Goal: Task Accomplishment & Management: Manage account settings

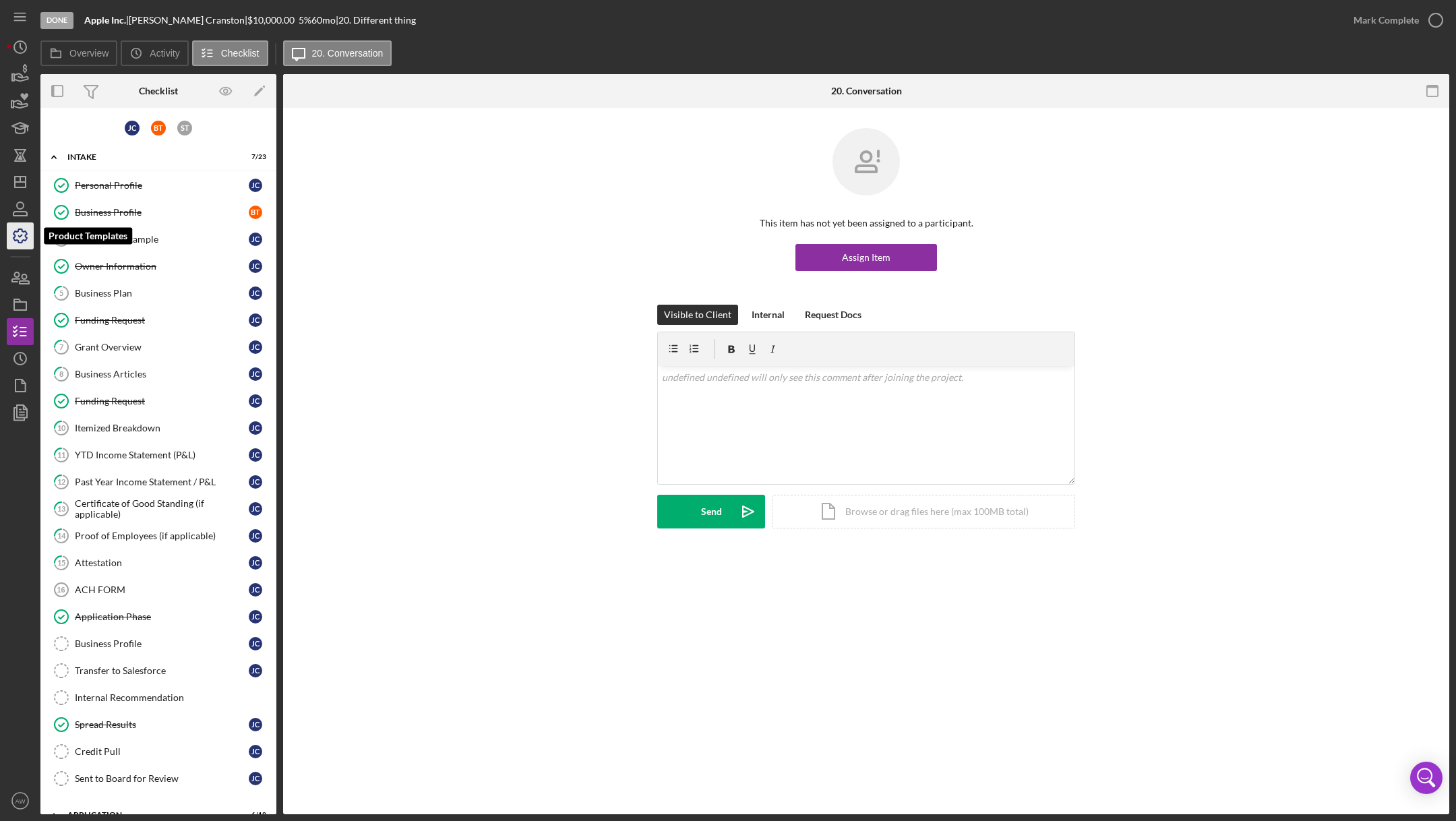
click at [15, 232] on icon "button" at bounding box center [19, 235] width 34 height 34
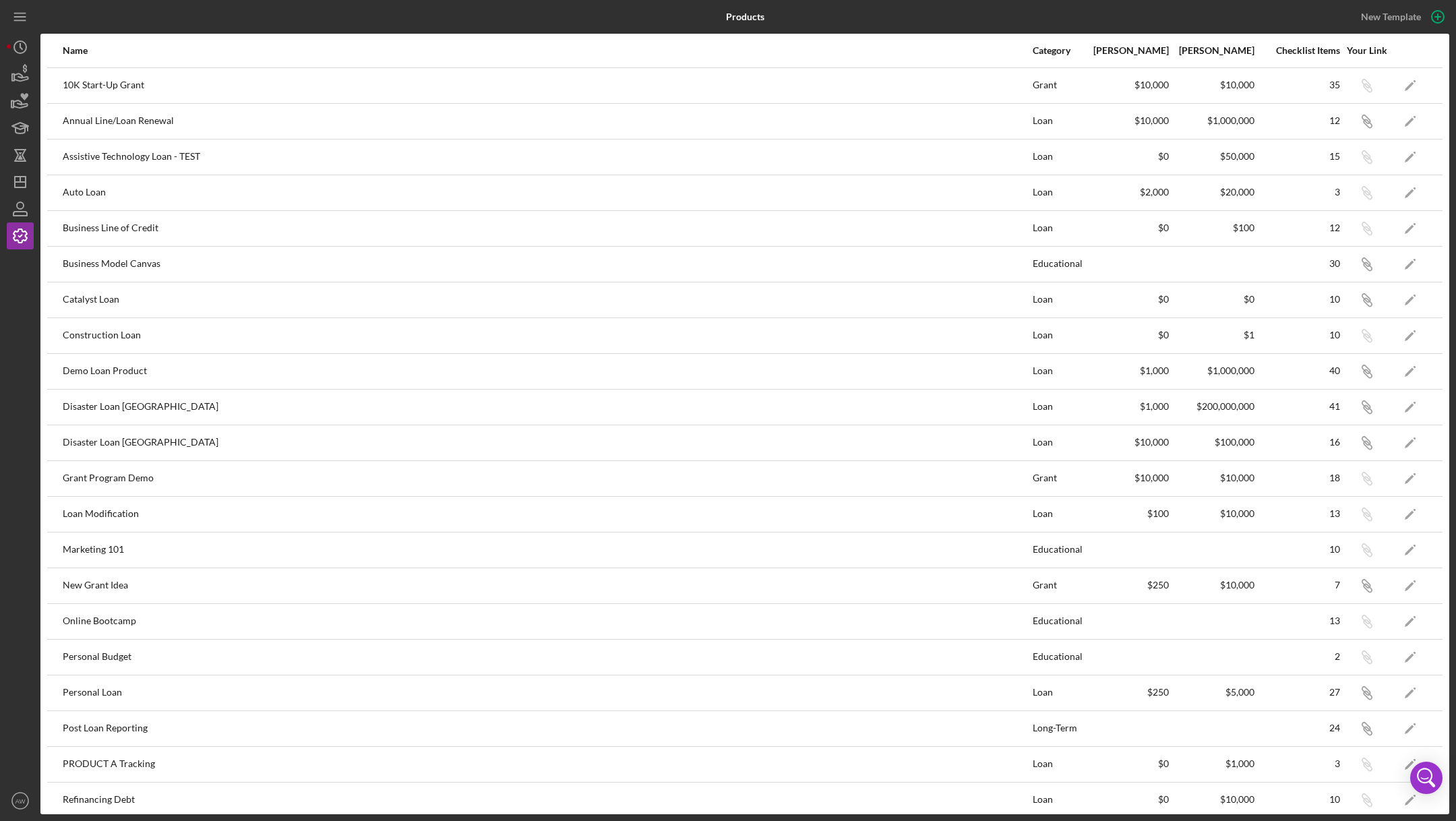
scroll to position [125, 0]
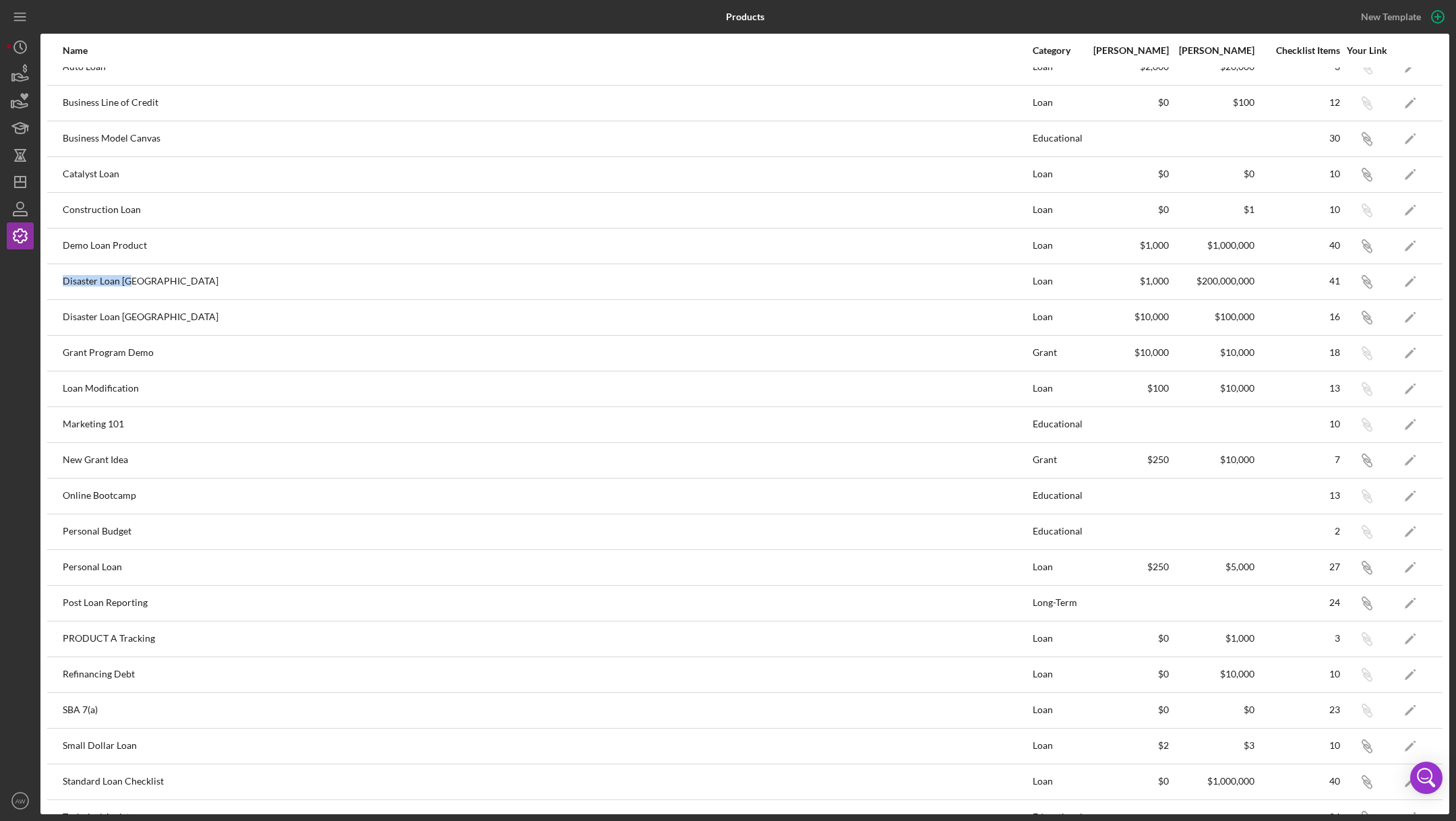
drag, startPoint x: 58, startPoint y: 274, endPoint x: 148, endPoint y: 284, distance: 90.6
click at [148, 284] on tr "Disaster Loan [GEOGRAPHIC_DATA] Loan $1,000 $200,000,000 41 Icon/Link Icon/Edit" at bounding box center [745, 281] width 1396 height 36
drag, startPoint x: 145, startPoint y: 318, endPoint x: 56, endPoint y: 315, distance: 89.1
click at [56, 315] on tr "Disaster Loan VA Loan $10,000 $100,000 16 Icon/Link Icon/Edit" at bounding box center [745, 317] width 1396 height 36
click at [109, 316] on div "Disaster Loan [GEOGRAPHIC_DATA]" at bounding box center [546, 317] width 968 height 34
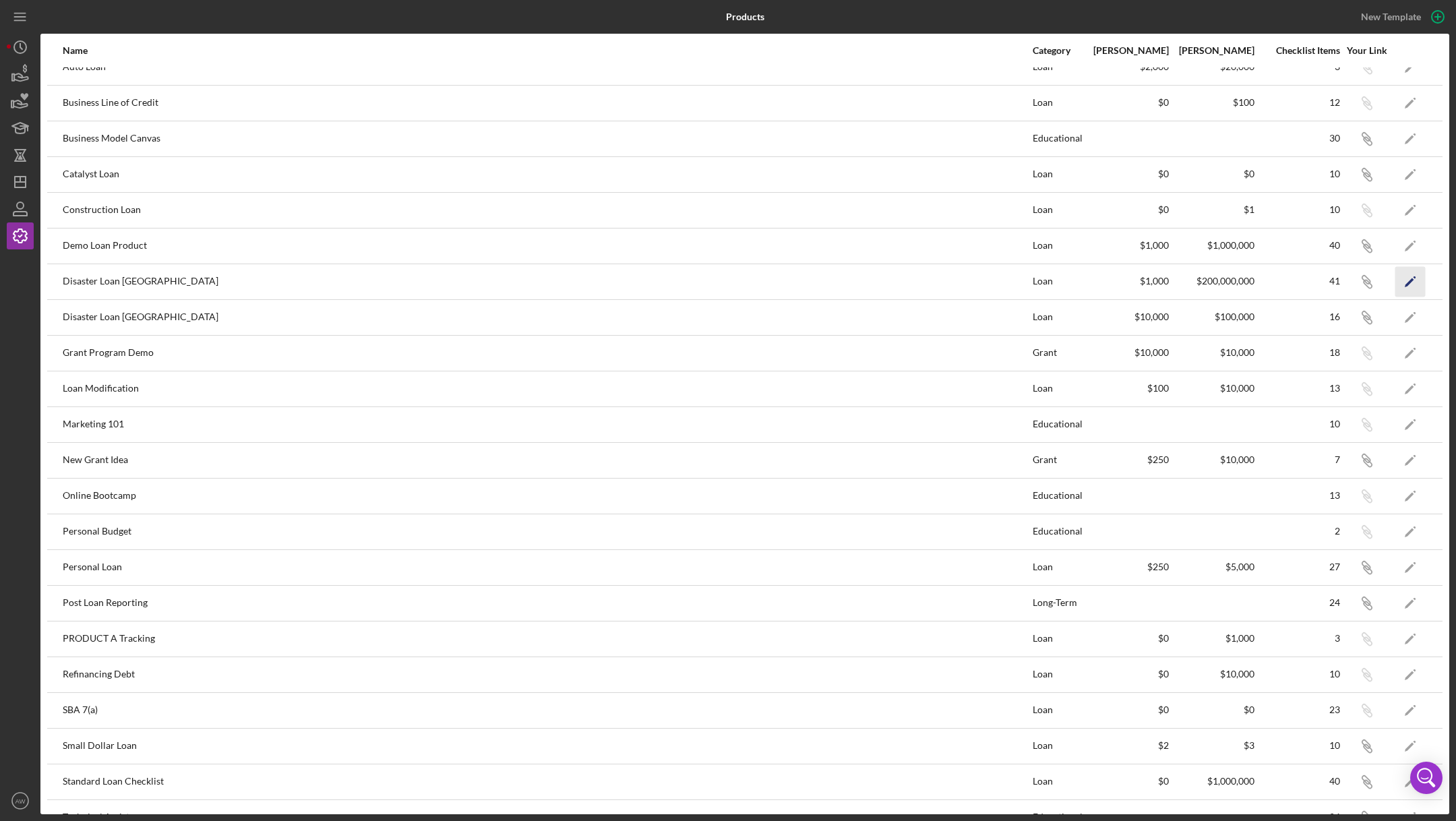
click at [1405, 281] on icon "Icon/Edit" at bounding box center [1410, 281] width 30 height 30
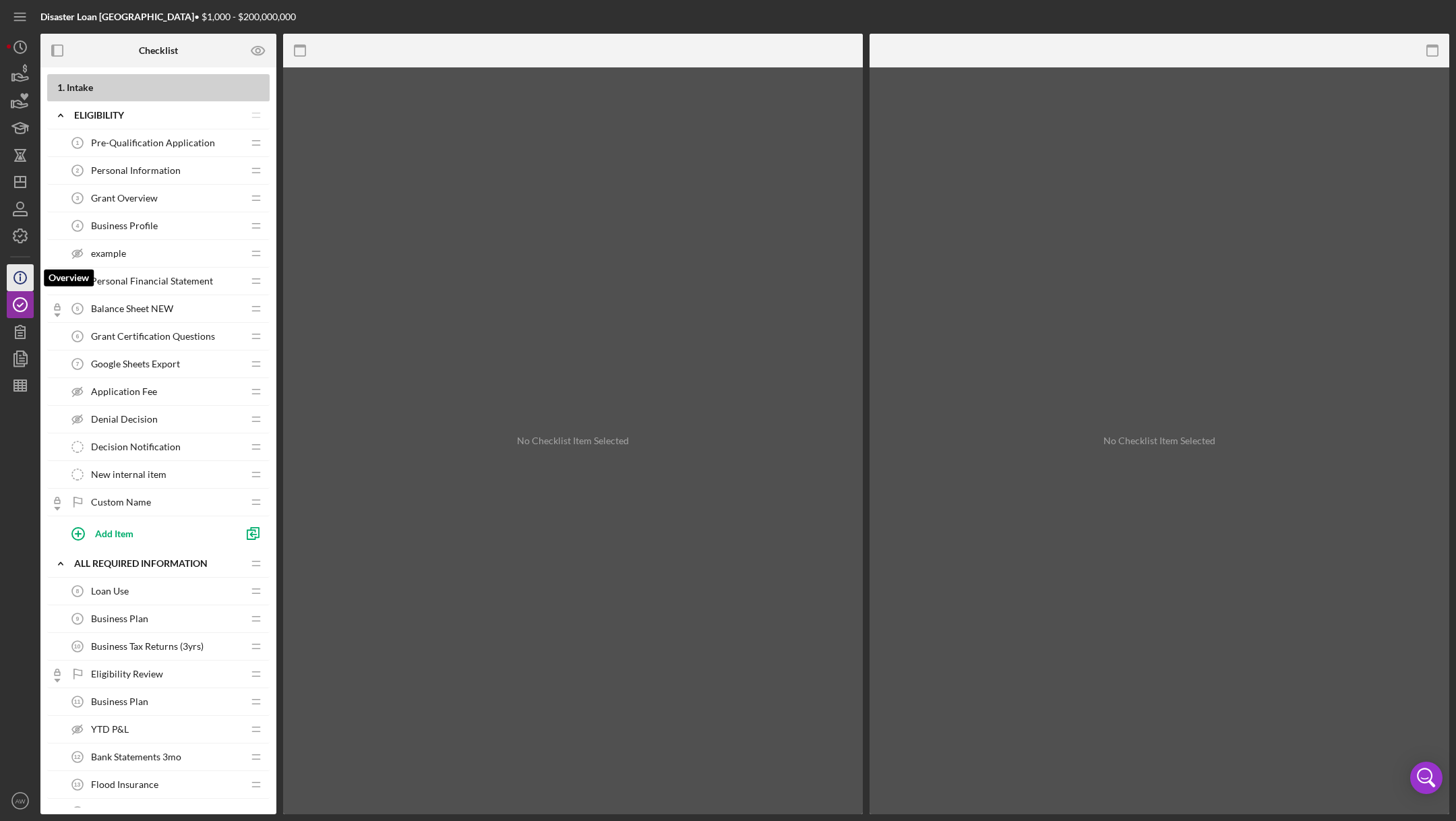
click at [12, 275] on icon "Icon/Info" at bounding box center [19, 277] width 34 height 34
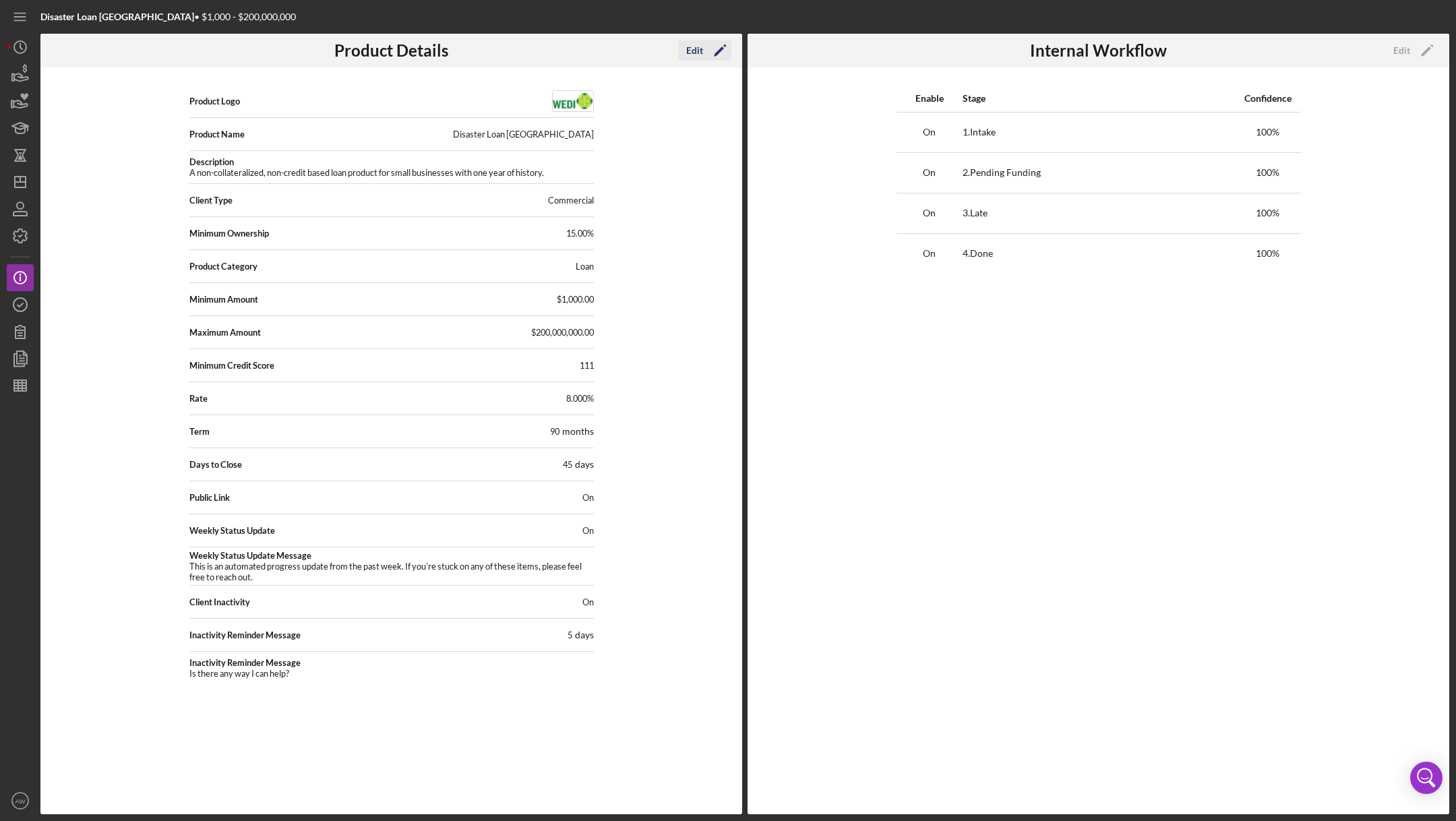
click at [699, 46] on div "Edit" at bounding box center [694, 51] width 17 height 20
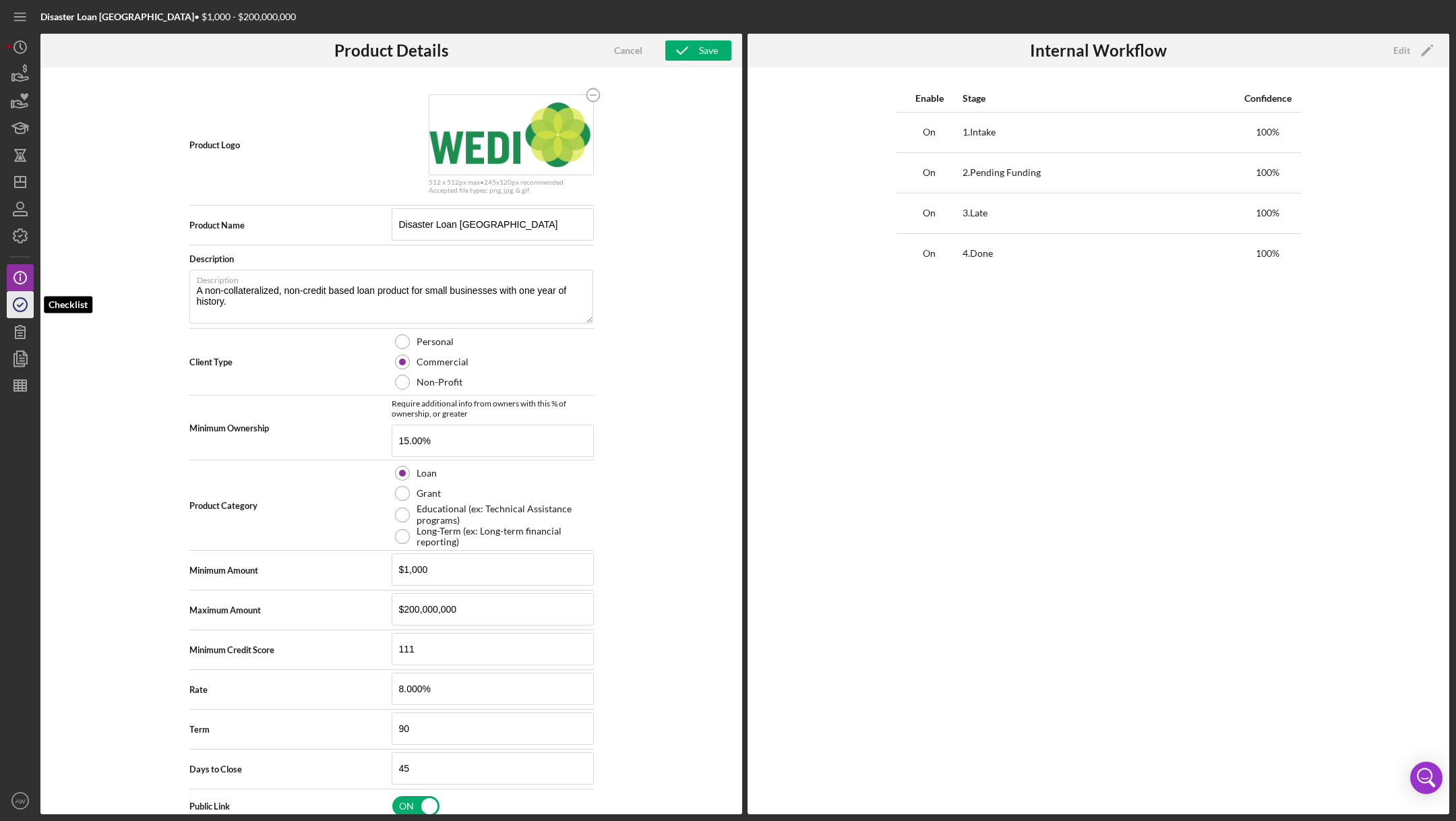
click at [16, 300] on circle "button" at bounding box center [20, 304] width 14 height 14
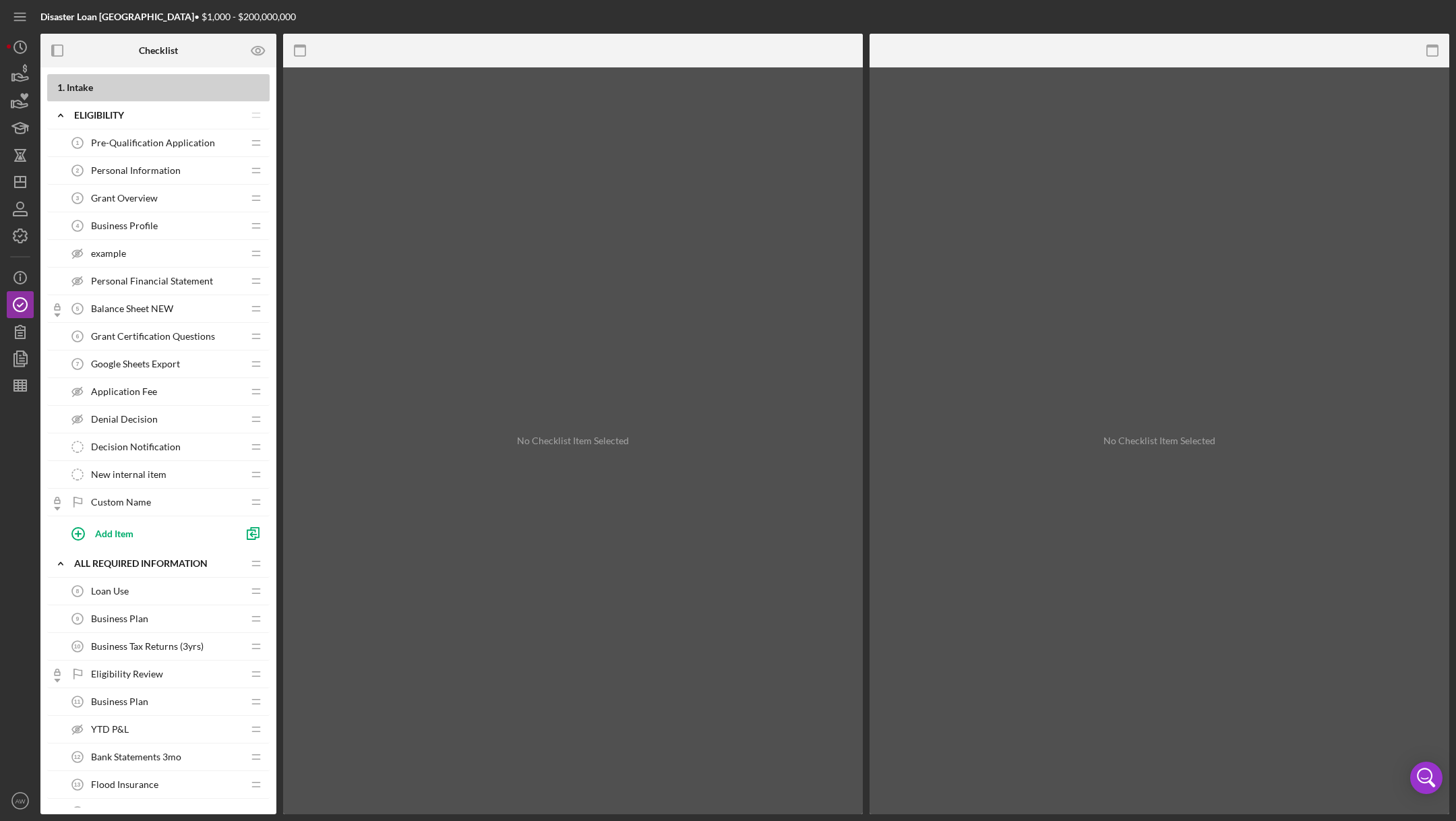
click at [130, 141] on span "Pre-Qualification Application" at bounding box center [153, 142] width 124 height 11
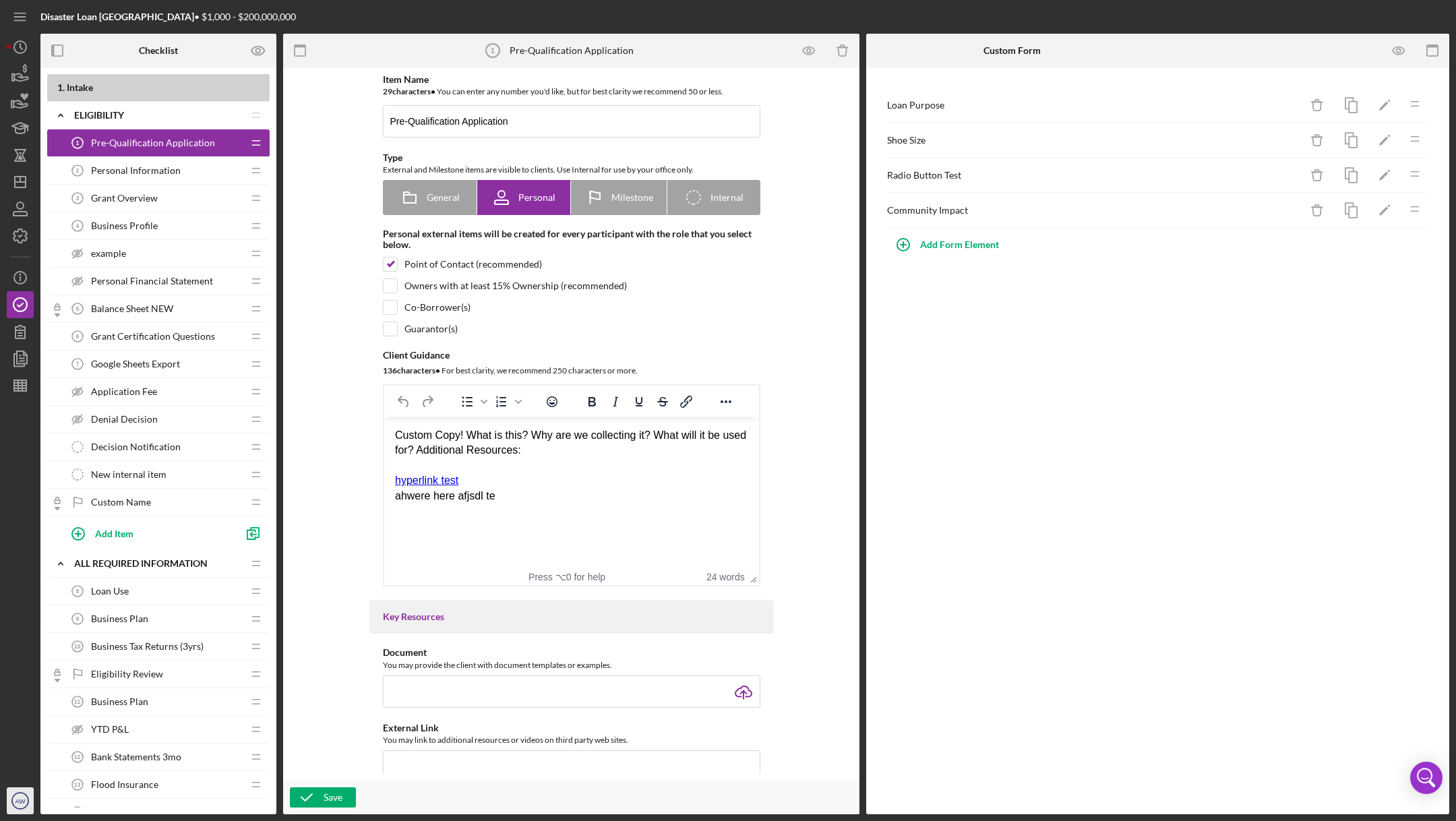
click at [15, 806] on circle "button" at bounding box center [19, 801] width 17 height 17
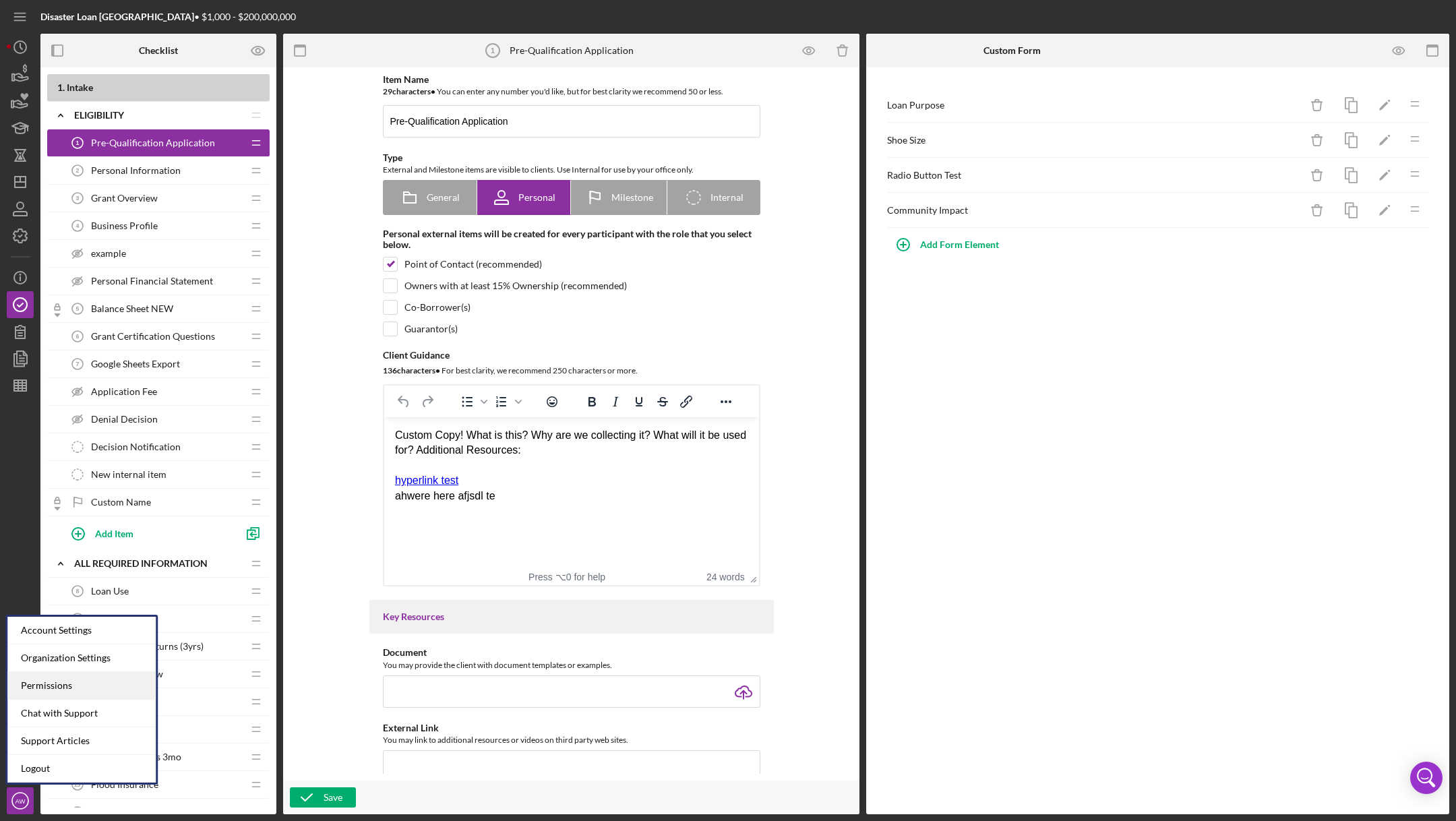
click at [29, 690] on div "Permissions" at bounding box center [82, 686] width 148 height 27
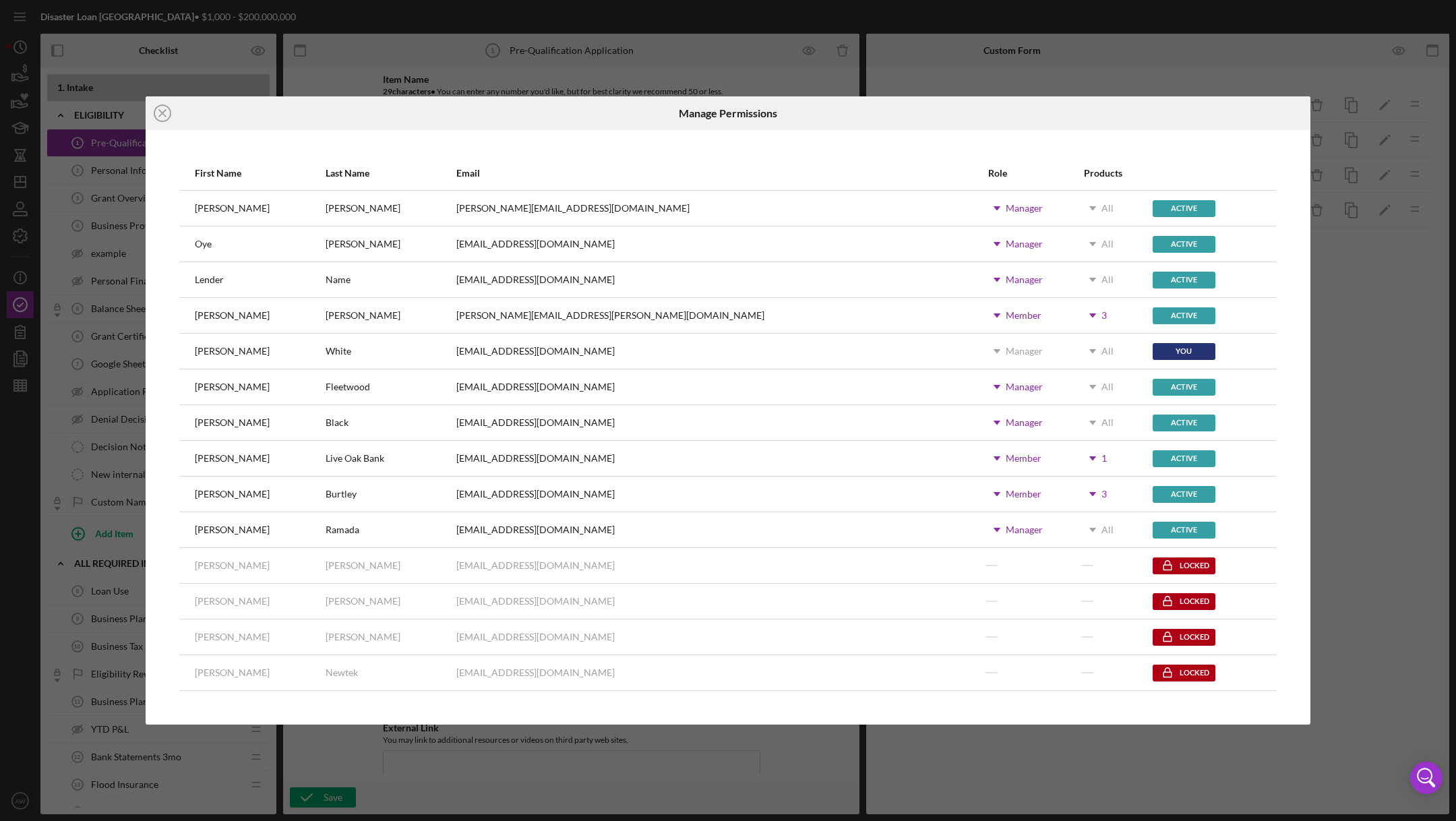
click at [1076, 313] on icon "Icon/Dropdown Arrow" at bounding box center [1093, 315] width 34 height 34
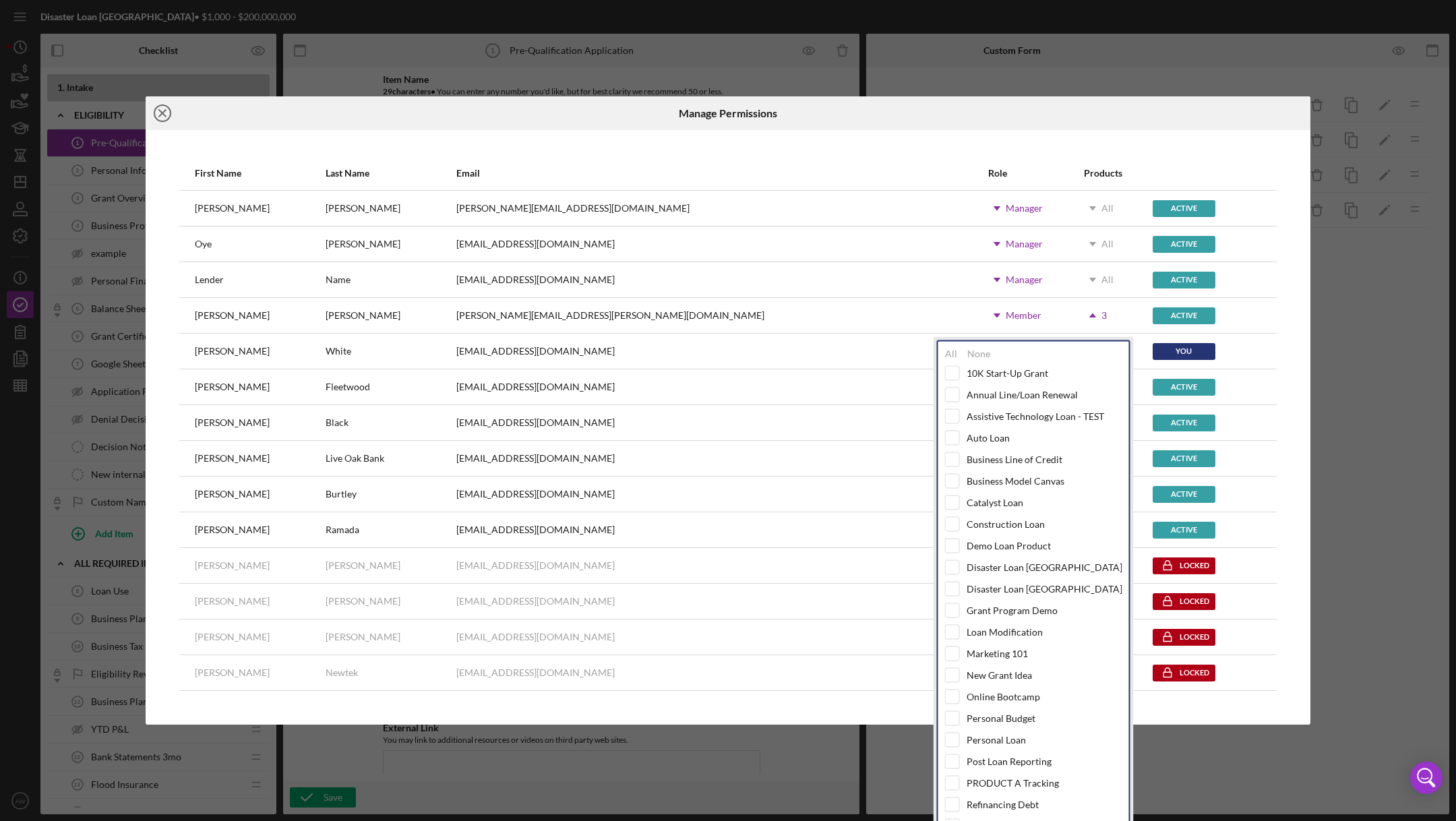
click at [157, 115] on icon "Icon/Close" at bounding box center [163, 113] width 34 height 34
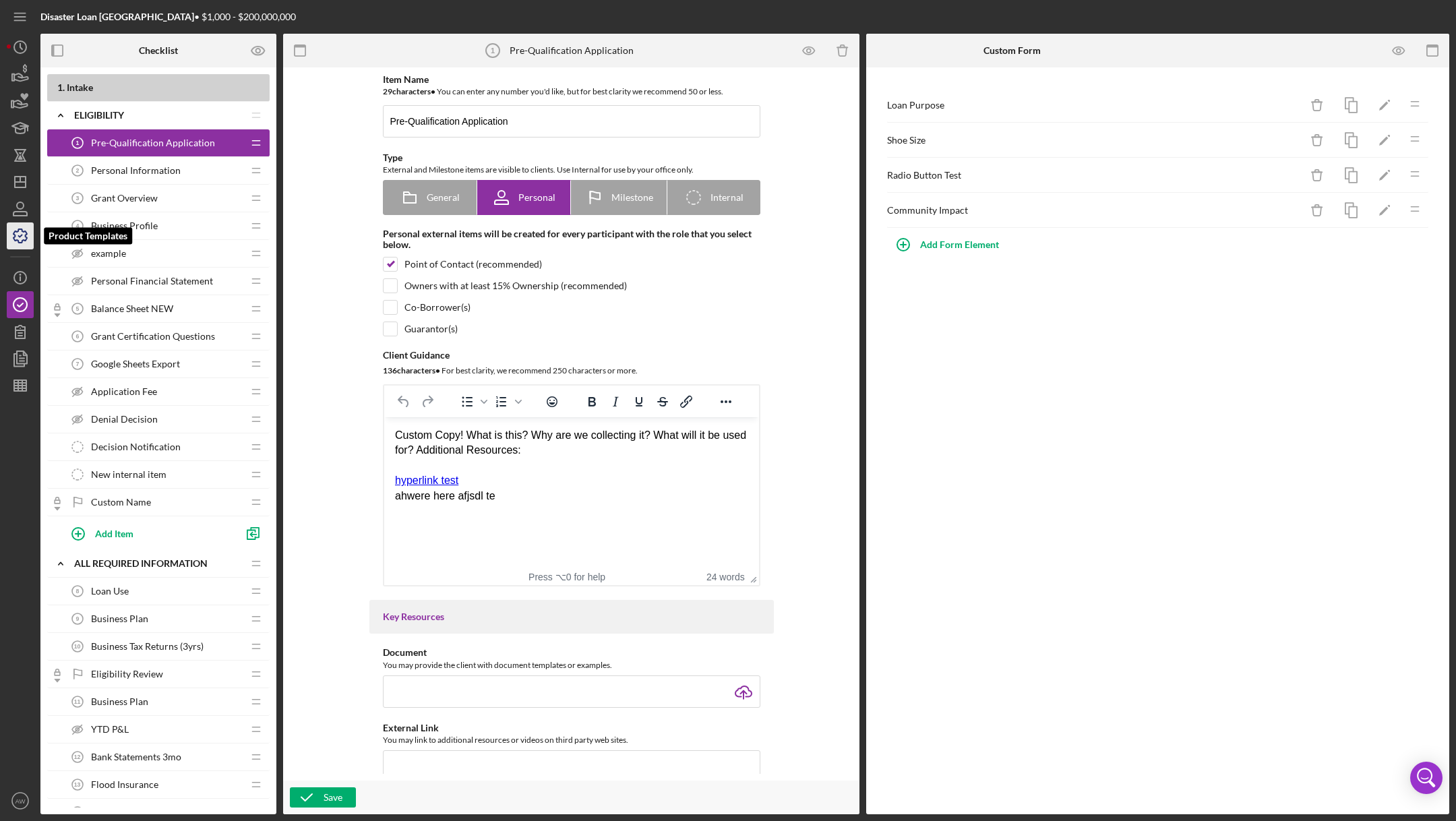
click at [18, 243] on icon "button" at bounding box center [19, 235] width 34 height 34
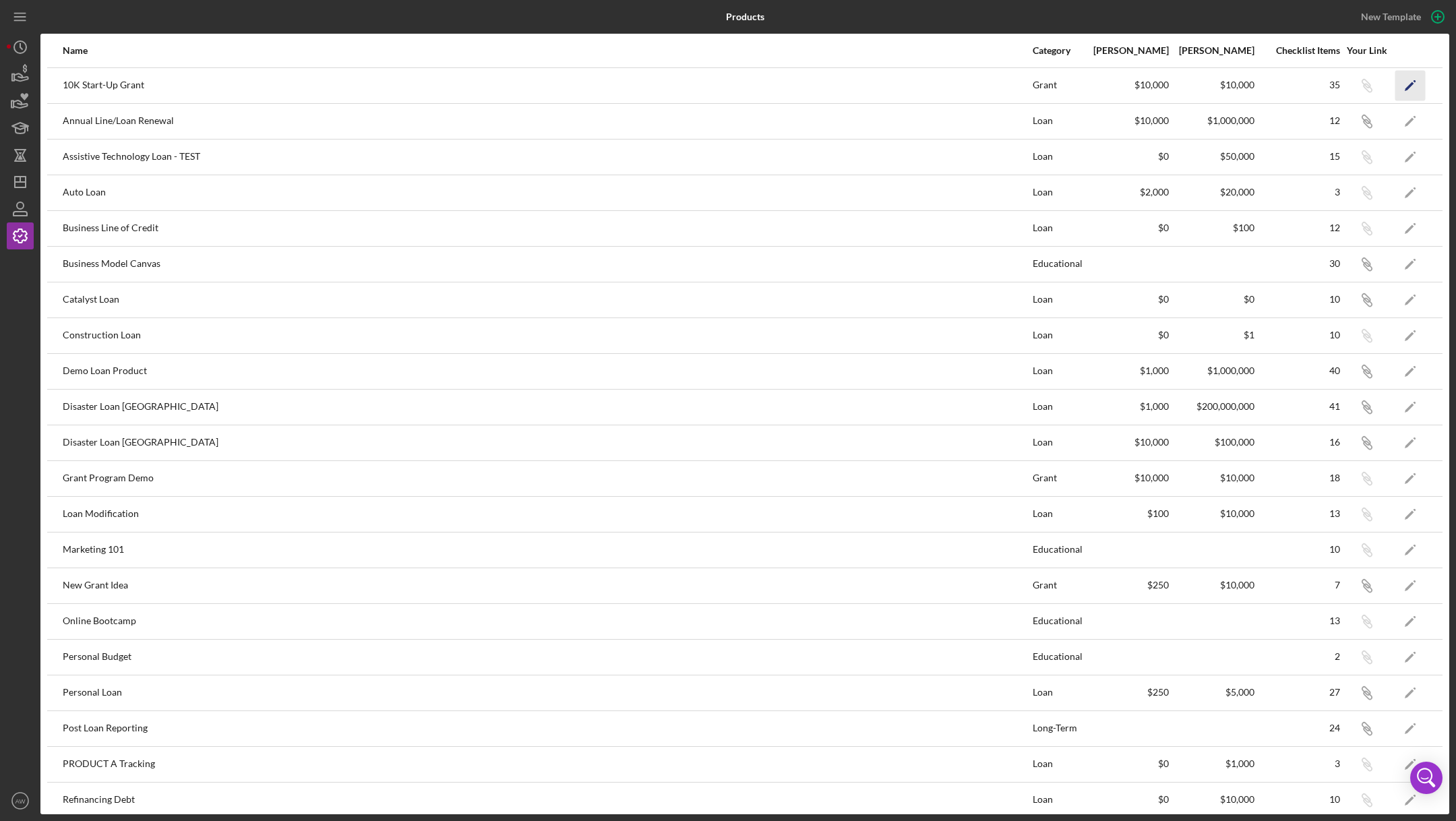
click at [1407, 79] on icon "Icon/Edit" at bounding box center [1410, 85] width 30 height 30
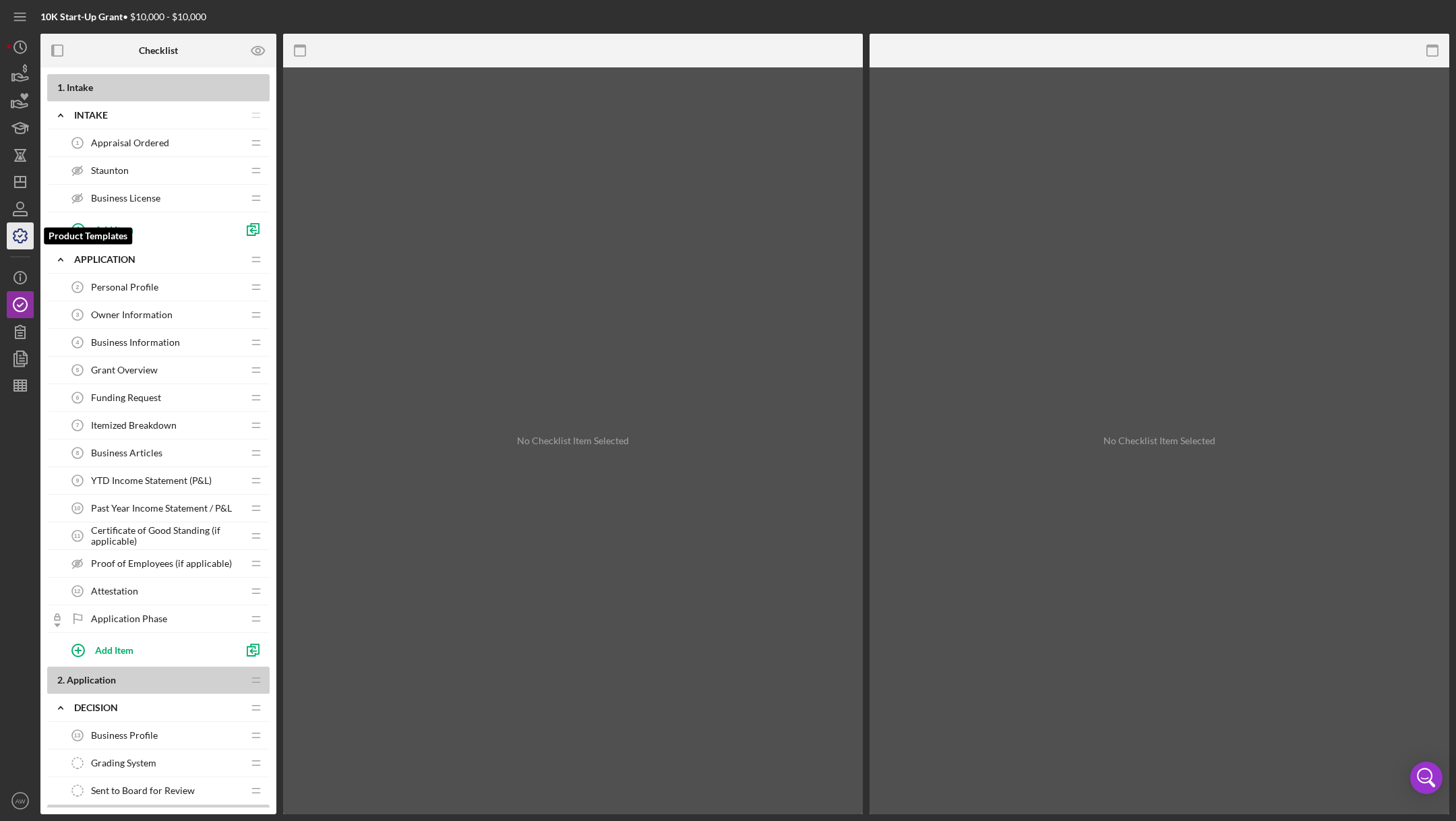
click at [18, 238] on icon "button" at bounding box center [19, 235] width 34 height 34
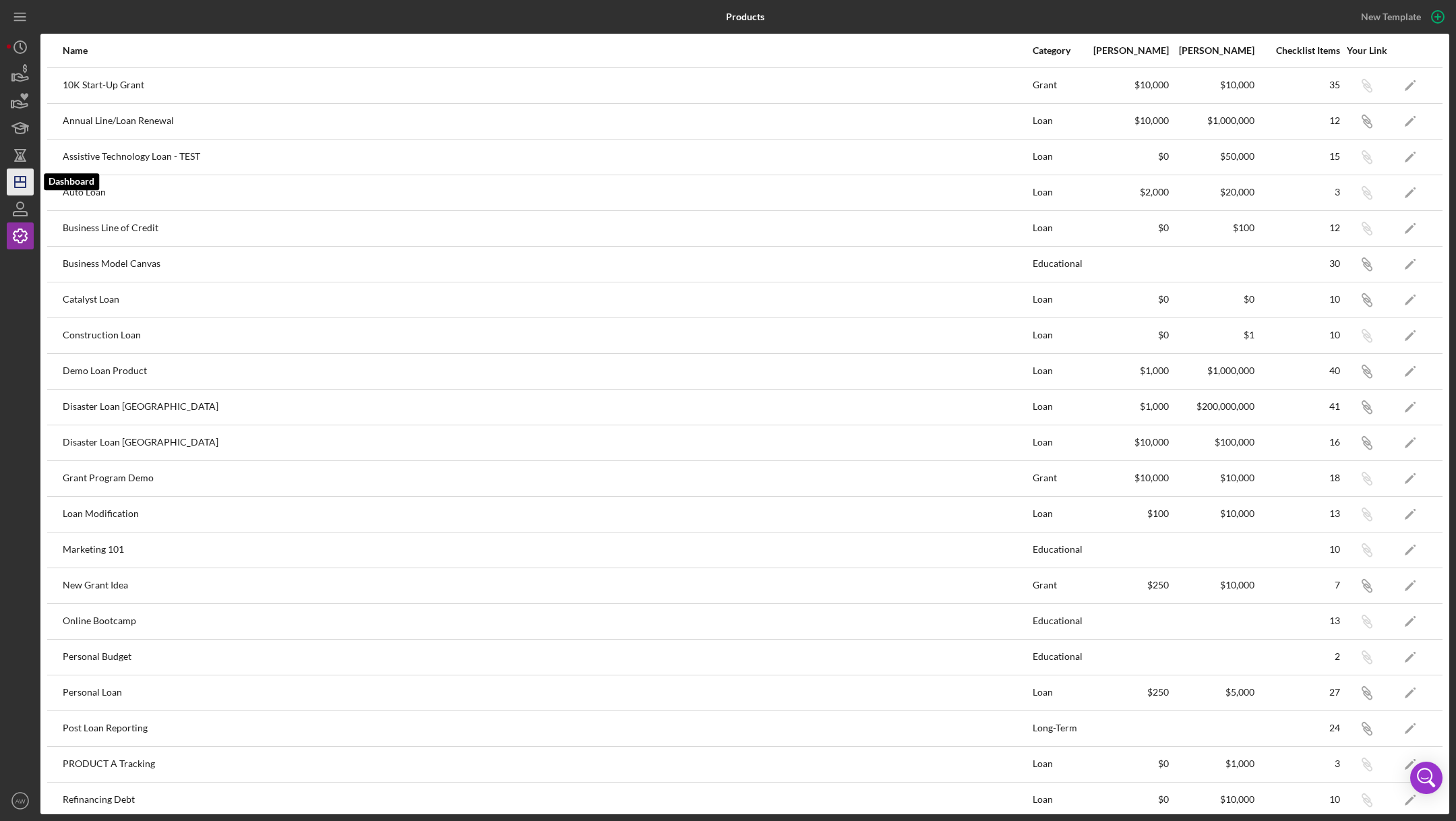
click at [16, 189] on icon "Icon/Dashboard" at bounding box center [19, 182] width 34 height 34
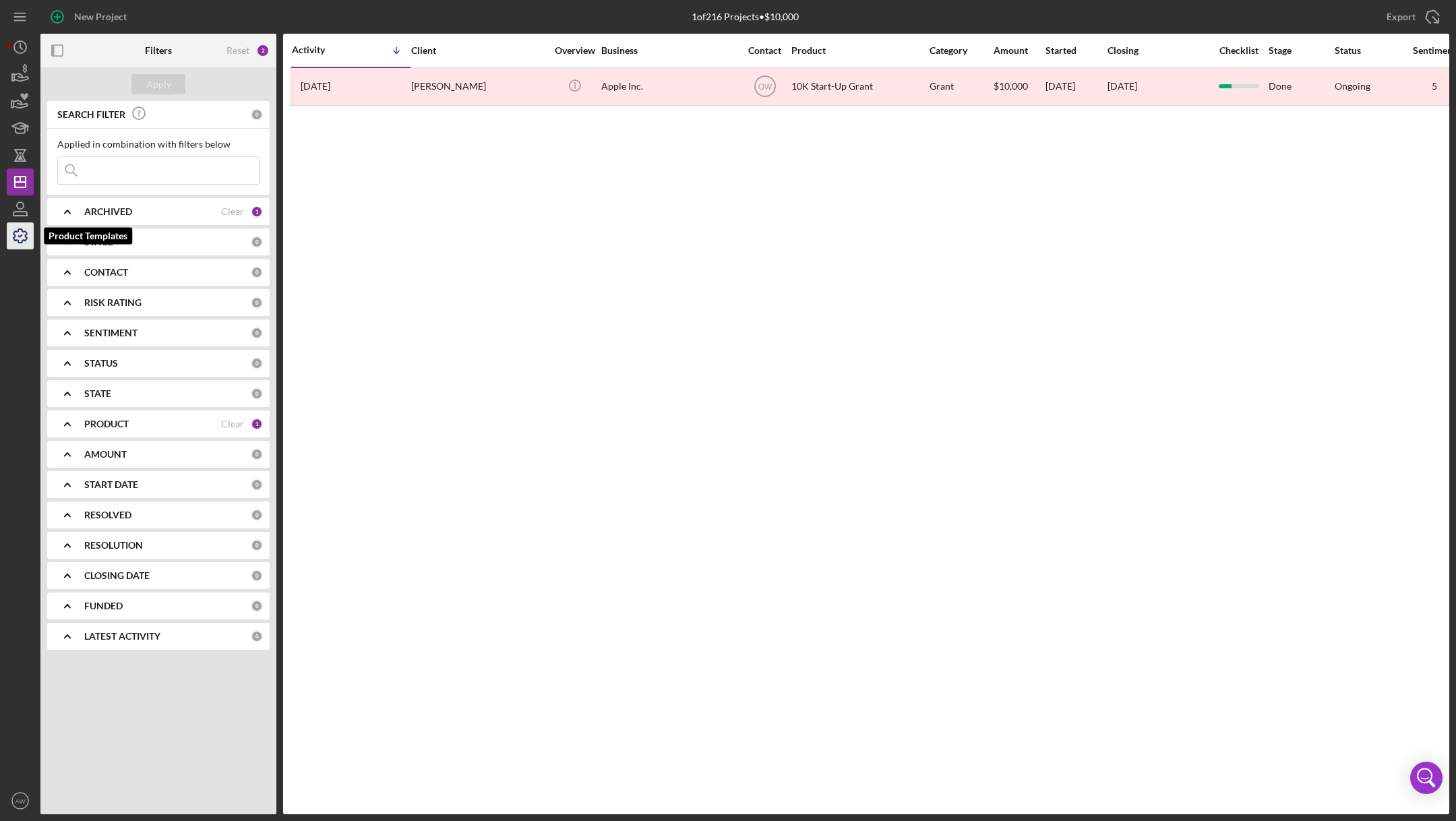
click at [16, 227] on icon "button" at bounding box center [19, 235] width 34 height 34
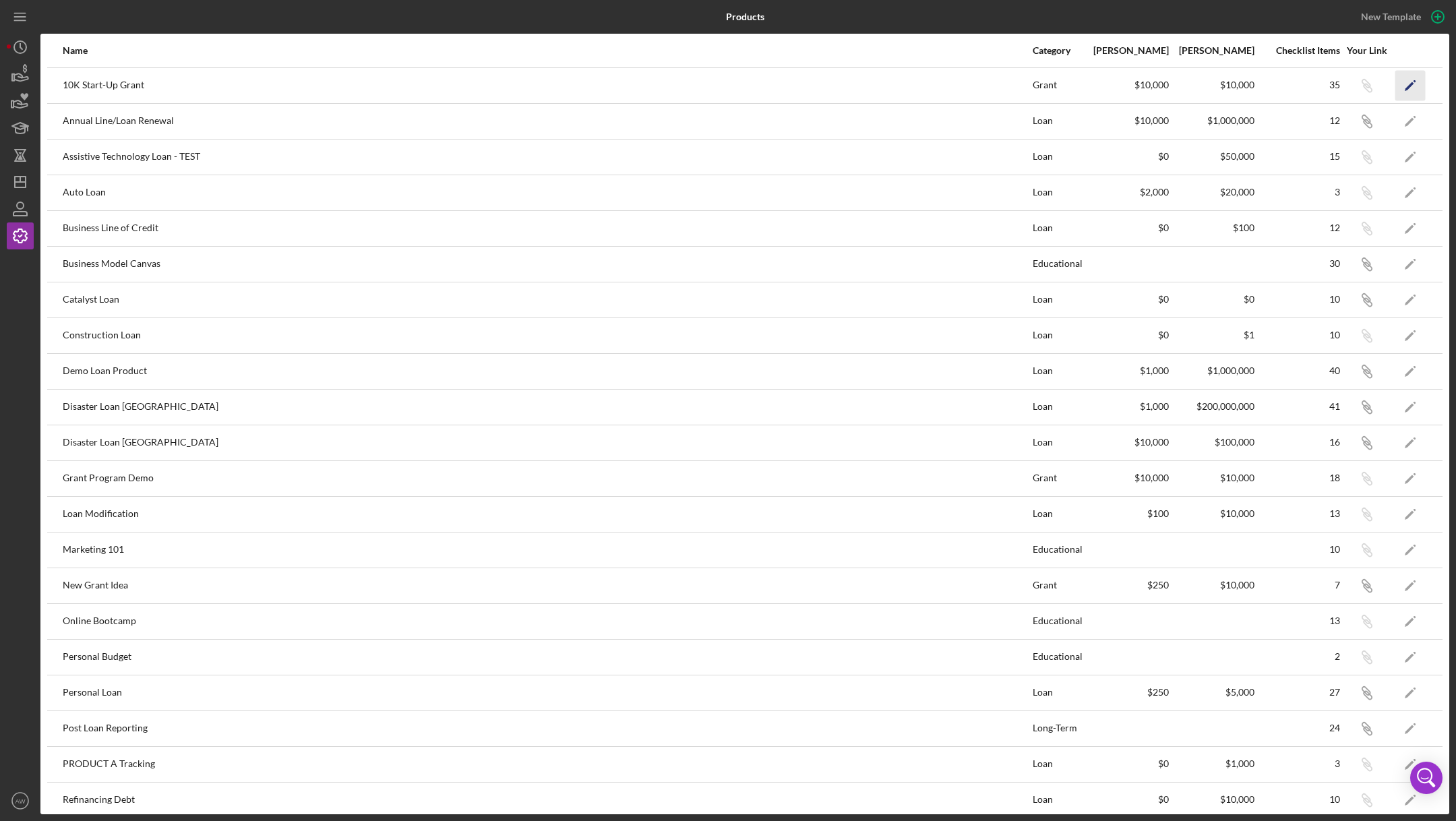
click at [1403, 71] on icon "Icon/Edit" at bounding box center [1410, 85] width 30 height 30
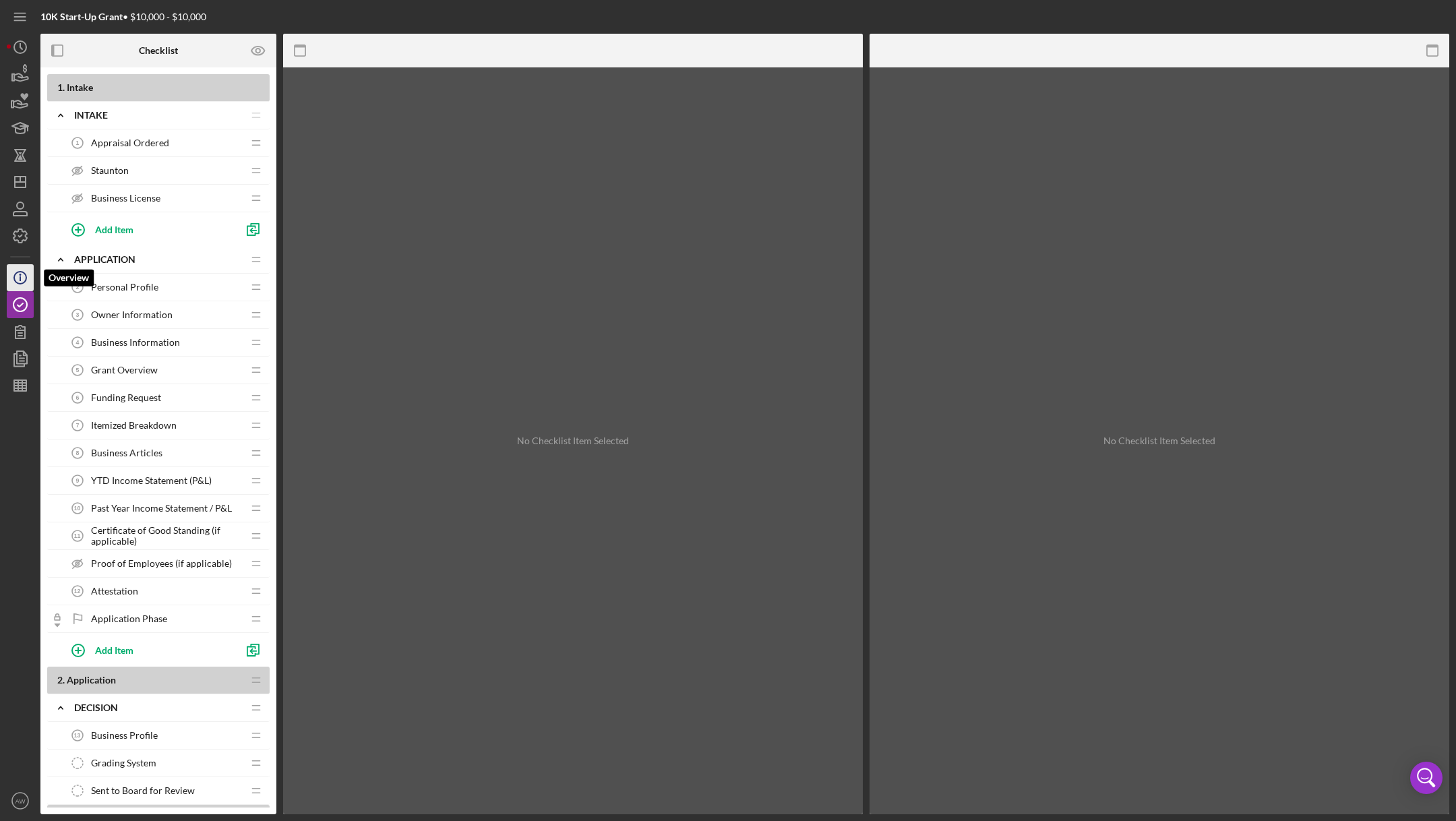
click at [26, 272] on icon "Icon/Info" at bounding box center [19, 277] width 34 height 34
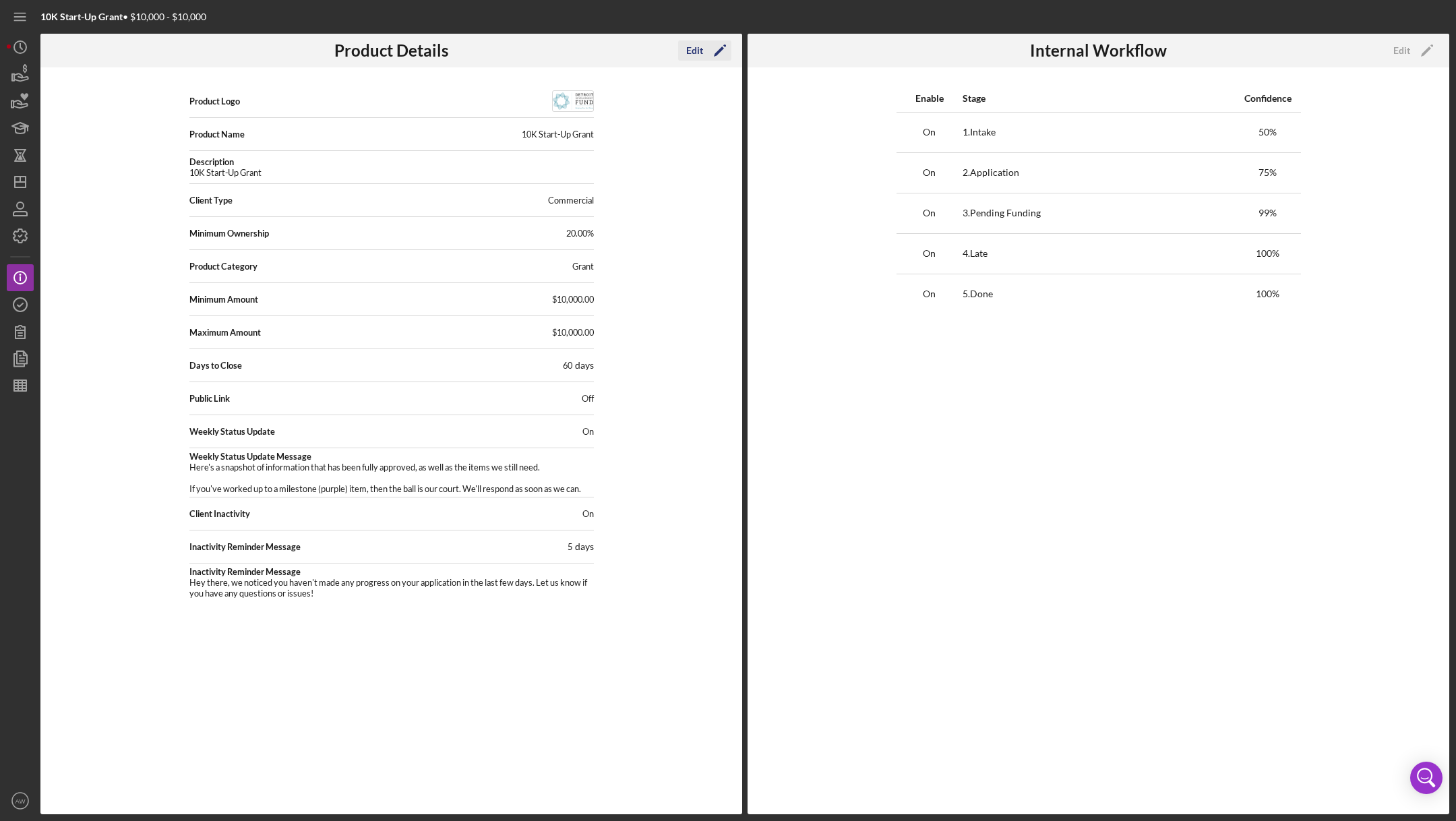
click at [693, 52] on div "Edit" at bounding box center [694, 51] width 17 height 20
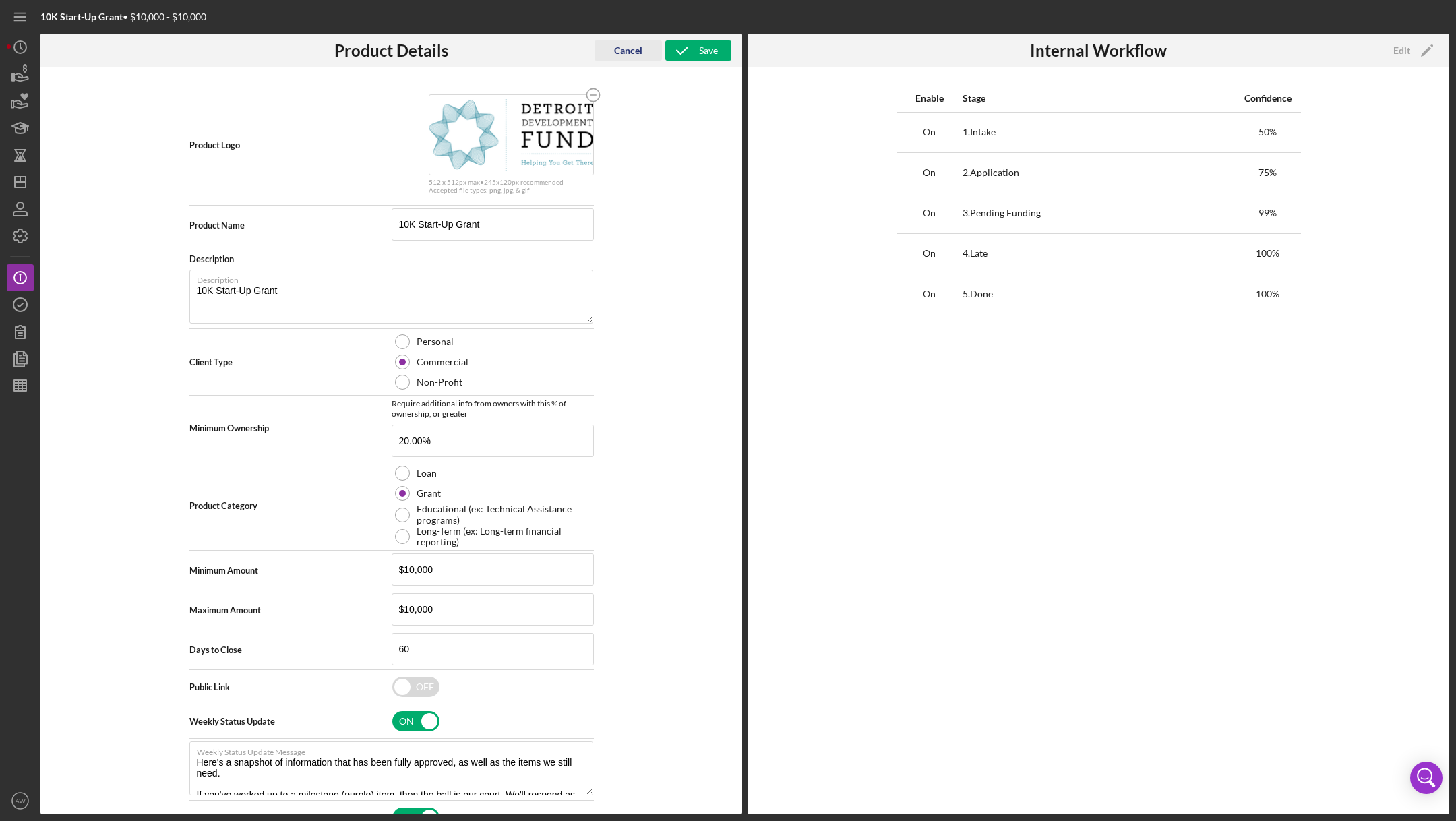
click at [635, 54] on div "Cancel" at bounding box center [628, 51] width 28 height 20
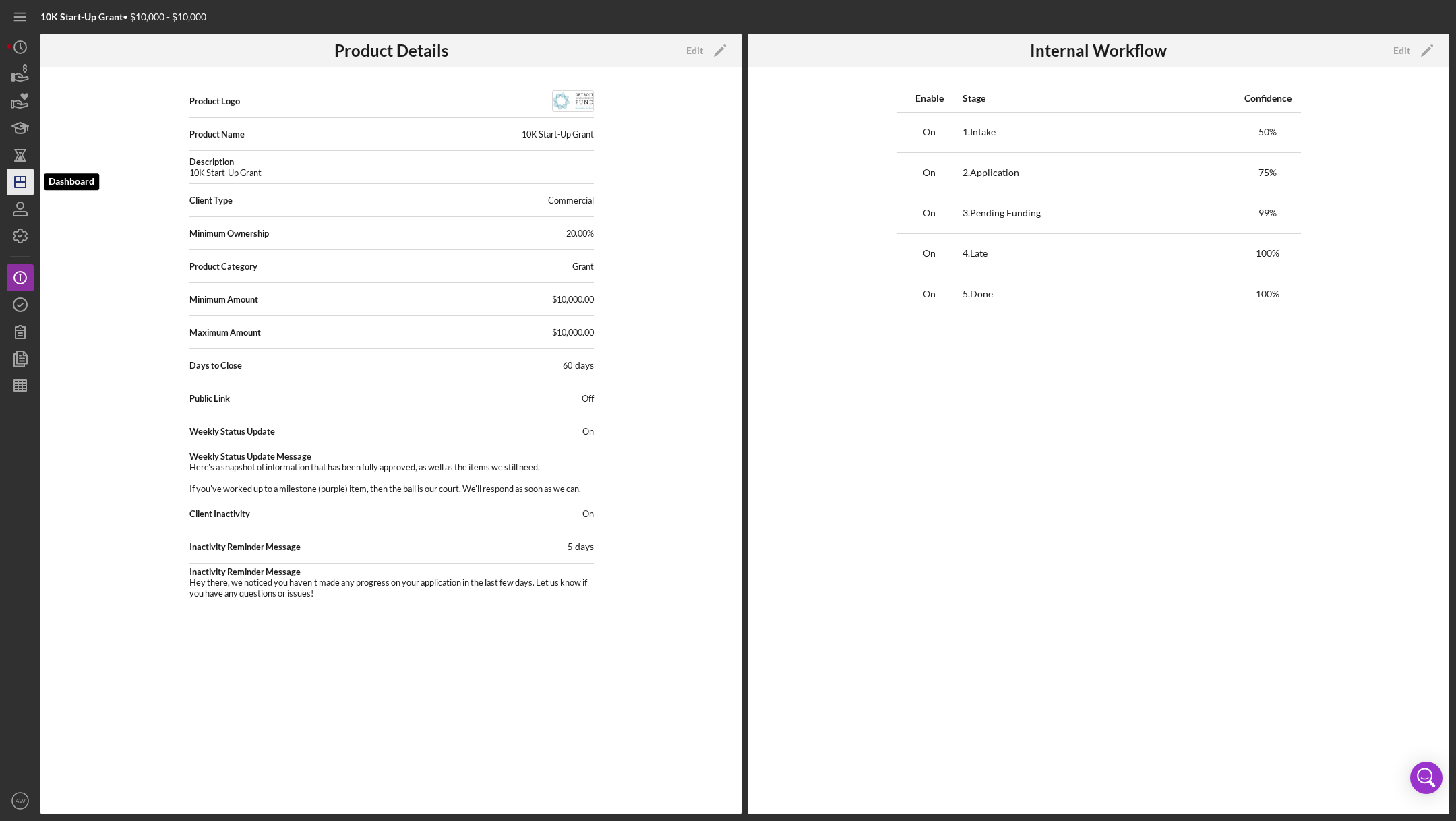
click at [23, 189] on icon "Icon/Dashboard" at bounding box center [19, 182] width 34 height 34
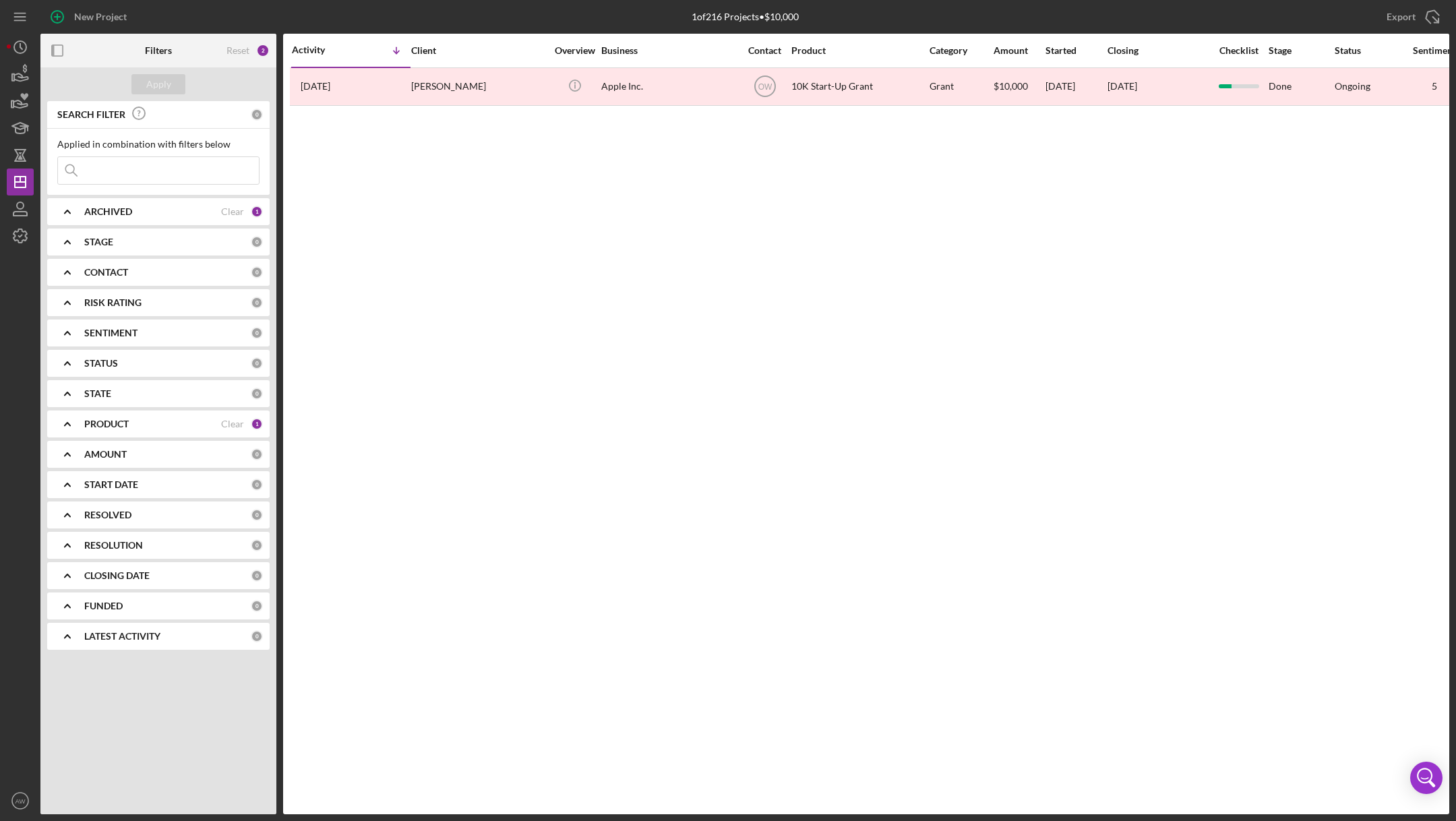
click at [499, 87] on div "[PERSON_NAME]" at bounding box center [479, 87] width 135 height 36
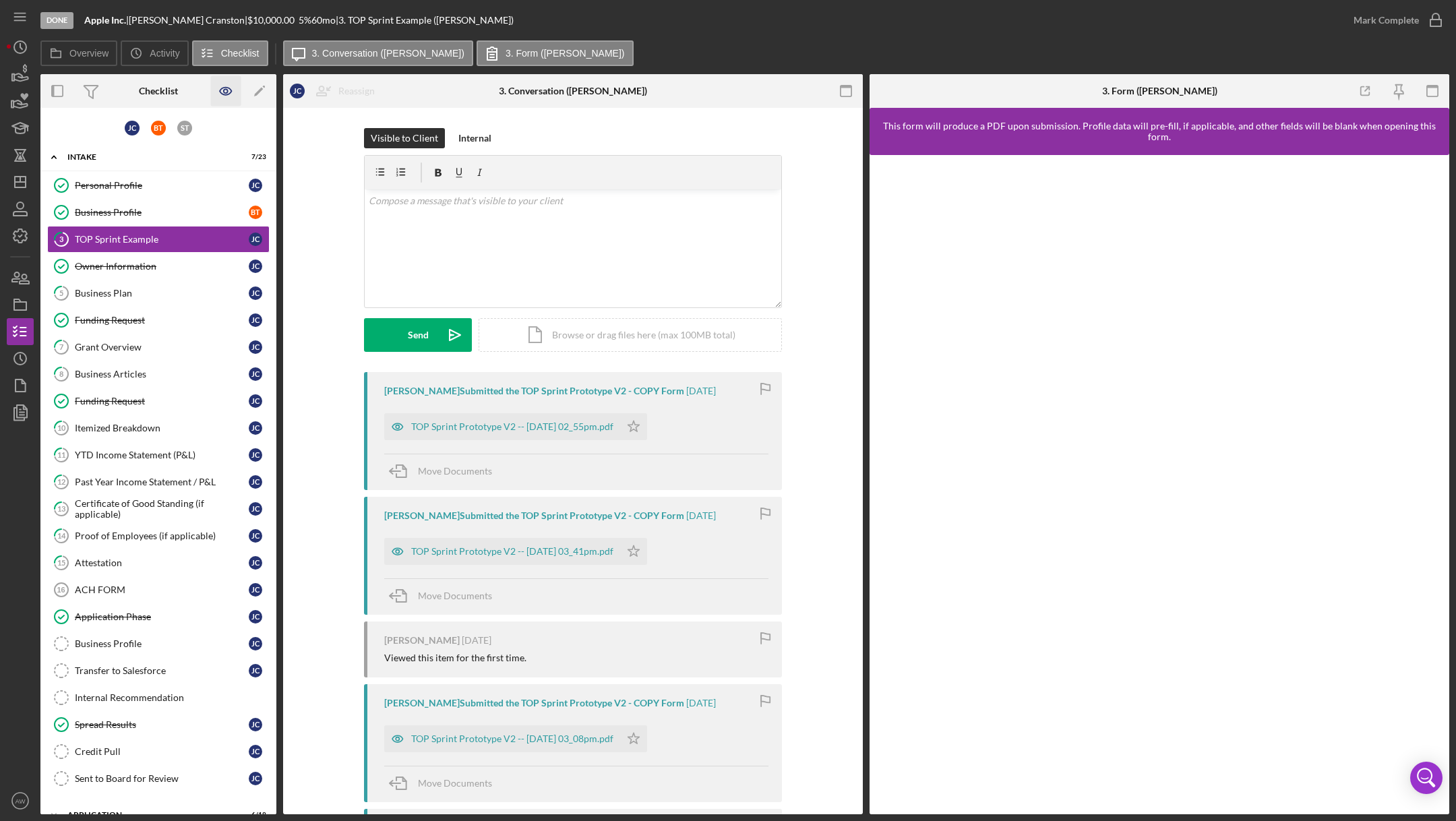
click at [231, 87] on icon "button" at bounding box center [226, 90] width 30 height 30
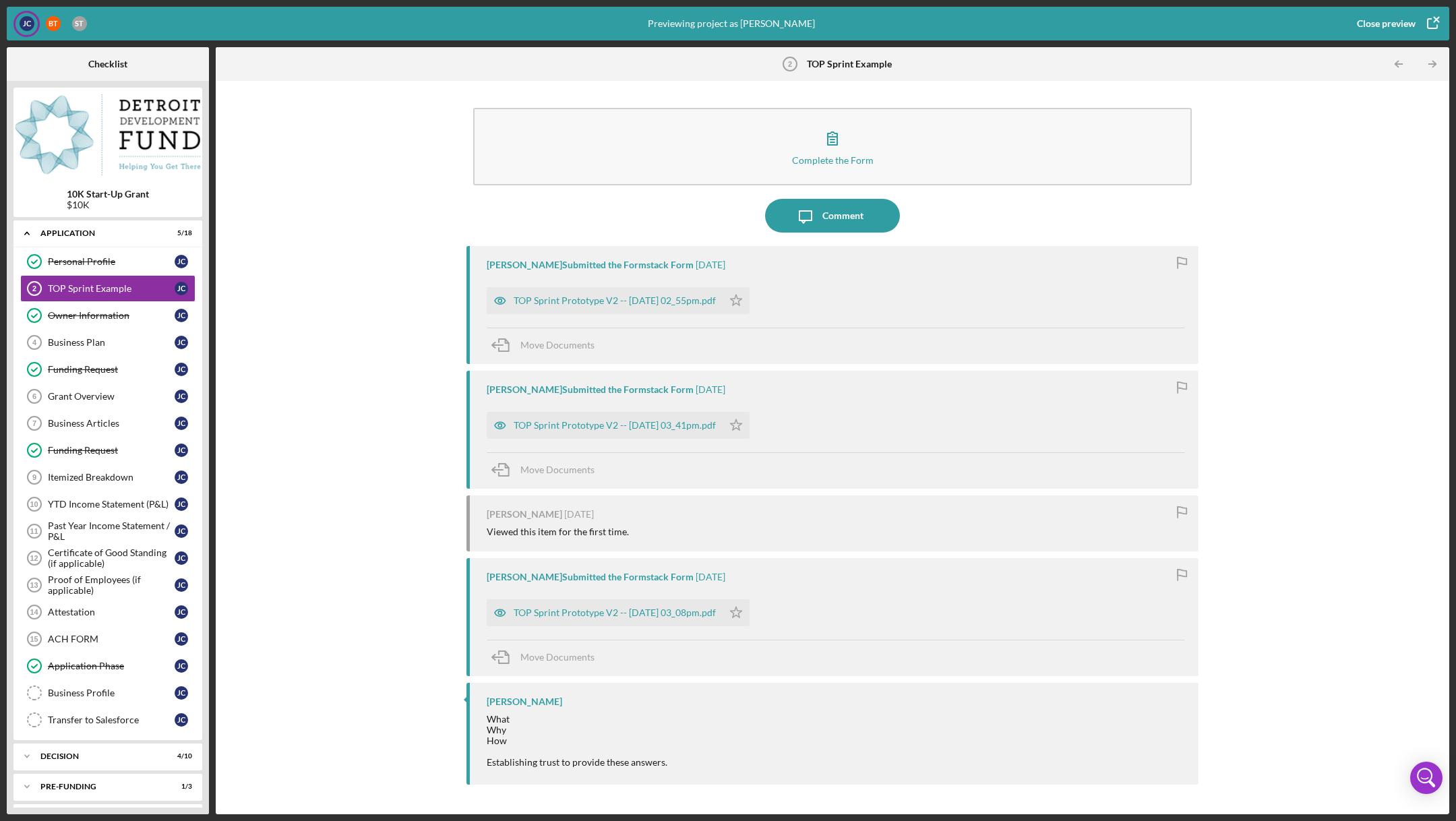
click at [1371, 18] on div "Close preview" at bounding box center [1386, 23] width 58 height 27
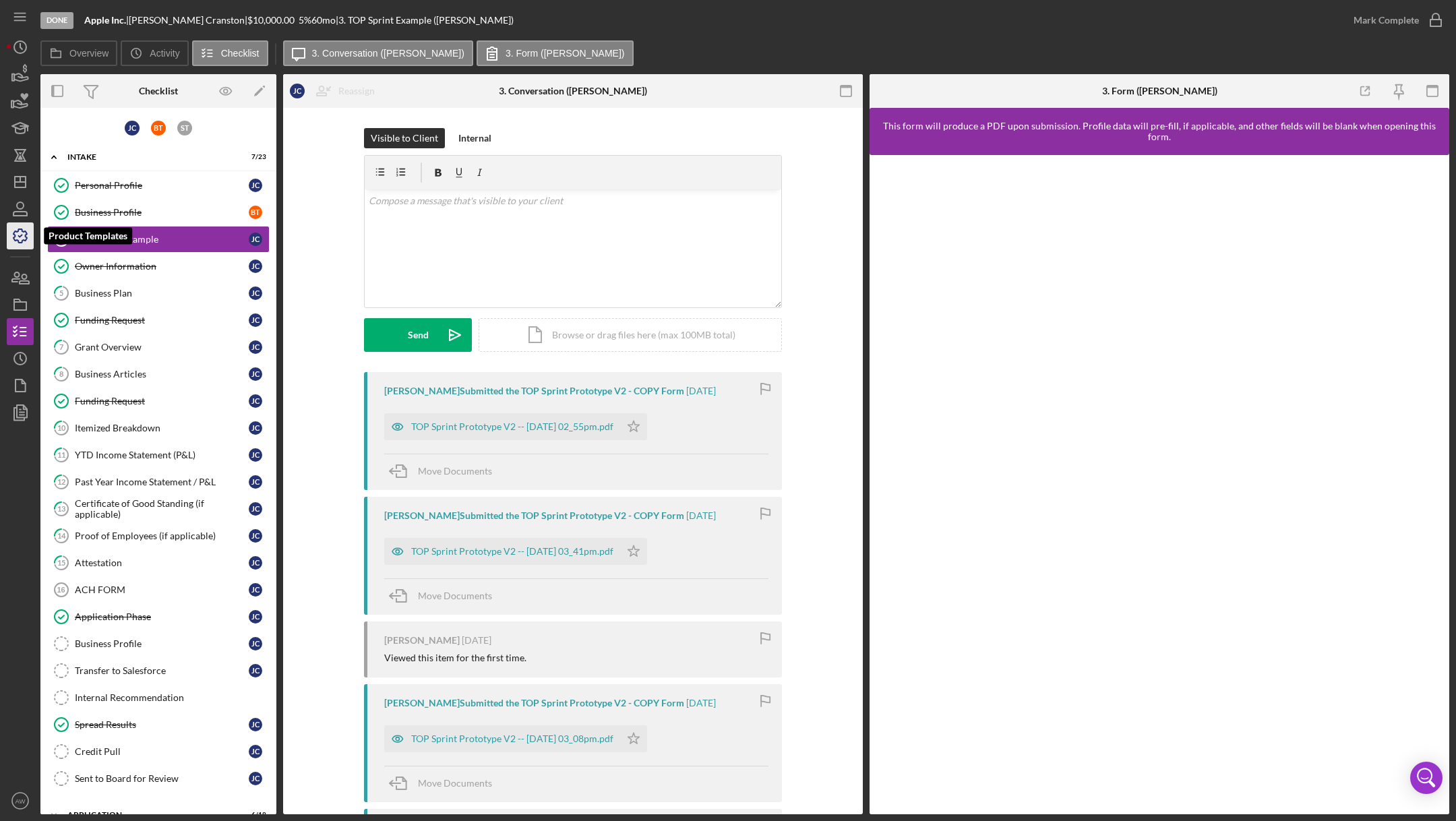
click at [21, 240] on icon "button" at bounding box center [20, 236] width 14 height 14
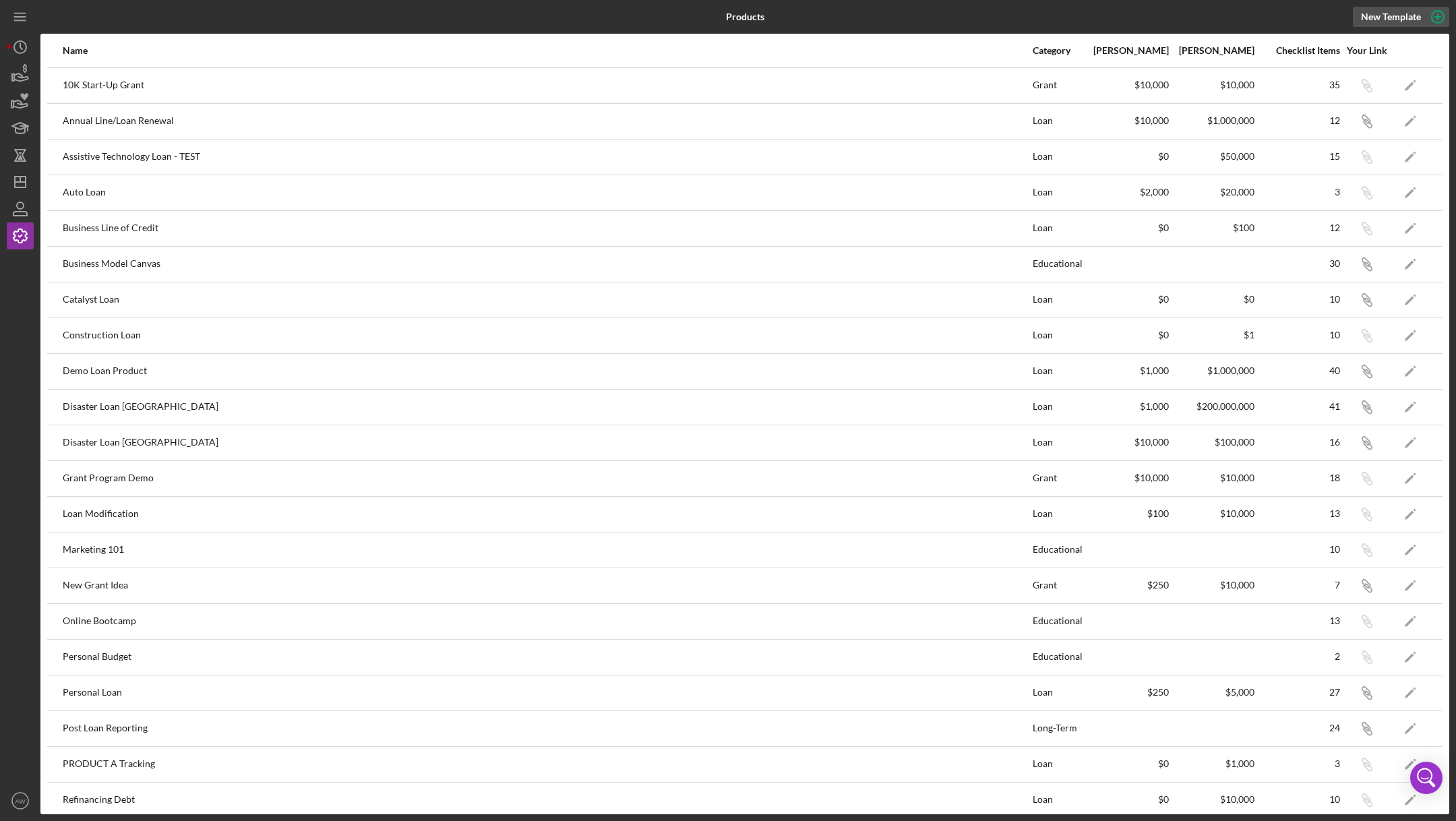
click at [1372, 23] on div "New Template" at bounding box center [1392, 17] width 60 height 20
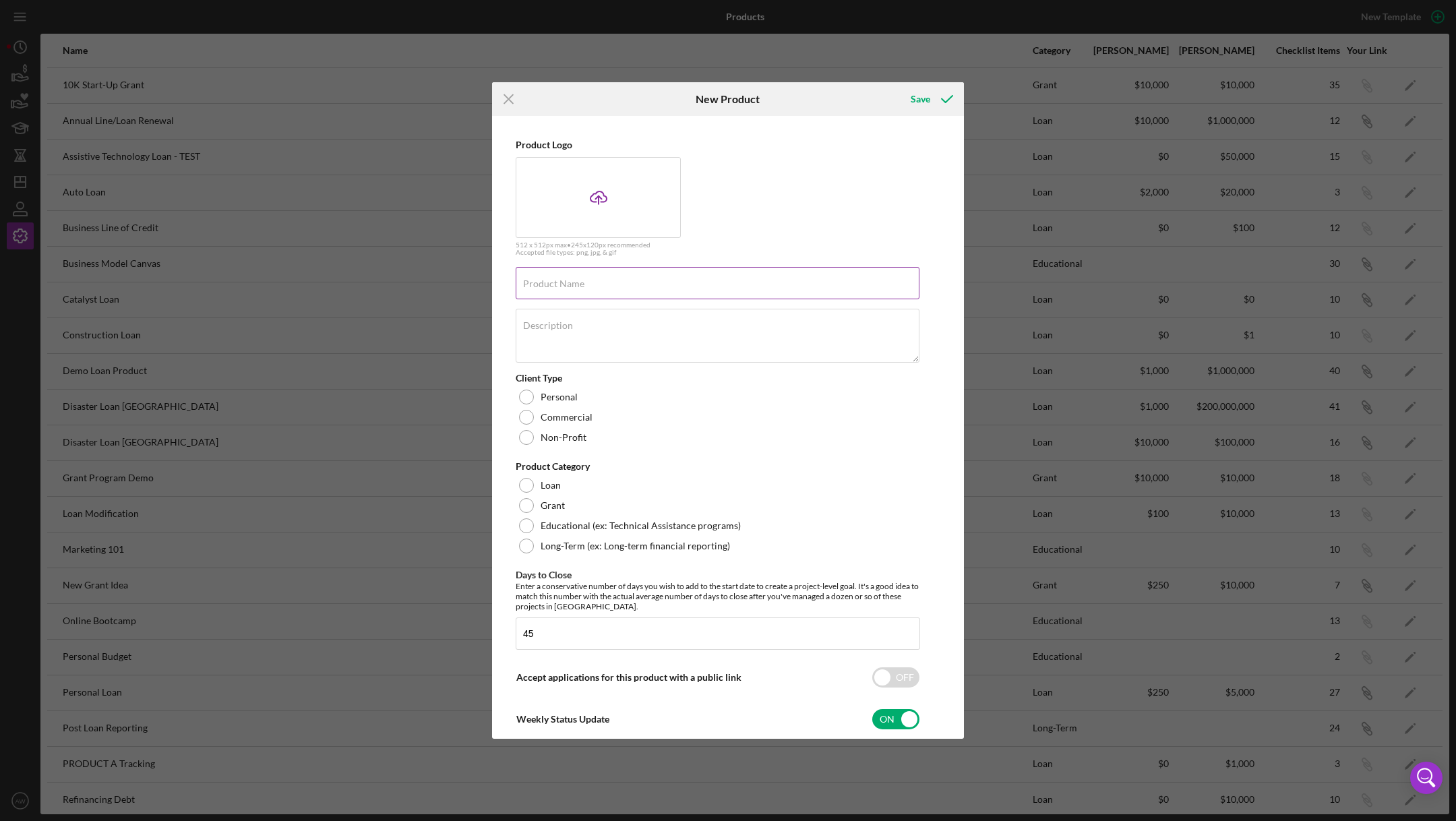
click at [558, 287] on label "Product Name" at bounding box center [554, 283] width 61 height 11
click at [558, 287] on input "Product Name" at bounding box center [717, 282] width 404 height 32
type input "IWP Example"
click at [597, 339] on textarea "Description" at bounding box center [717, 335] width 404 height 54
type textarea "....."
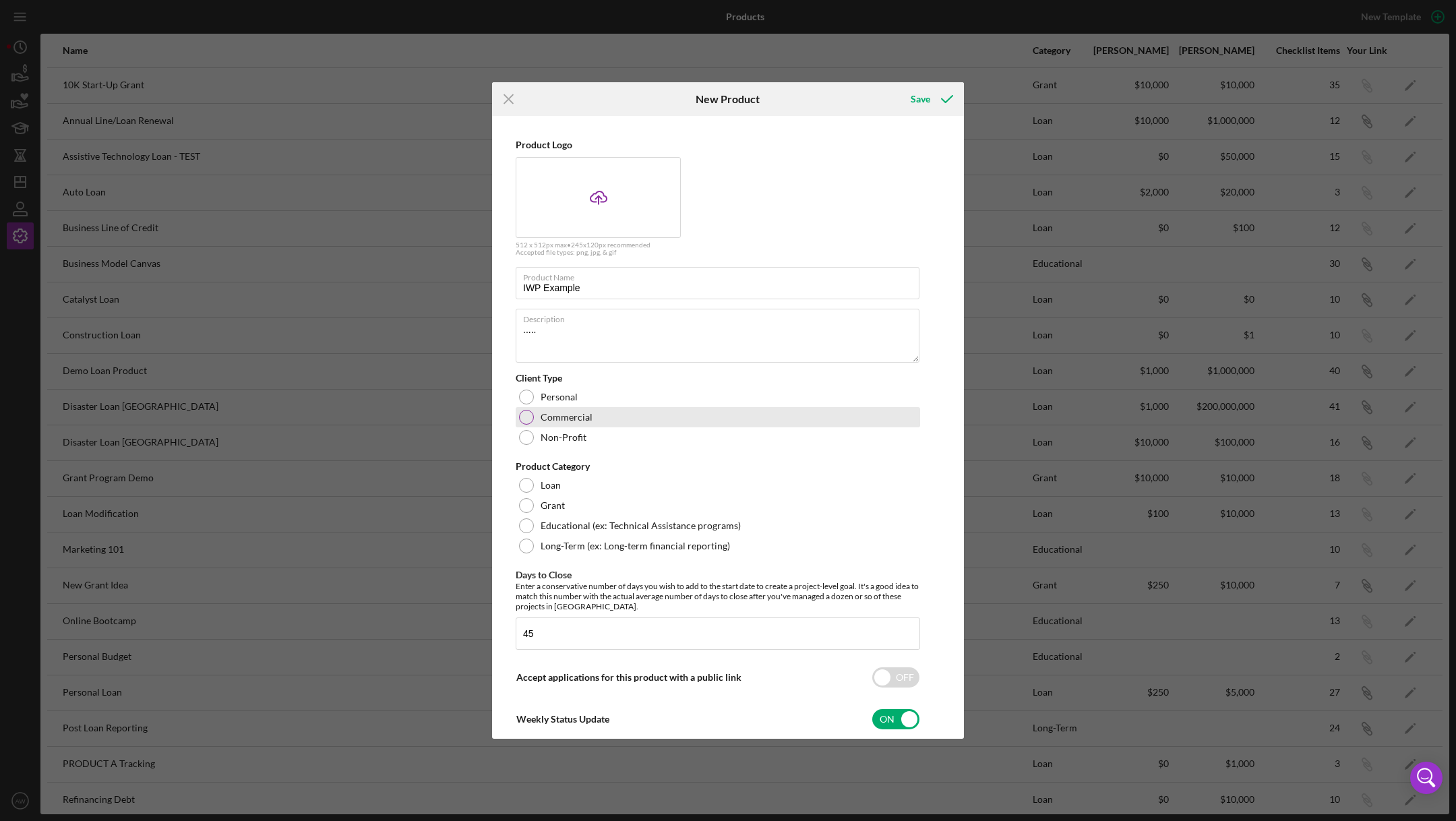
click at [531, 415] on div at bounding box center [526, 416] width 15 height 15
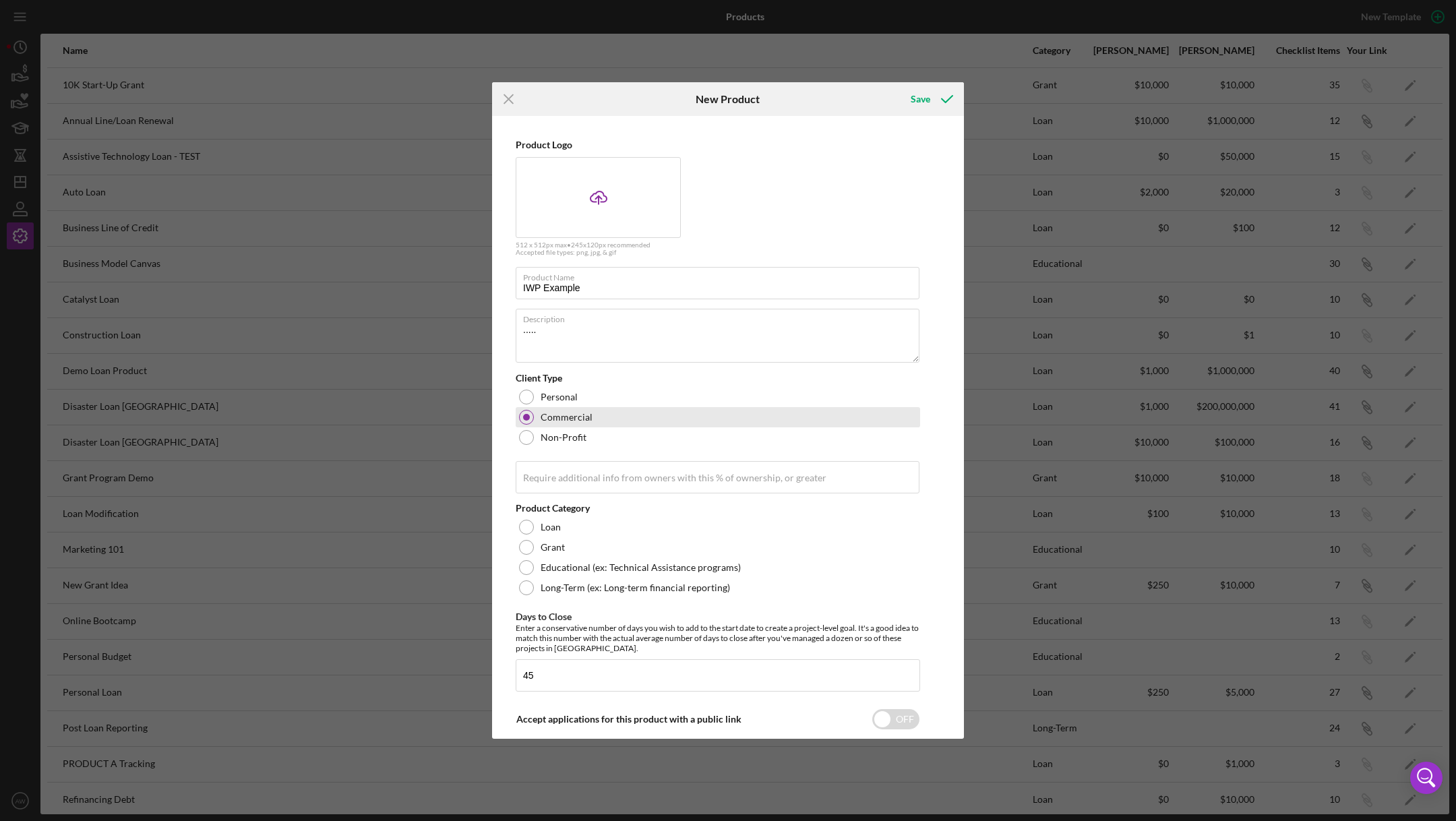
scroll to position [128, 0]
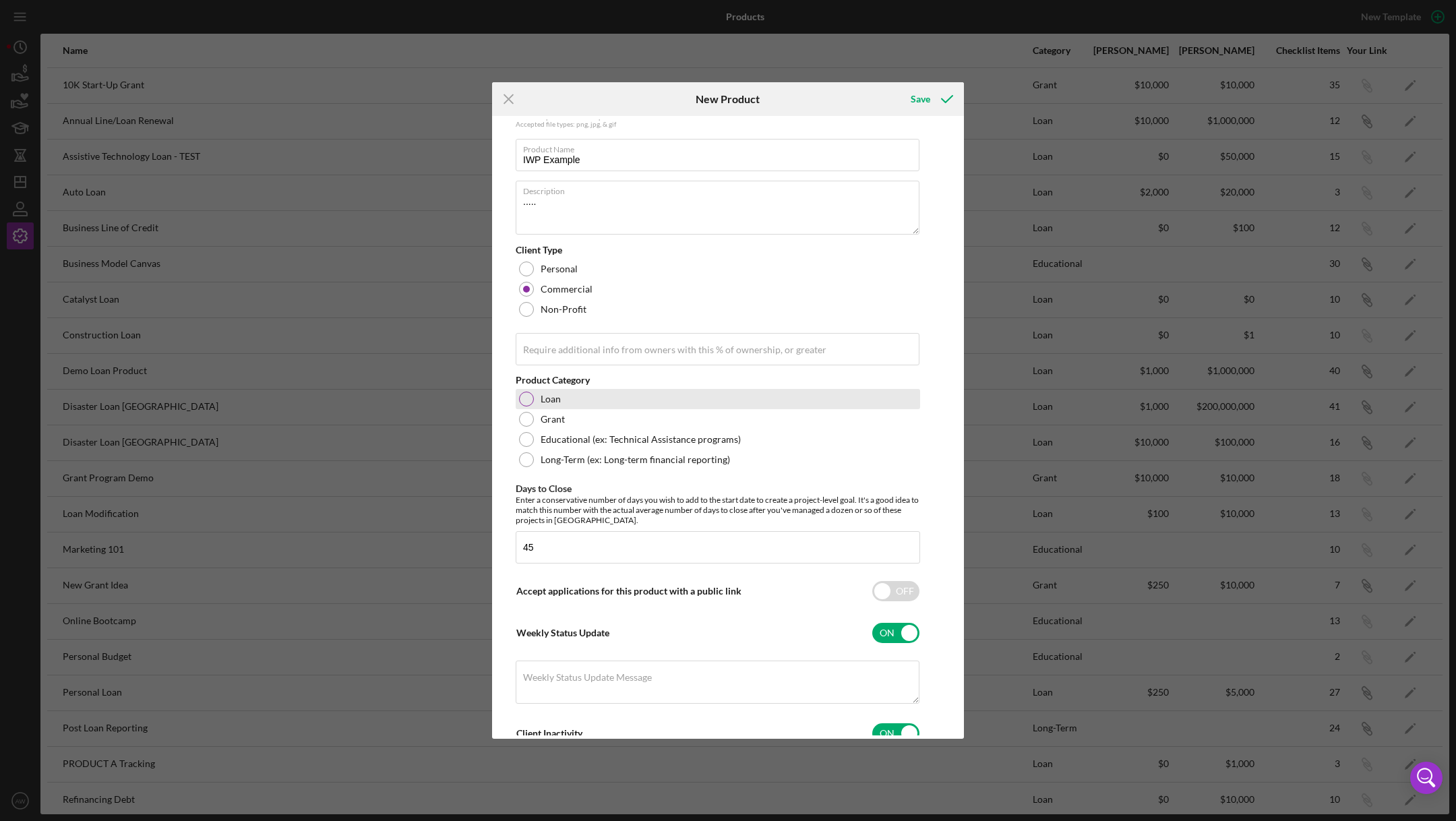
click at [528, 406] on div "Loan" at bounding box center [718, 399] width 405 height 20
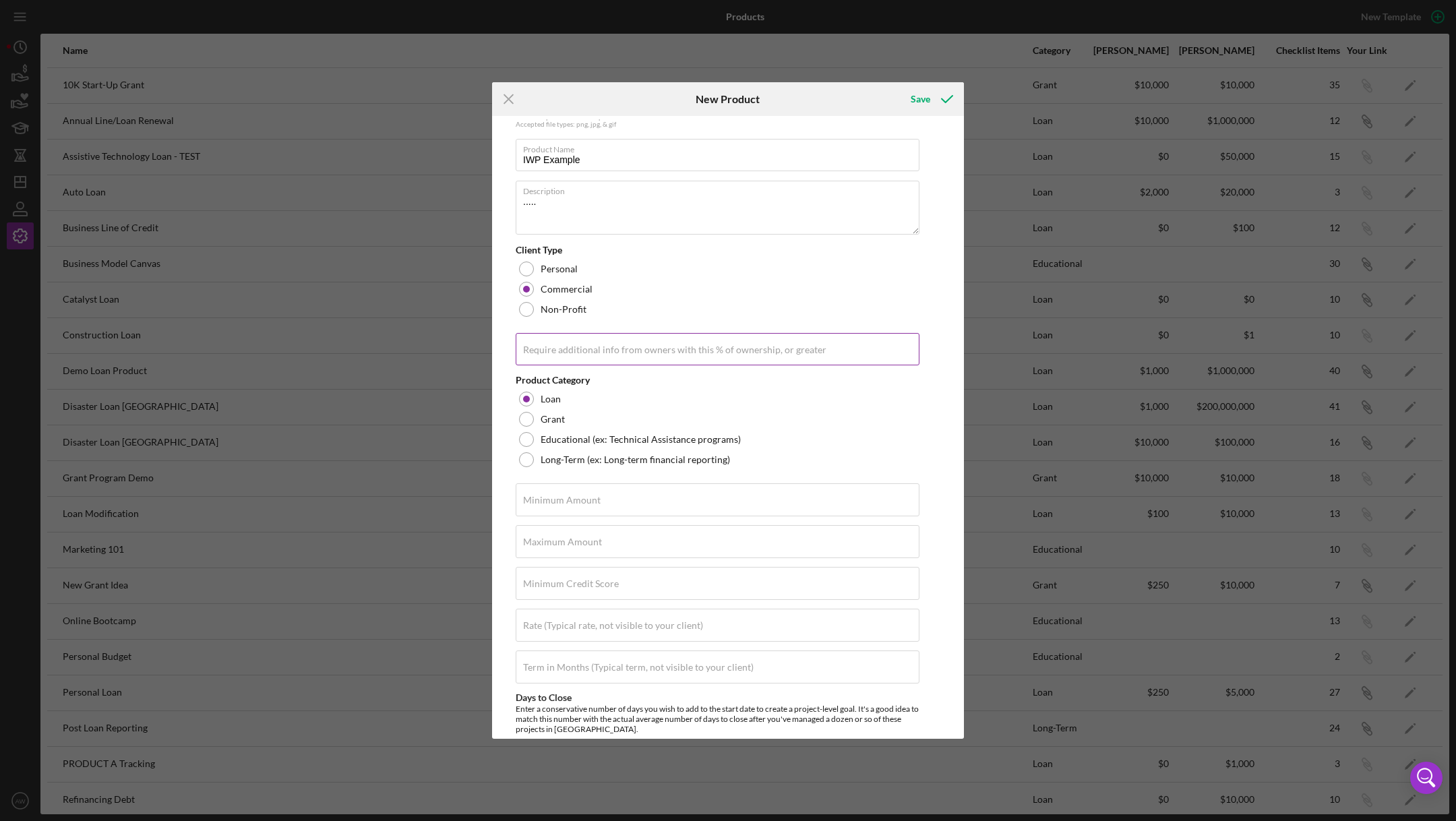
click at [558, 361] on input "Require additional info from owners with this % of ownership, or greater" at bounding box center [717, 348] width 404 height 32
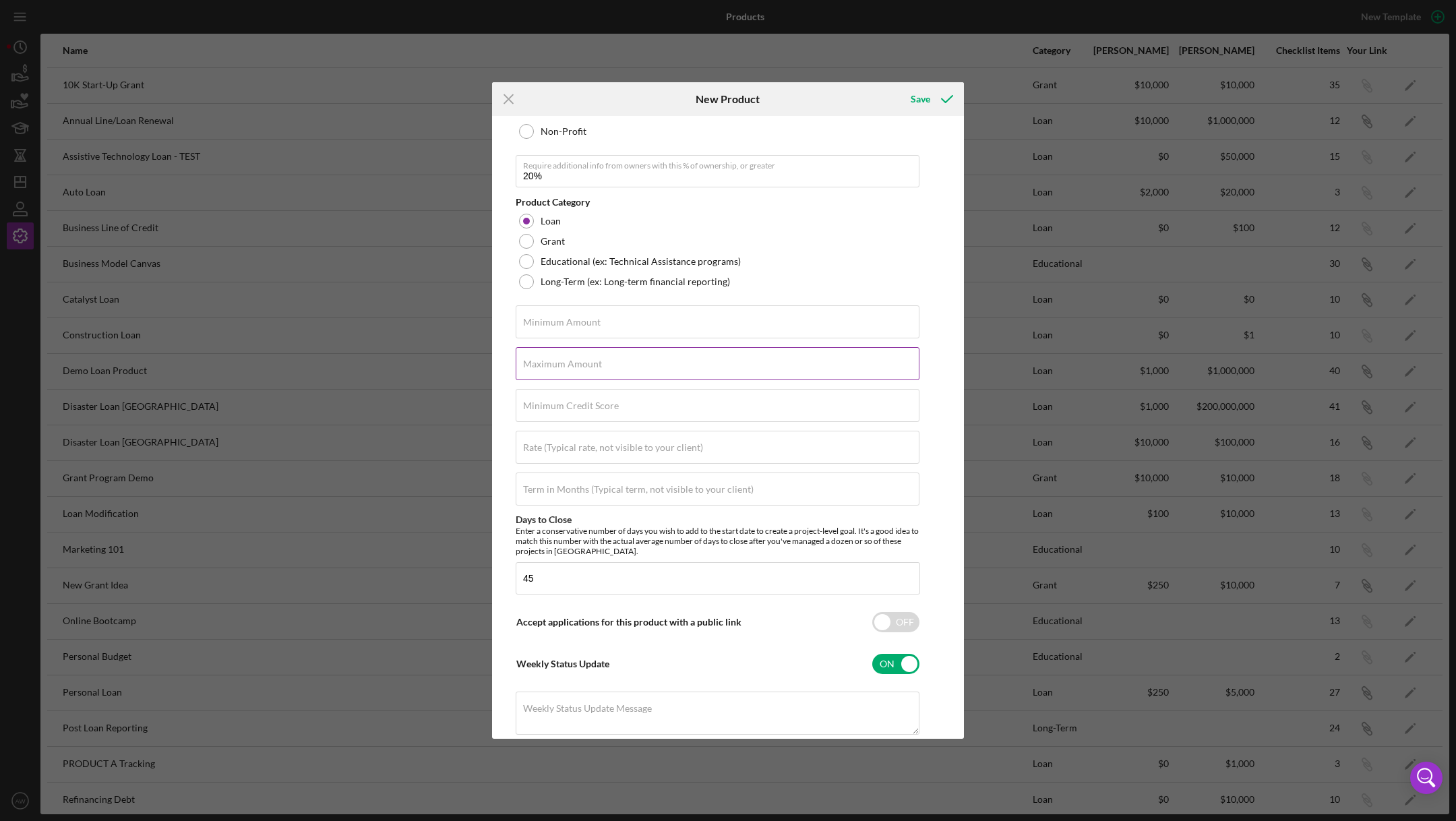
type input "20.00%"
click at [563, 374] on input "Maximum Amount" at bounding box center [717, 363] width 404 height 32
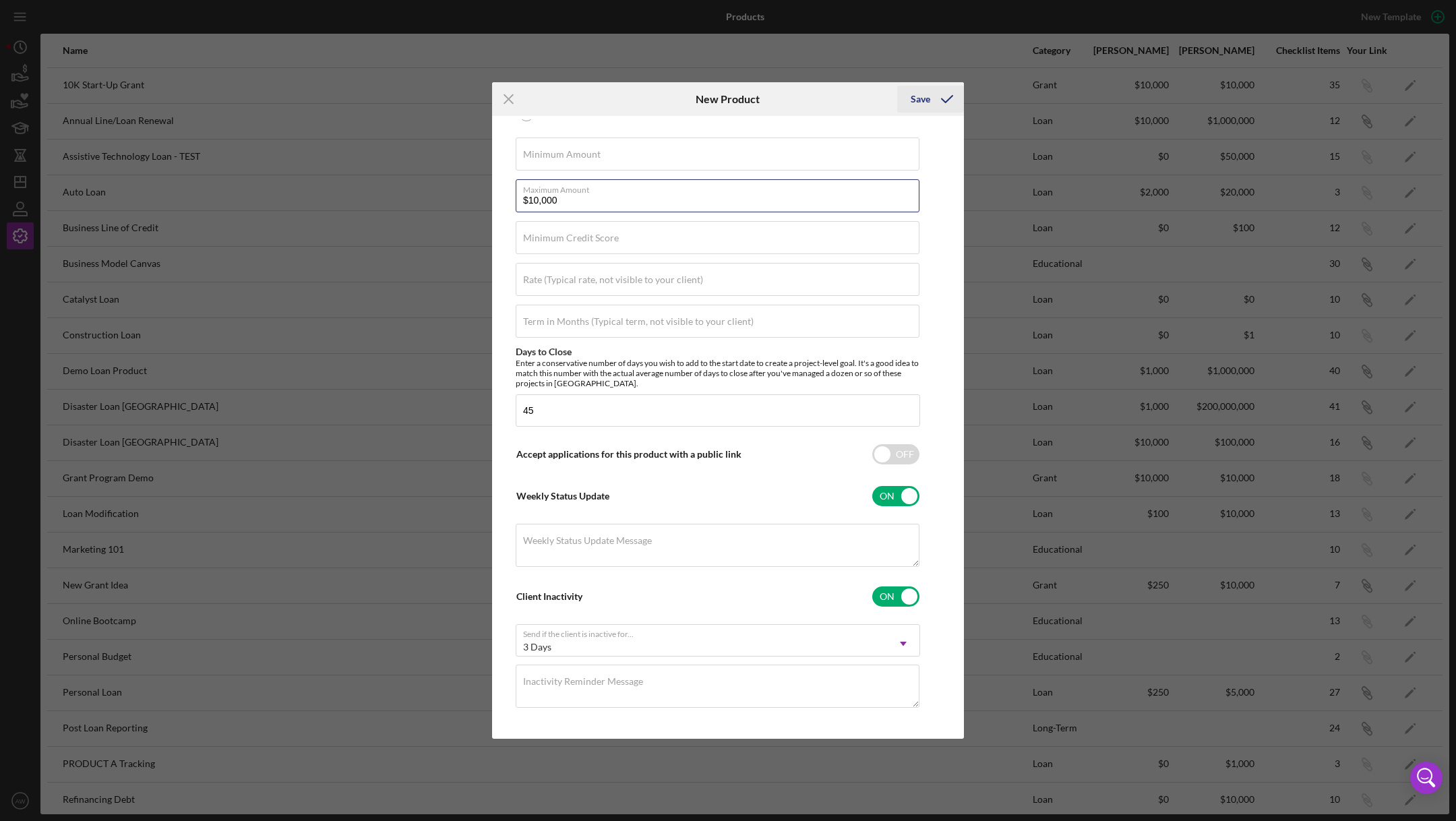
type input "$10,000"
click at [930, 99] on icon "submit" at bounding box center [947, 99] width 34 height 34
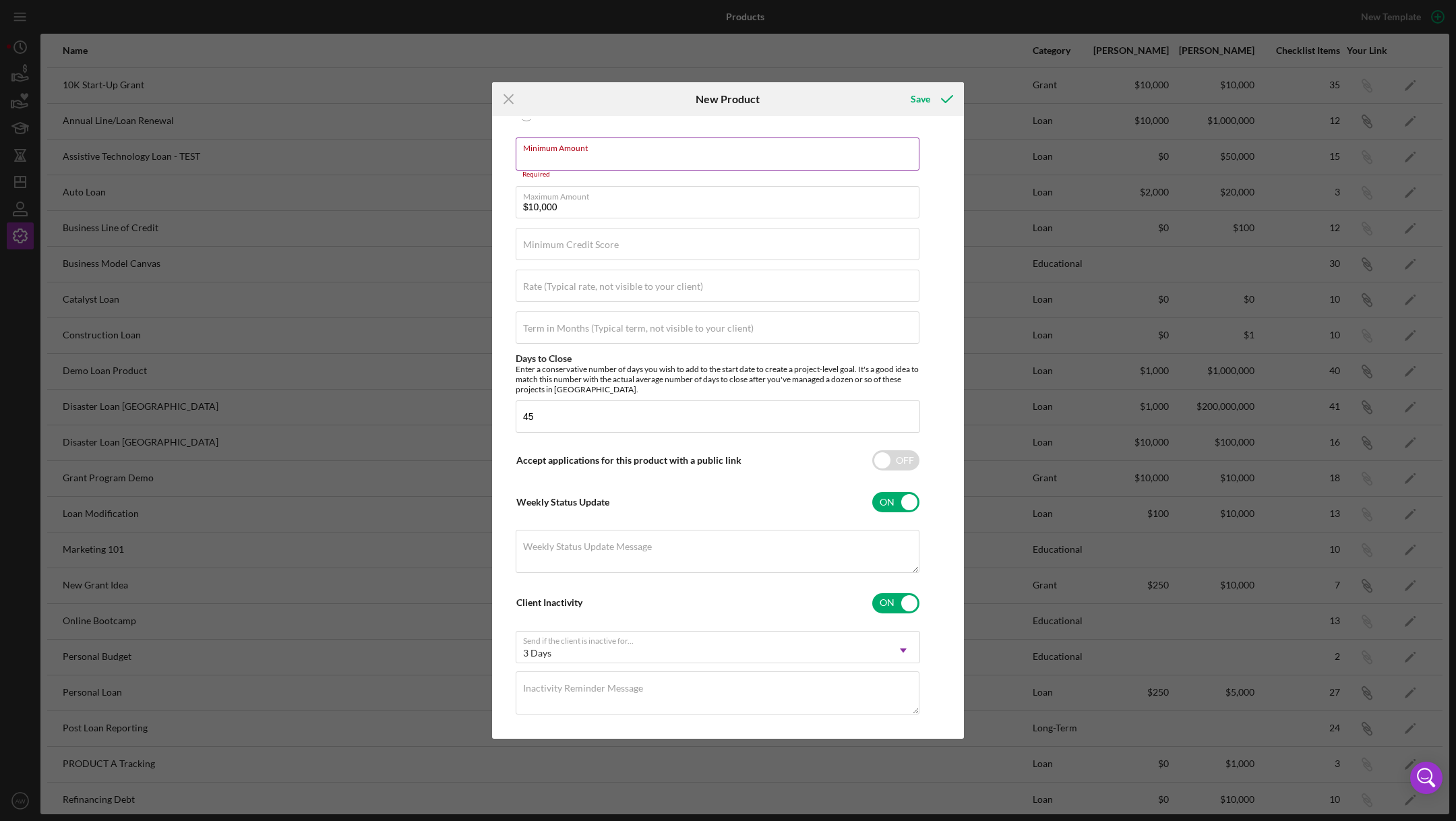
click at [645, 157] on input "Minimum Amount" at bounding box center [717, 153] width 404 height 32
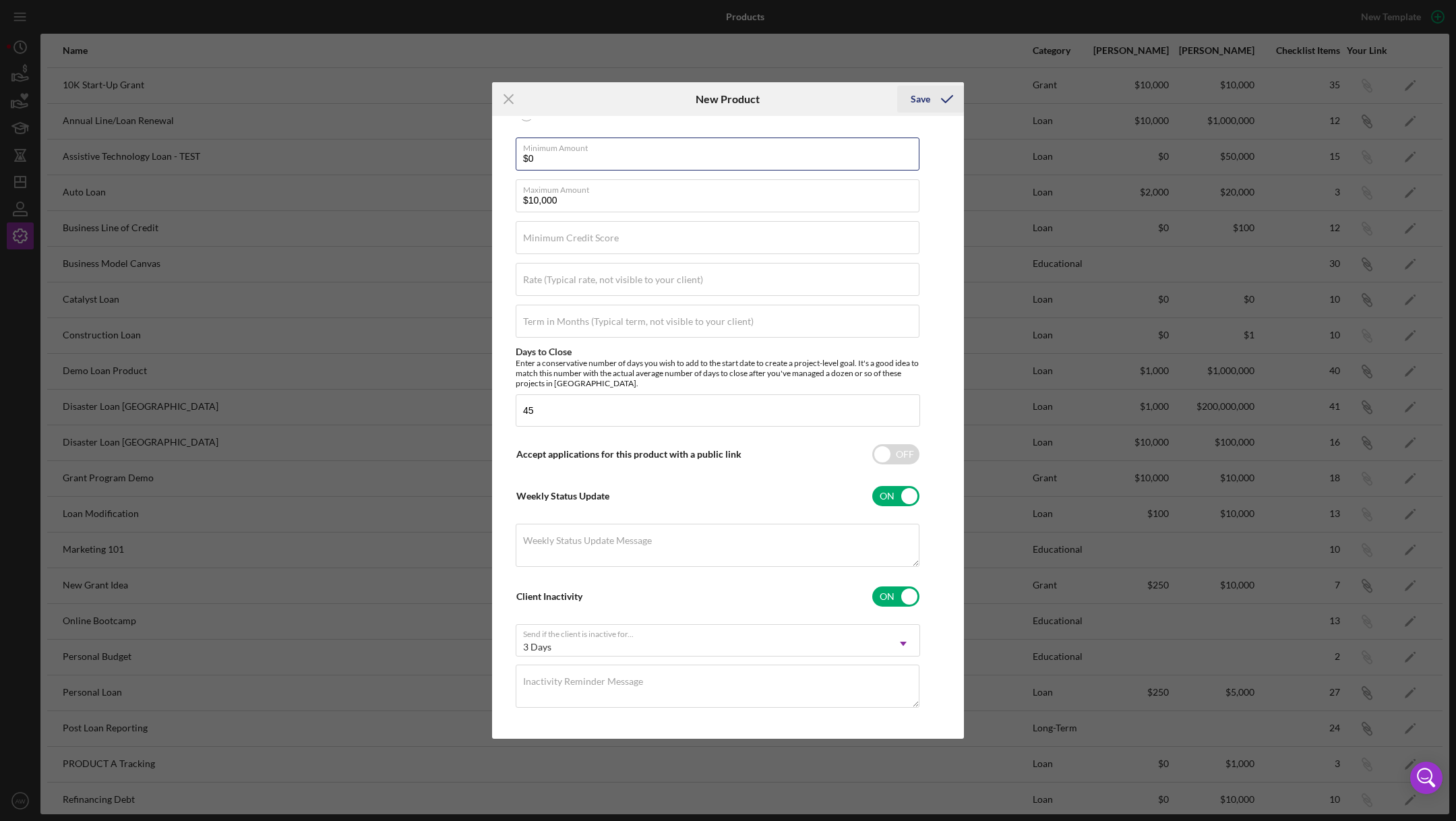
type input "$0"
click at [928, 94] on div "Save" at bounding box center [921, 99] width 19 height 27
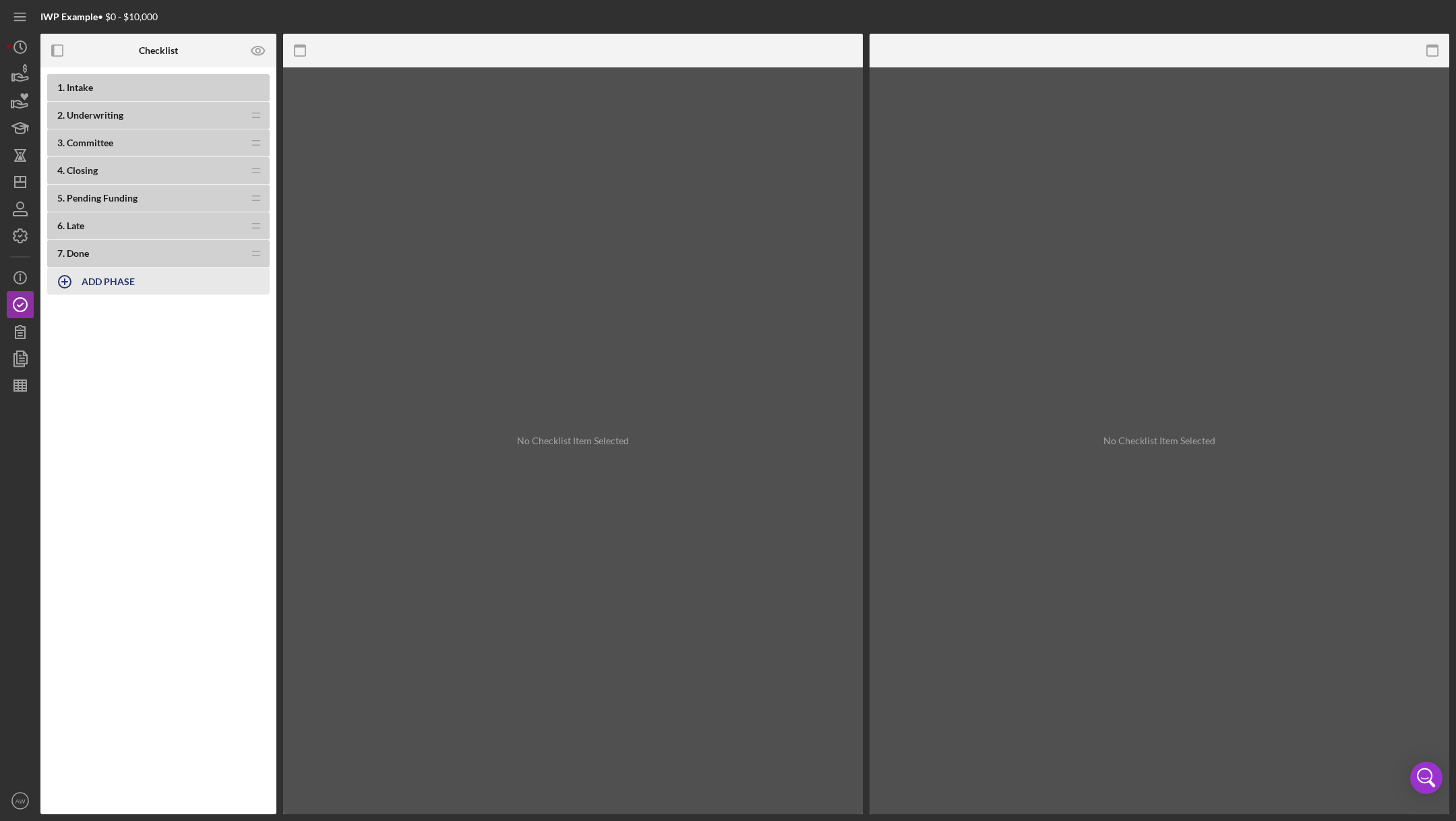
click at [86, 277] on b "ADD PHASE" at bounding box center [108, 281] width 54 height 12
click at [133, 294] on input "Phase Title" at bounding box center [158, 290] width 222 height 32
type input "Intake"
click at [55, 314] on div "Add" at bounding box center [62, 318] width 18 height 20
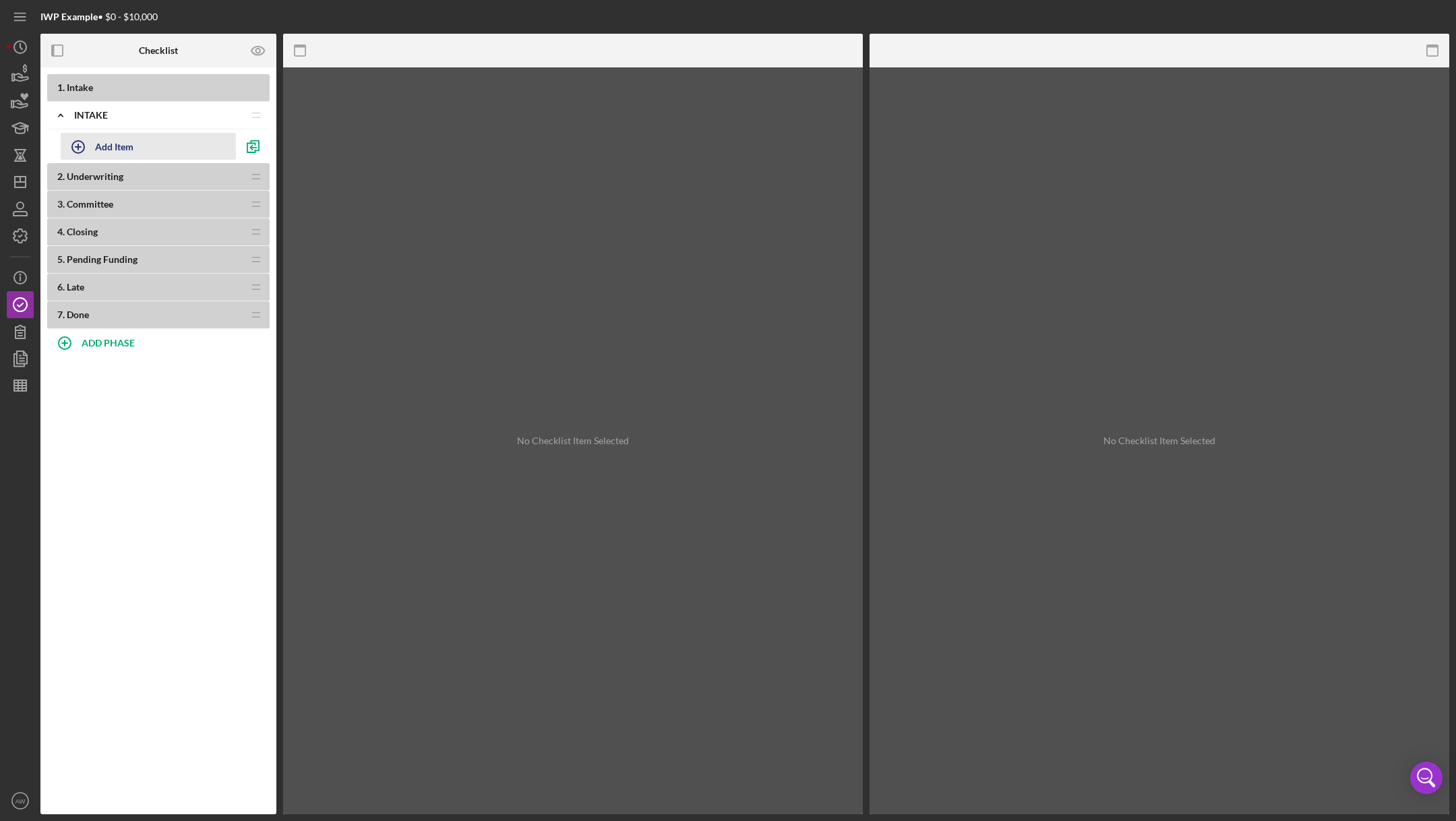
click at [78, 144] on icon "button" at bounding box center [78, 147] width 34 height 34
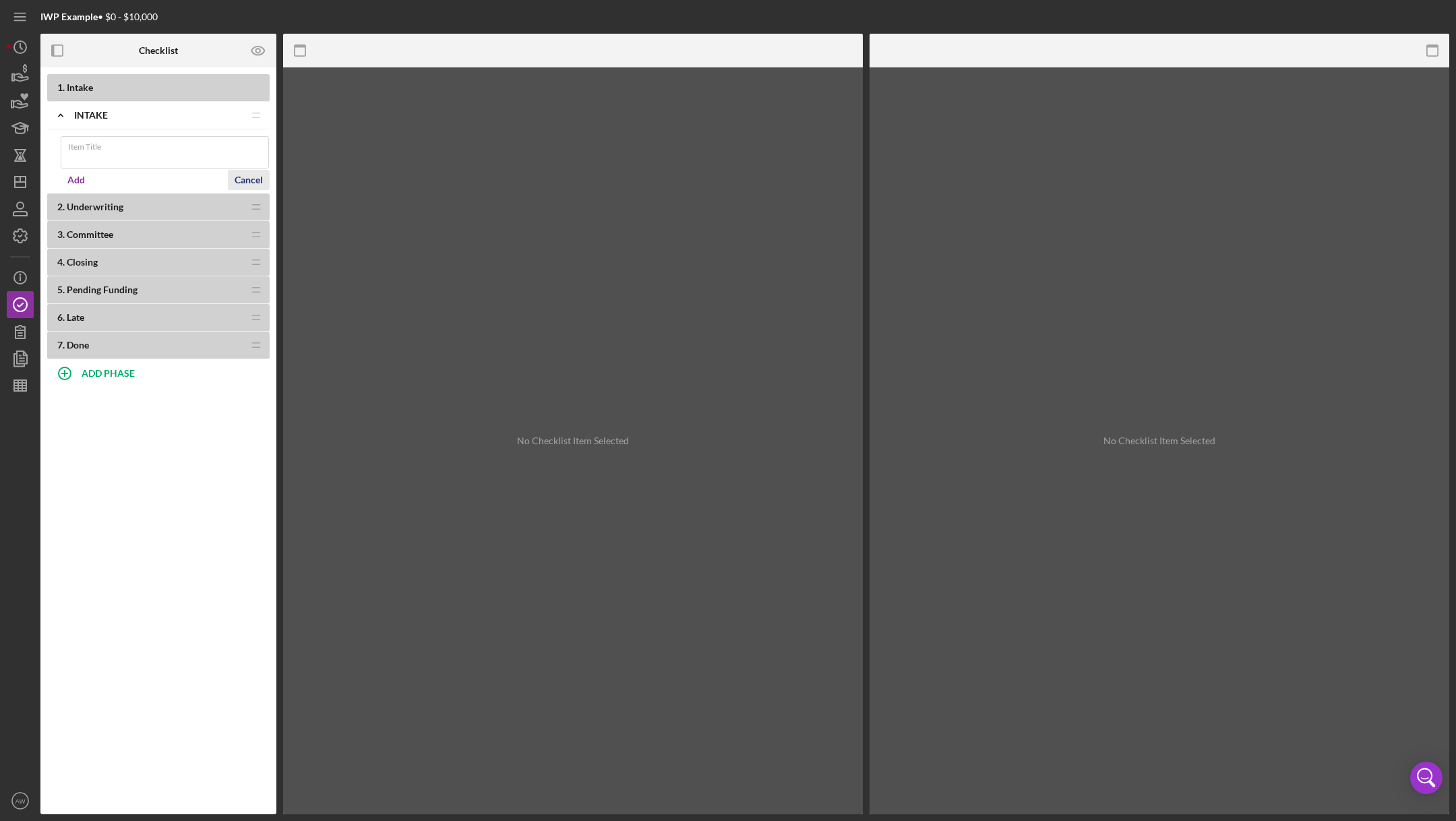
click at [252, 170] on form "Item Title Add Cancel" at bounding box center [164, 161] width 209 height 64
click at [247, 183] on div "Cancel" at bounding box center [248, 186] width 28 height 20
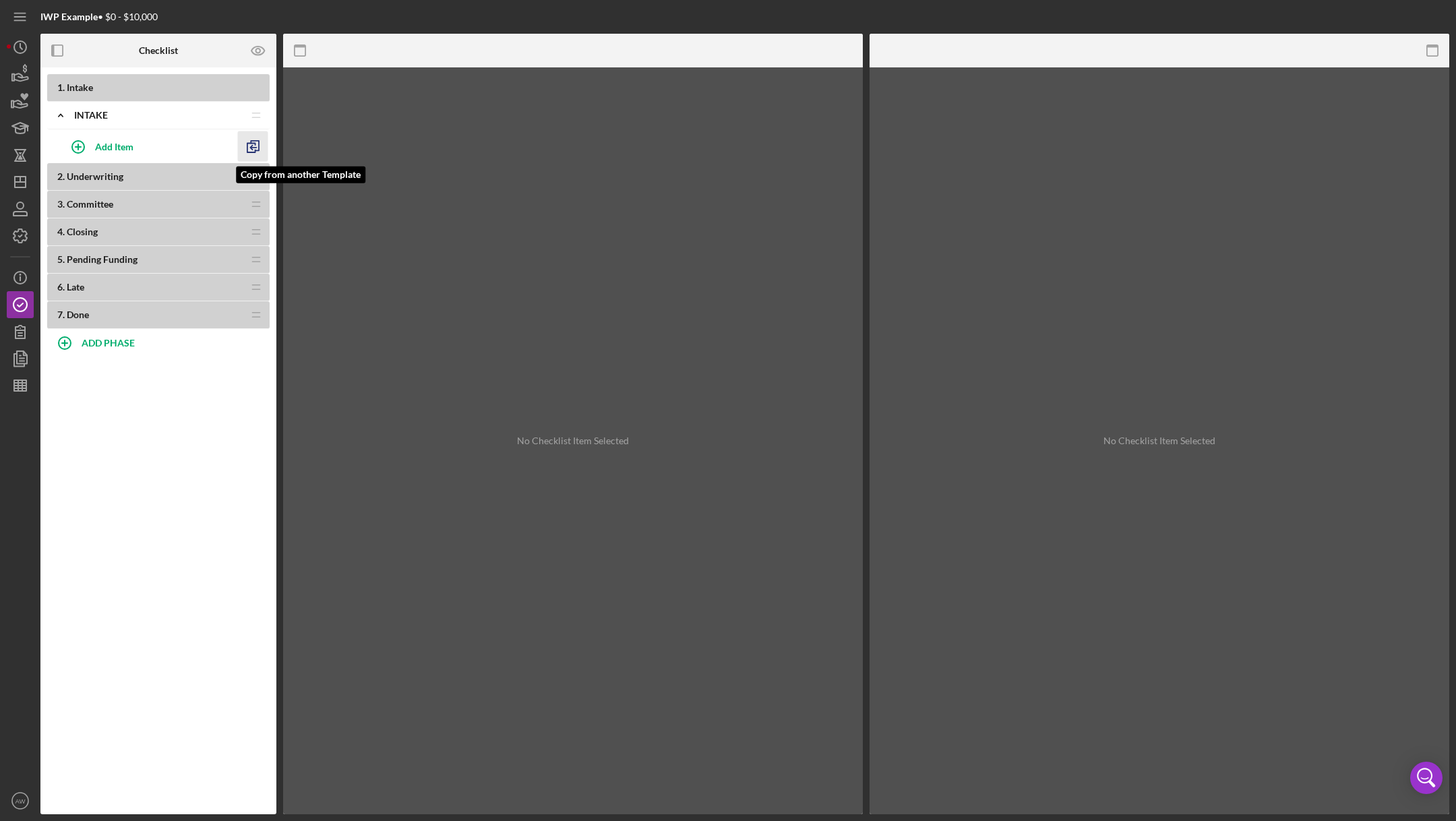
click at [257, 141] on polyline "button" at bounding box center [255, 146] width 8 height 10
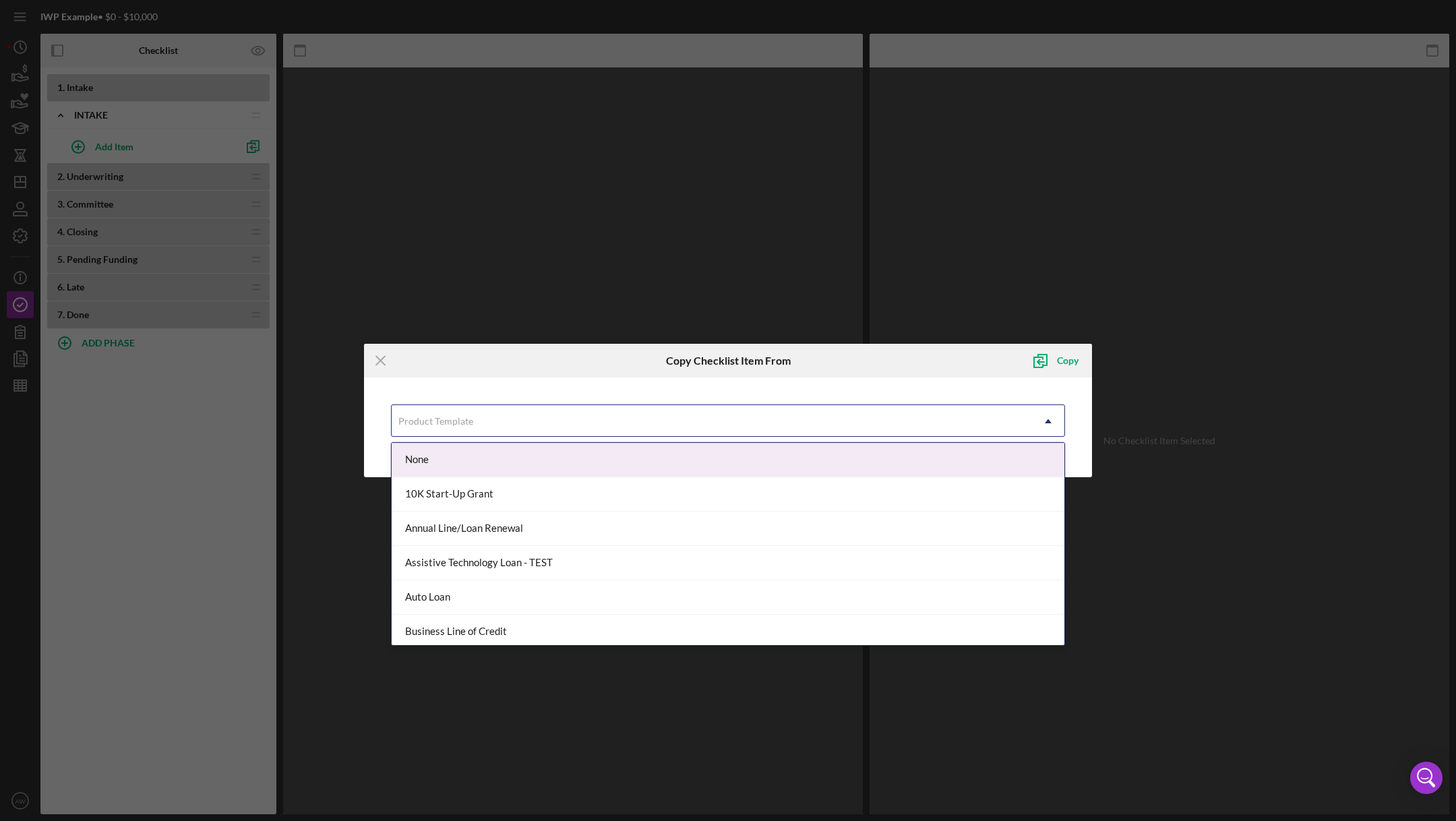
click at [459, 406] on div "Product Template" at bounding box center [711, 421] width 640 height 31
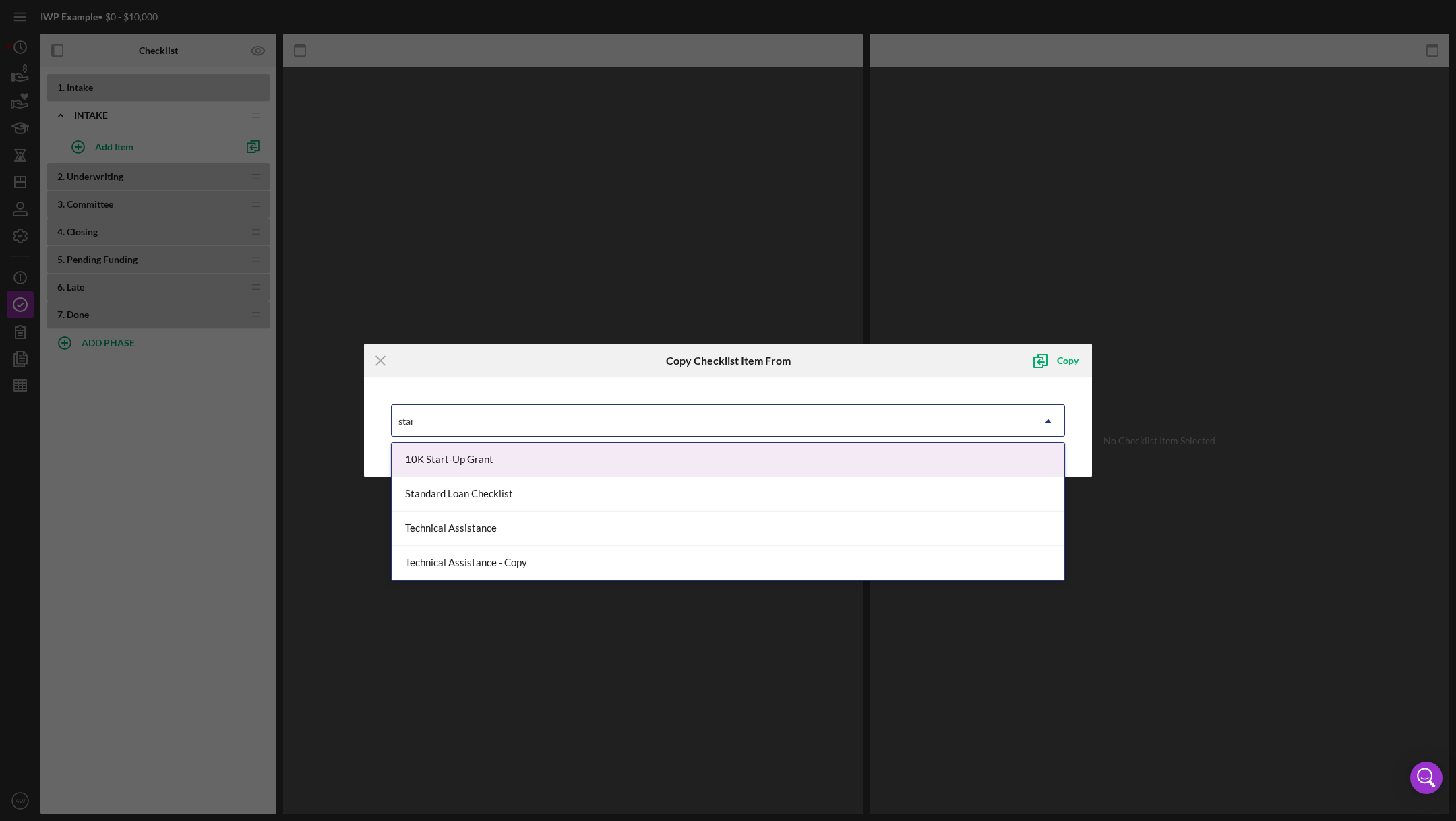
type input "standa"
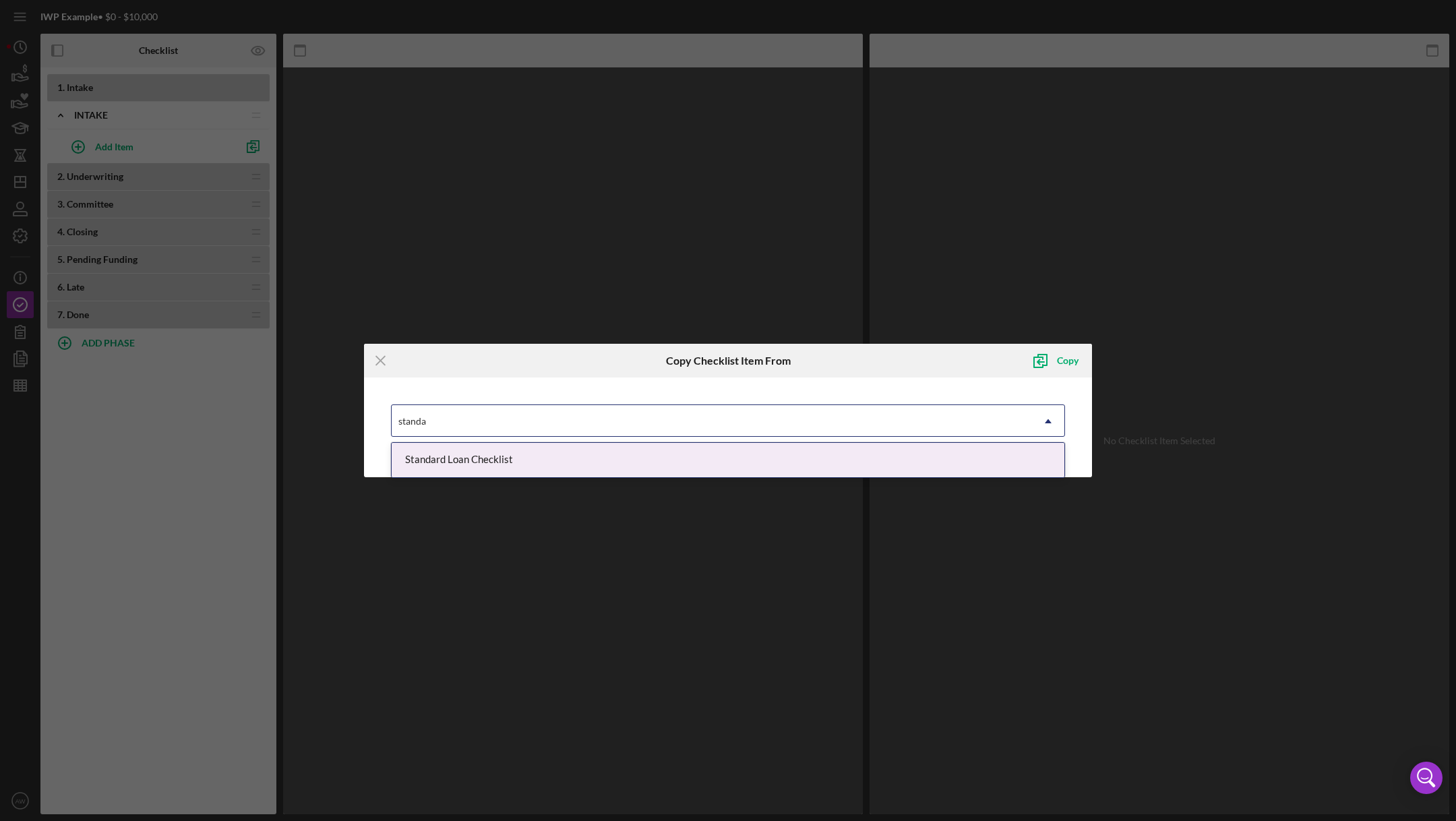
click at [462, 468] on div "Standard Loan Checklist" at bounding box center [727, 459] width 673 height 34
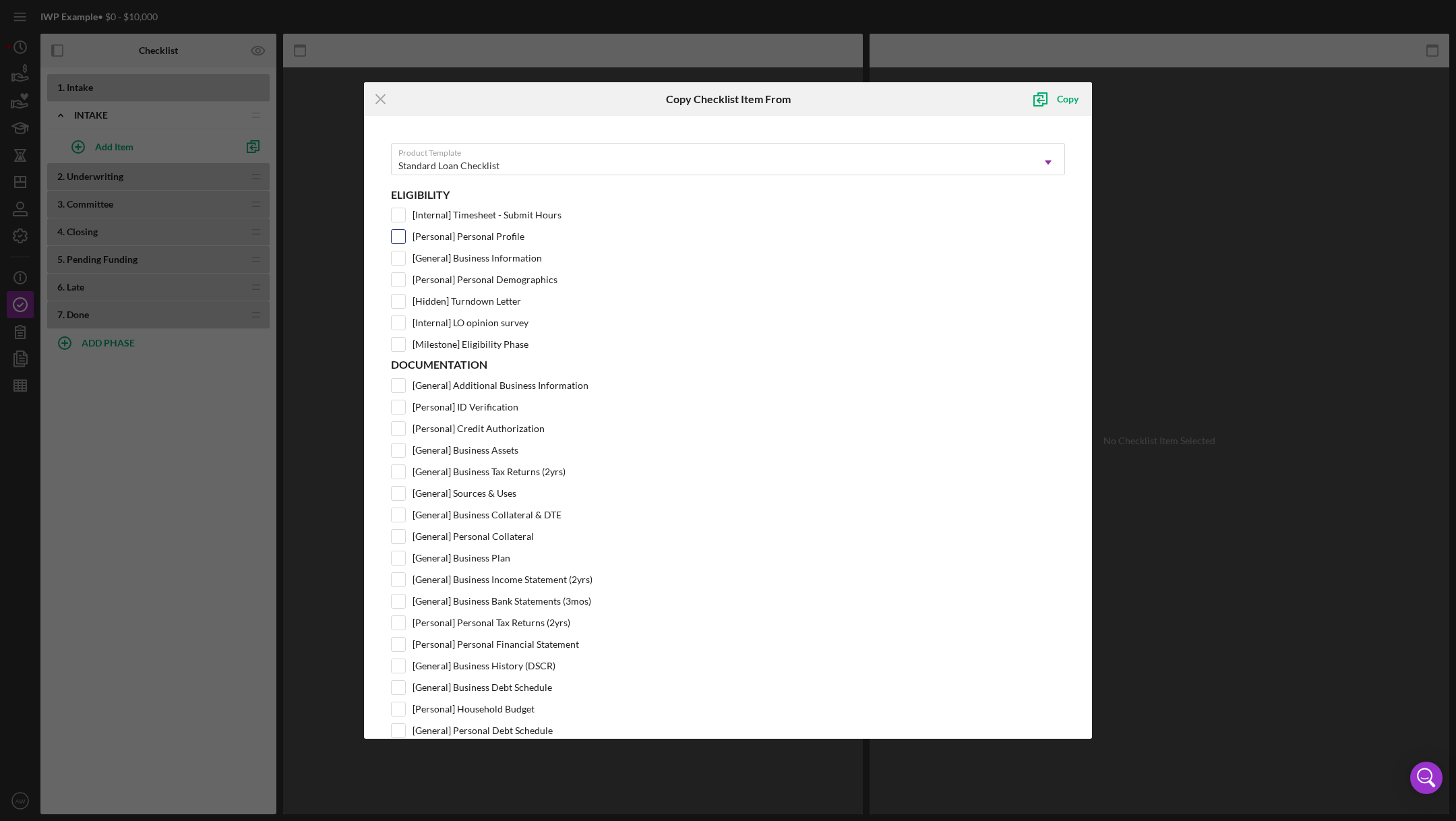
click at [397, 235] on input "[Personal] Personal Profile" at bounding box center [398, 236] width 14 height 14
checkbox input "true"
click at [402, 254] on input "[General] Business Information" at bounding box center [398, 258] width 14 height 14
checkbox input "true"
click at [1041, 104] on icon "submit" at bounding box center [1040, 99] width 34 height 34
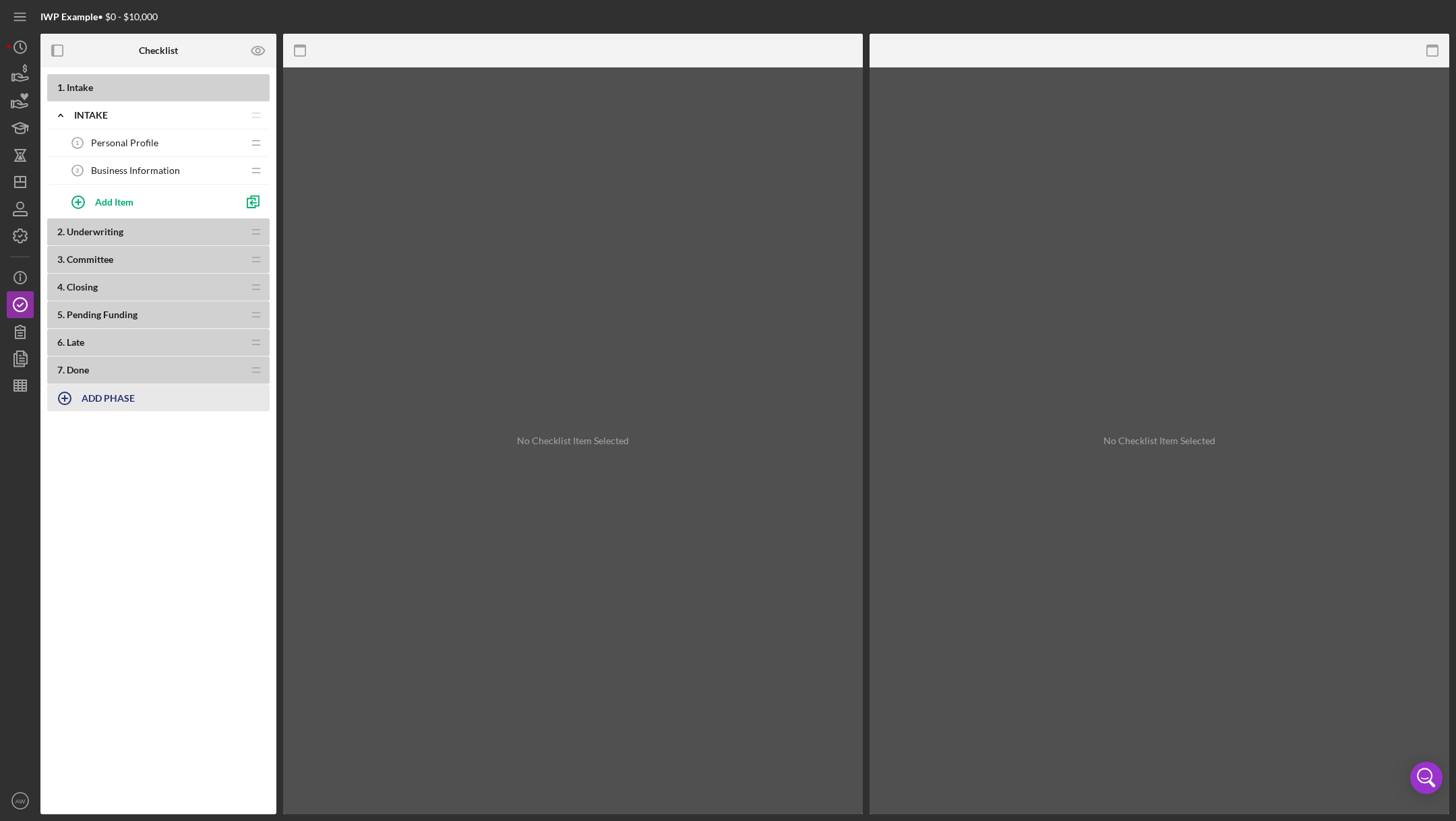
click at [68, 400] on icon "button" at bounding box center [64, 398] width 34 height 34
type input "SSBCI"
click at [71, 434] on button "Add" at bounding box center [62, 434] width 31 height 20
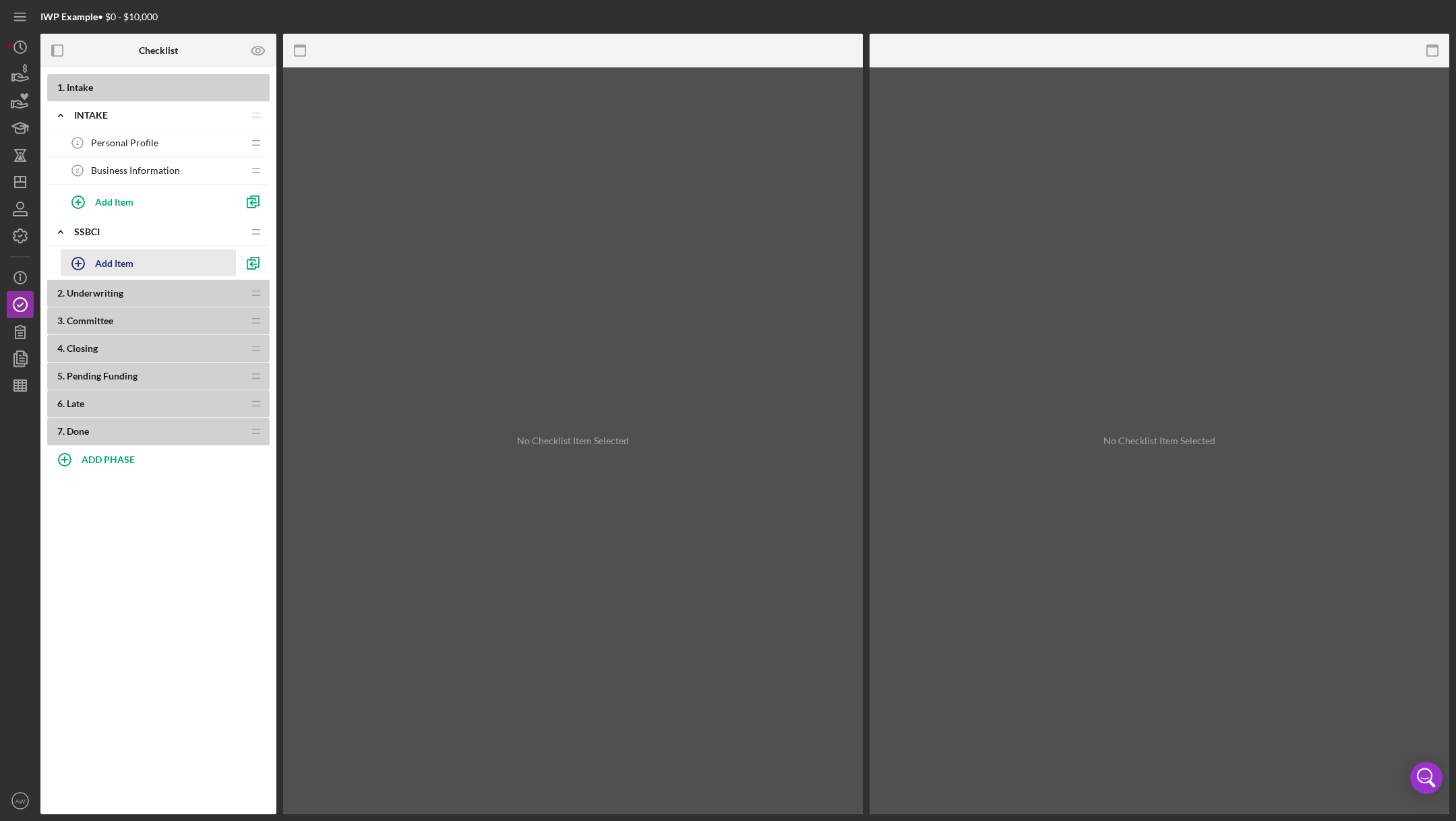
click at [89, 260] on icon "button" at bounding box center [78, 264] width 34 height 34
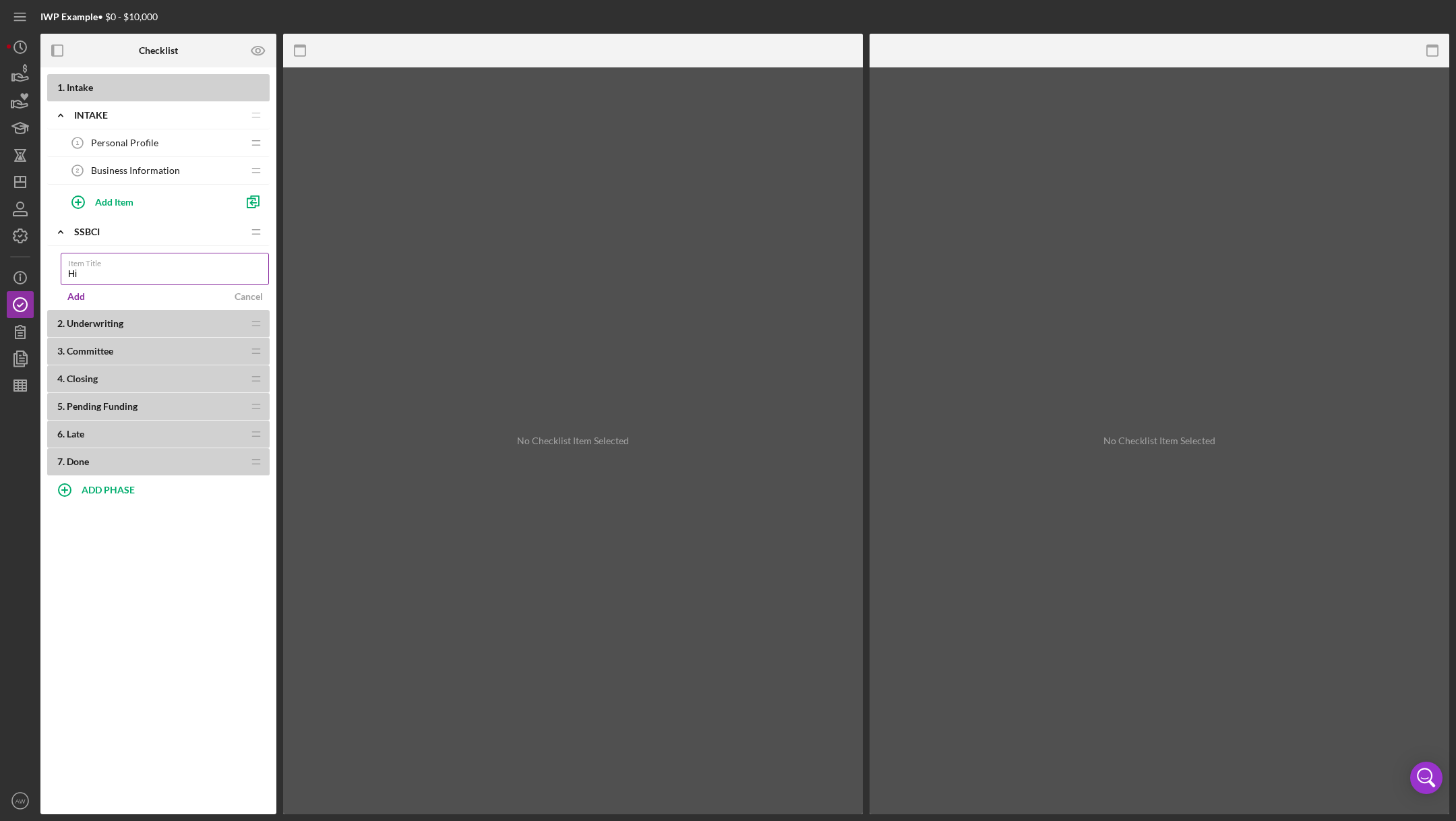
type input "H"
type input "SSBCI Req 1"
click at [69, 290] on div "Add" at bounding box center [76, 296] width 18 height 20
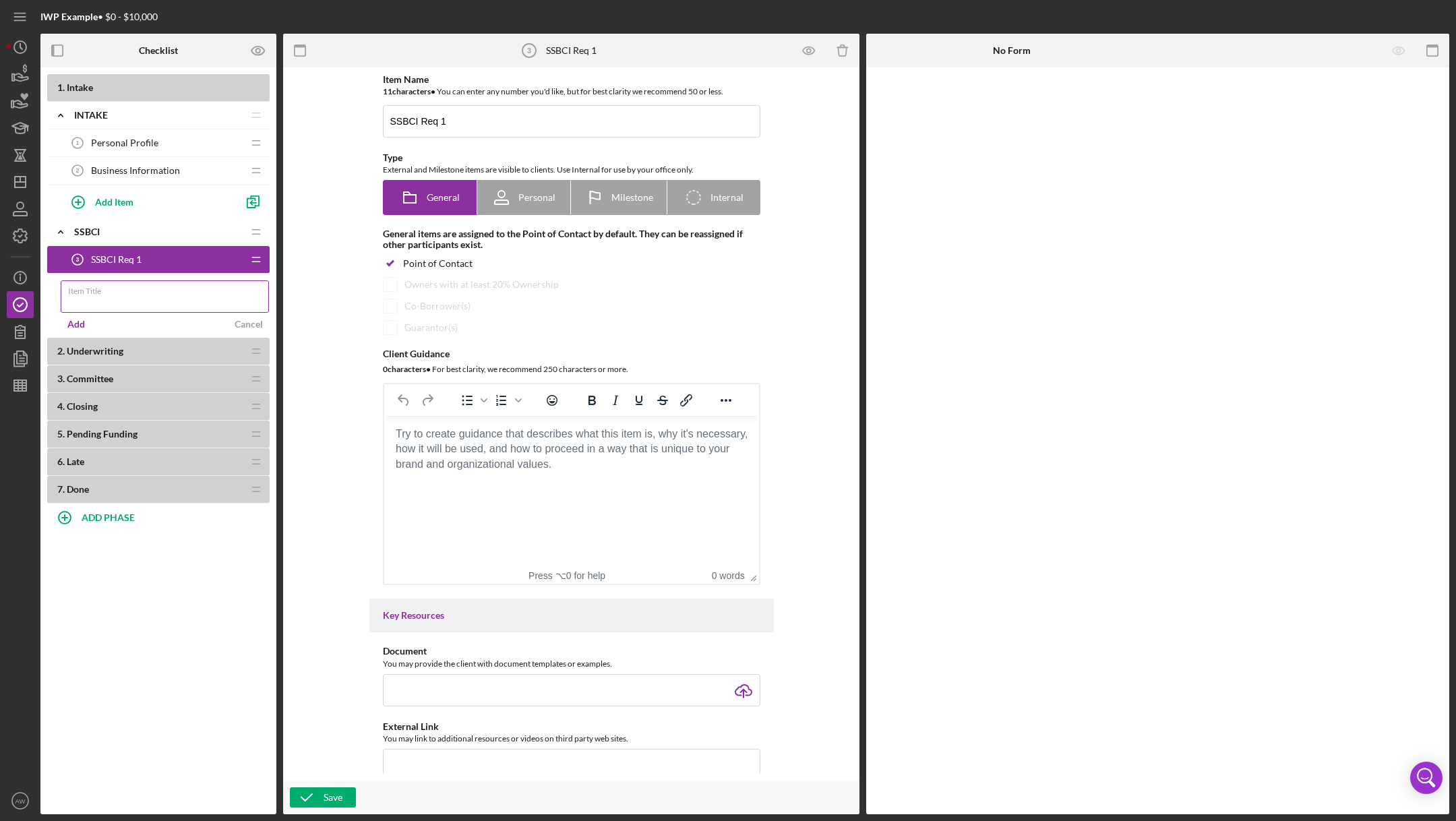
click at [124, 293] on div "Item Title" at bounding box center [164, 297] width 209 height 34
click at [124, 293] on div "Item Title Required" at bounding box center [164, 301] width 209 height 41
type input "SSBCI Req 2"
click at [75, 321] on div "Add" at bounding box center [76, 324] width 18 height 20
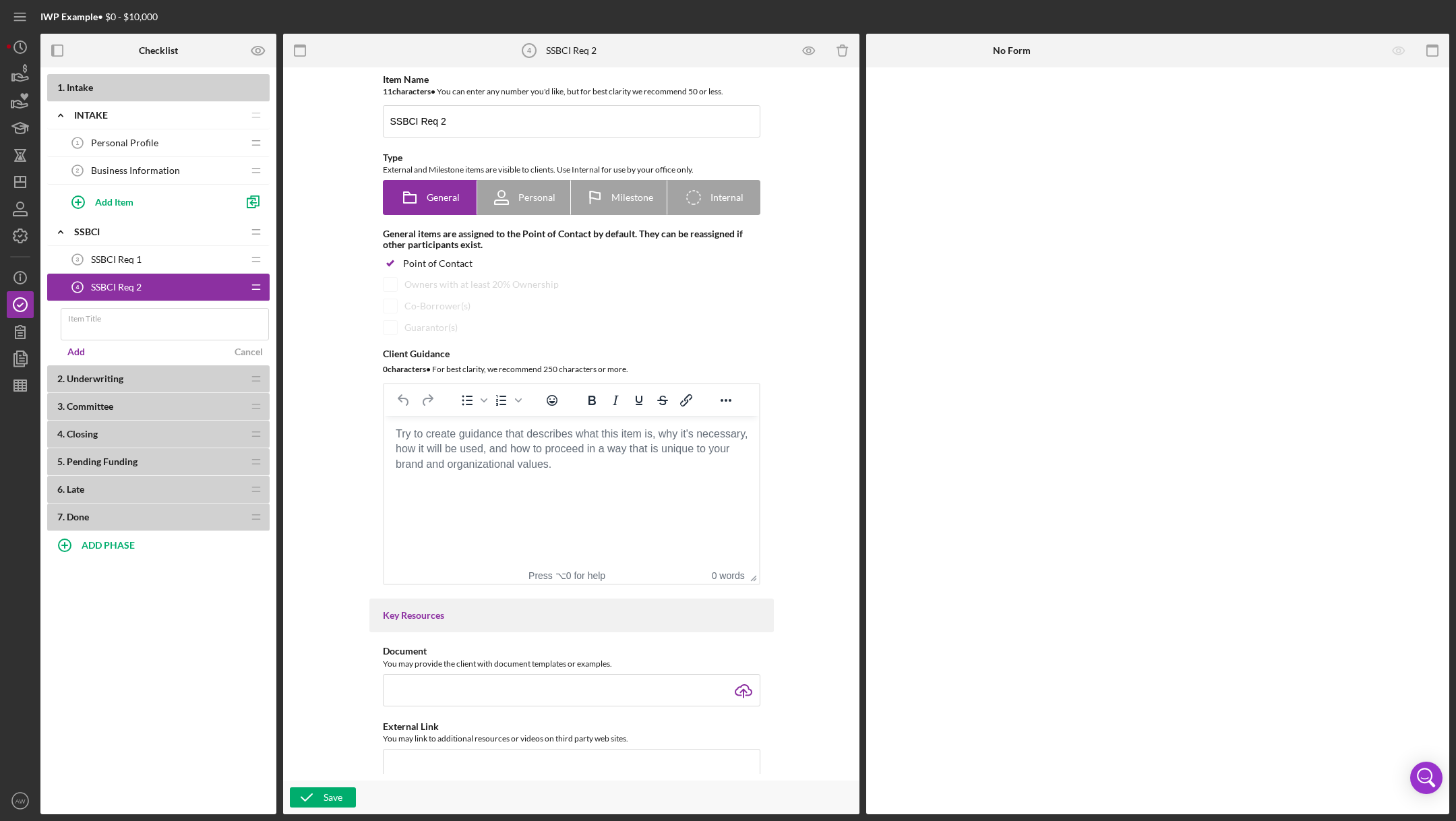
click at [137, 258] on span "SSBCI Req 1" at bounding box center [117, 259] width 51 height 11
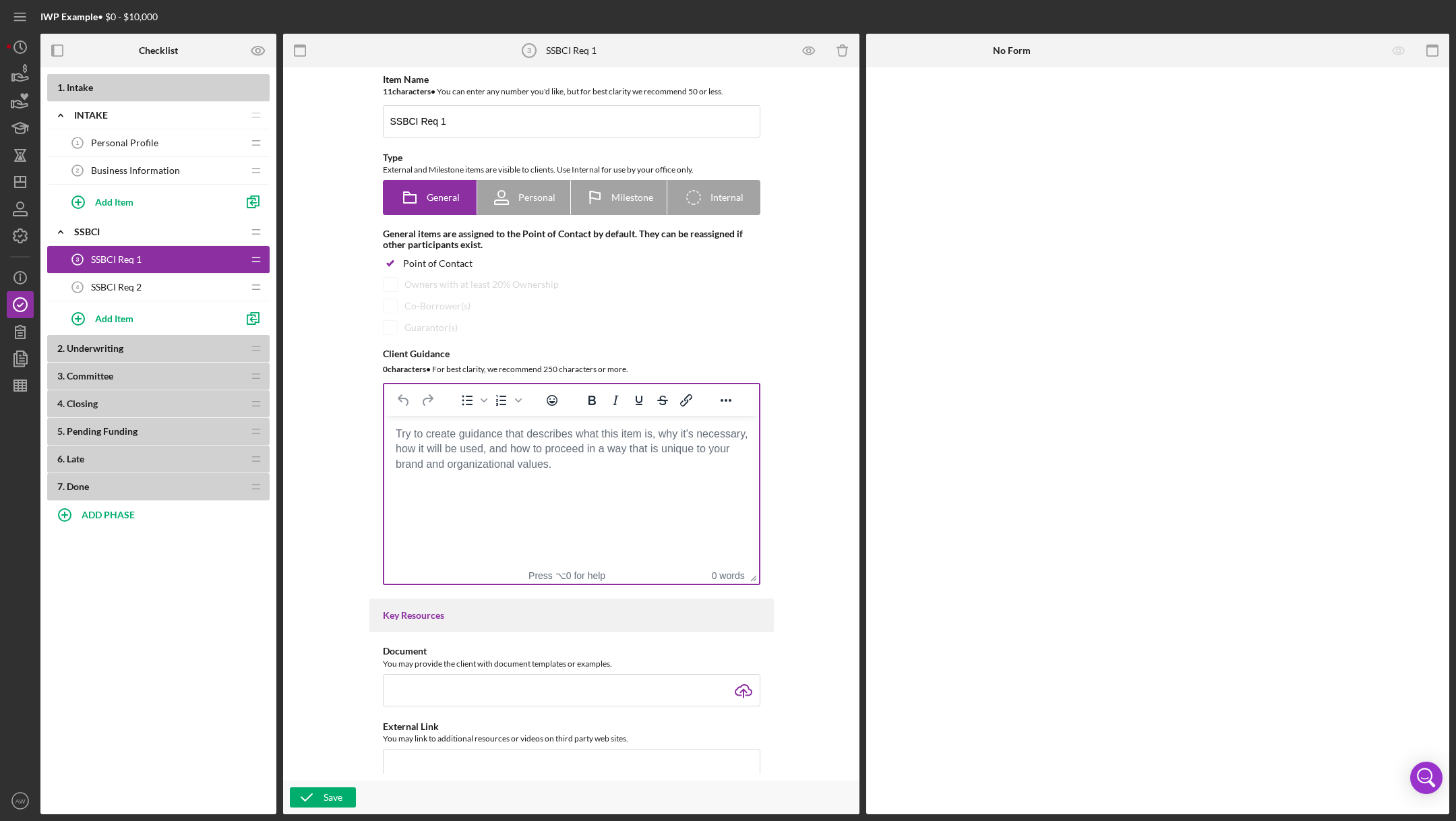
click at [465, 442] on body "Rich Text Area. Press ALT-0 for help." at bounding box center [570, 433] width 353 height 15
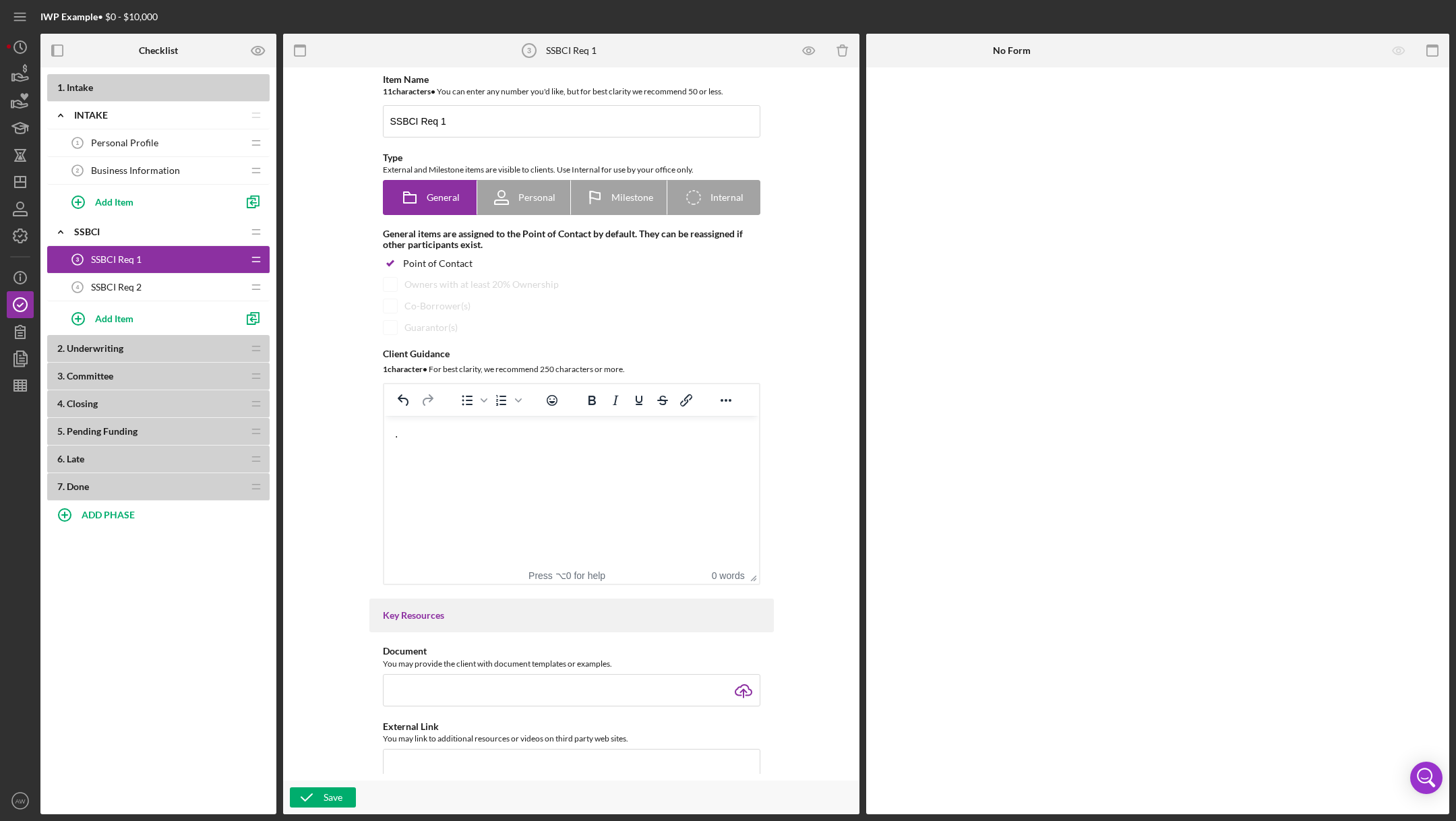
scroll to position [606, 0]
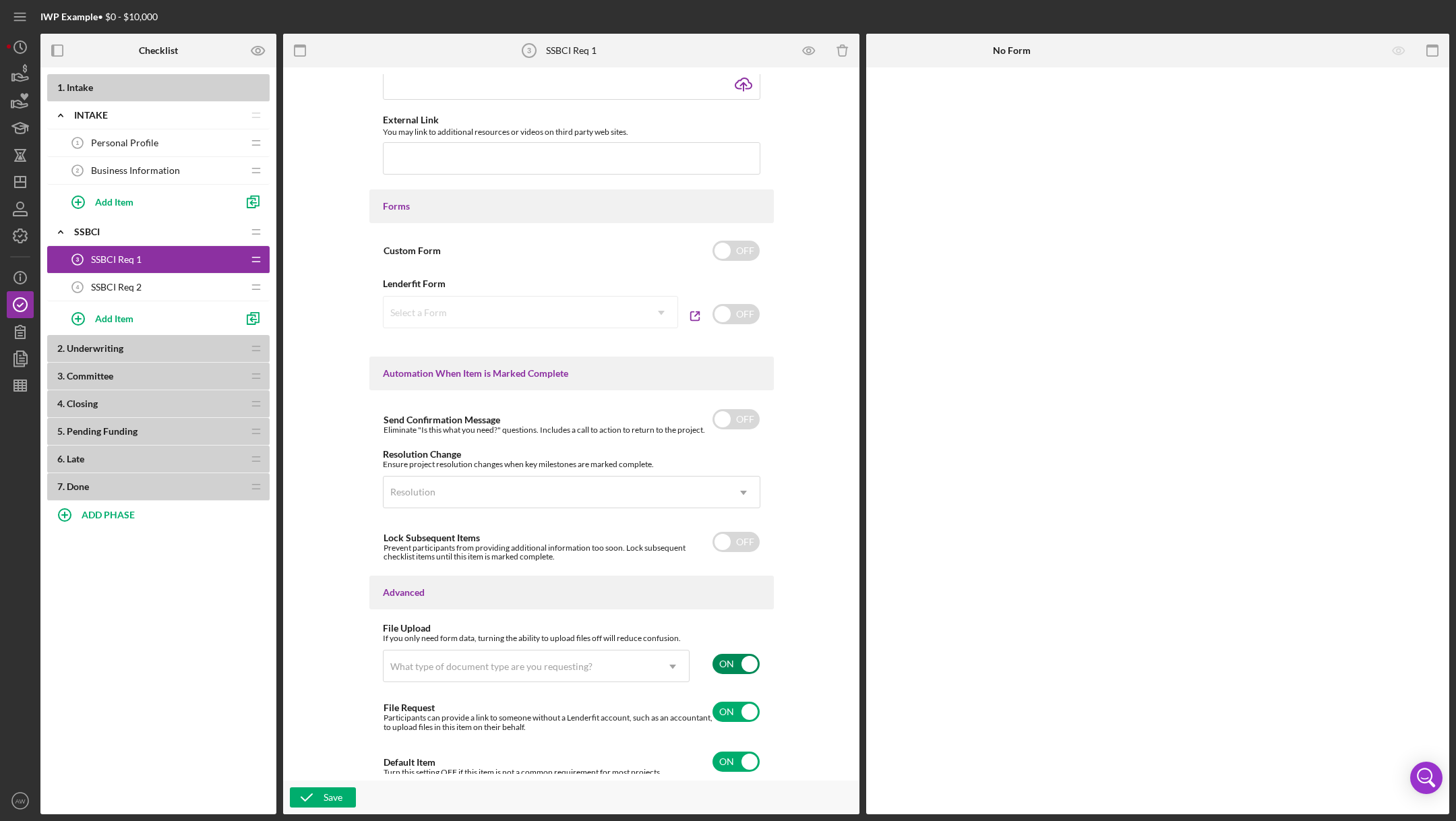
click at [736, 661] on input "checkbox" at bounding box center [736, 663] width 47 height 20
checkbox input "false"
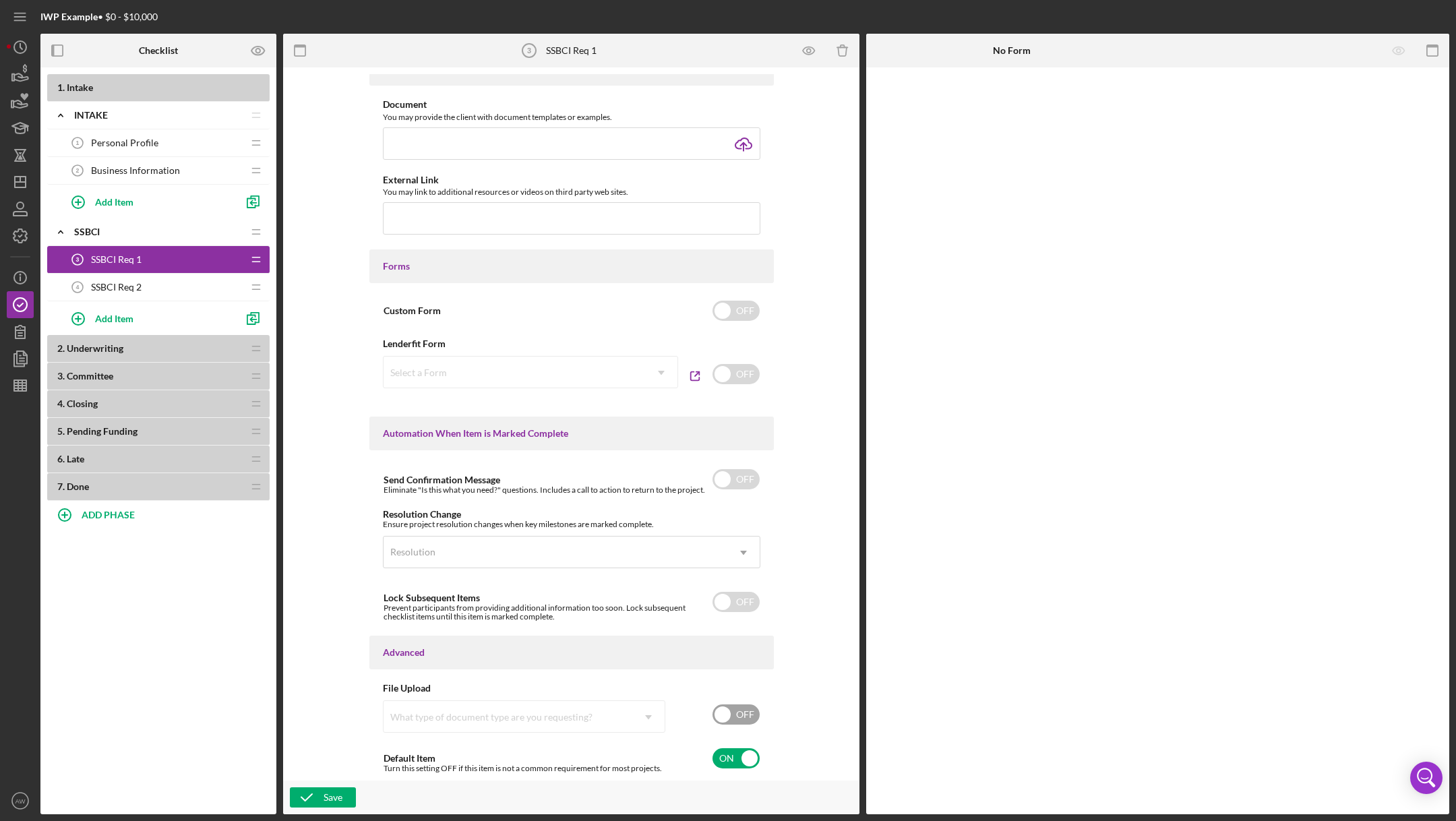
scroll to position [543, 0]
click at [725, 760] on input "checkbox" at bounding box center [736, 761] width 47 height 20
checkbox input "false"
click at [315, 791] on icon "button" at bounding box center [307, 797] width 34 height 34
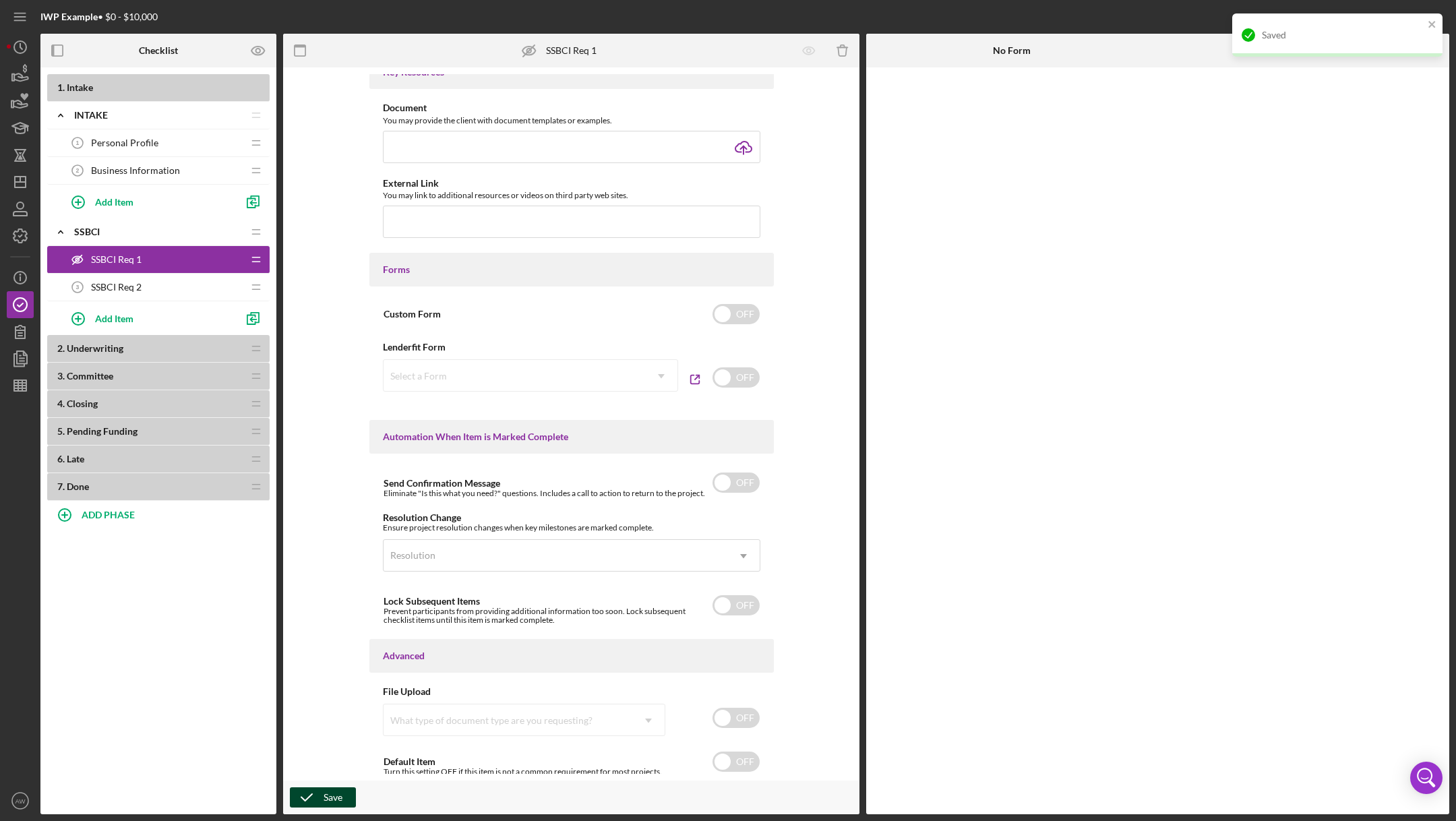
click at [122, 287] on span "SSBCI Req 2" at bounding box center [117, 287] width 51 height 11
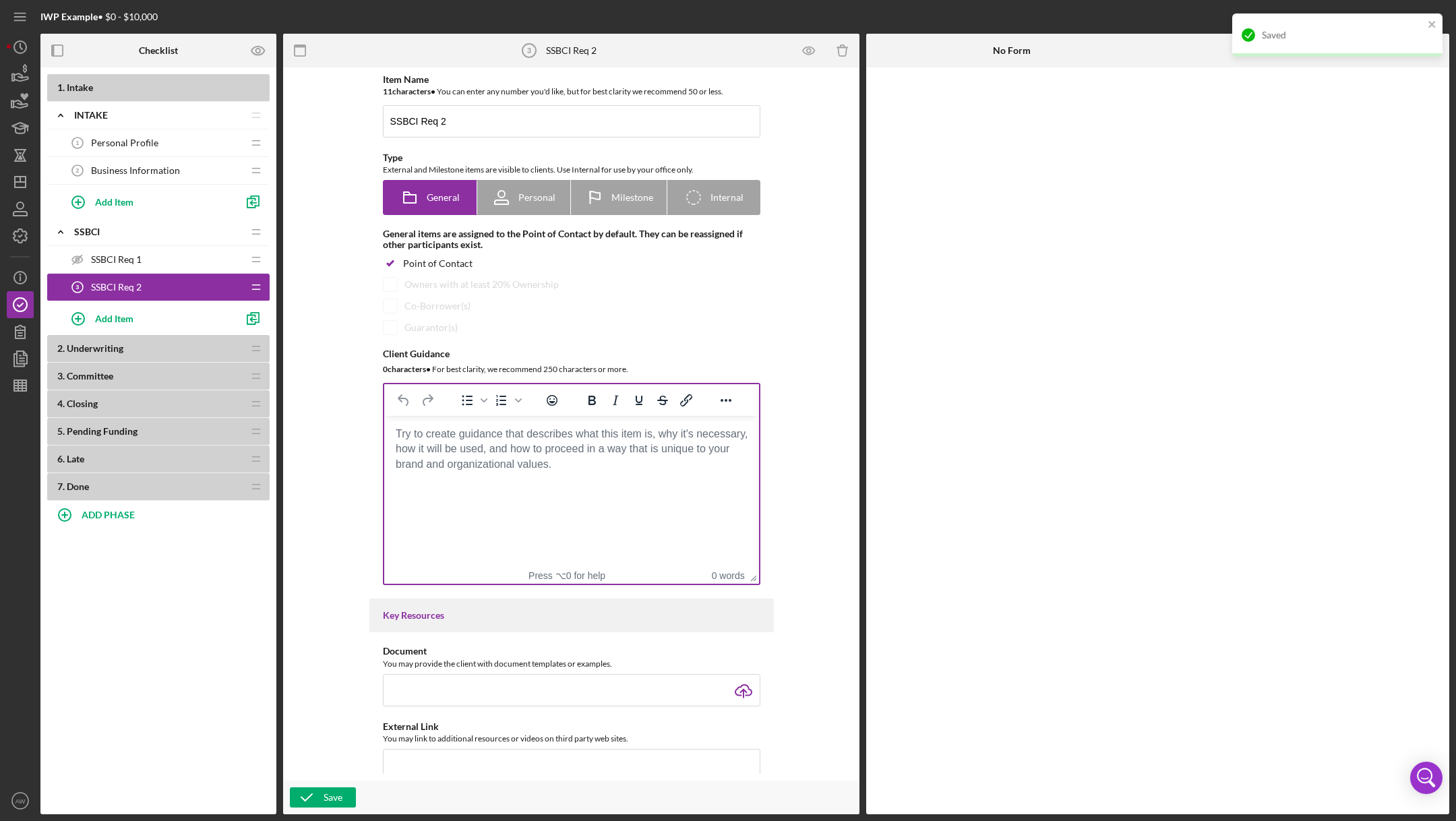
scroll to position [606, 0]
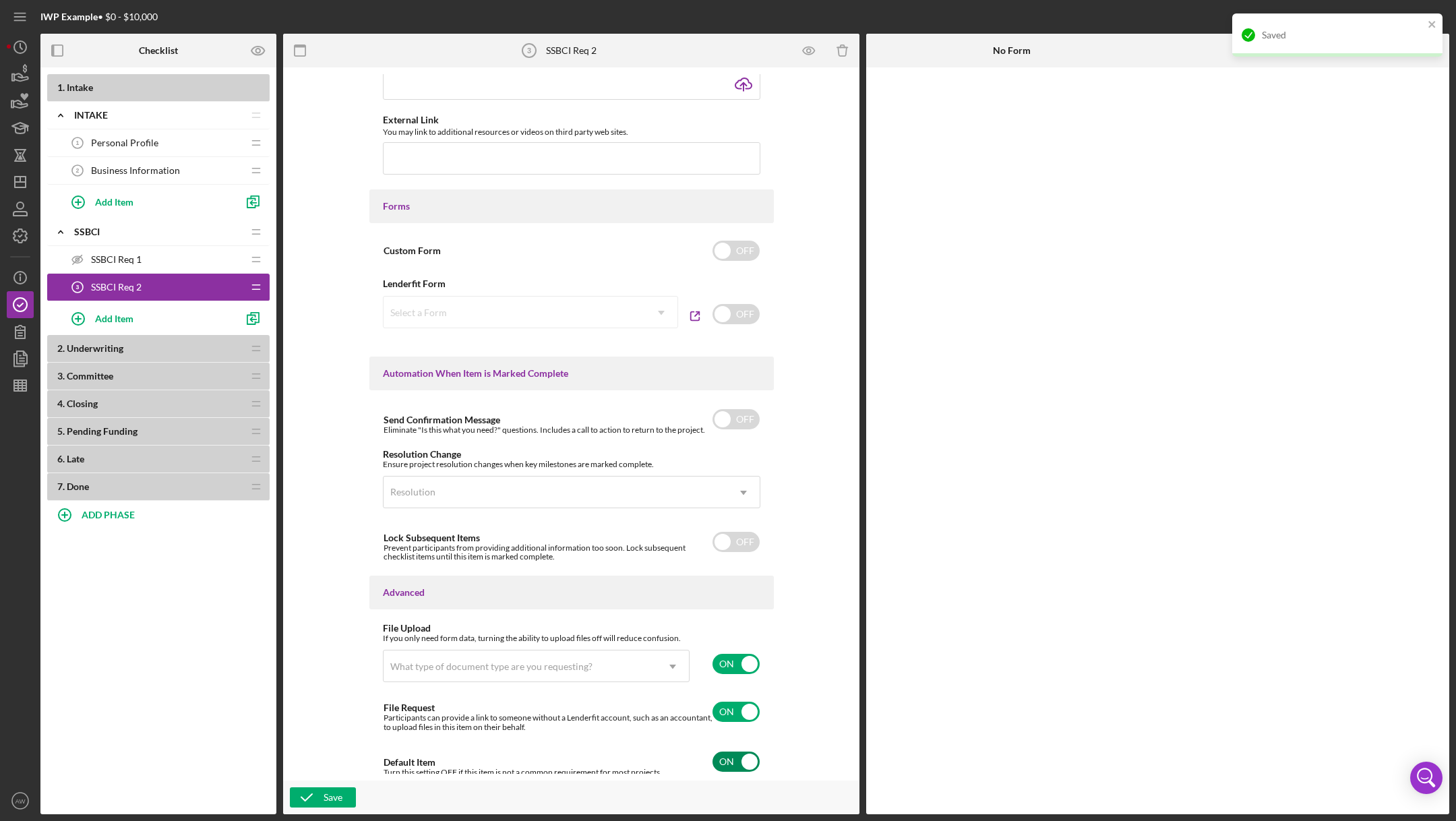
click at [731, 757] on input "checkbox" at bounding box center [736, 761] width 47 height 20
checkbox input "false"
click at [317, 800] on icon "button" at bounding box center [307, 797] width 34 height 34
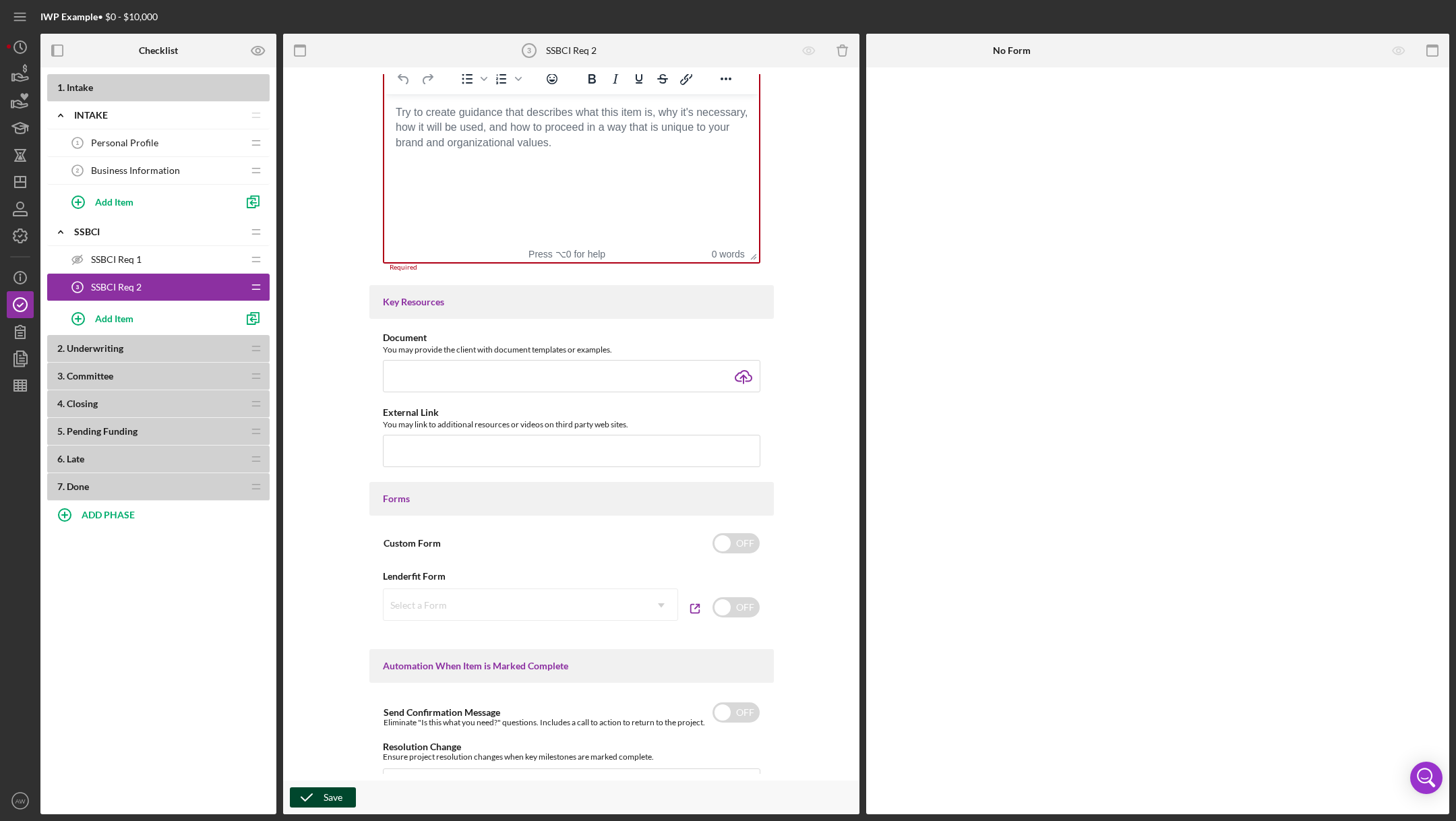
scroll to position [307, 0]
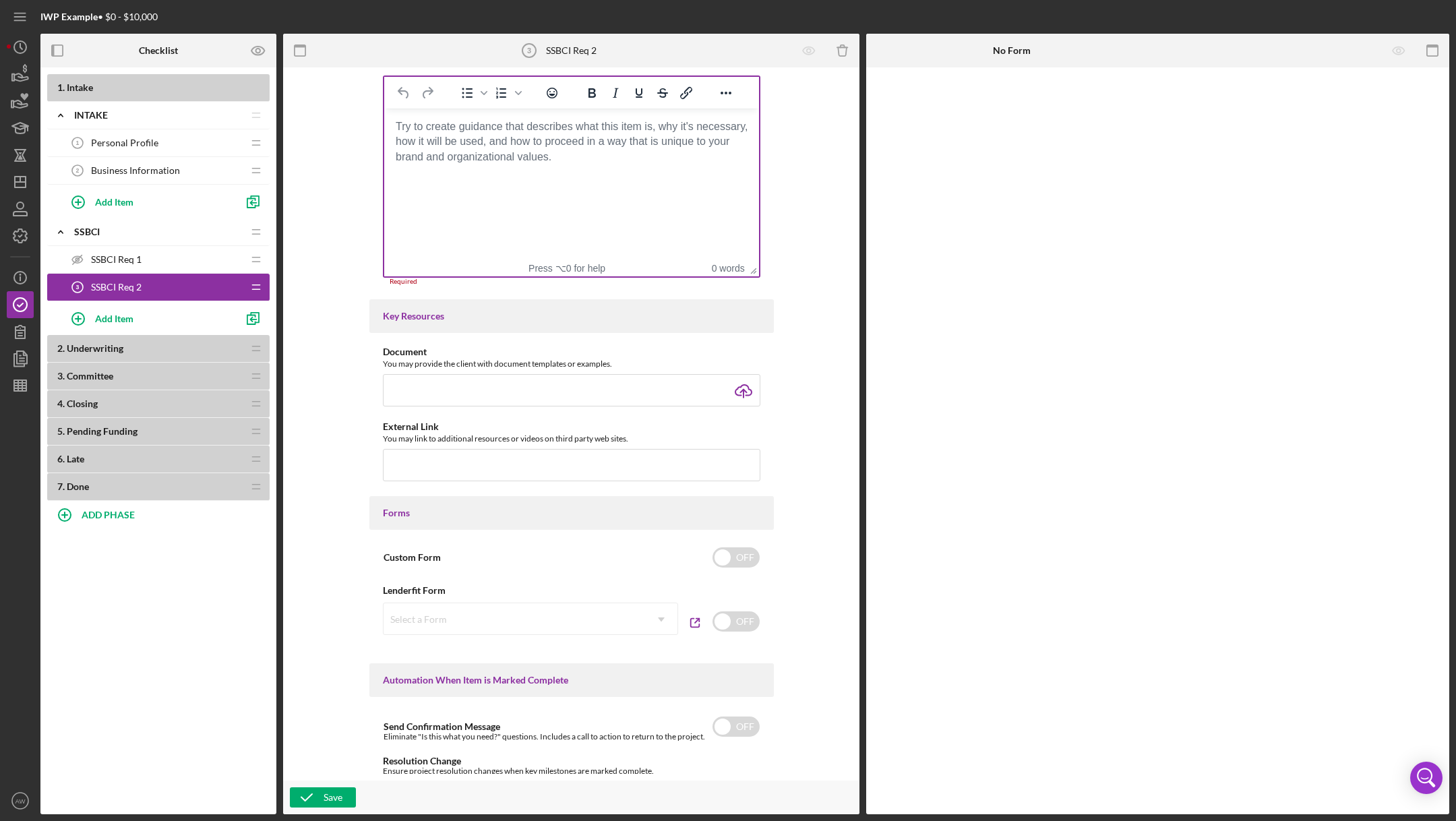
click at [518, 145] on html at bounding box center [570, 126] width 375 height 36
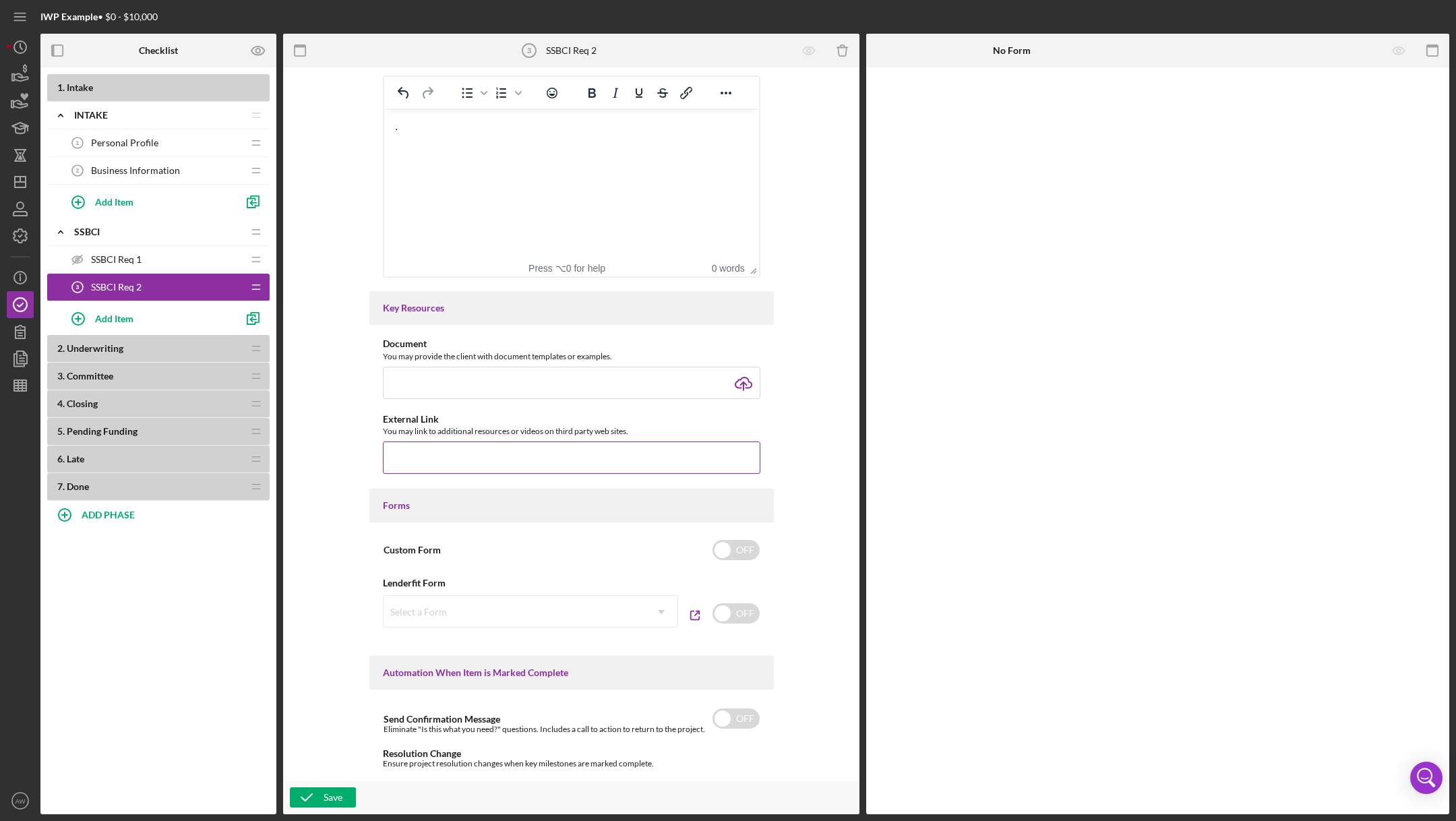
scroll to position [613, 0]
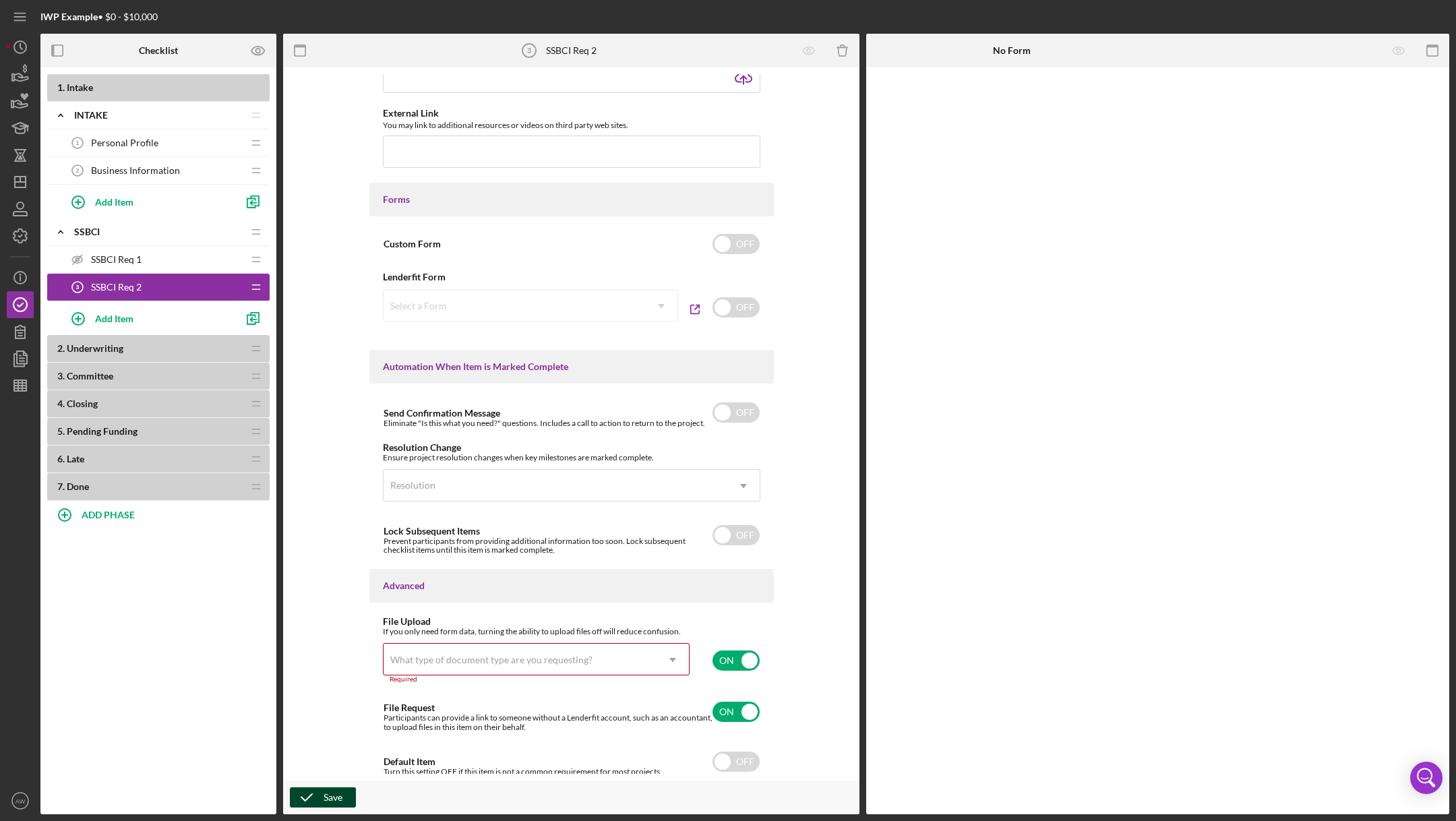
click at [306, 791] on icon "button" at bounding box center [307, 797] width 34 height 34
click at [727, 660] on input "checkbox" at bounding box center [736, 660] width 47 height 20
checkbox input "false"
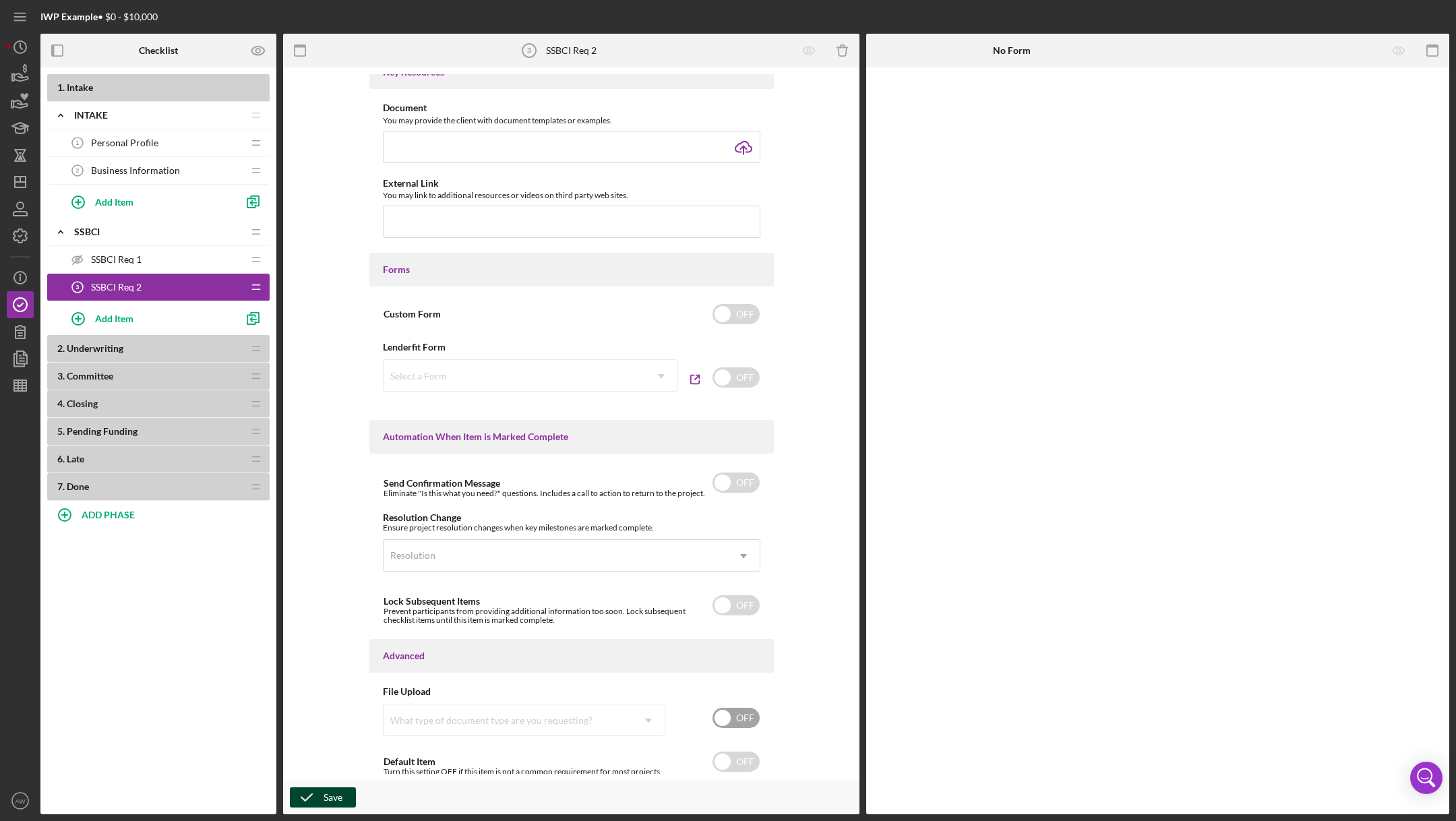
click at [333, 794] on div "Save" at bounding box center [333, 797] width 18 height 20
click at [127, 262] on span "SSBCI Req 1" at bounding box center [117, 259] width 51 height 11
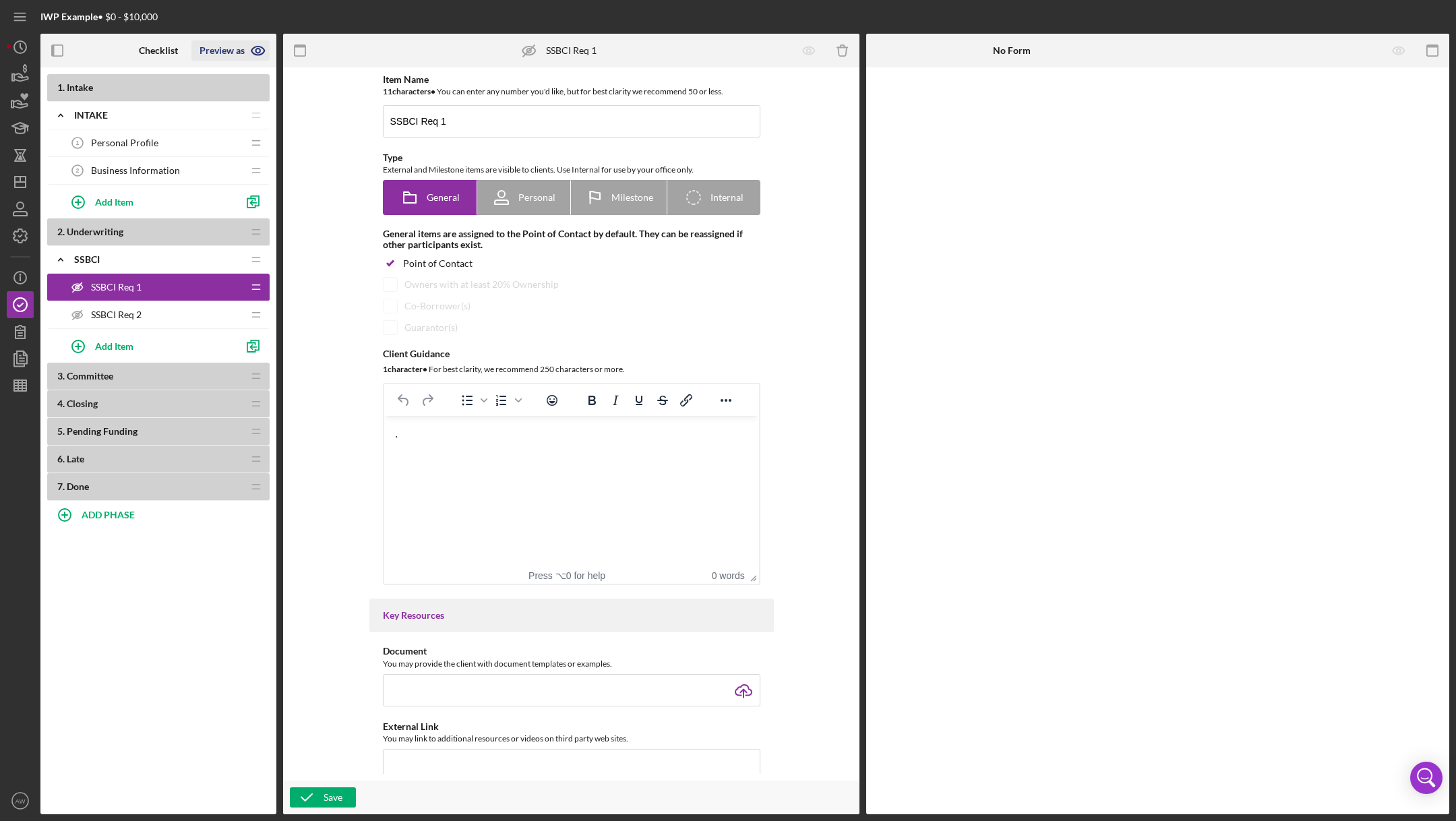
click at [252, 45] on icon "button" at bounding box center [258, 51] width 34 height 34
click at [241, 80] on link "Point of Contact" at bounding box center [236, 83] width 83 height 27
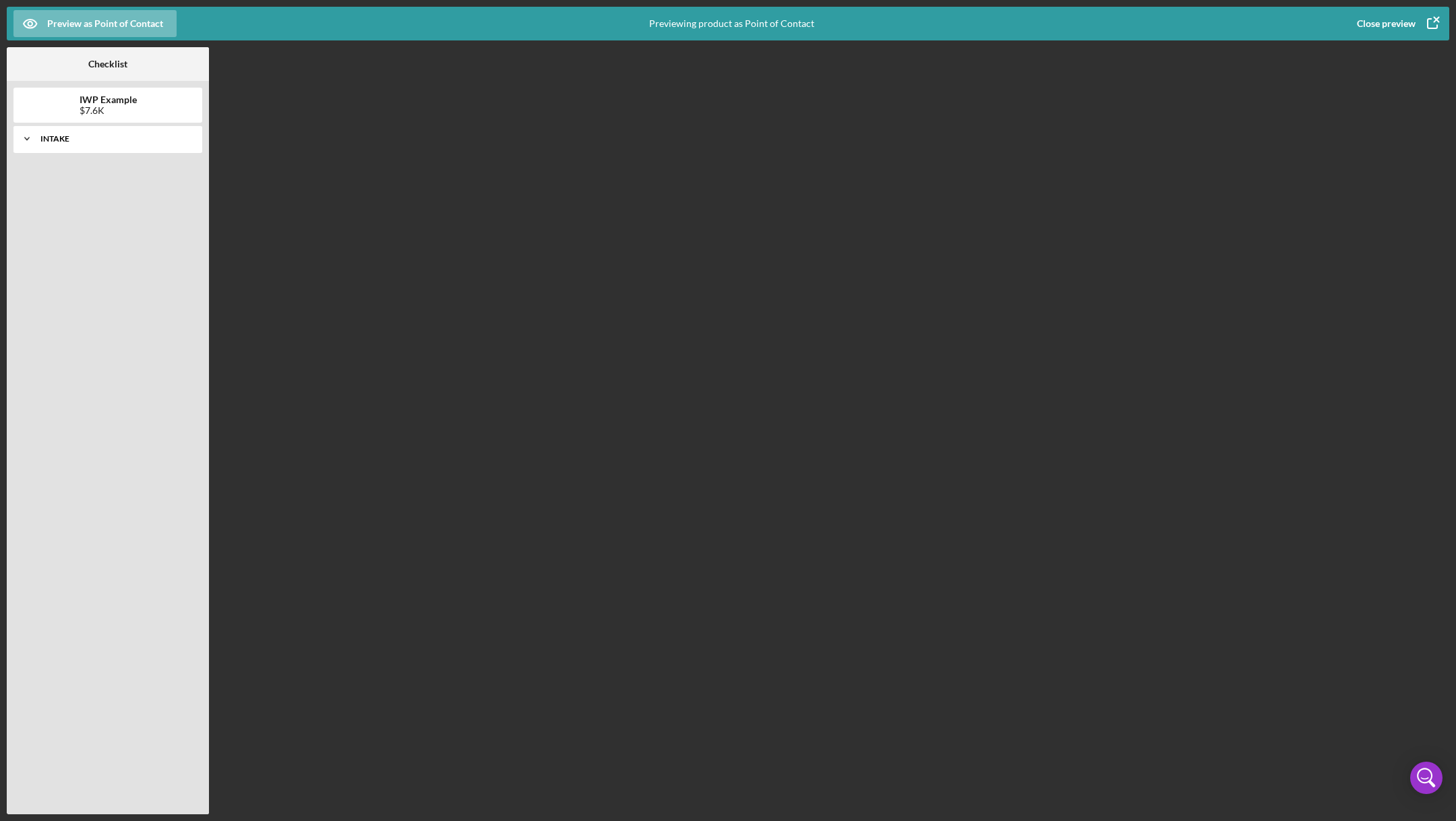
click at [47, 146] on div "Icon/Expander Intake 0 / 2" at bounding box center [108, 139] width 189 height 27
click at [1390, 20] on div "Close preview" at bounding box center [1386, 23] width 58 height 27
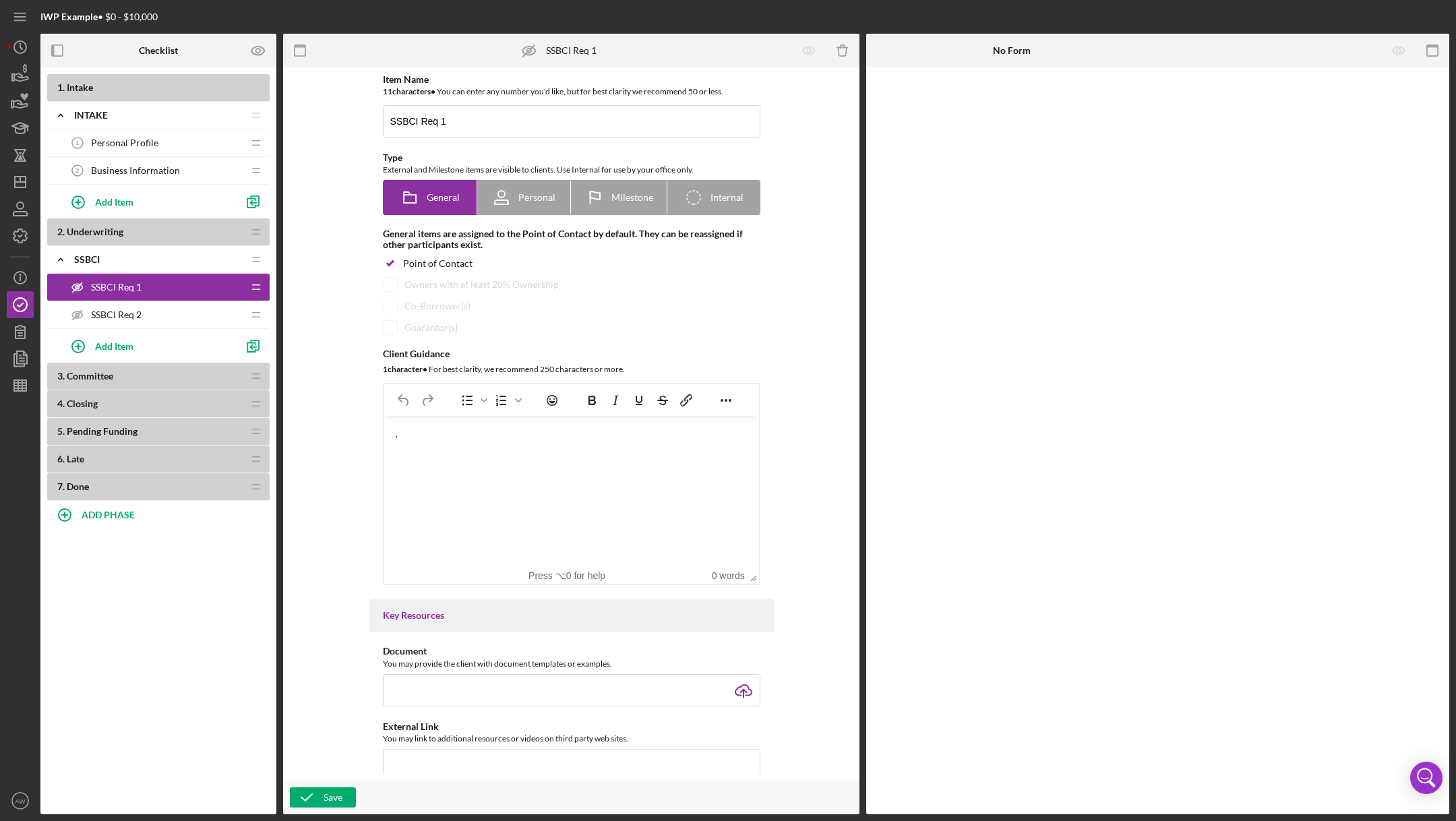
click at [108, 166] on span "Business Information" at bounding box center [135, 170] width 89 height 11
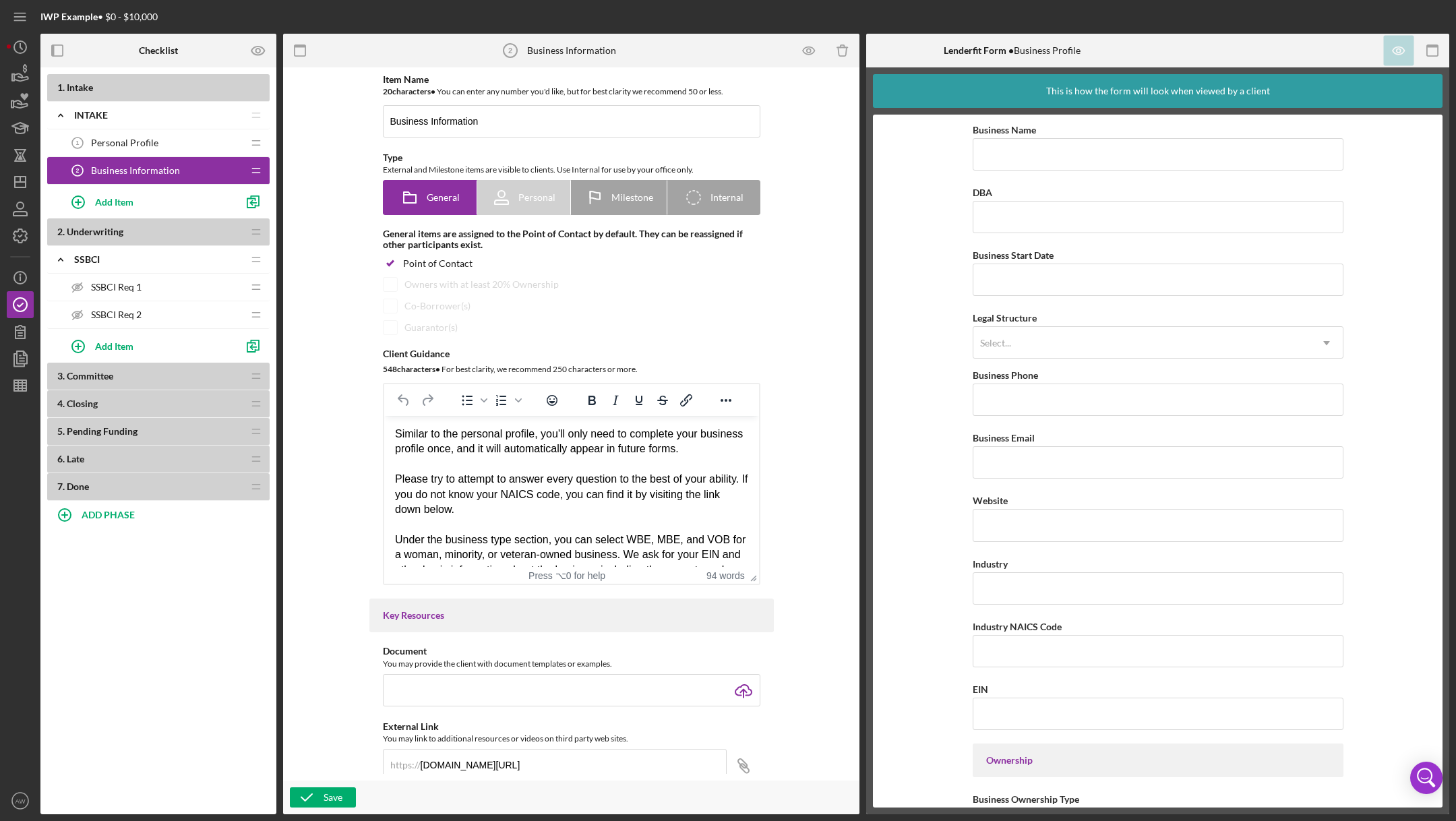
scroll to position [659, 0]
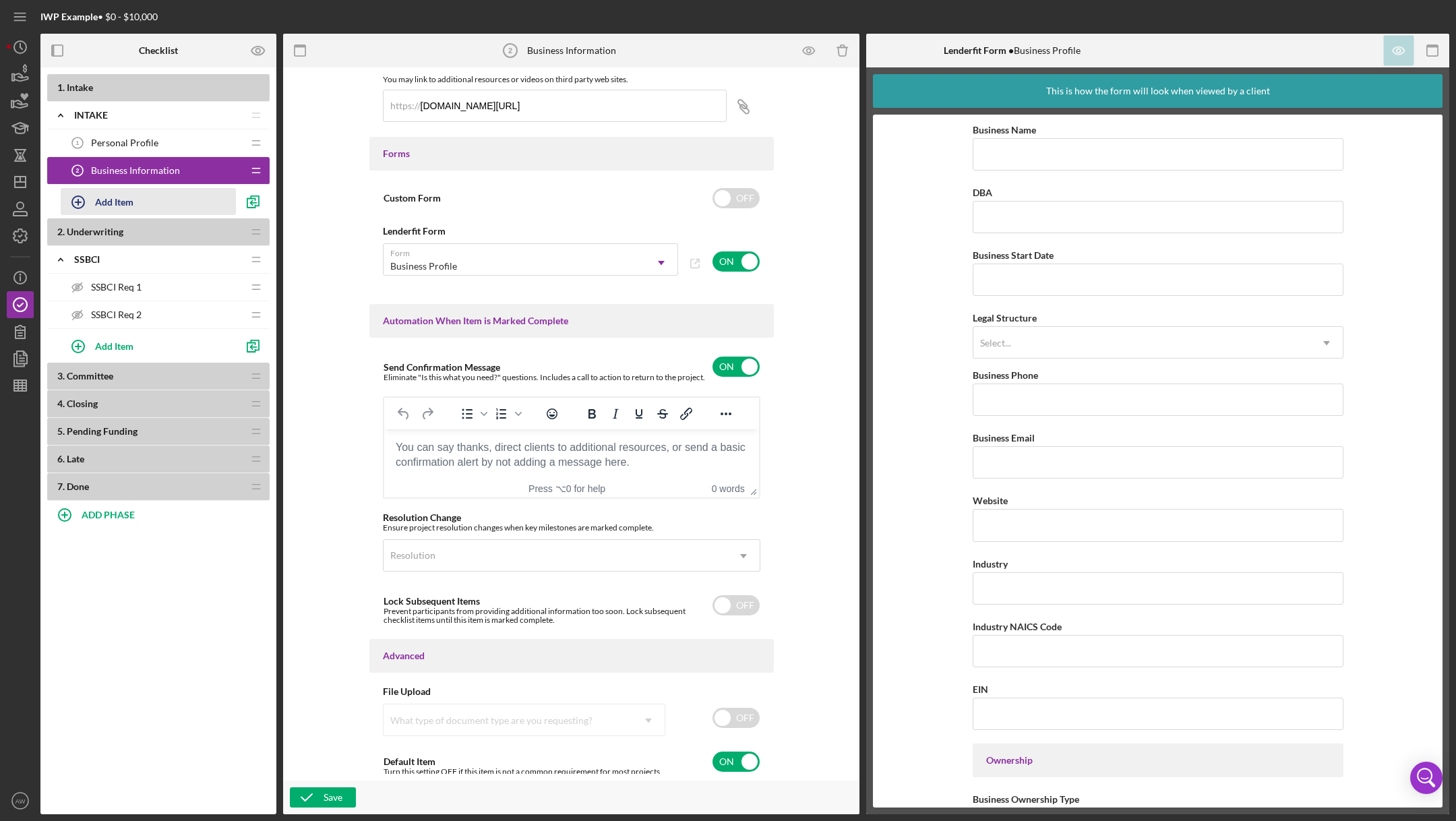
click at [80, 198] on icon "button" at bounding box center [78, 202] width 34 height 34
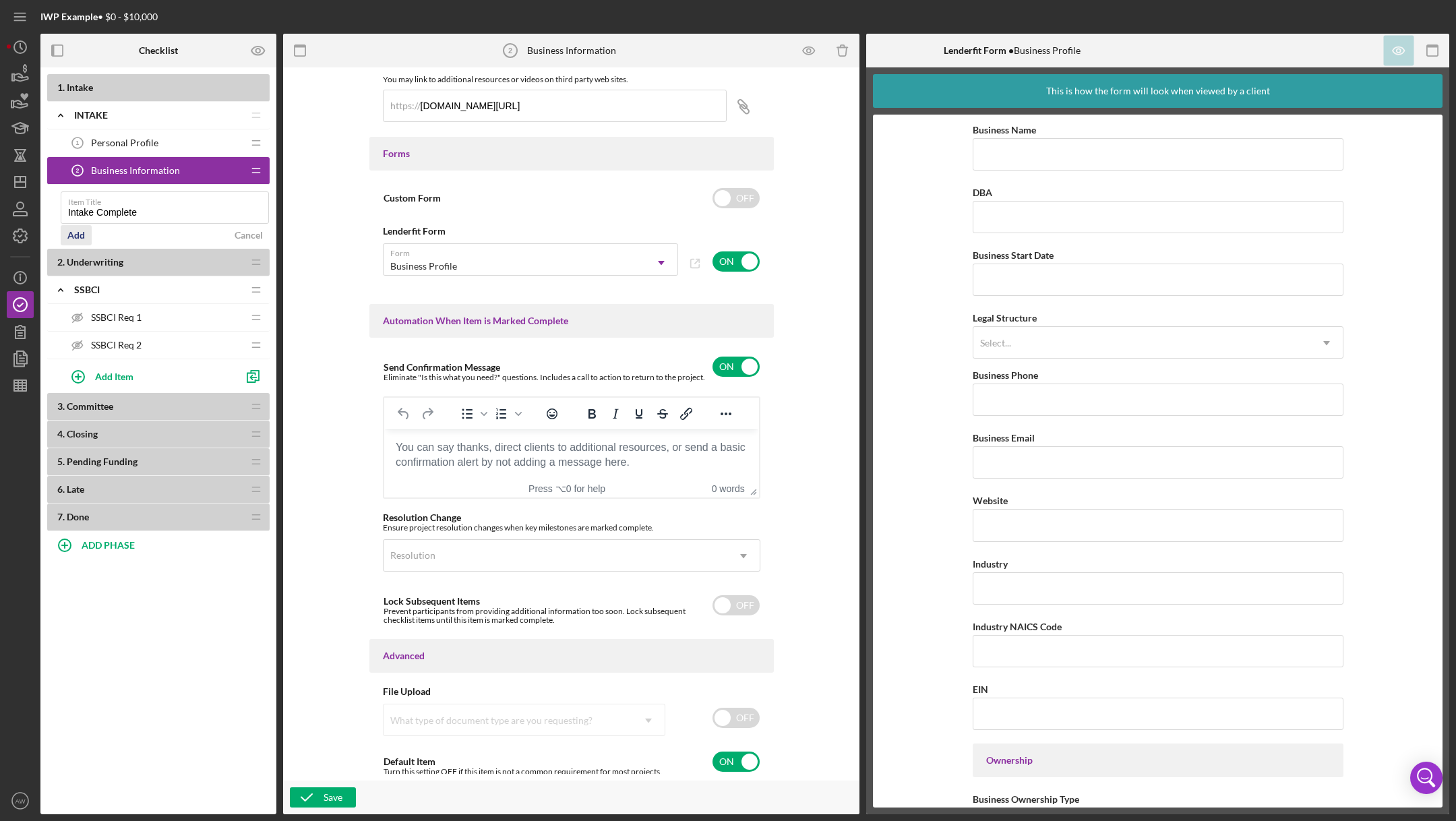
type input "Intake Complete"
click at [81, 232] on div "Add" at bounding box center [76, 234] width 18 height 20
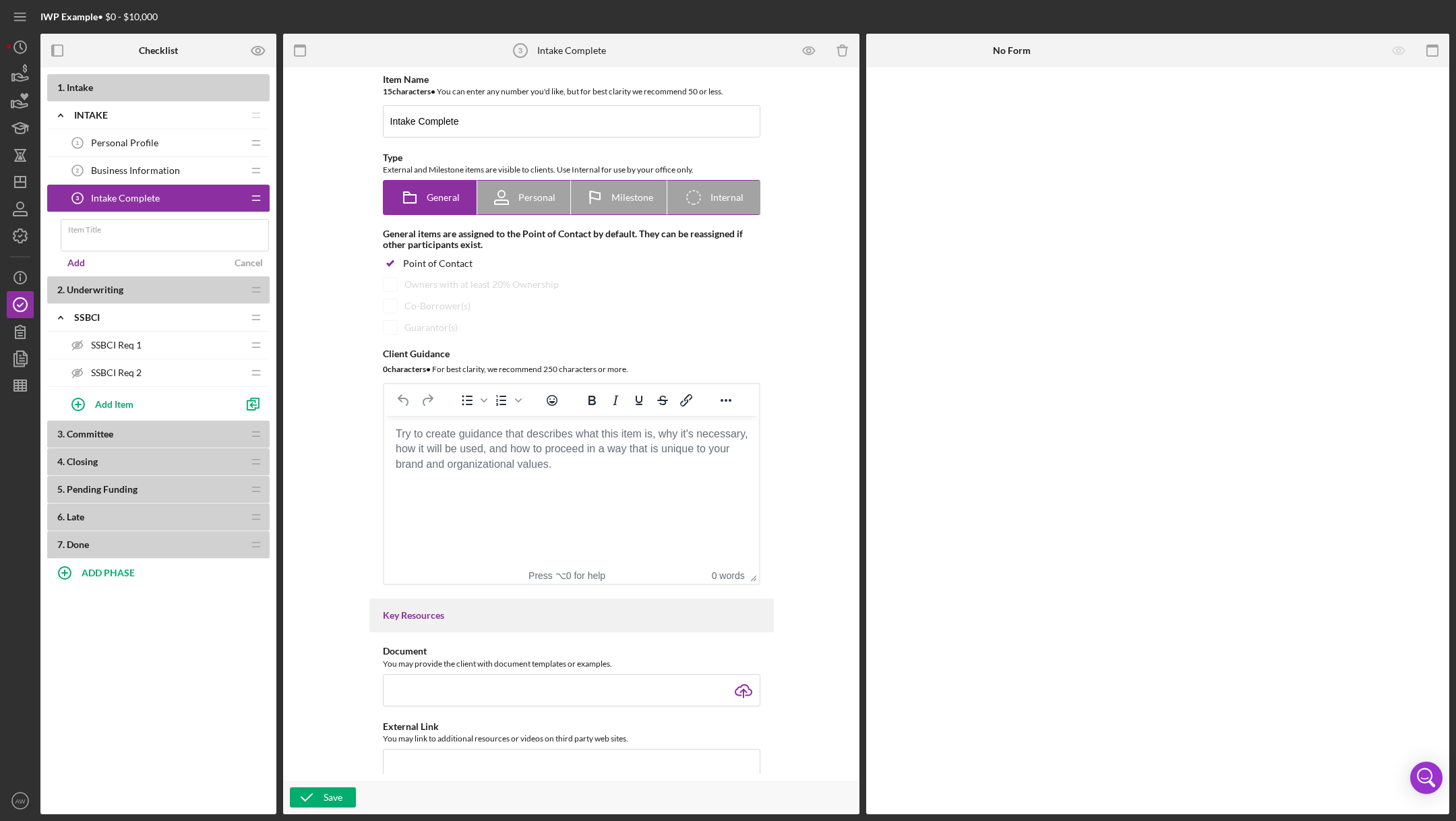
click at [641, 192] on span "Milestone" at bounding box center [632, 196] width 42 height 11
radio input "false"
radio input "true"
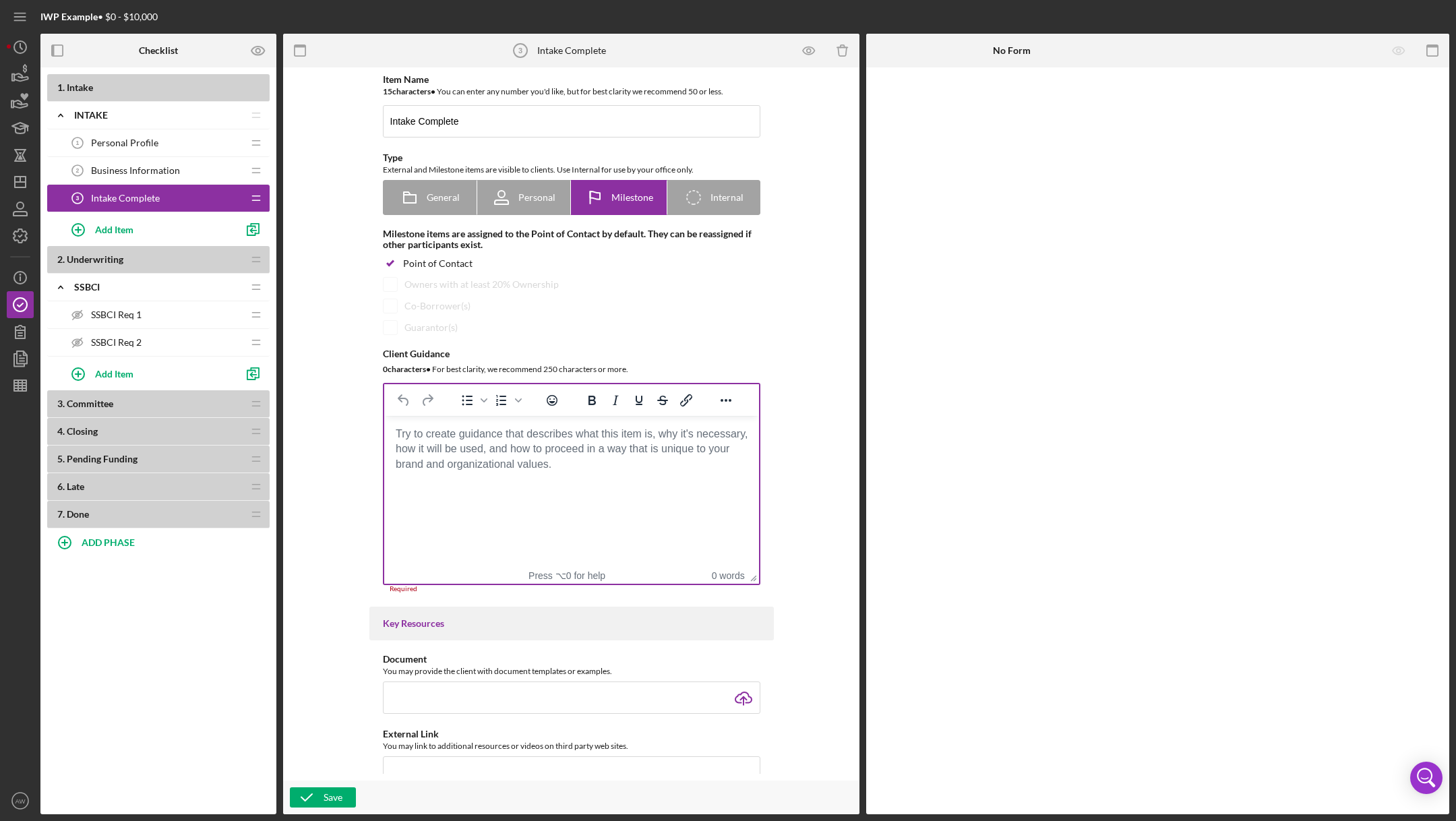
click at [519, 442] on body "Rich Text Area. Press ALT-0 for help." at bounding box center [570, 433] width 353 height 15
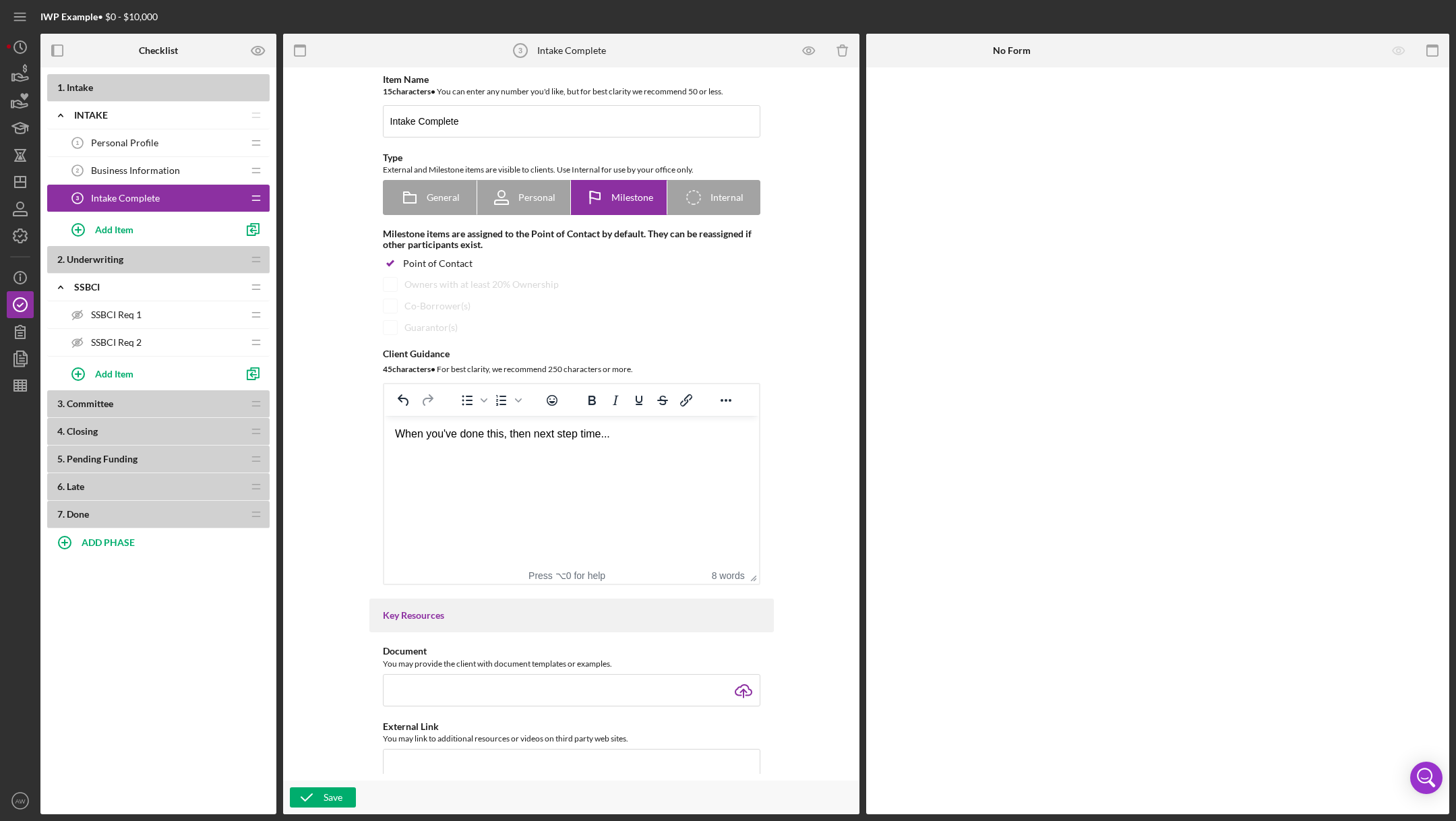
click at [519, 452] on html "When you've done this, then next step time..." at bounding box center [570, 433] width 375 height 36
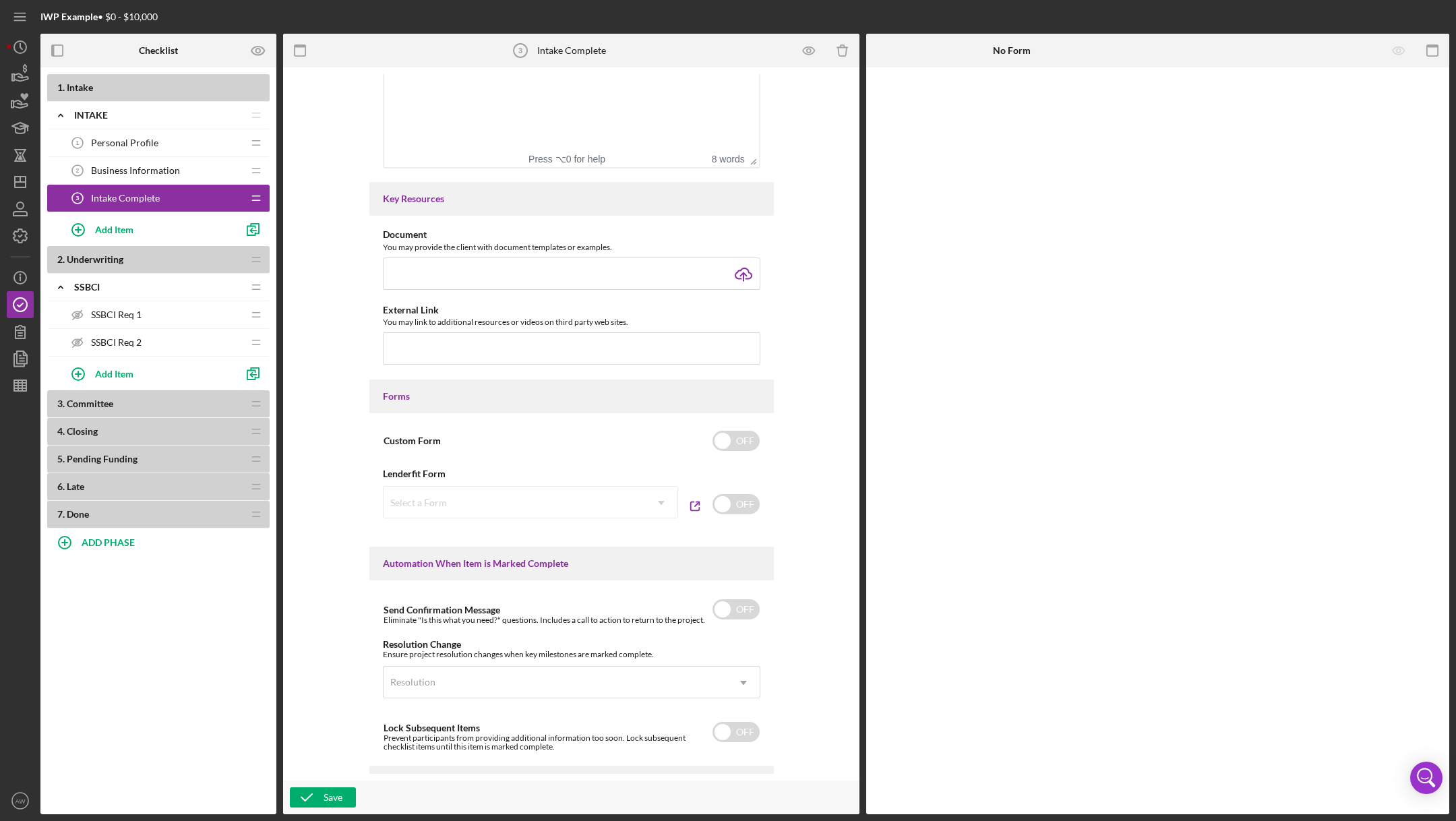
scroll to position [606, 0]
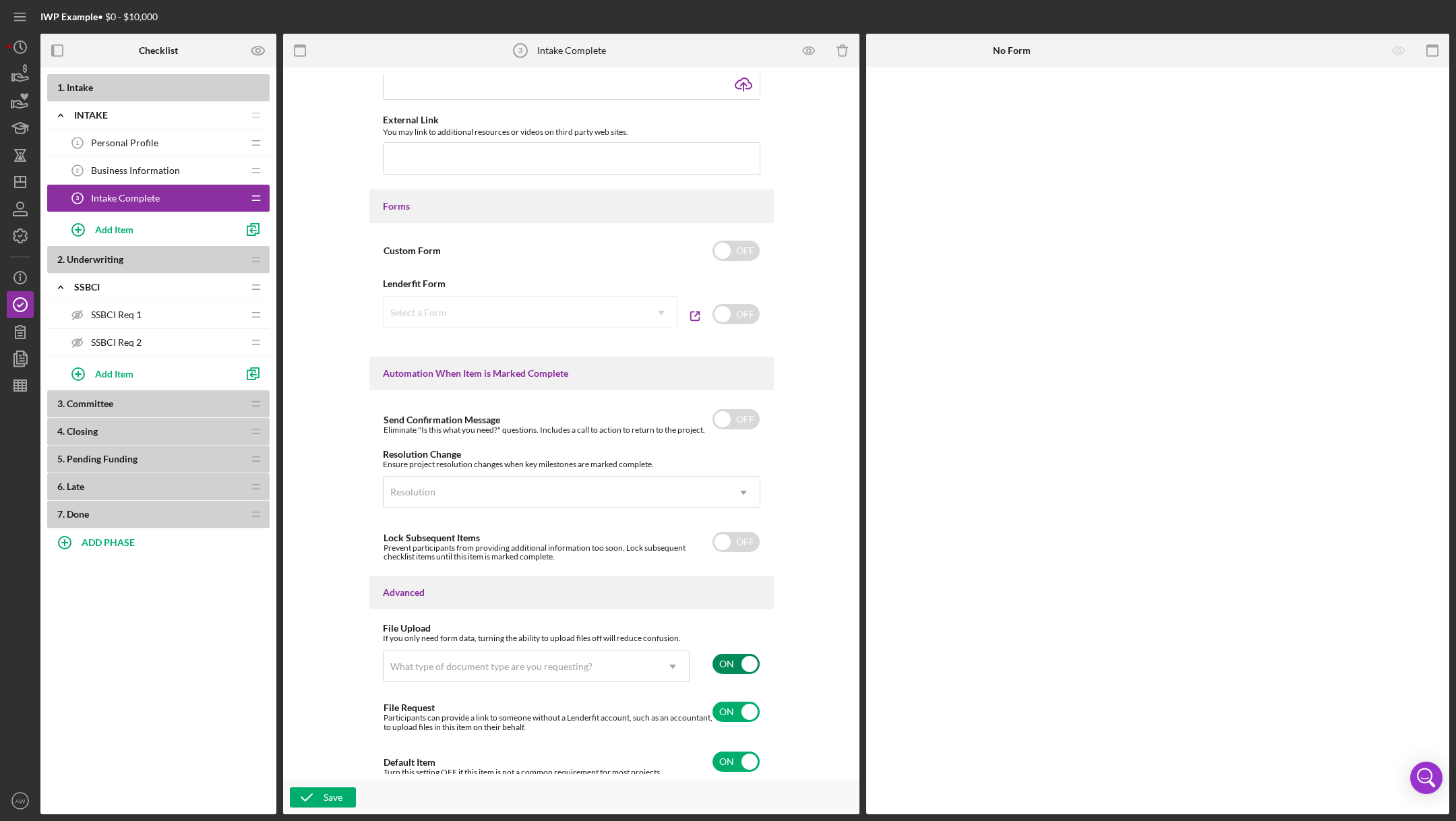
click at [734, 663] on input "checkbox" at bounding box center [736, 663] width 47 height 20
checkbox input "false"
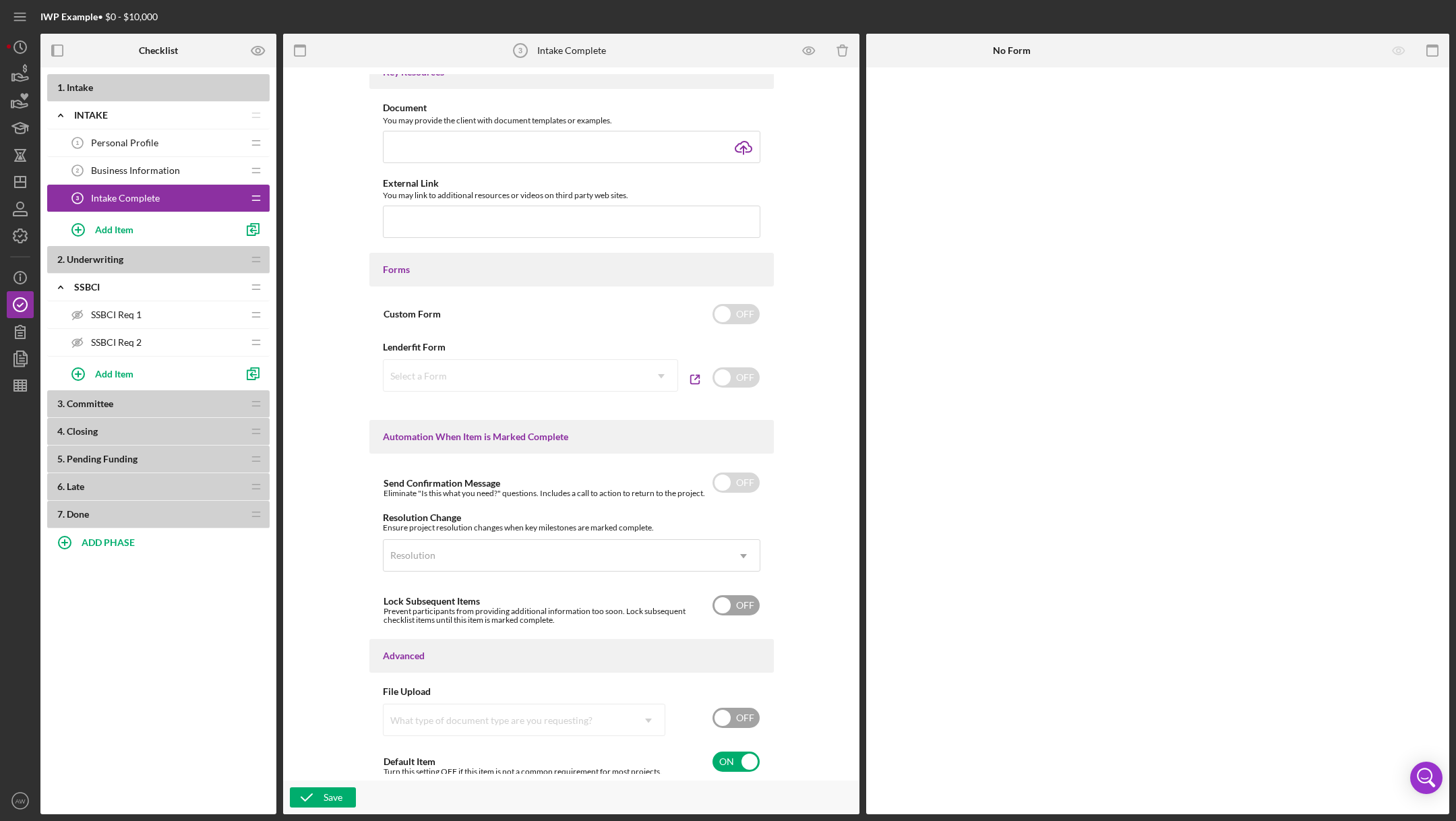
click at [736, 600] on input "checkbox" at bounding box center [736, 605] width 47 height 20
checkbox input "true"
click at [309, 789] on icon "button" at bounding box center [307, 797] width 34 height 34
click at [249, 47] on icon "button" at bounding box center [258, 51] width 34 height 34
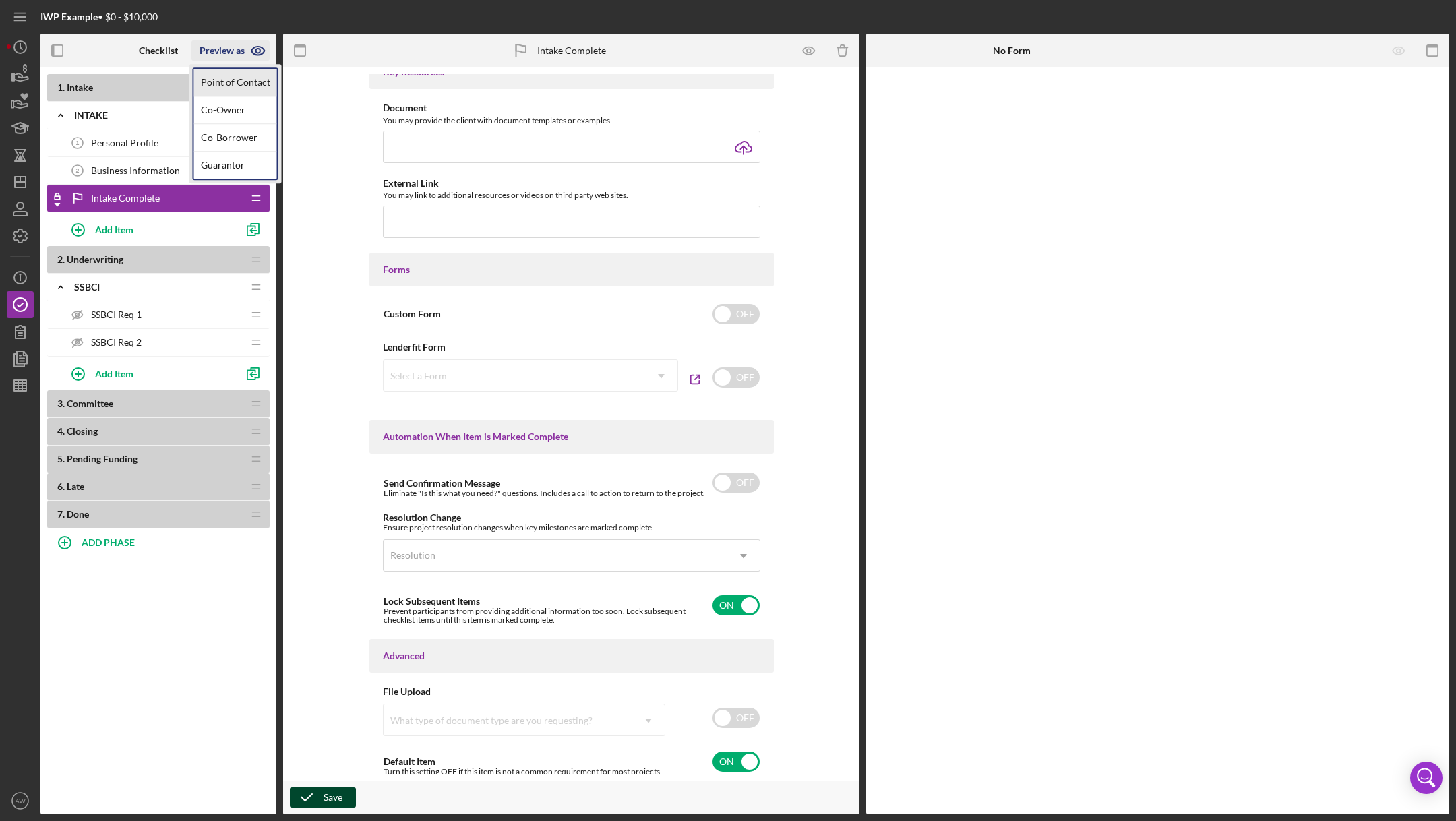
click at [241, 83] on link "Point of Contact" at bounding box center [236, 83] width 83 height 27
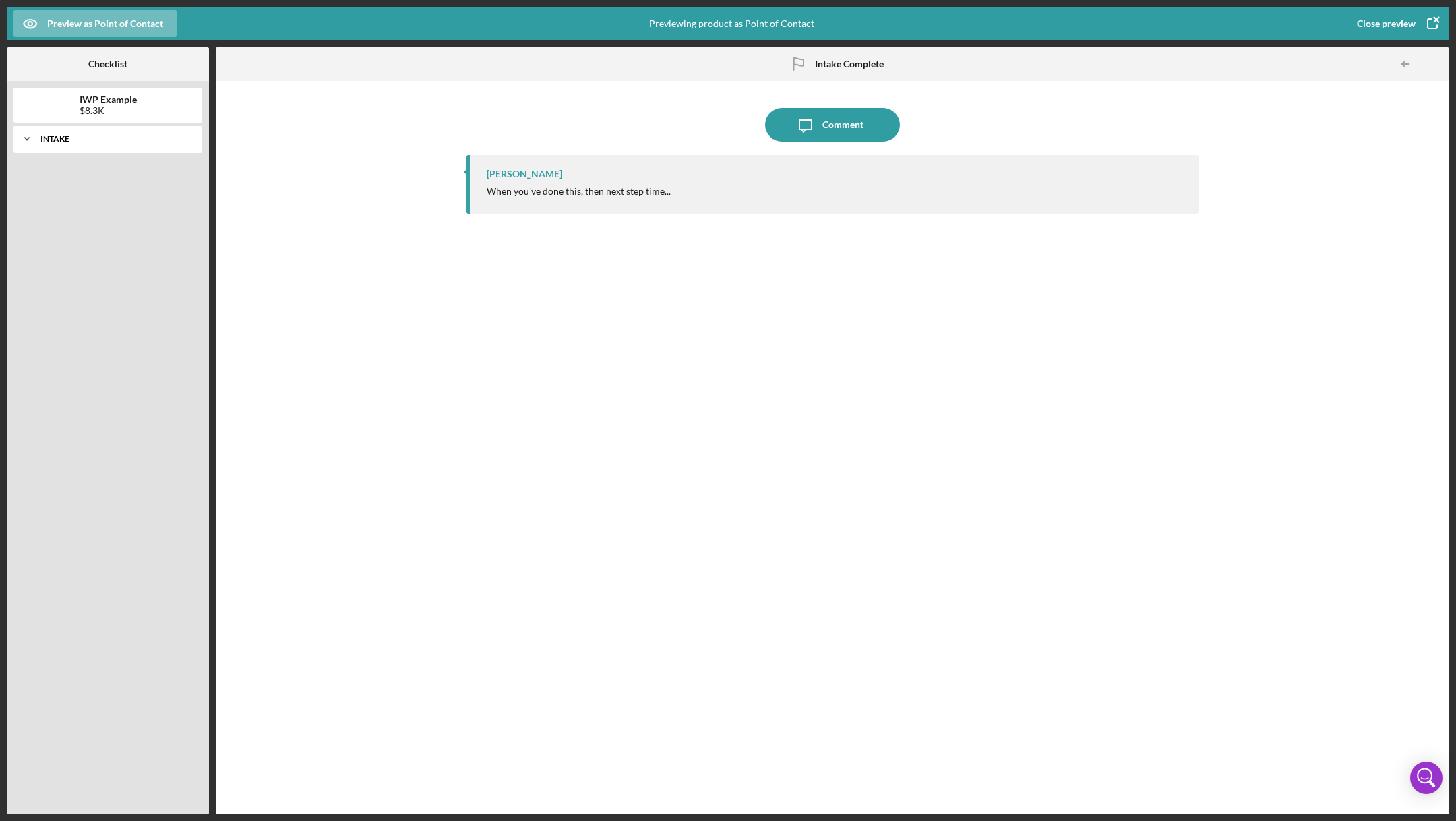
click at [113, 136] on div "Intake" at bounding box center [113, 139] width 145 height 8
click at [1395, 25] on div "Close preview" at bounding box center [1386, 23] width 58 height 27
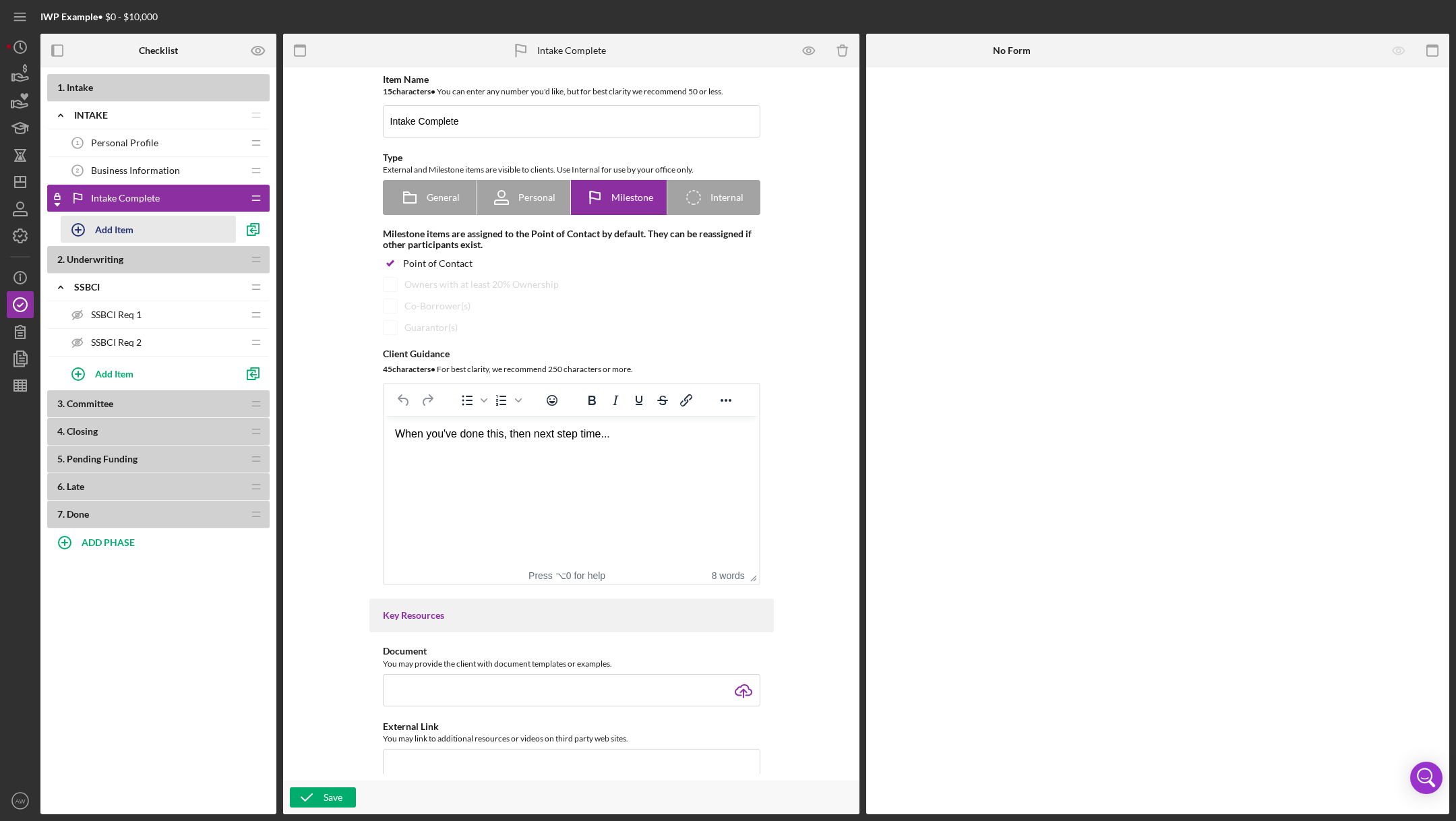
click at [85, 227] on icon "button" at bounding box center [78, 230] width 34 height 34
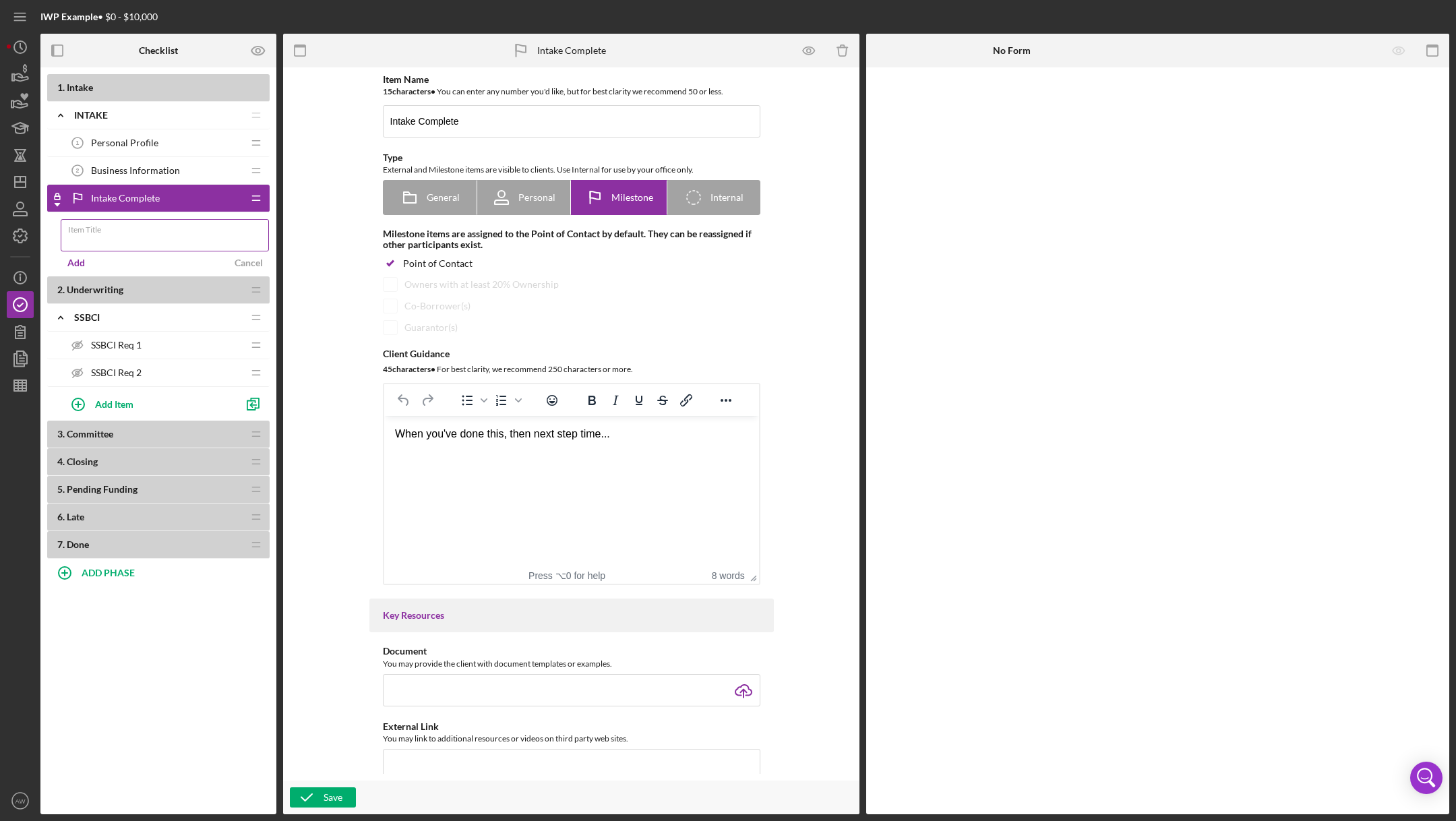
click at [93, 232] on label "Item Title" at bounding box center [168, 227] width 200 height 15
click at [93, 232] on input "Item Title" at bounding box center [164, 234] width 208 height 32
type input "o"
type input "next thing"
click at [58, 262] on div "1 . Intake Icon/Expander Intake Icon/Edit Icon/Drag Personal Profile 1 Personal…" at bounding box center [158, 316] width 223 height 484
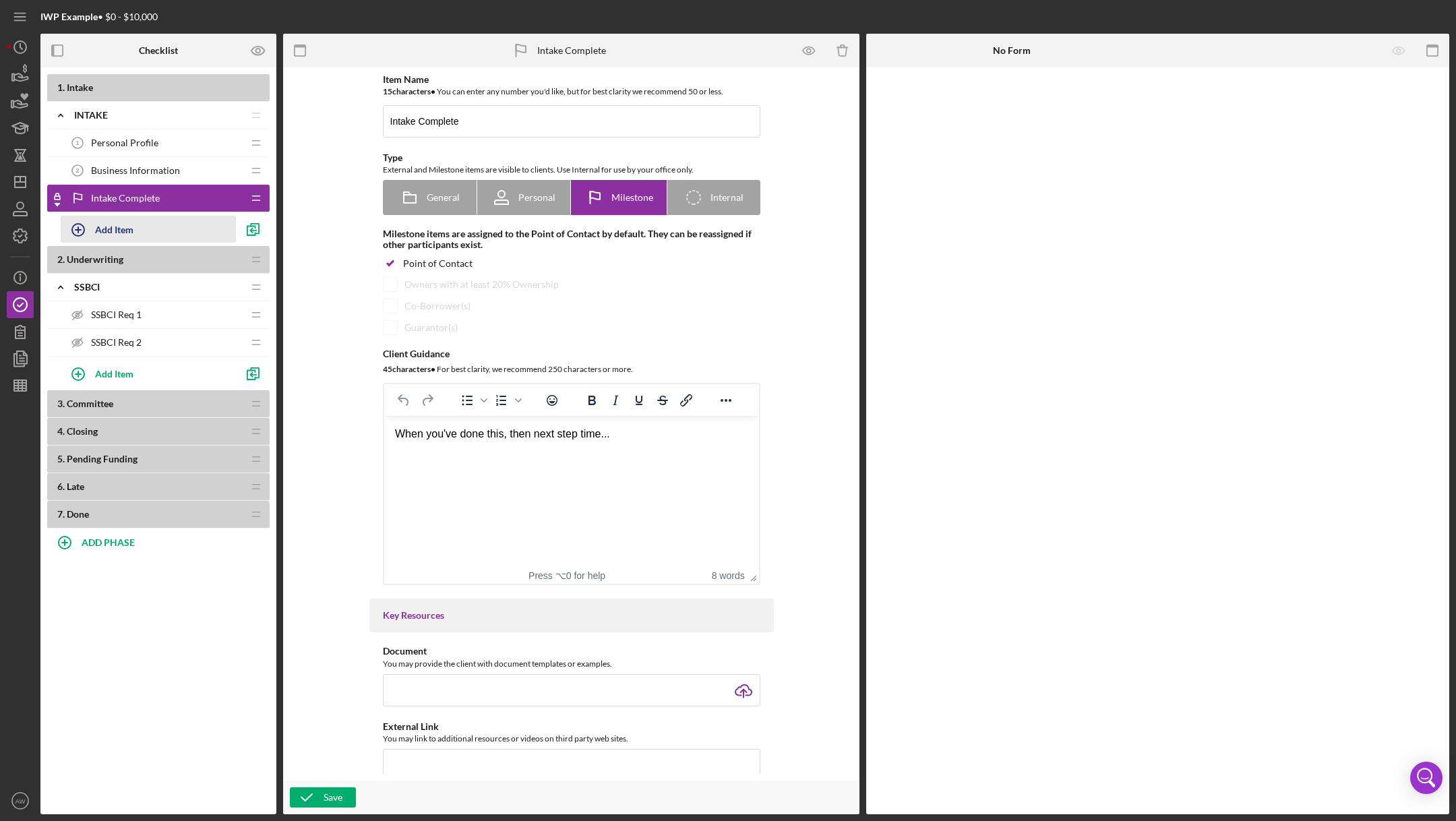
click at [94, 230] on button "Add Item" at bounding box center [148, 230] width 175 height 27
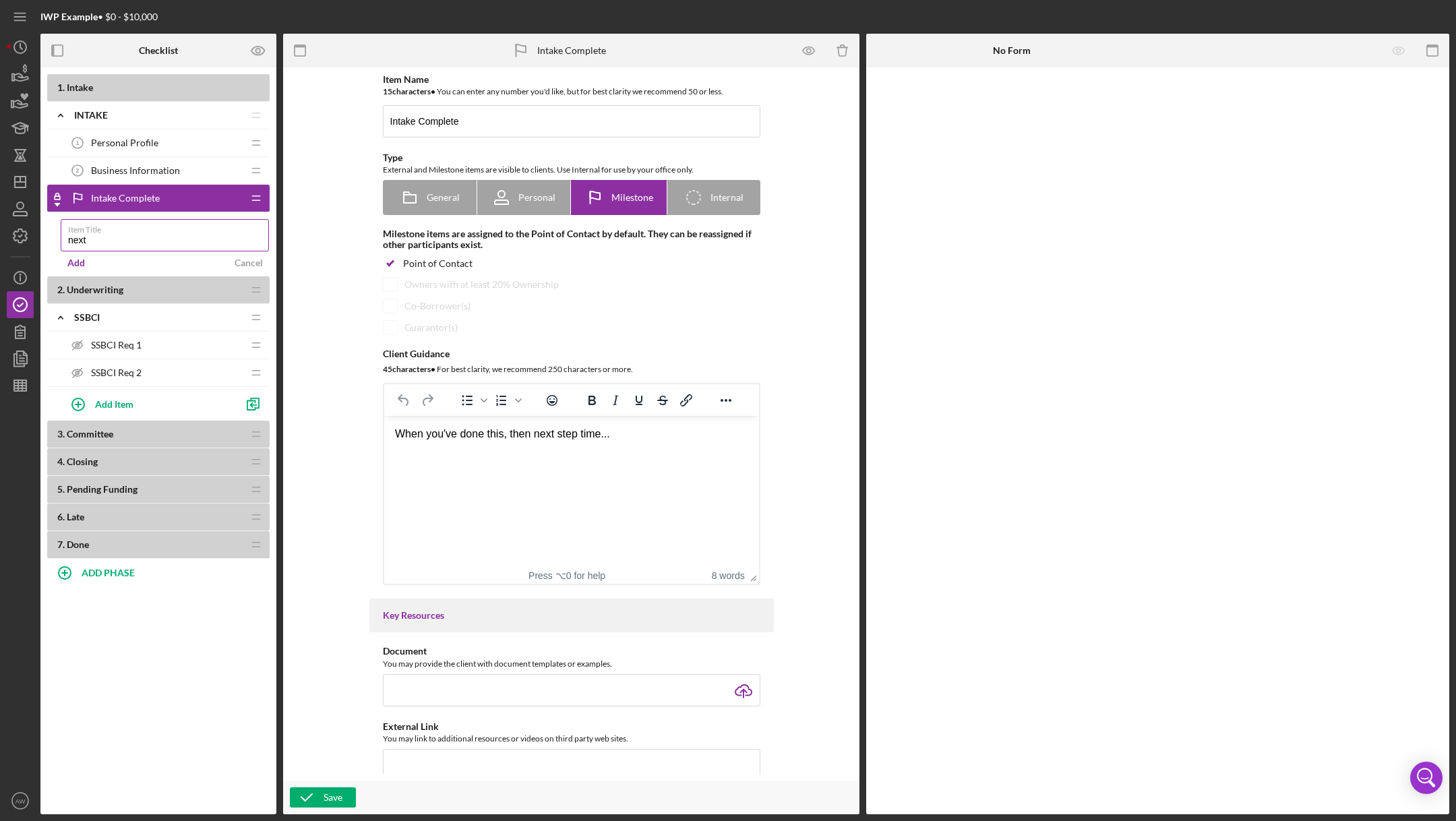
type input "next thing"
click at [80, 257] on div "Add" at bounding box center [76, 263] width 18 height 20
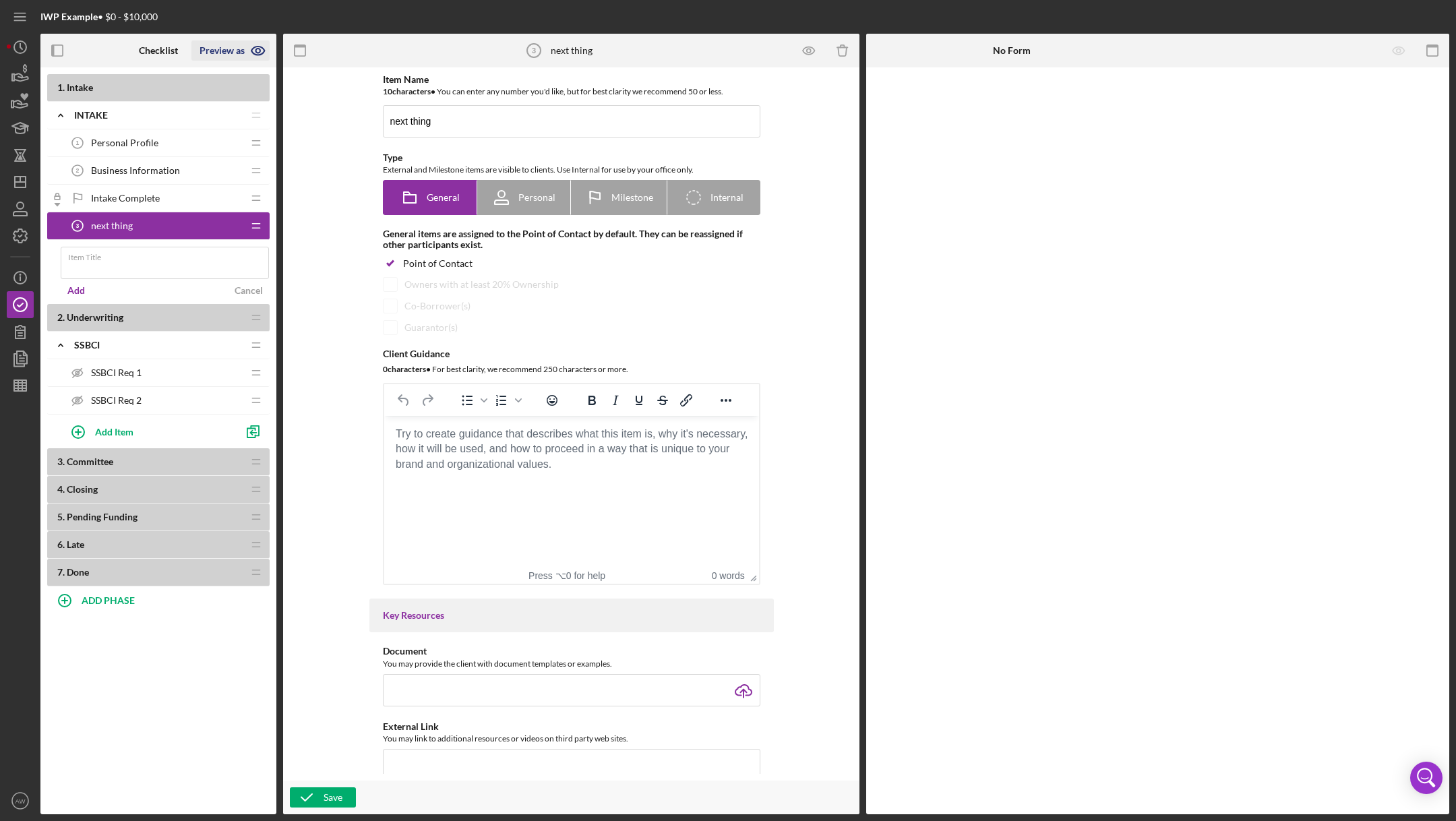
click at [255, 43] on icon "button" at bounding box center [258, 51] width 34 height 34
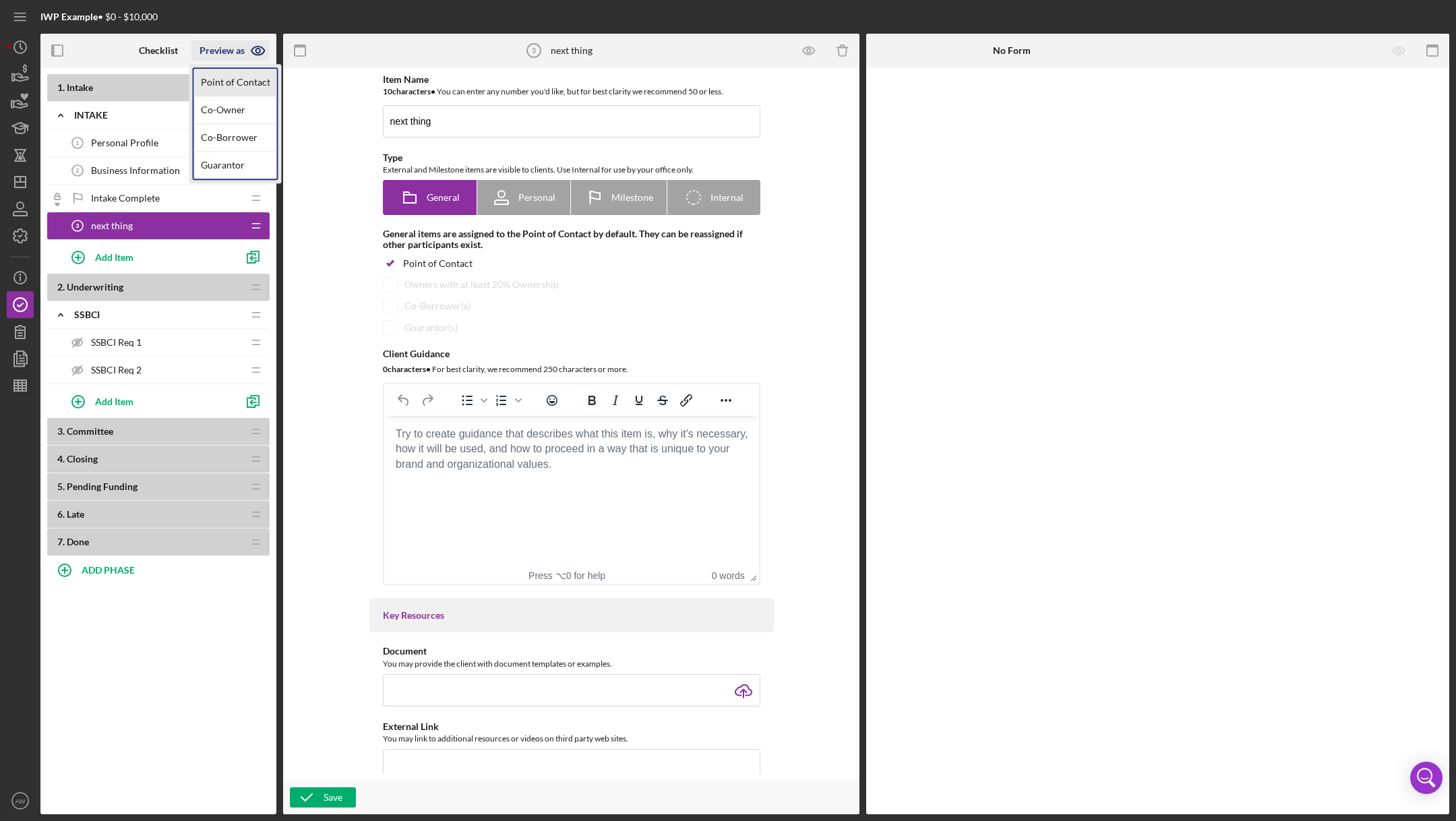
click at [217, 88] on link "Point of Contact" at bounding box center [236, 83] width 83 height 27
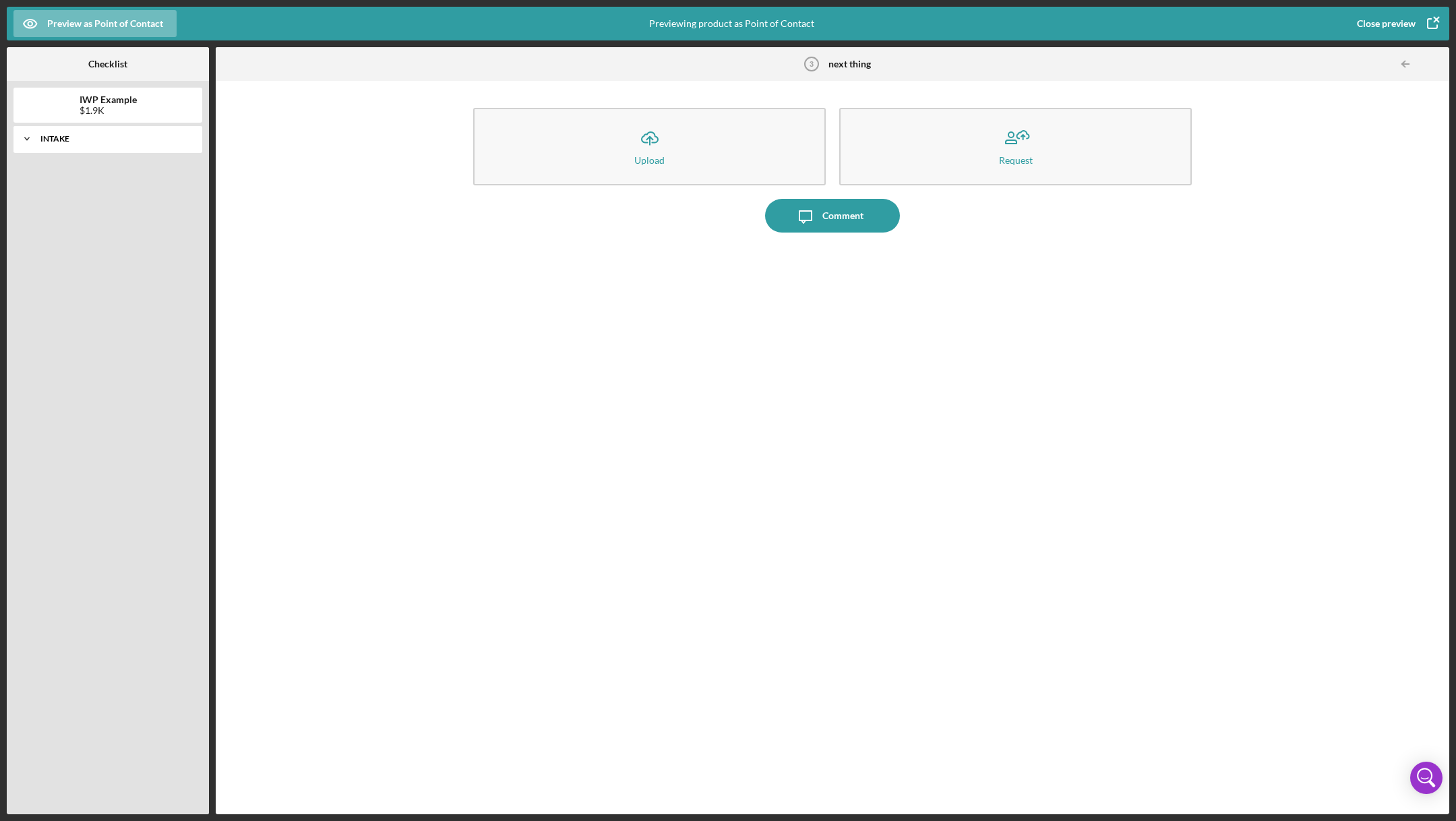
click at [93, 139] on div "Intake" at bounding box center [113, 139] width 145 height 8
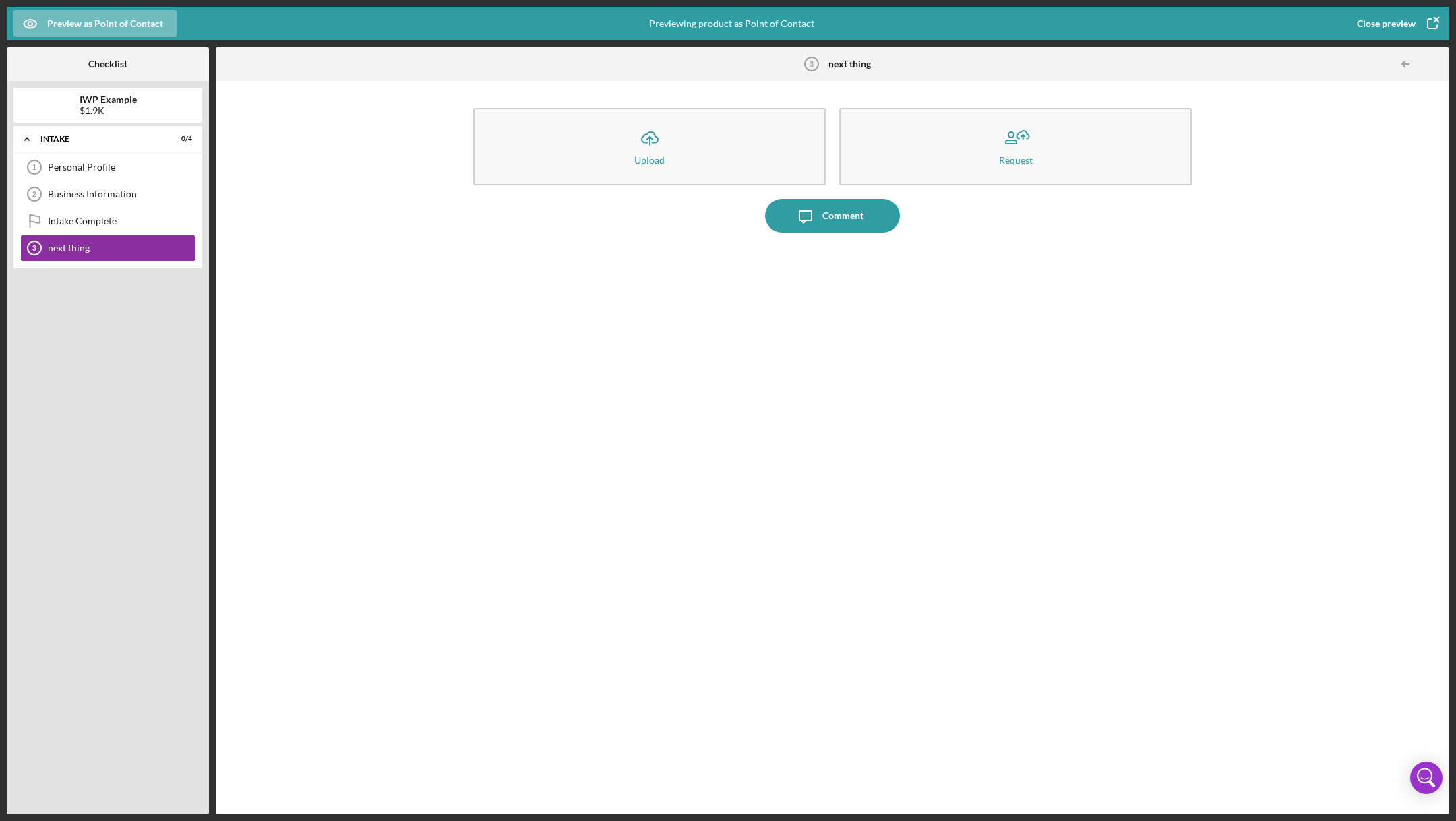
click at [1374, 17] on div "Close preview" at bounding box center [1386, 23] width 58 height 27
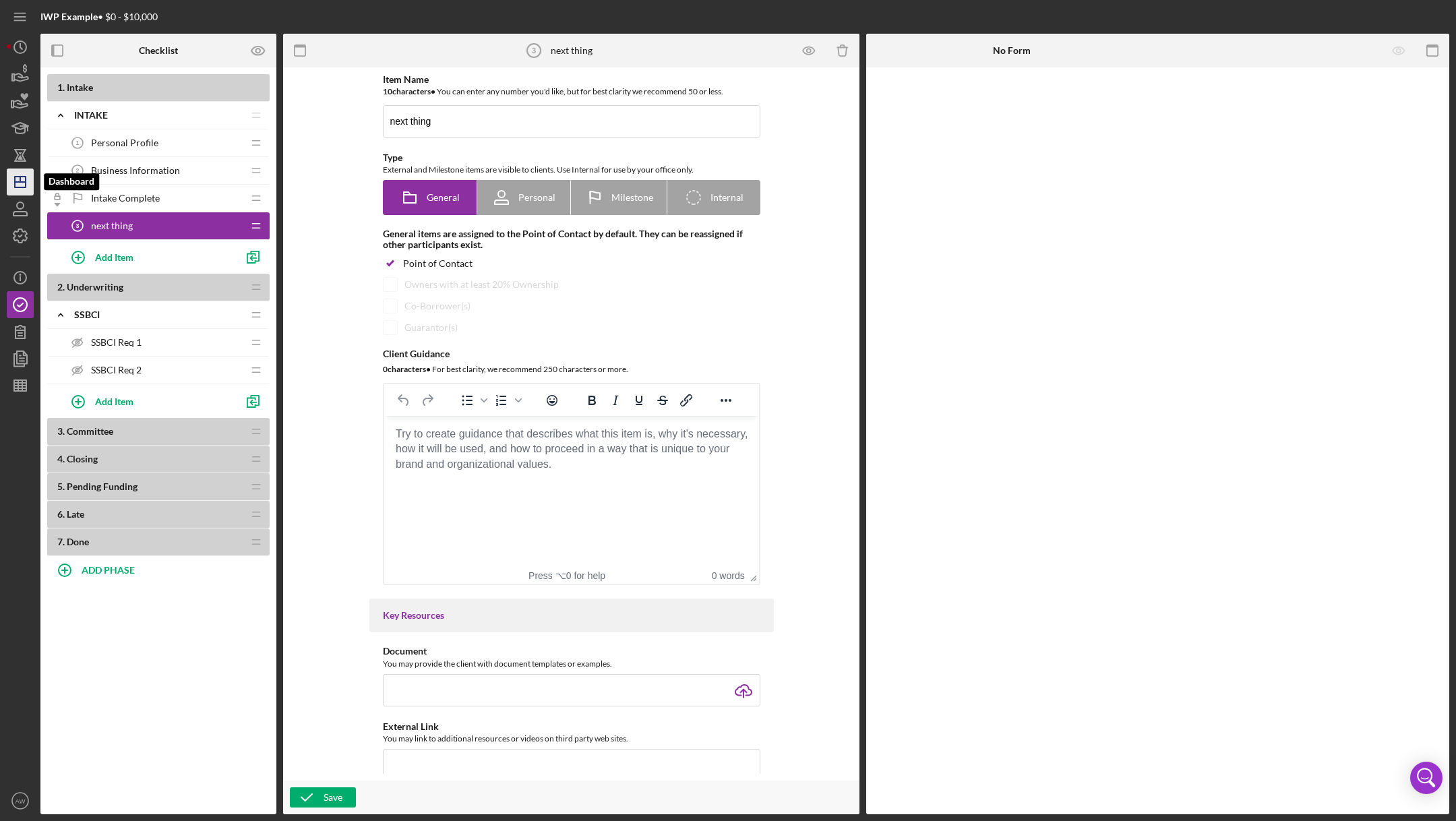
click at [20, 173] on icon "Icon/Dashboard" at bounding box center [19, 182] width 34 height 34
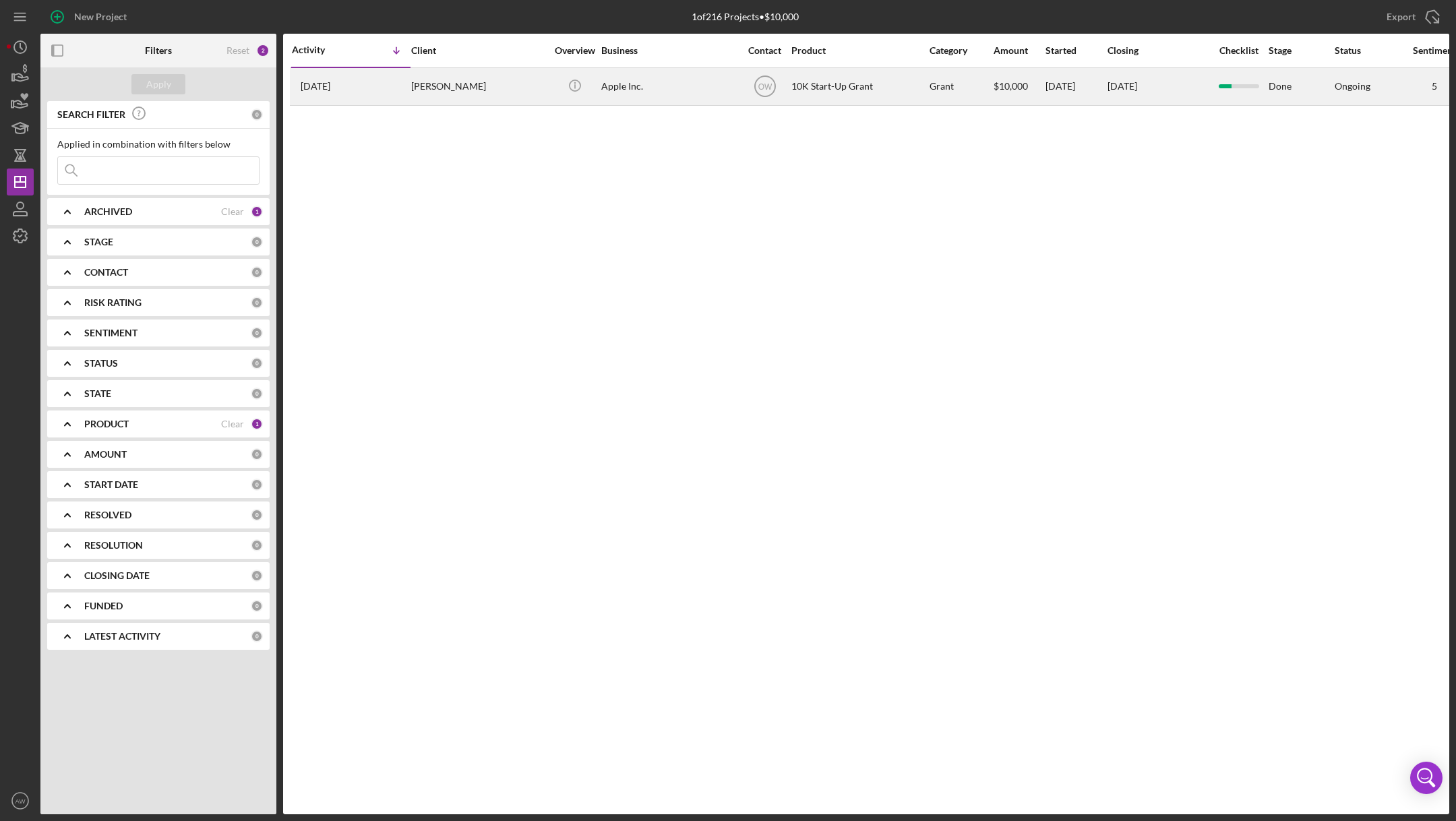
click at [532, 87] on div "[PERSON_NAME]" at bounding box center [479, 87] width 135 height 36
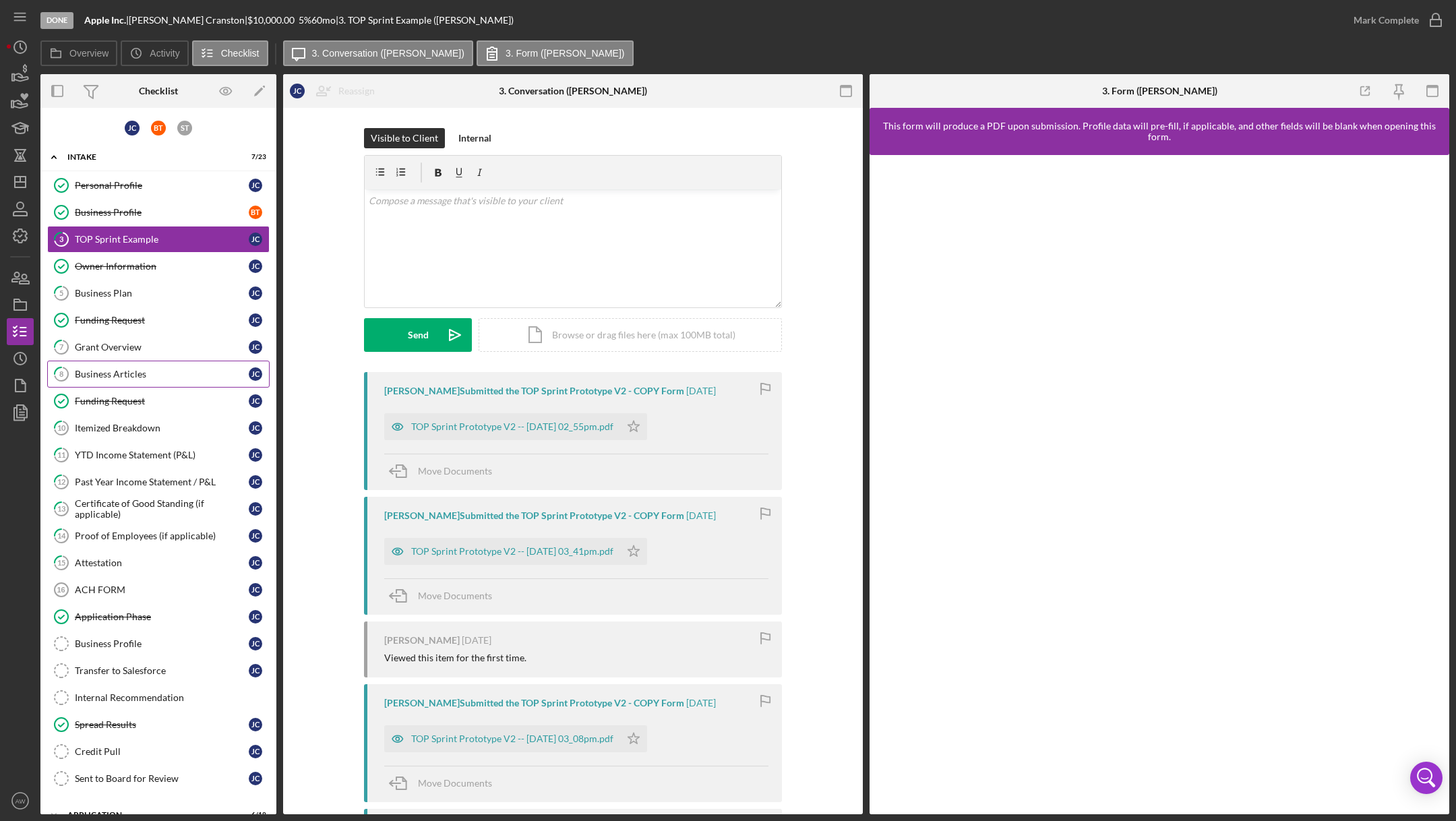
scroll to position [104, 0]
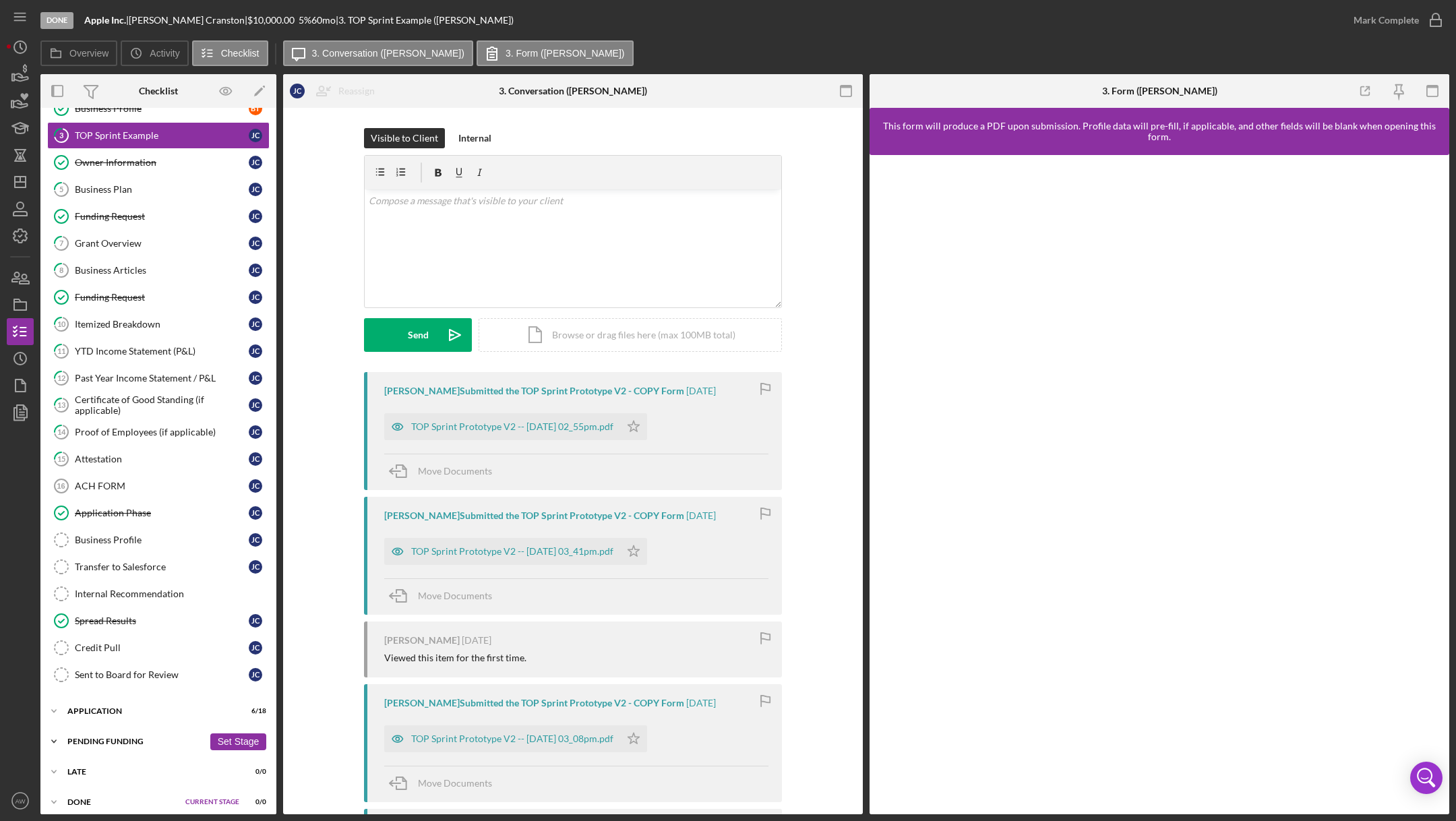
click at [92, 737] on div "Pending Funding" at bounding box center [135, 741] width 136 height 8
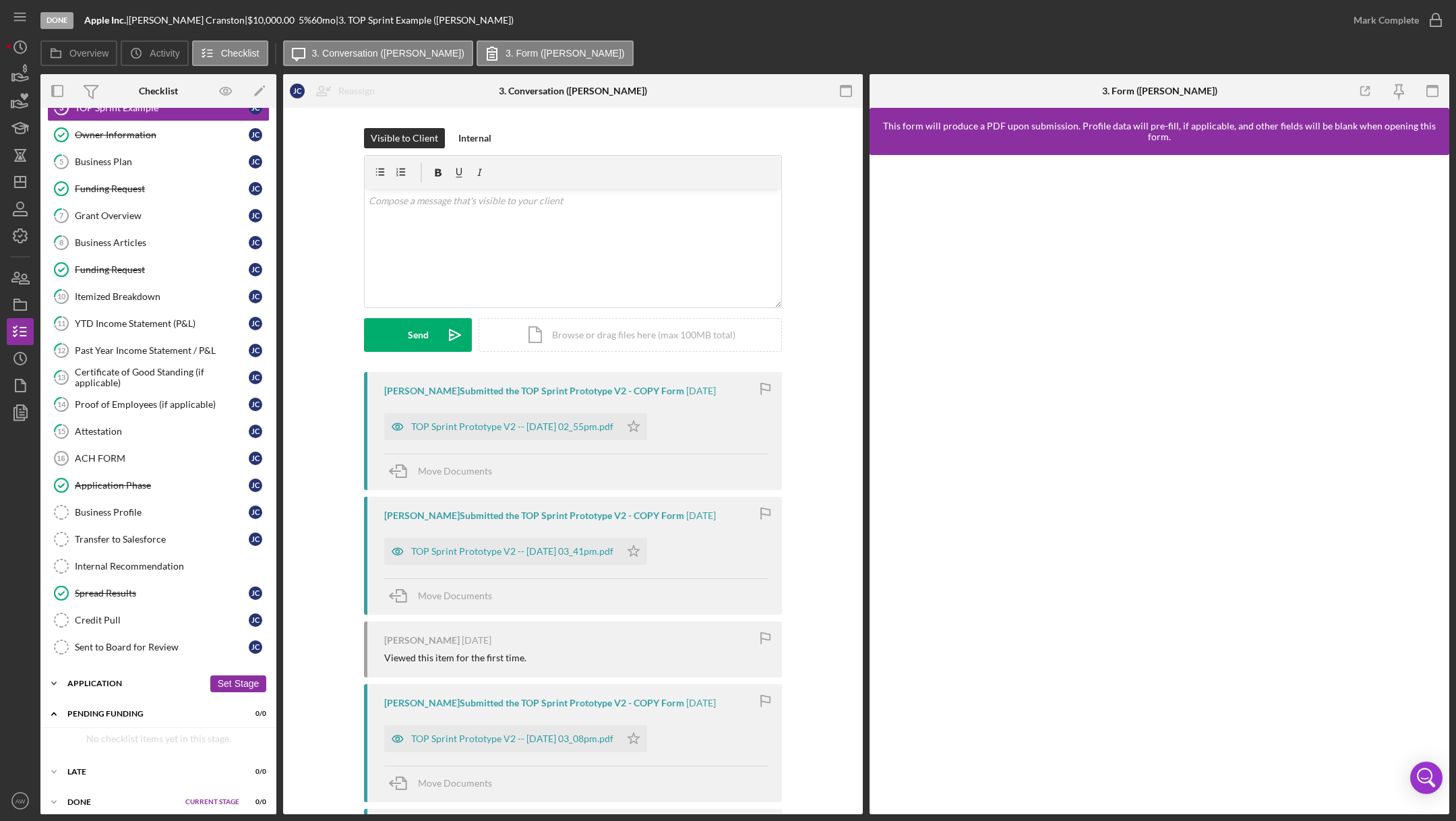
click at [86, 670] on div "Icon/Expander Application 6 / 18 Set Stage" at bounding box center [159, 684] width 236 height 27
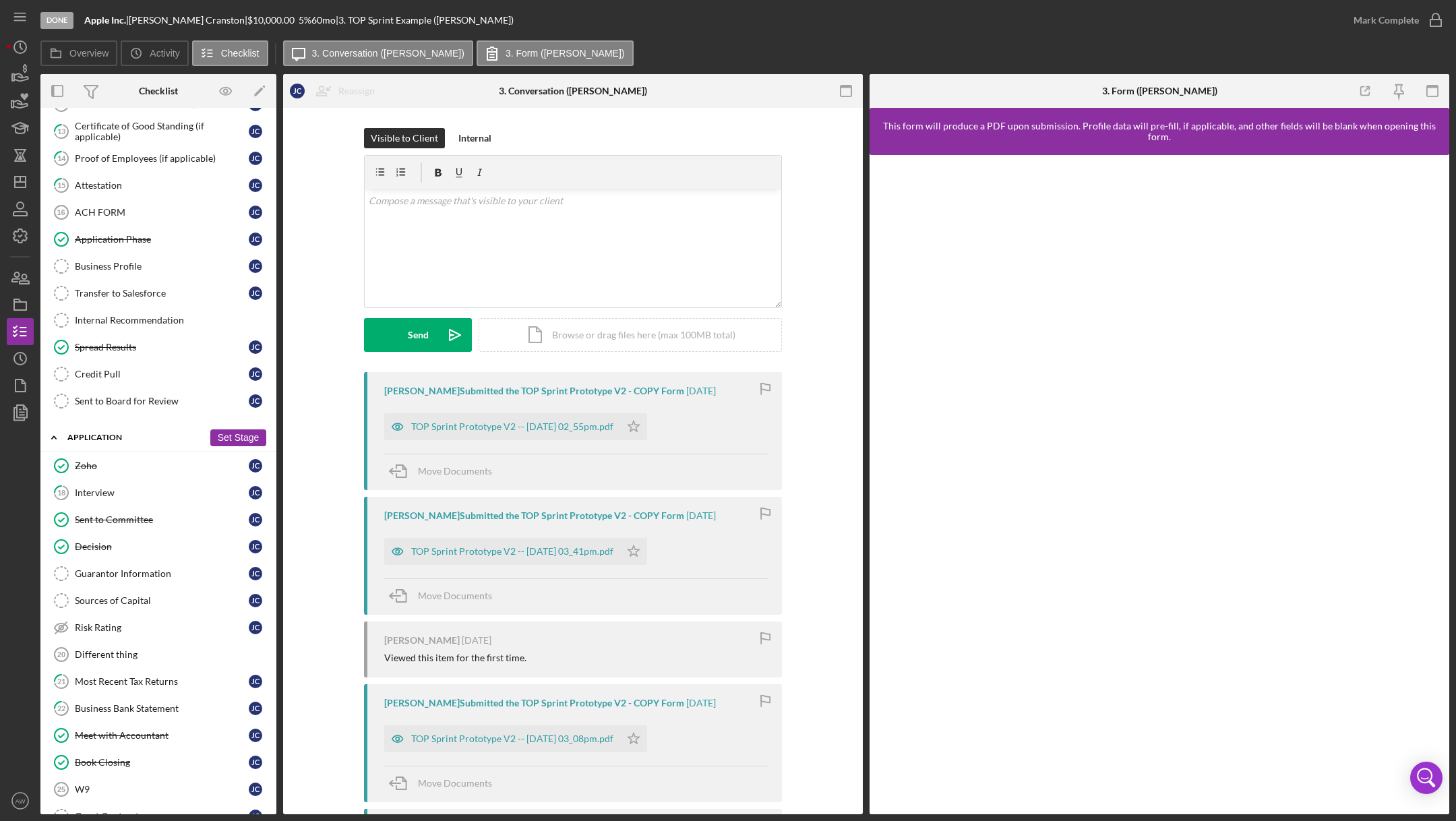
scroll to position [618, 0]
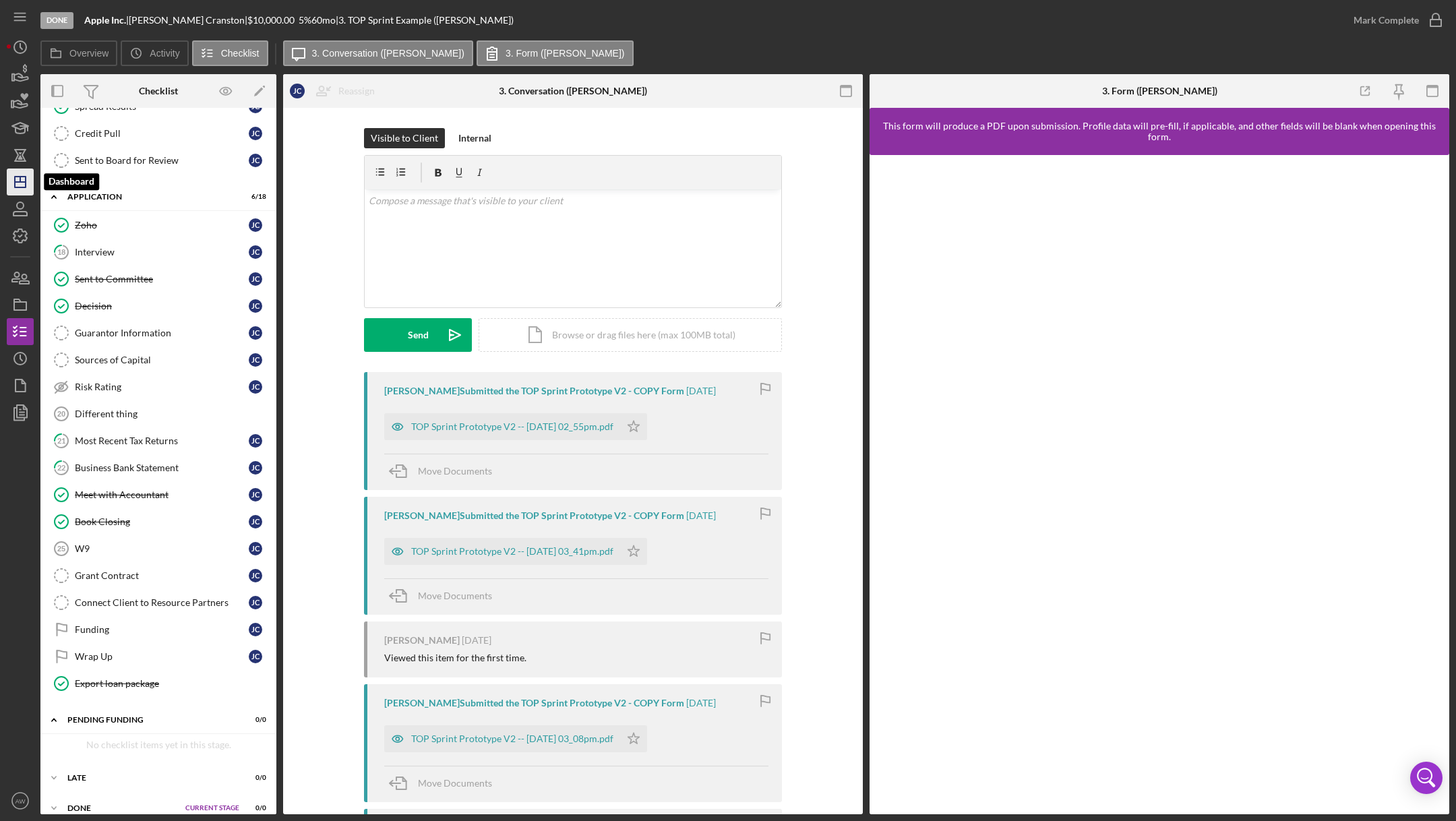
click at [23, 186] on icon "Icon/Dashboard" at bounding box center [19, 182] width 34 height 34
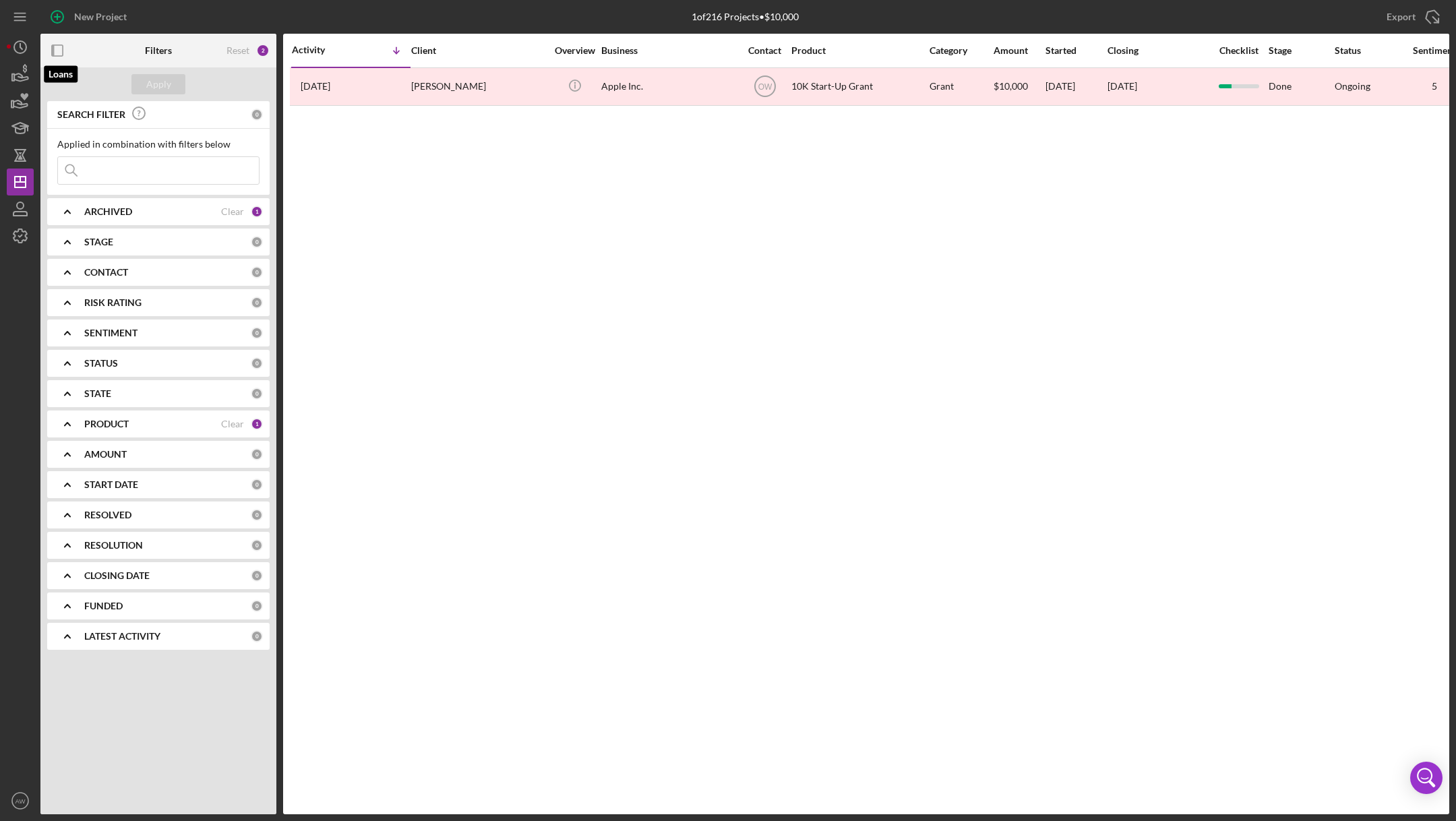
click at [18, 74] on icon "button" at bounding box center [21, 78] width 15 height 8
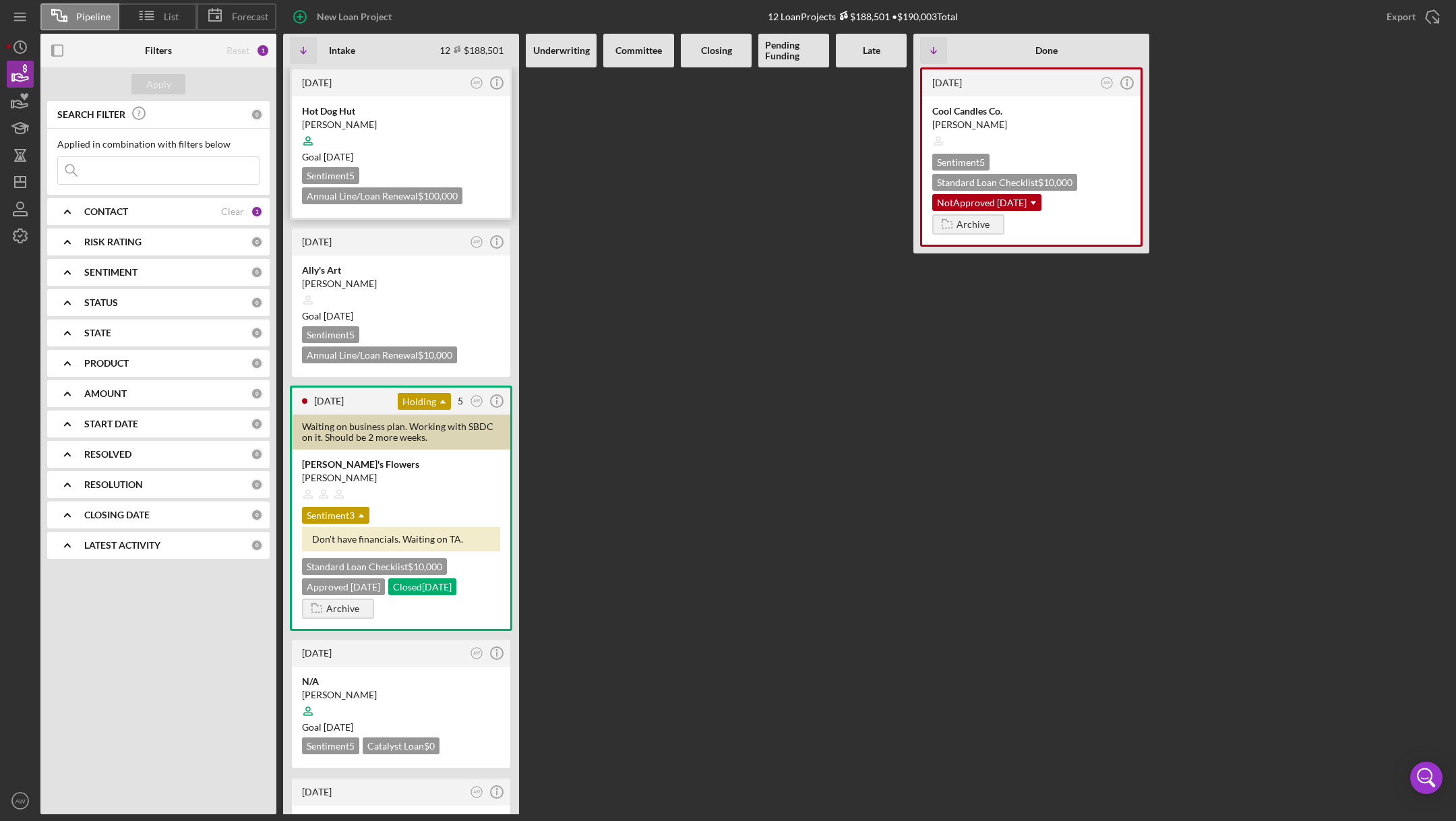
click at [443, 143] on div at bounding box center [401, 141] width 199 height 25
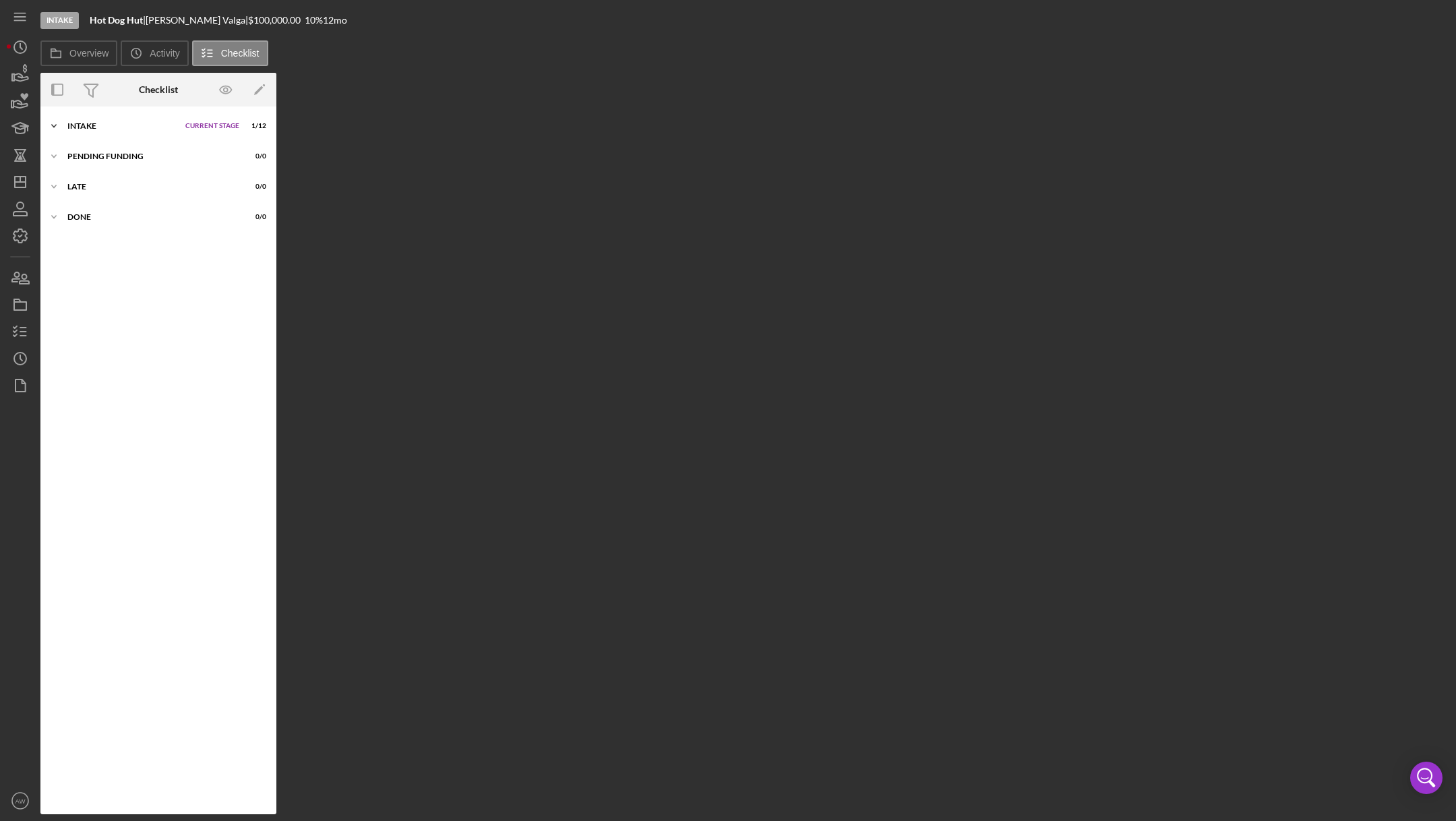
click at [74, 122] on div "Intake" at bounding box center [123, 125] width 111 height 8
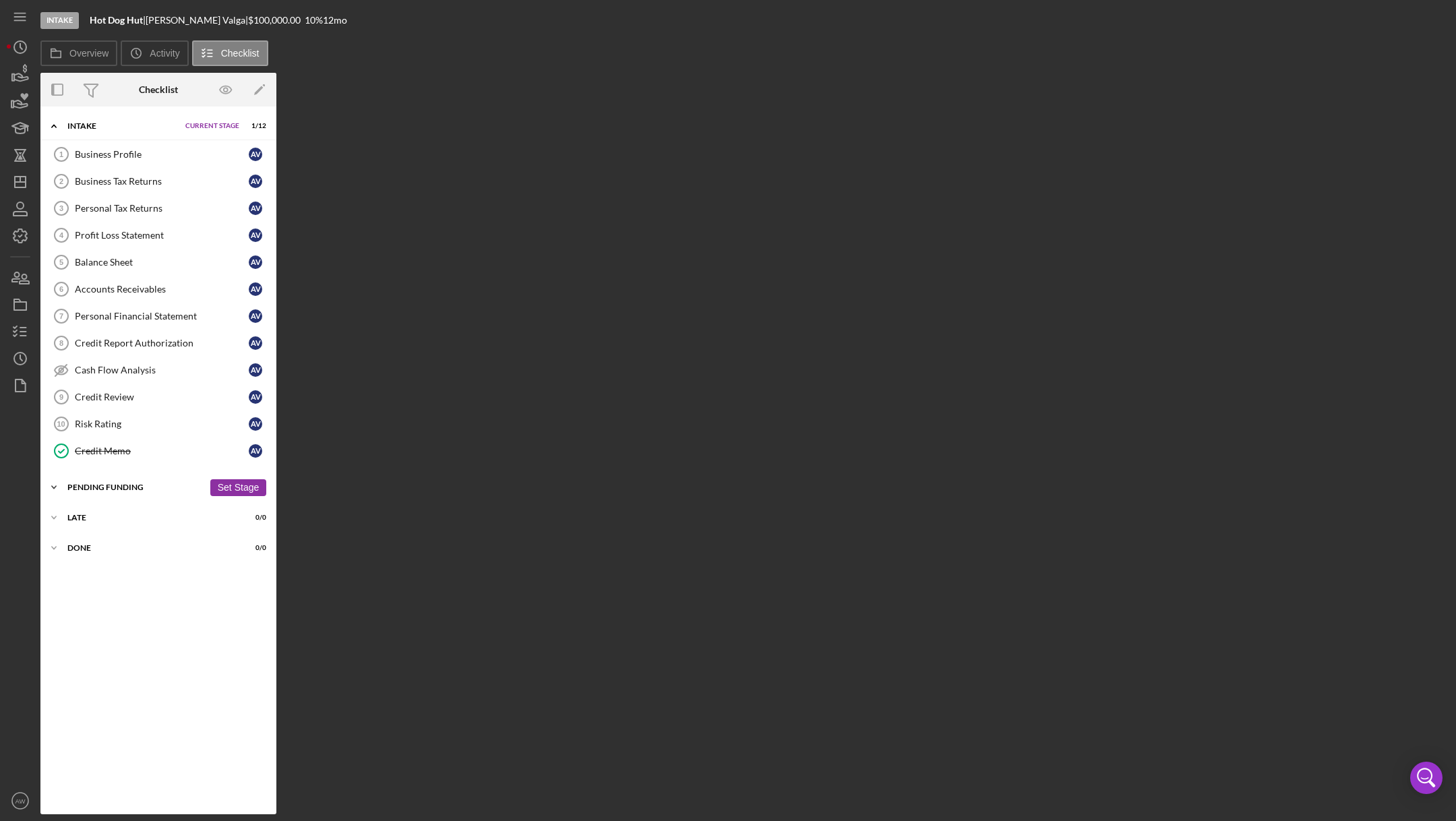
click at [78, 483] on div "Pending Funding" at bounding box center [135, 487] width 136 height 8
click at [18, 76] on icon "button" at bounding box center [21, 78] width 15 height 8
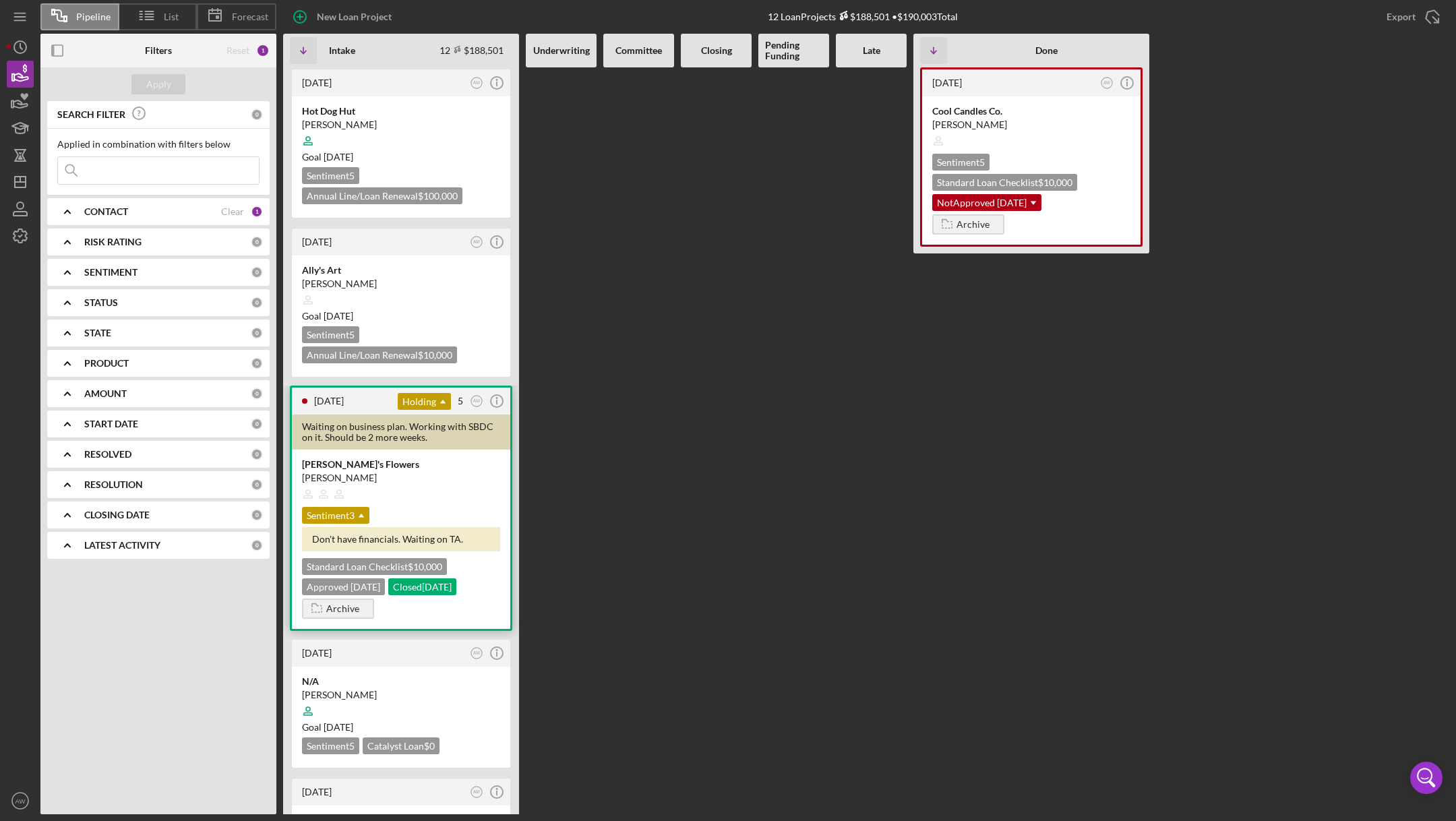
click at [417, 464] on div "[PERSON_NAME]'s Flowers" at bounding box center [401, 464] width 199 height 14
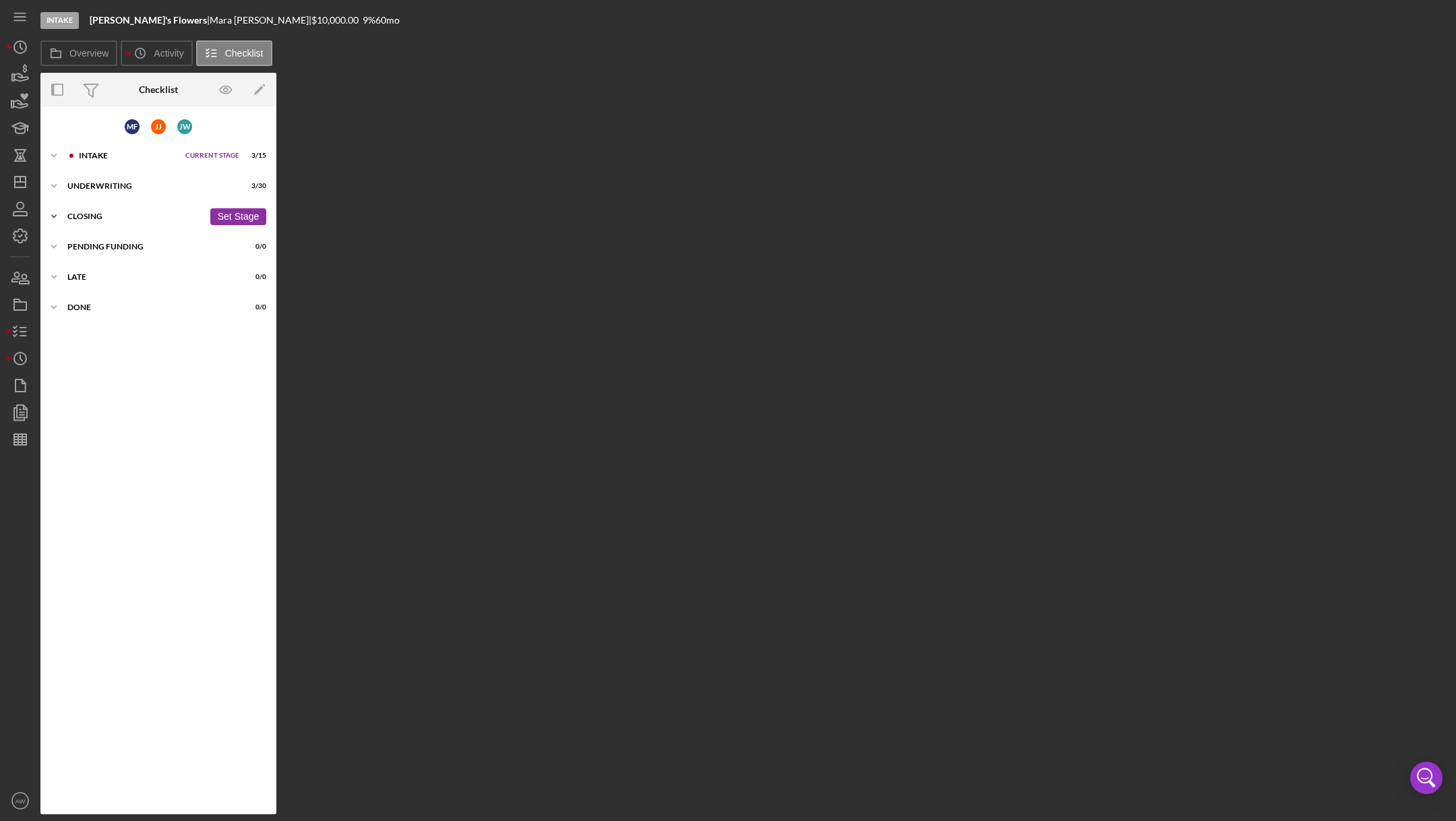
click at [93, 215] on div "Closing" at bounding box center [135, 216] width 136 height 8
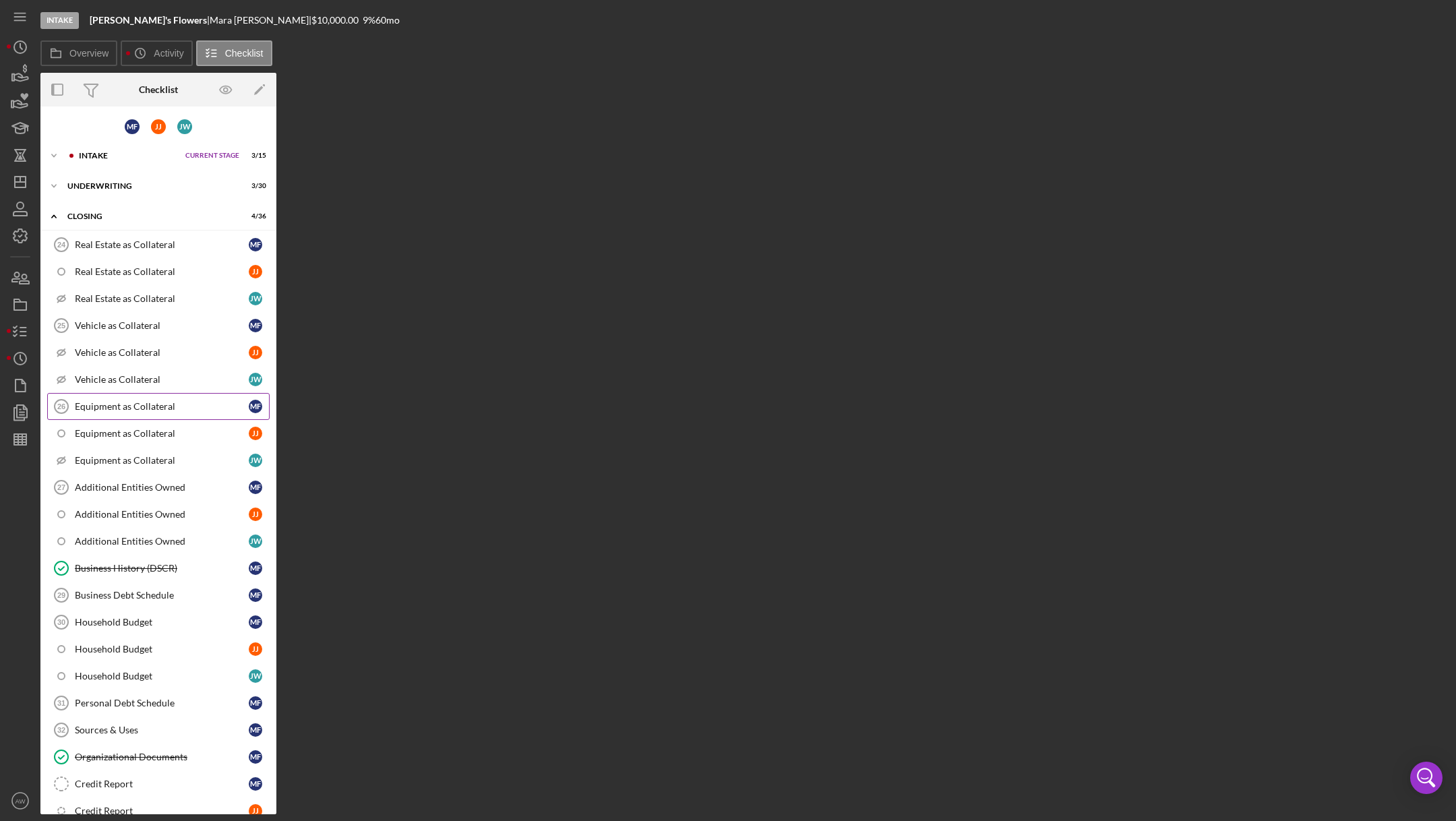
scroll to position [480, 0]
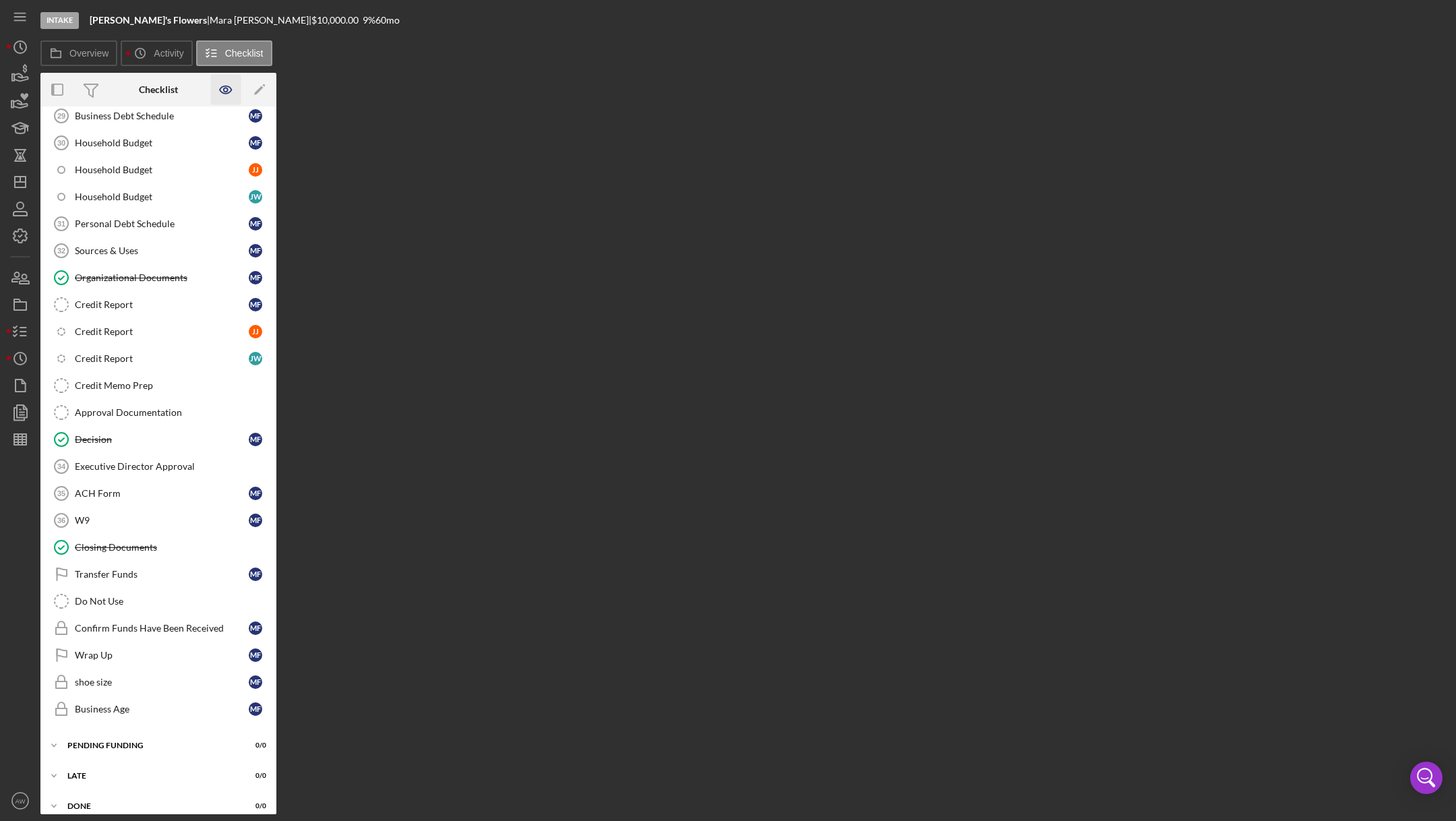
click at [226, 80] on icon "button" at bounding box center [226, 89] width 30 height 30
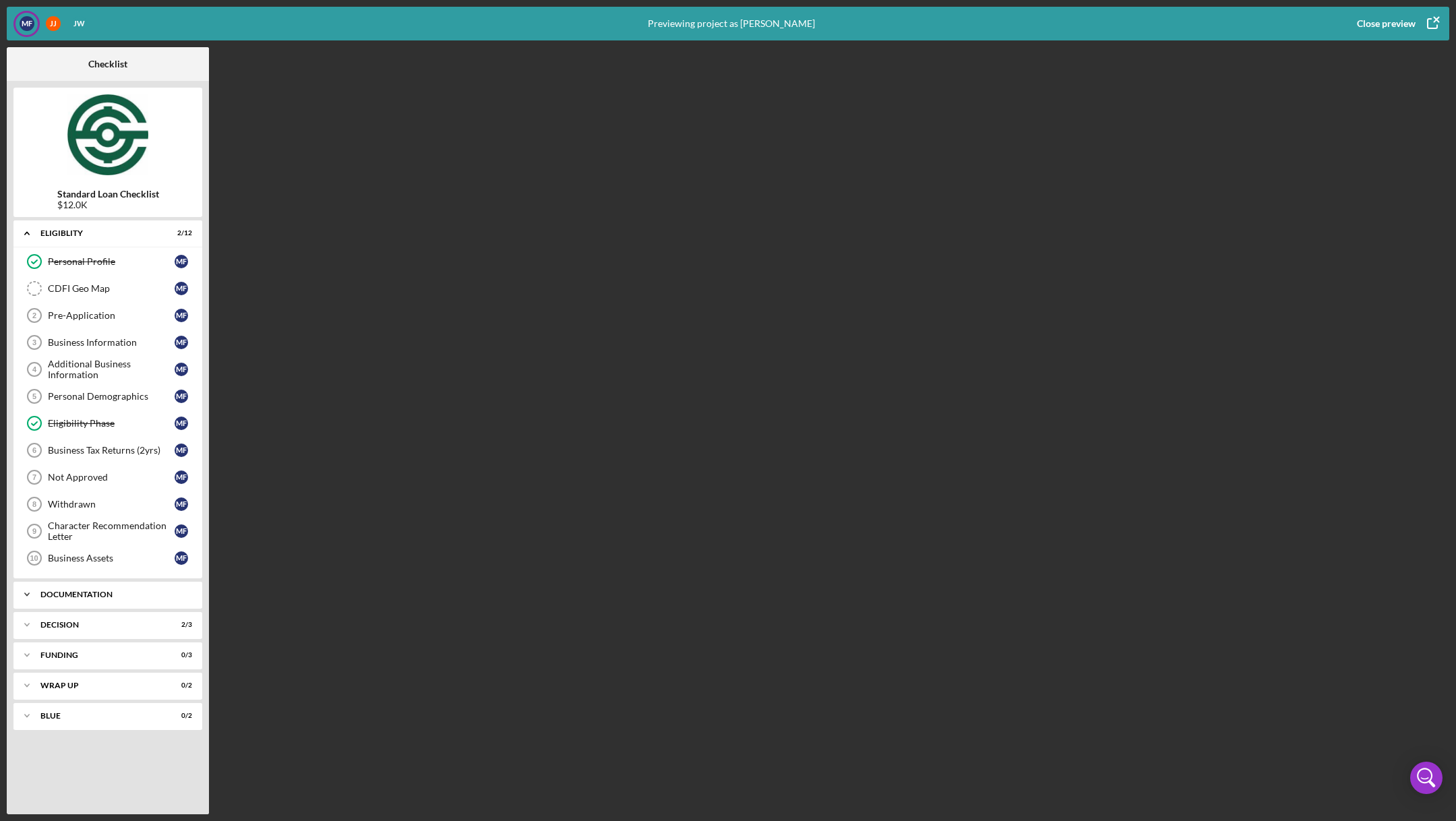
click at [47, 598] on div "Icon/Expander Documentation 3 / 20" at bounding box center [108, 594] width 189 height 27
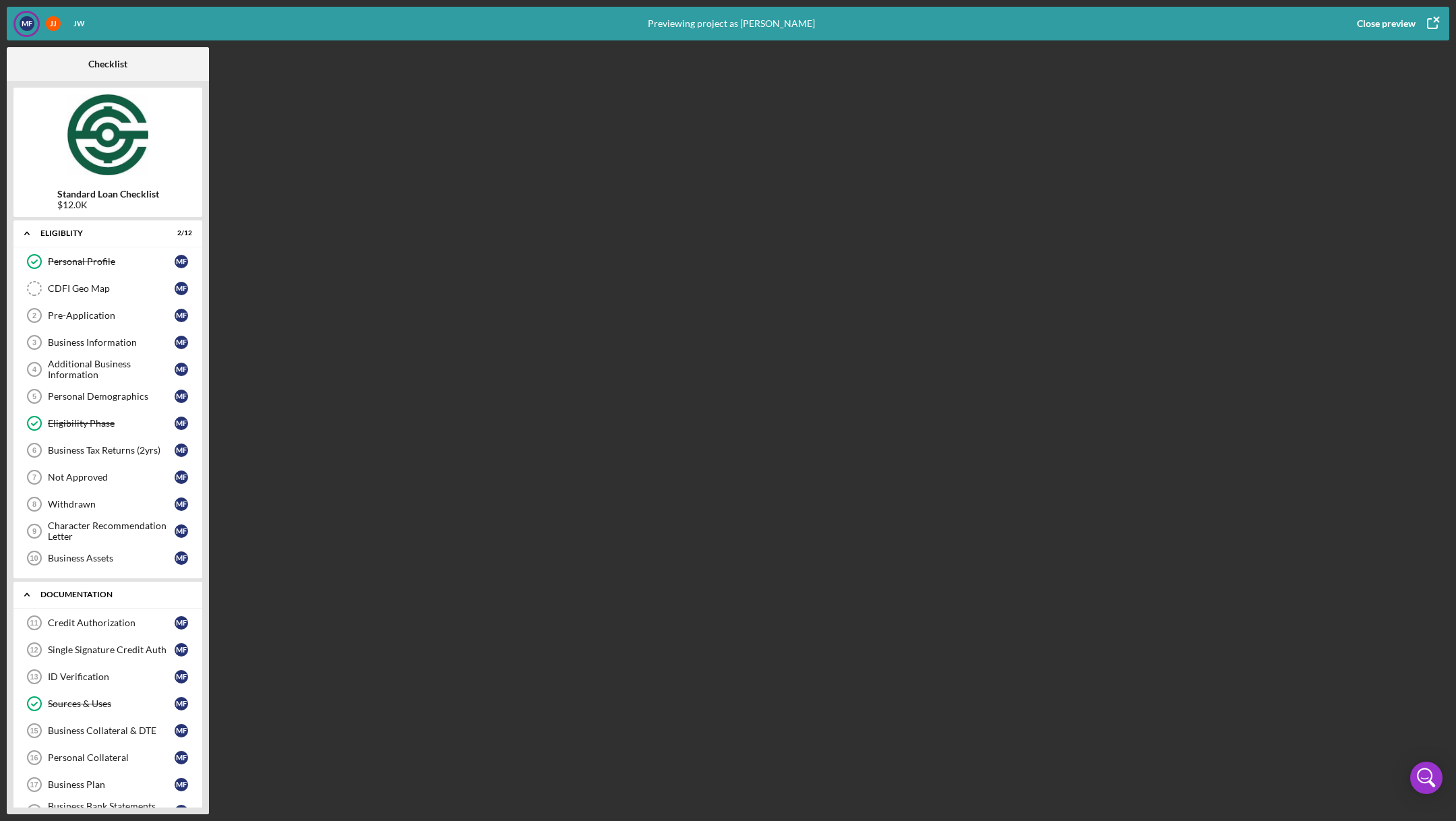
scroll to position [464, 0]
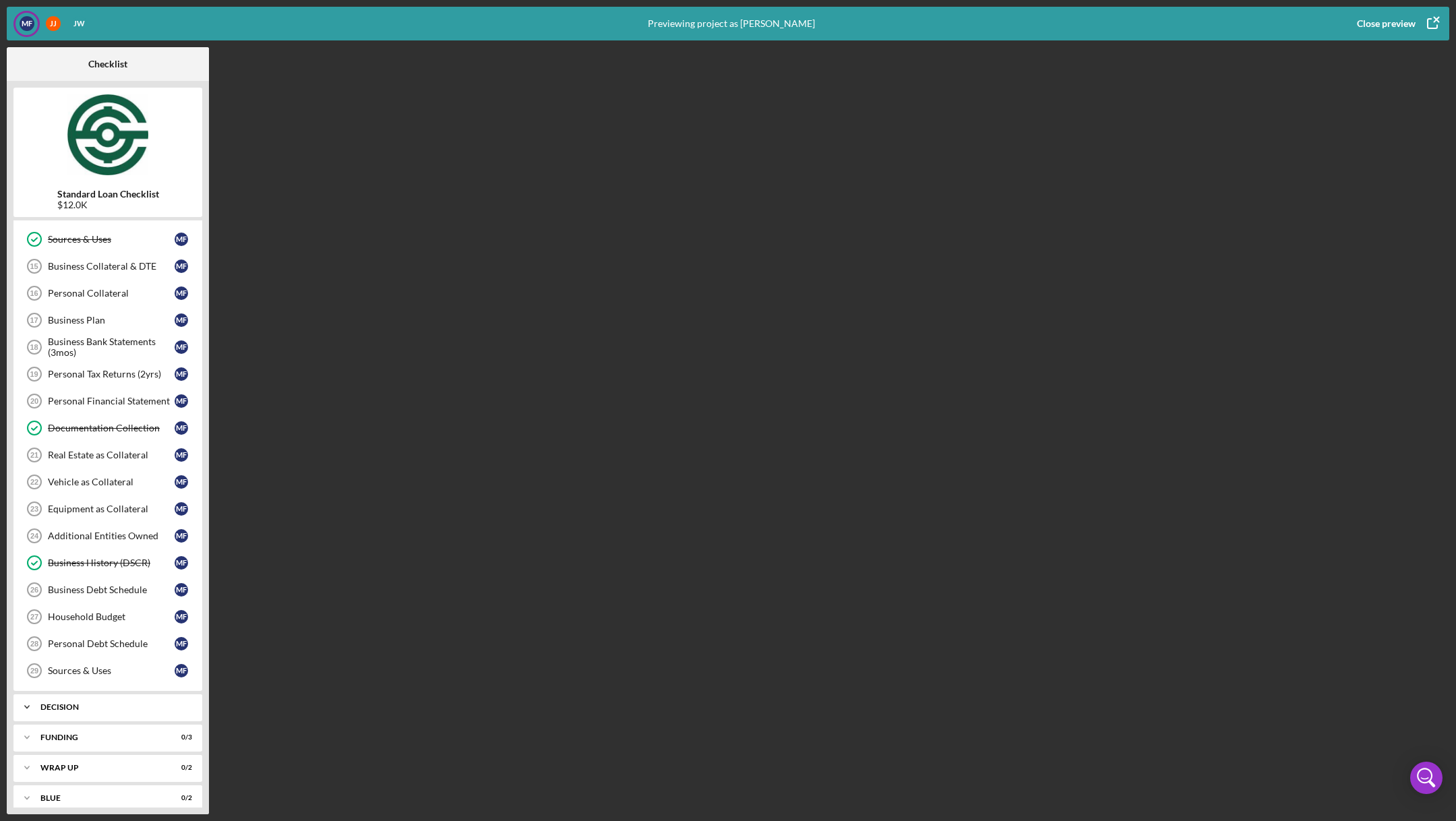
click at [38, 694] on icon "Icon/Expander" at bounding box center [27, 707] width 27 height 27
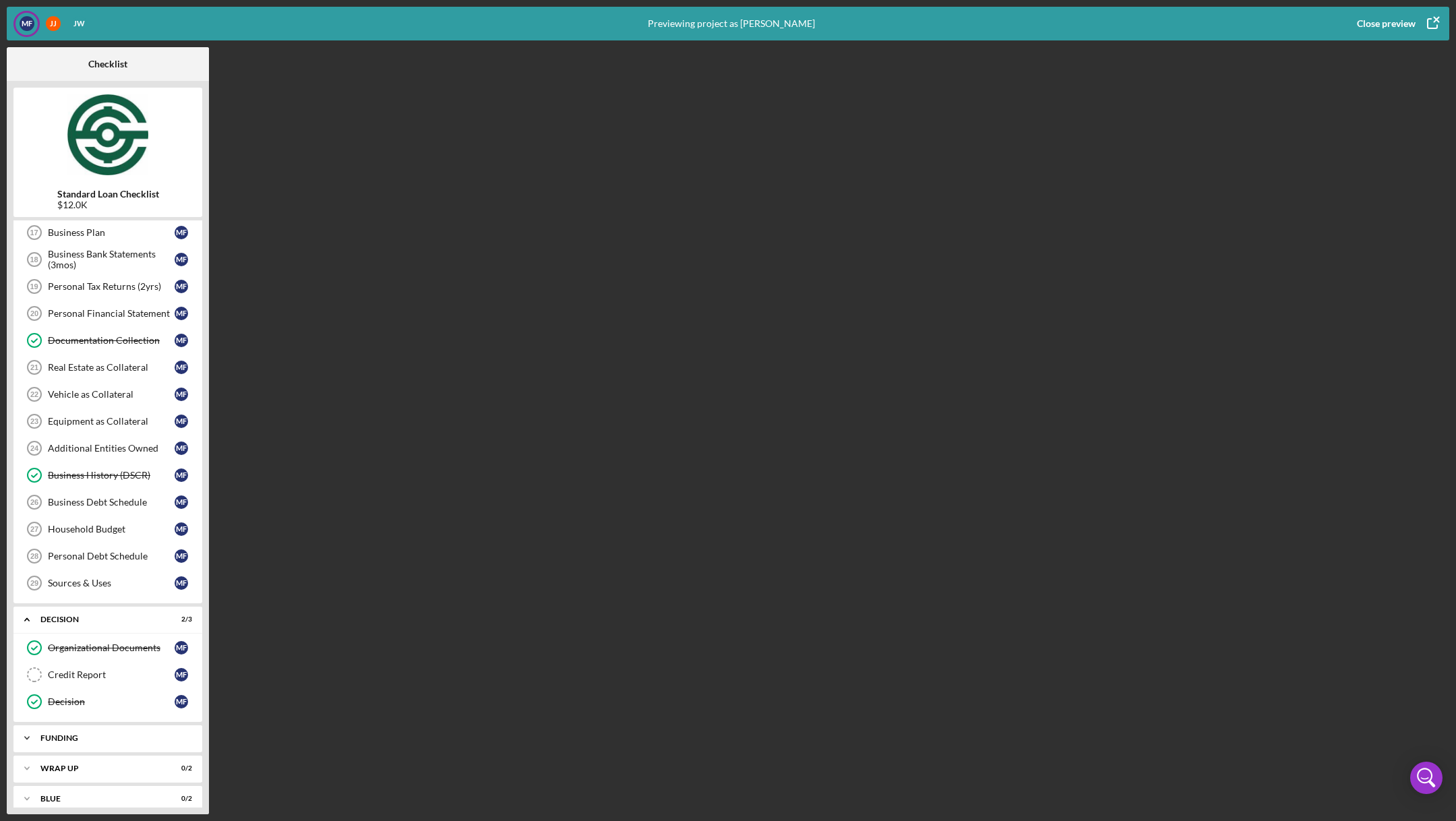
click at [41, 733] on div "Funding" at bounding box center [113, 737] width 145 height 8
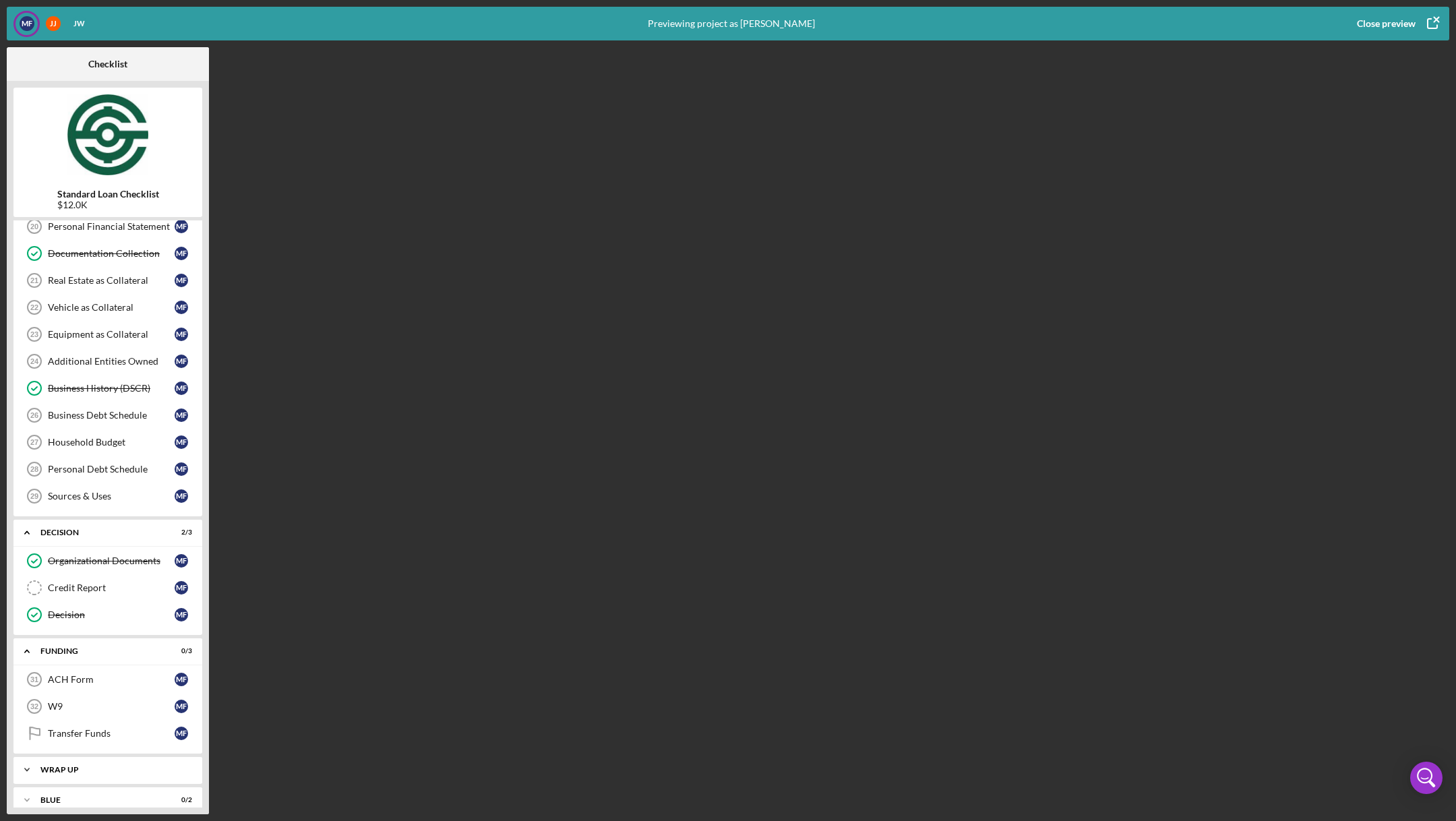
click at [69, 766] on div "Wrap up" at bounding box center [113, 769] width 145 height 8
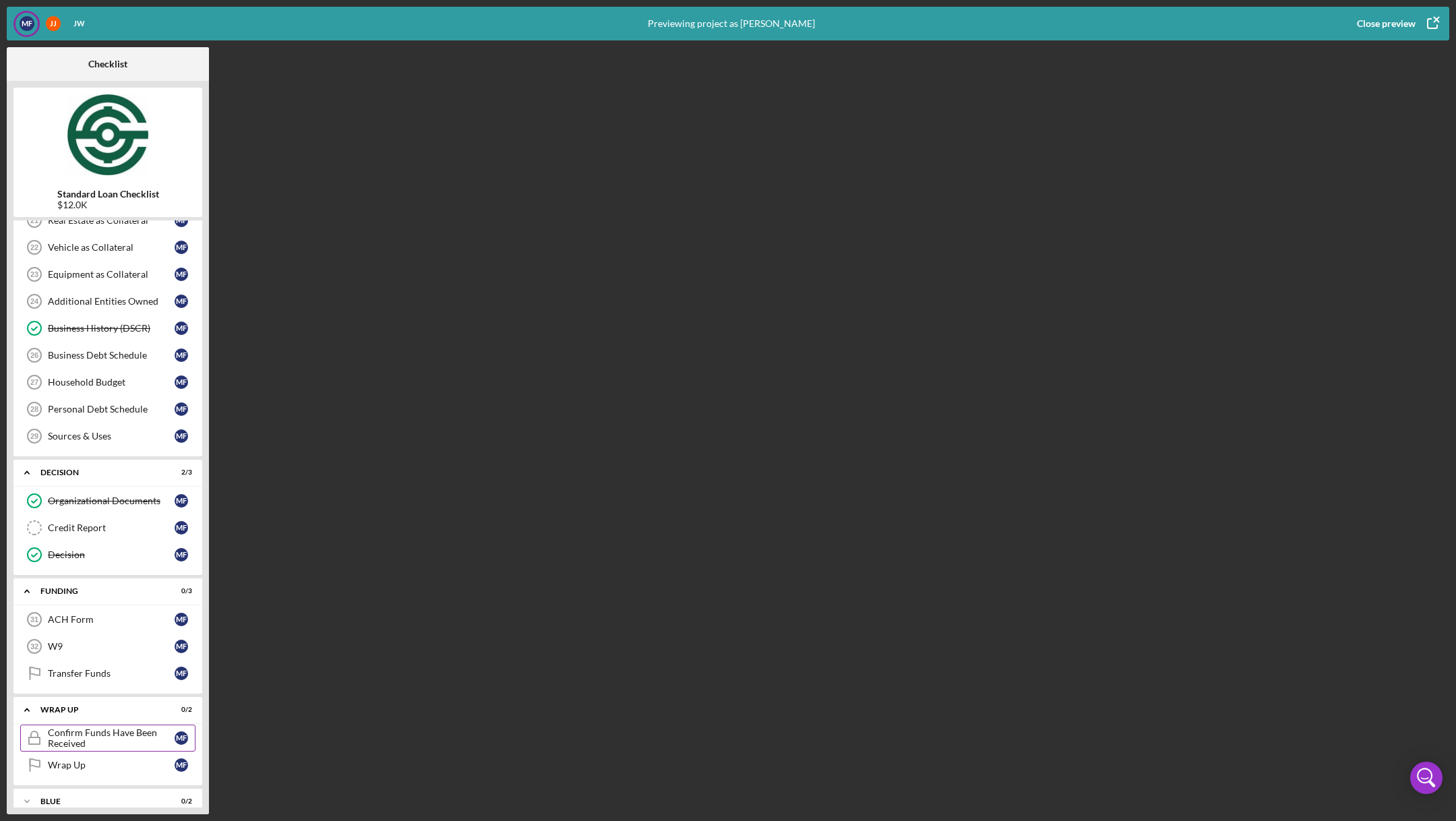
click at [42, 728] on icon "Confirm Funds Have Been Received" at bounding box center [34, 737] width 34 height 34
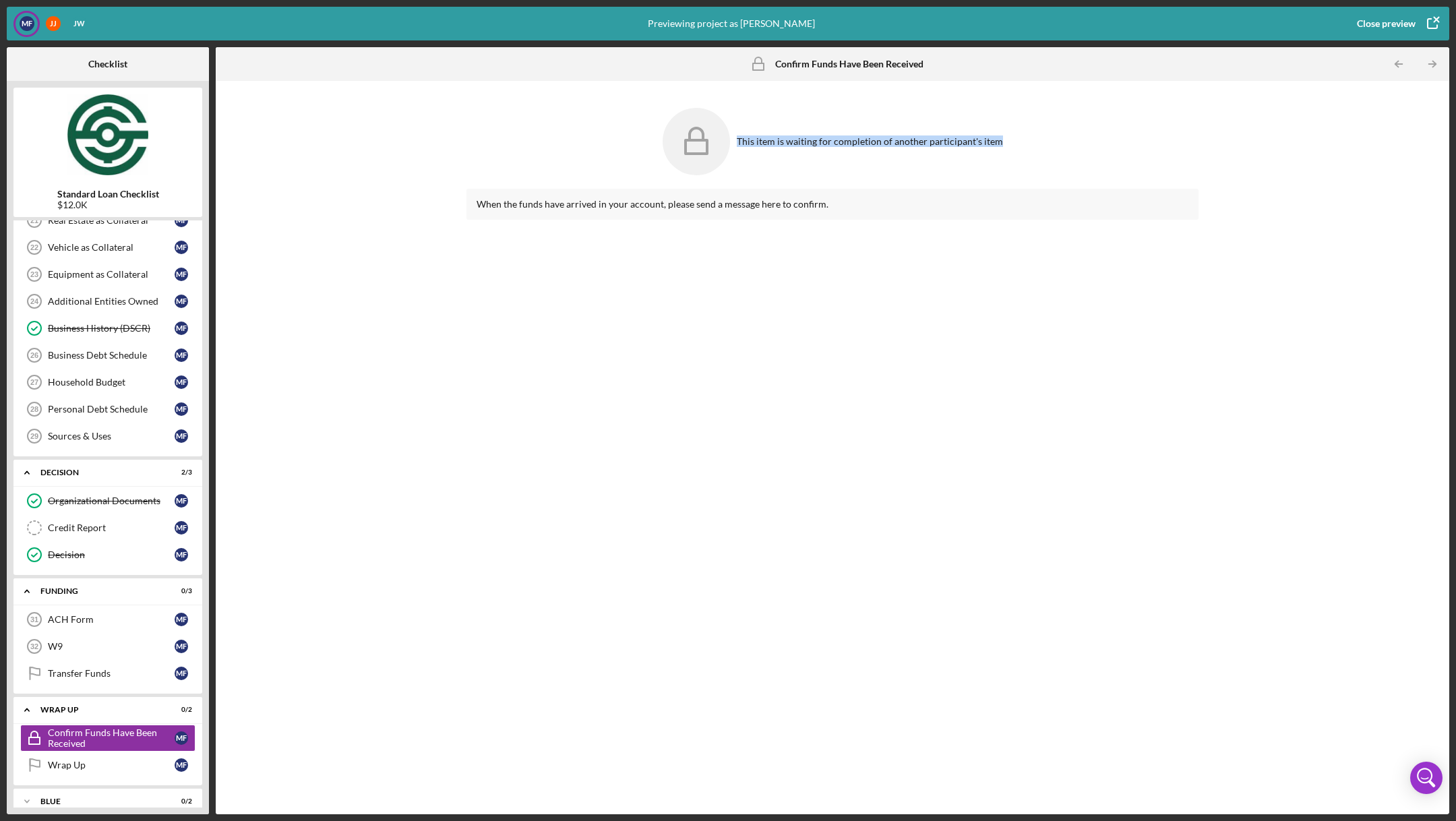
drag, startPoint x: 1017, startPoint y: 137, endPoint x: 561, endPoint y: 138, distance: 456.0
click at [561, 139] on div "This item is waiting for completion of another participant's item" at bounding box center [832, 141] width 732 height 81
click at [510, 216] on div "When the funds have arrived in your account, please send a message here to conf…" at bounding box center [832, 204] width 732 height 31
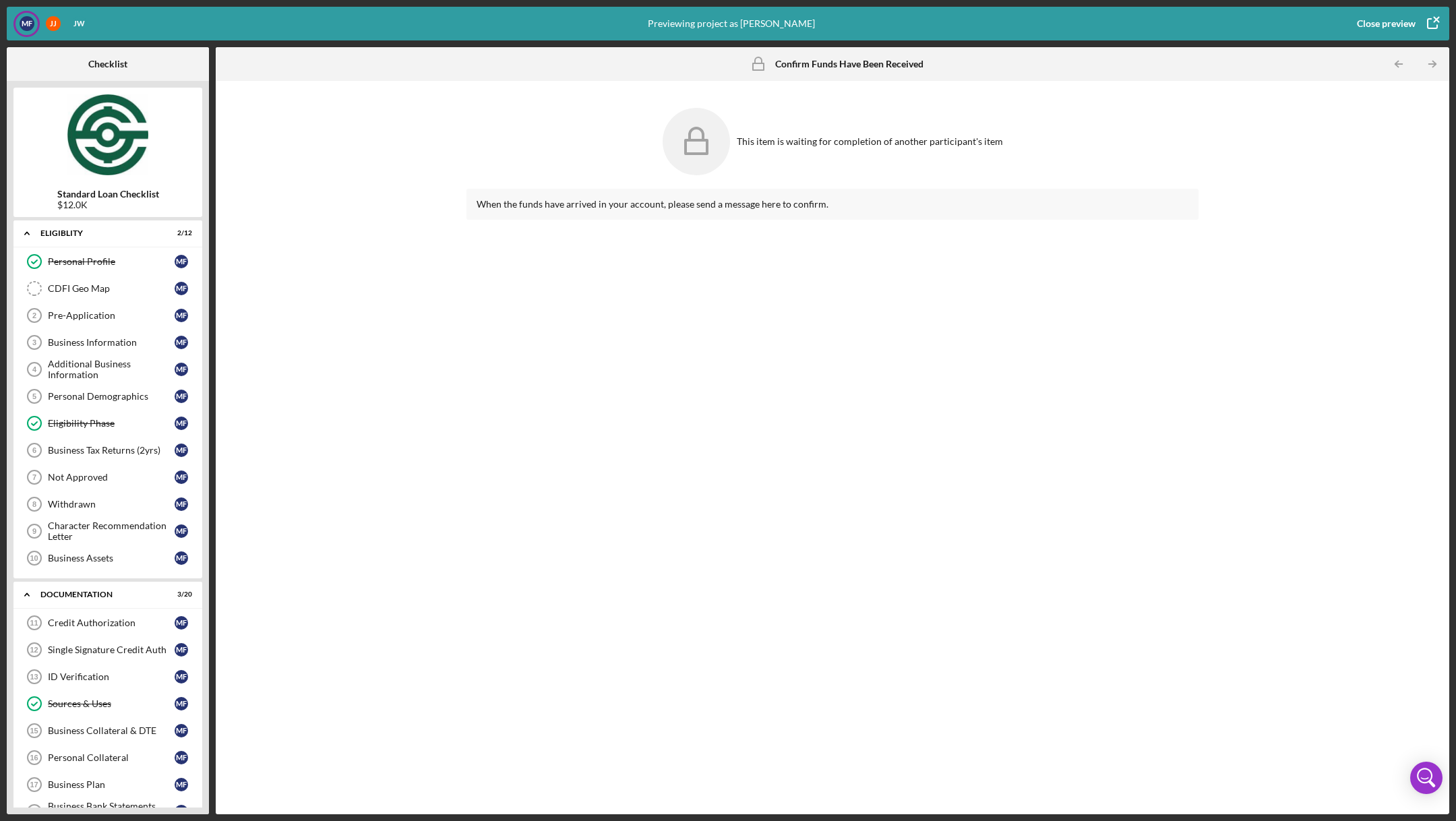
click at [1405, 25] on div "Close preview" at bounding box center [1386, 23] width 58 height 27
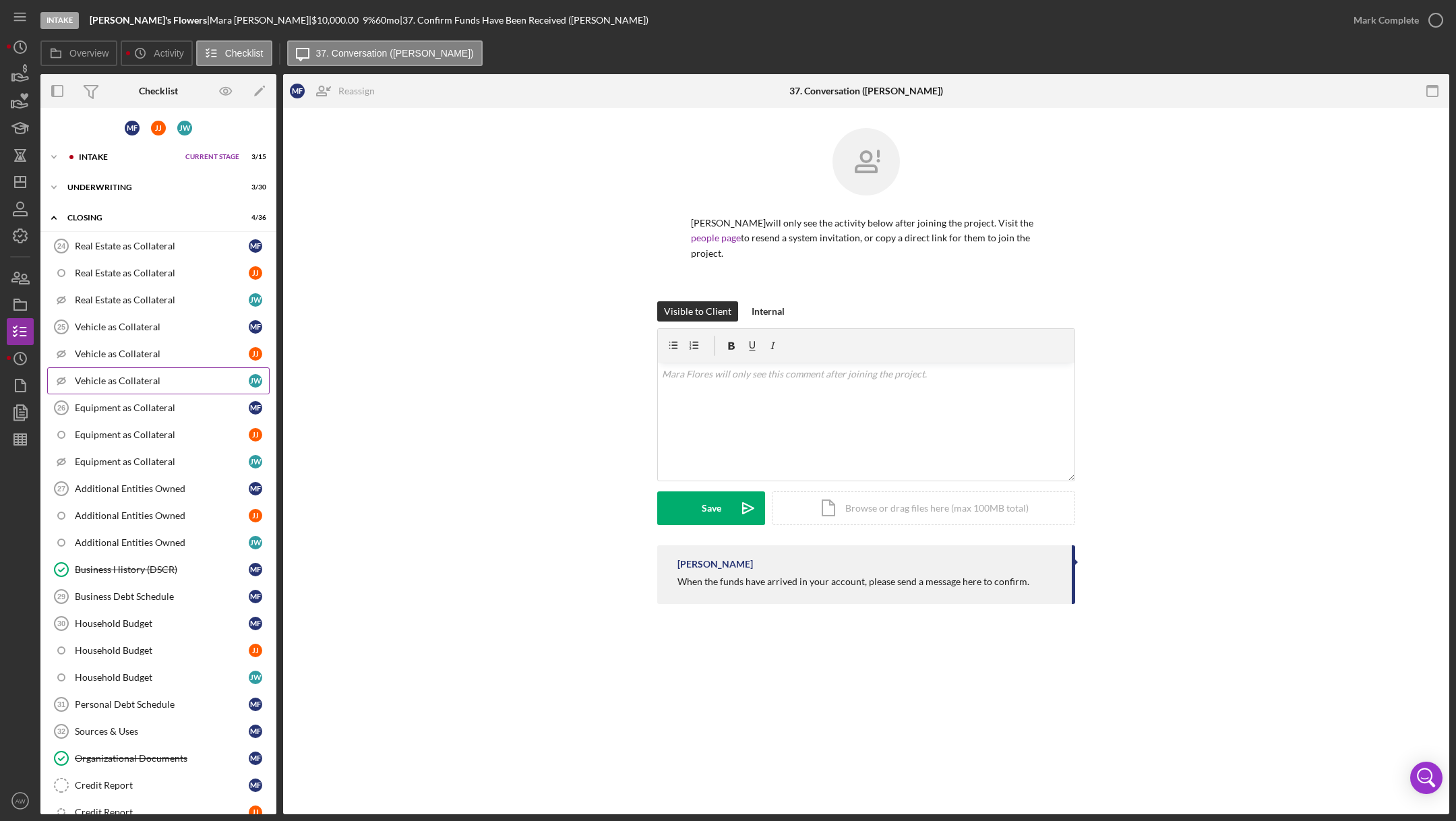
scroll to position [481, 0]
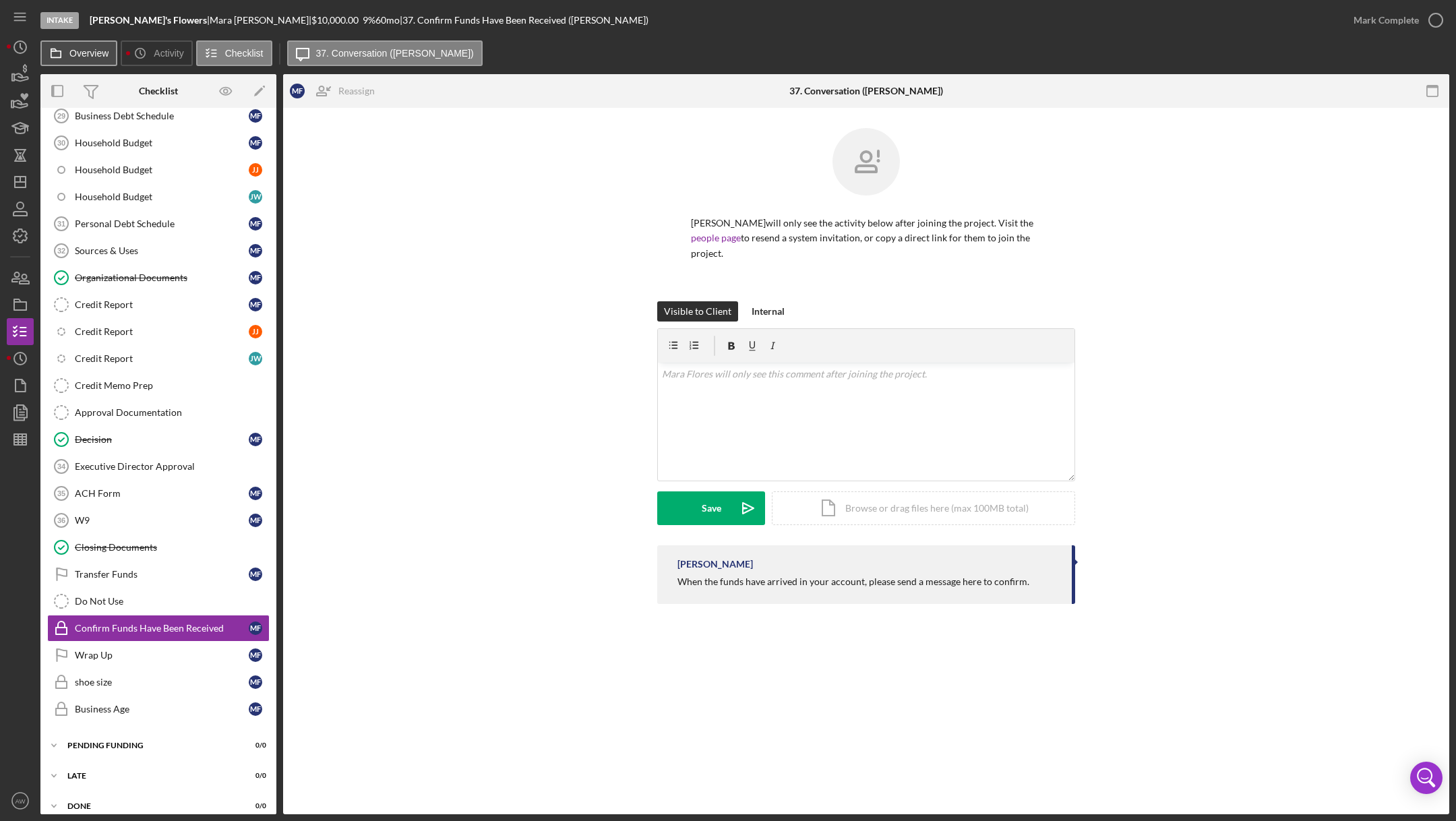
click at [81, 52] on label "Overview" at bounding box center [89, 53] width 39 height 11
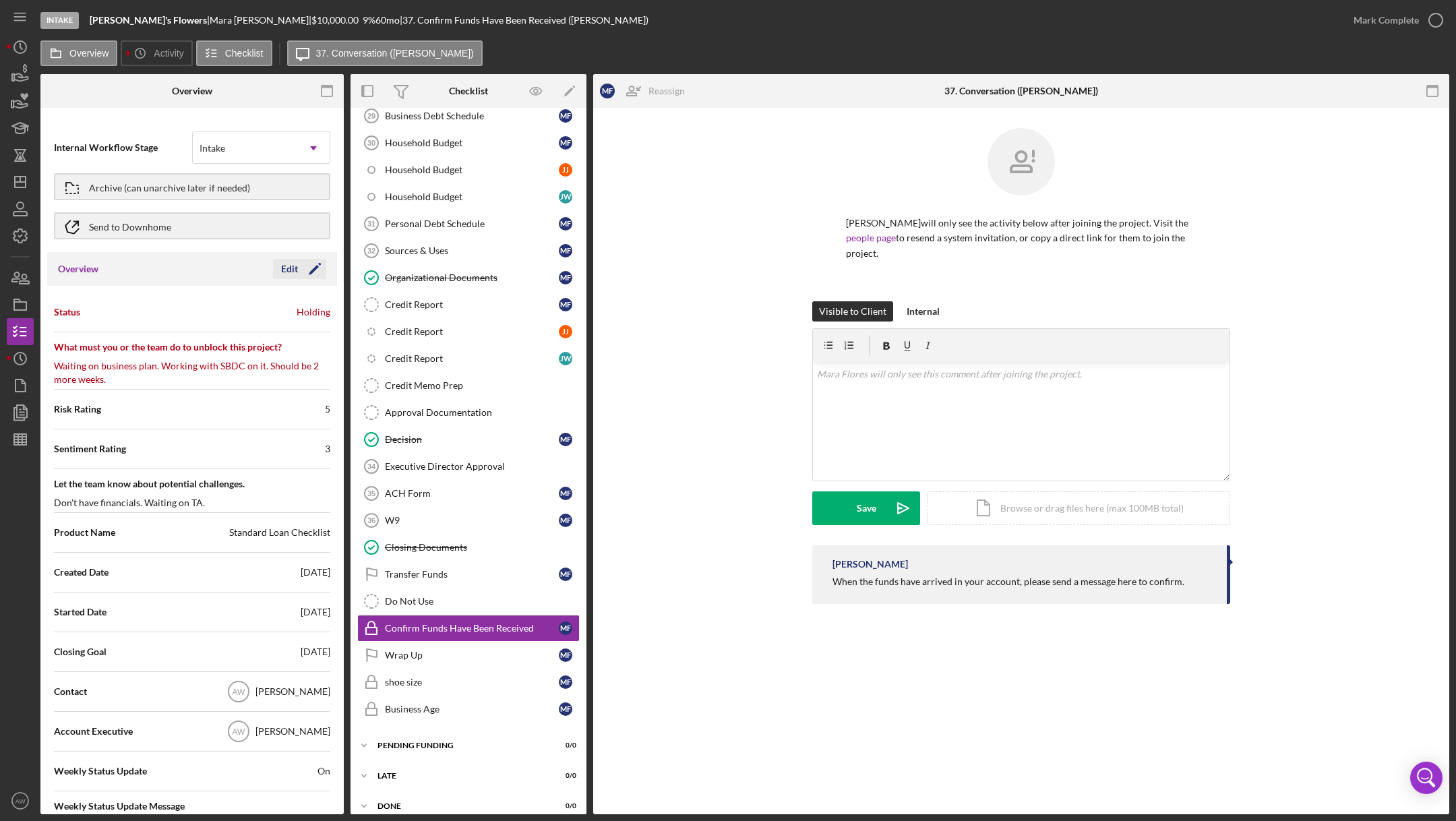
click at [282, 273] on div "Edit" at bounding box center [289, 268] width 17 height 20
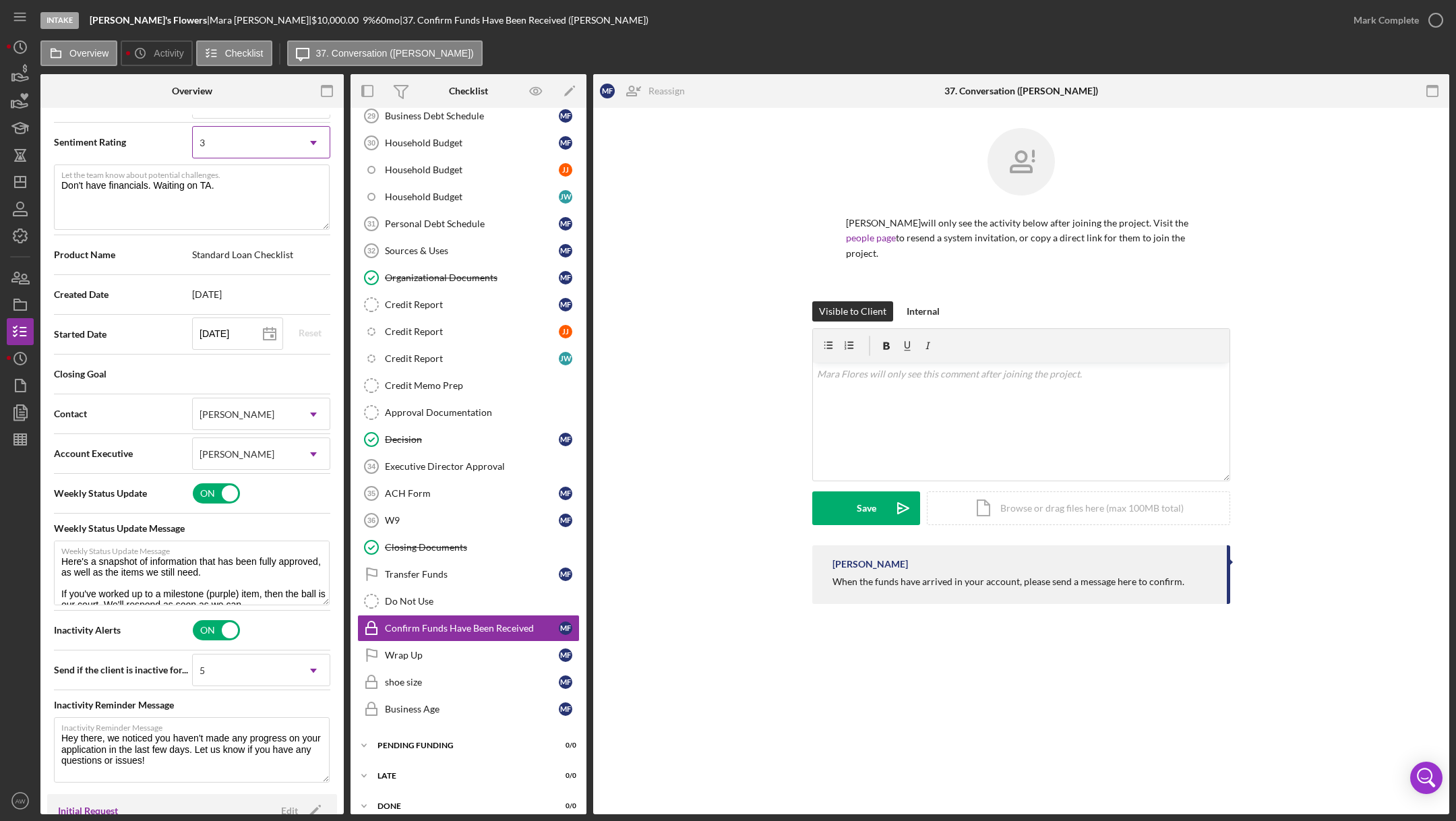
scroll to position [356, 0]
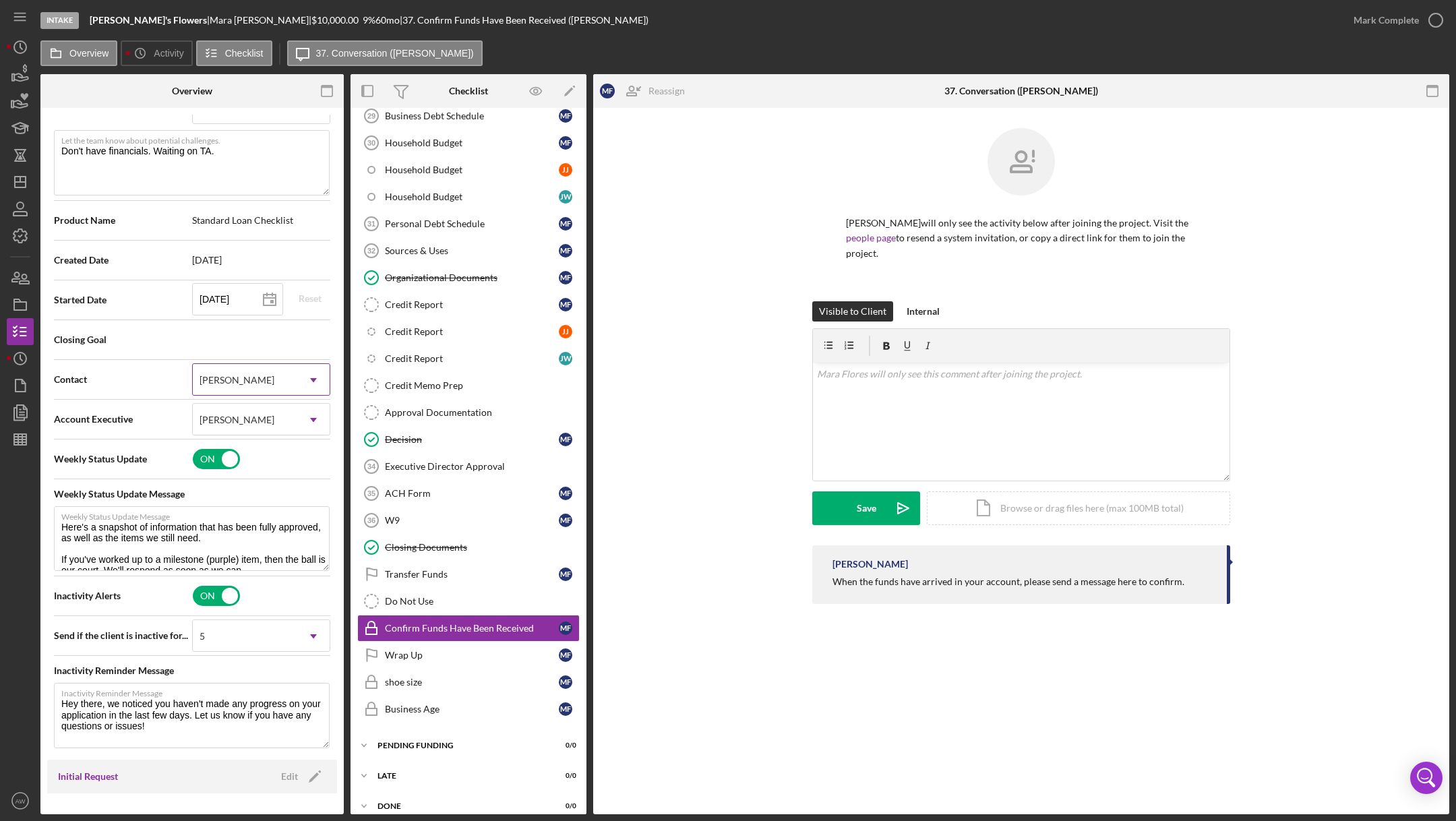
click at [228, 370] on div "[PERSON_NAME]" at bounding box center [244, 380] width 104 height 31
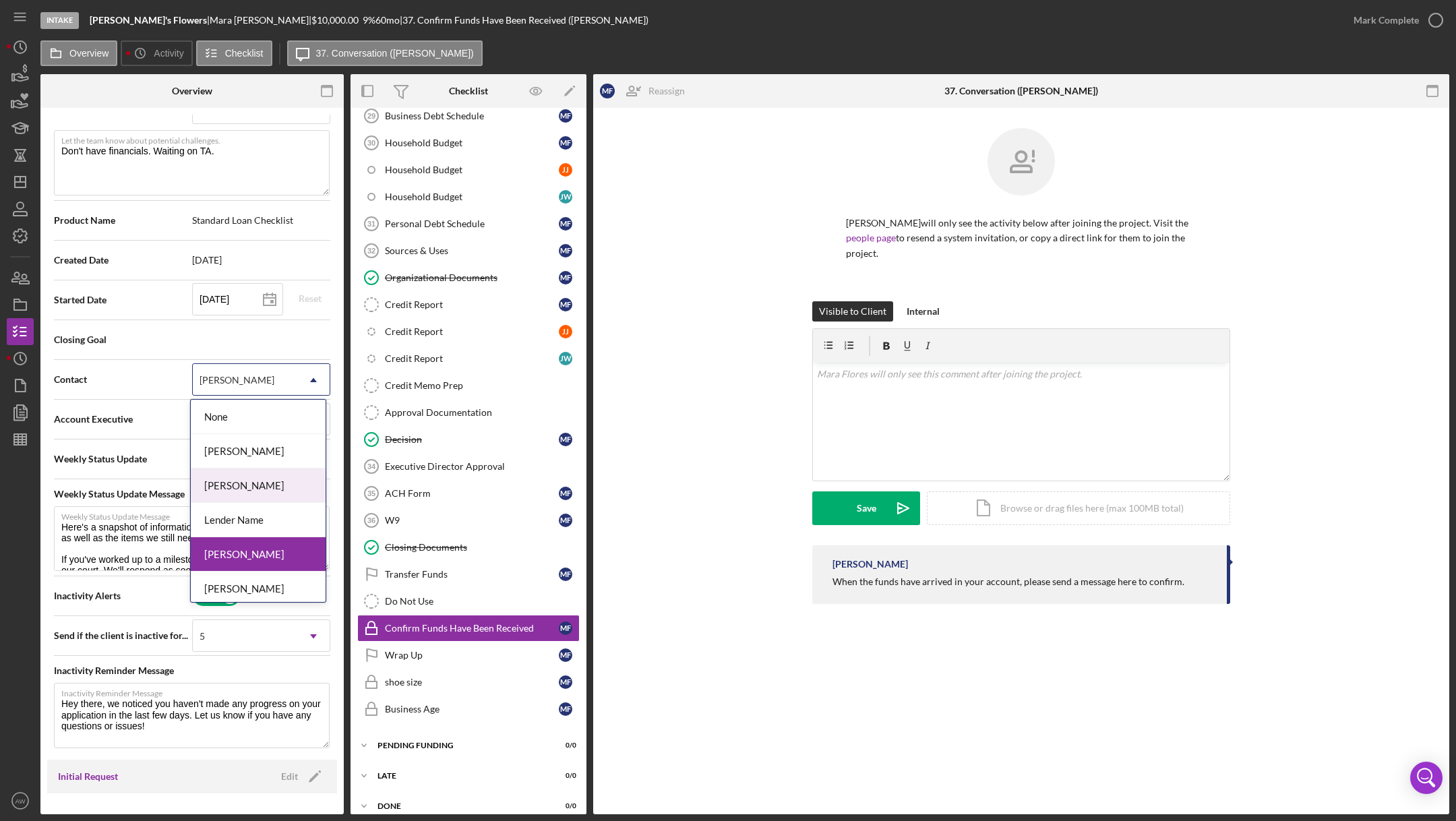
click at [241, 488] on div "[PERSON_NAME]" at bounding box center [258, 484] width 135 height 34
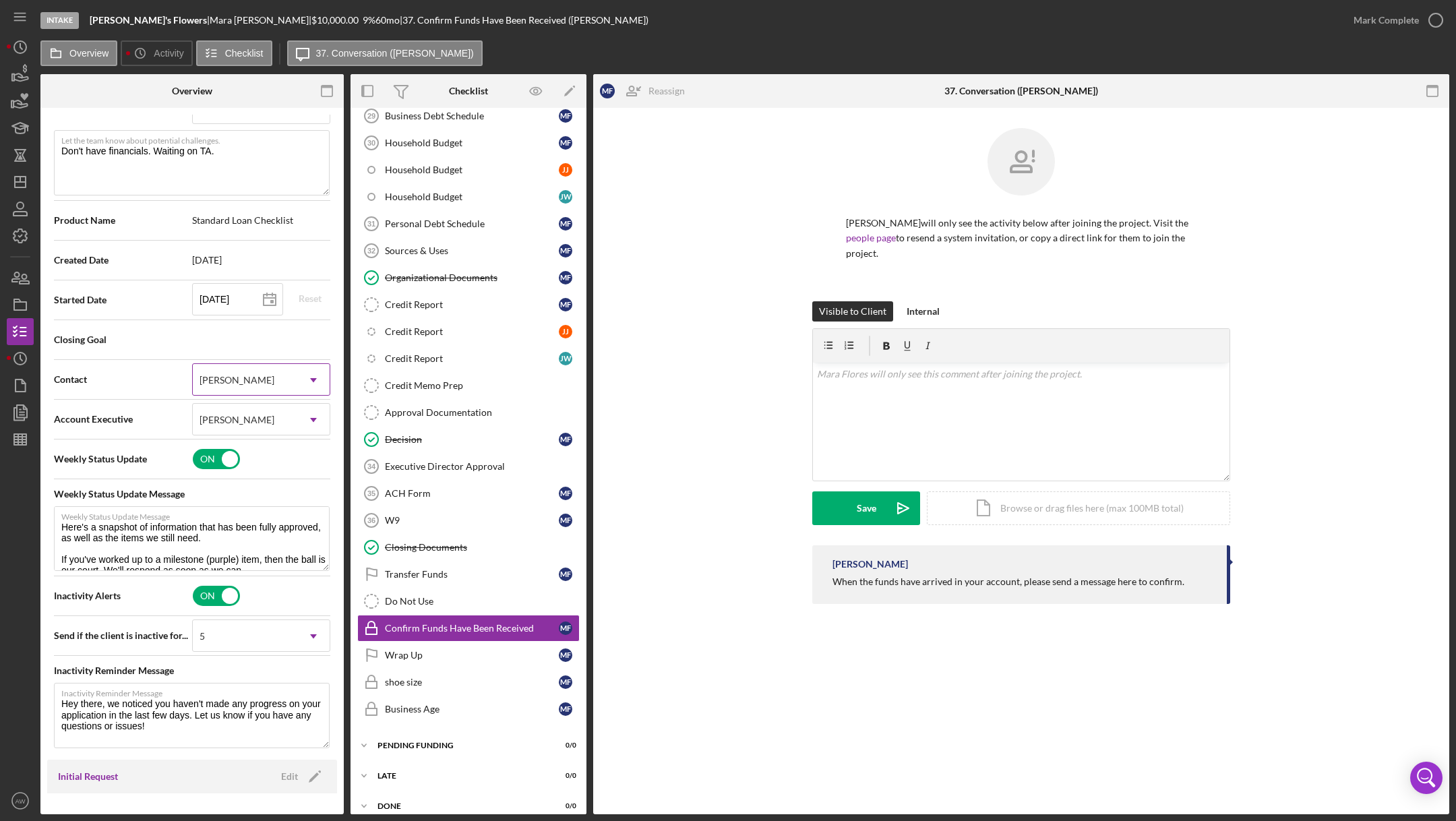
click at [237, 378] on div "[PERSON_NAME]" at bounding box center [237, 379] width 75 height 11
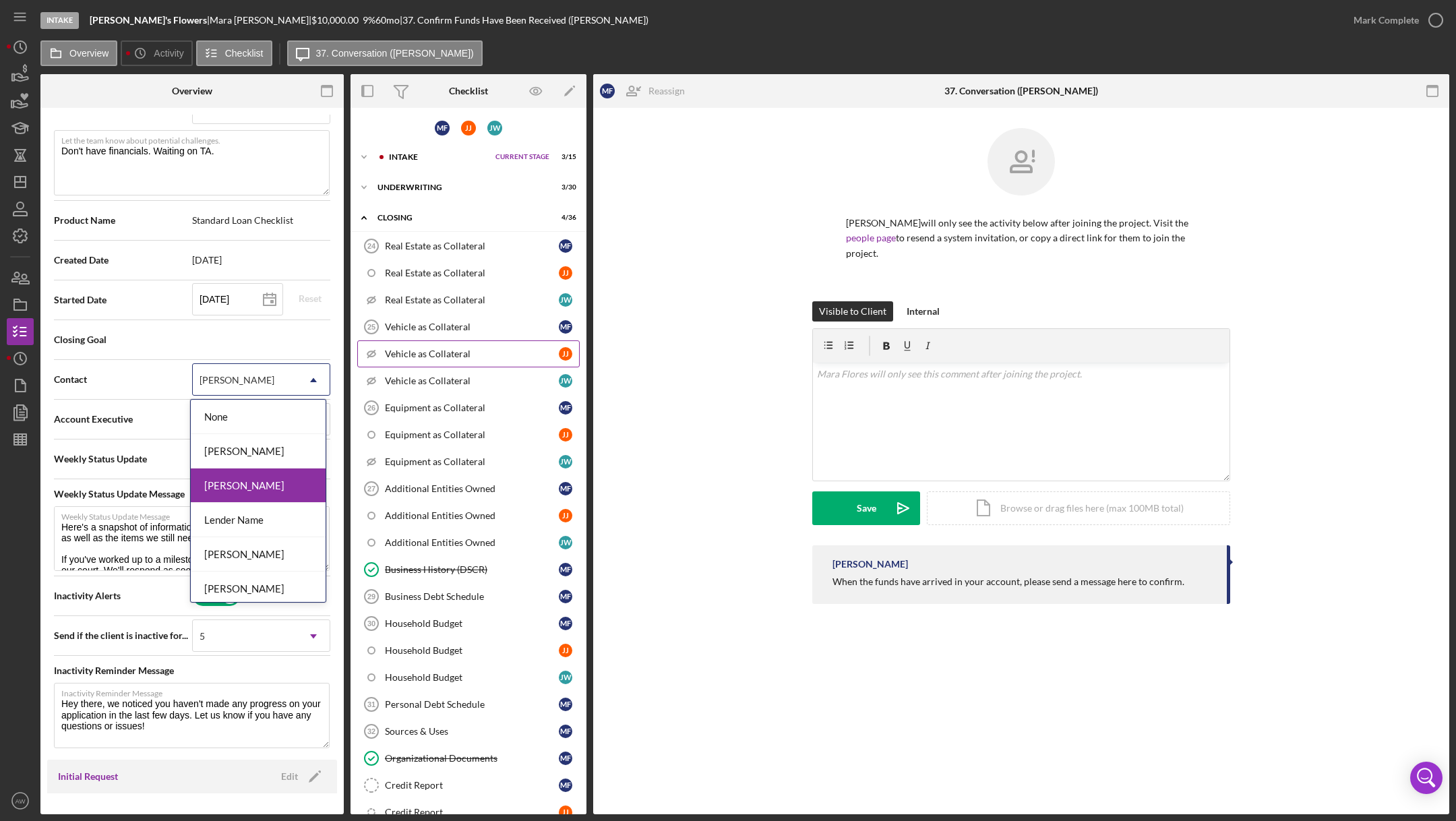
scroll to position [481, 0]
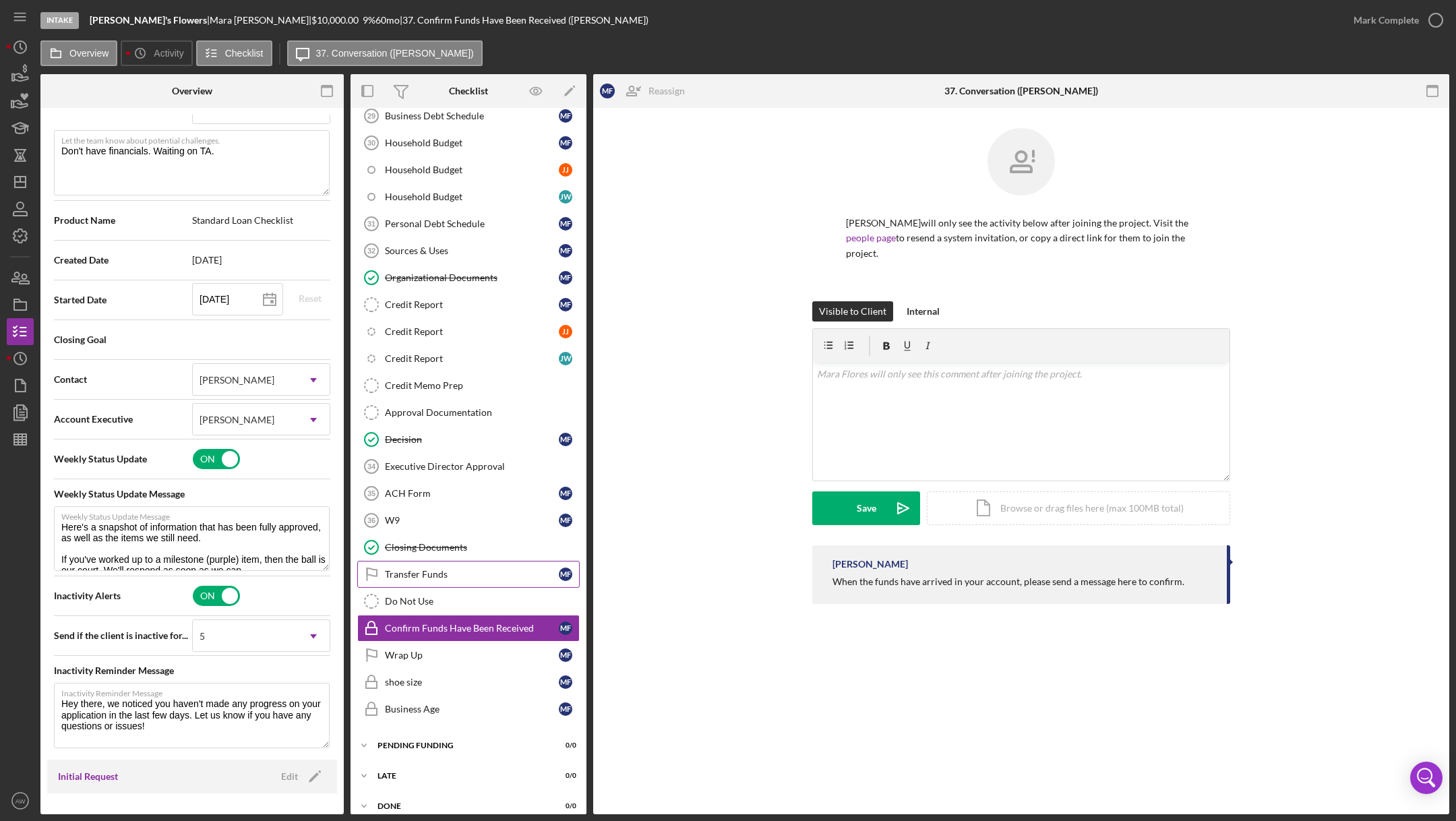
click at [442, 569] on div "Transfer Funds" at bounding box center [472, 574] width 174 height 11
type textarea "Here's a snapshot of information that has been fully approved, as well as the i…"
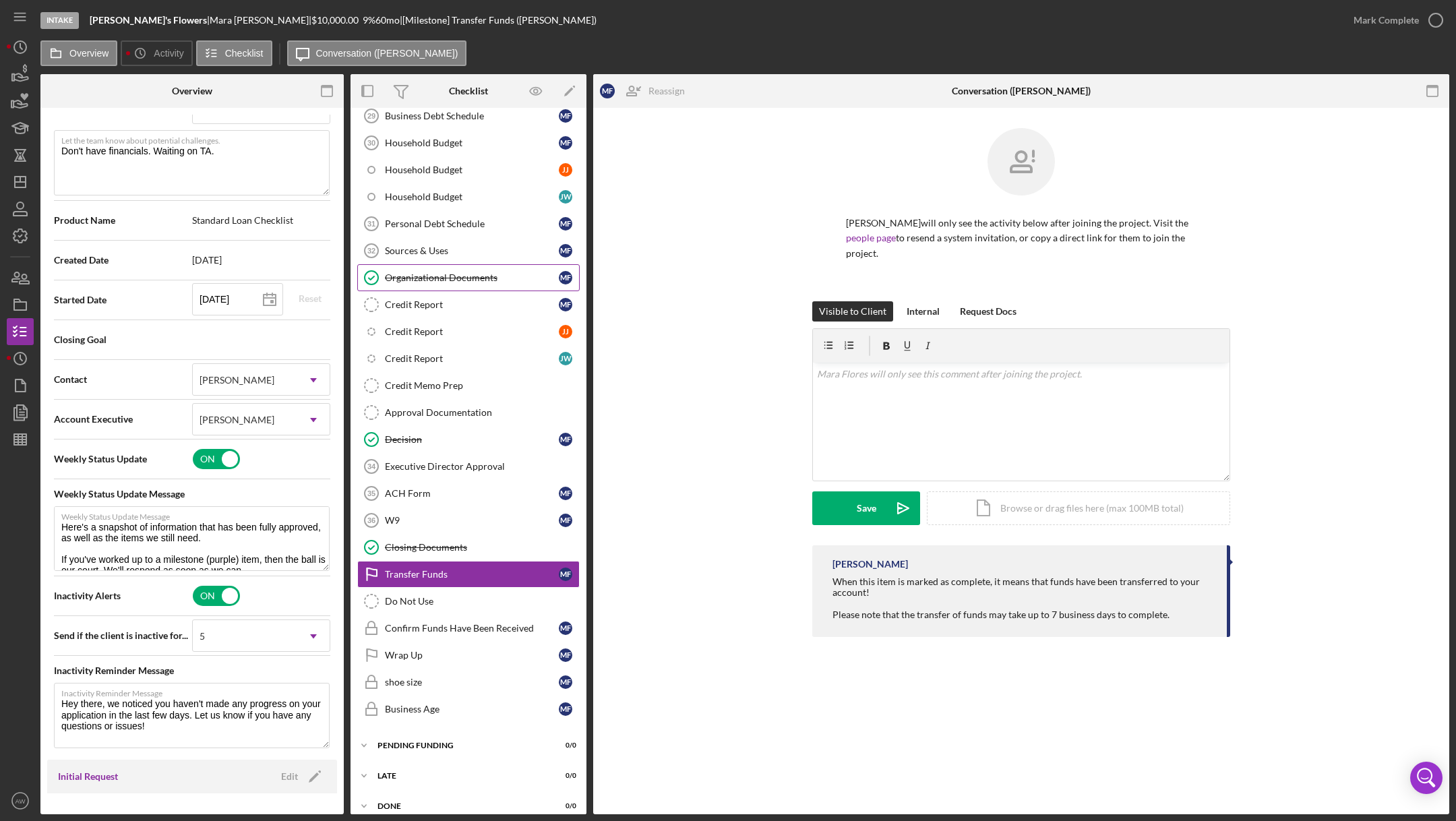
scroll to position [400, 0]
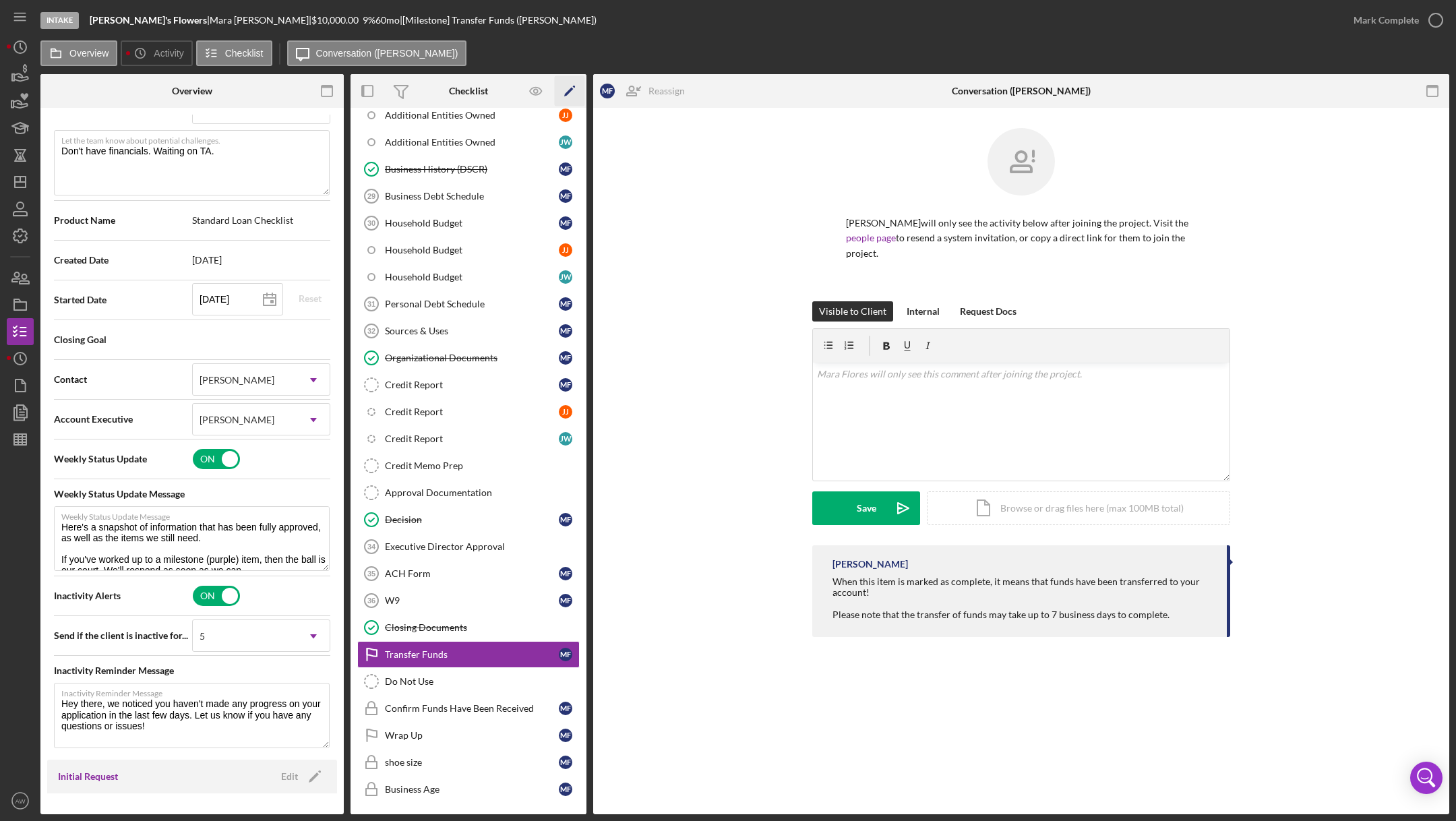
click at [565, 90] on icon "Icon/Edit" at bounding box center [569, 90] width 30 height 30
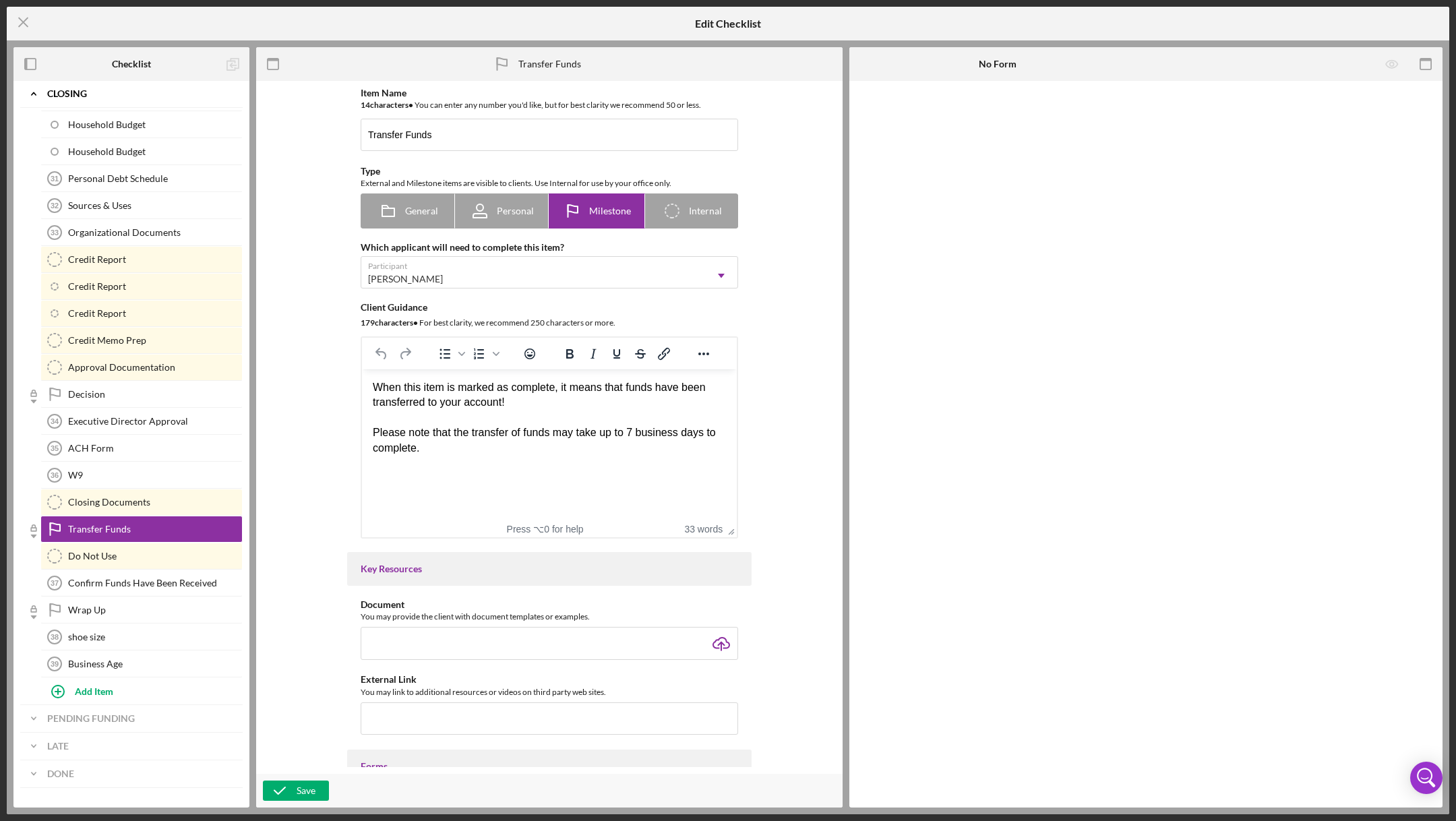
scroll to position [457, 0]
click at [60, 685] on circle "button" at bounding box center [57, 691] width 12 height 12
click at [81, 684] on label "Item Title" at bounding box center [145, 691] width 195 height 15
click at [81, 683] on input "Item Title" at bounding box center [141, 698] width 201 height 32
type input "Assign to Underwriting"
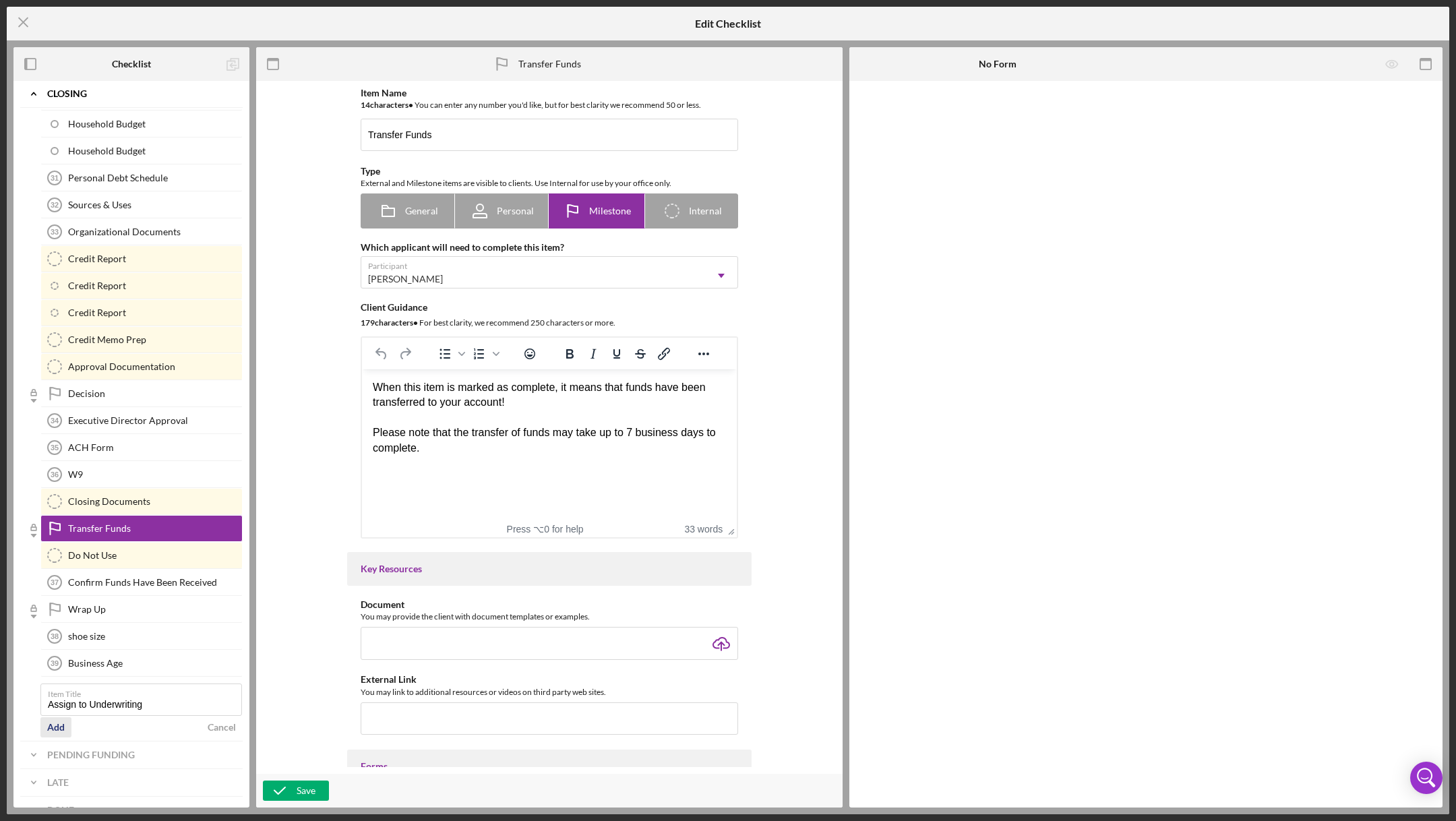
click at [45, 717] on button "Add" at bounding box center [56, 727] width 31 height 20
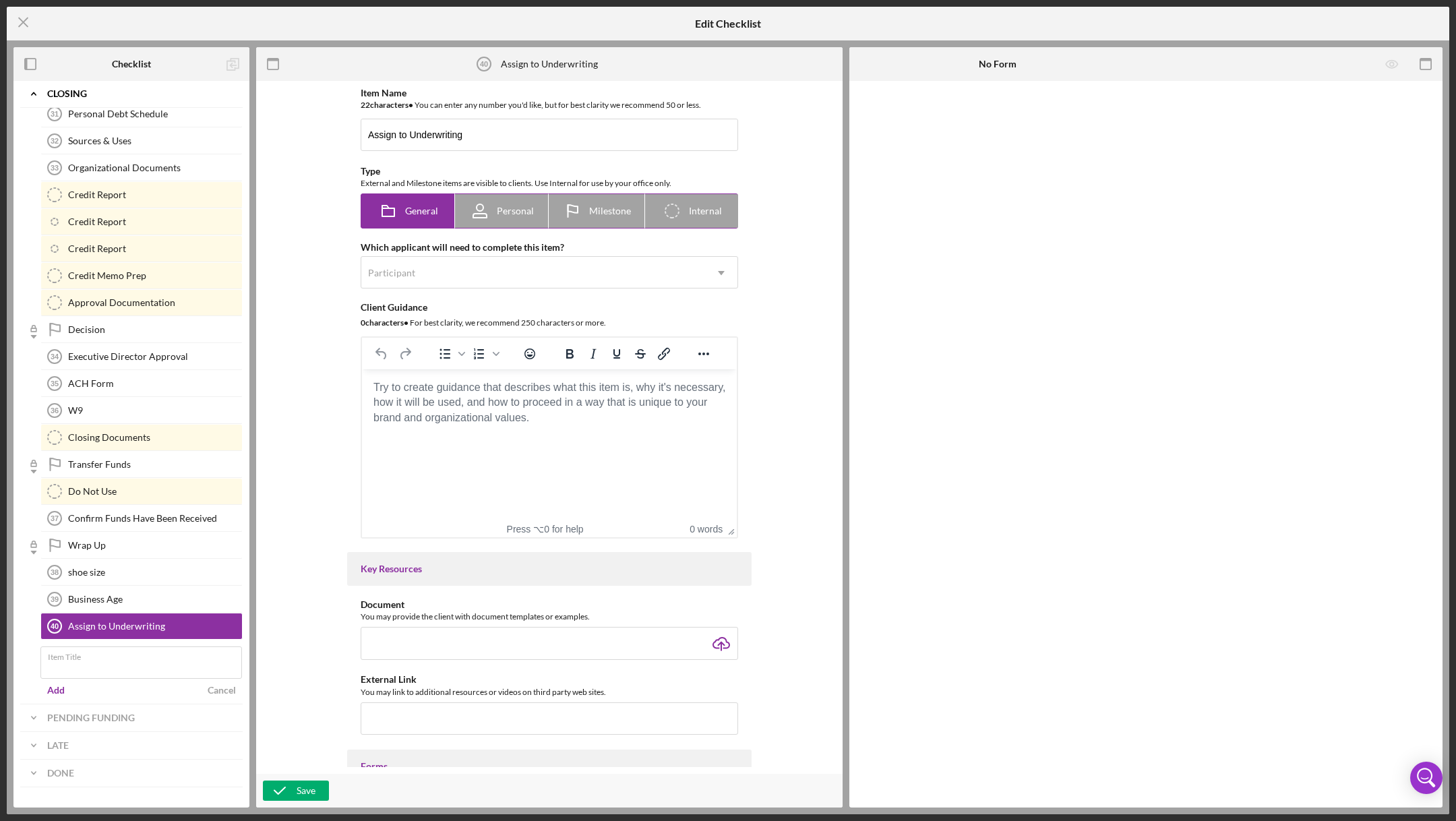
click at [710, 215] on span "Internal" at bounding box center [706, 210] width 33 height 11
radio input "false"
radio input "true"
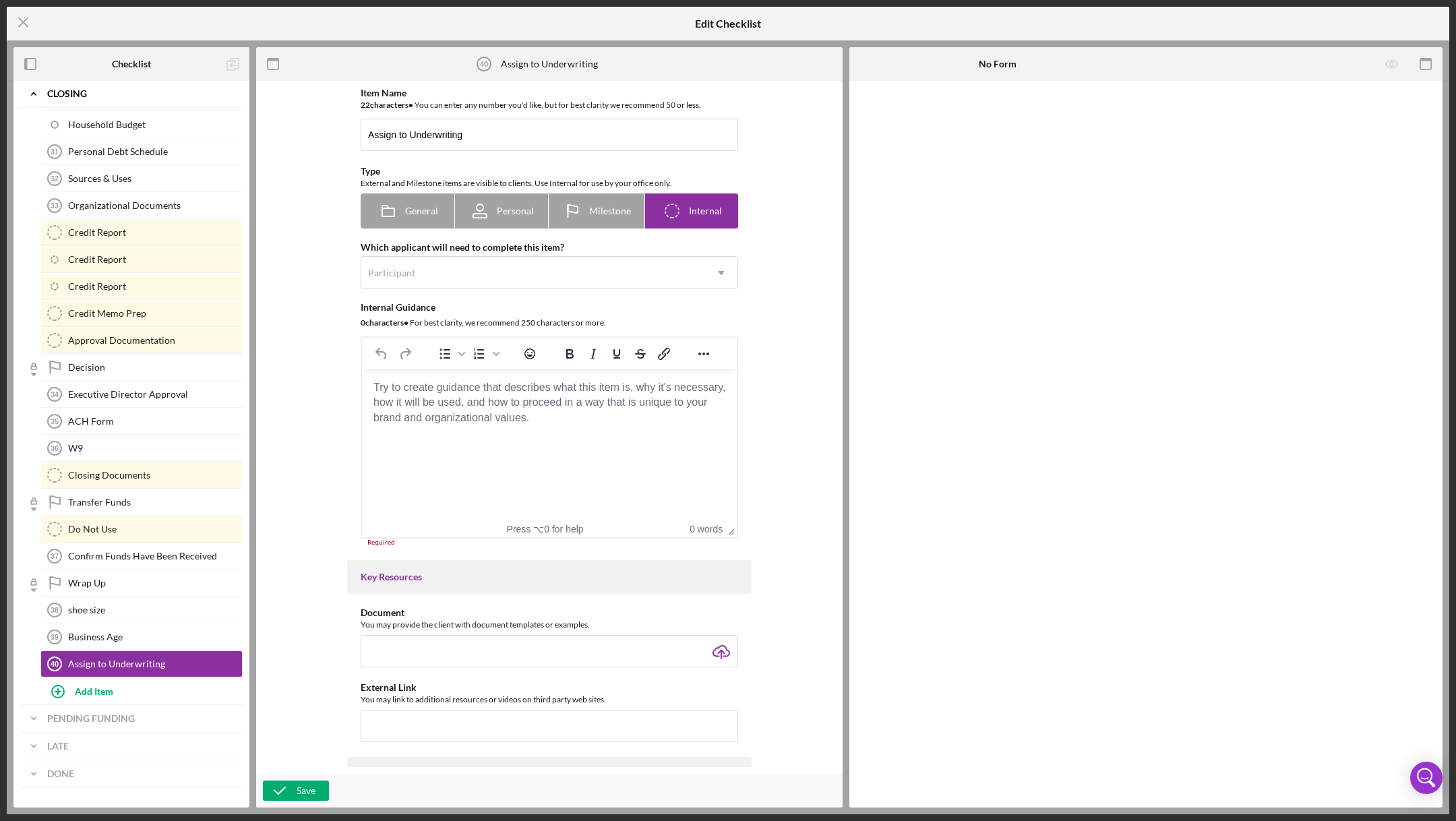
click at [446, 395] on body "Rich Text Area. Press ALT-0 for help." at bounding box center [549, 387] width 353 height 15
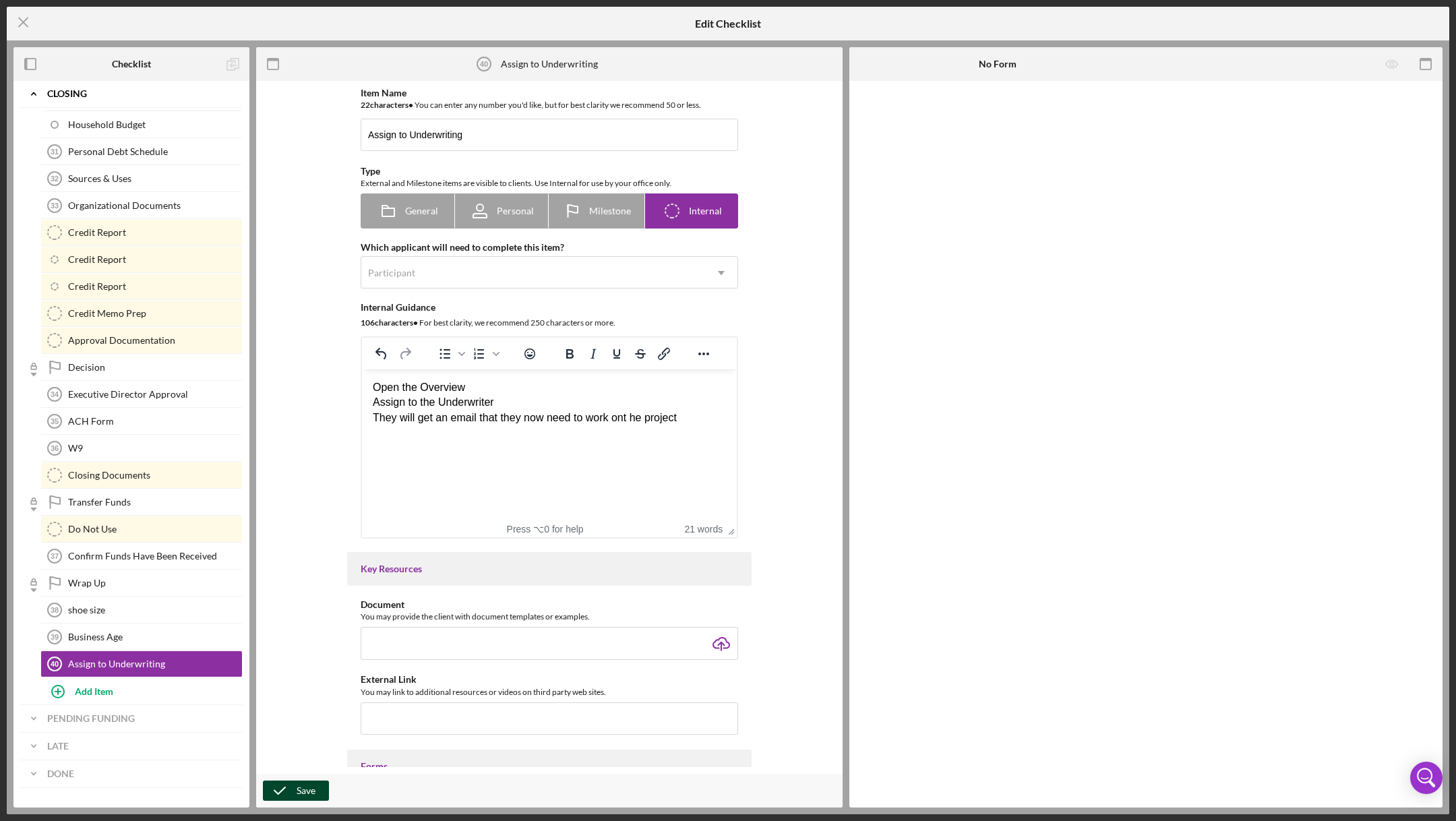
click at [283, 780] on icon "button" at bounding box center [279, 790] width 34 height 34
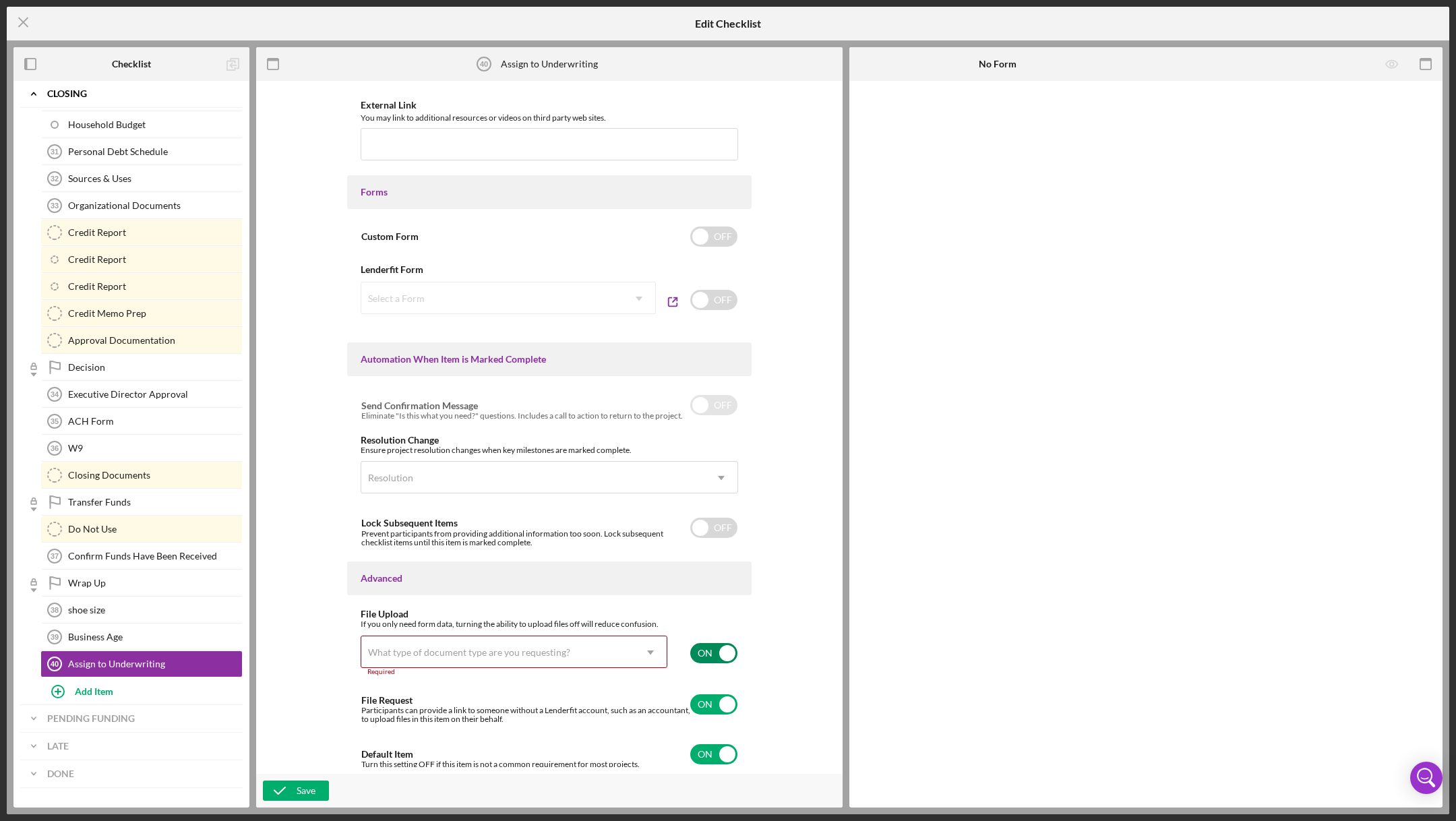
click at [707, 646] on input "checkbox" at bounding box center [713, 653] width 47 height 20
checkbox input "false"
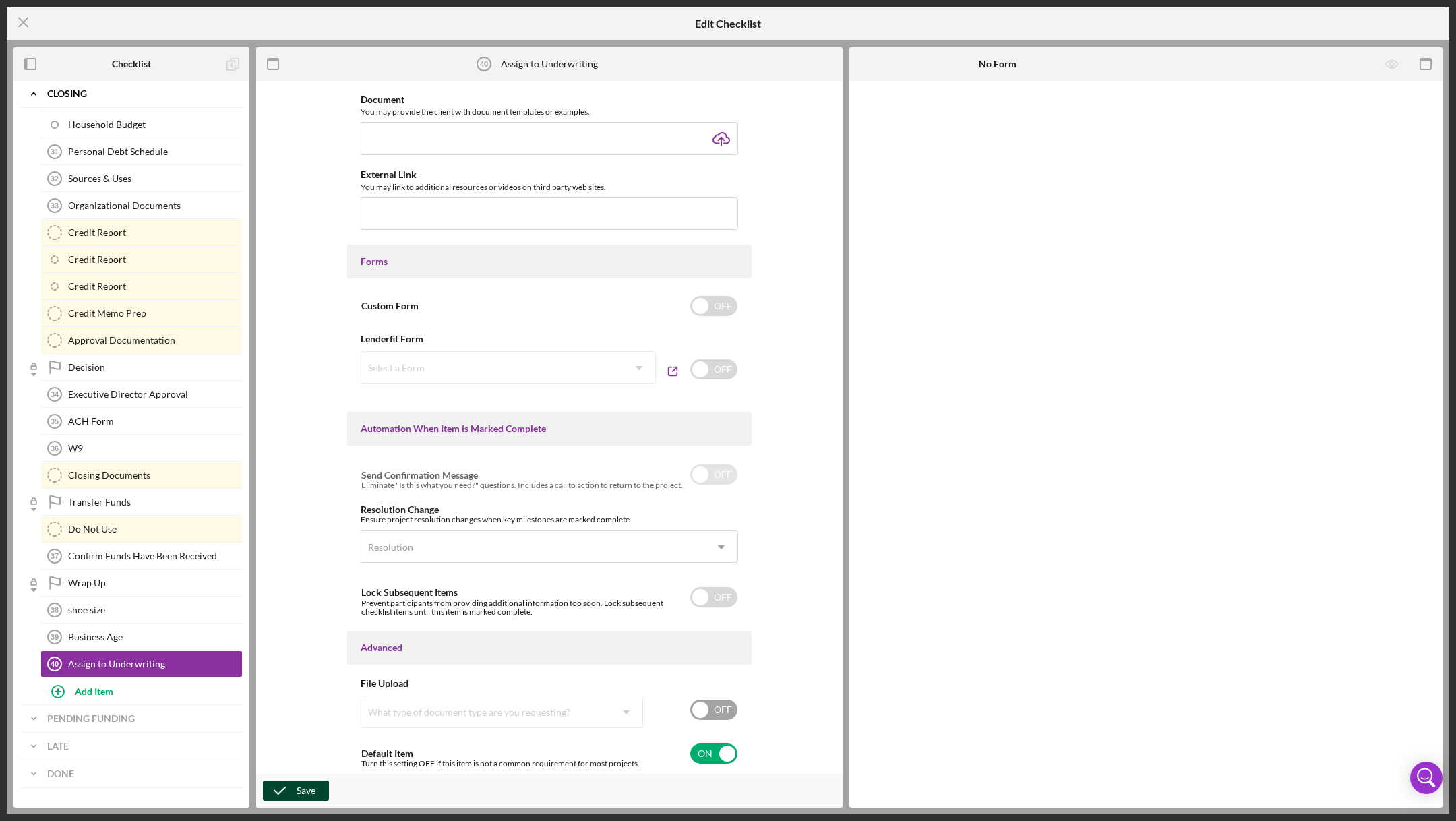
click at [304, 786] on div "Save" at bounding box center [306, 790] width 18 height 20
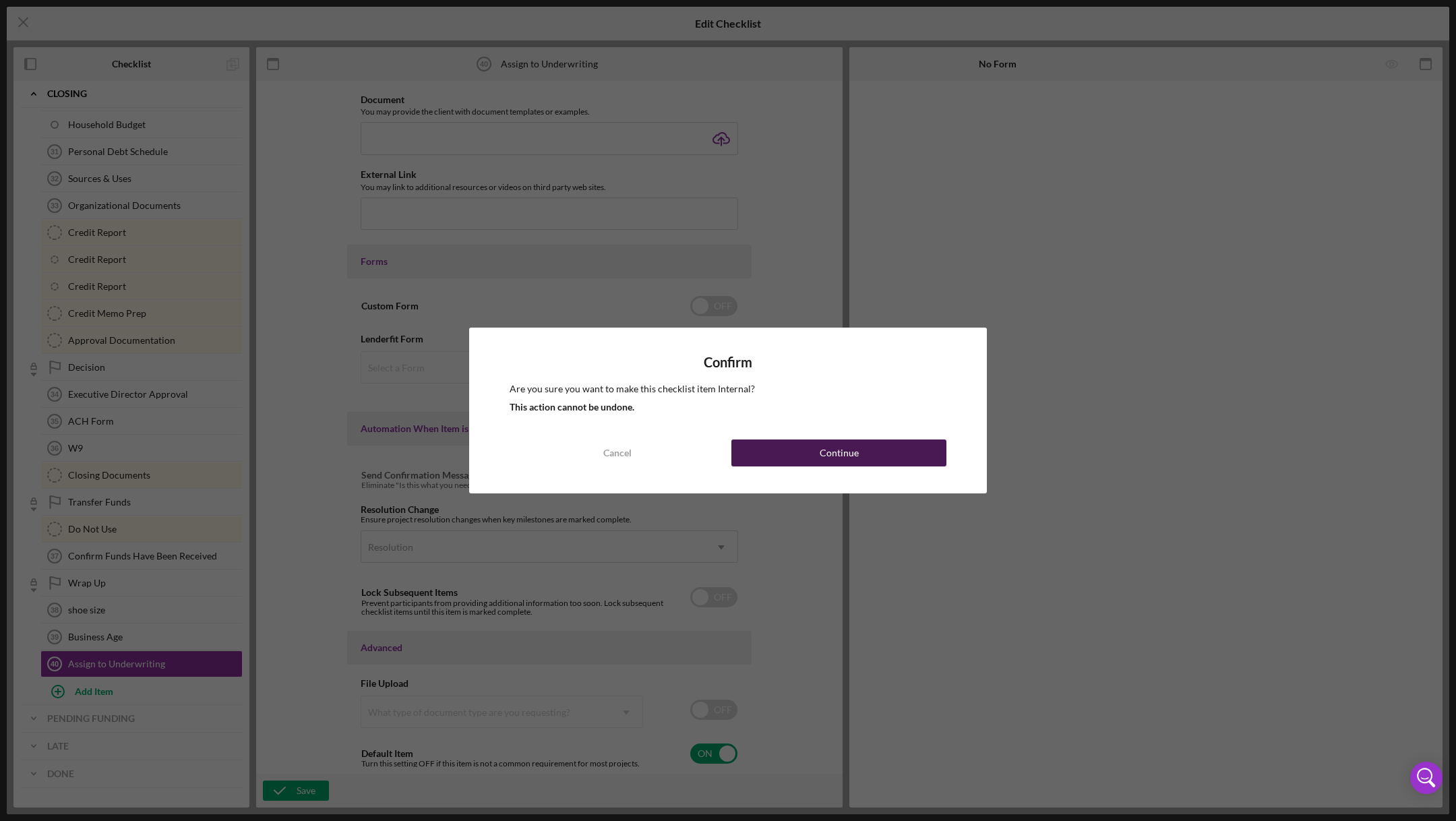
click at [894, 445] on button "Continue" at bounding box center [839, 453] width 215 height 27
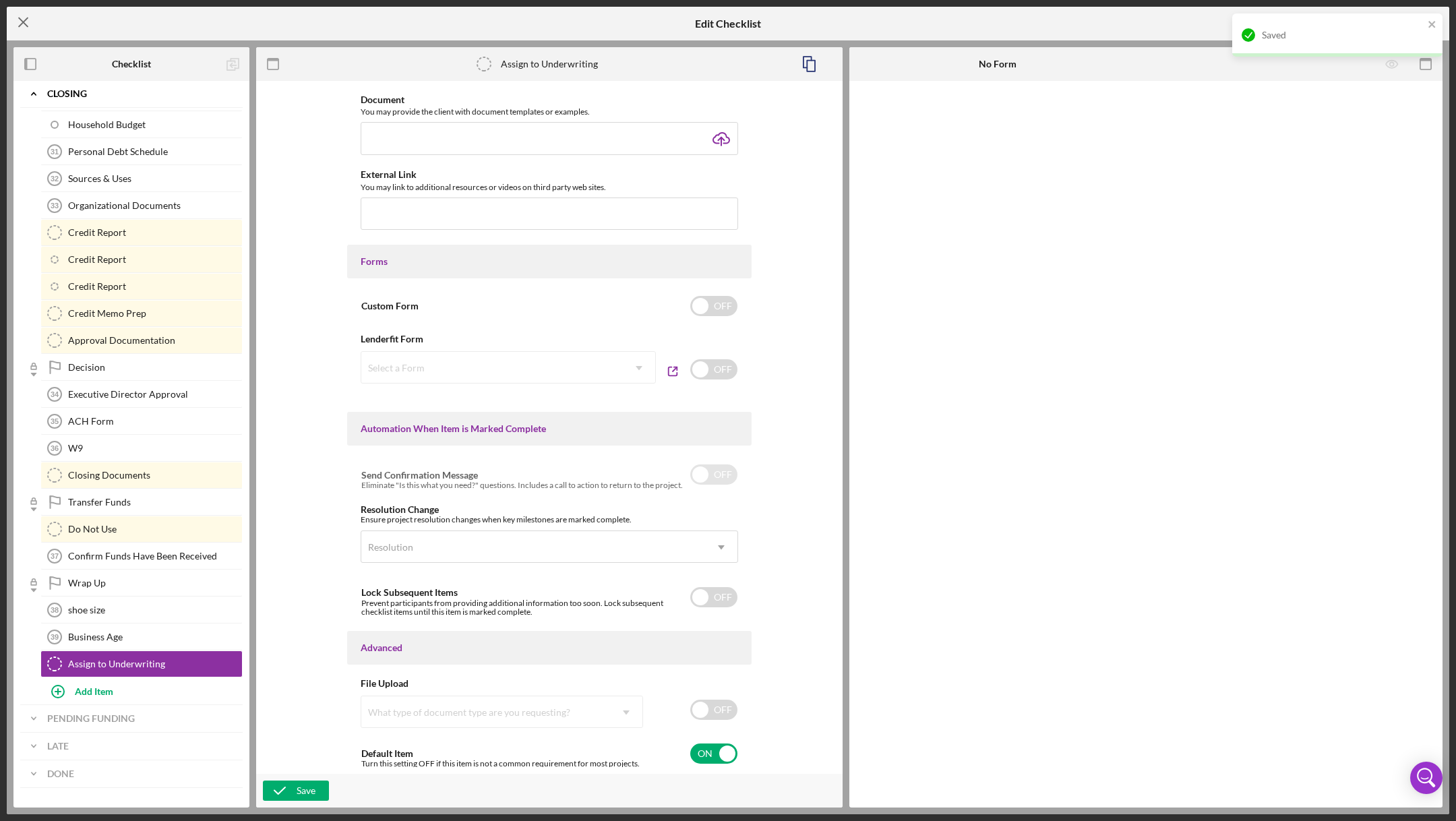
click at [18, 14] on icon "Icon/Menu Close" at bounding box center [23, 22] width 34 height 34
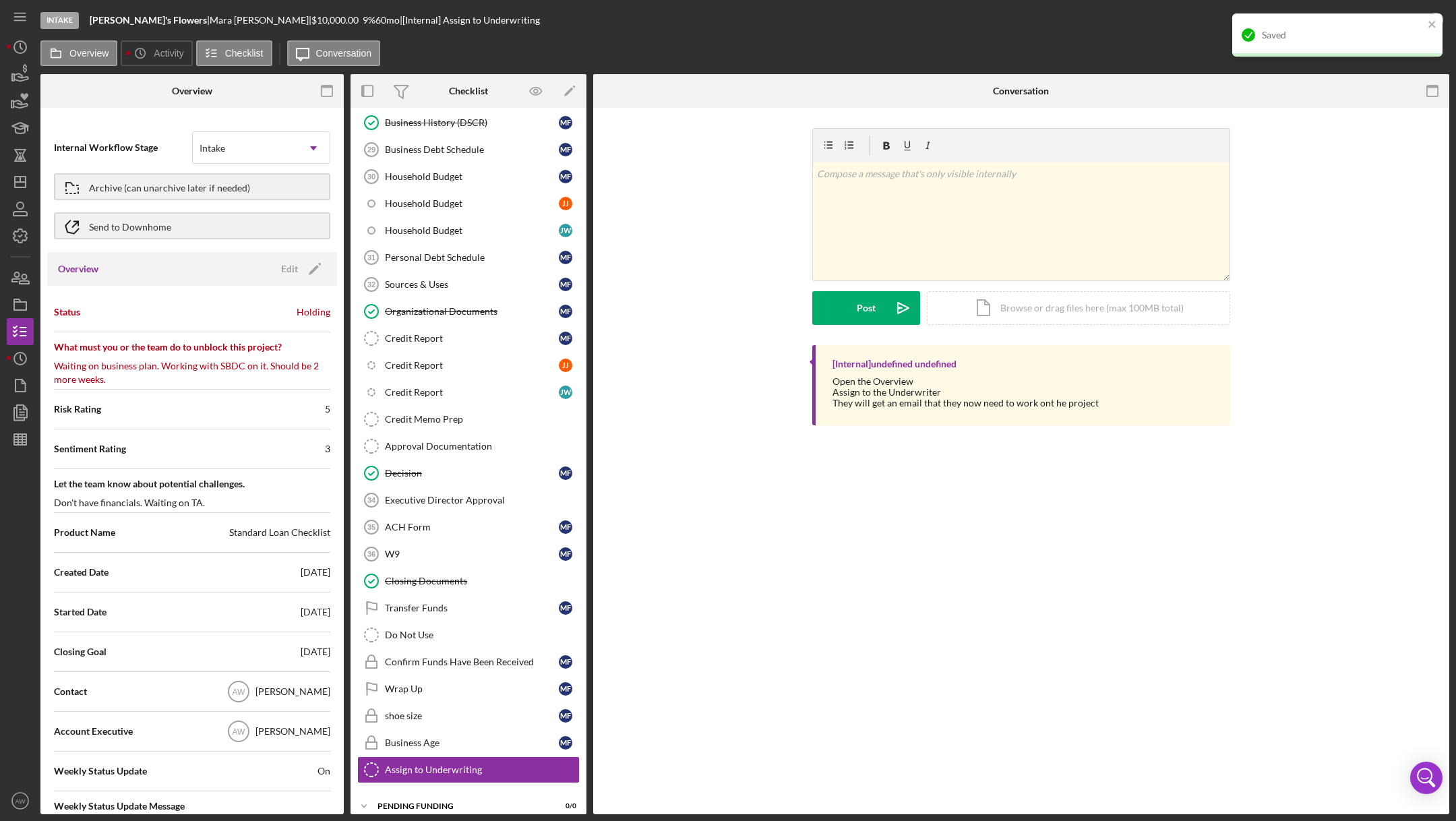
scroll to position [507, 0]
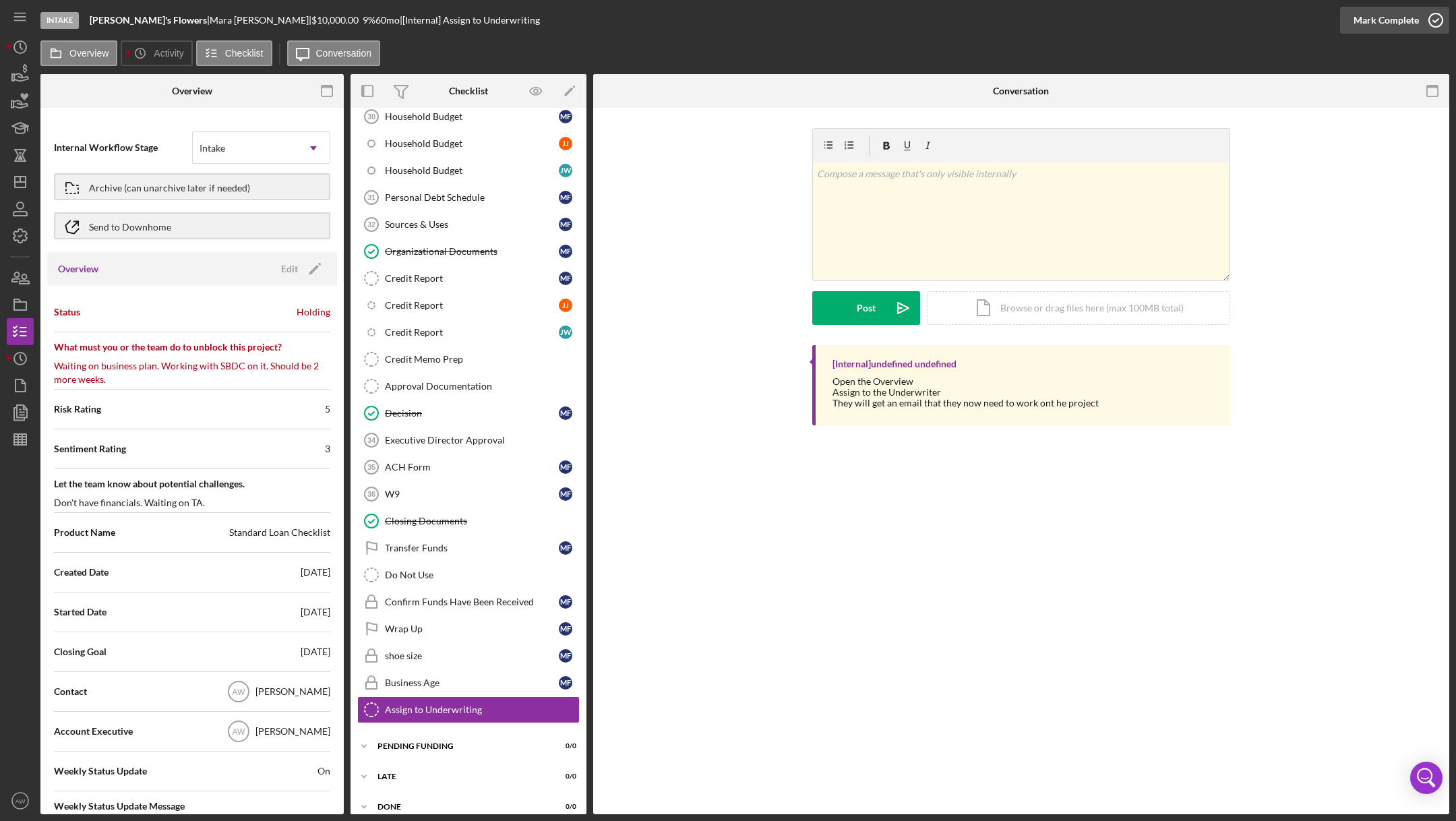
click at [1388, 9] on div "Mark Complete" at bounding box center [1386, 20] width 65 height 27
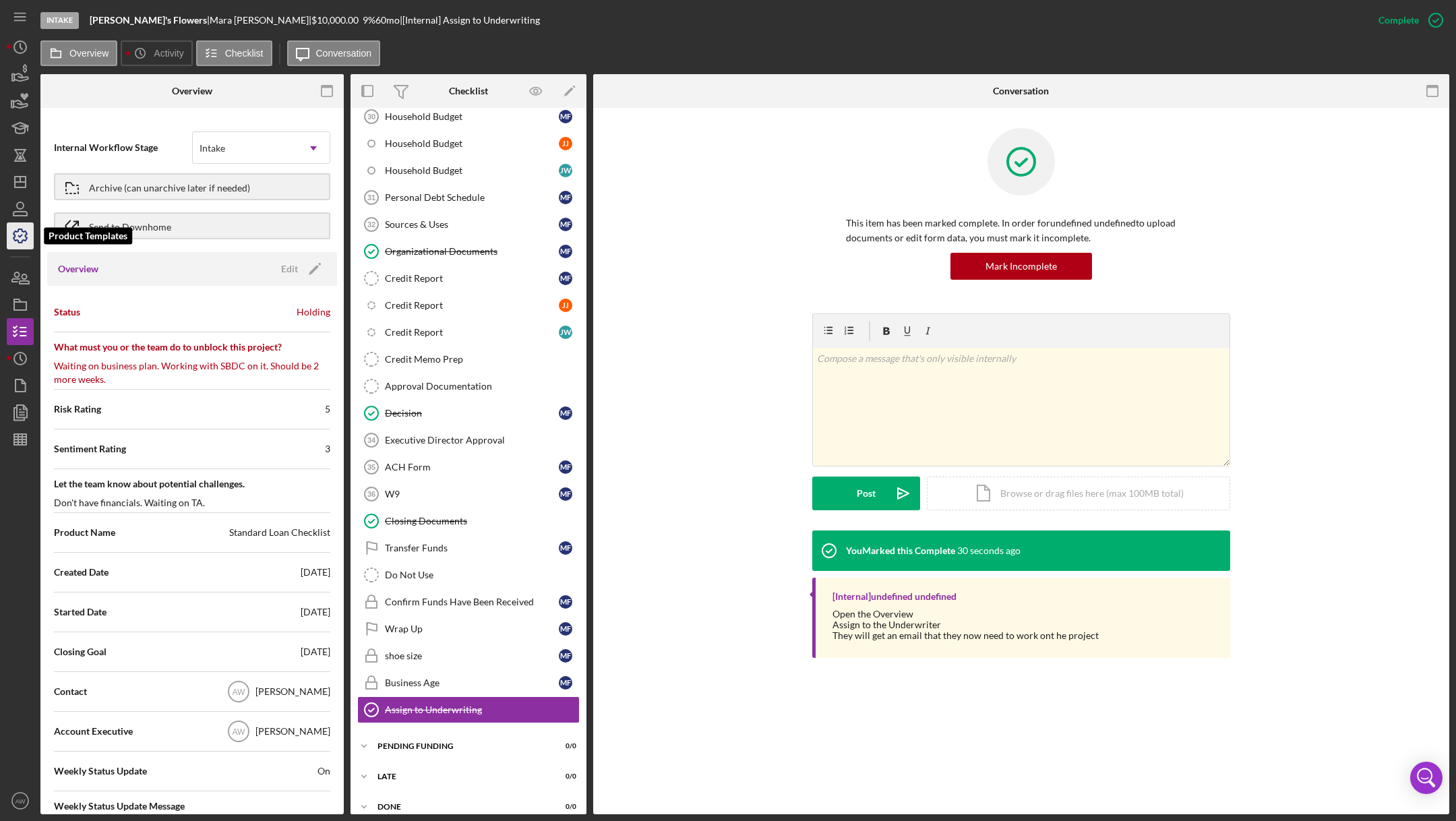
click at [18, 232] on icon "button" at bounding box center [19, 235] width 34 height 34
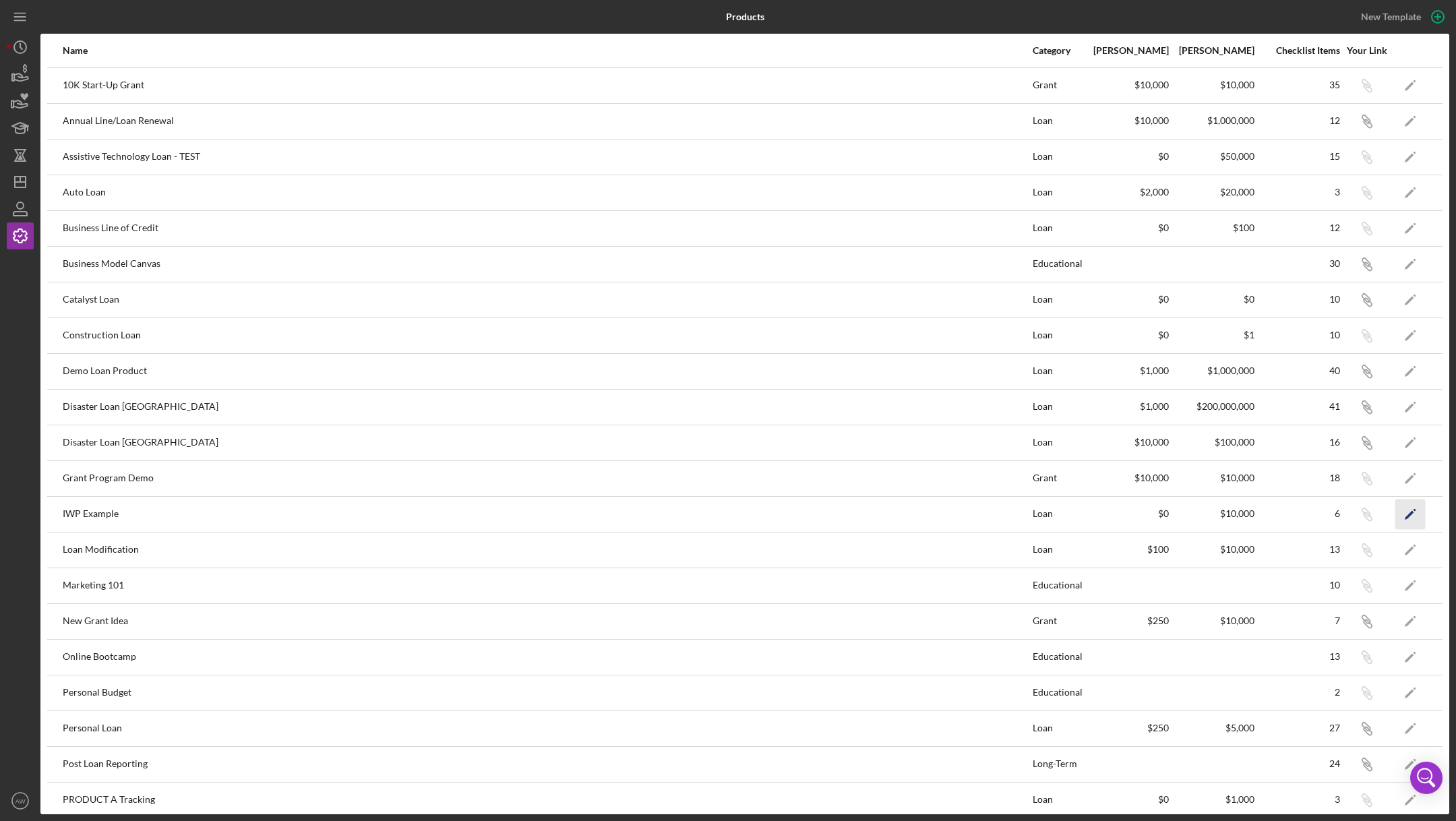
click at [1409, 510] on icon "Icon/Edit" at bounding box center [1410, 514] width 30 height 30
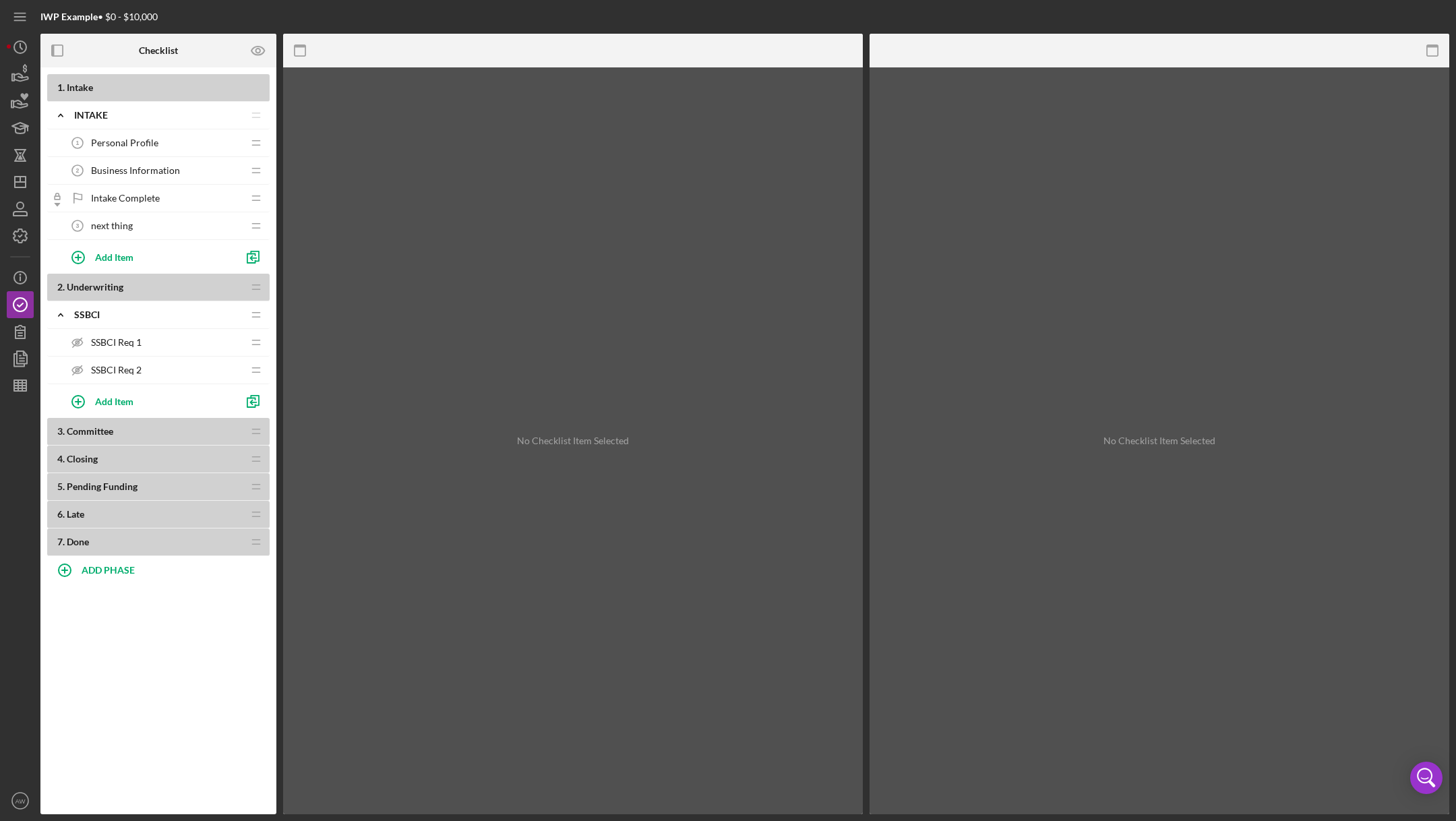
click at [110, 227] on span "next thing" at bounding box center [112, 226] width 42 height 11
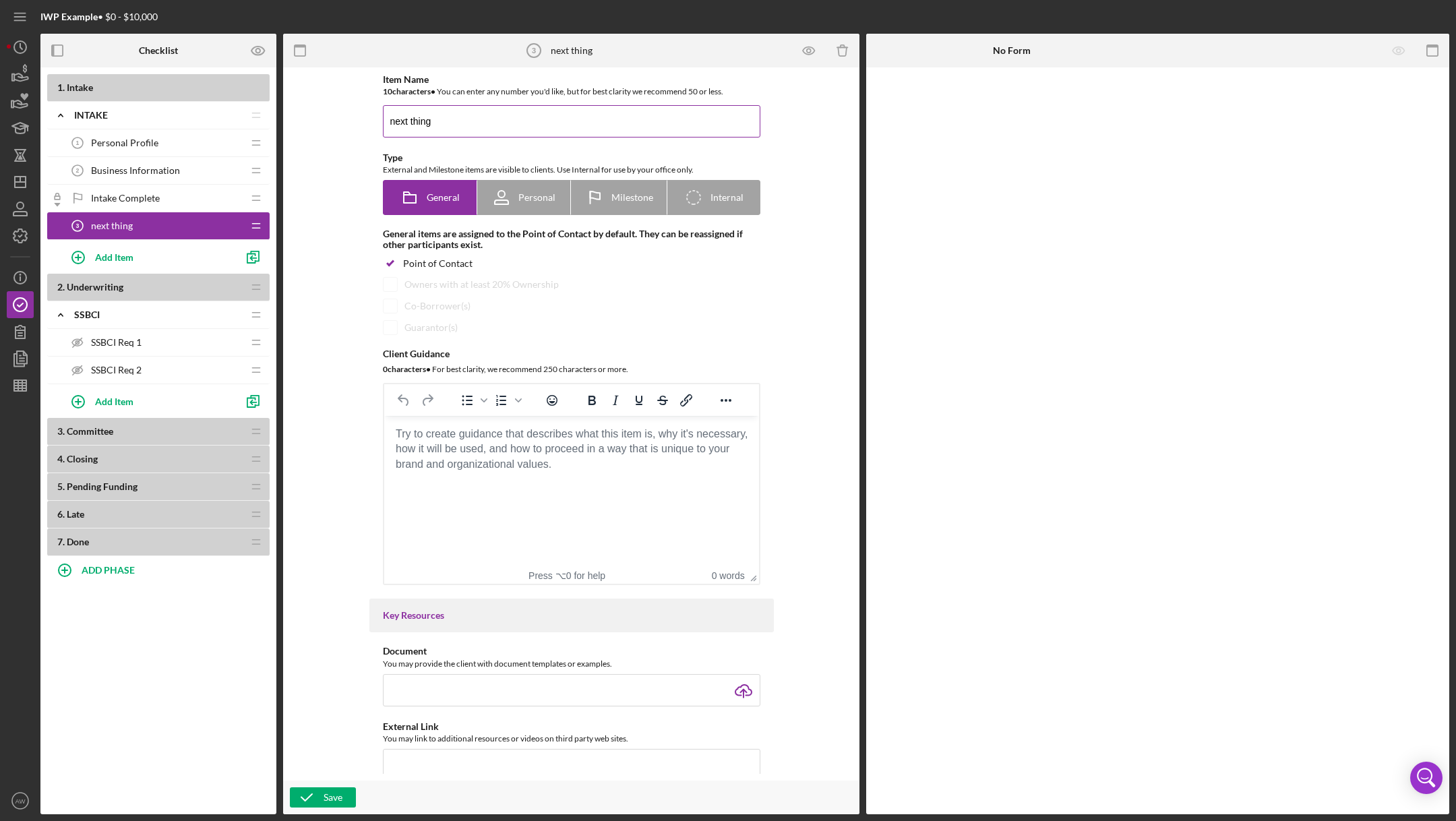
click at [439, 118] on input "next thing" at bounding box center [571, 121] width 378 height 32
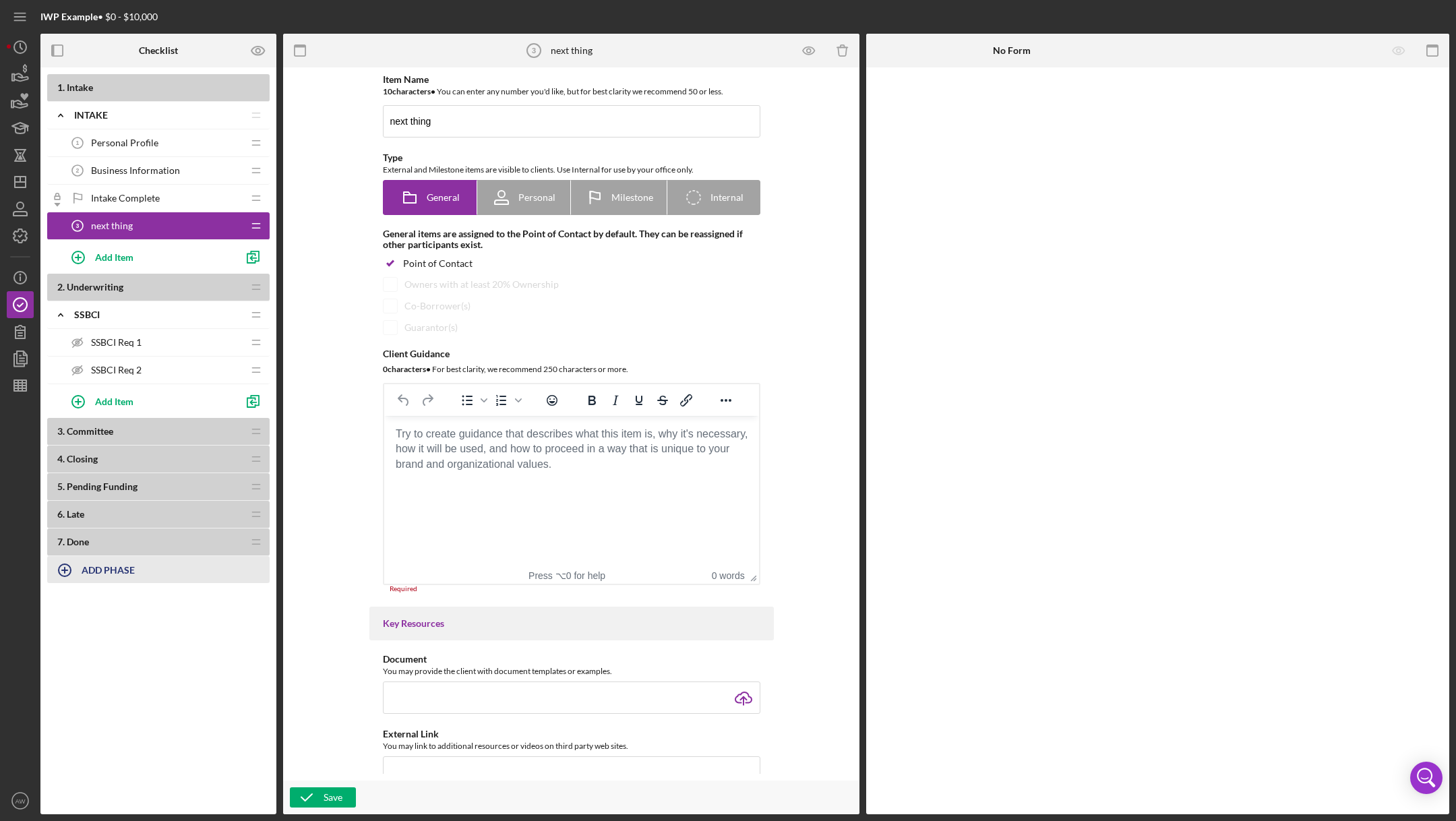
click at [67, 571] on icon "button" at bounding box center [64, 570] width 34 height 34
click at [97, 580] on input "Documen" at bounding box center [158, 578] width 222 height 32
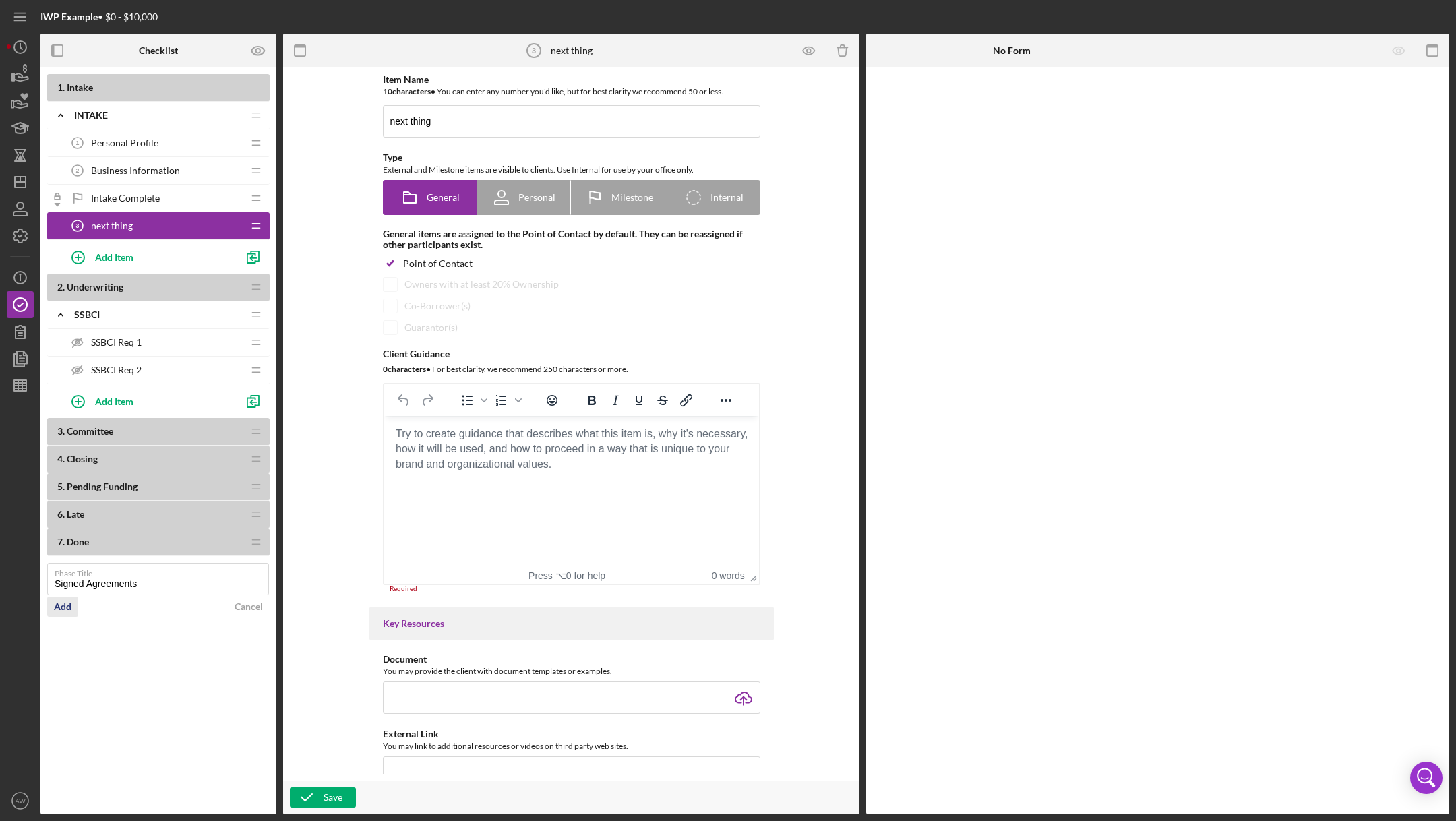
type input "Signed Agreements"
click at [66, 601] on div "Add" at bounding box center [62, 606] width 18 height 20
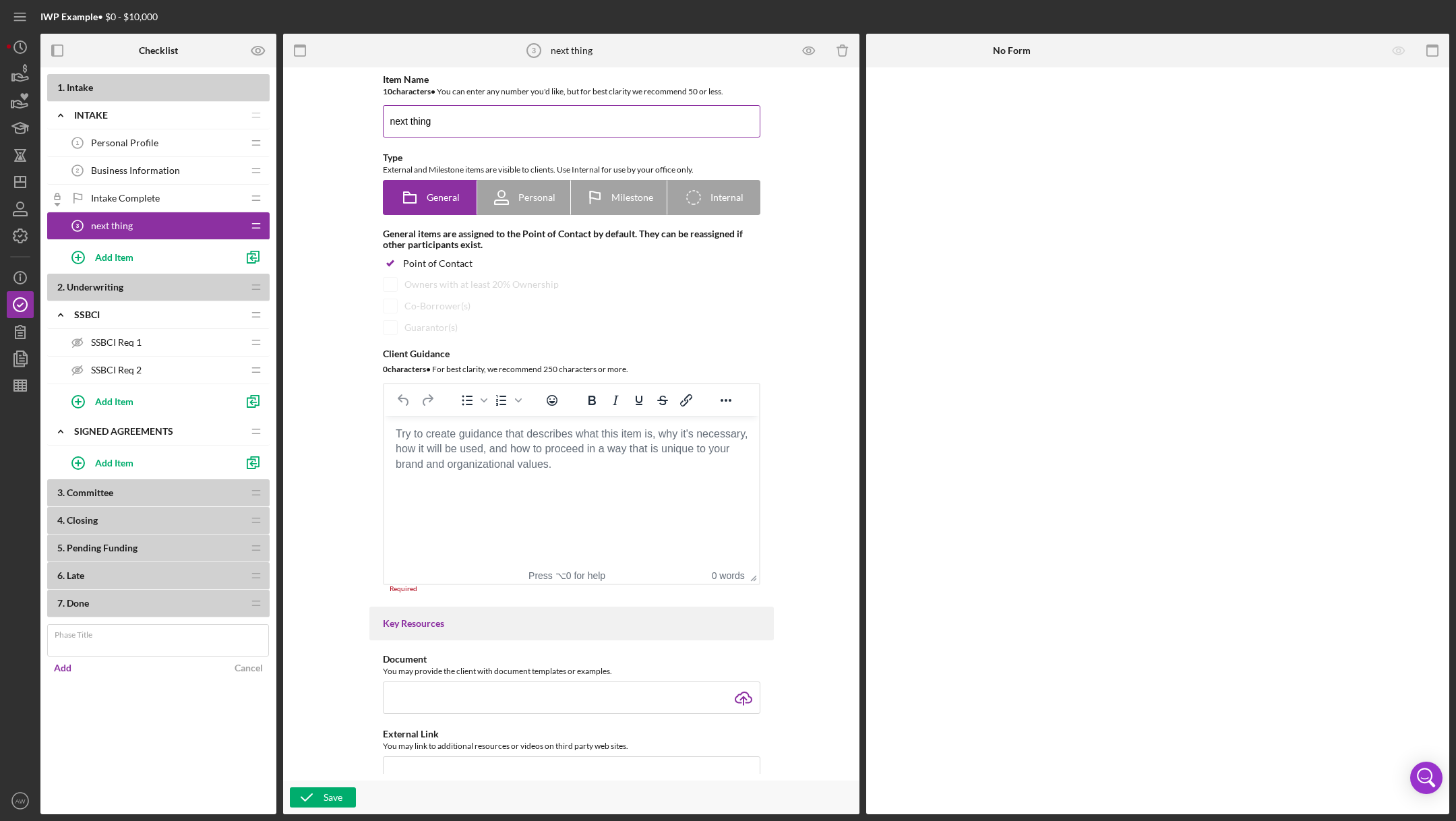
click at [464, 116] on input "next thing" at bounding box center [571, 121] width 378 height 32
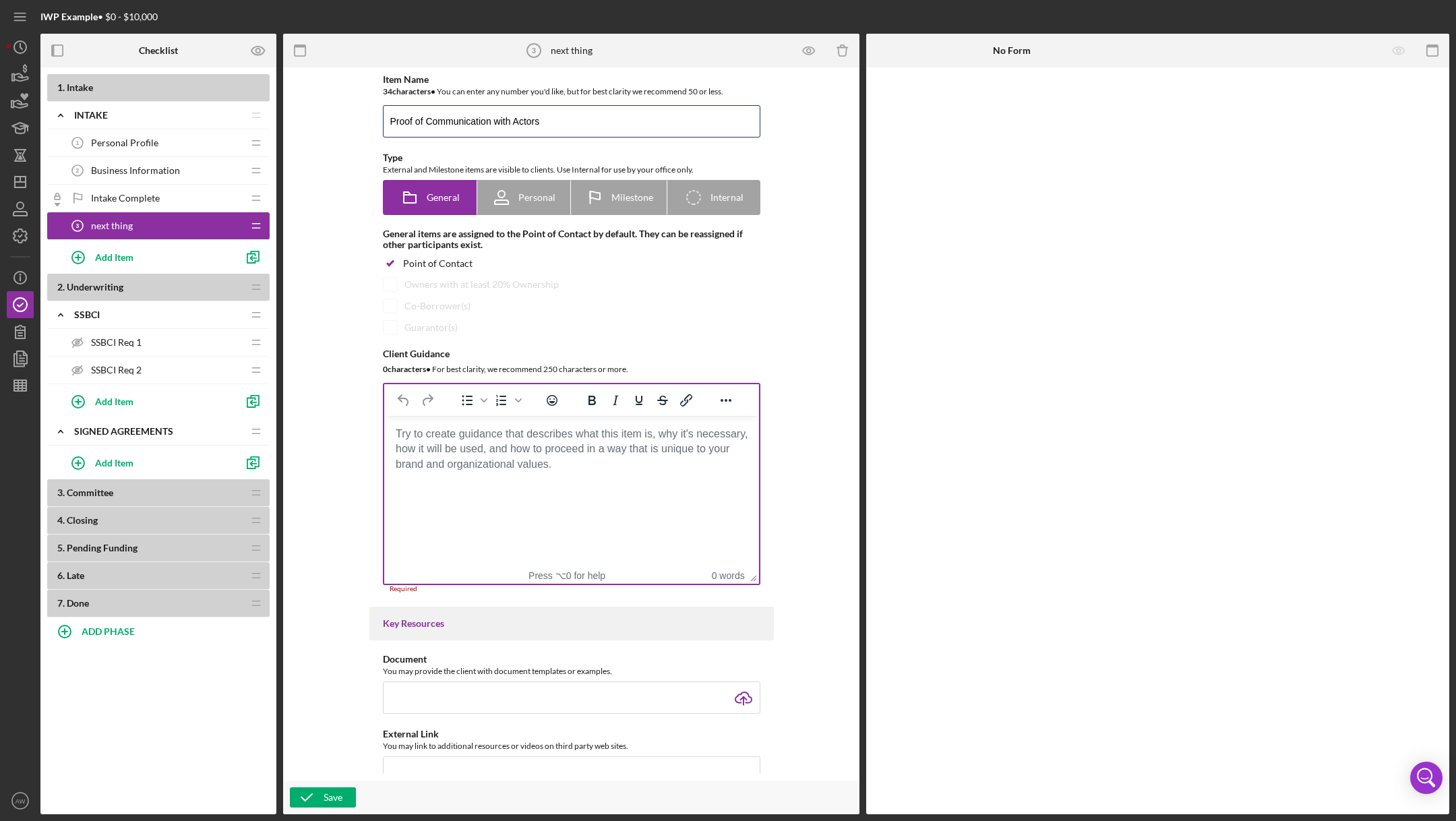
type input "Proof of Communication with Actors"
click at [444, 442] on body "Rich Text Area. Press ALT-0 for help." at bounding box center [570, 433] width 353 height 15
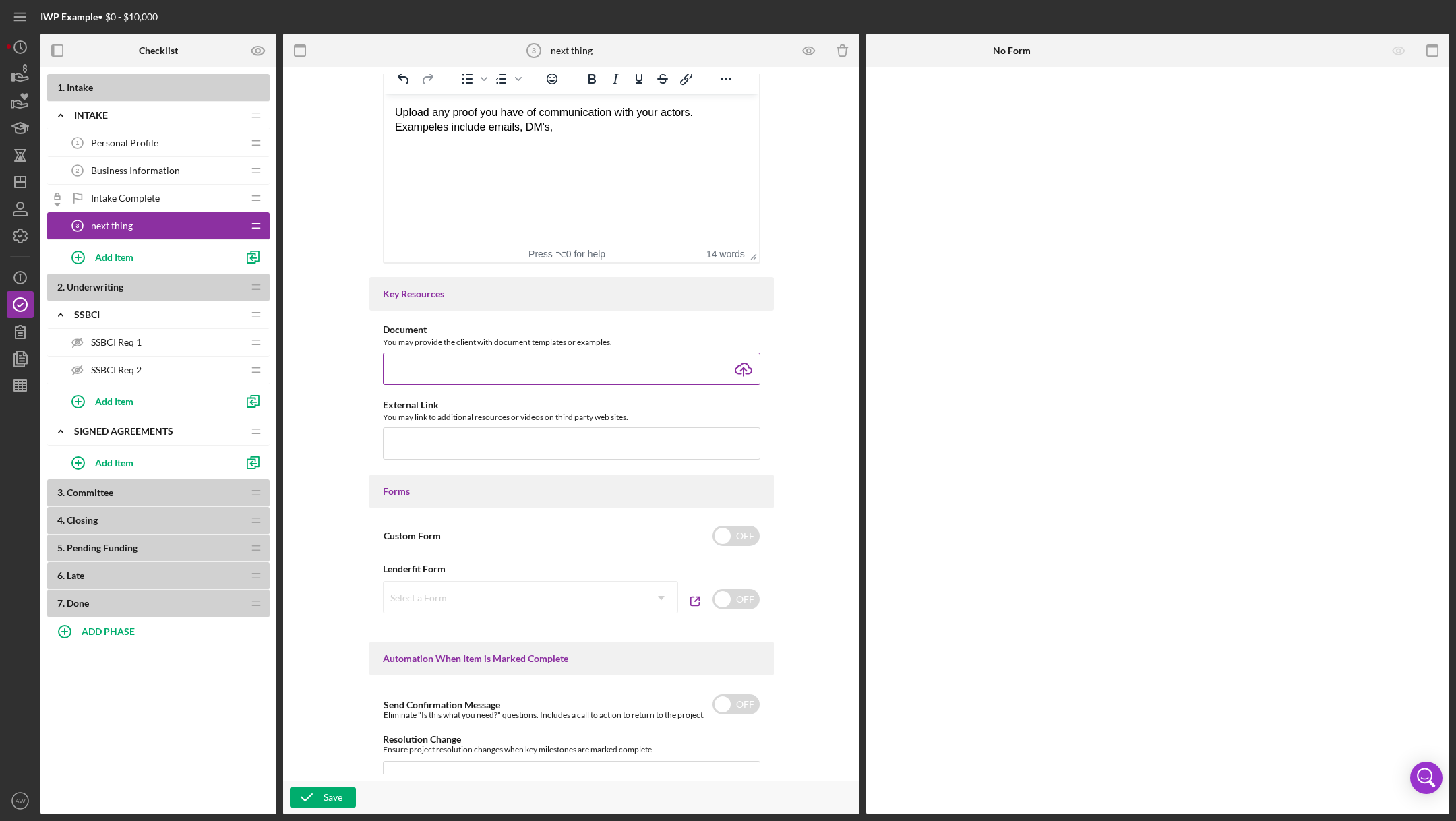
scroll to position [606, 0]
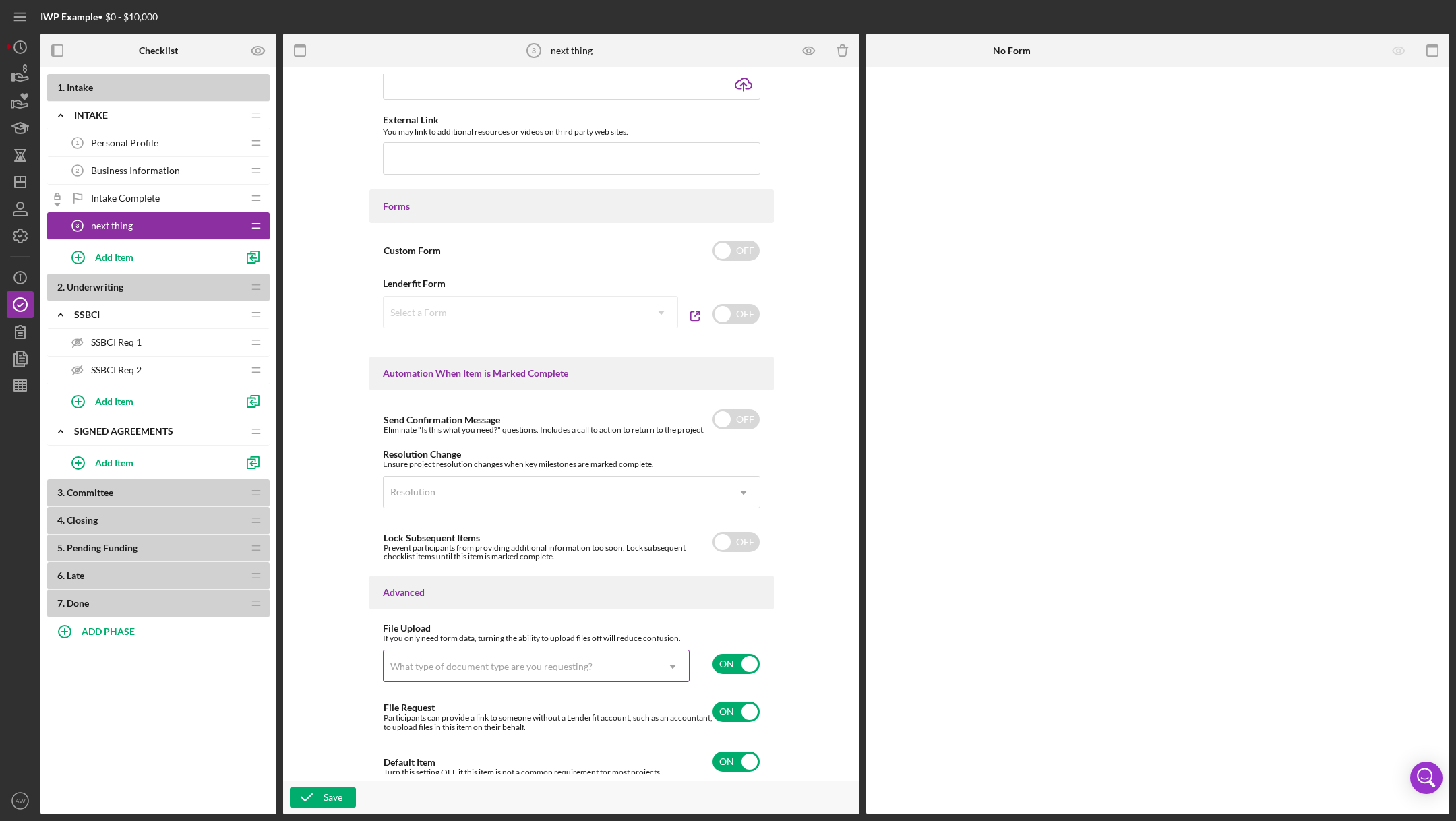
click at [431, 662] on div "What type of document type are you requesting?" at bounding box center [491, 666] width 202 height 11
type input "proje"
click at [462, 700] on div "Project Specific Documentation" at bounding box center [533, 702] width 306 height 34
click at [310, 792] on icon "button" at bounding box center [307, 797] width 34 height 34
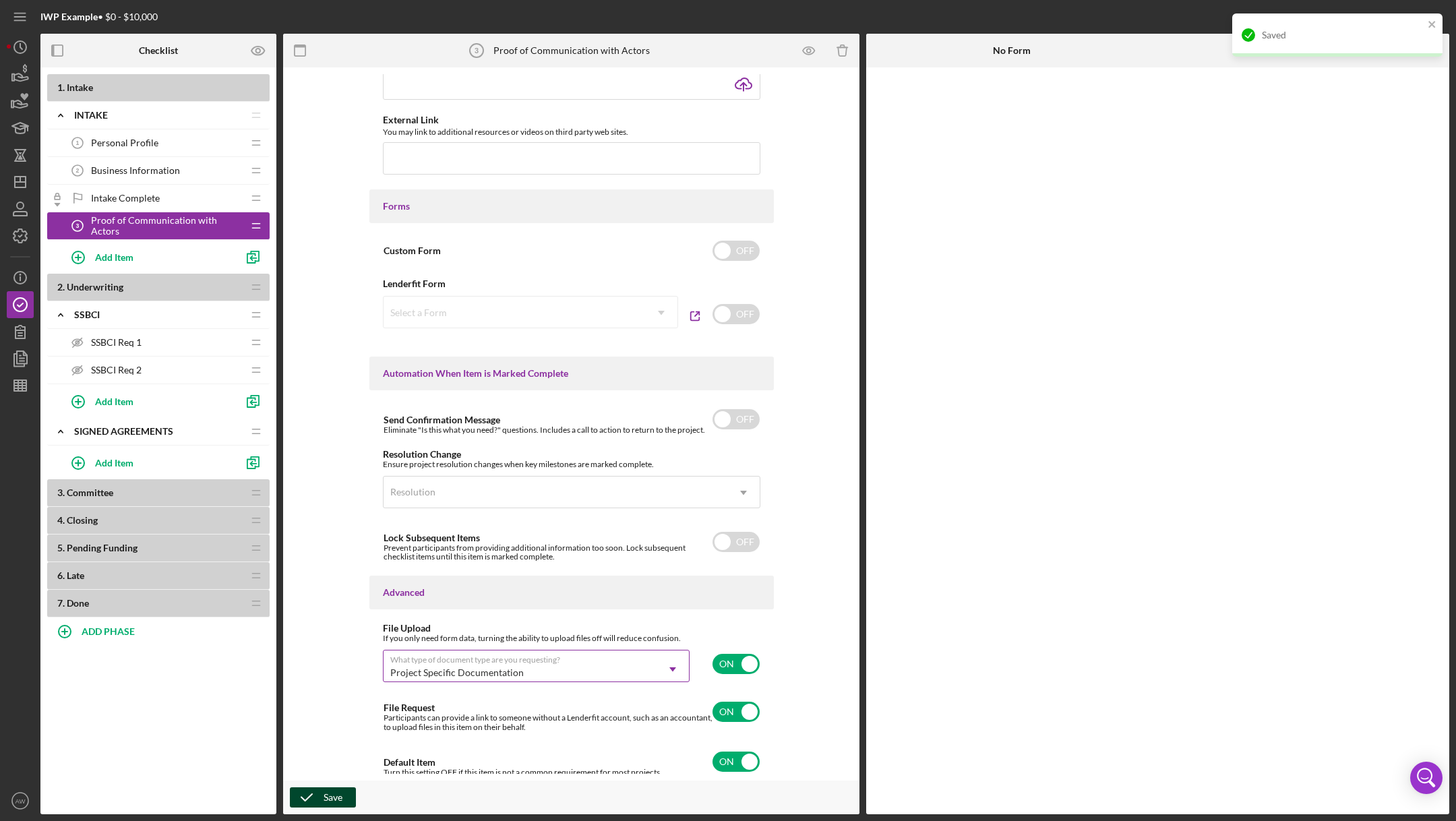
scroll to position [0, 0]
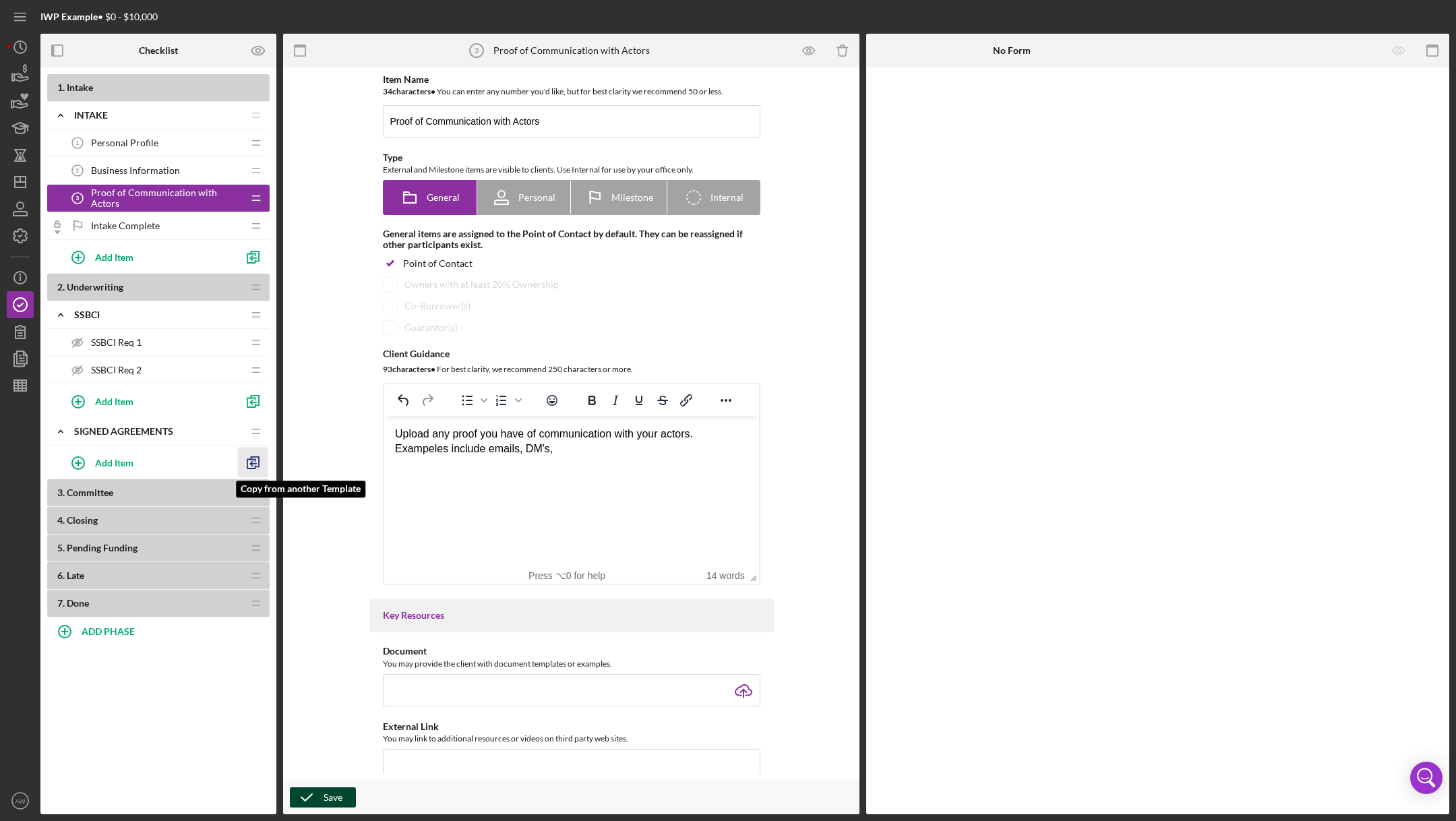
click at [252, 466] on icon "button" at bounding box center [253, 462] width 30 height 30
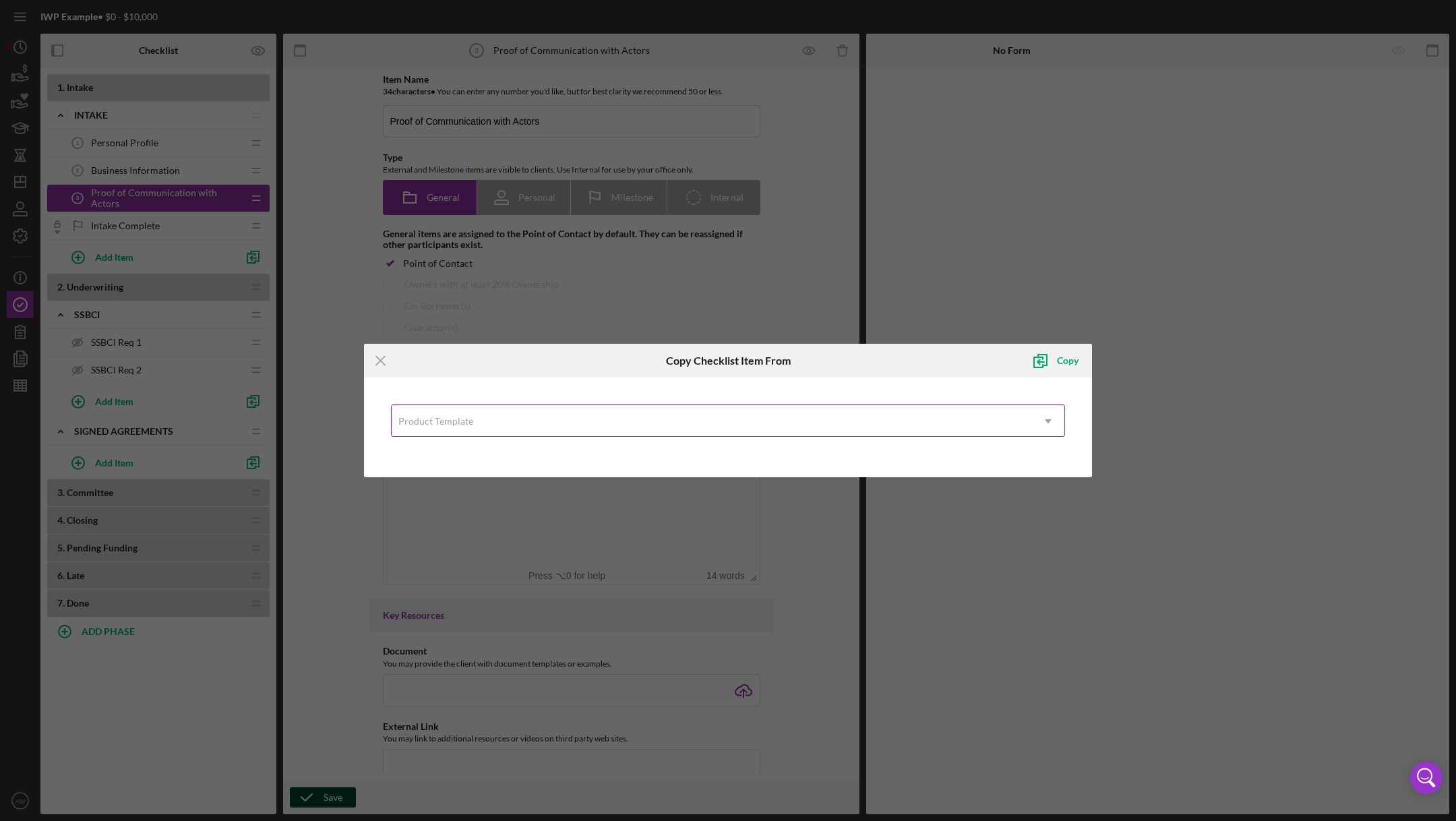
click at [481, 422] on div "Product Template" at bounding box center [711, 421] width 640 height 31
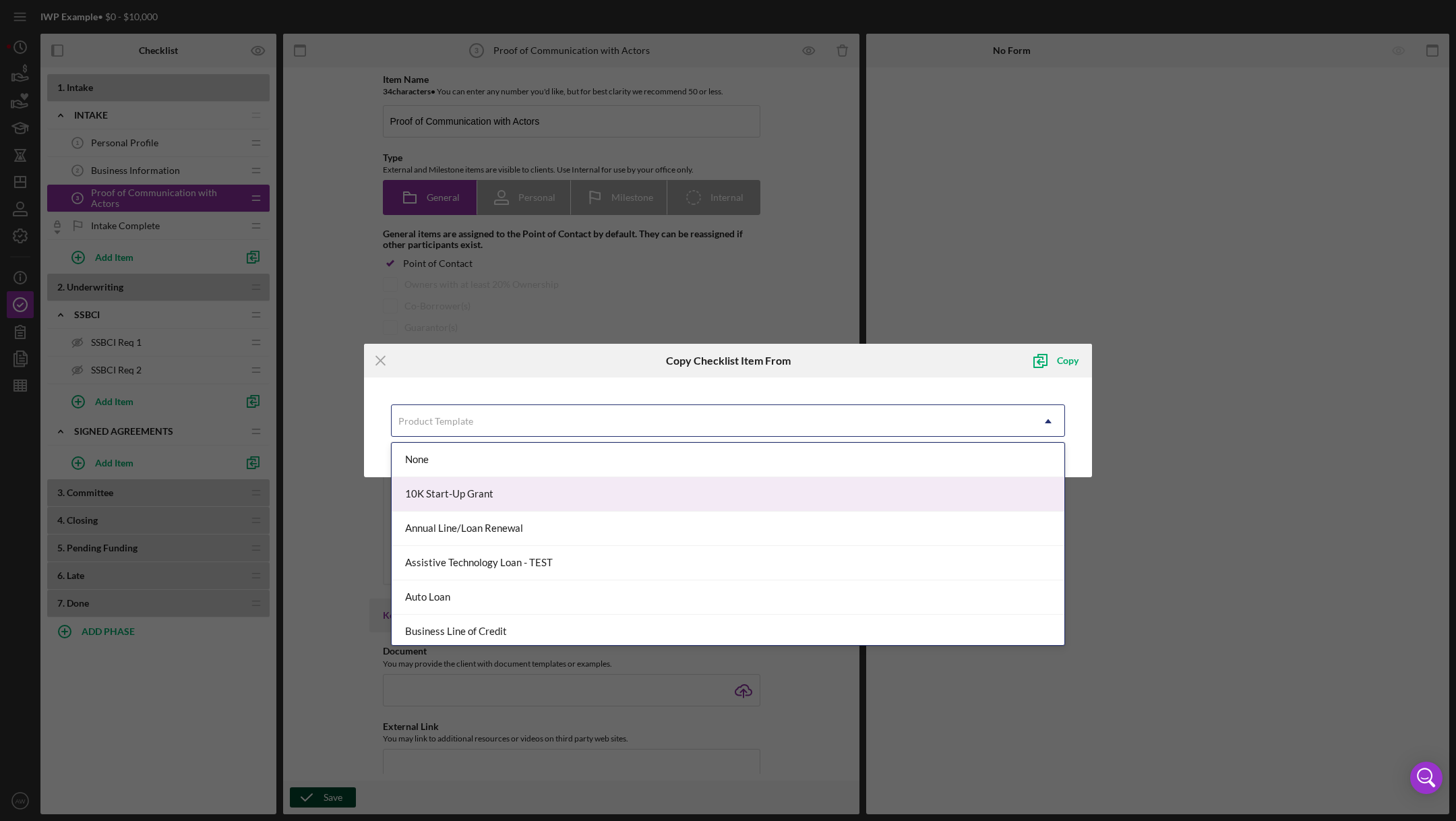
type input "p"
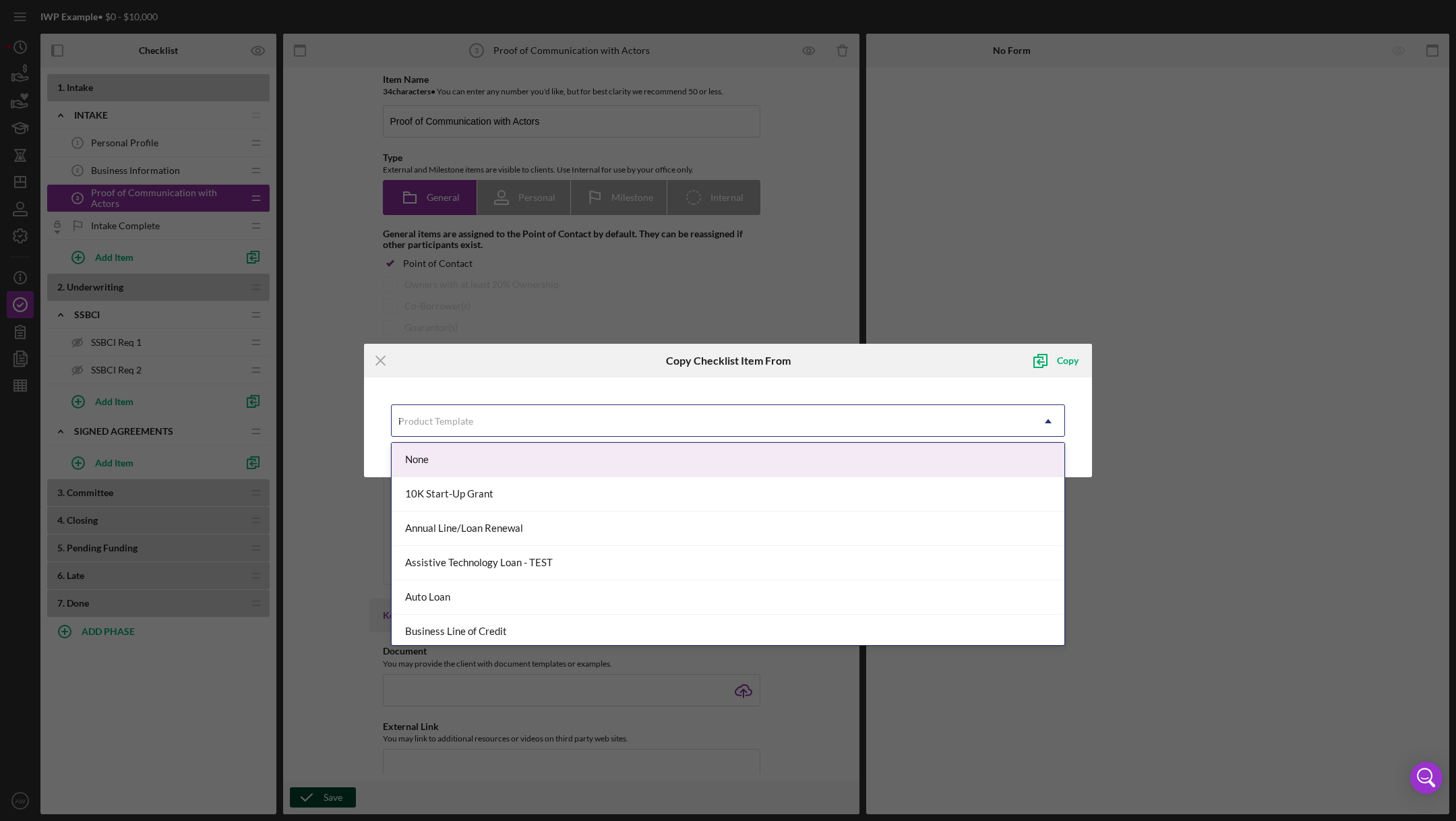
type input "iwp"
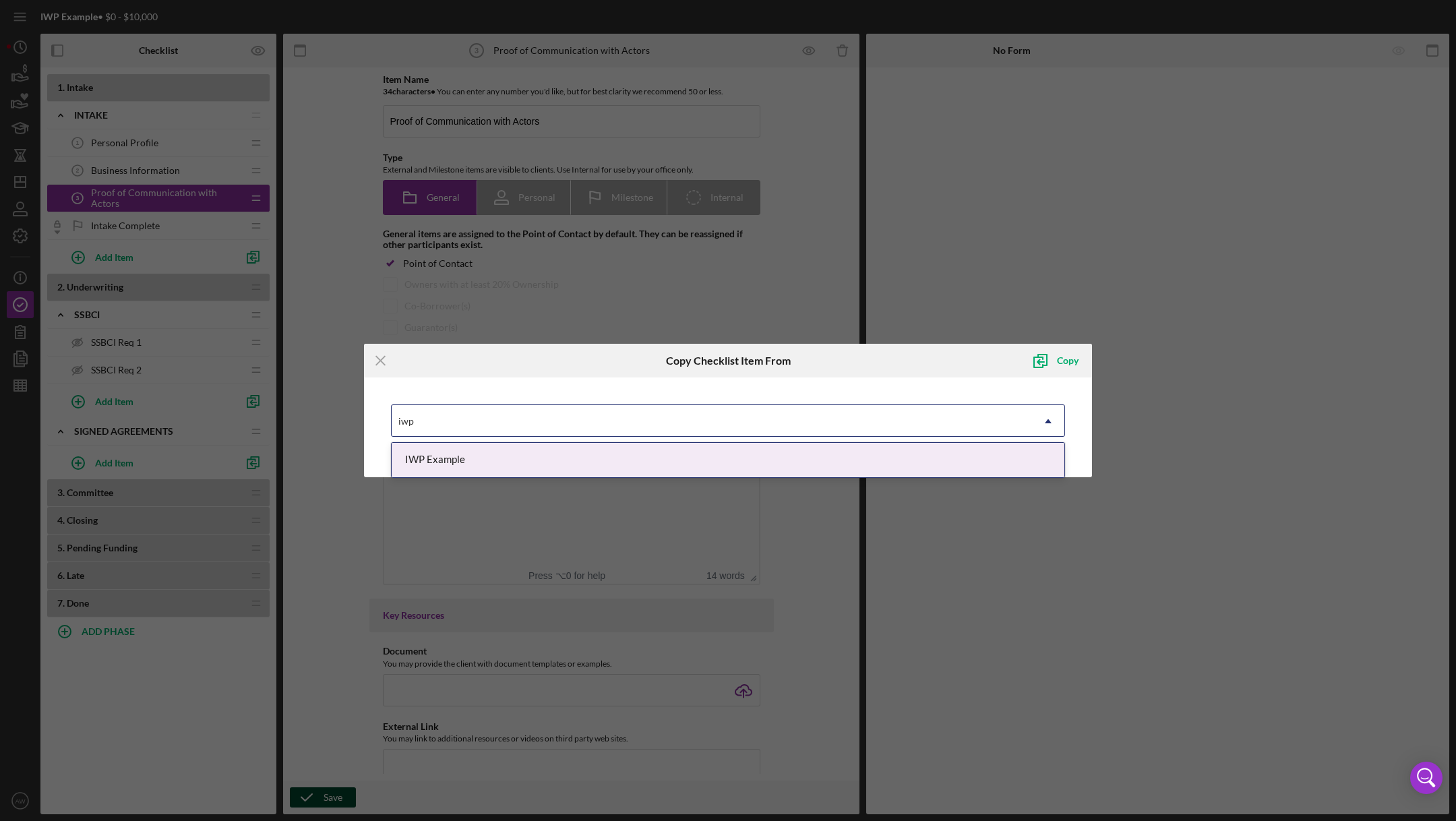
click at [474, 462] on div "IWP Example" at bounding box center [727, 459] width 673 height 34
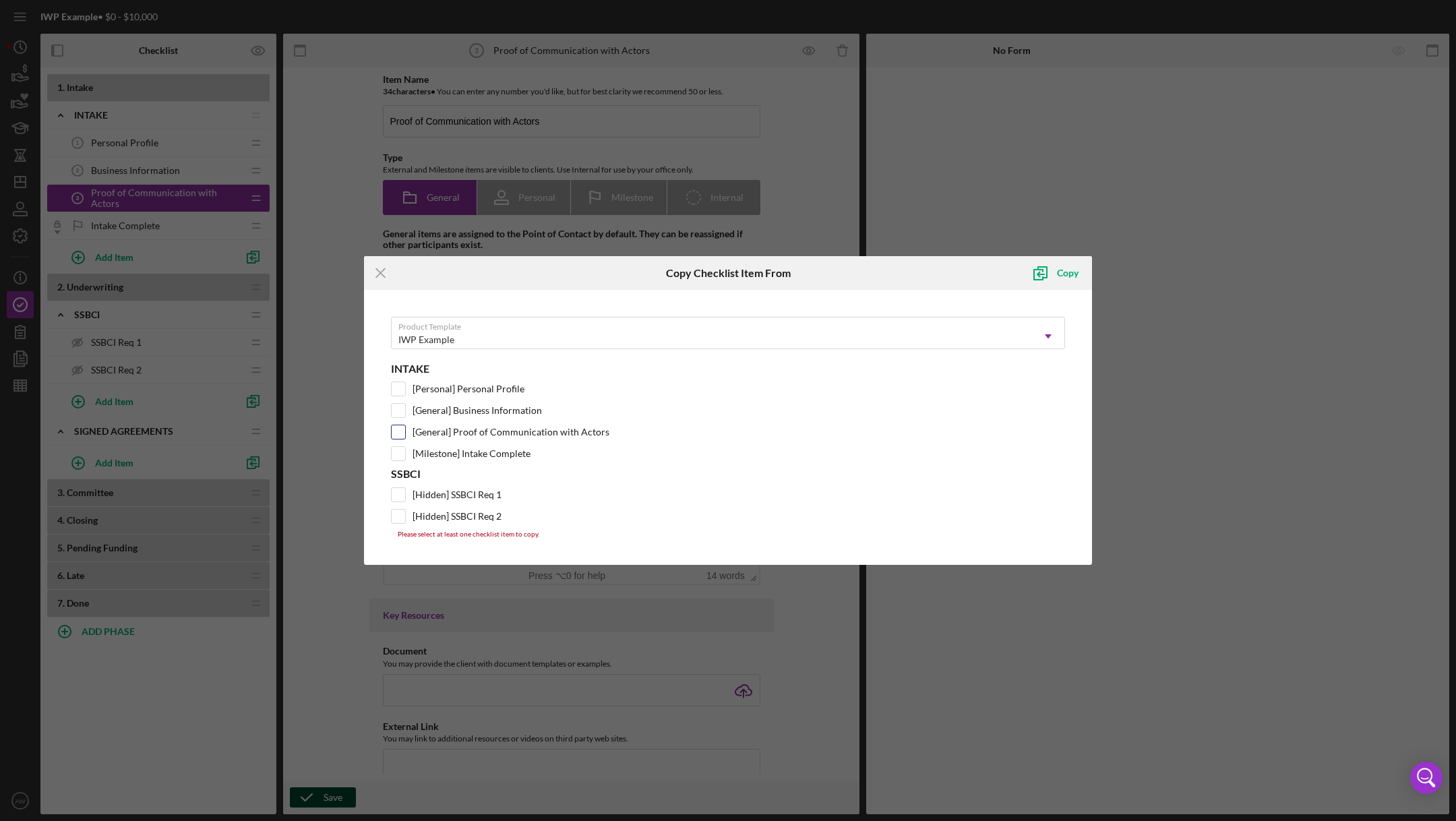
click at [401, 432] on input "[General] Proof of Communication with Actors" at bounding box center [398, 432] width 14 height 14
checkbox input "true"
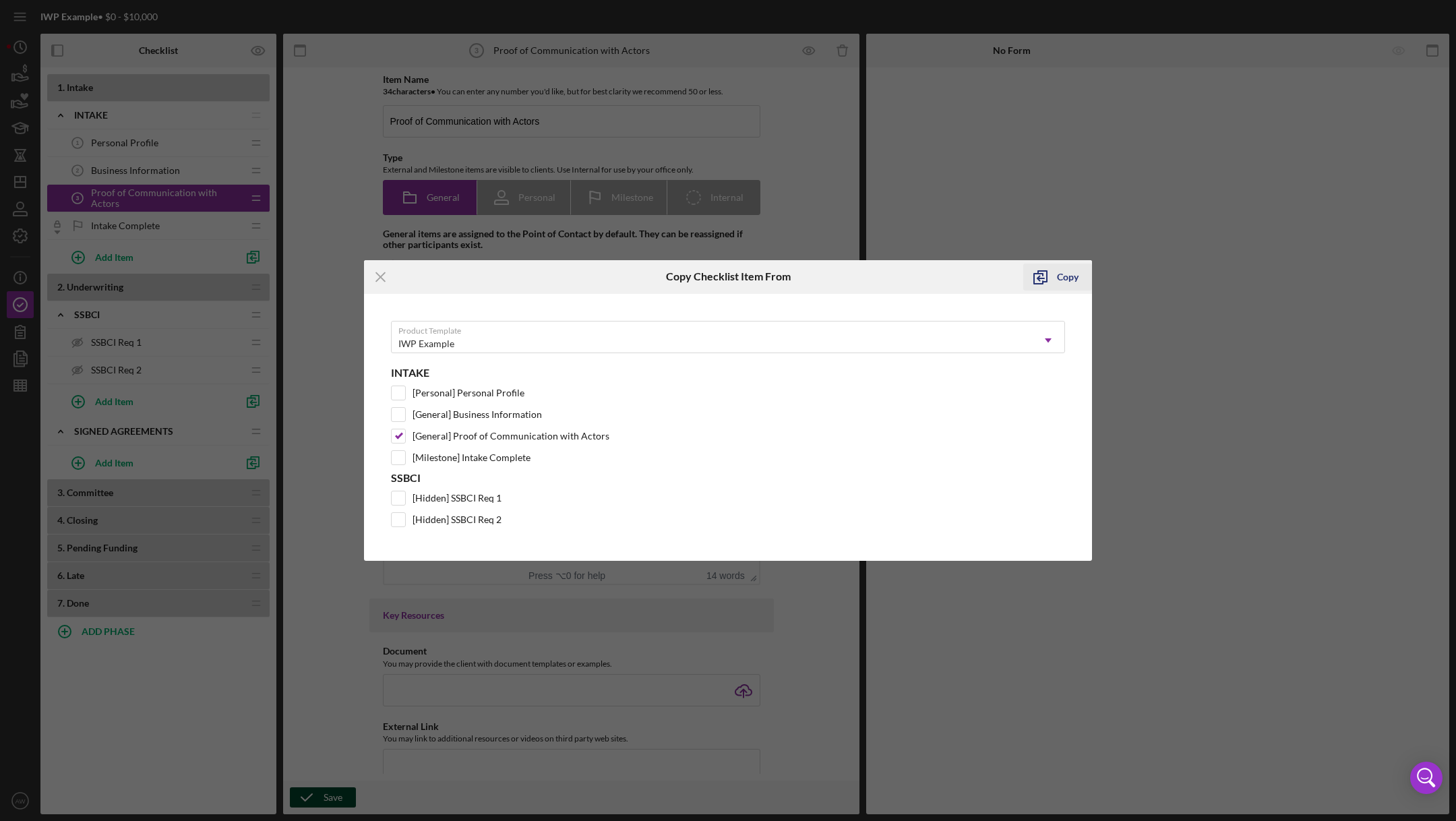
click at [1041, 275] on icon "submit" at bounding box center [1040, 276] width 34 height 34
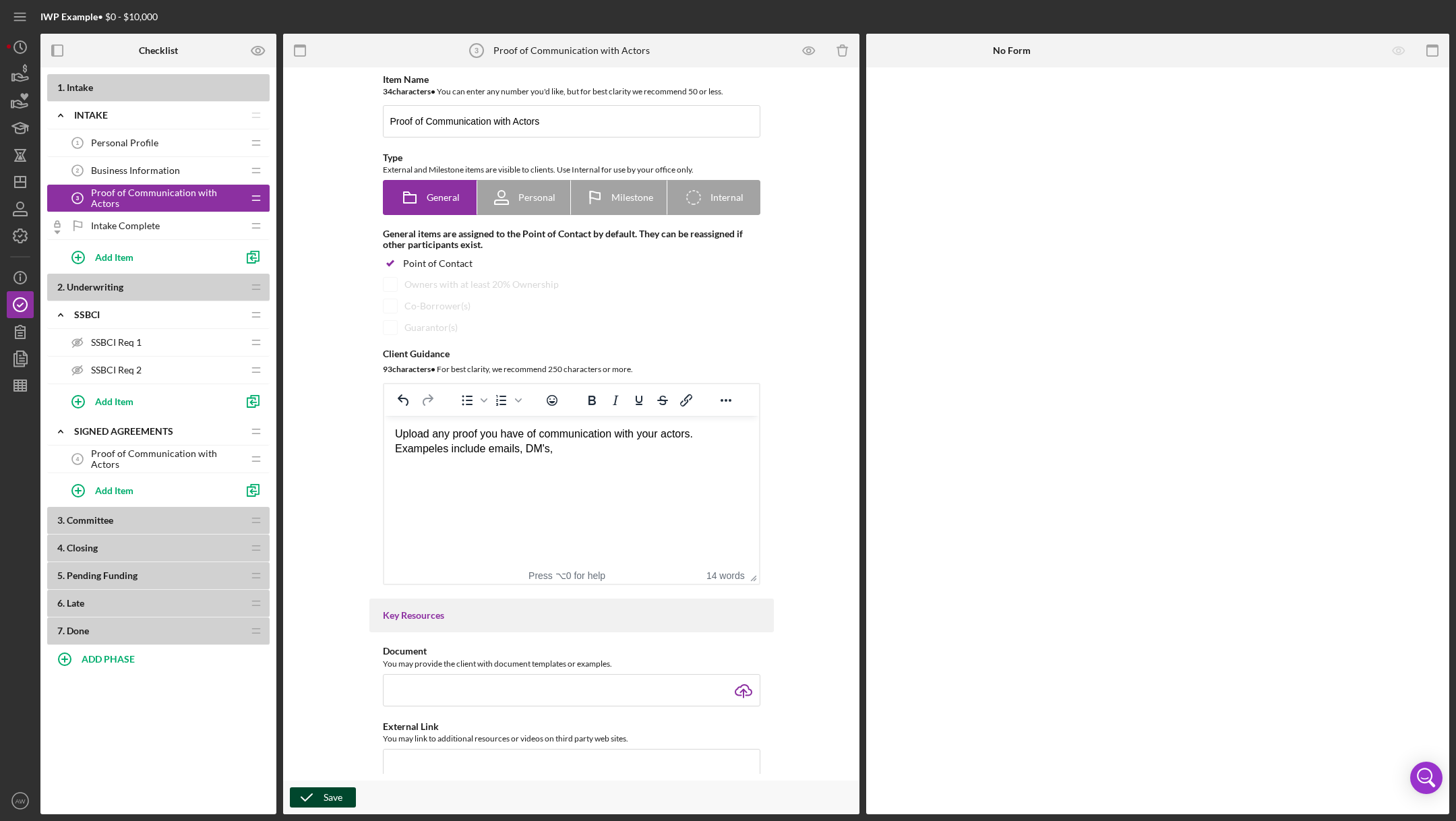
click at [87, 460] on icon "Proof of Communication with Actors 4" at bounding box center [78, 459] width 27 height 27
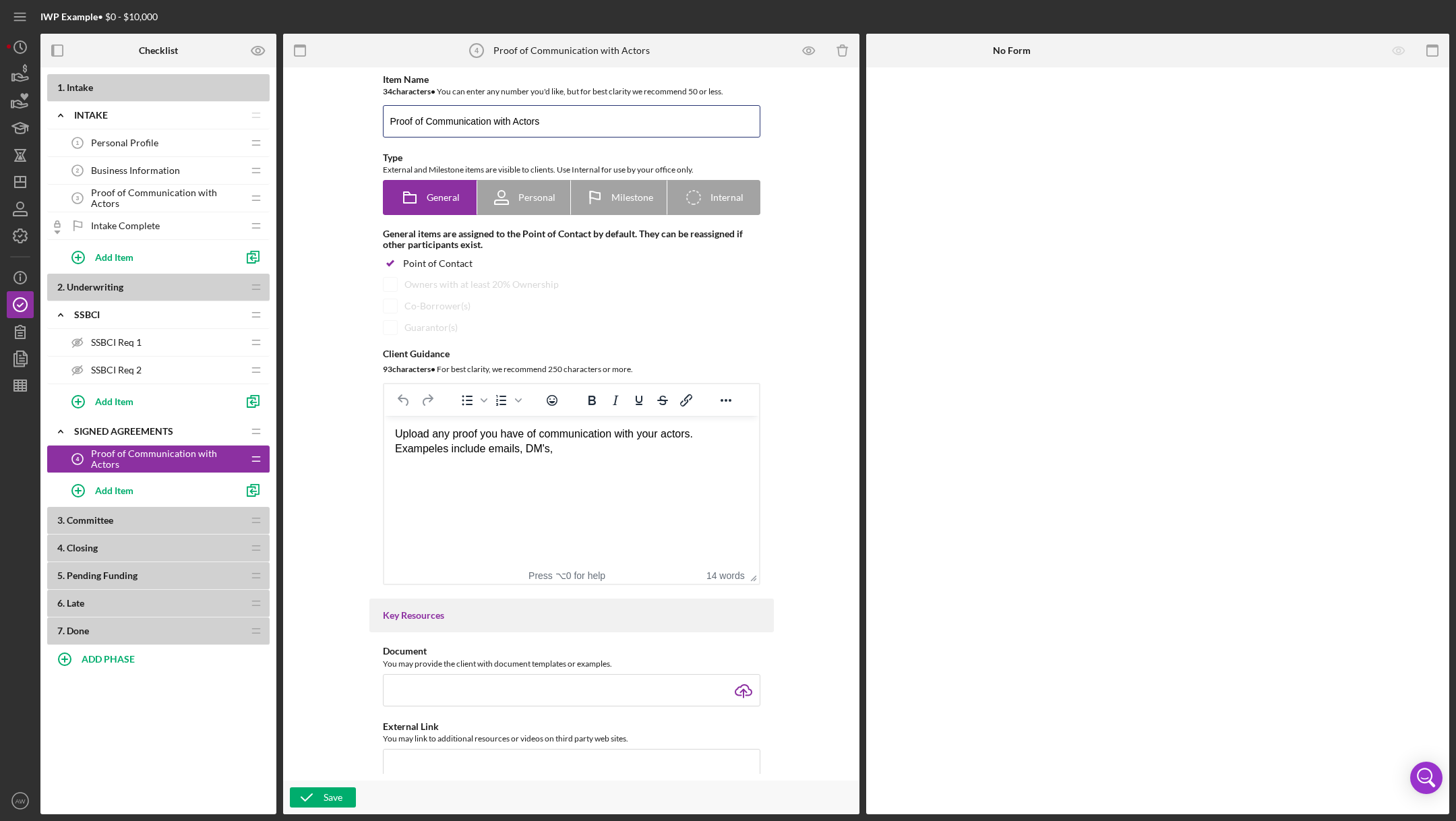
drag, startPoint x: 489, startPoint y: 122, endPoint x: 349, endPoint y: 117, distance: 140.1
click at [349, 117] on div "Item Name 34 character s • You can enter any number you'd like, but for best cl…" at bounding box center [571, 423] width 563 height 699
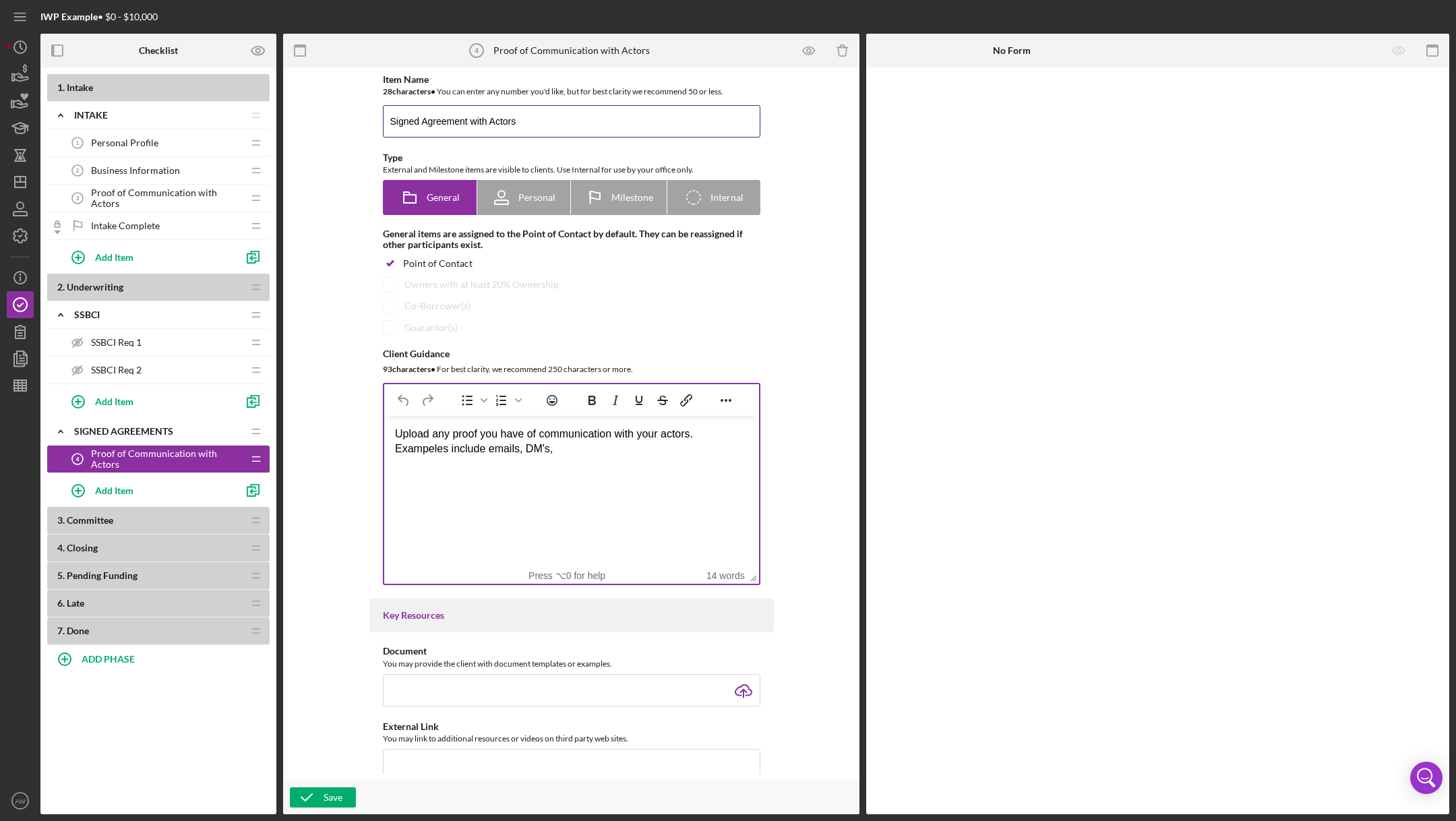
type input "Signed Agreement with Actors"
drag, startPoint x: 585, startPoint y: 457, endPoint x: 506, endPoint y: 427, distance: 84.5
click at [506, 427] on html "Upload any proof you have of communication with your actors. Exampeles include …" at bounding box center [570, 441] width 375 height 52
click at [147, 205] on div "Proof of Communication with Actors 3 Proof of Communication with Actors" at bounding box center [154, 198] width 179 height 27
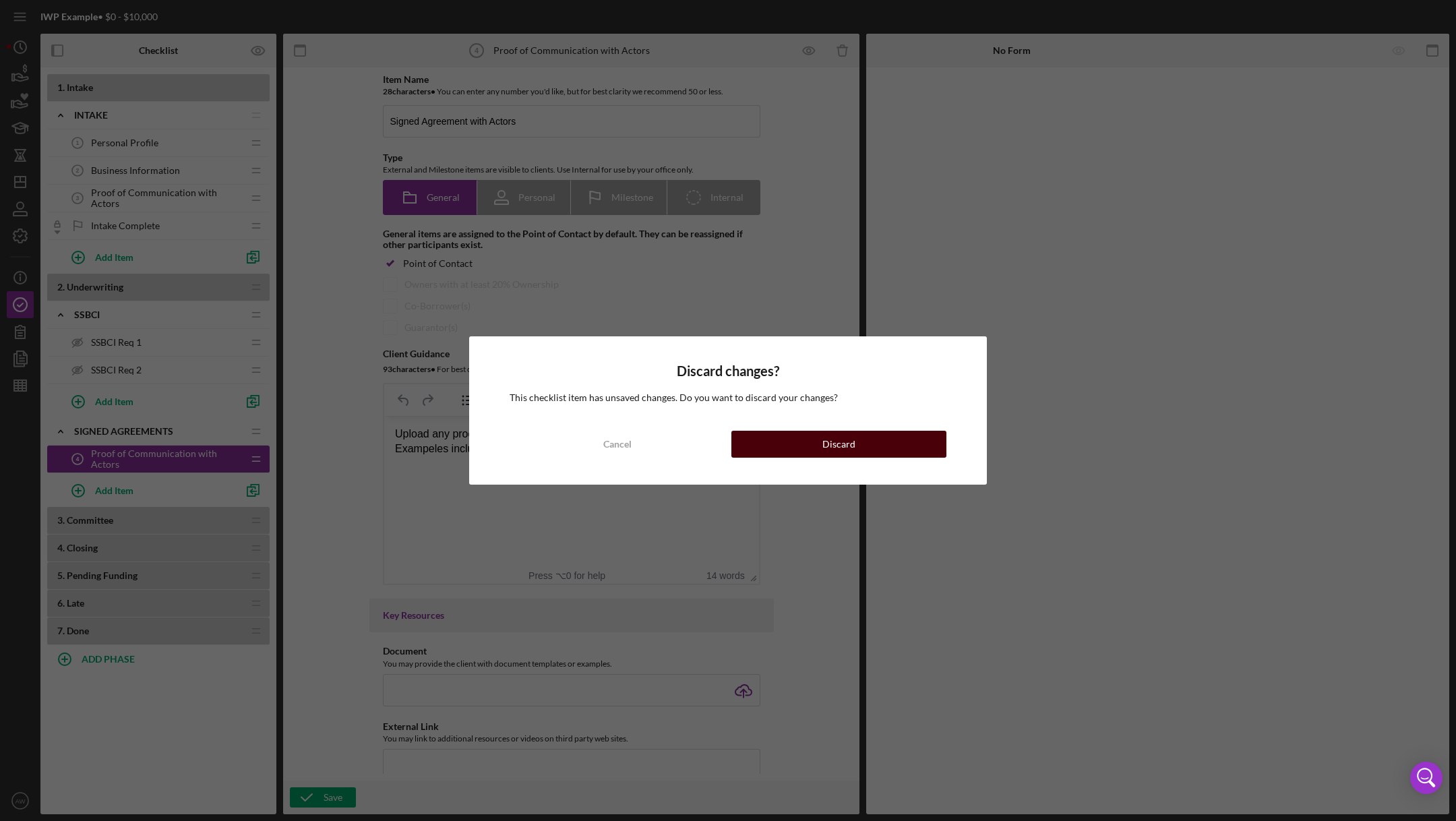
click at [802, 443] on button "Discard" at bounding box center [839, 445] width 215 height 27
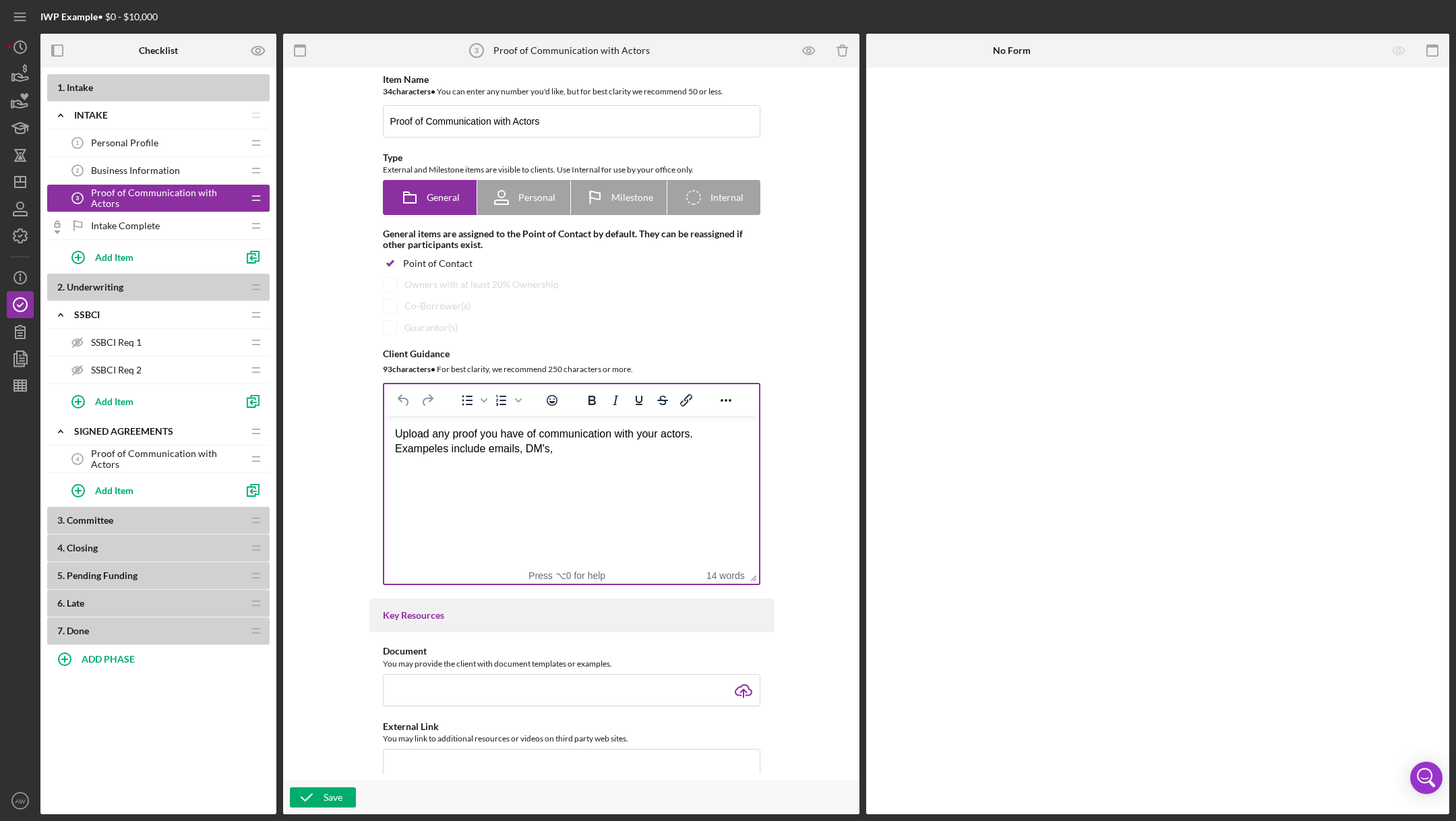
click at [586, 450] on div "Upload any proof you have of communication with your actors. Exampeles include …" at bounding box center [570, 441] width 353 height 30
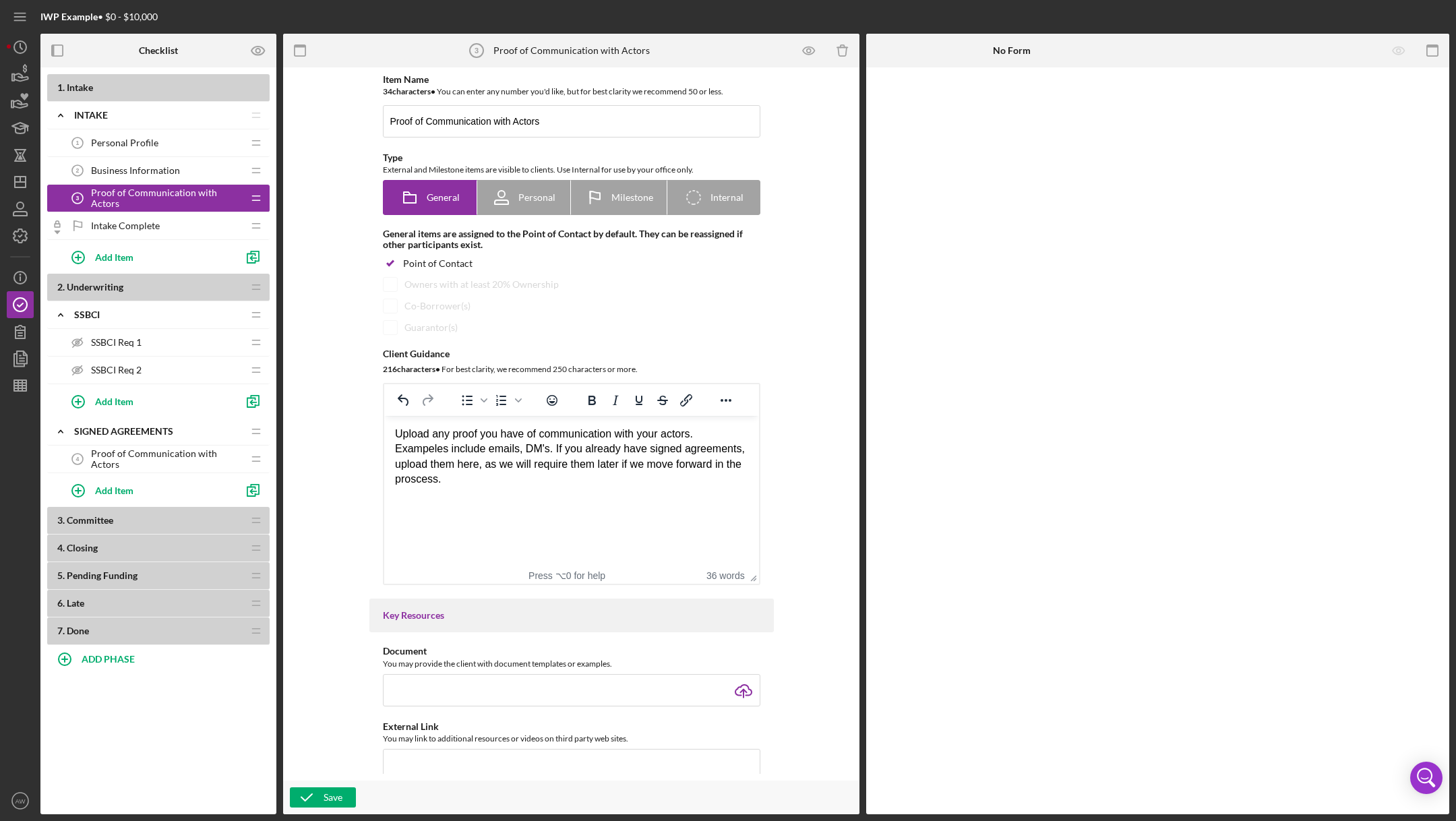
click at [431, 451] on div "Upload any proof you have of communication with your actors. Exampeles include …" at bounding box center [570, 456] width 353 height 60
click at [494, 483] on div "Upload any proof you have of communication with your actors. Examples include e…" at bounding box center [570, 456] width 353 height 60
click at [547, 450] on div "Upload any proof you have of communication with your actors. Examples include e…" at bounding box center [570, 456] width 353 height 60
click at [578, 498] on html "Upload any proof you have of communication with your actors. Examples include e…" at bounding box center [570, 456] width 375 height 83
drag, startPoint x: 517, startPoint y: 482, endPoint x: 493, endPoint y: 482, distance: 24.0
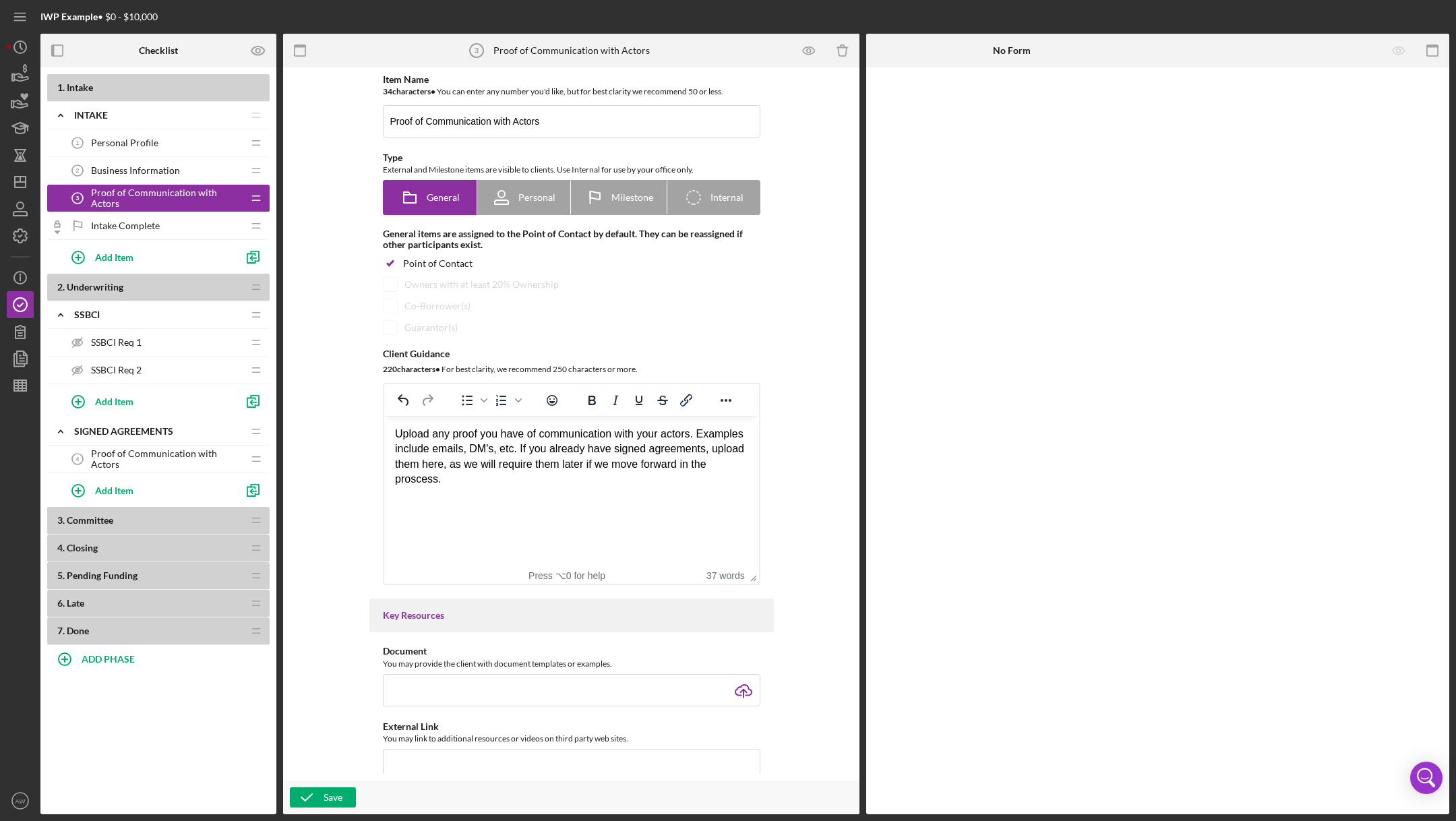
click at [496, 482] on div "Upload any proof you have of communication with your actors. Examples include e…" at bounding box center [570, 456] width 353 height 60
click at [545, 473] on div "Upload any proof you have of communication with your actors. Examples include e…" at bounding box center [570, 456] width 353 height 60
click at [91, 455] on span "Proof of Communication with Actors" at bounding box center [167, 459] width 152 height 21
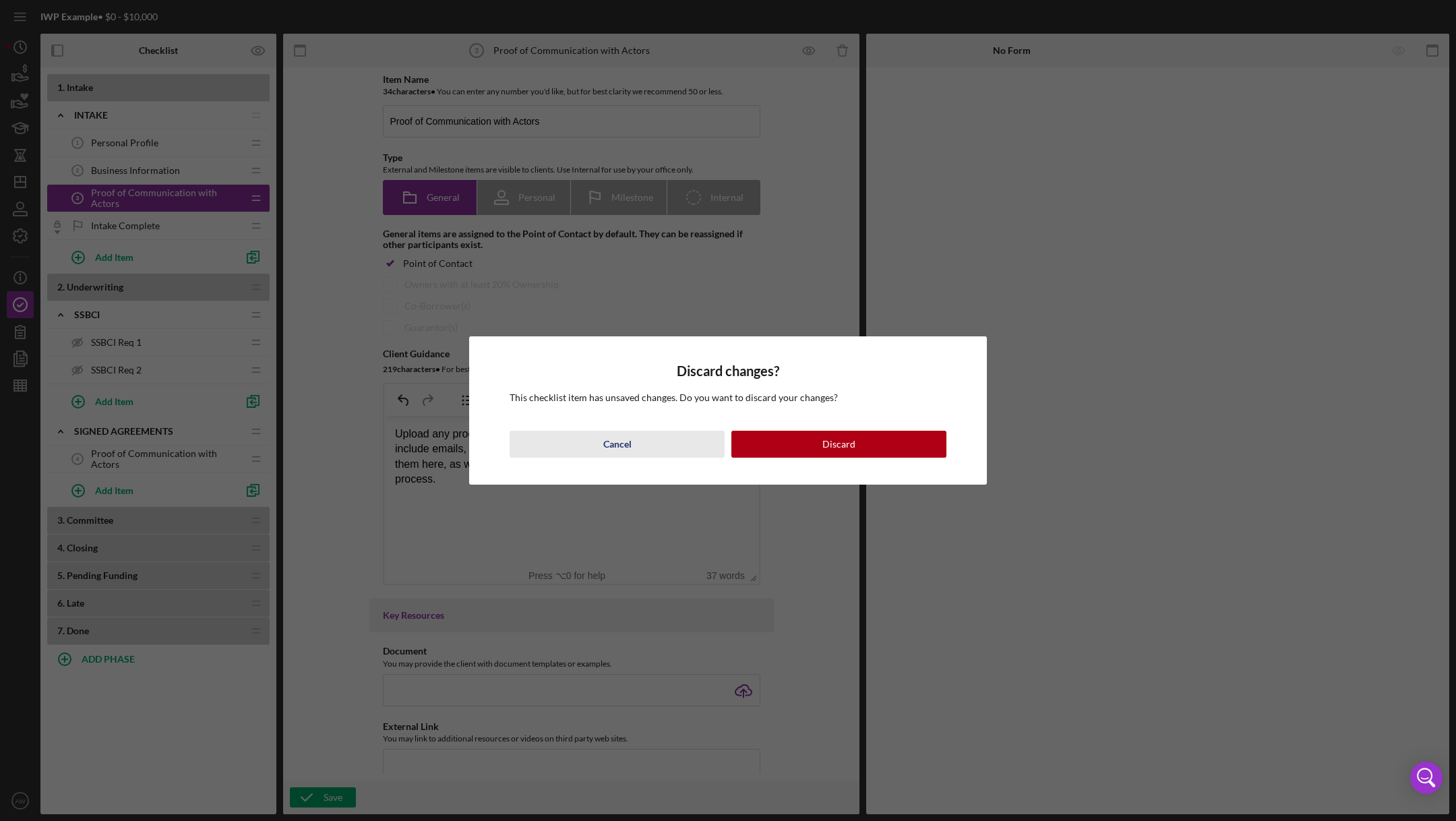
click at [627, 434] on div "Cancel" at bounding box center [617, 445] width 28 height 27
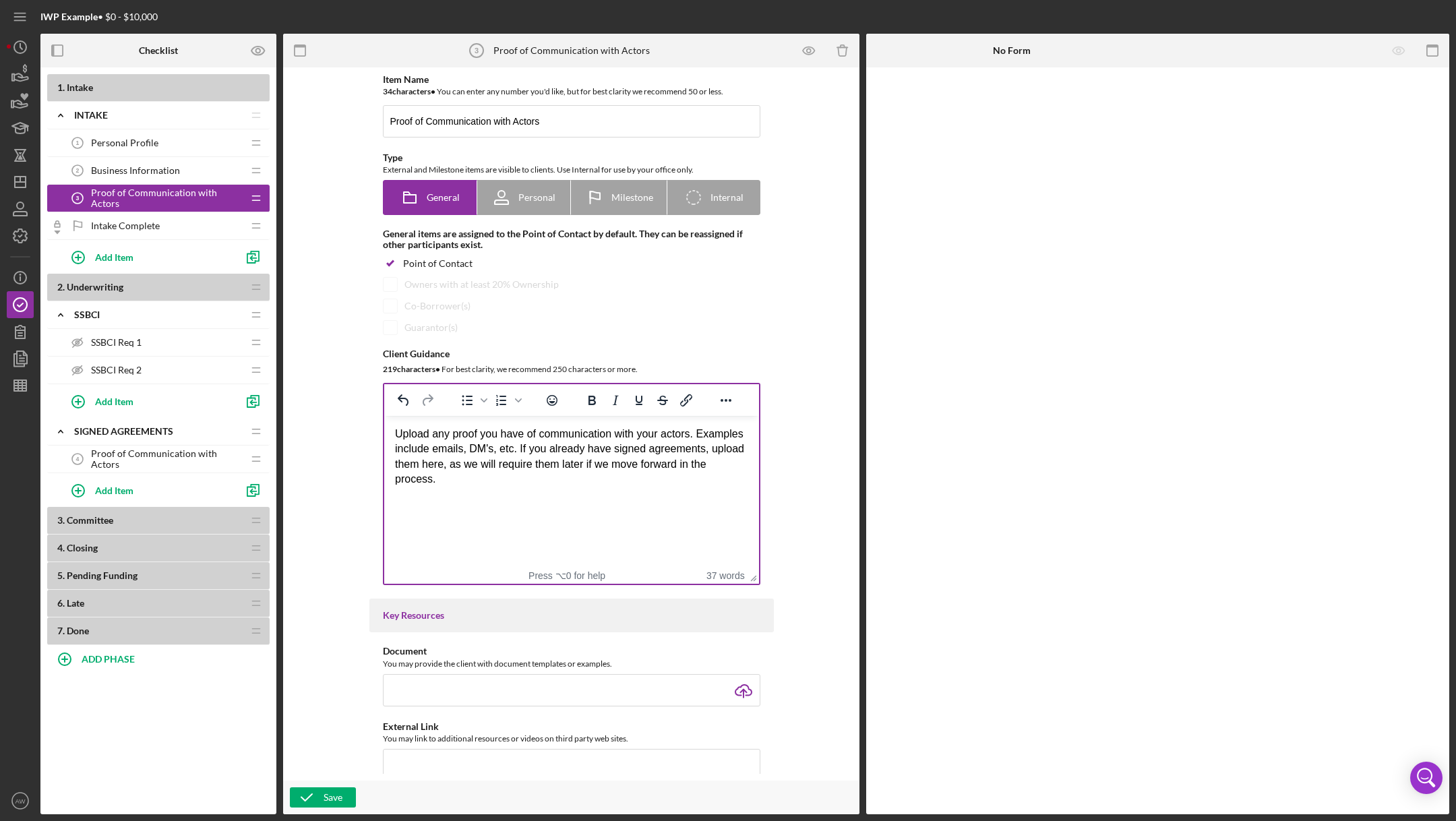
scroll to position [606, 0]
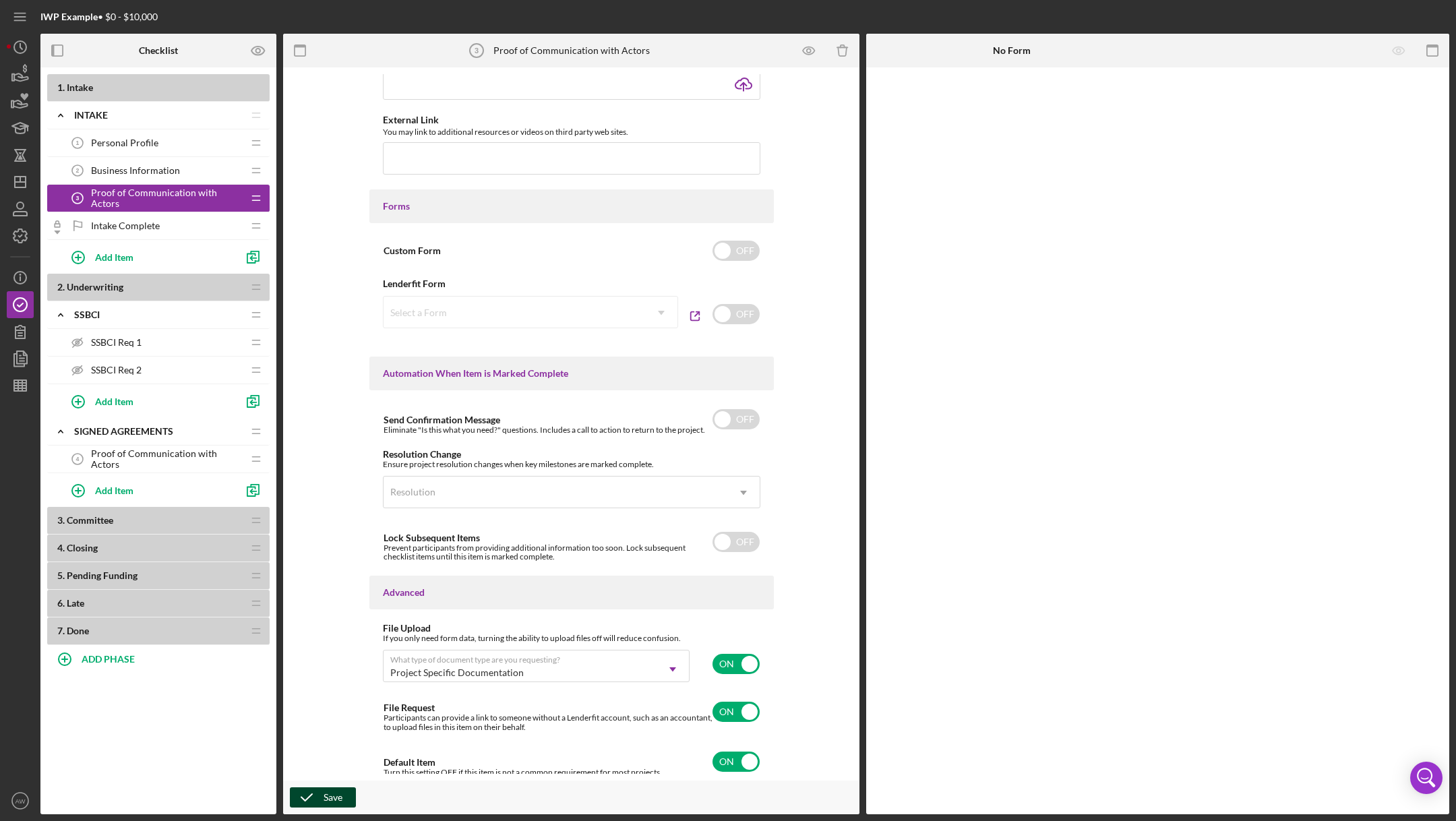
click at [315, 797] on icon "button" at bounding box center [307, 797] width 34 height 34
click at [133, 457] on span "Proof of Communication with Actors" at bounding box center [167, 459] width 152 height 21
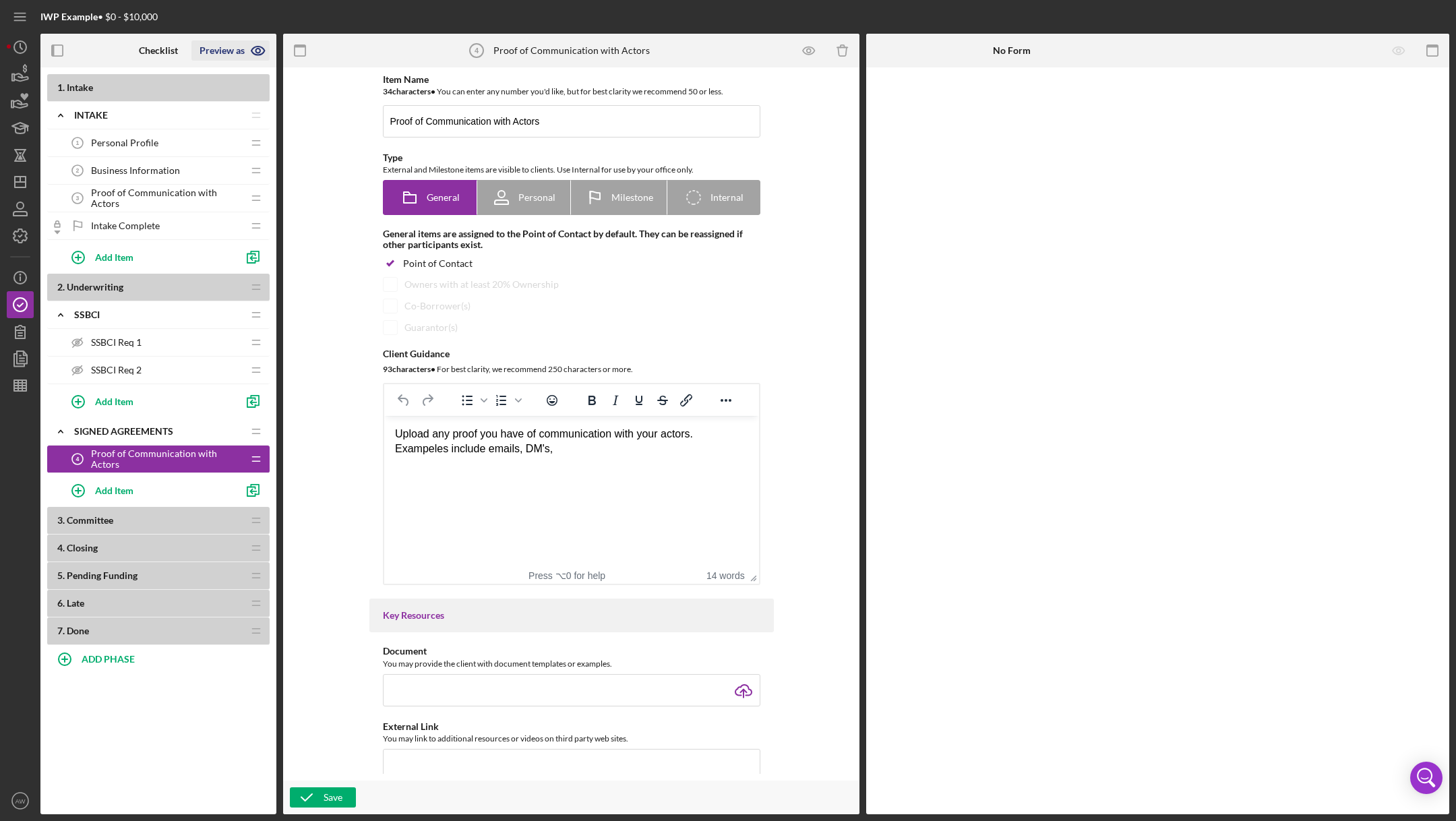
click at [247, 45] on icon "button" at bounding box center [258, 51] width 34 height 34
click at [237, 84] on link "Point of Contact" at bounding box center [236, 83] width 83 height 27
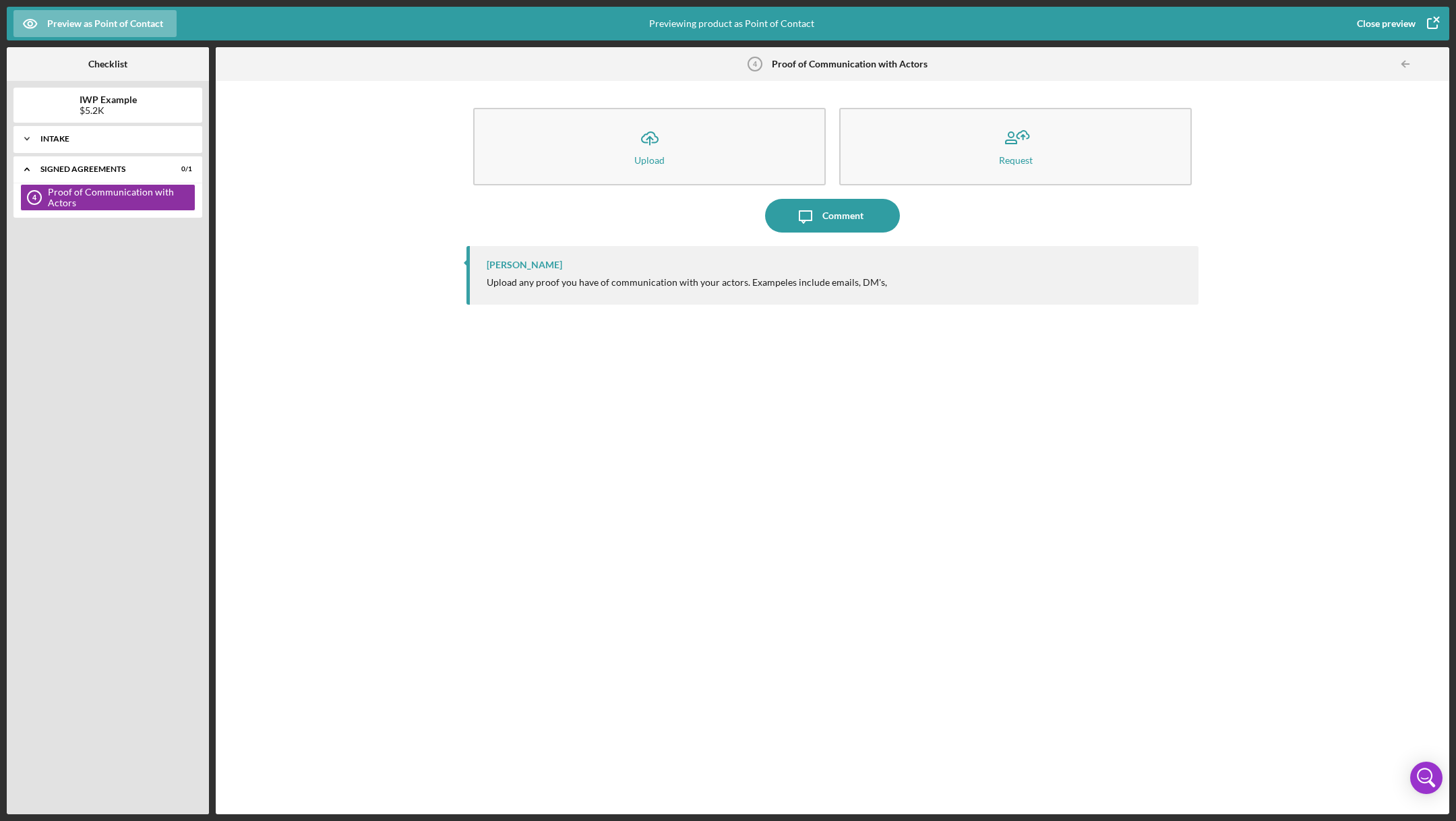
click at [38, 141] on icon "Icon/Expander" at bounding box center [27, 139] width 27 height 27
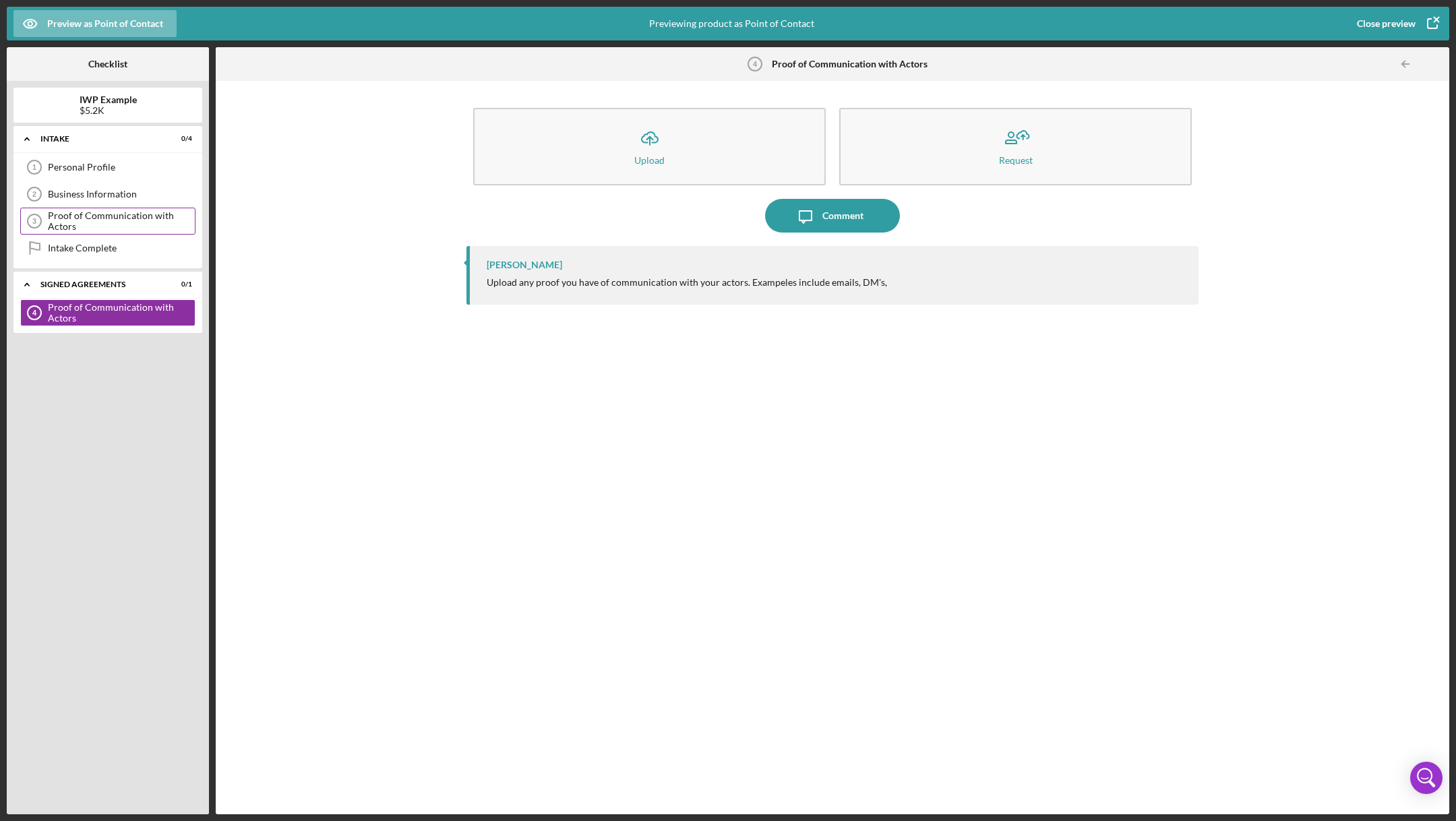
click at [62, 221] on div "Proof of Communication with Actors" at bounding box center [121, 221] width 147 height 21
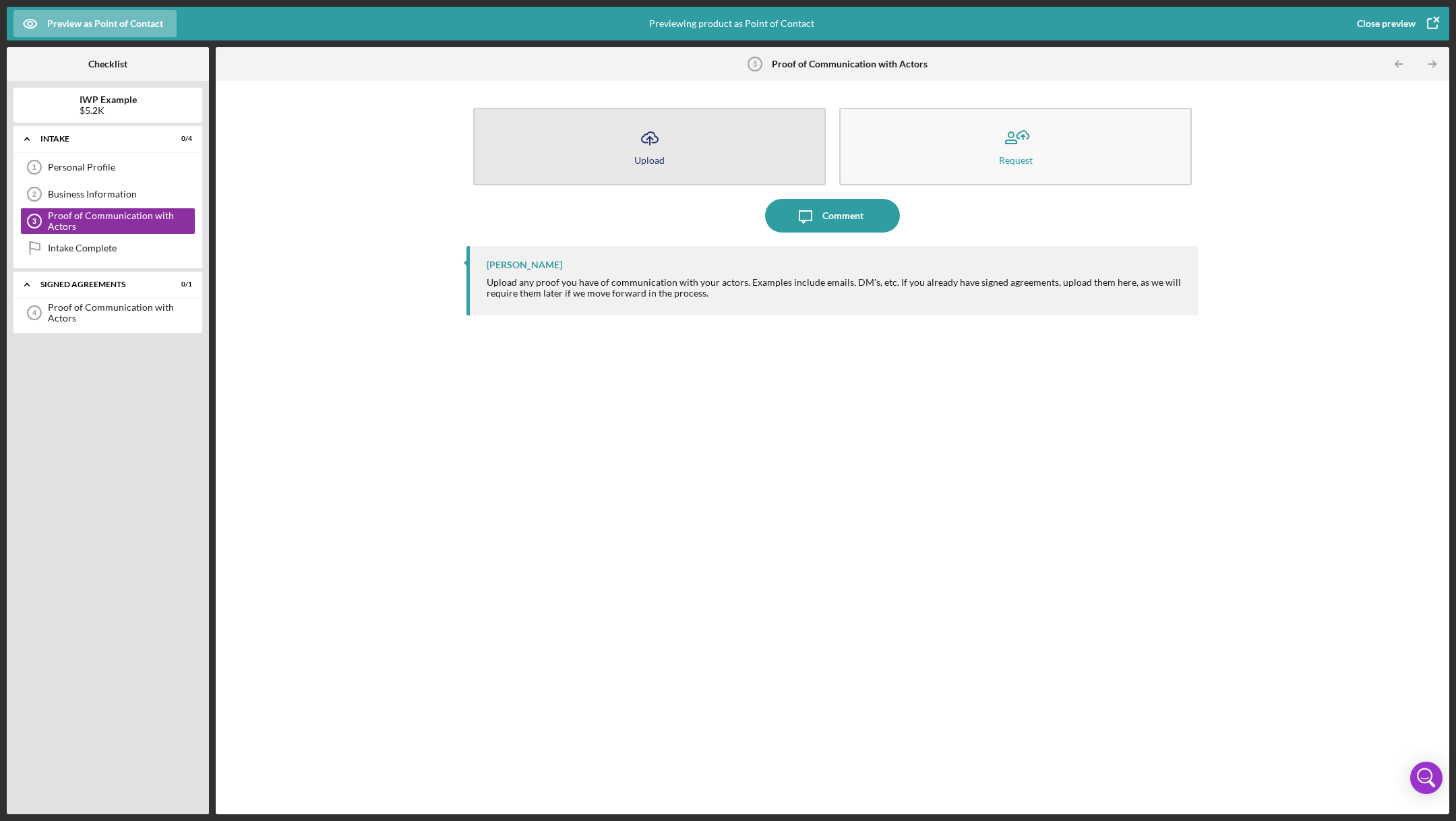
click at [673, 157] on button "Icon/Upload Upload" at bounding box center [649, 147] width 352 height 78
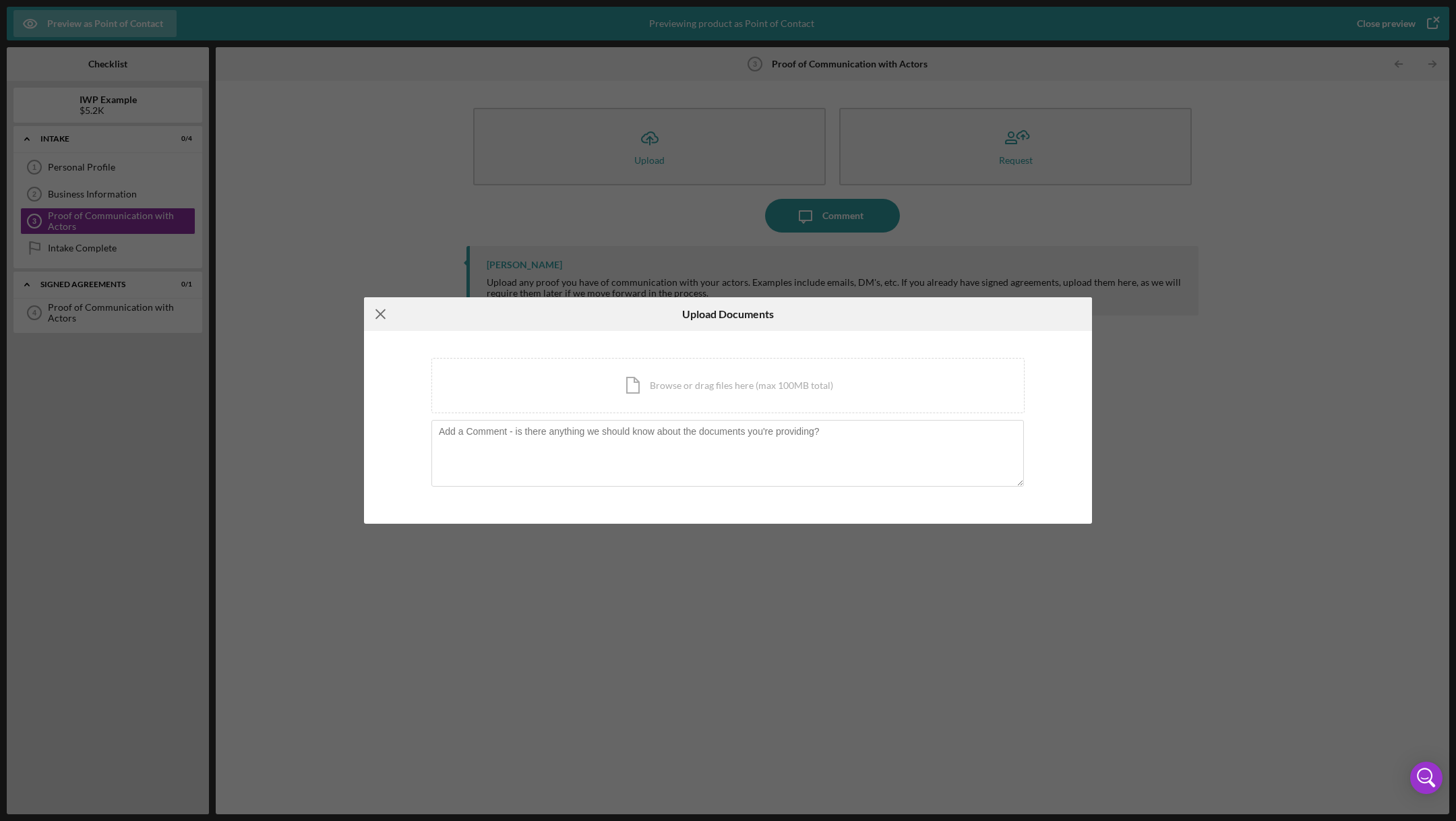
click at [377, 321] on icon "Icon/Menu Close" at bounding box center [381, 313] width 34 height 34
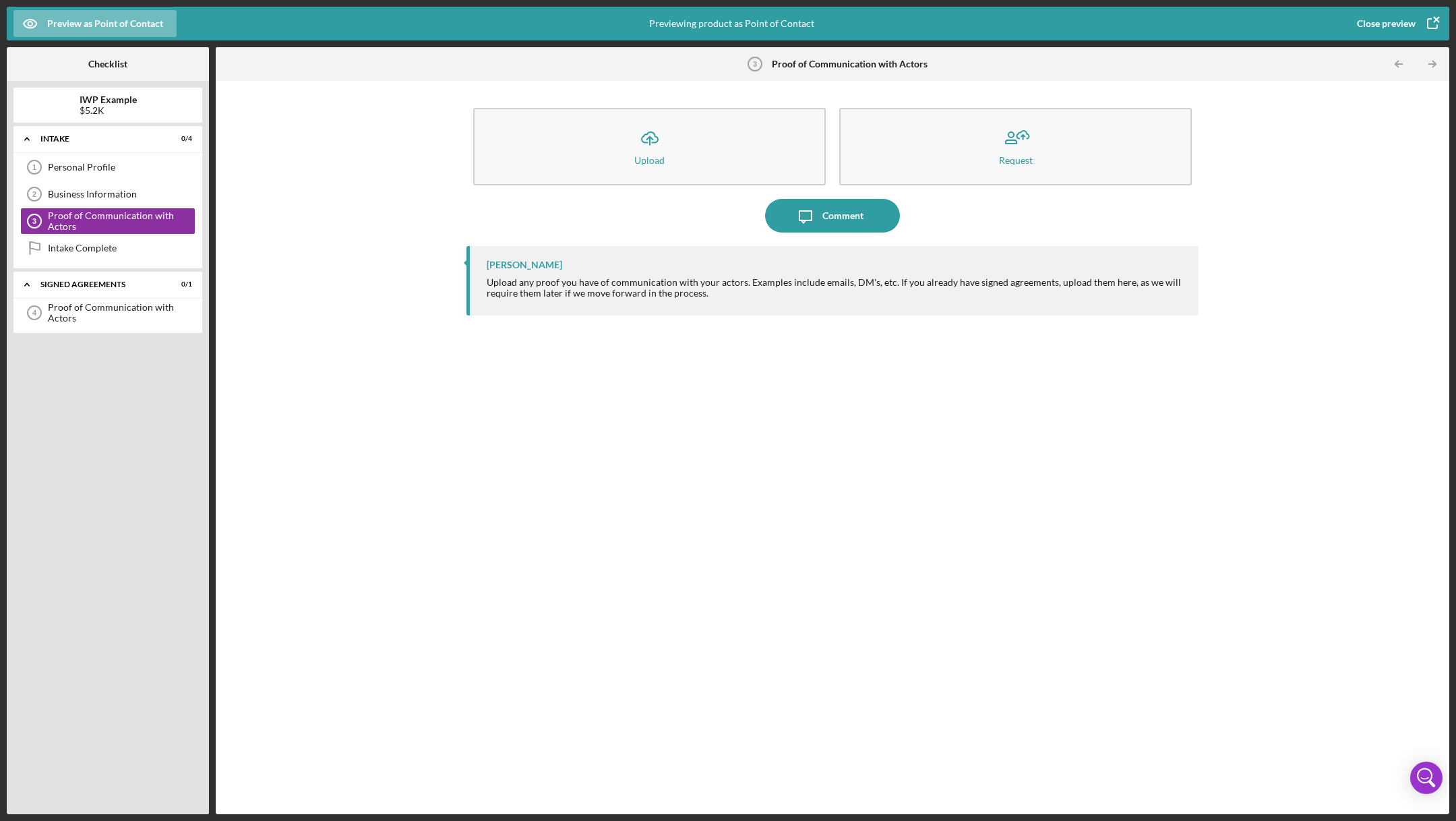
click at [1369, 23] on div "Close preview" at bounding box center [1386, 23] width 58 height 27
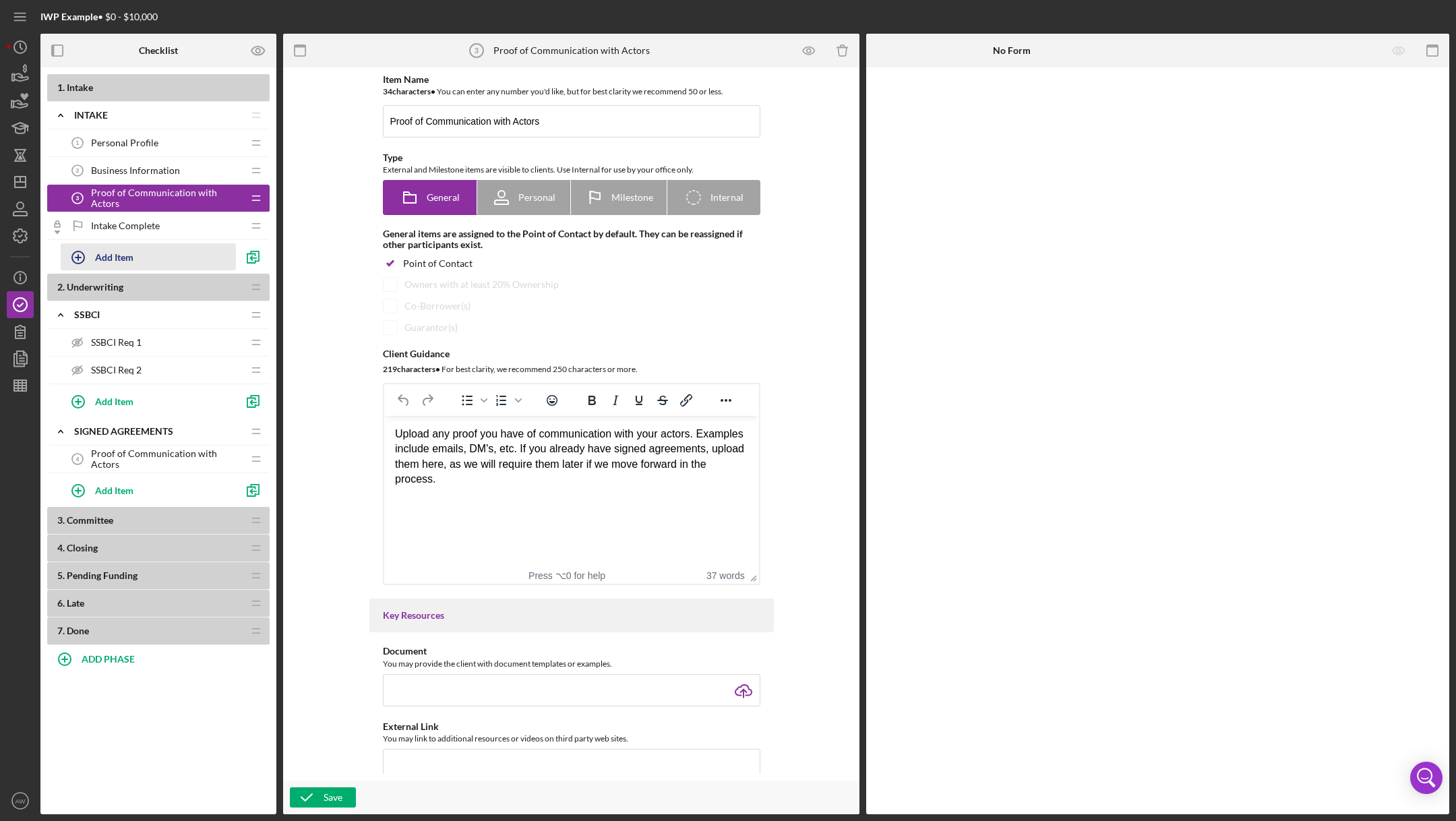
click at [91, 263] on icon "button" at bounding box center [78, 257] width 34 height 34
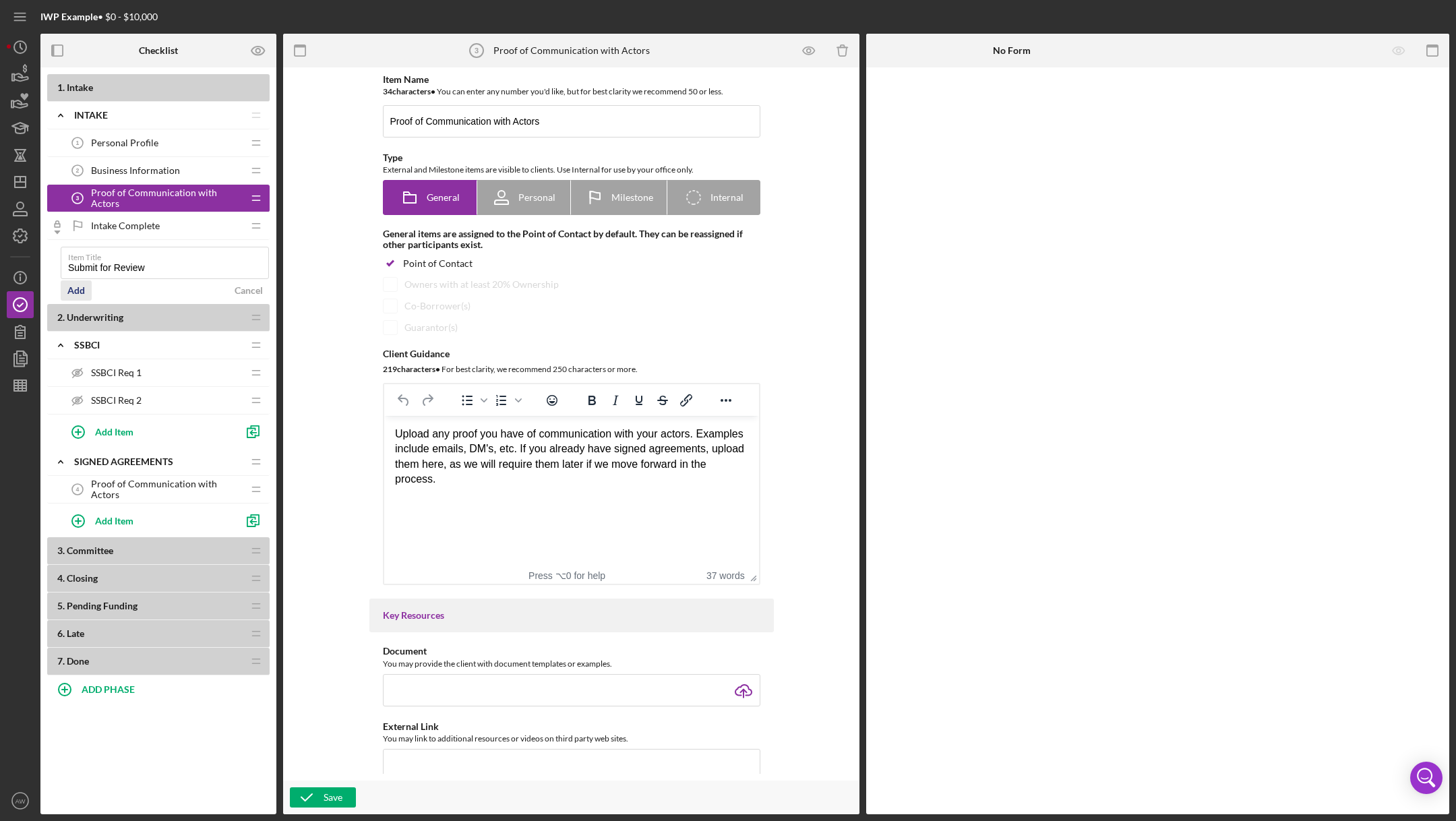
type input "Submit for Review"
click at [76, 286] on div "Add" at bounding box center [76, 290] width 18 height 20
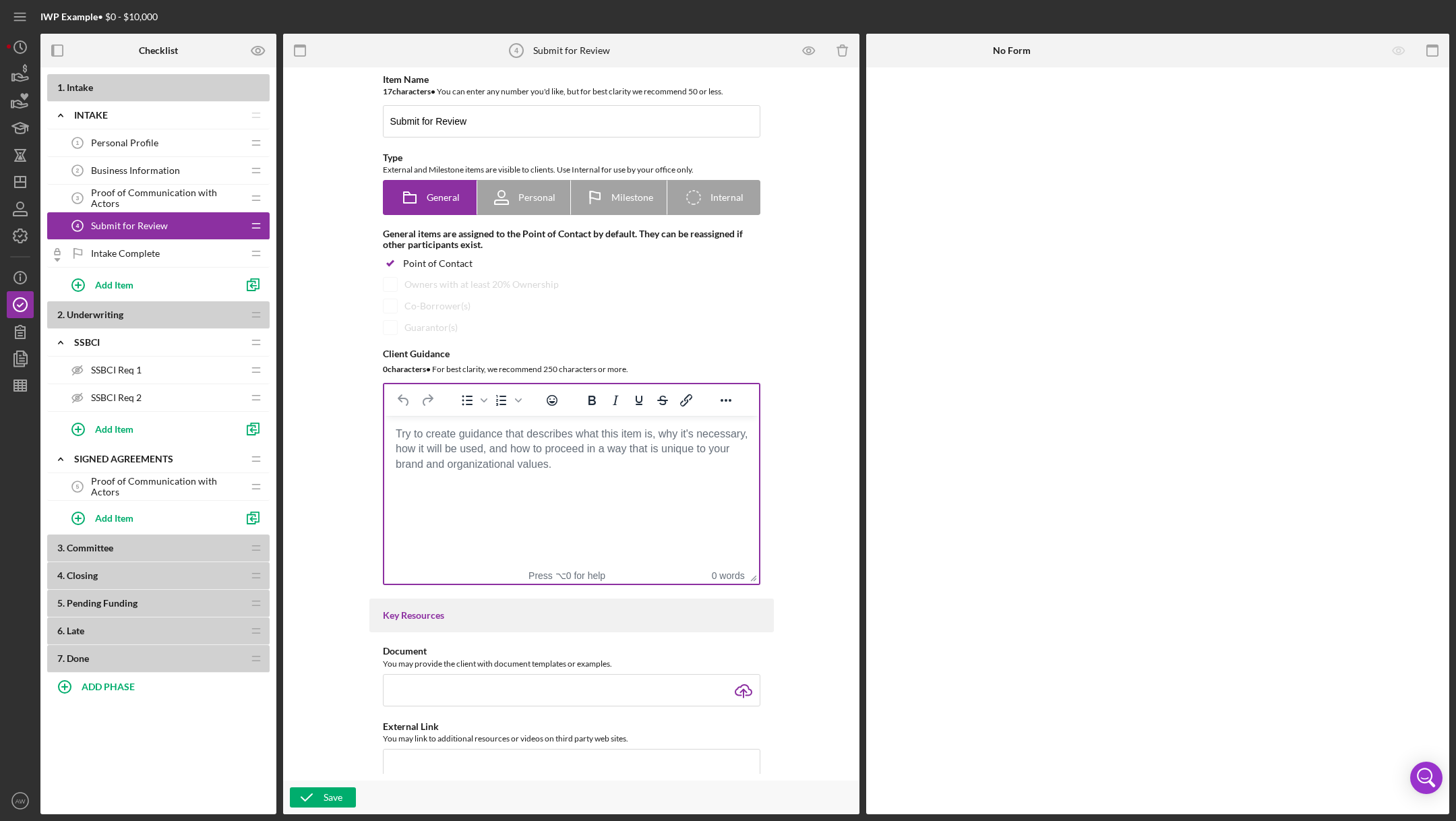
click at [477, 452] on html at bounding box center [570, 433] width 375 height 36
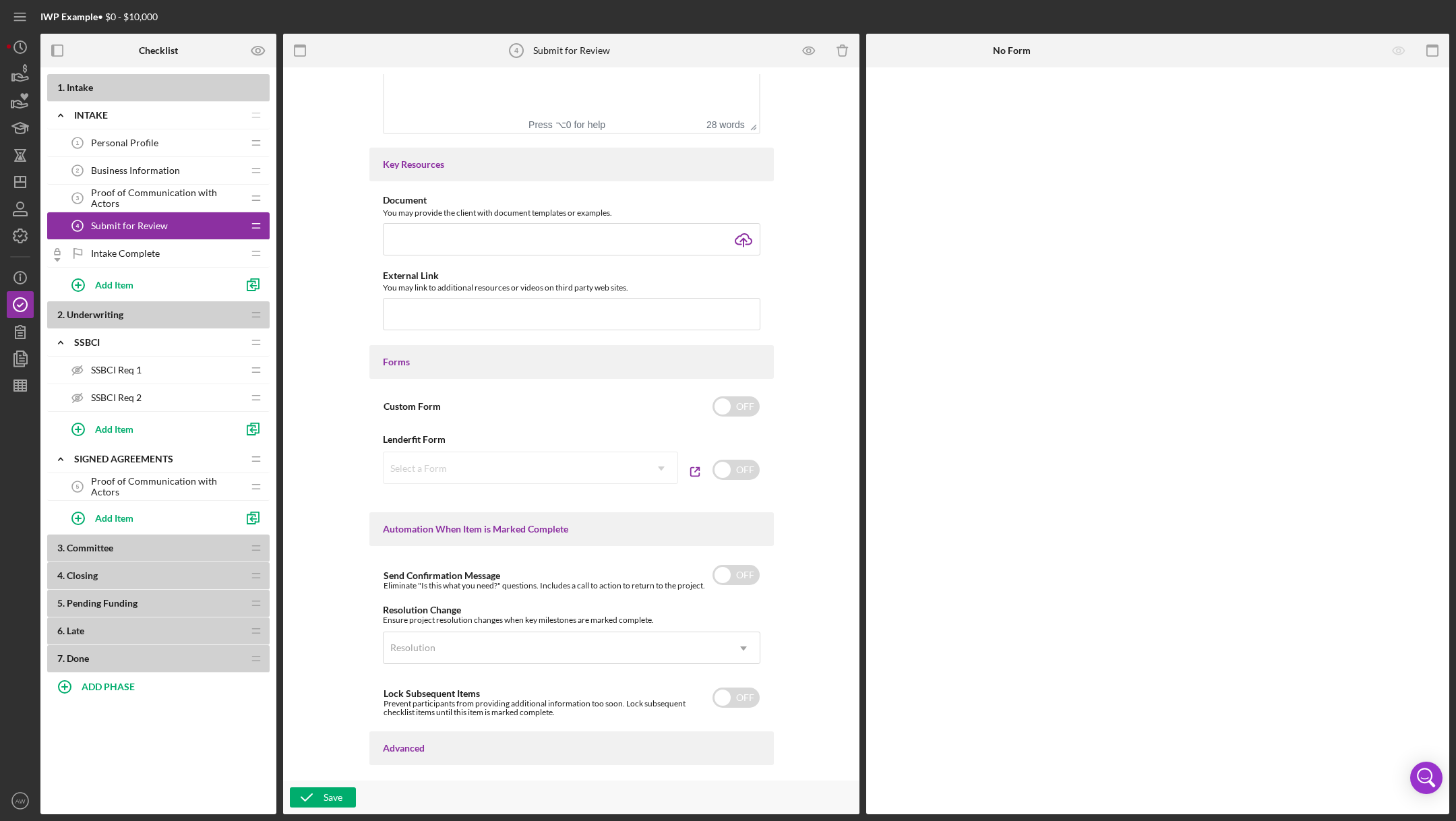
scroll to position [466, 0]
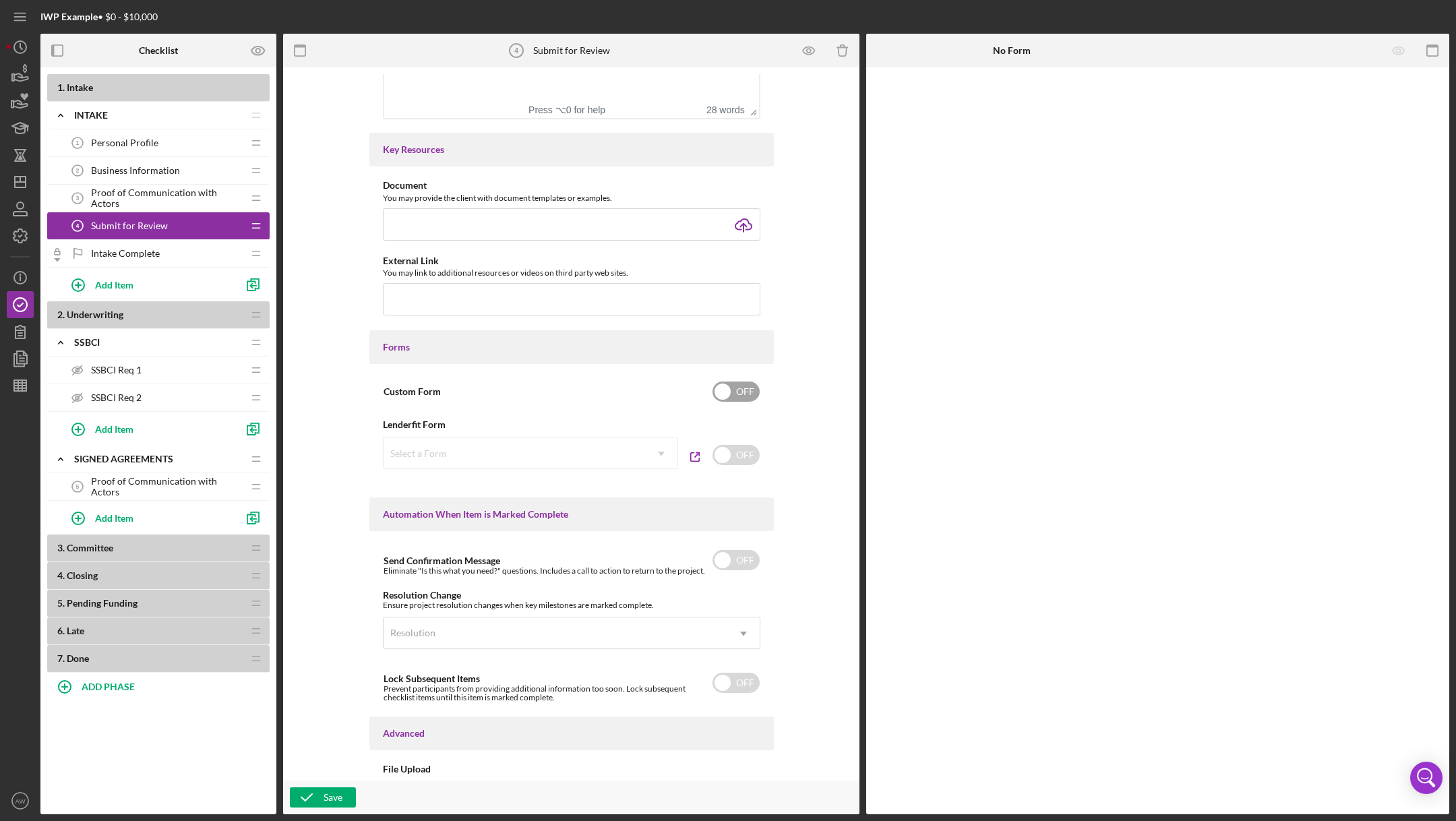
click at [758, 394] on div "Custom Form OFF" at bounding box center [571, 391] width 378 height 28
checkbox input "true"
click at [960, 113] on div "Add Form Element" at bounding box center [960, 105] width 79 height 27
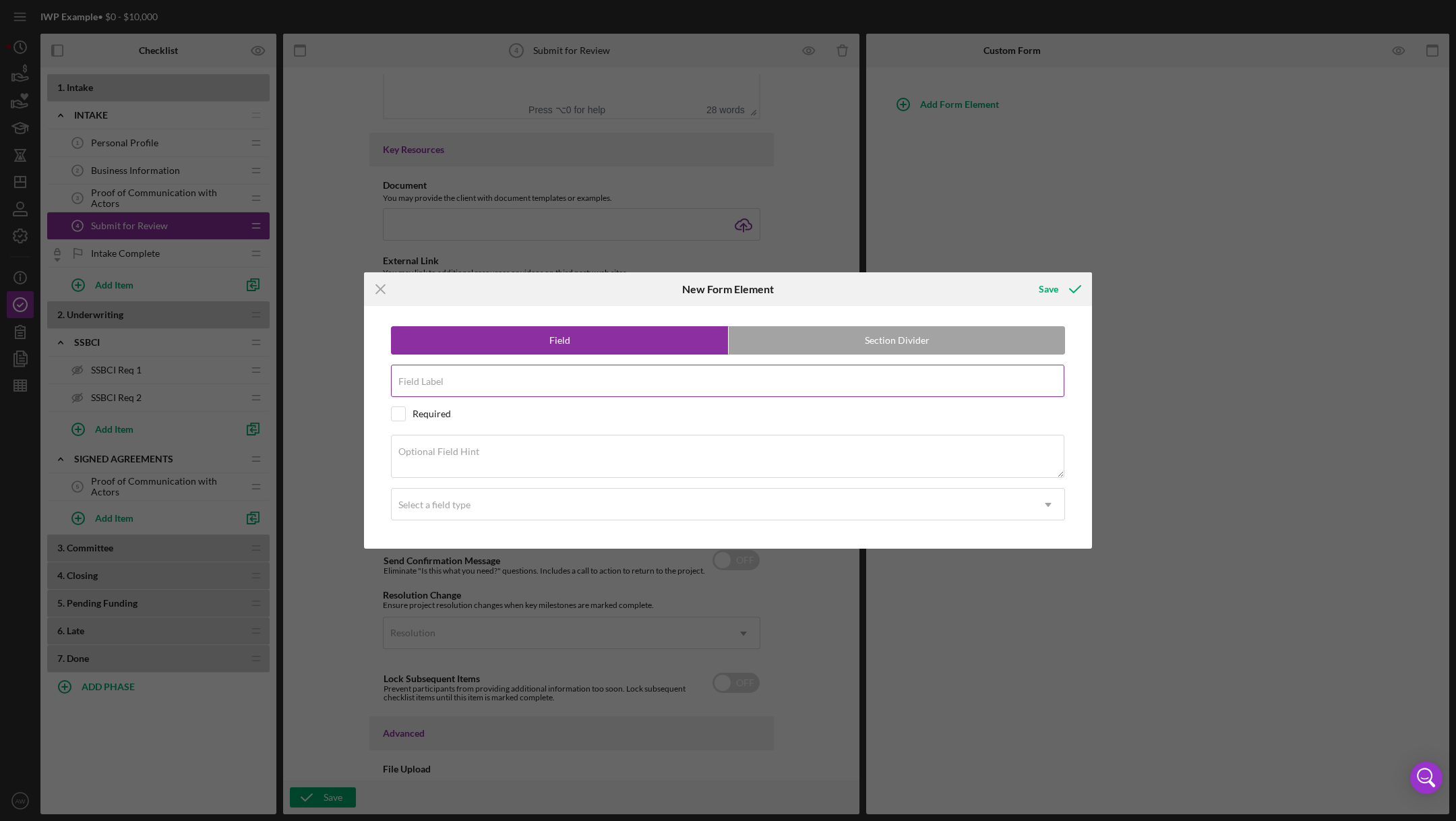
click at [578, 376] on div "Field Label" at bounding box center [728, 381] width 674 height 34
type input "A"
type input "Did you complete all the uploads and forms?"
click at [456, 501] on div "Select a field type" at bounding box center [434, 504] width 72 height 11
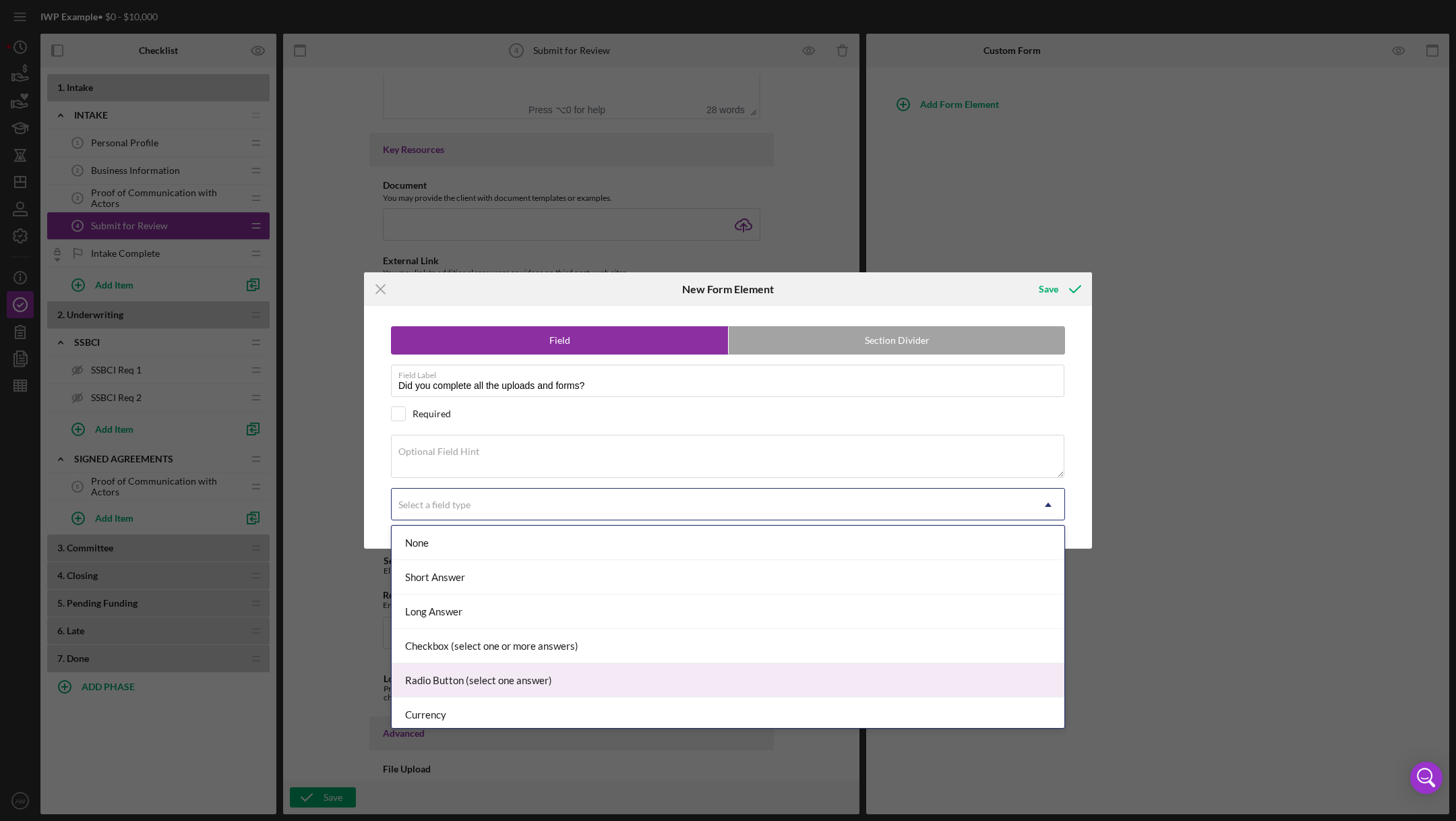
click at [441, 676] on div "Radio Button (select one answer)" at bounding box center [727, 680] width 673 height 34
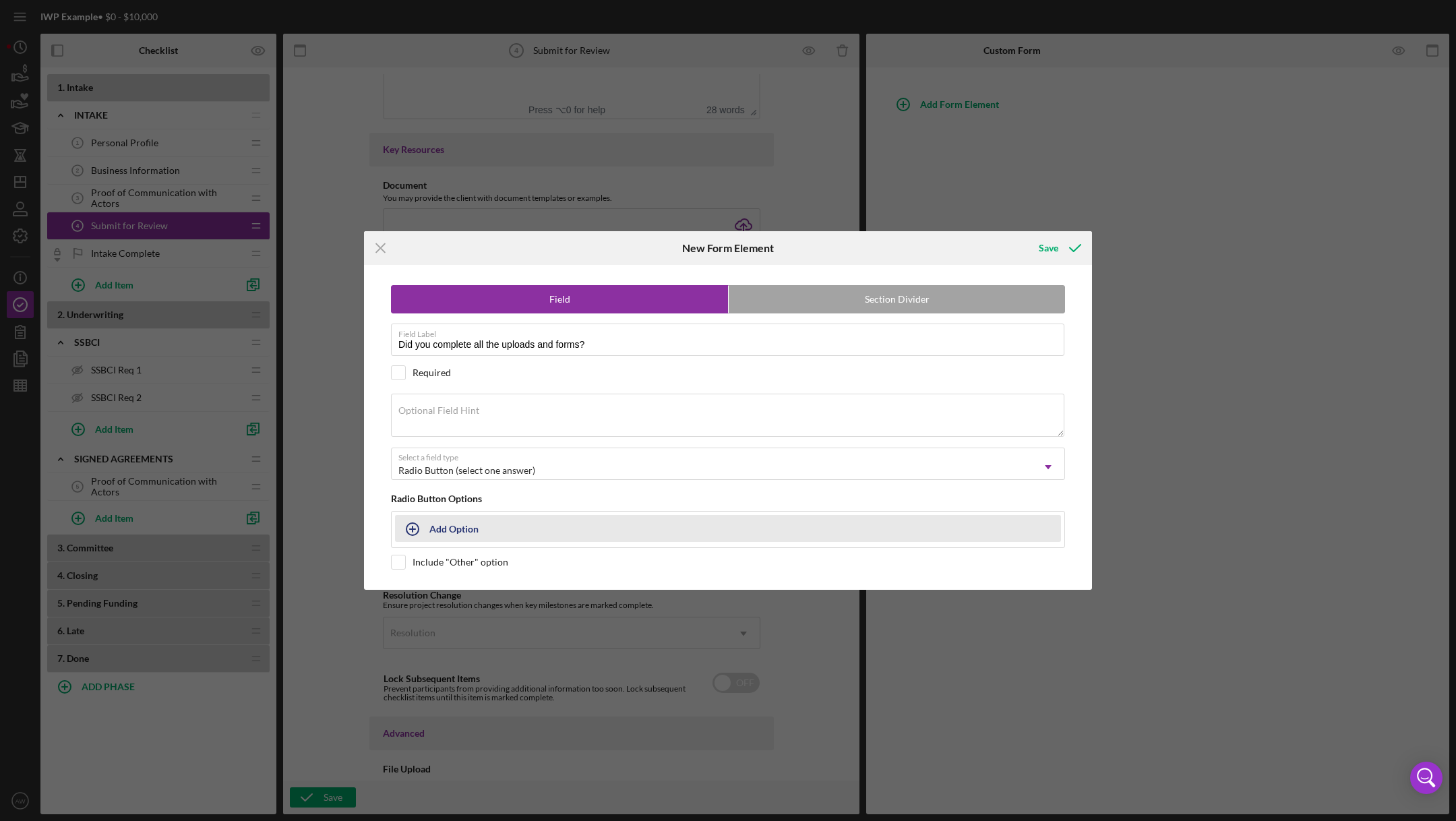
click at [457, 527] on div "Add Option" at bounding box center [454, 528] width 50 height 25
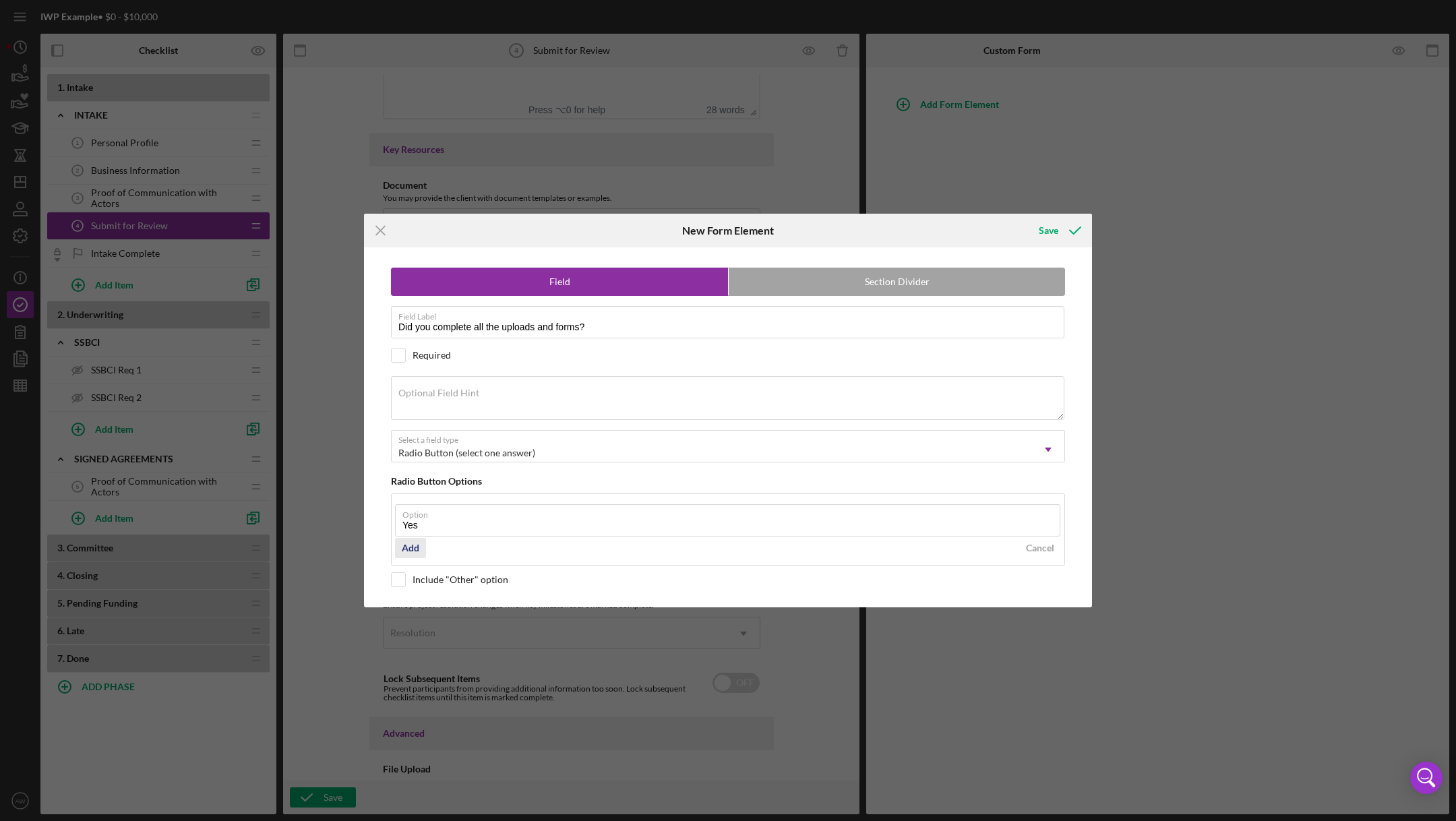
type input "Yes"
click at [413, 548] on div "Add" at bounding box center [411, 548] width 18 height 20
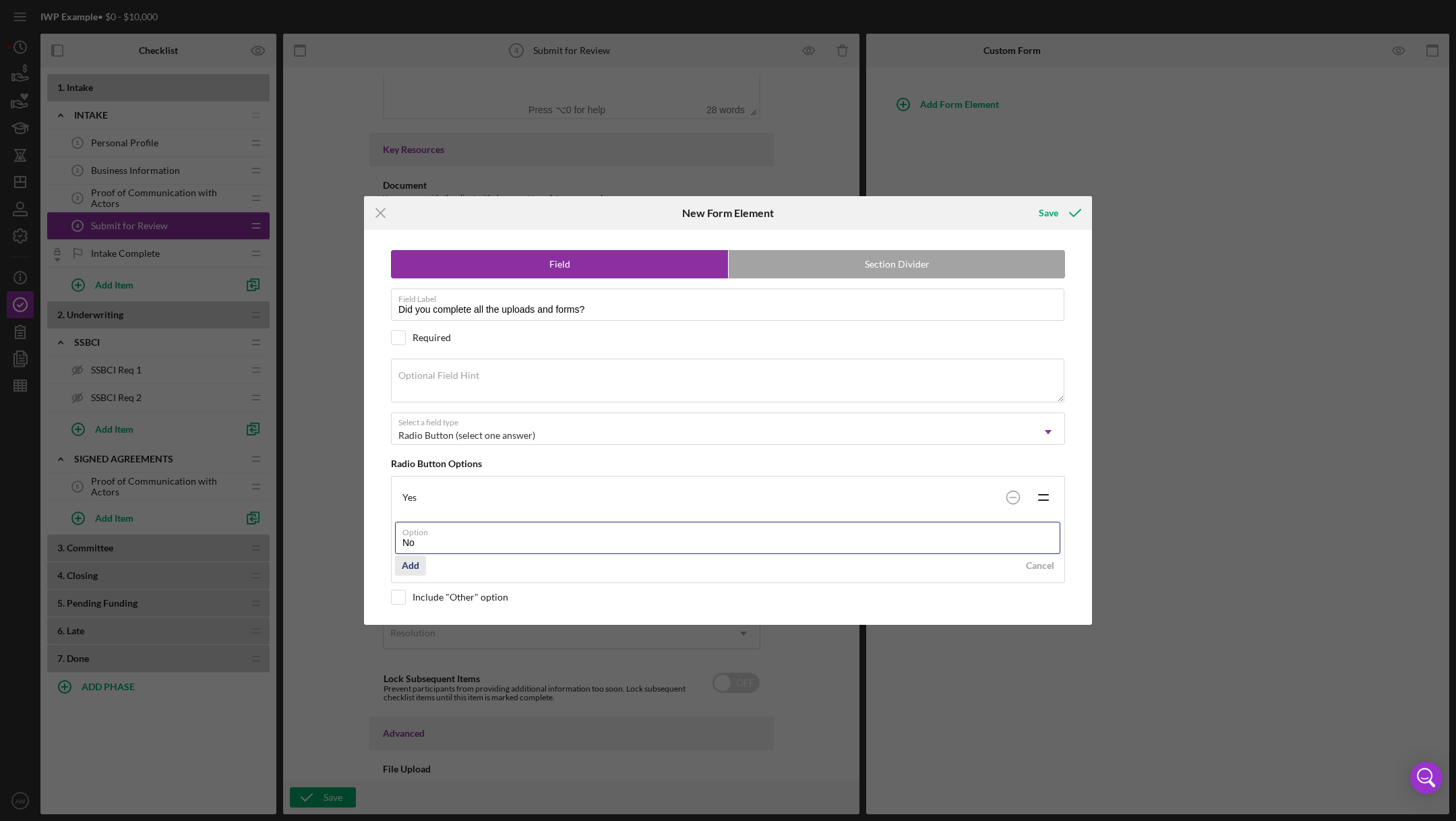
type input "No"
click at [414, 562] on div "Add" at bounding box center [411, 565] width 18 height 20
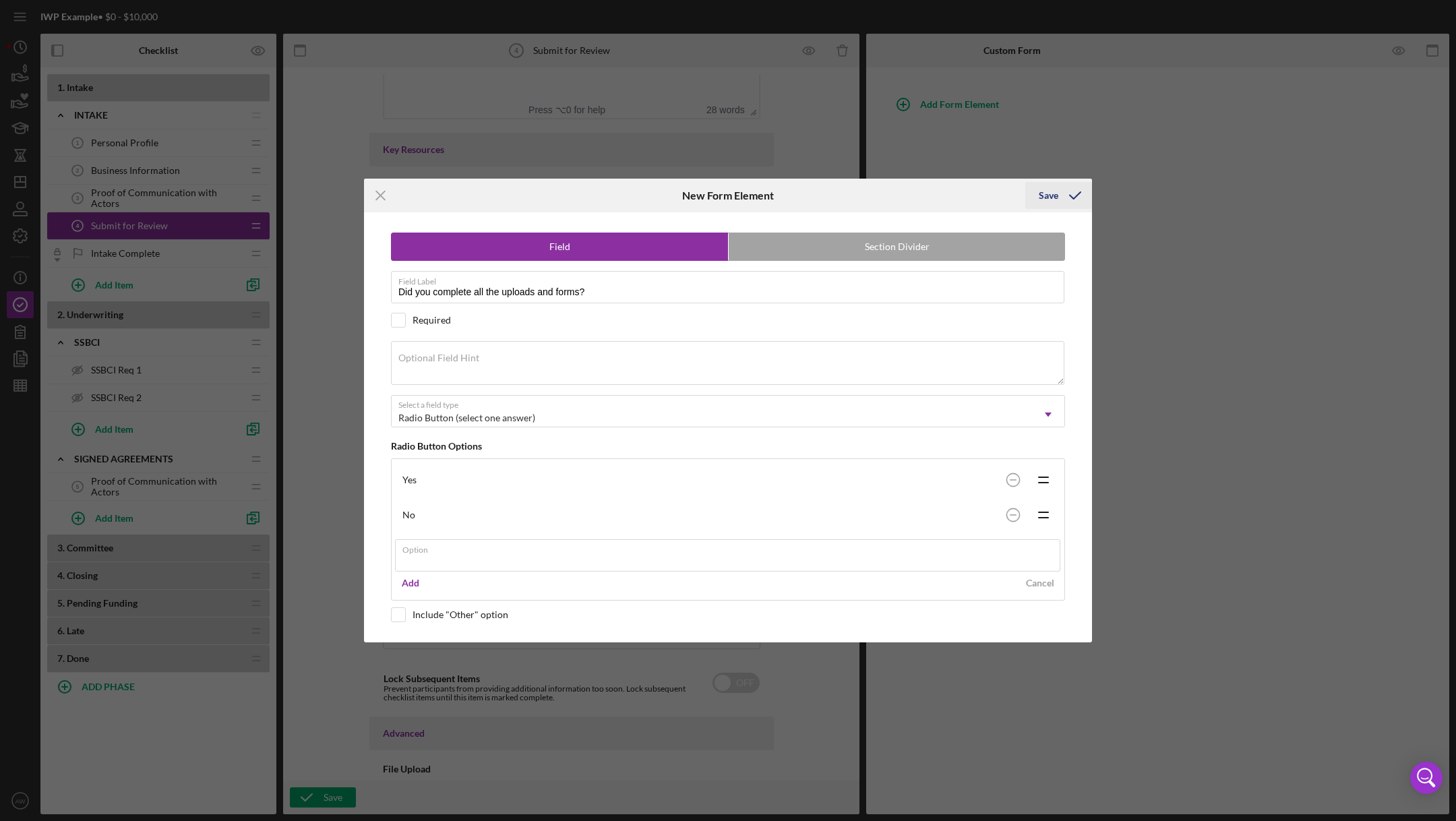
click at [1061, 205] on icon "submit" at bounding box center [1075, 196] width 34 height 34
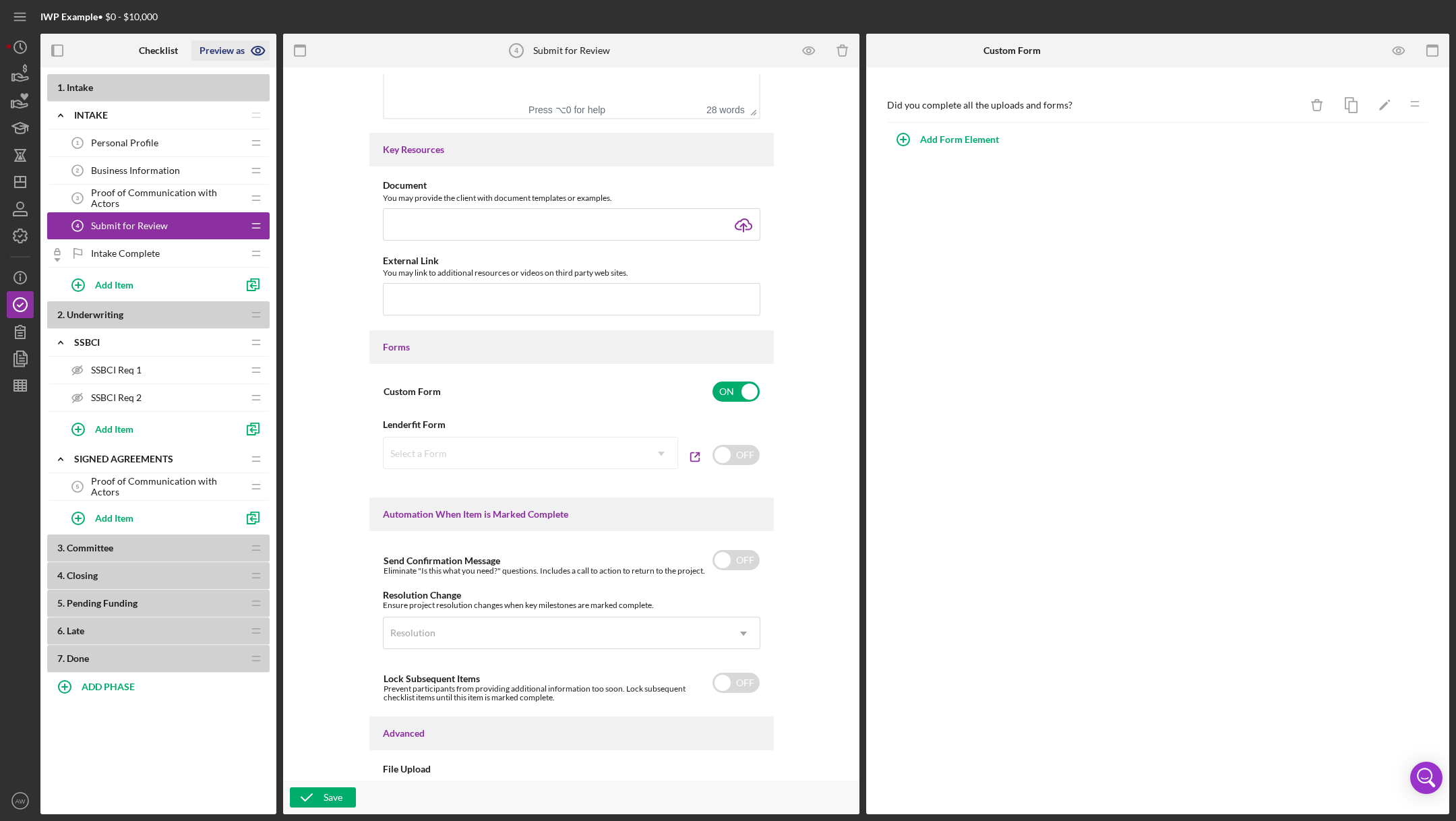
click at [261, 52] on icon "button" at bounding box center [258, 51] width 34 height 34
click at [223, 83] on link "Point of Contact" at bounding box center [236, 83] width 83 height 27
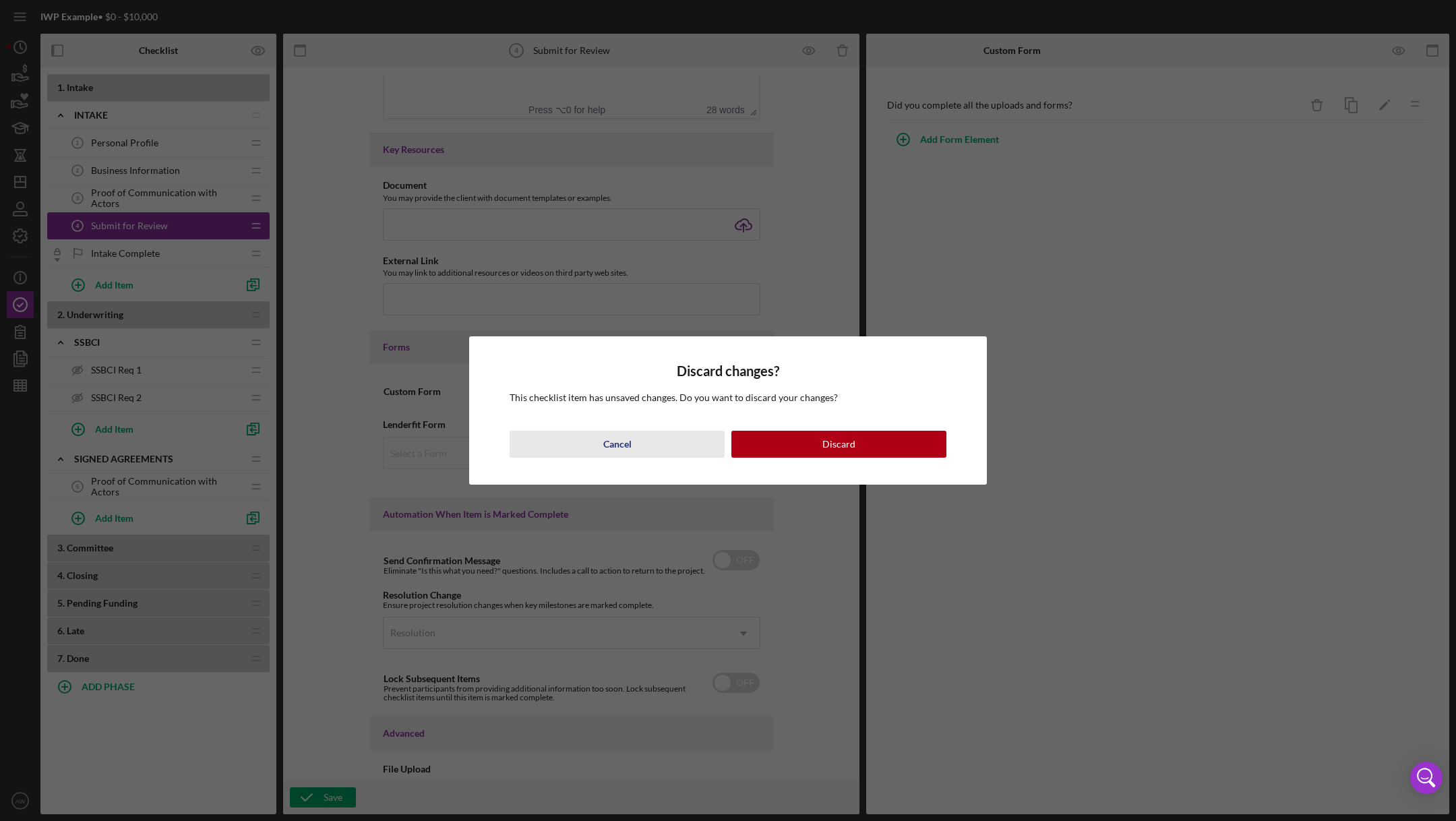
click at [645, 435] on button "Cancel" at bounding box center [617, 445] width 215 height 27
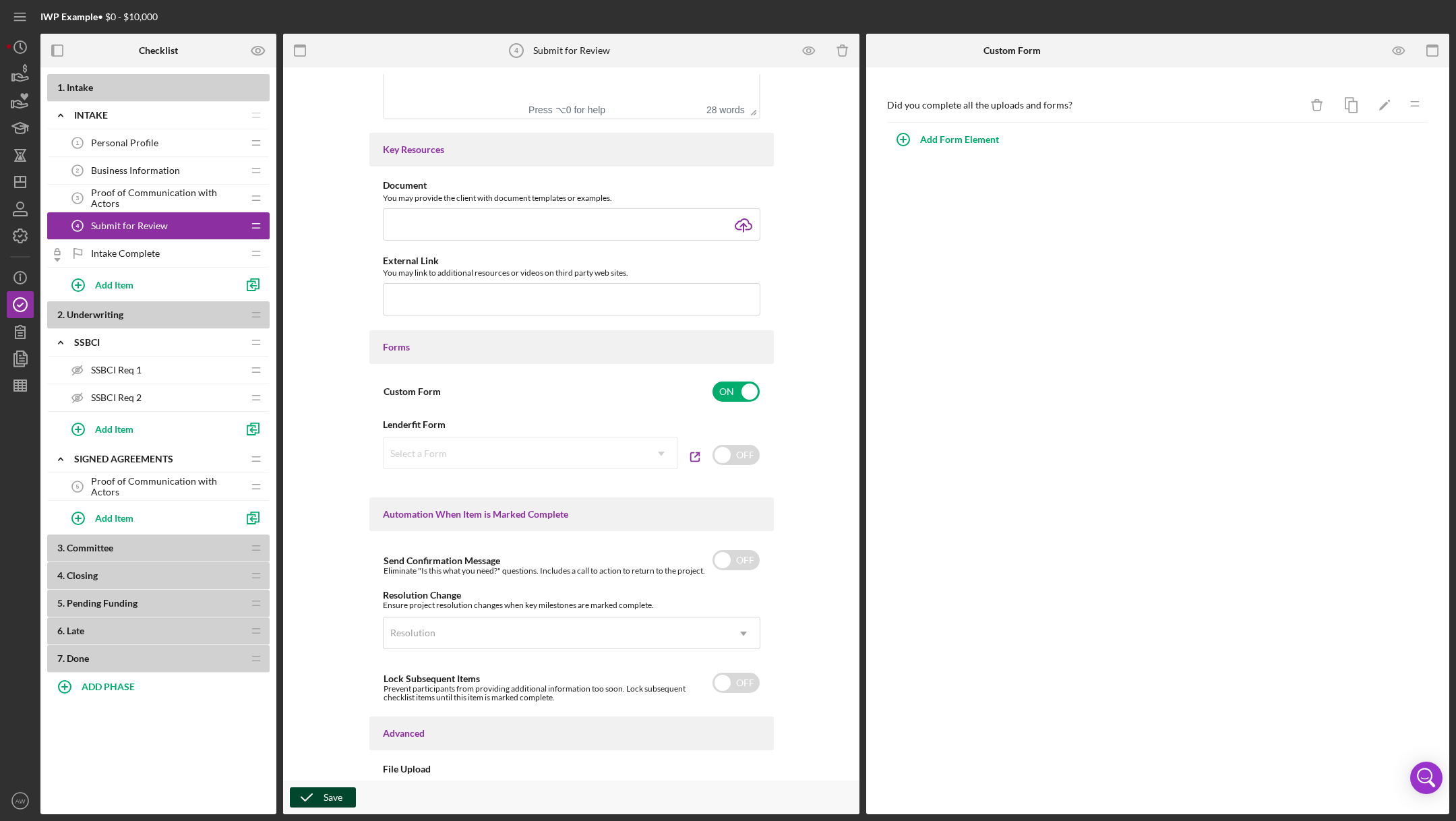
click at [300, 794] on icon "button" at bounding box center [307, 797] width 34 height 34
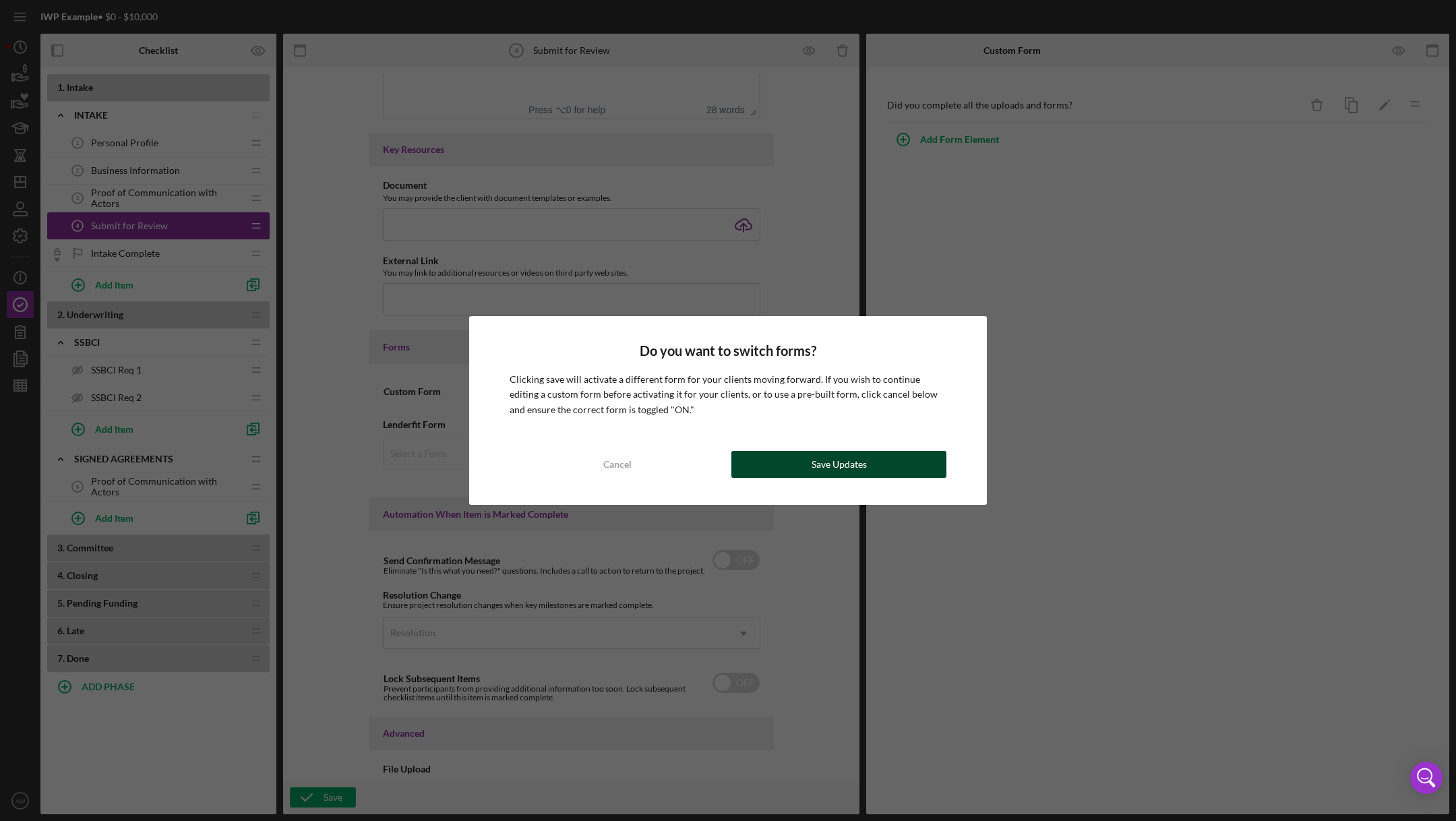
click at [800, 467] on button "Save Updates" at bounding box center [839, 464] width 215 height 27
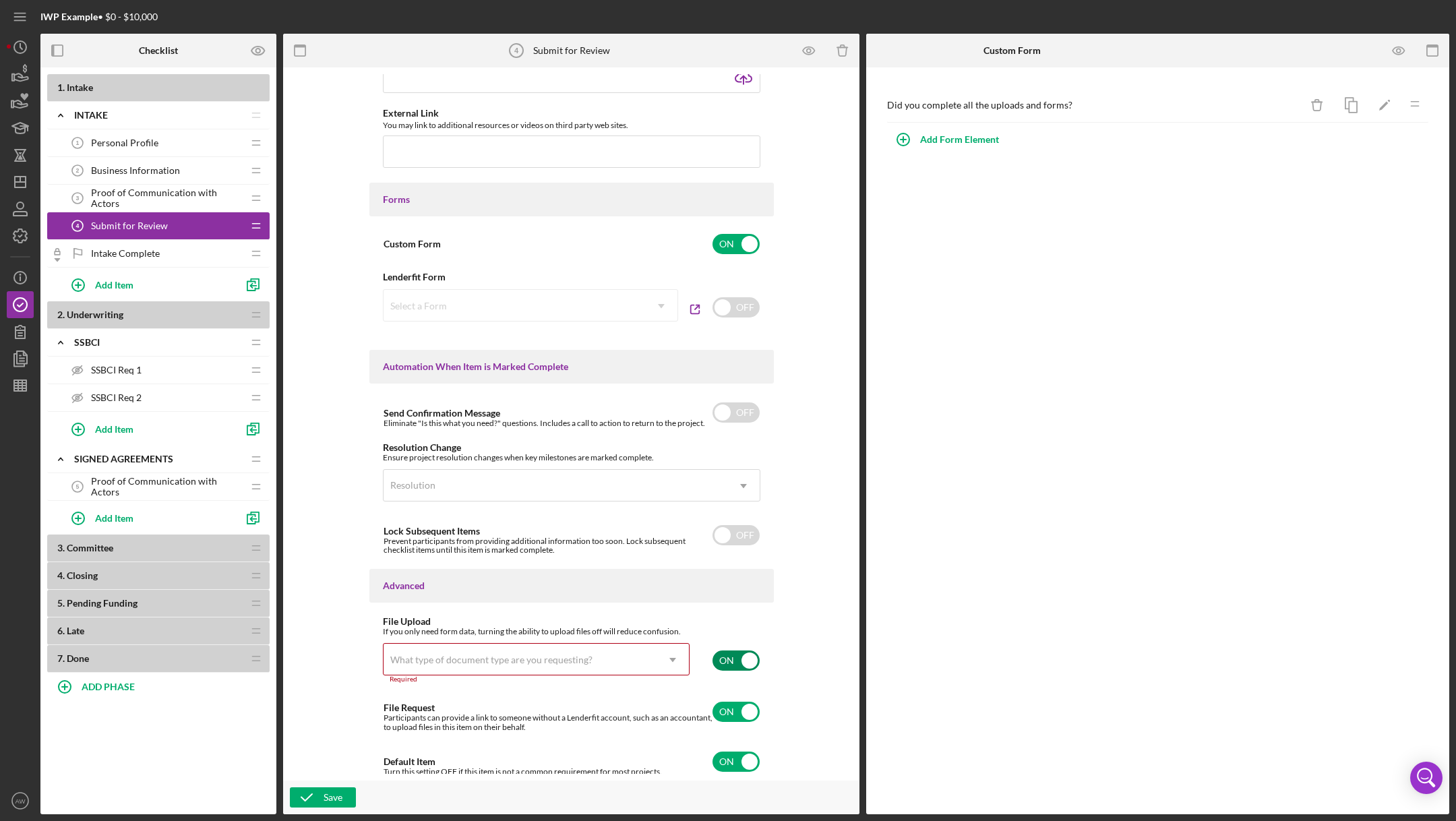
click at [736, 661] on input "checkbox" at bounding box center [736, 660] width 47 height 20
checkbox input "false"
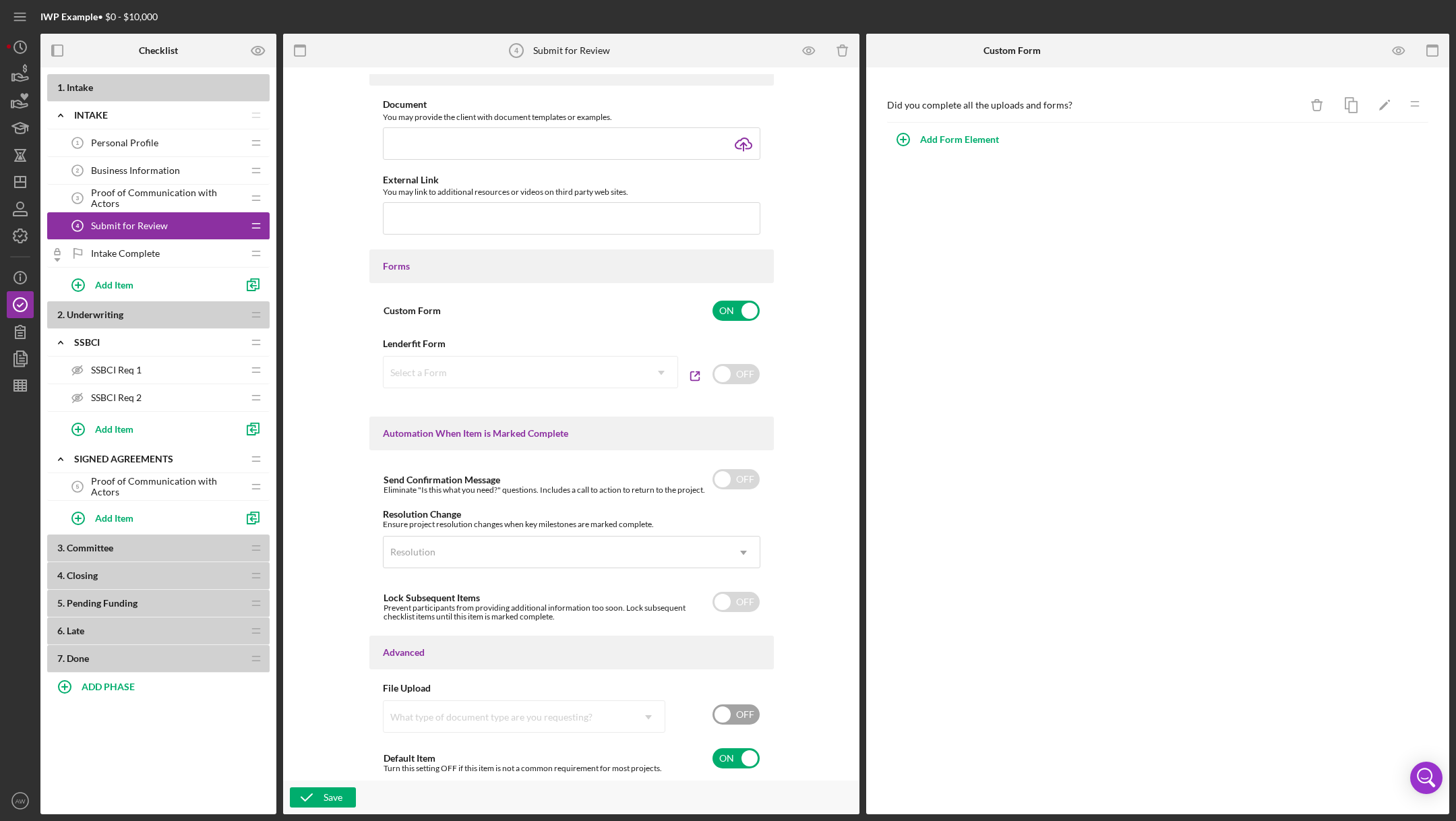
scroll to position [543, 0]
click at [300, 795] on icon "button" at bounding box center [307, 797] width 34 height 34
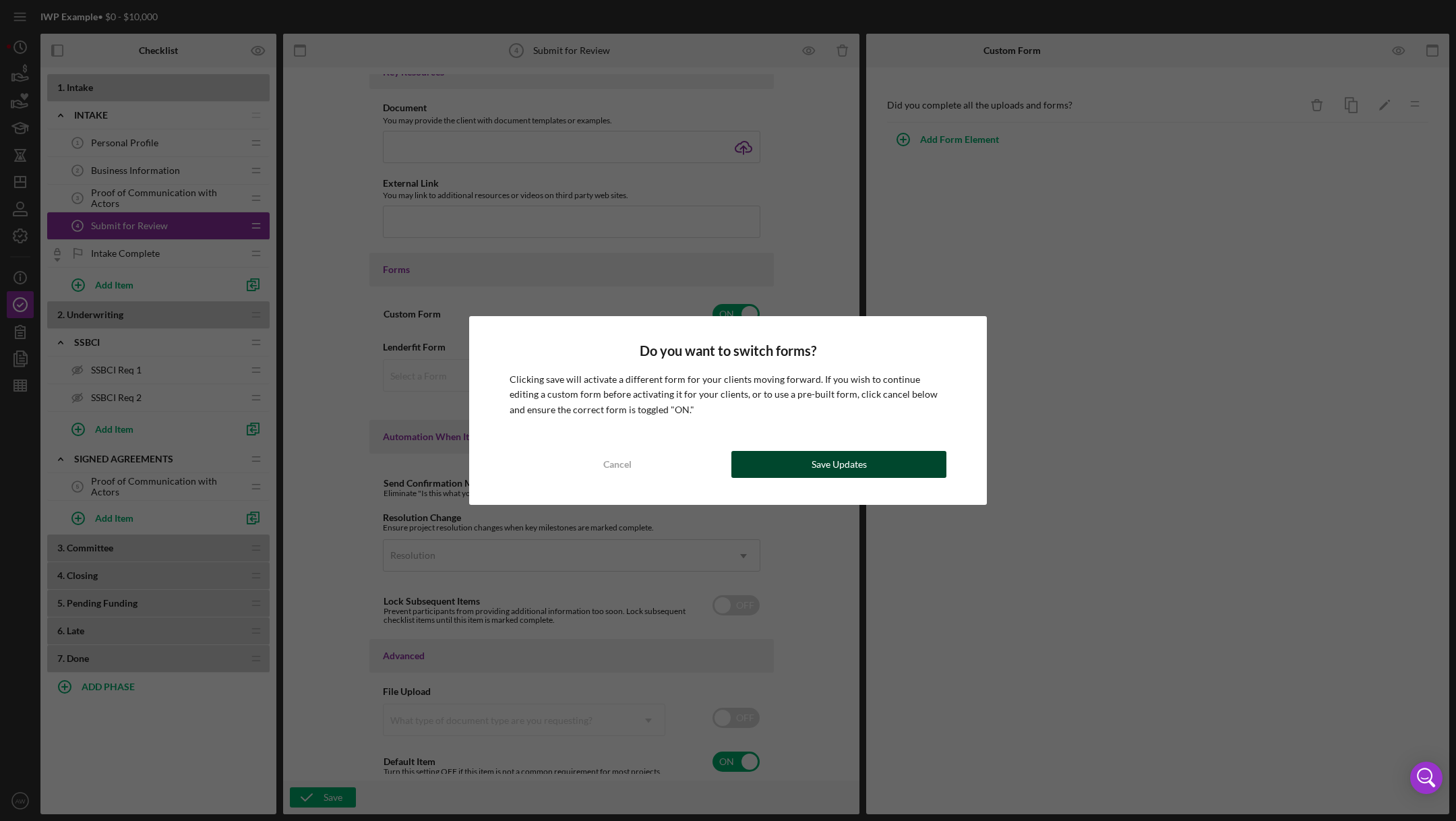
click at [821, 471] on div "Save Updates" at bounding box center [839, 464] width 55 height 27
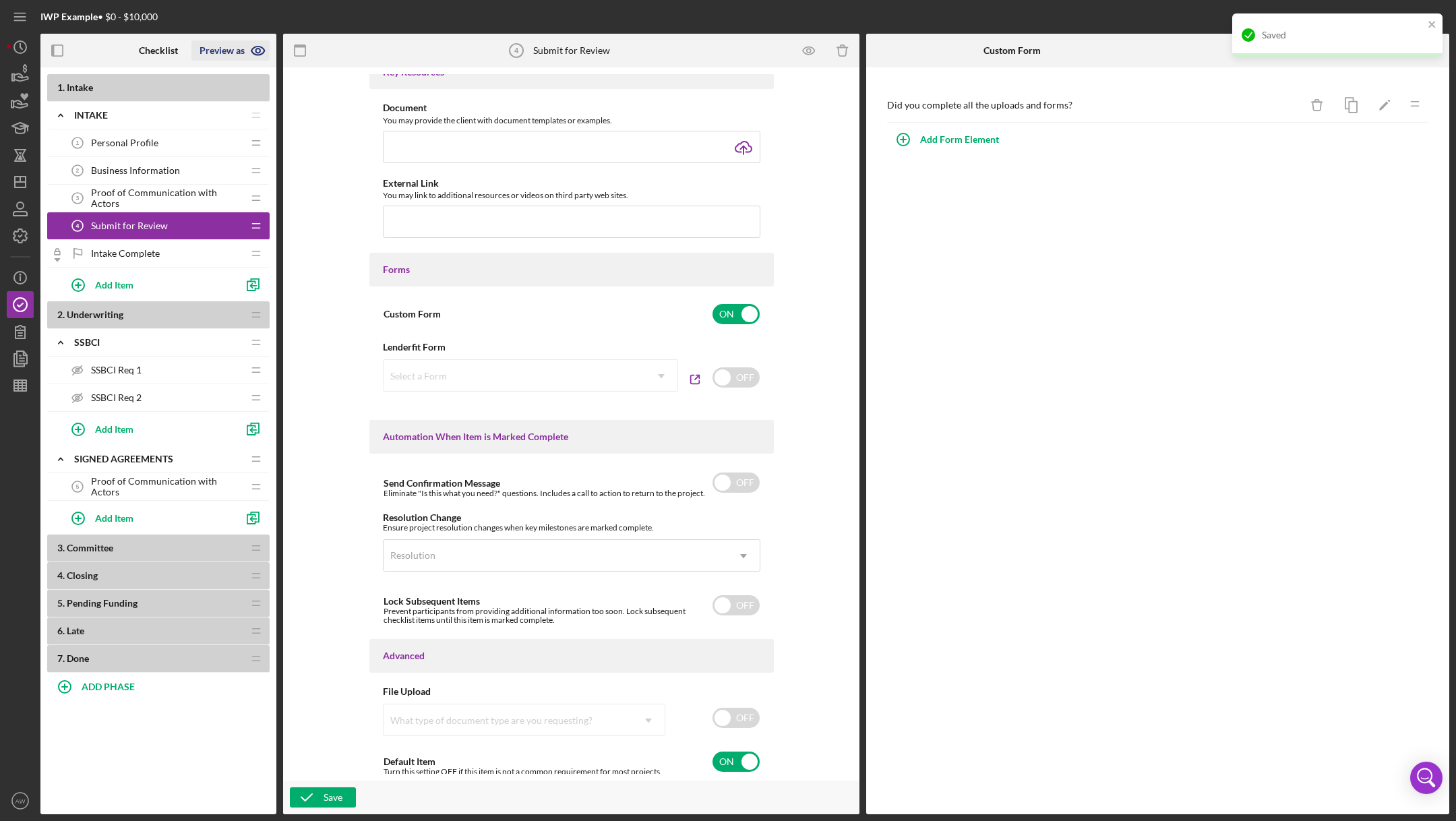
click at [260, 47] on icon "button" at bounding box center [258, 51] width 34 height 34
click at [230, 71] on link "Point of Contact" at bounding box center [236, 83] width 83 height 27
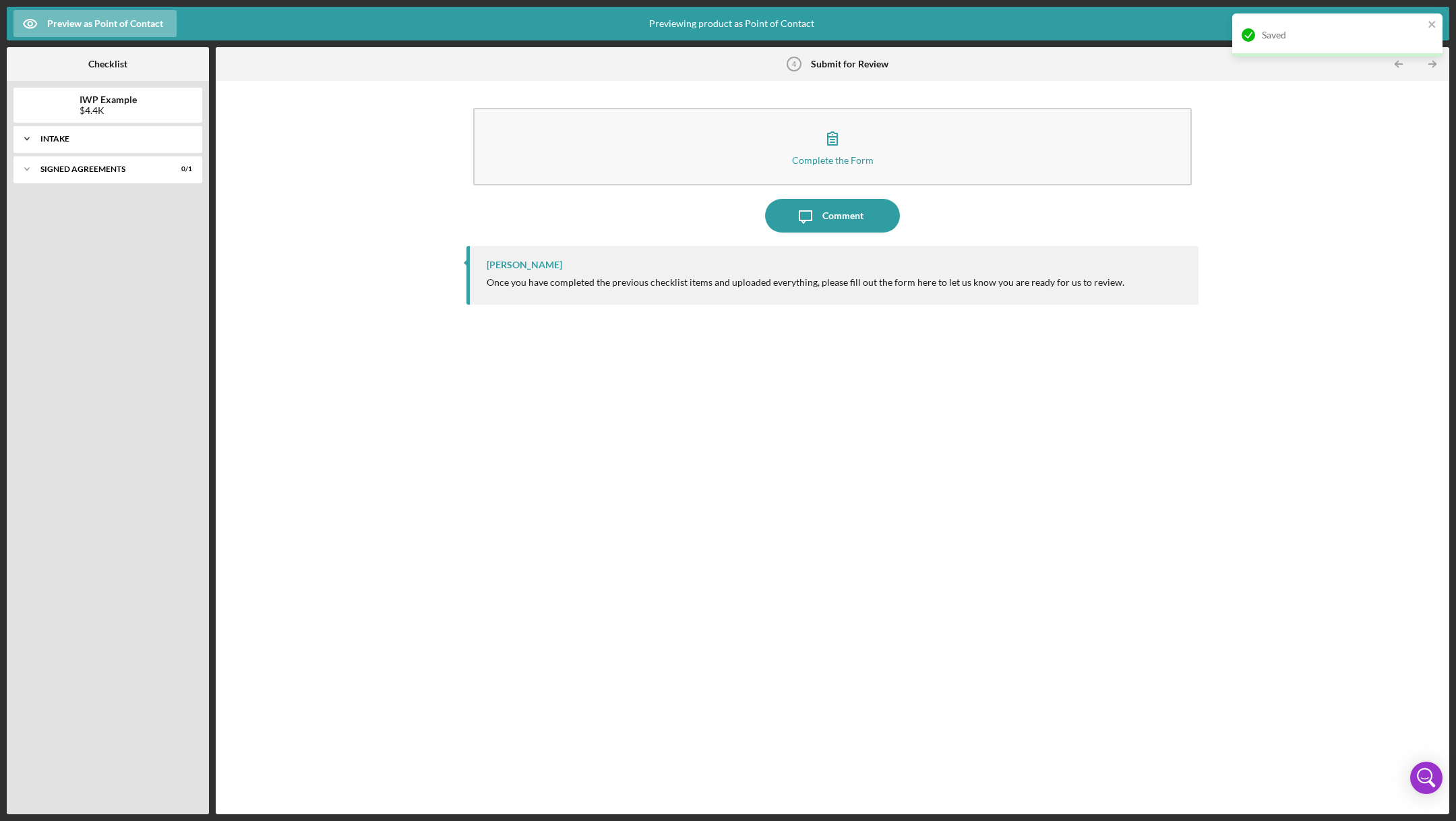
click at [95, 128] on div "Icon/Expander Intake 0 / 5" at bounding box center [108, 139] width 189 height 27
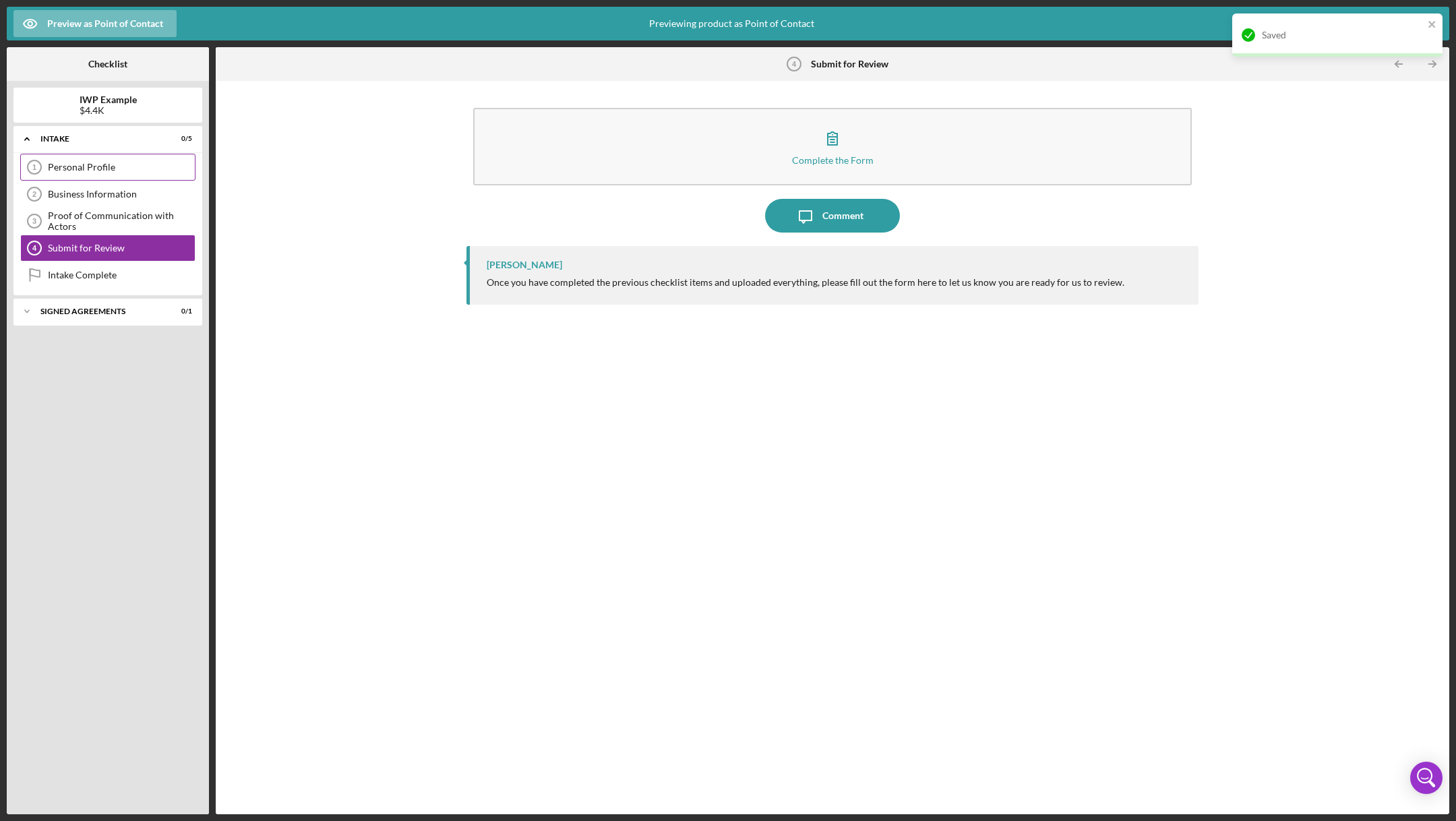
click at [108, 160] on div "Personal Profile 1 Personal Profile" at bounding box center [108, 167] width 175 height 27
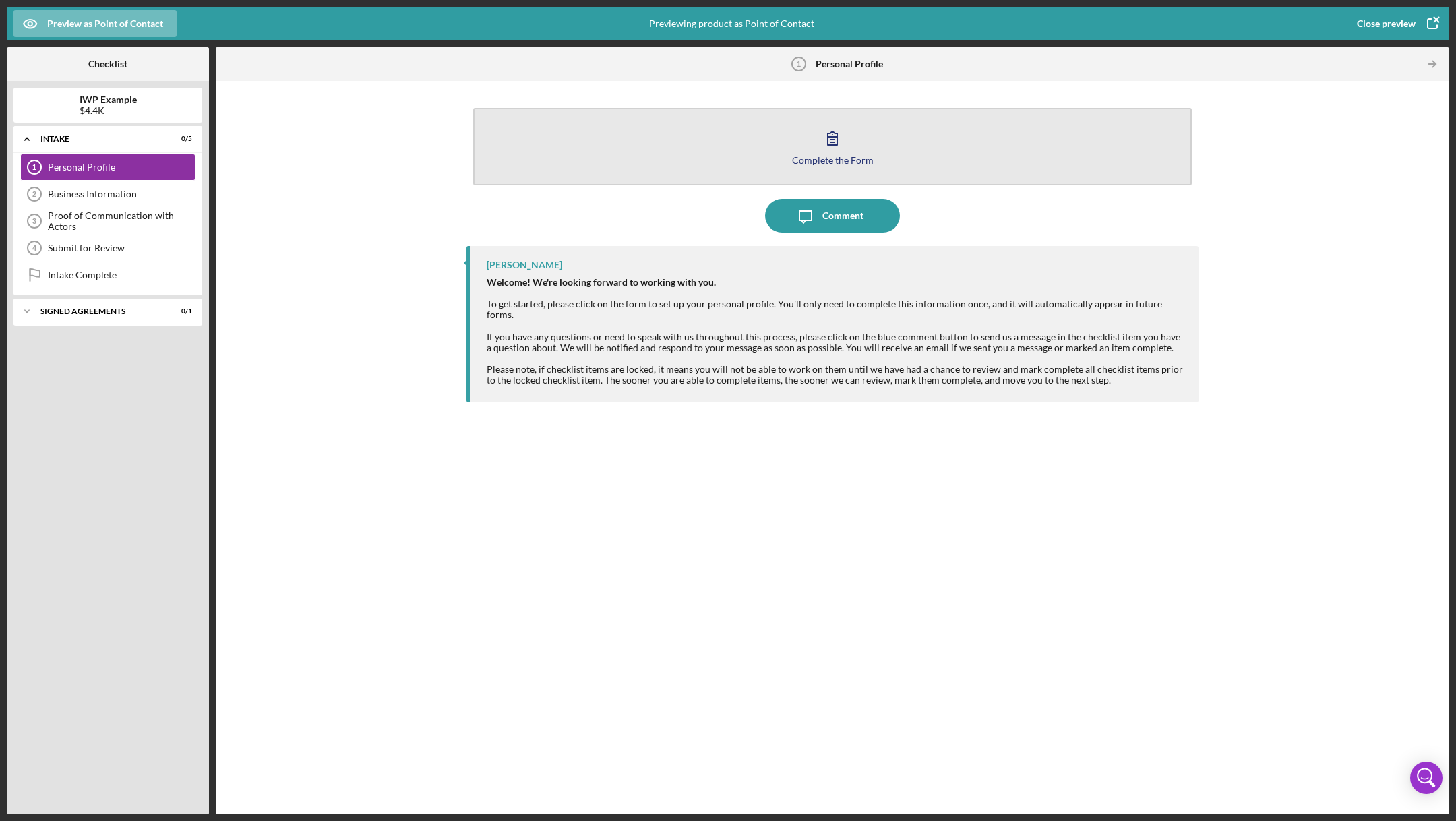
click at [723, 157] on button "Complete the Form Form" at bounding box center [832, 147] width 718 height 78
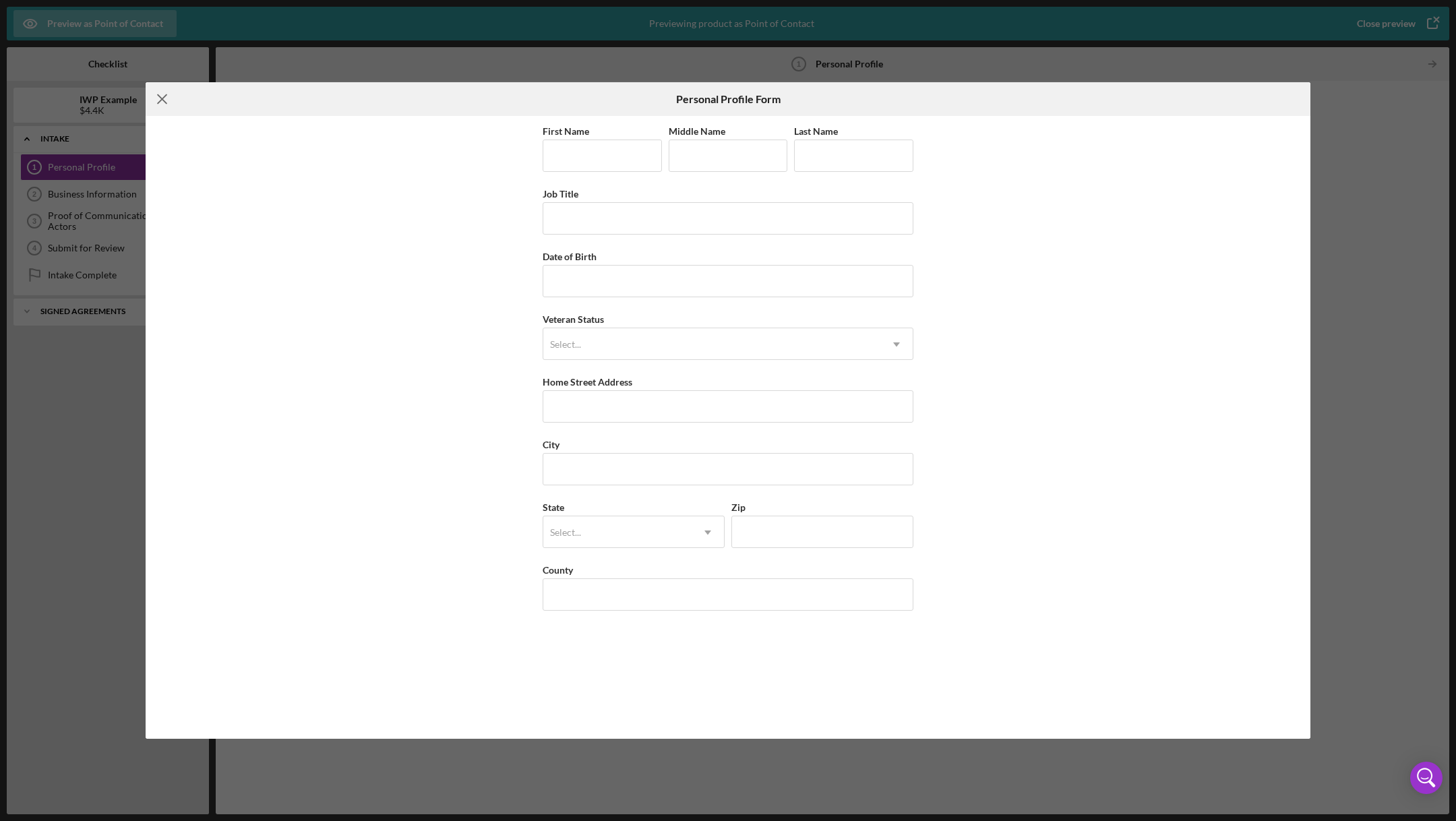
click at [169, 98] on icon "Icon/Menu Close" at bounding box center [163, 99] width 34 height 34
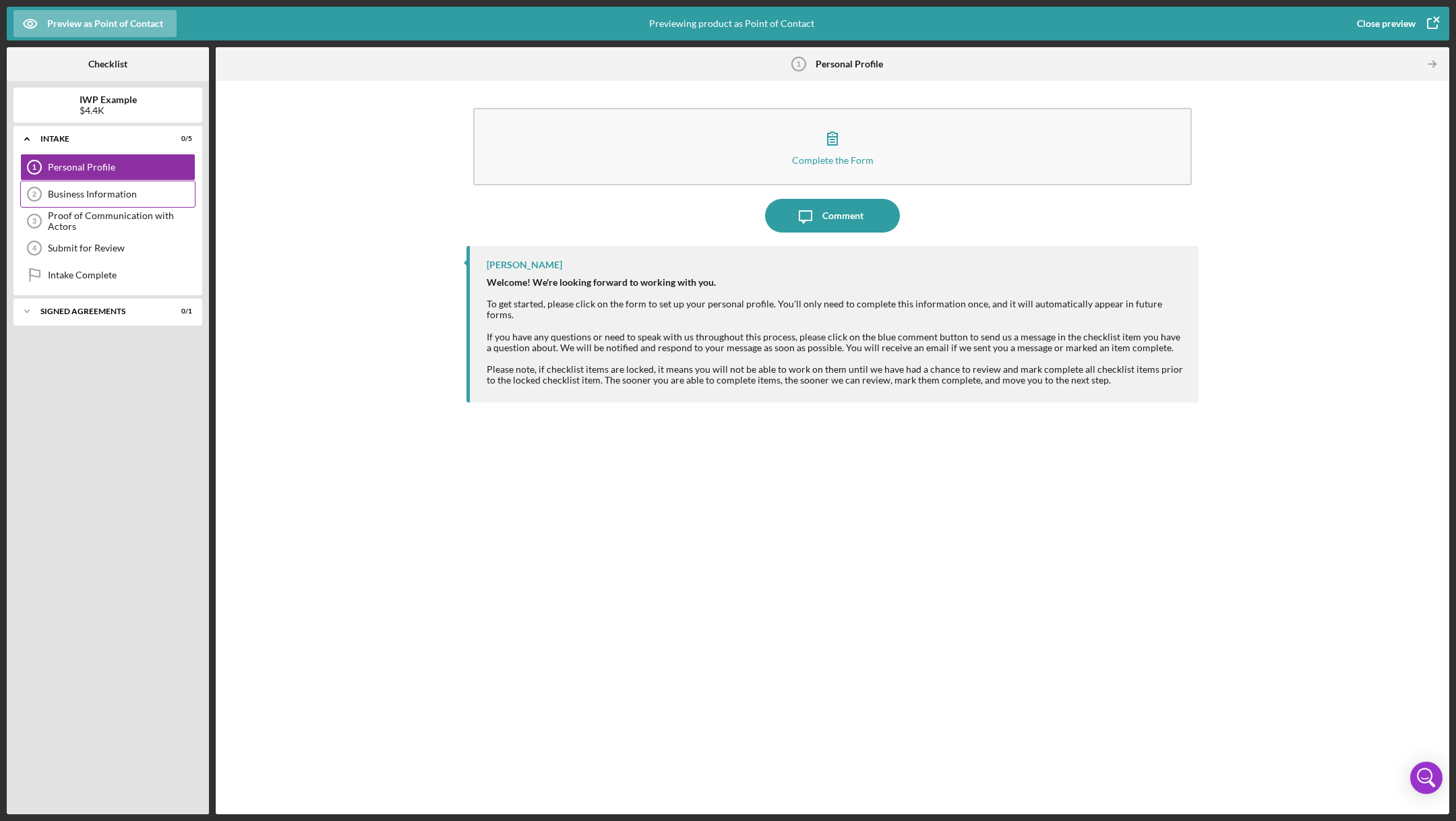
click at [72, 186] on div "Business Information 2 Business Information" at bounding box center [108, 195] width 175 height 27
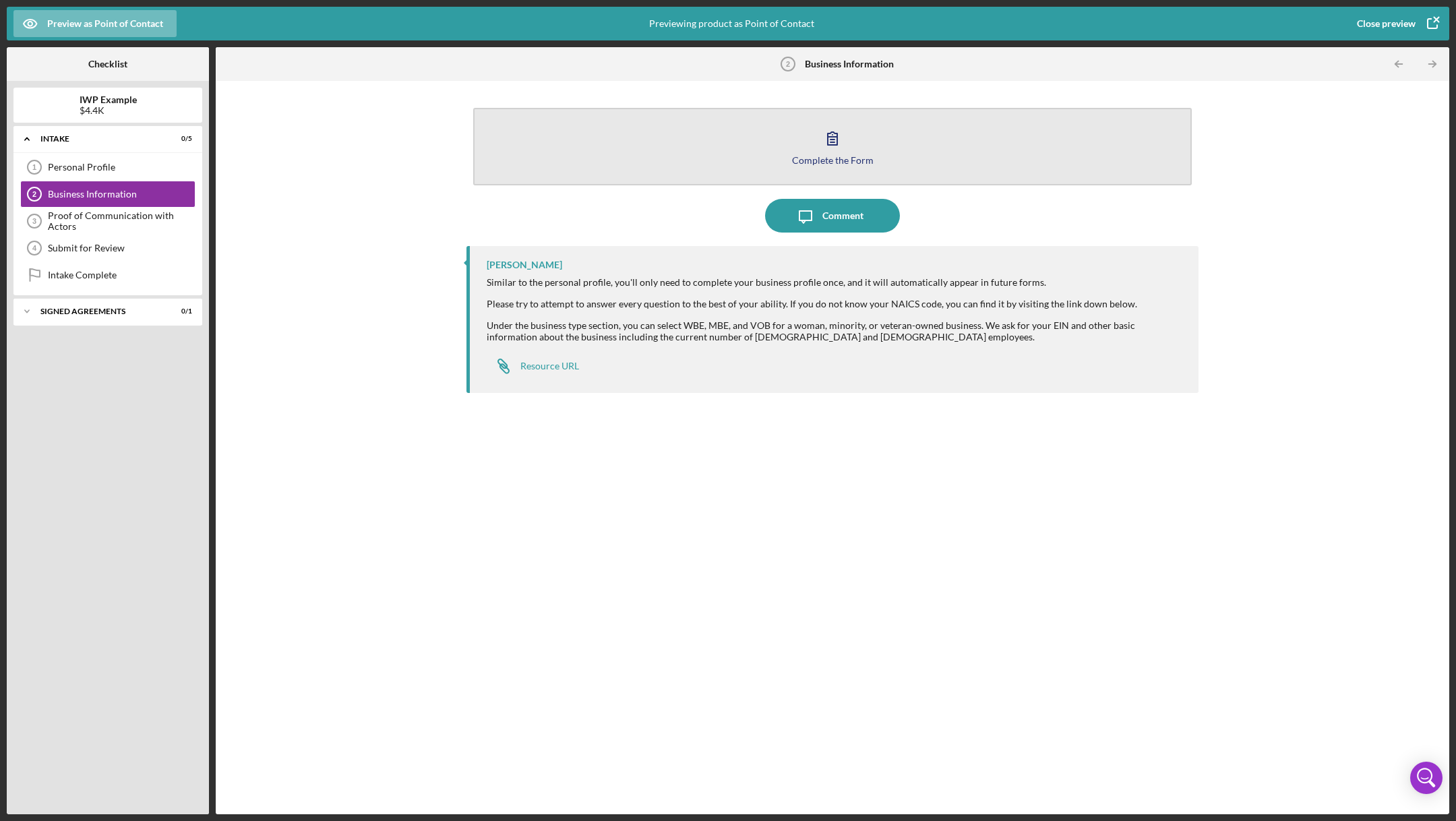
click at [824, 128] on icon "button" at bounding box center [832, 138] width 34 height 34
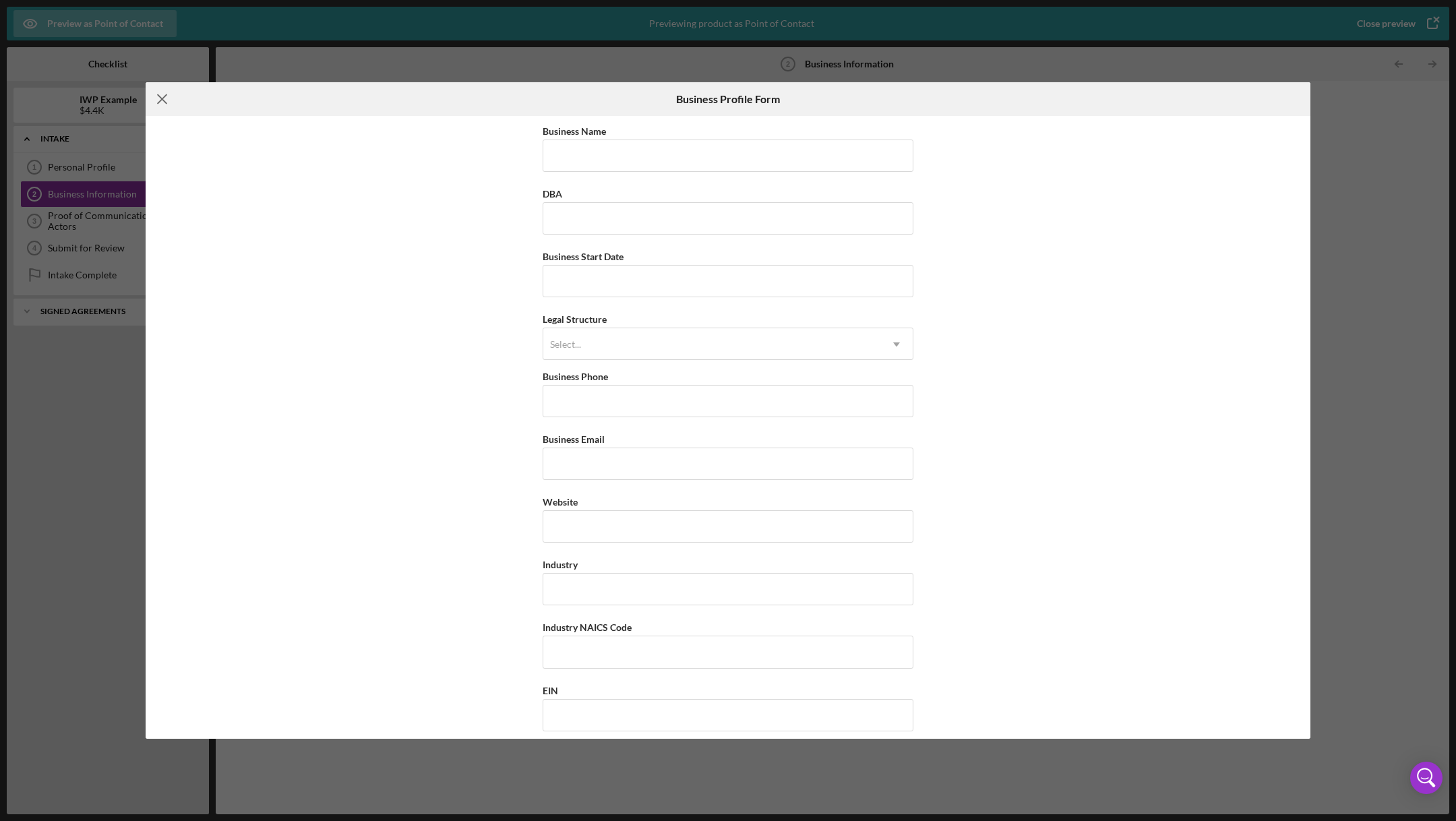
click at [161, 84] on icon "Icon/Menu Close" at bounding box center [163, 99] width 34 height 34
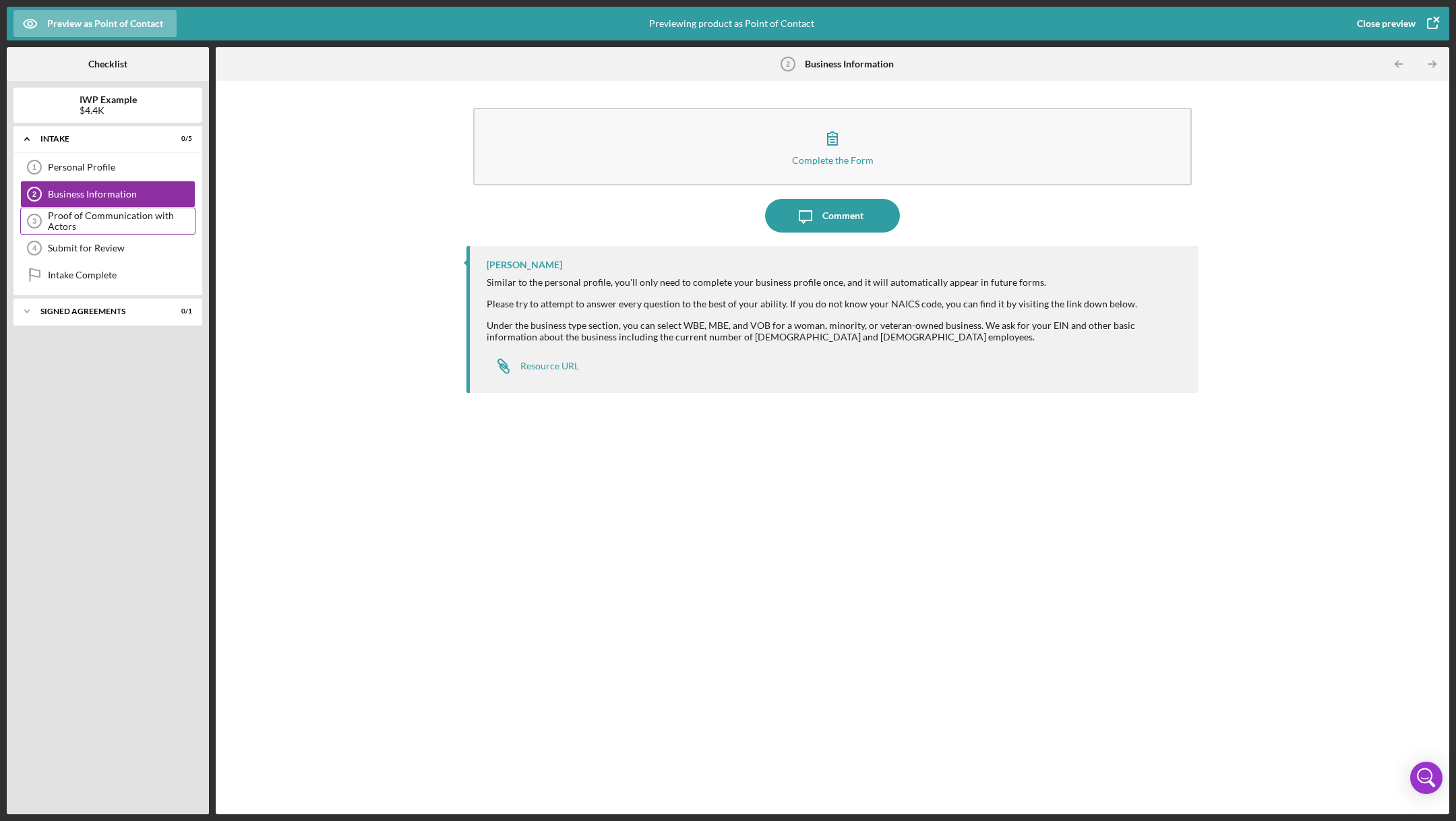
click at [75, 217] on div "Proof of Communication with Actors" at bounding box center [121, 221] width 147 height 21
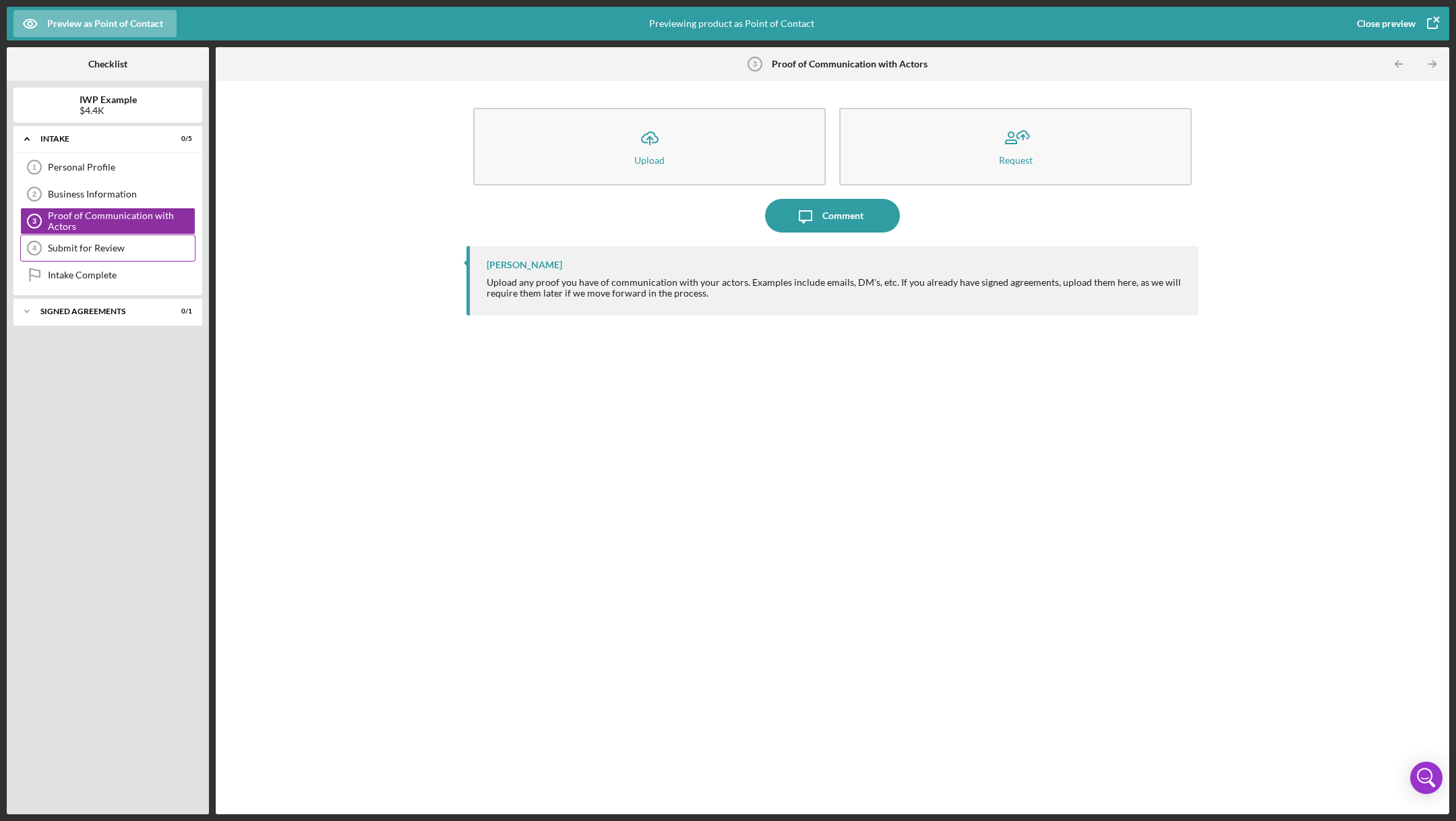
click at [110, 252] on div "Submit for Review 4 Submit for Review" at bounding box center [108, 248] width 175 height 27
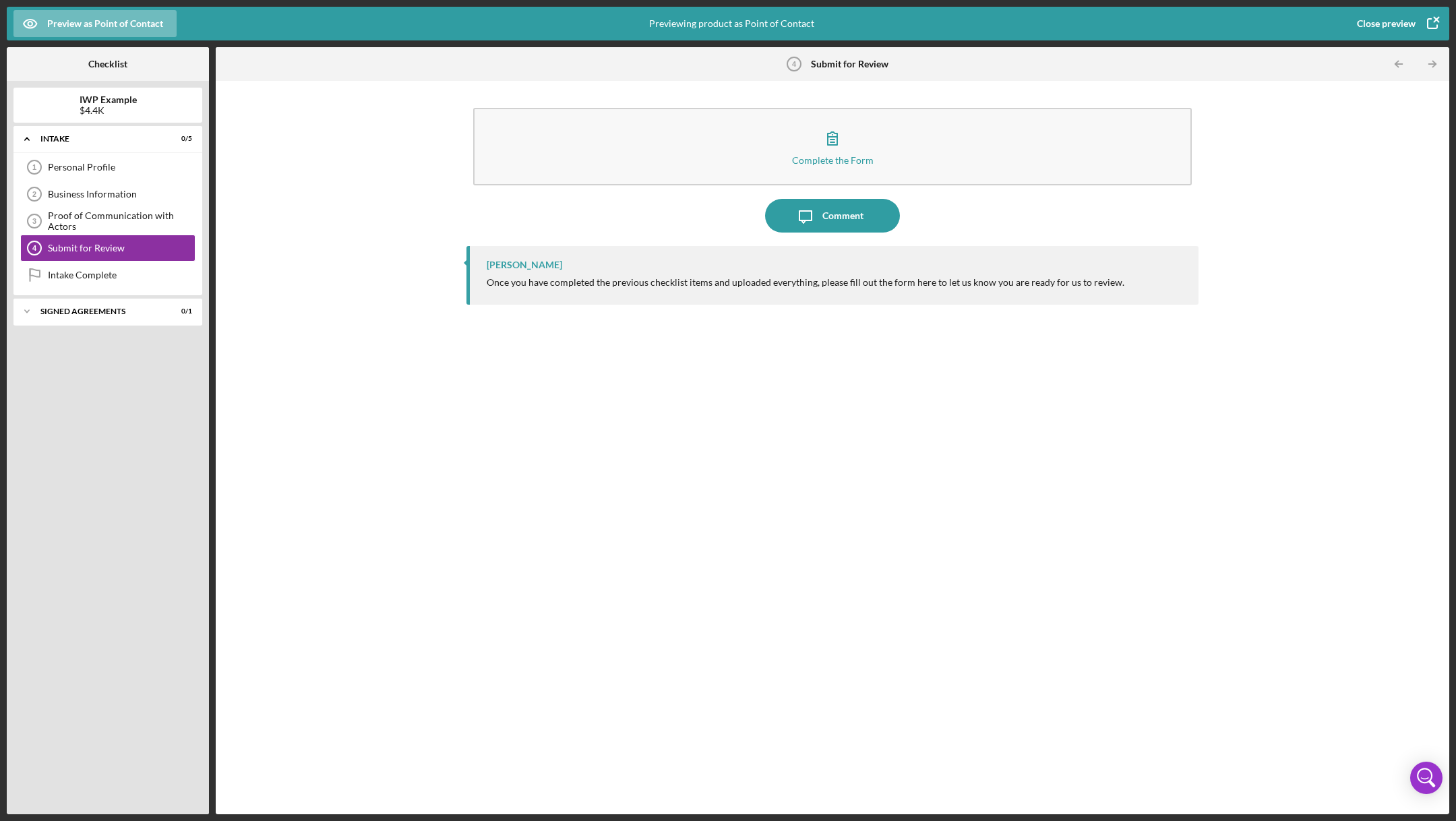
drag, startPoint x: 474, startPoint y: 281, endPoint x: 1123, endPoint y: 302, distance: 649.3
click at [1123, 302] on div "[PERSON_NAME] Once you have completed the previous checklist items and uploaded…" at bounding box center [832, 275] width 732 height 58
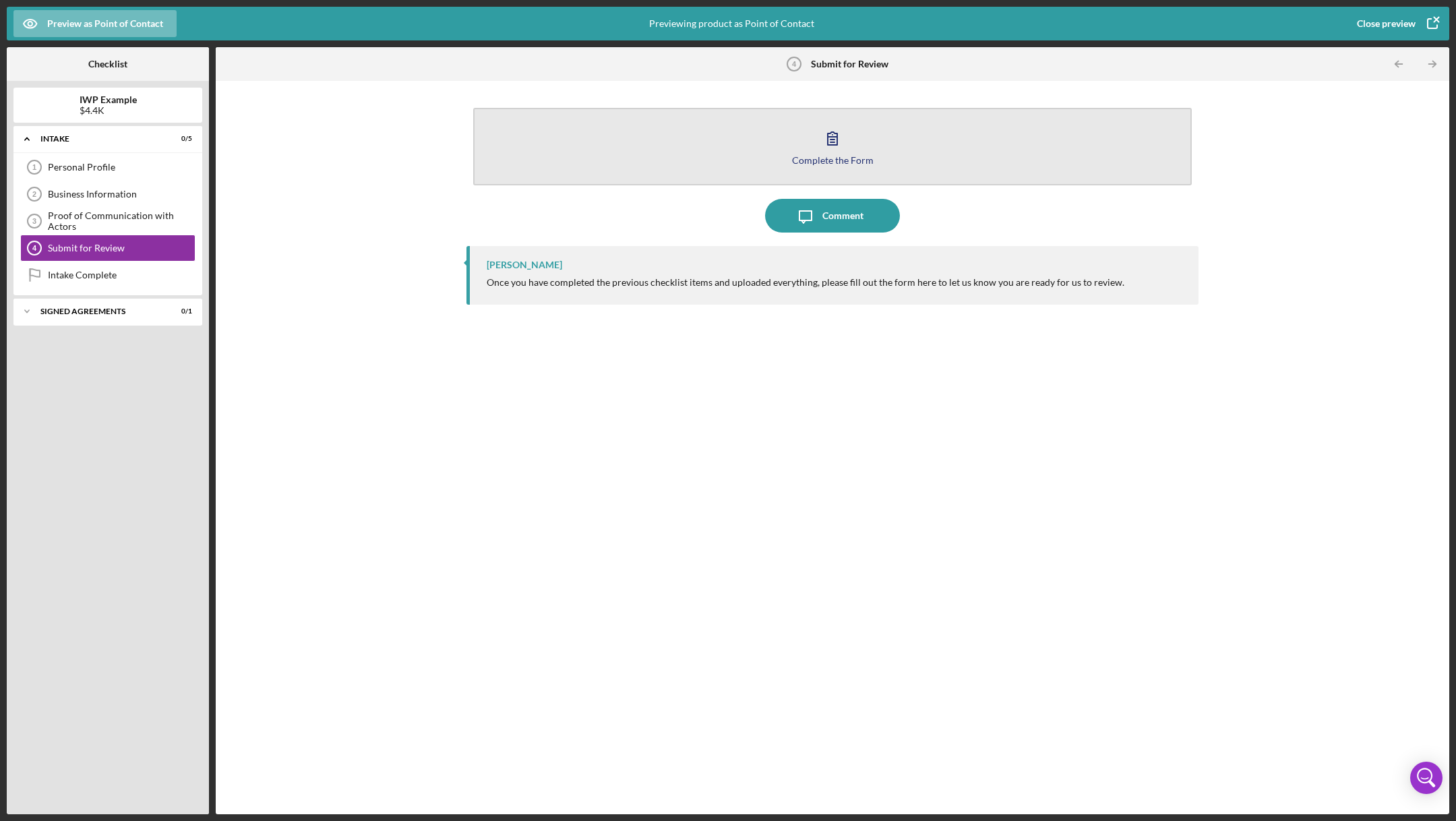
click at [820, 154] on button "Complete the Form Form" at bounding box center [832, 147] width 718 height 78
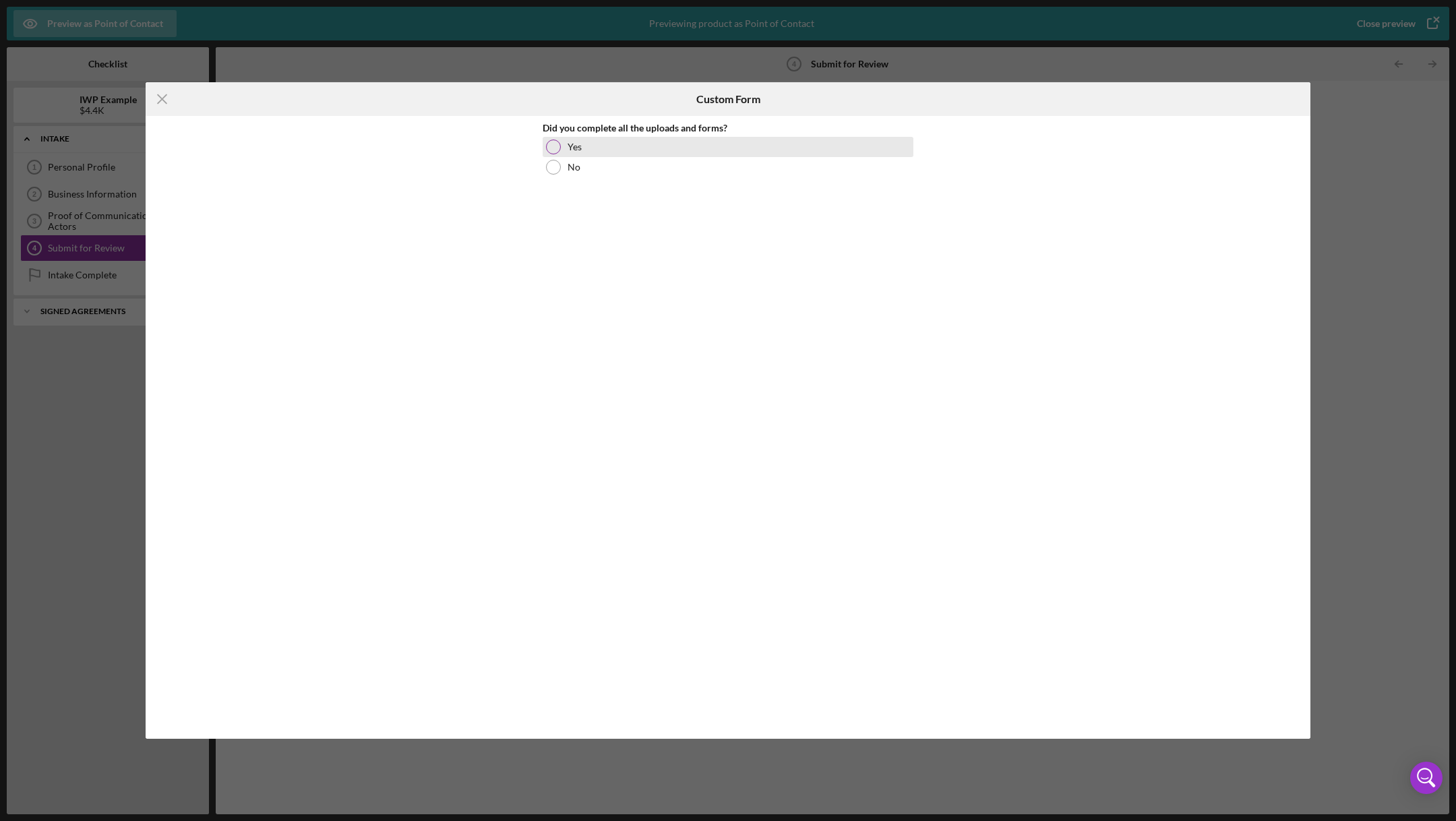
click at [552, 150] on div at bounding box center [553, 146] width 15 height 15
click at [164, 97] on icon "Icon/Menu Close" at bounding box center [163, 99] width 34 height 34
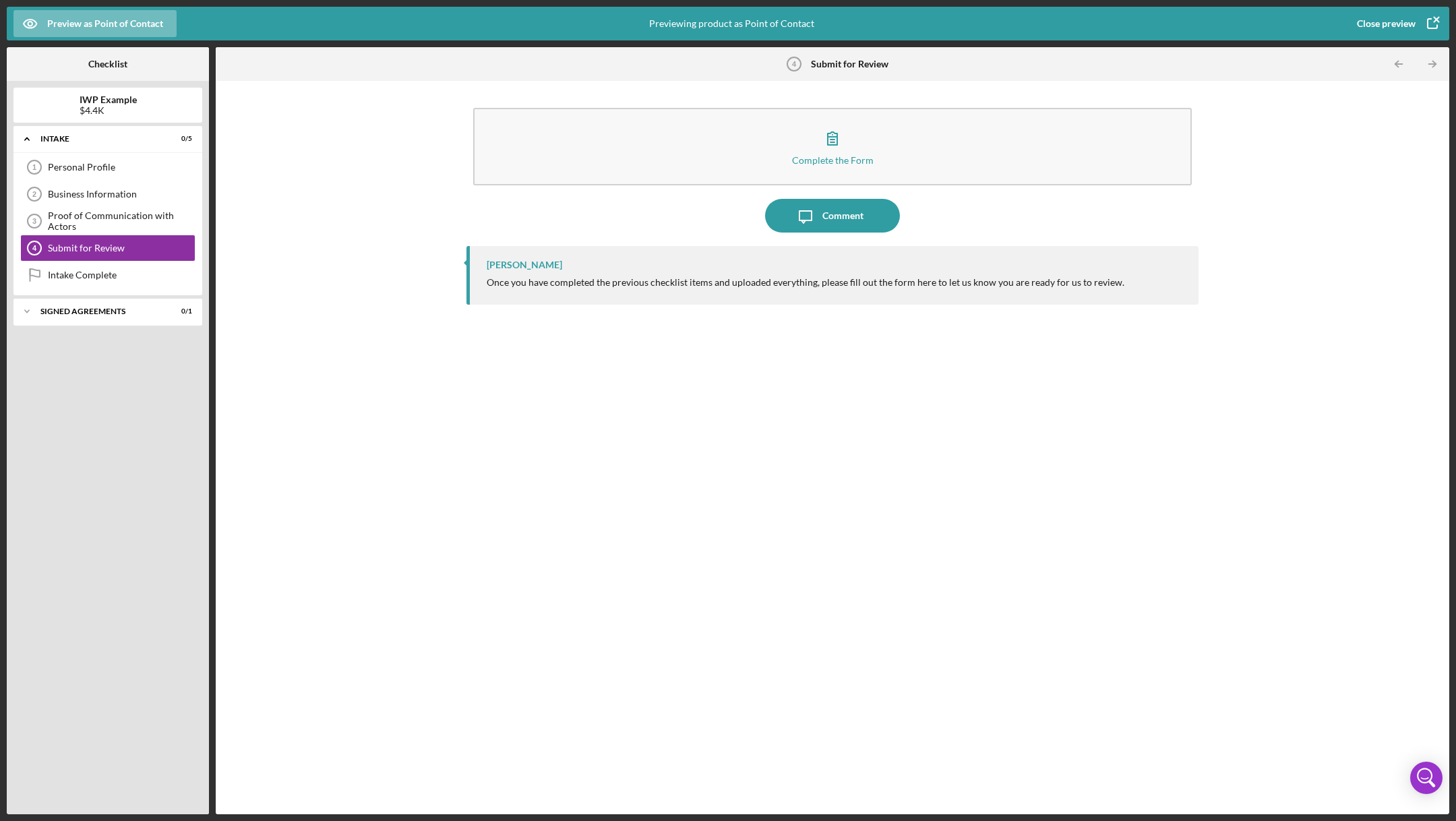
click at [1379, 24] on div "Close preview" at bounding box center [1386, 23] width 58 height 27
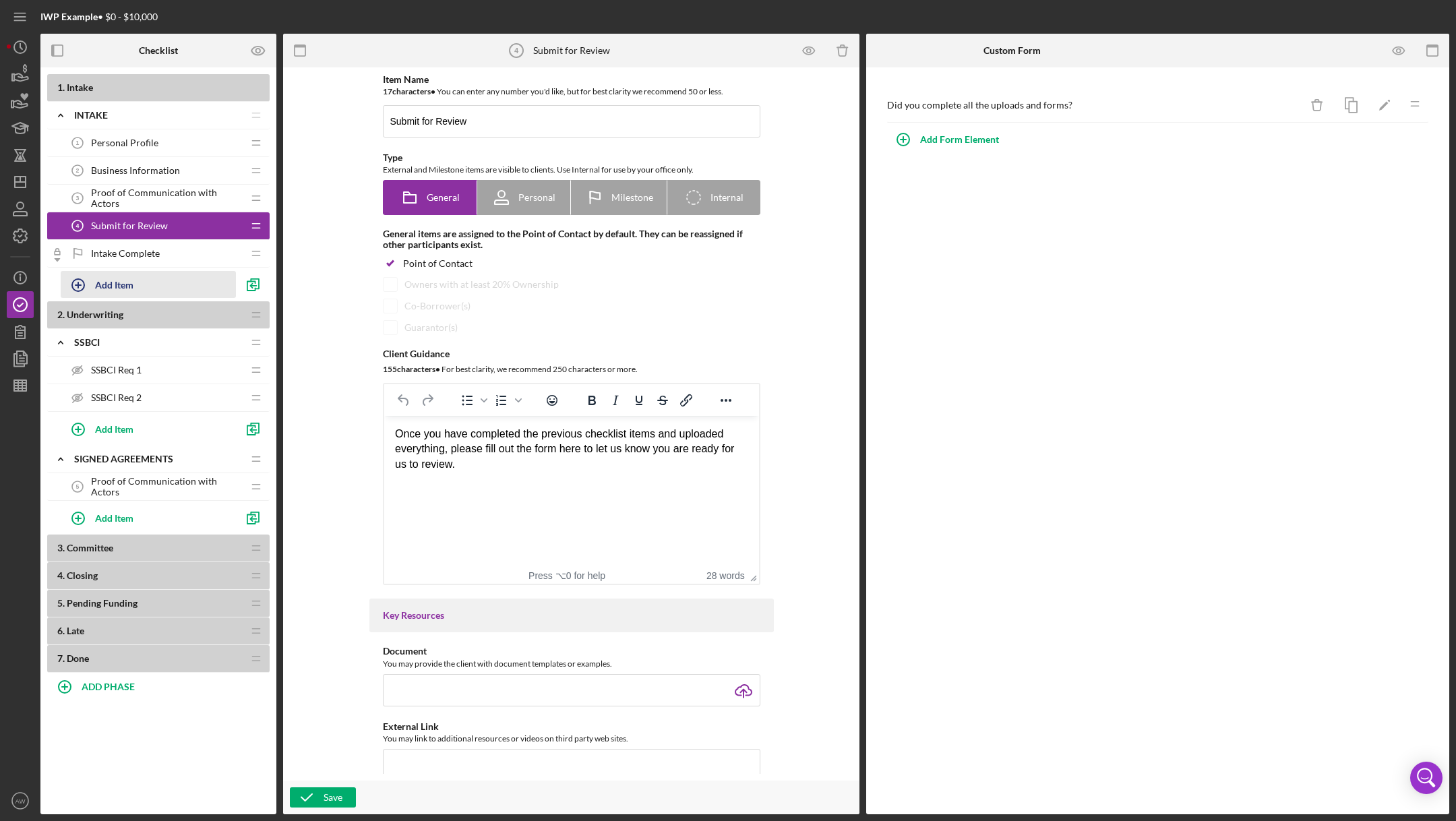
click at [78, 281] on icon "button" at bounding box center [78, 285] width 34 height 34
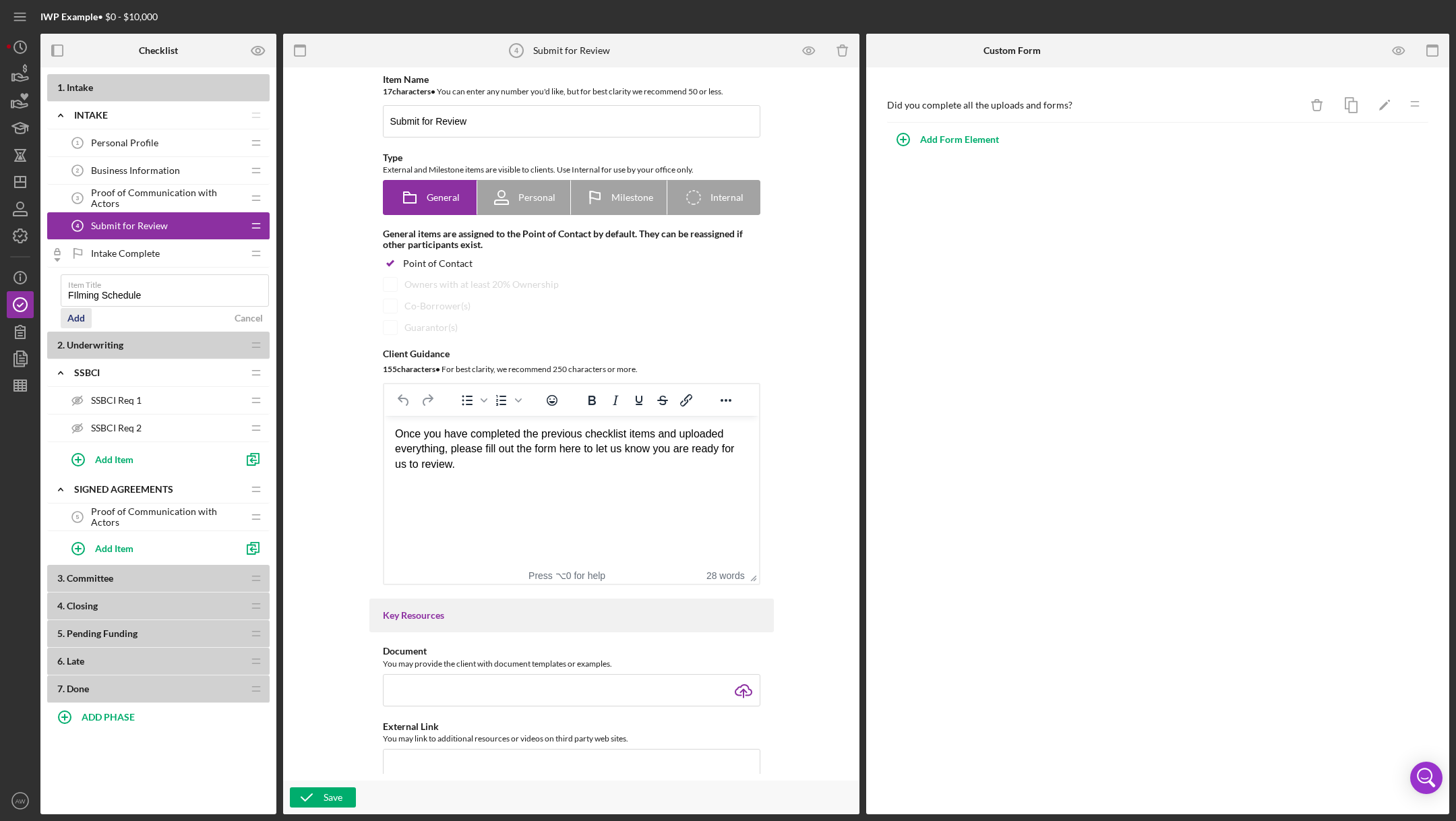
type input "FIlming Schedule"
click at [73, 317] on div "Add" at bounding box center [76, 318] width 18 height 20
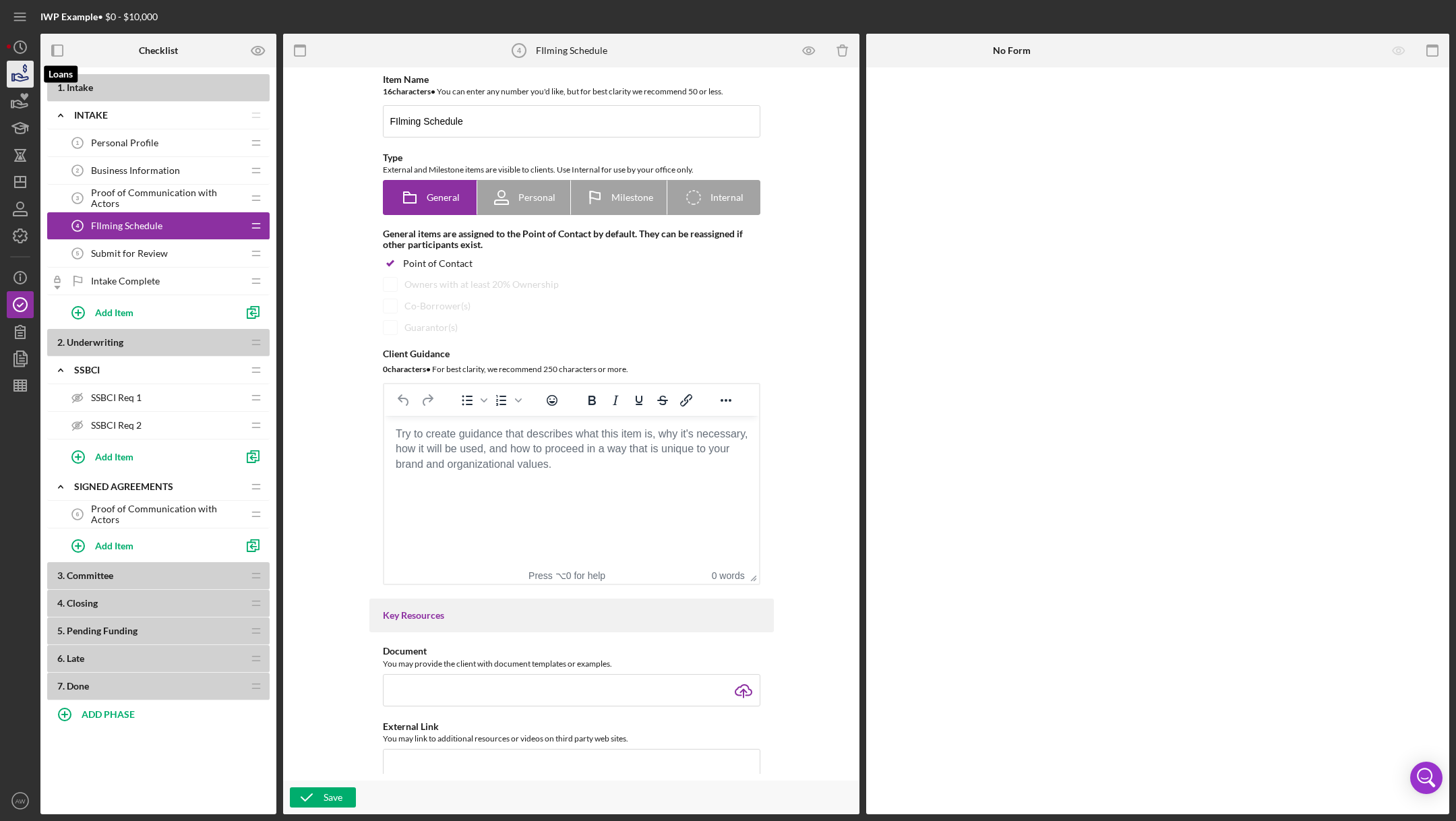
click at [23, 83] on icon "button" at bounding box center [19, 74] width 34 height 34
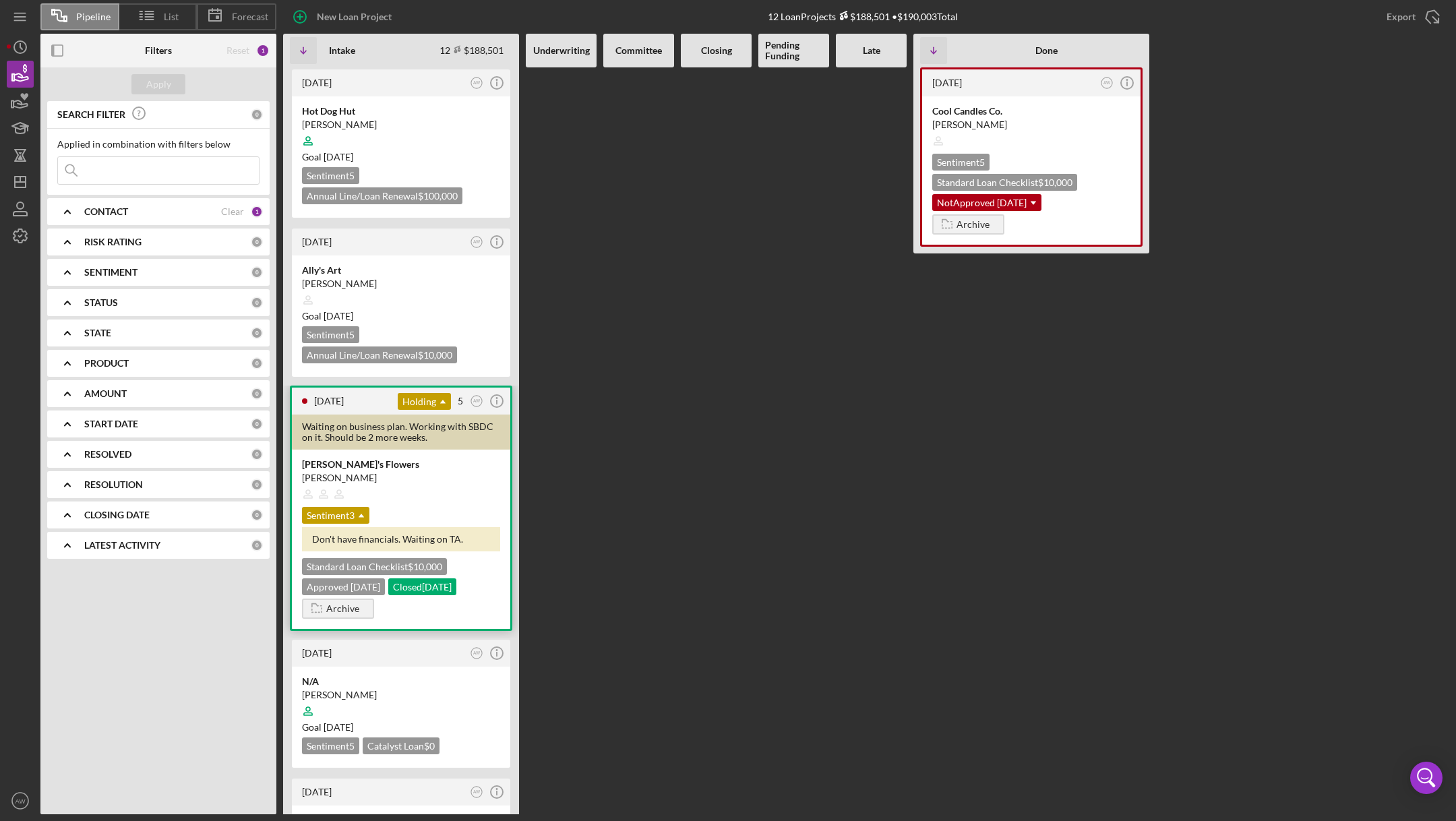
click at [410, 485] on div at bounding box center [401, 494] width 199 height 25
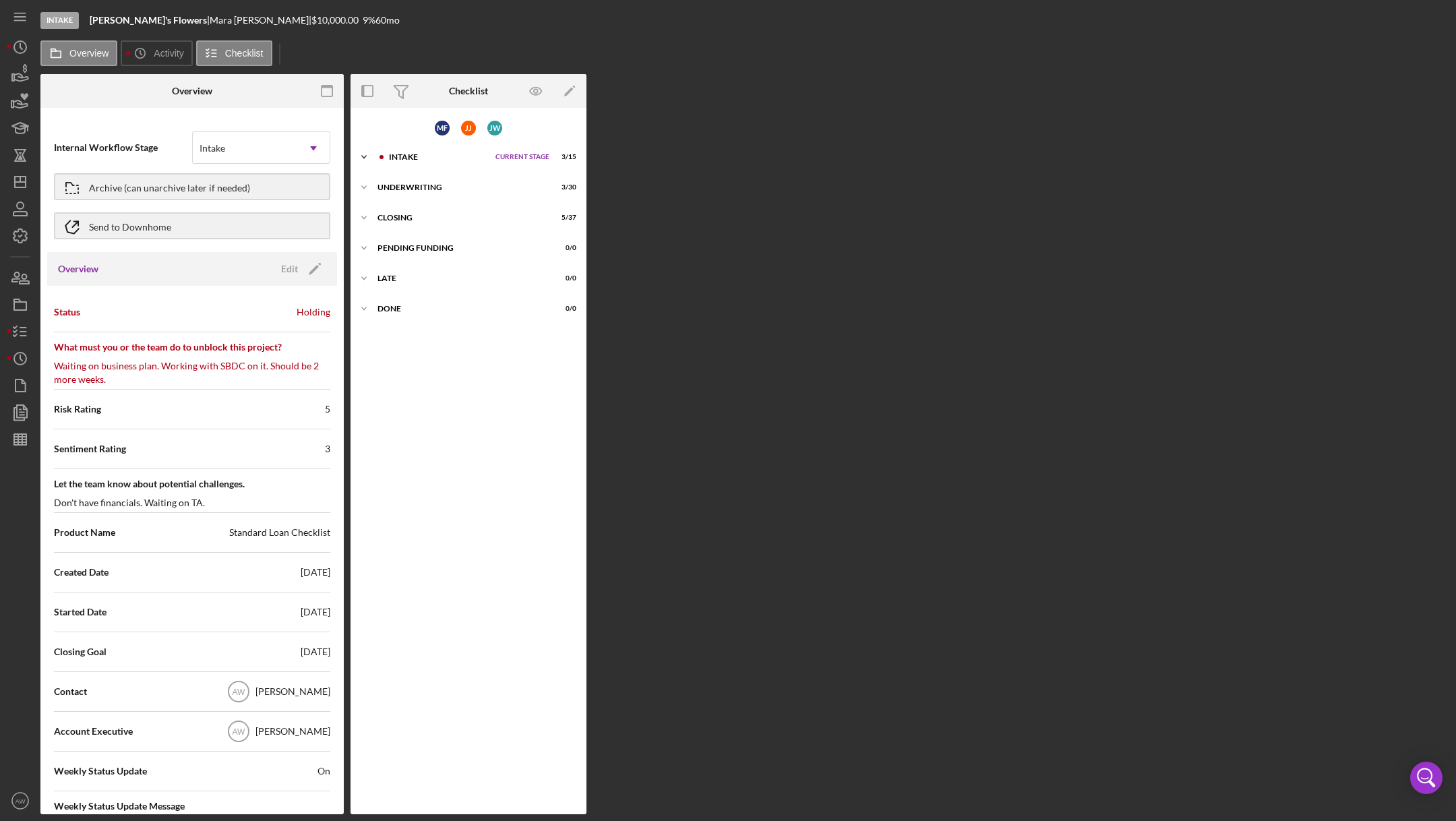
click at [407, 164] on div "Icon/Expander Intake Current Stage 3 / 15 Set Stage" at bounding box center [468, 158] width 236 height 27
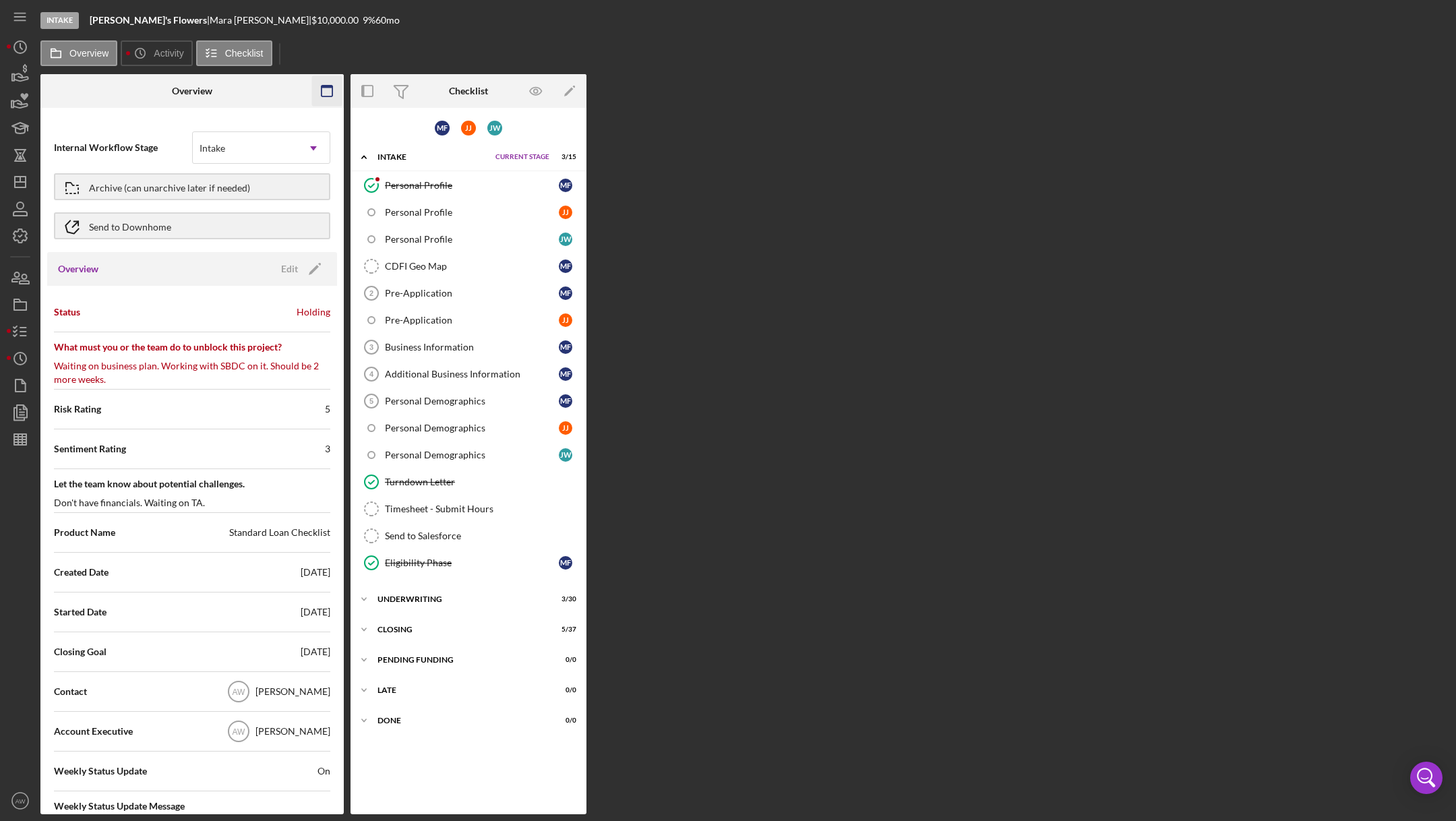
click at [321, 91] on rect "button" at bounding box center [326, 90] width 11 height 11
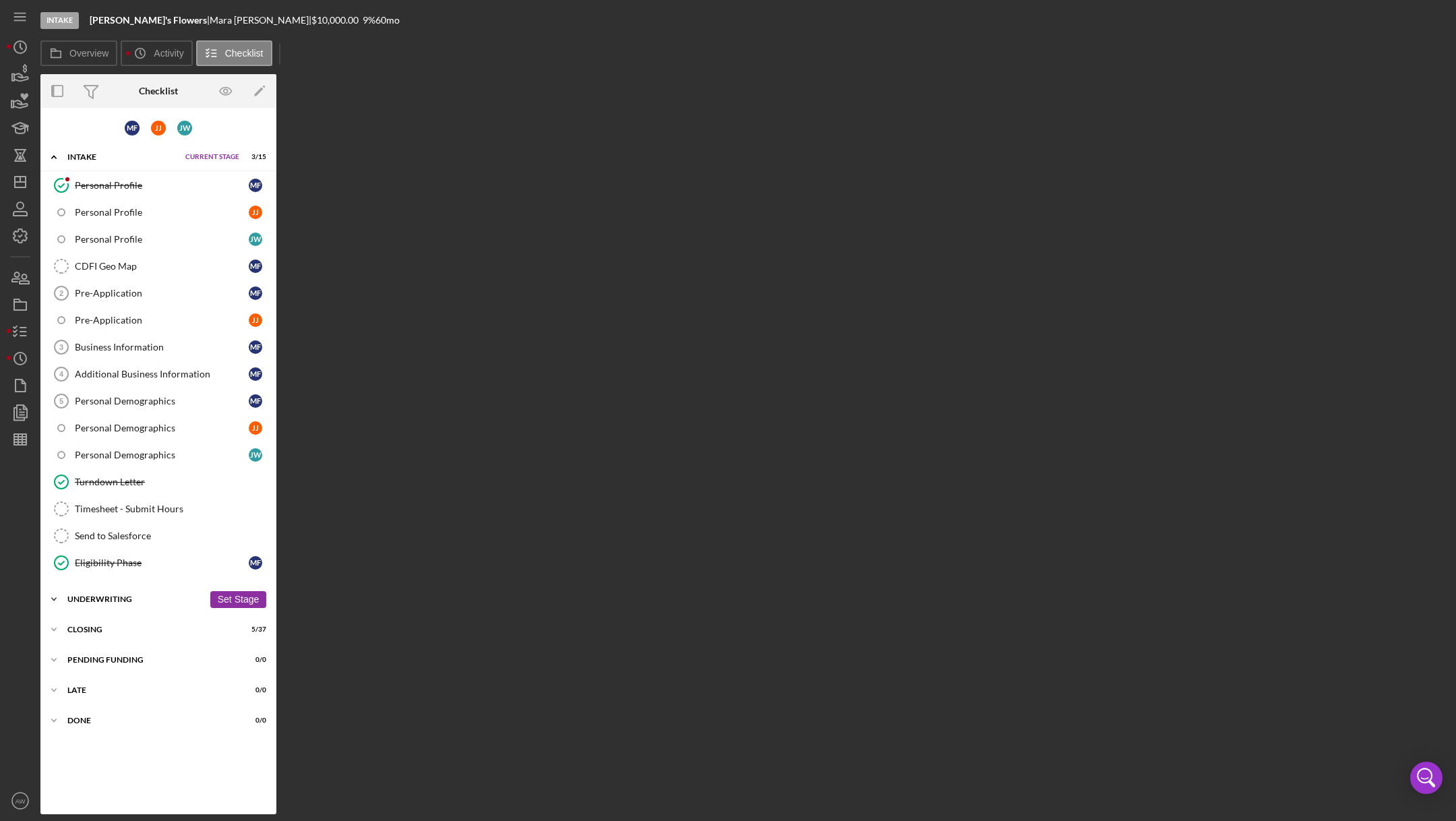
click at [86, 586] on div "Icon/Expander Underwriting 3 / 30 Set Stage" at bounding box center [159, 599] width 236 height 27
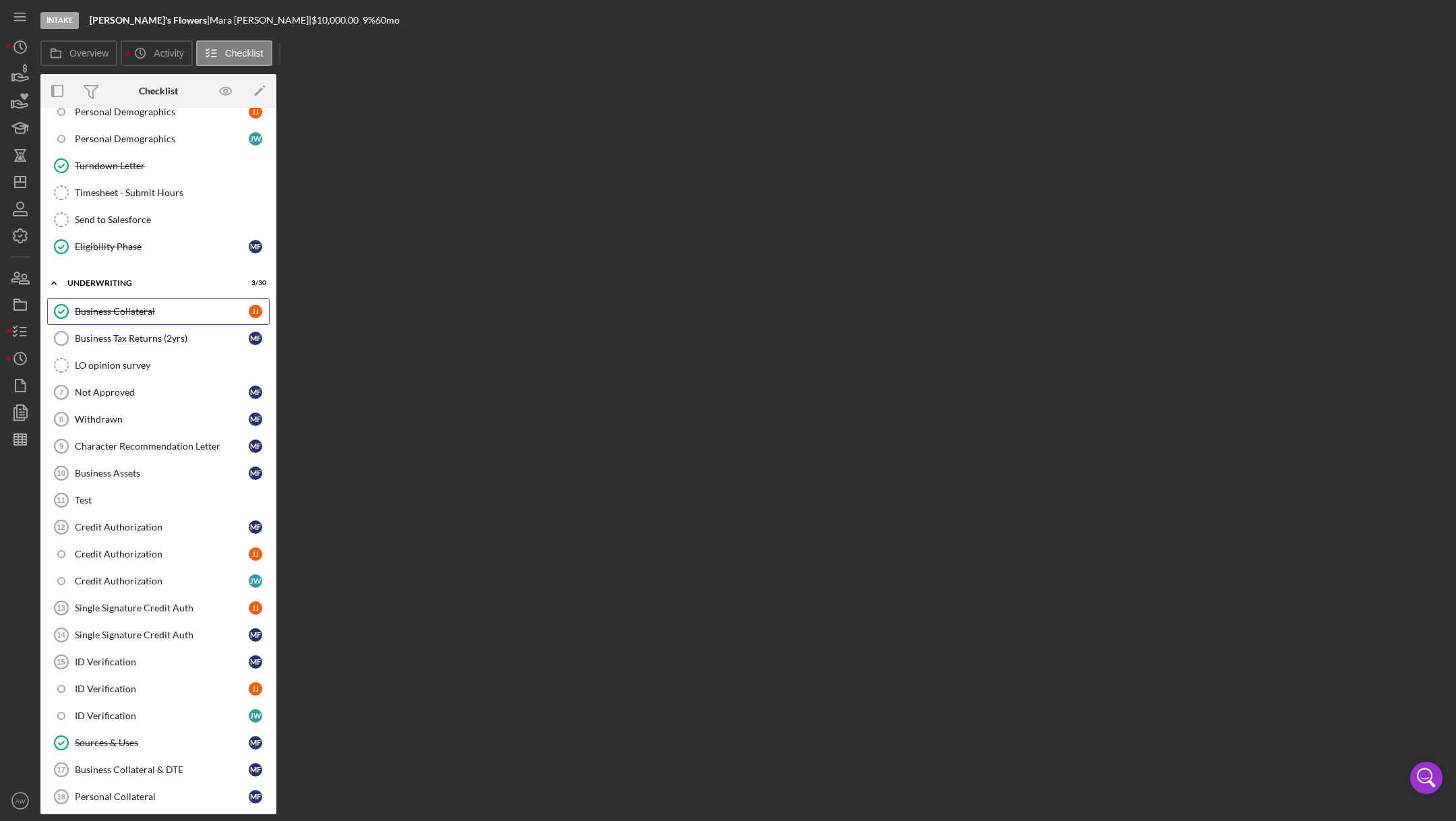
scroll to position [453, 0]
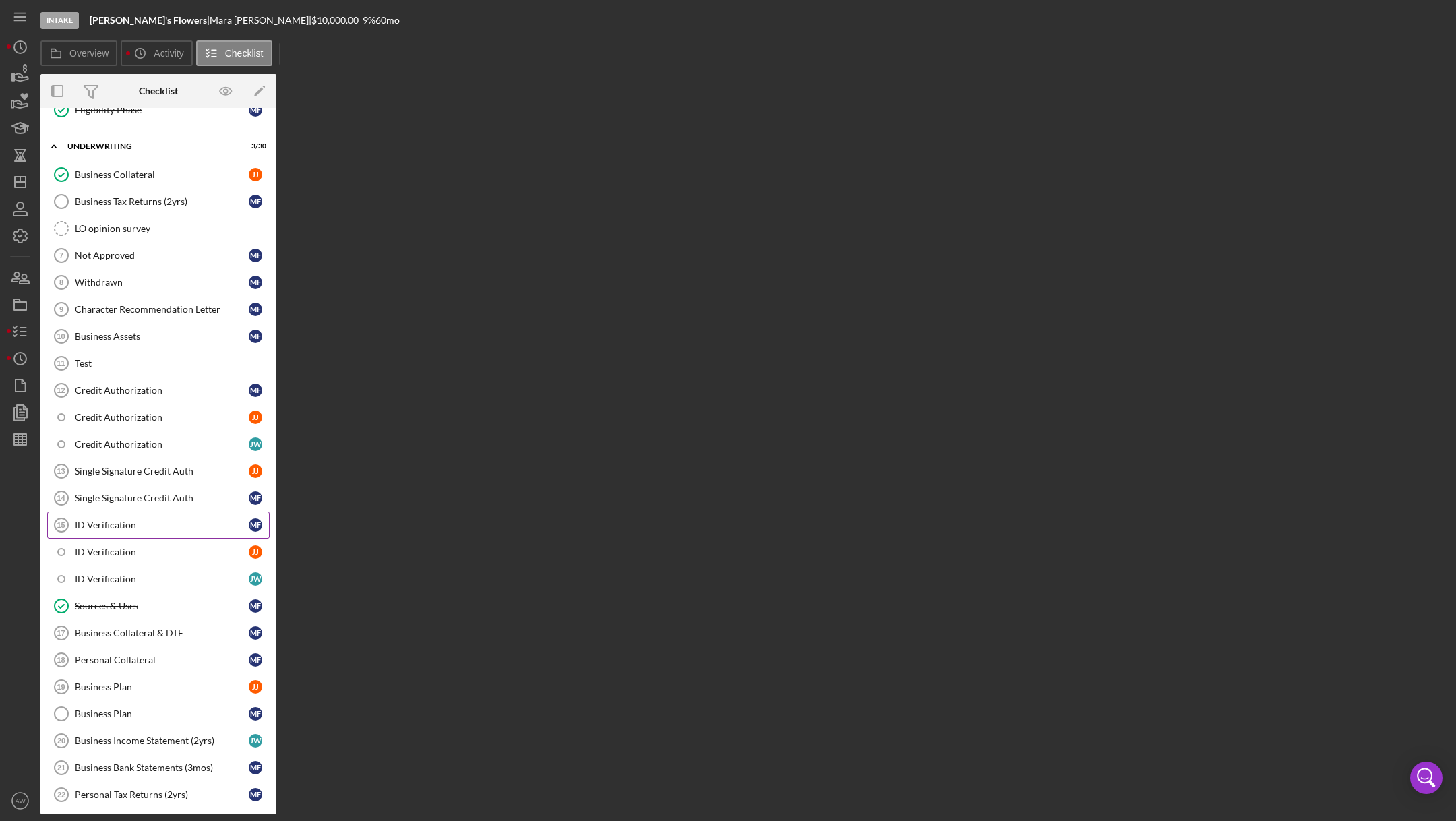
click at [122, 520] on link "ID Verification 15 ID Verification M F" at bounding box center [158, 525] width 223 height 27
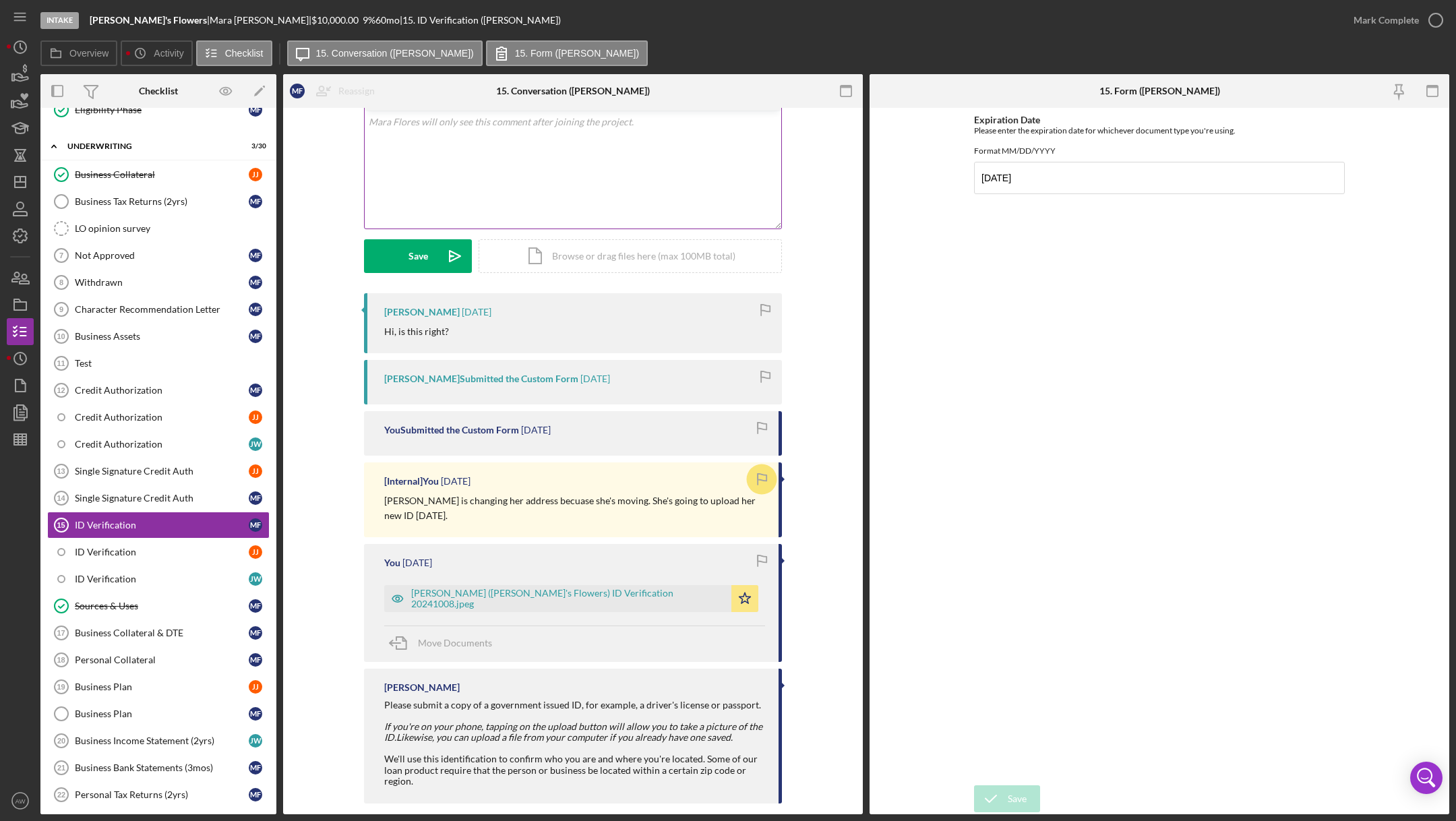
scroll to position [252, 0]
click at [425, 589] on div "[PERSON_NAME] ([PERSON_NAME]'s Flowers) ID Verification 20241008.jpeg" at bounding box center [558, 598] width 347 height 27
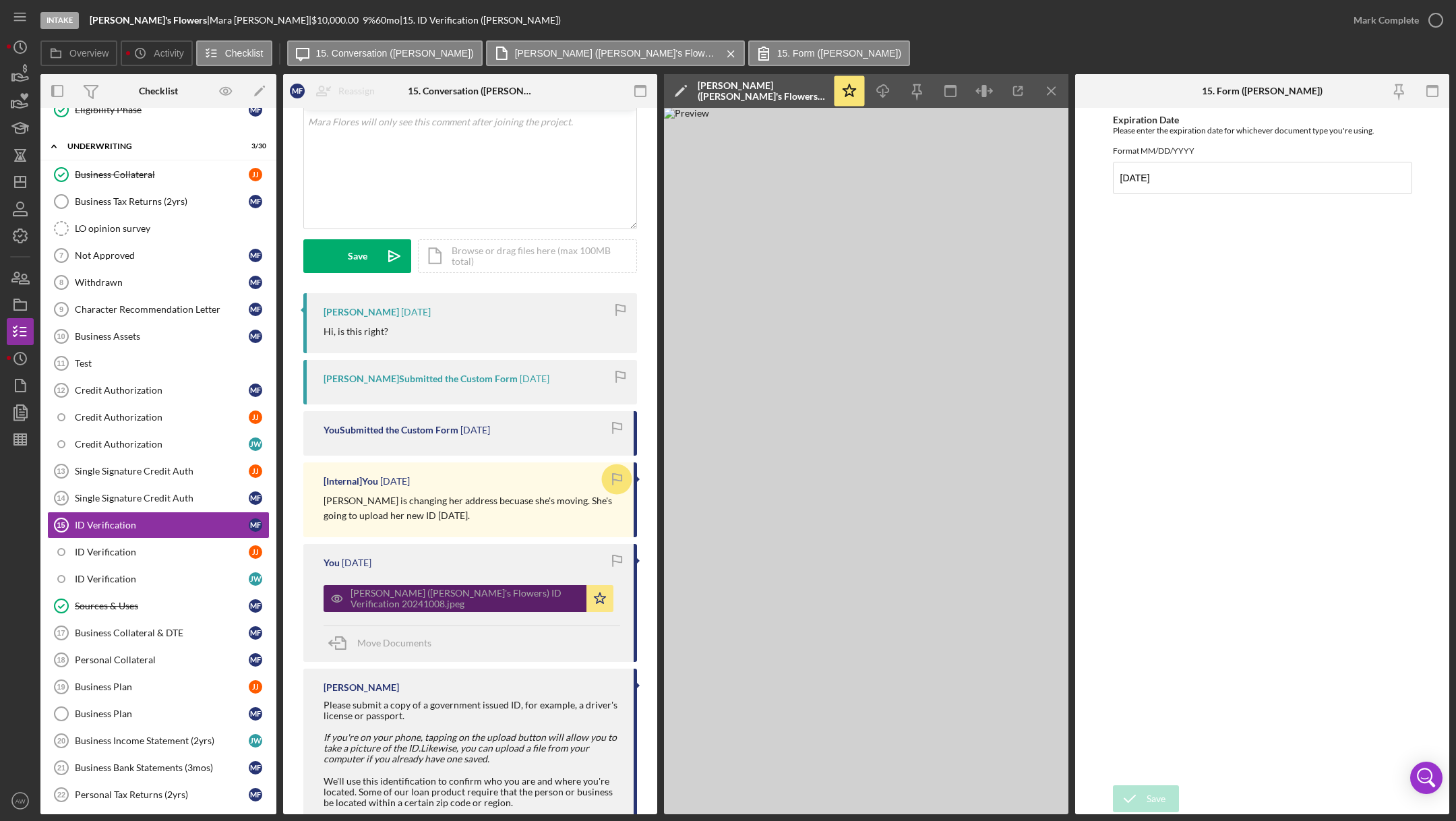
scroll to position [267, 0]
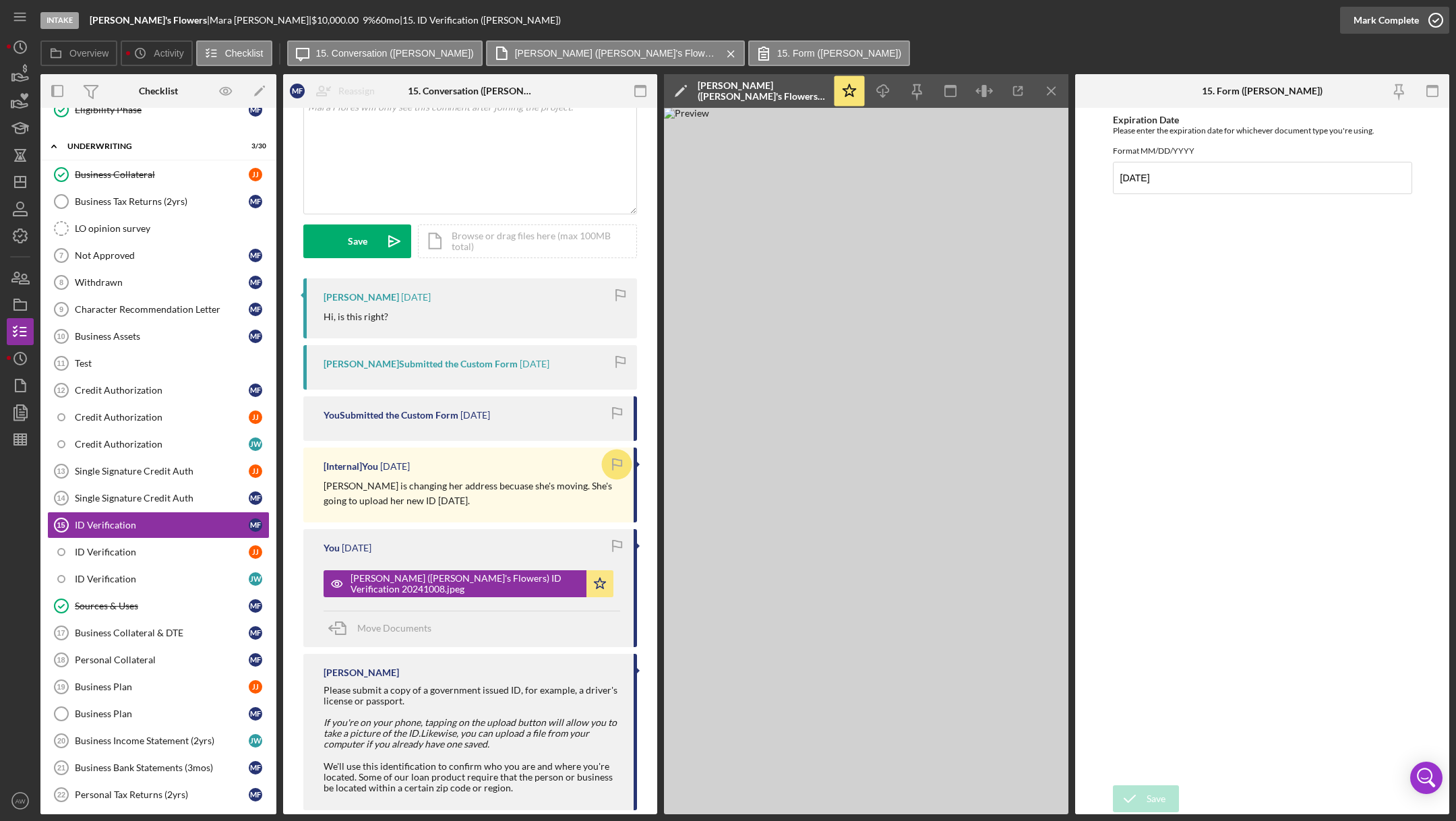
click at [1370, 20] on div "Mark Complete" at bounding box center [1386, 20] width 65 height 27
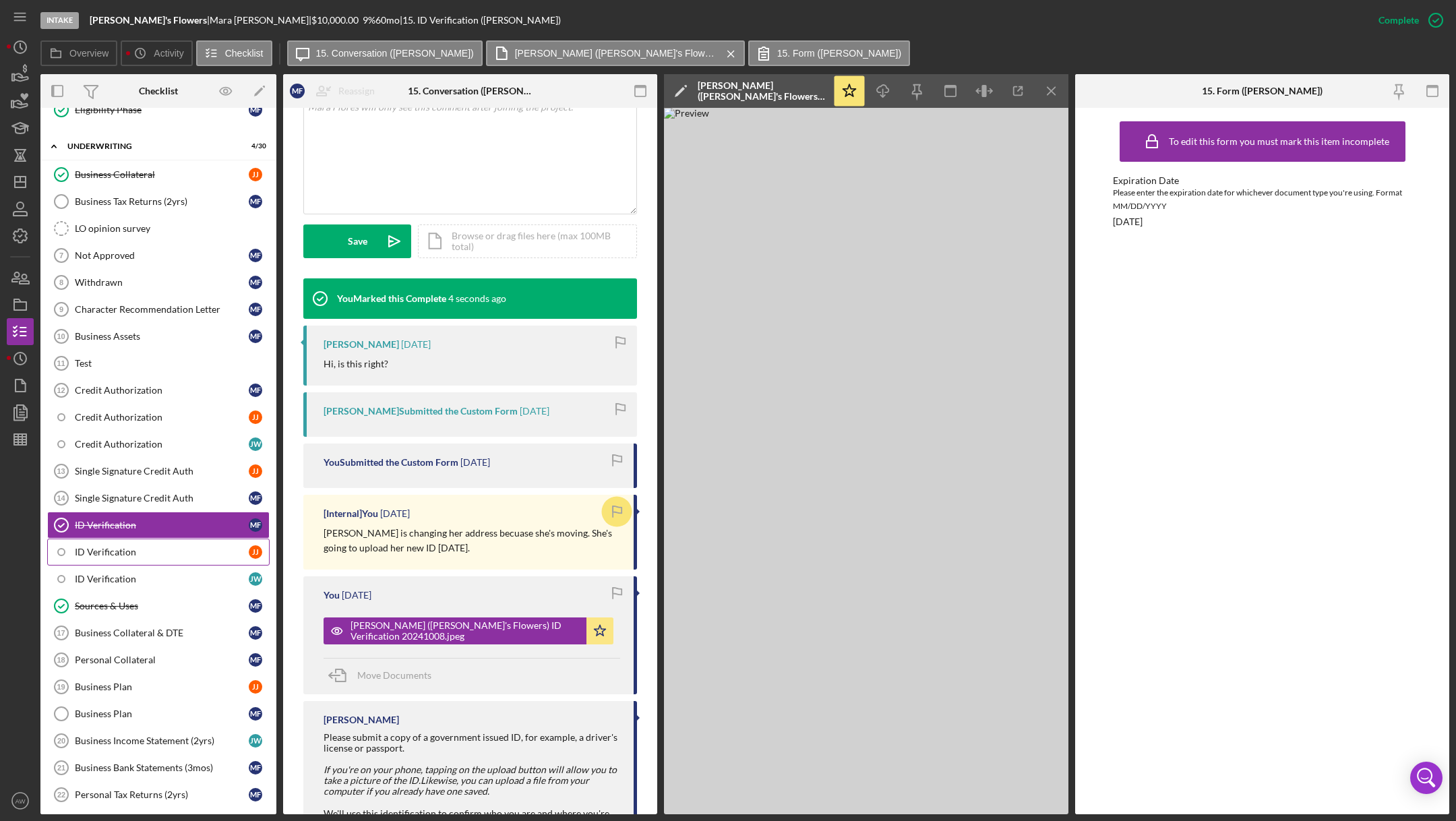
click at [89, 548] on link "ID Verification J J" at bounding box center [158, 552] width 223 height 27
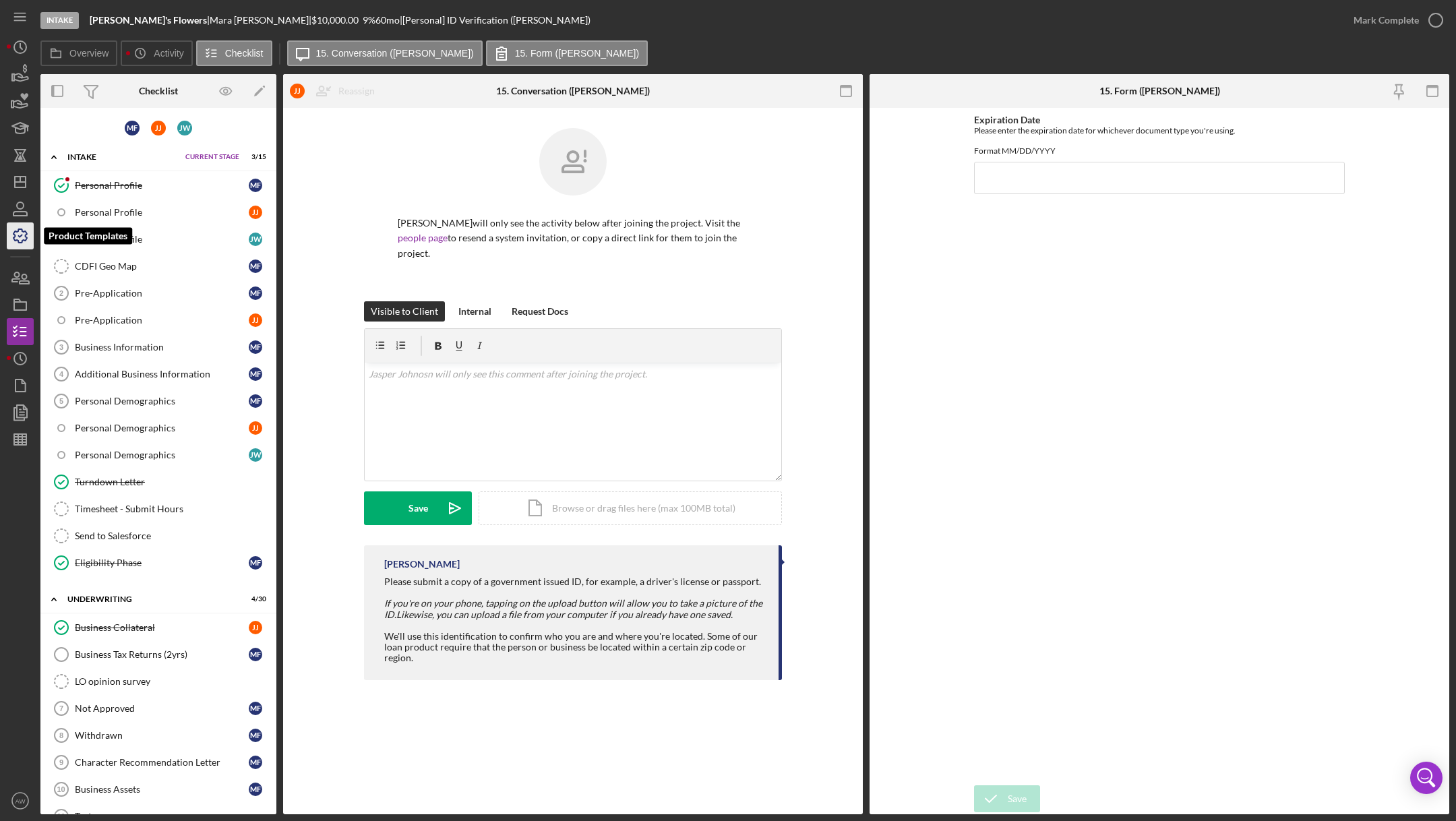
click at [18, 230] on icon "button" at bounding box center [20, 236] width 14 height 14
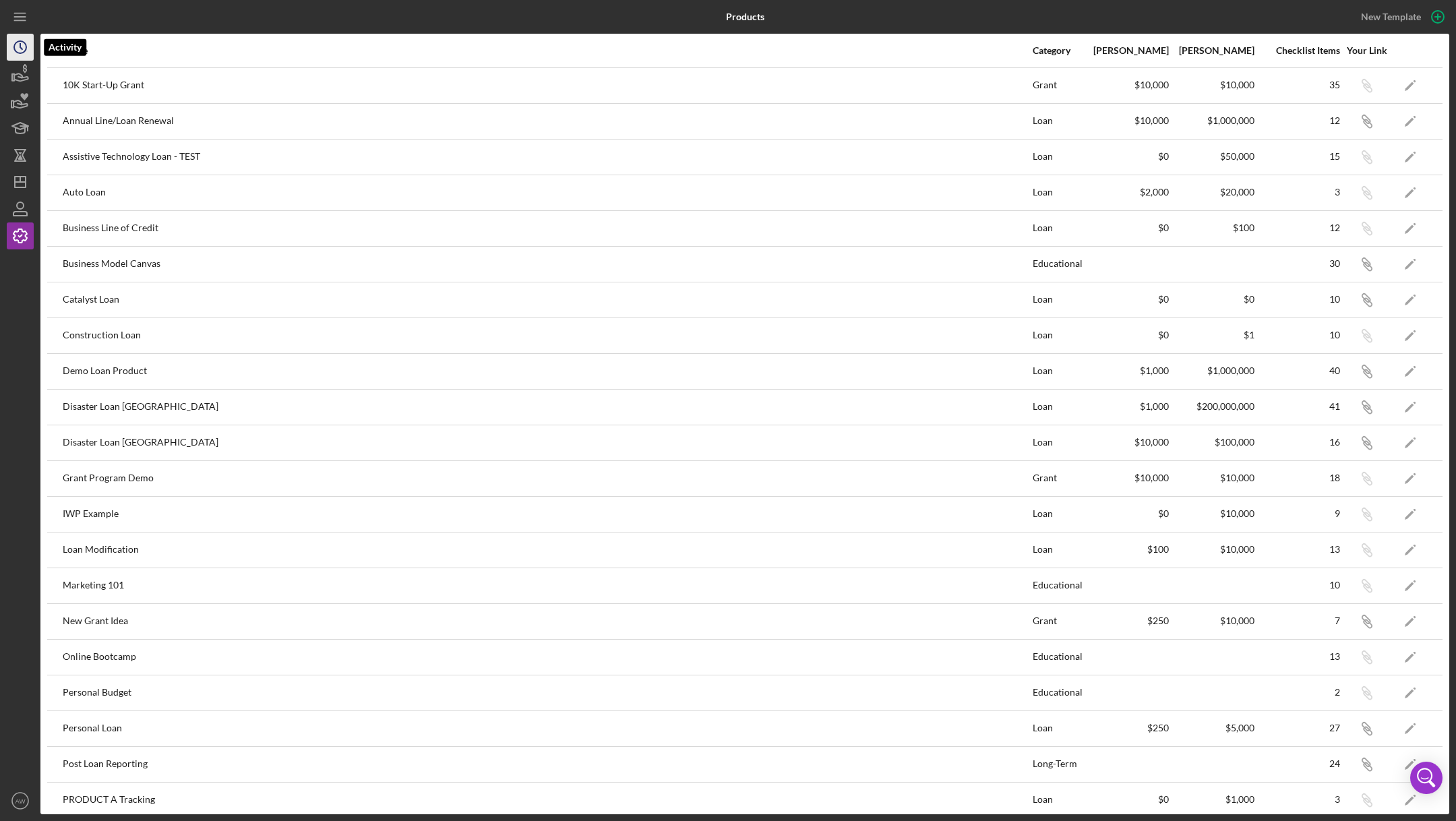
click at [15, 47] on circle "button" at bounding box center [20, 47] width 12 height 12
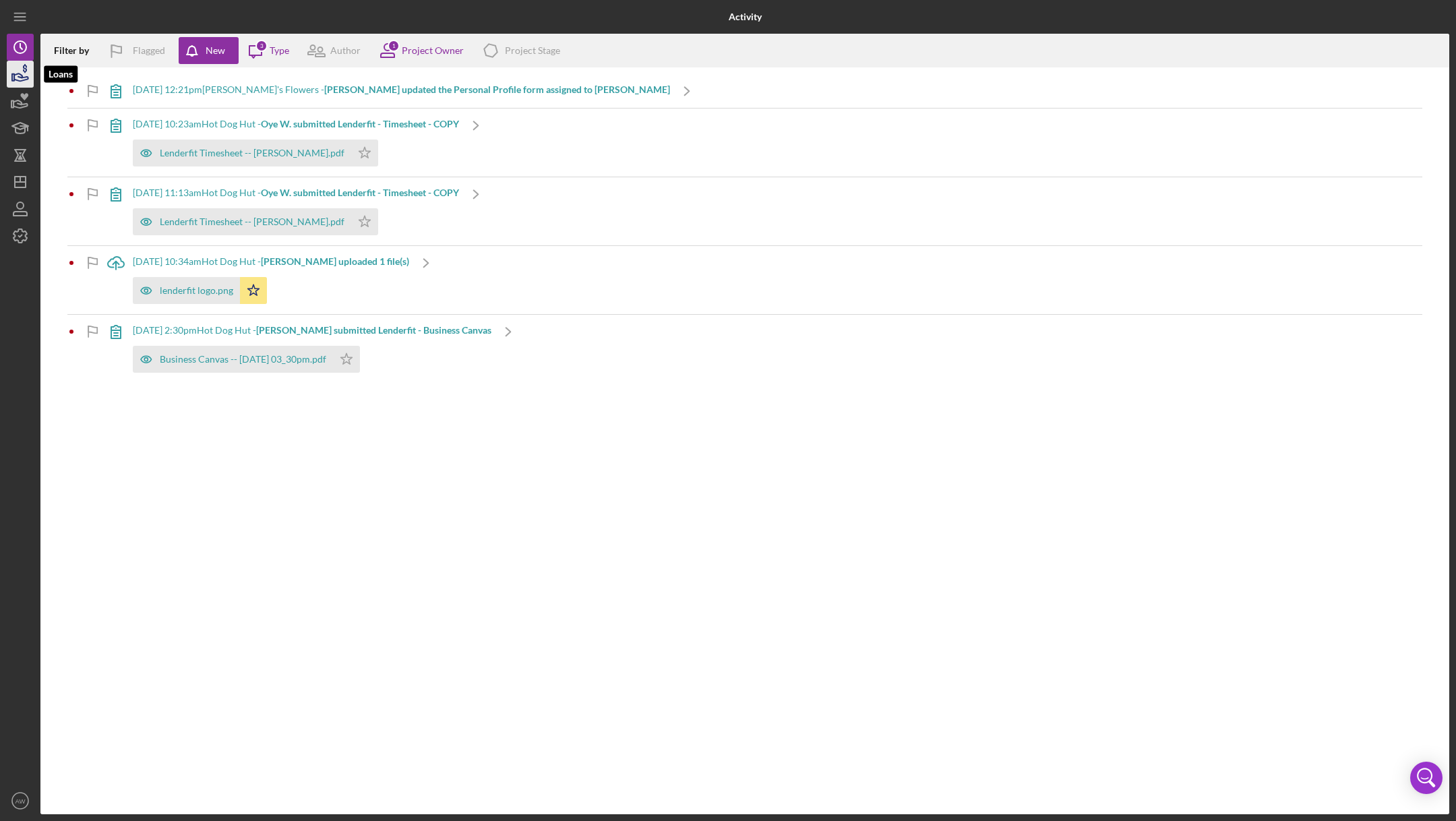
click at [15, 80] on icon "button" at bounding box center [21, 78] width 15 height 8
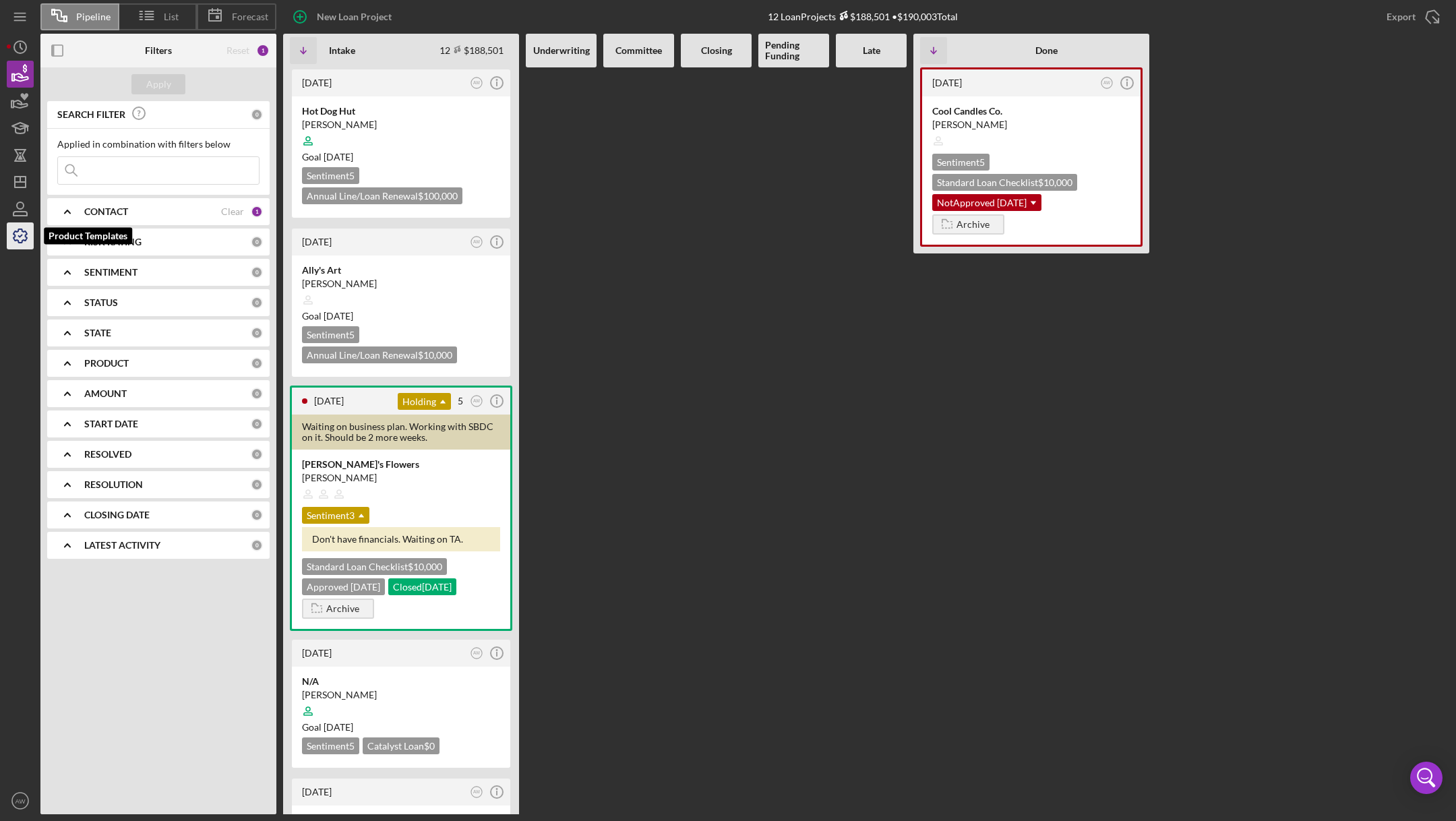
click at [24, 234] on icon "button" at bounding box center [20, 236] width 14 height 14
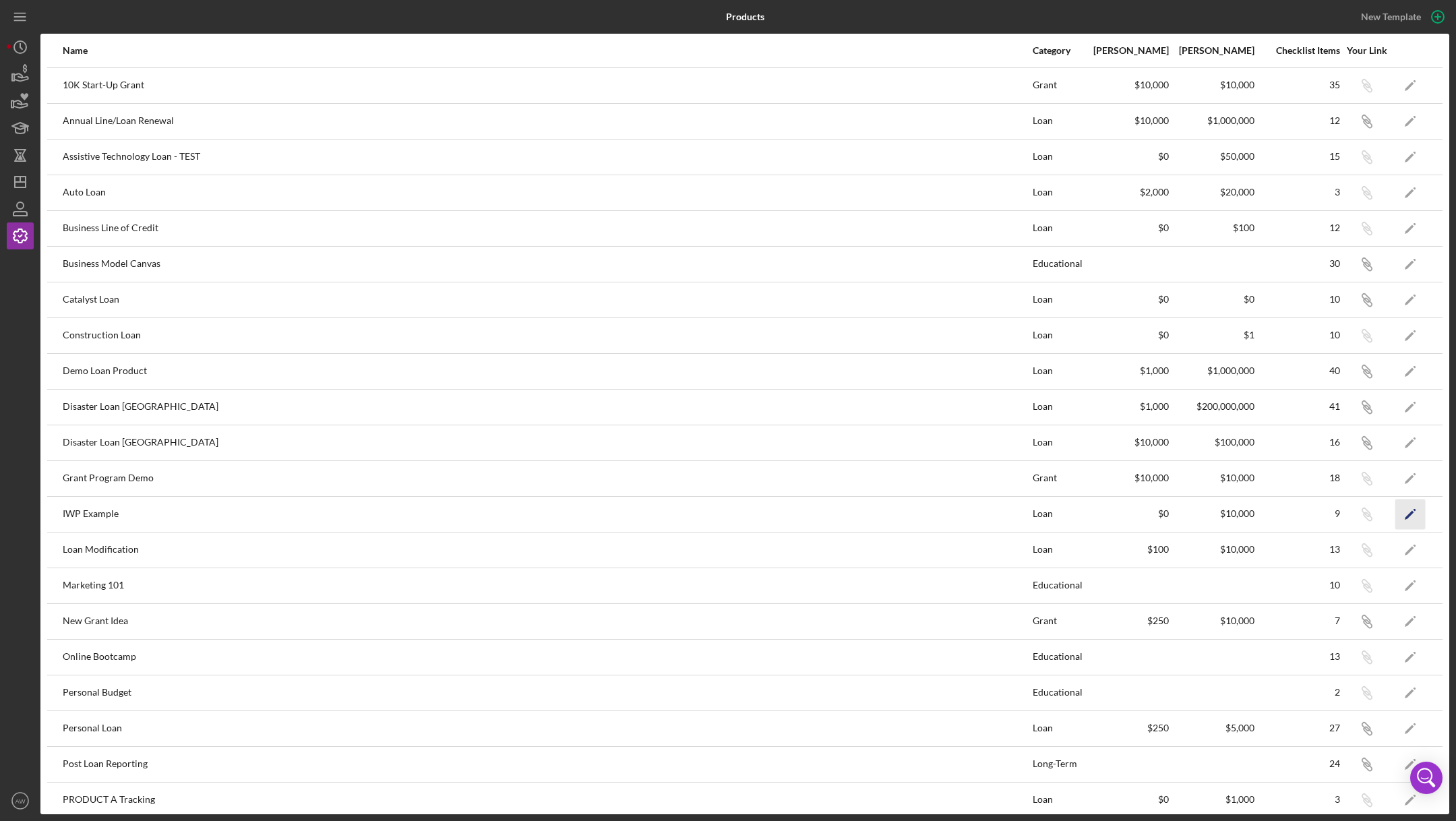
click at [1414, 515] on icon "Icon/Edit" at bounding box center [1410, 514] width 30 height 30
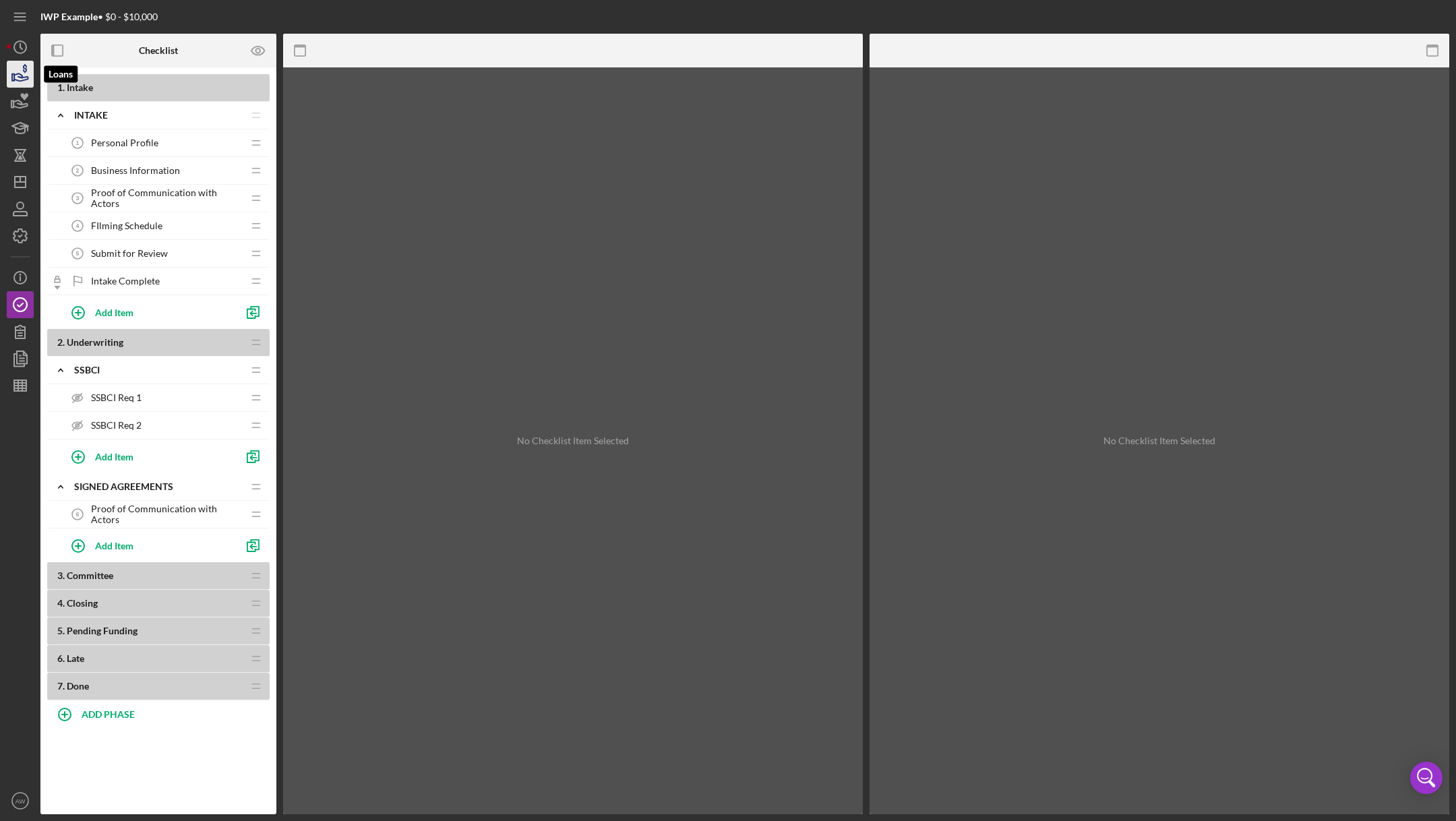
click at [16, 82] on icon "button" at bounding box center [19, 74] width 34 height 34
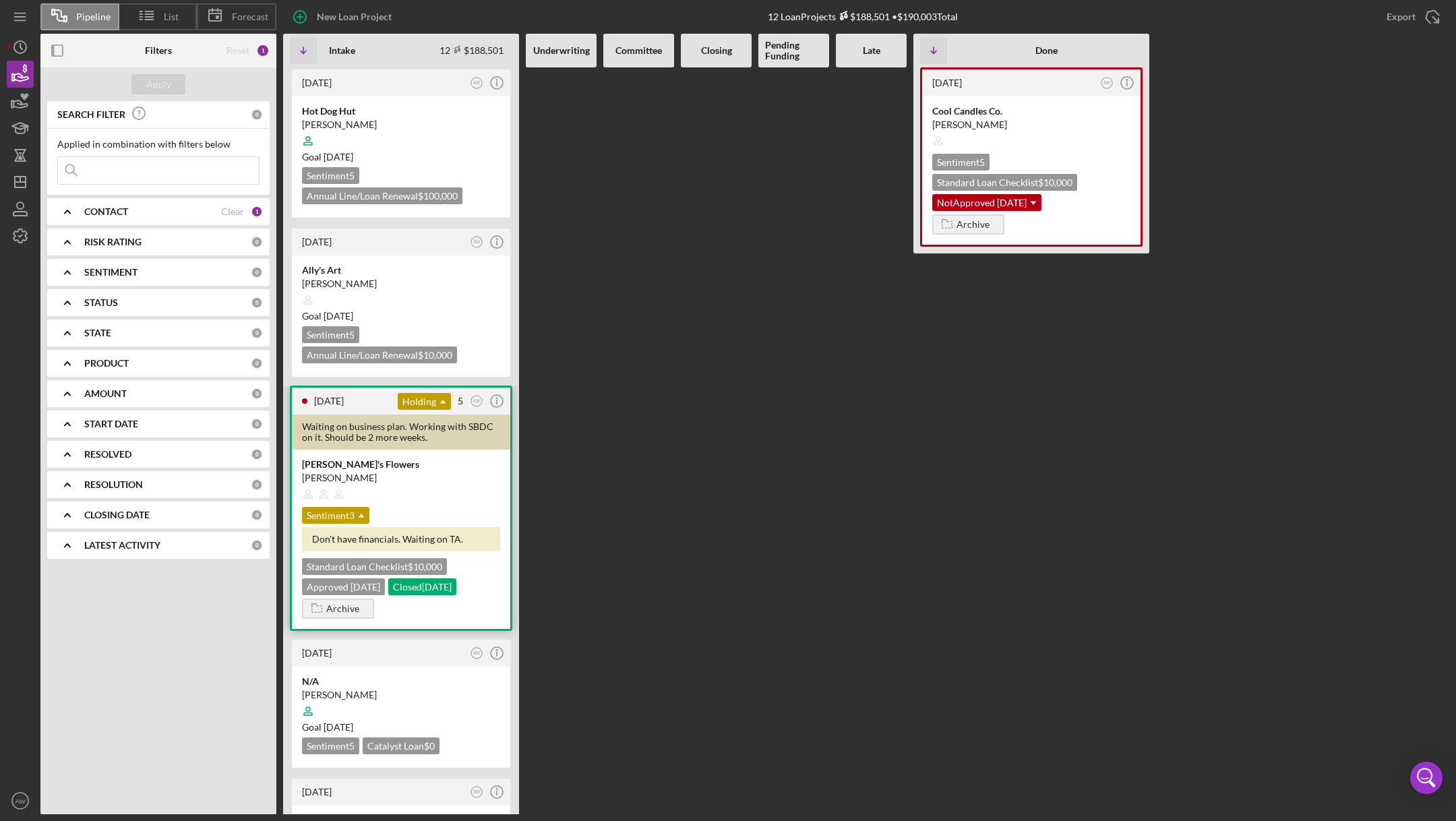
click at [416, 475] on div "[PERSON_NAME]" at bounding box center [401, 478] width 199 height 14
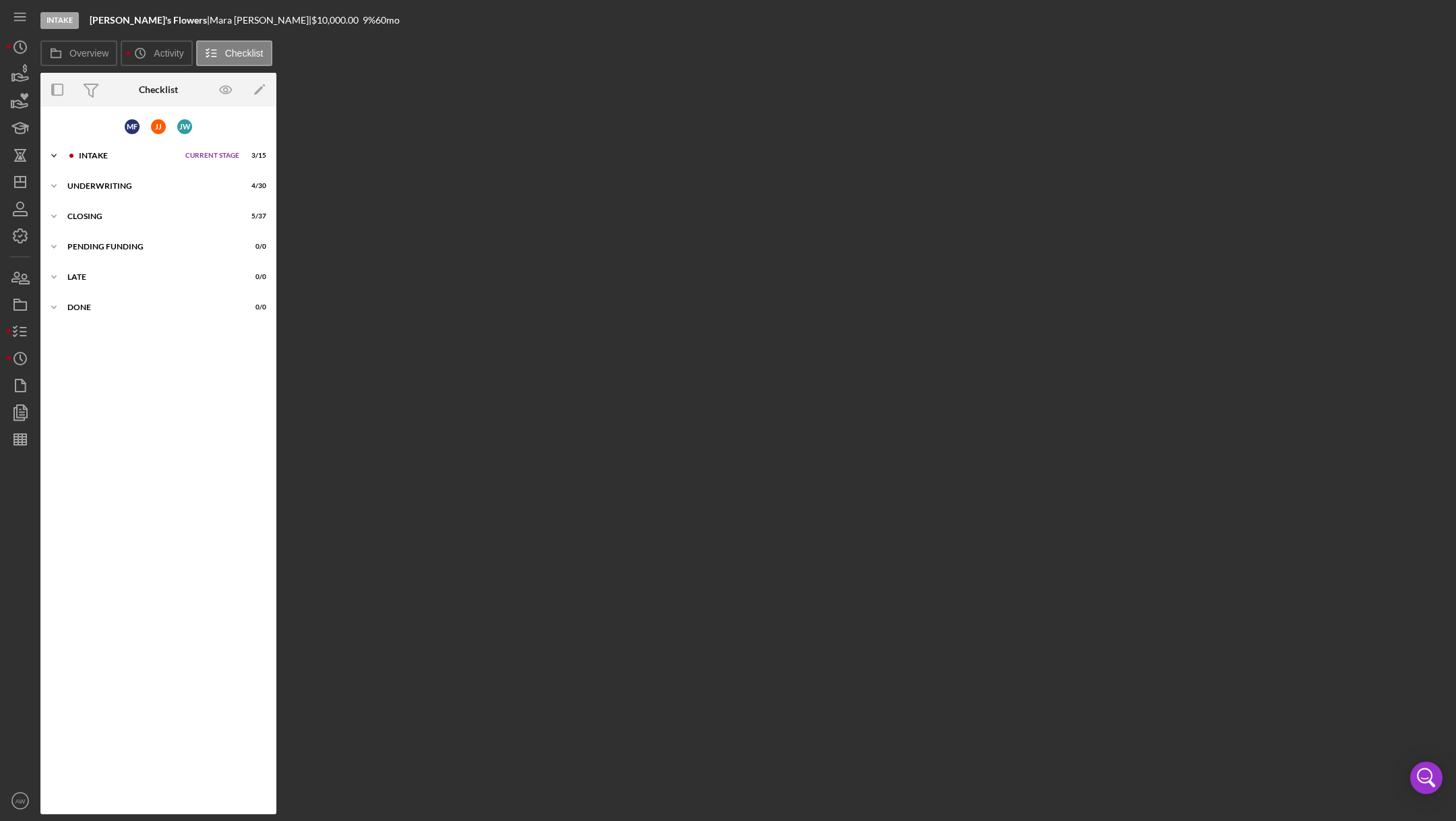
click at [83, 148] on div "Icon/Expander Intake Current Stage 3 / 15 Set Stage" at bounding box center [159, 156] width 236 height 27
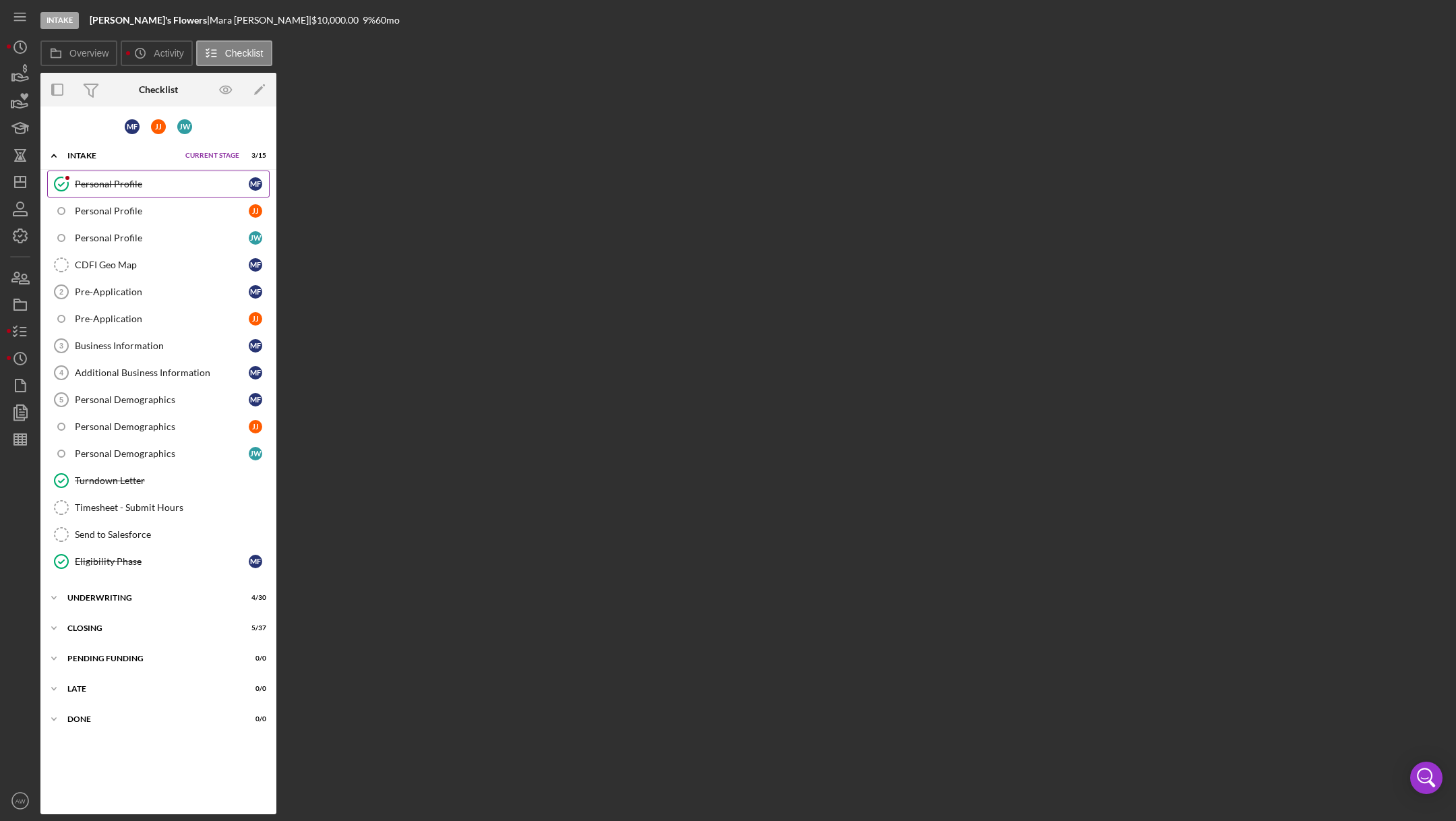
click at [69, 188] on icon "Personal Profile" at bounding box center [61, 184] width 34 height 34
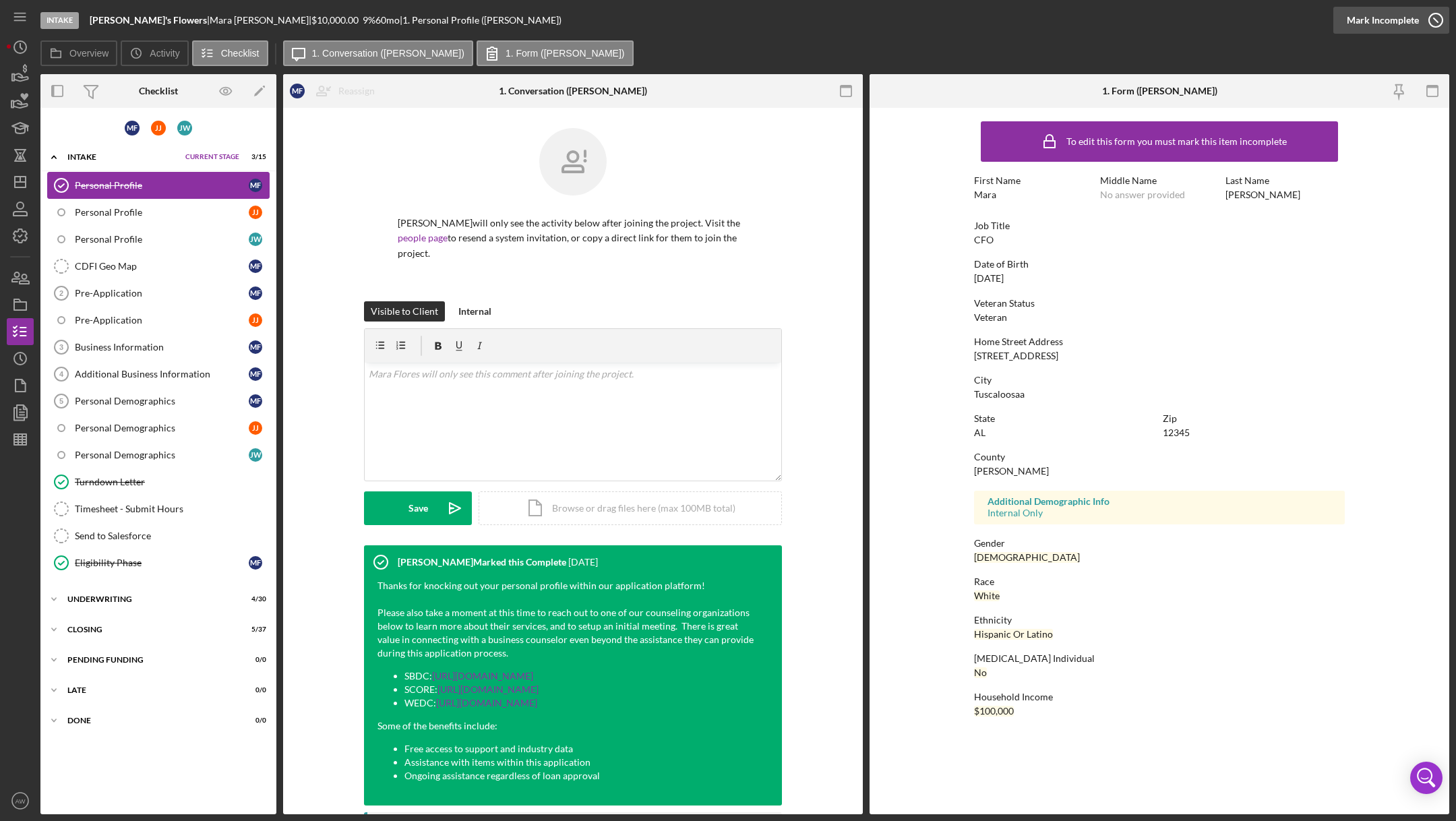
click at [1375, 7] on div "Mark Incomplete" at bounding box center [1383, 20] width 72 height 27
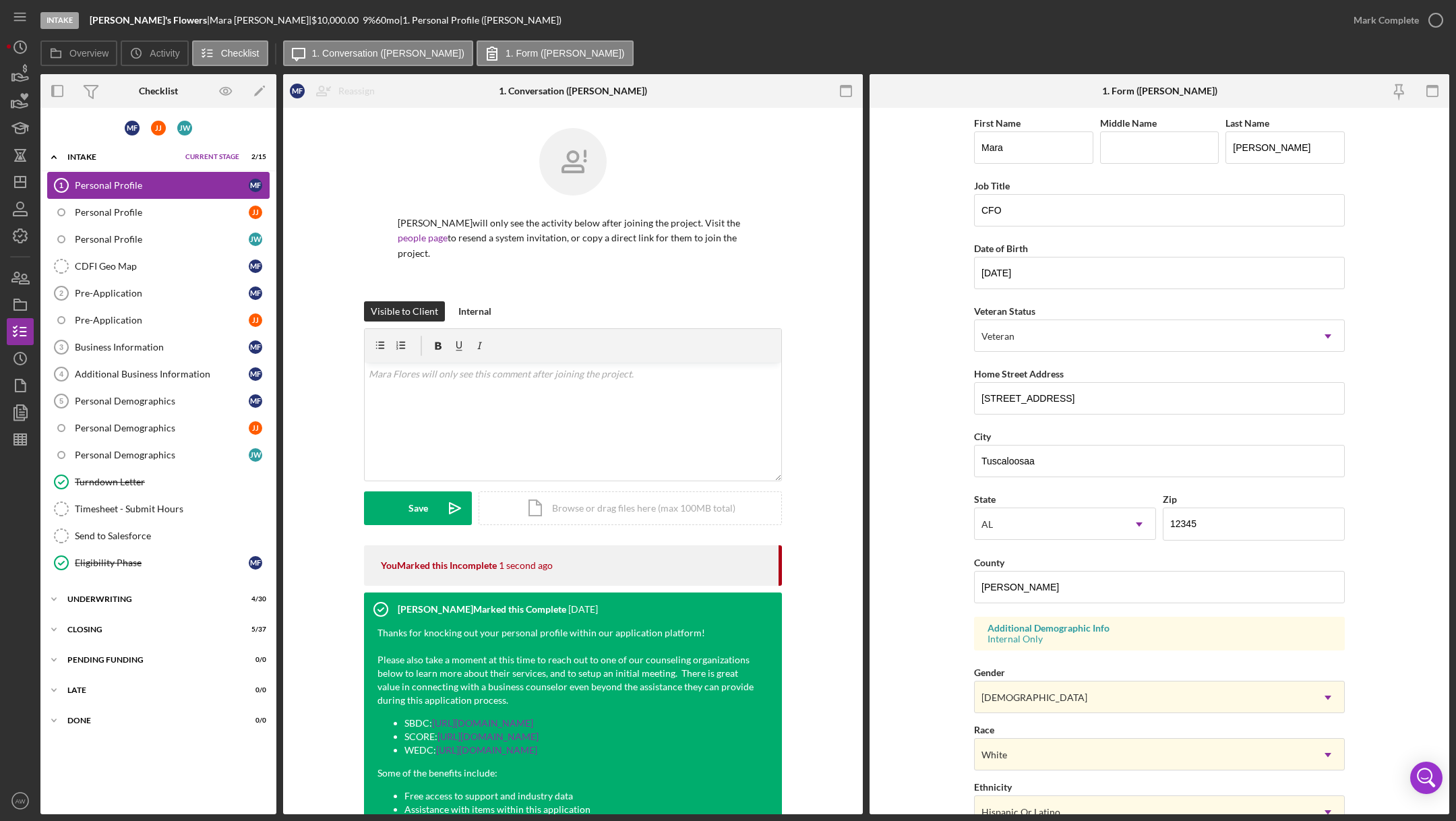
click at [87, 124] on div "M F J J J W" at bounding box center [159, 127] width 236 height 26
click at [75, 320] on div "Pre-Application" at bounding box center [162, 320] width 174 height 11
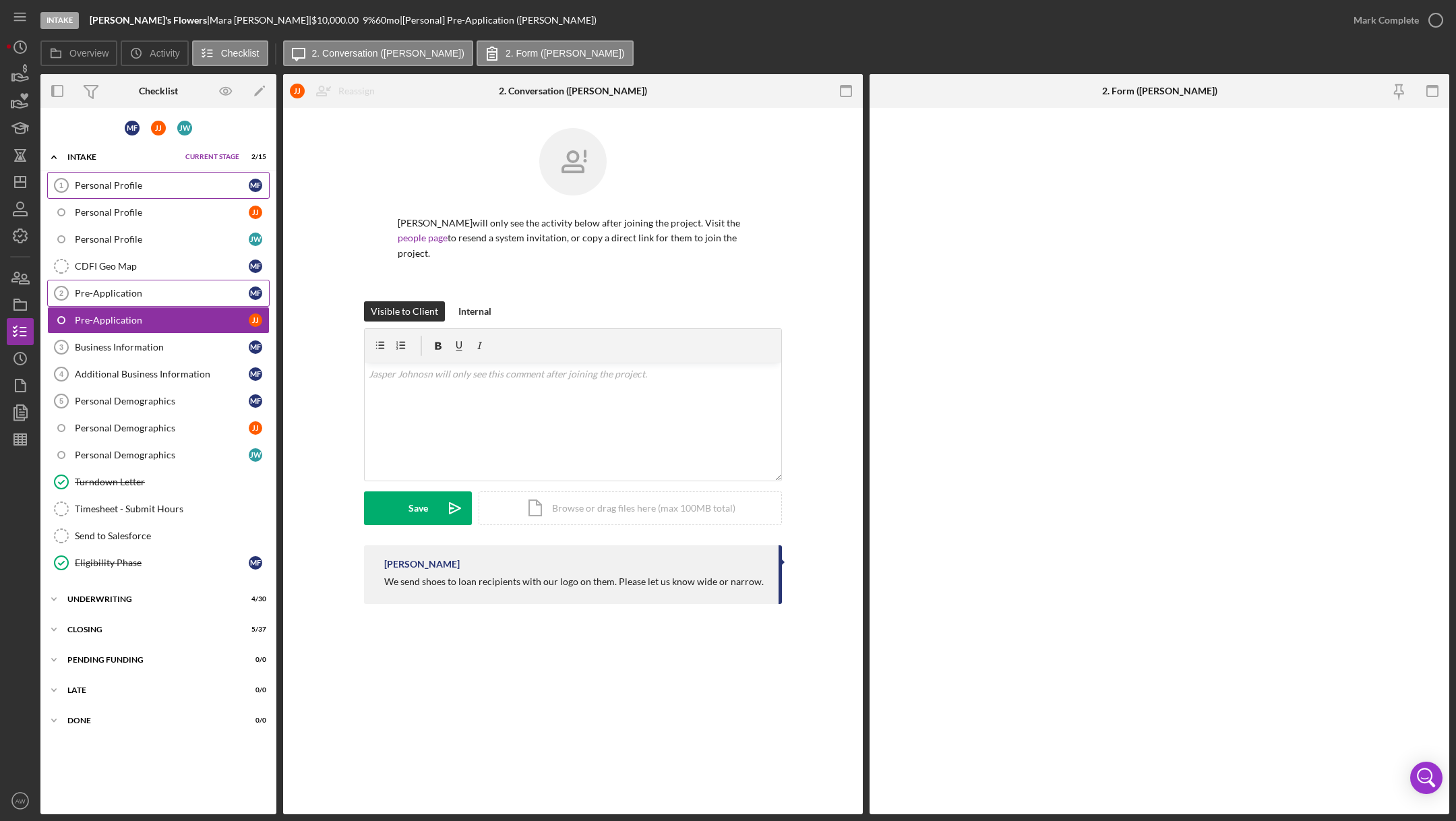
click at [75, 293] on div "Pre-Application" at bounding box center [162, 293] width 174 height 11
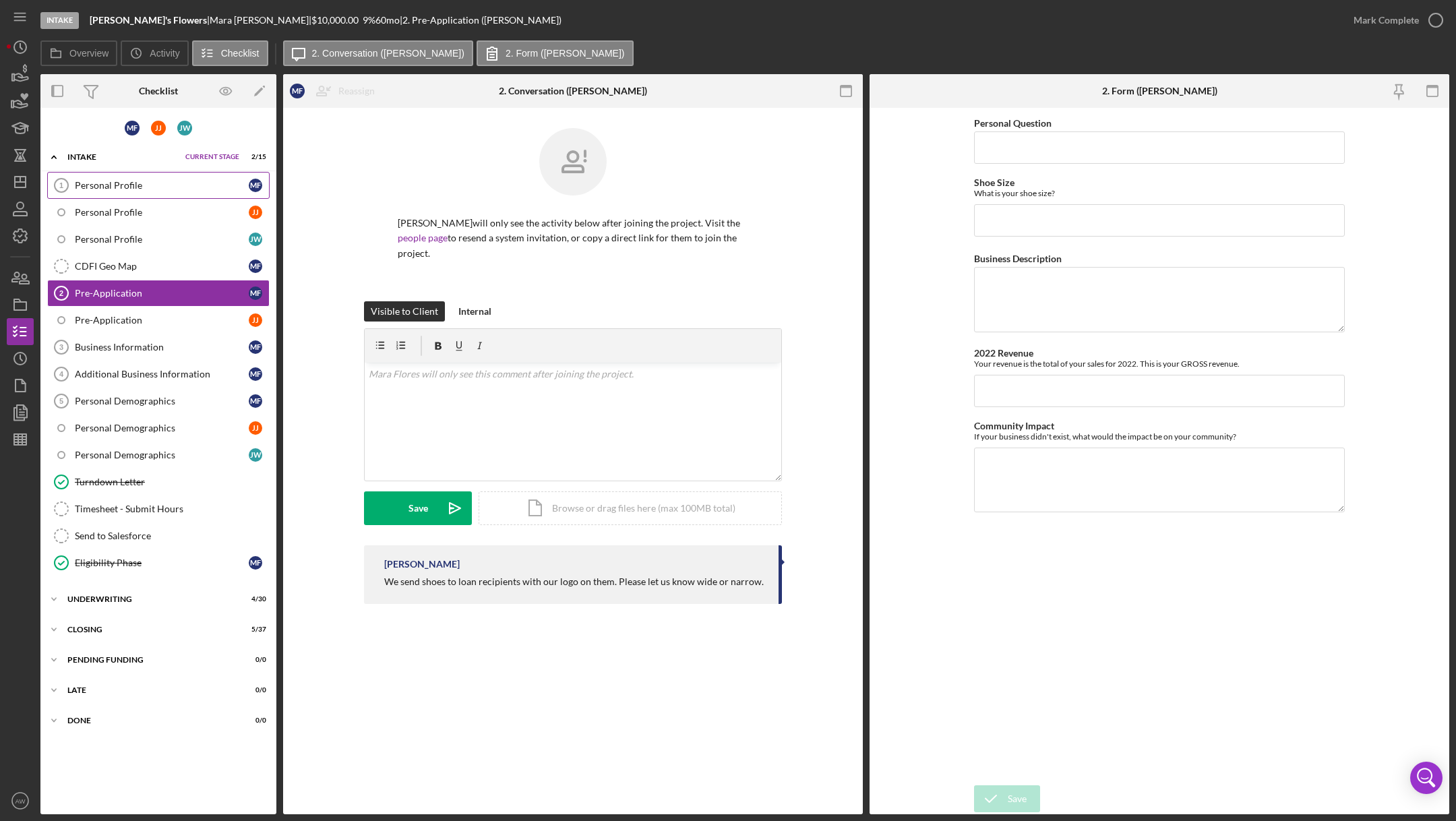
click at [89, 175] on link "Personal Profile 1 Personal Profile M F" at bounding box center [158, 186] width 223 height 27
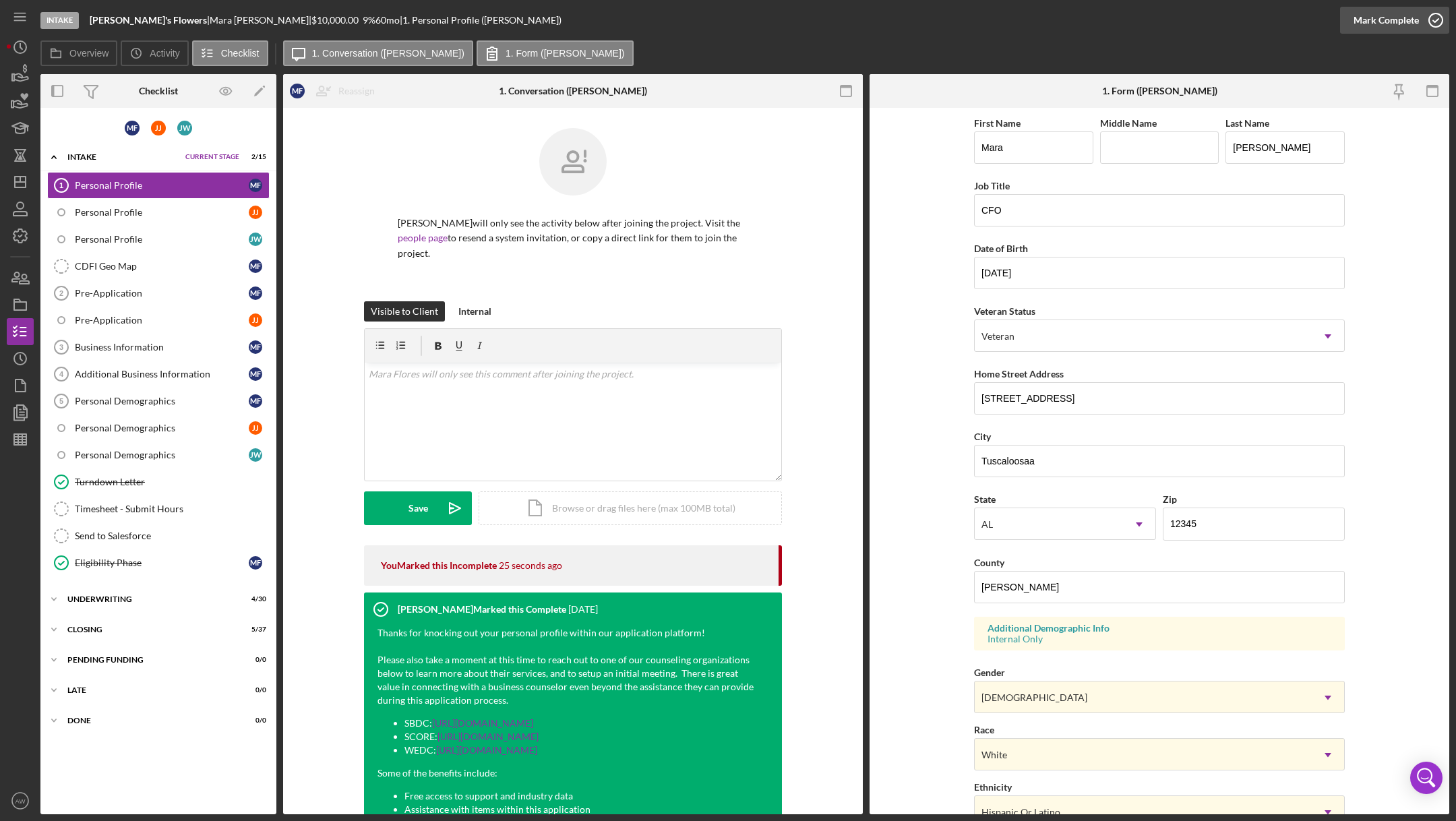
click at [1383, 18] on div "Mark Complete" at bounding box center [1386, 20] width 65 height 27
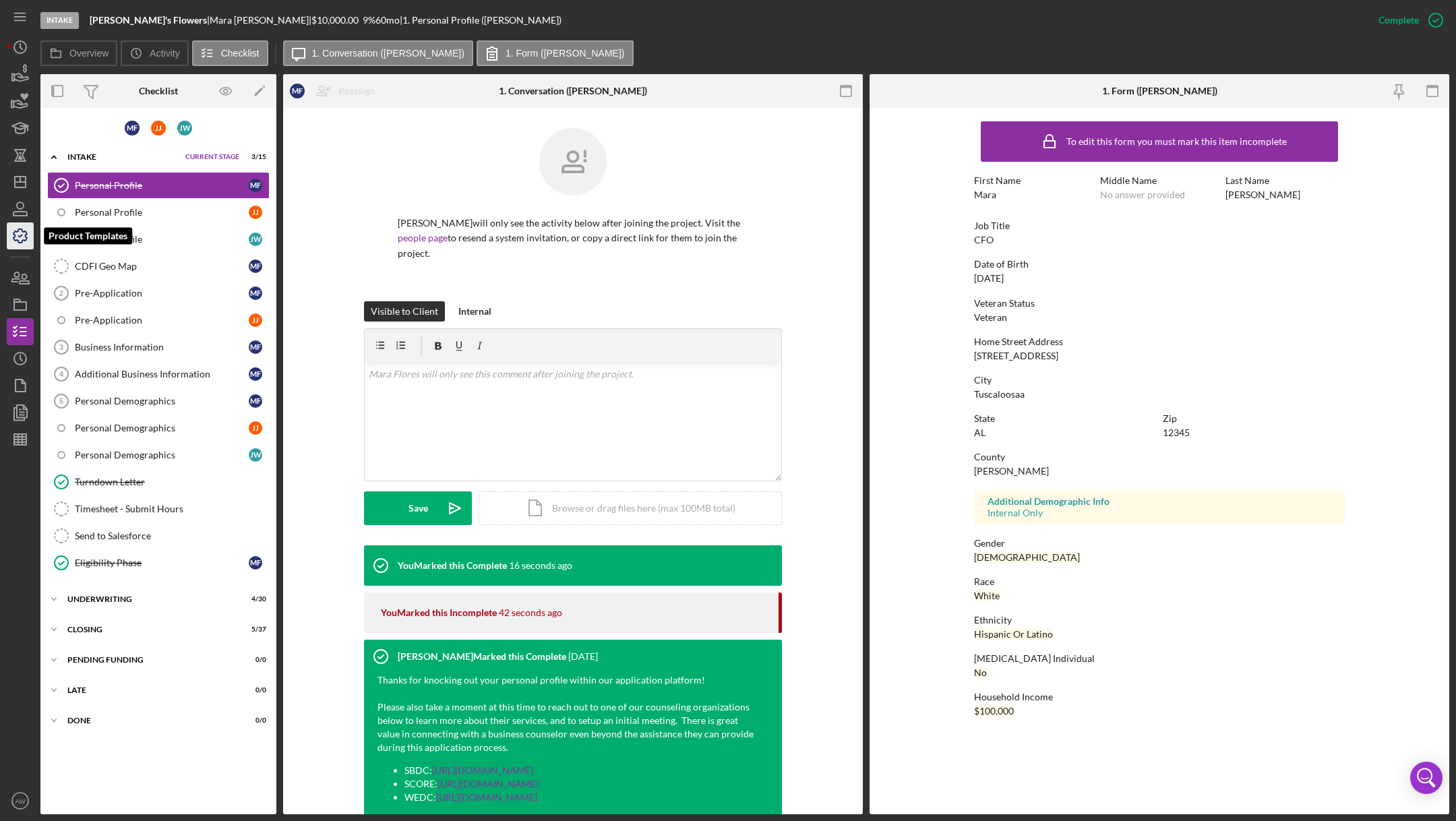
click at [21, 240] on icon "button" at bounding box center [20, 236] width 14 height 14
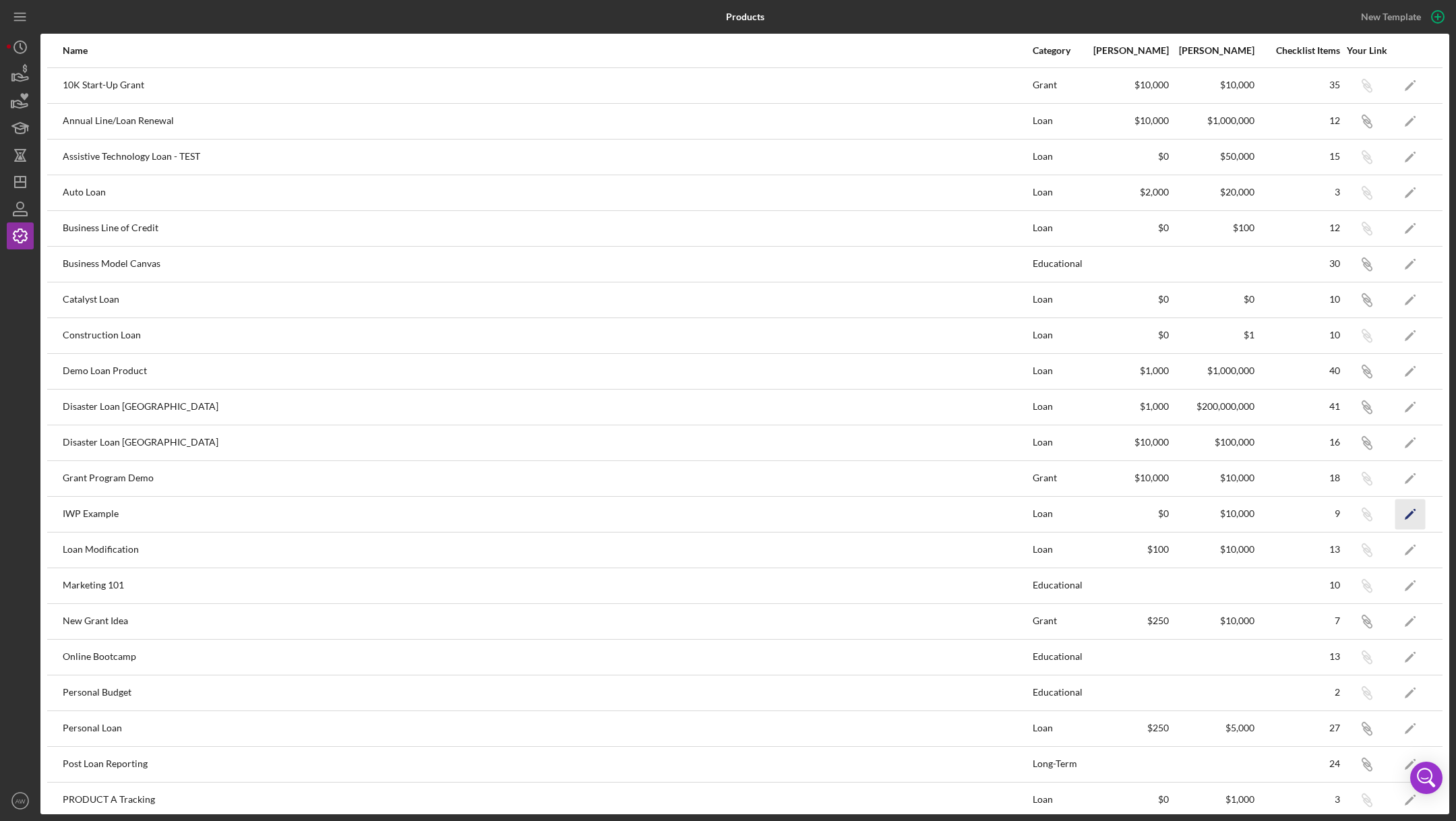
click at [1407, 508] on icon "Icon/Edit" at bounding box center [1410, 514] width 30 height 30
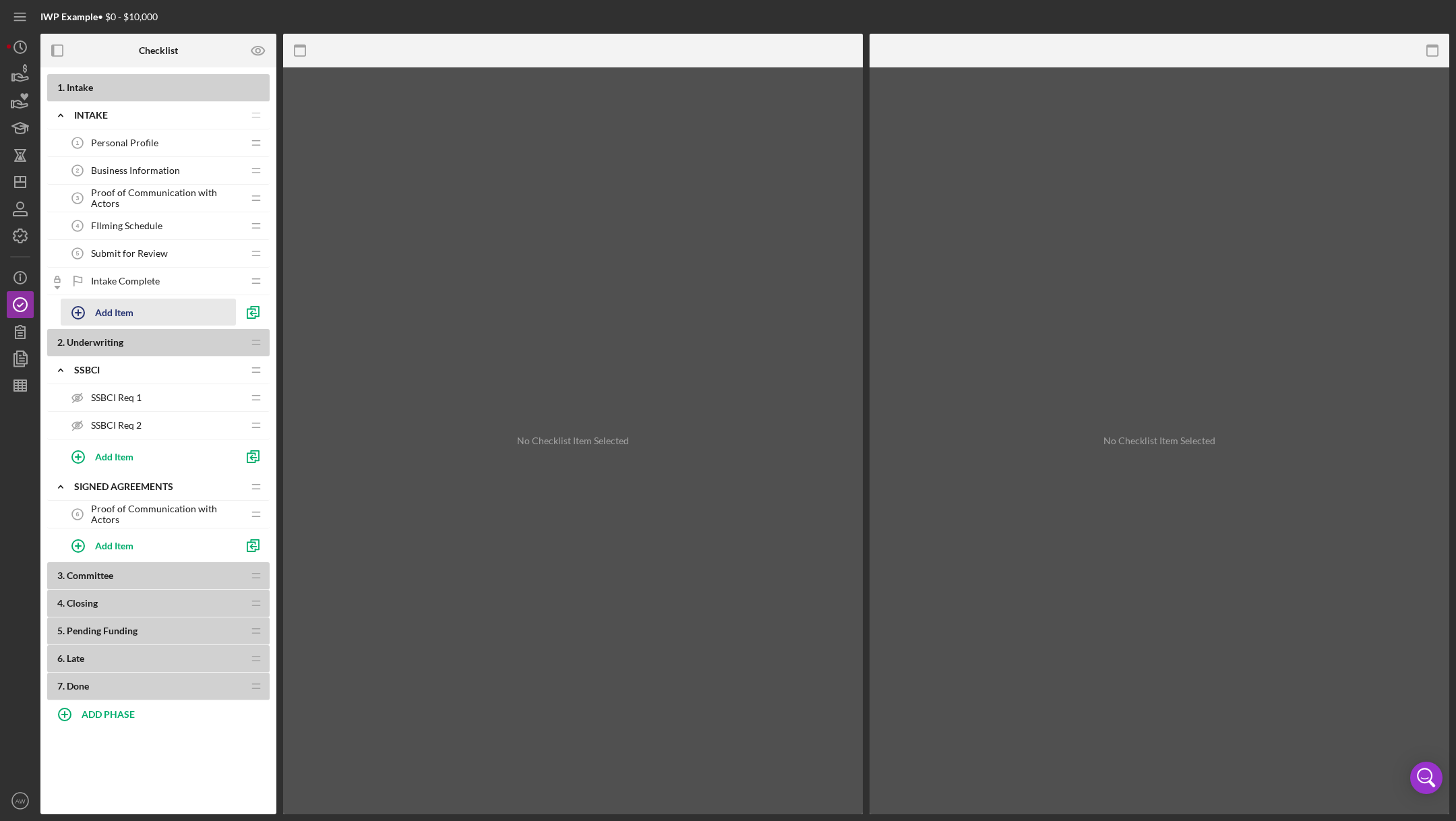
click at [70, 313] on icon "button" at bounding box center [78, 312] width 34 height 34
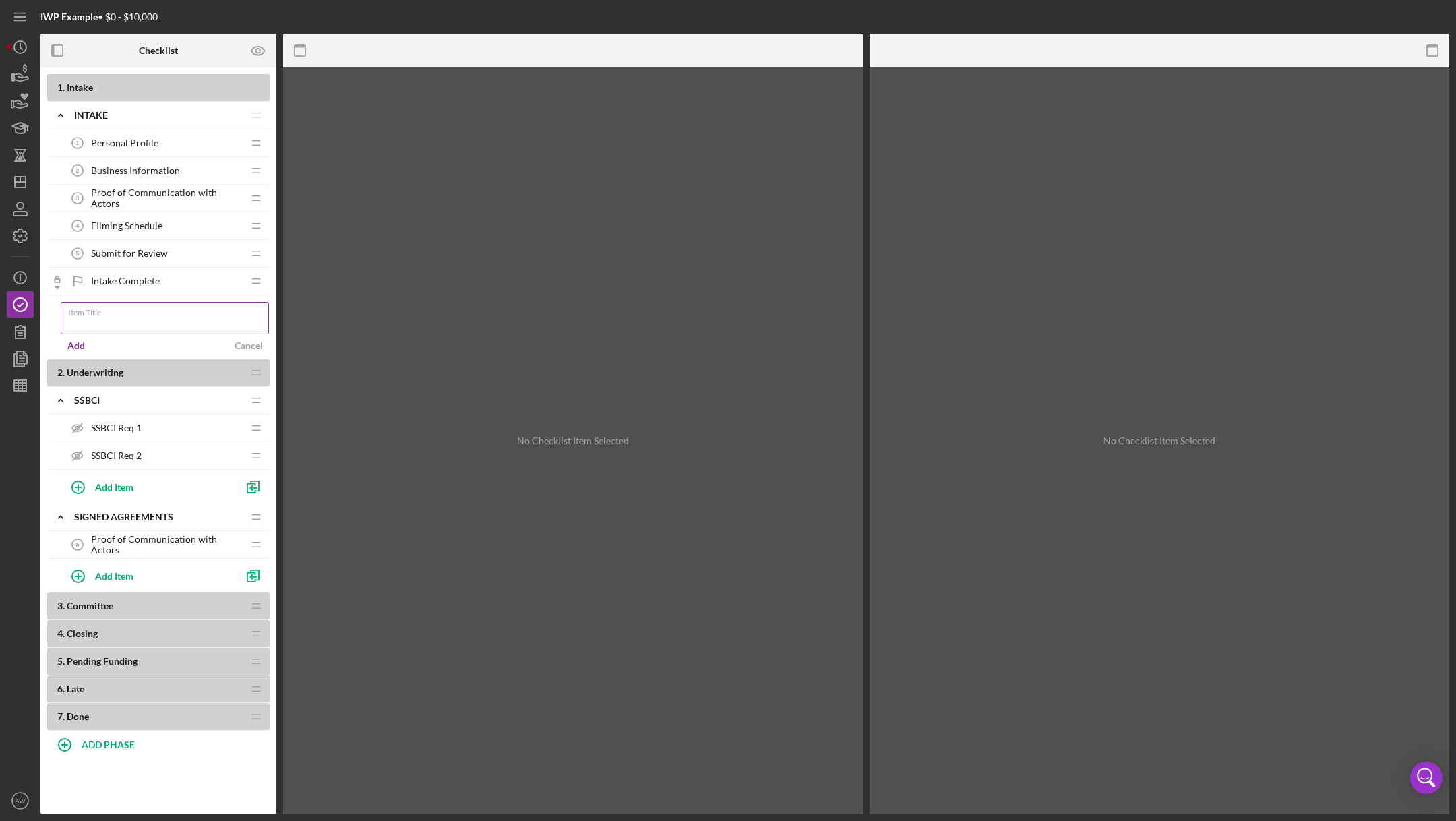
click at [105, 320] on input "Item Title" at bounding box center [164, 317] width 208 height 32
type input "Prepare for Call"
click at [71, 344] on div "Add" at bounding box center [76, 345] width 18 height 20
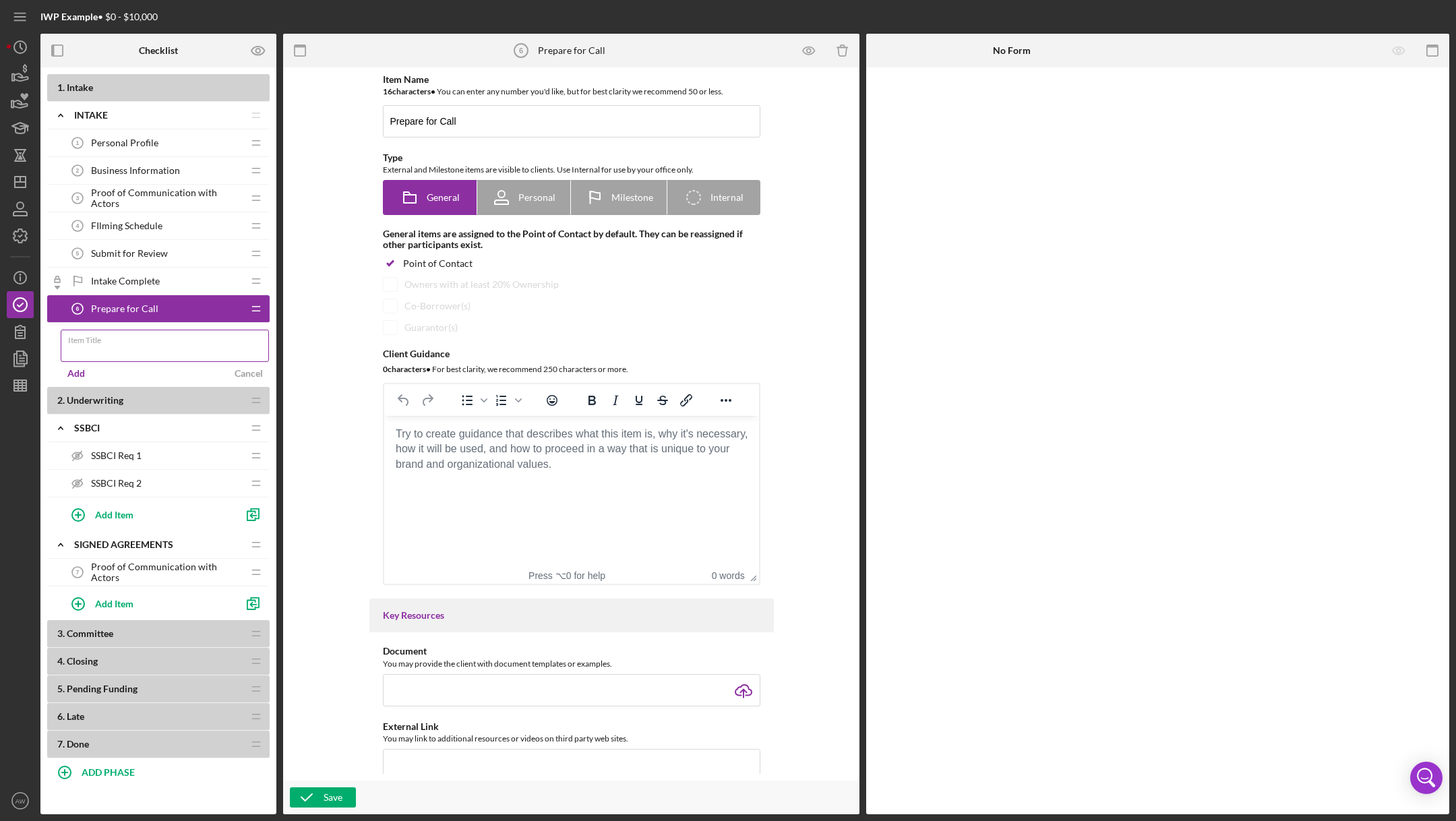
click at [109, 339] on div "Item Title" at bounding box center [164, 346] width 209 height 34
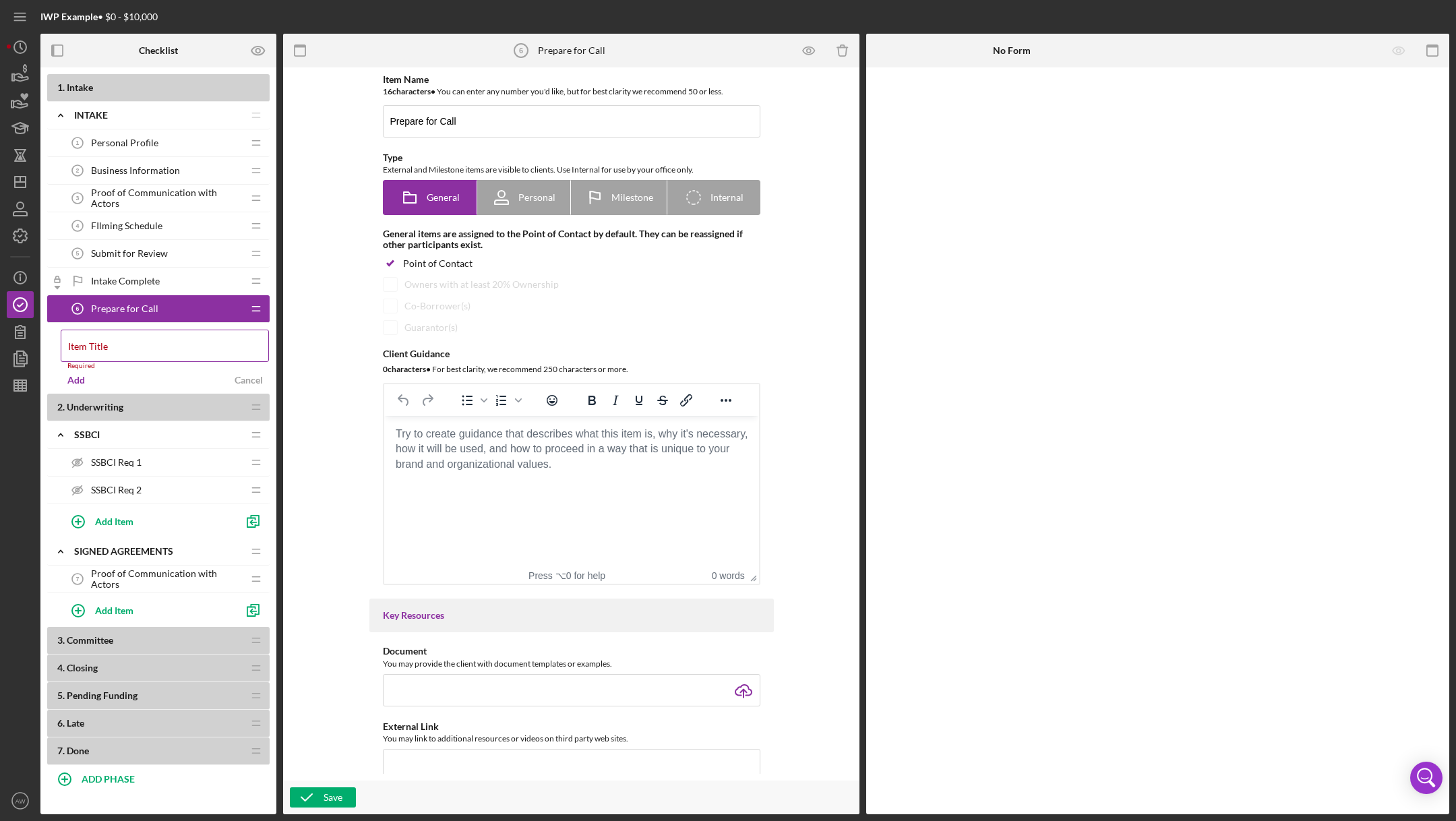
click at [109, 339] on div "Item Title Required" at bounding box center [164, 350] width 209 height 41
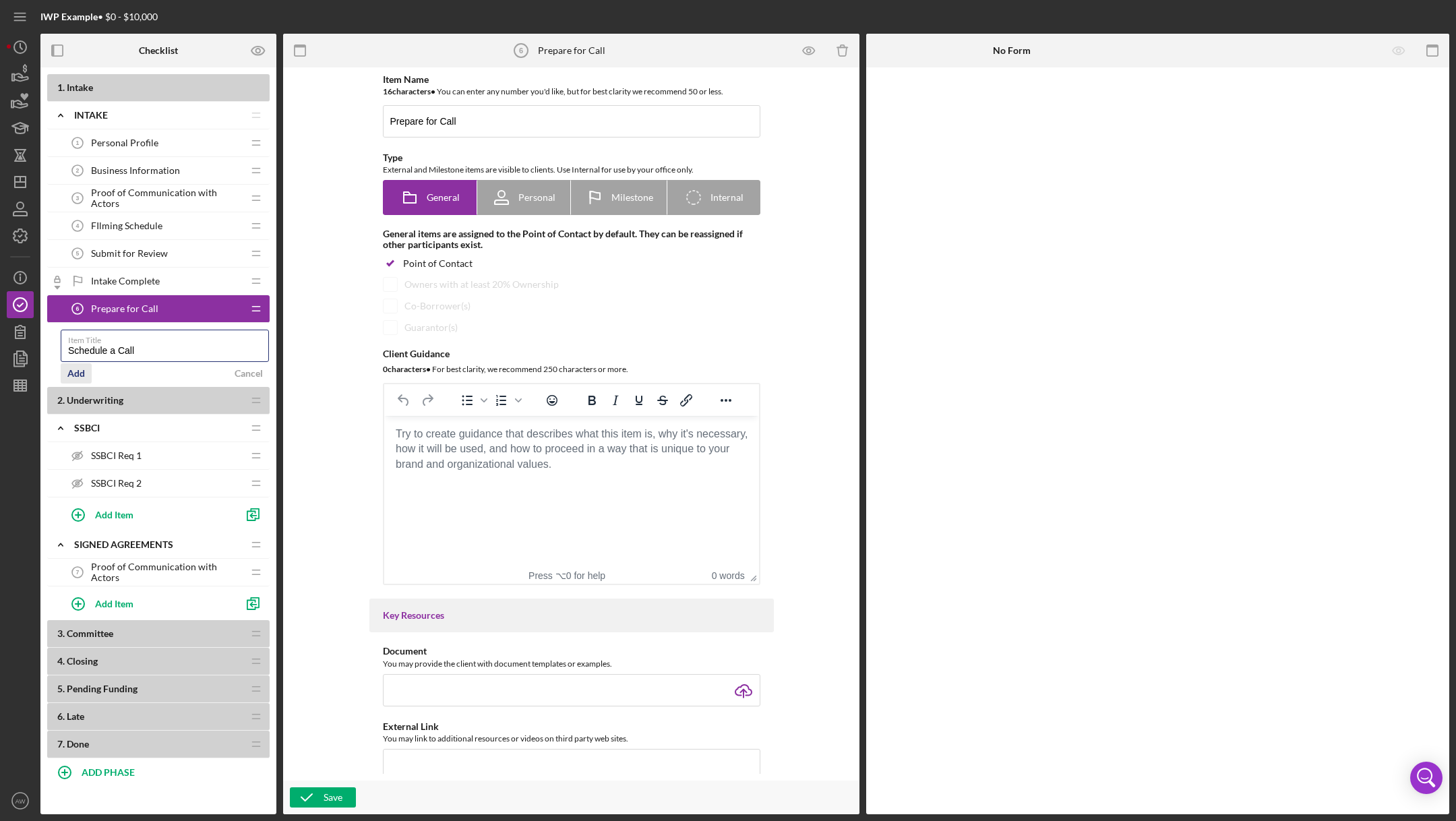
type input "Schedule a Call"
click at [67, 374] on button "Add" at bounding box center [76, 373] width 31 height 20
click at [731, 205] on div "Icon/Checklist Item Internal Internal" at bounding box center [713, 197] width 60 height 34
radio input "false"
radio input "true"
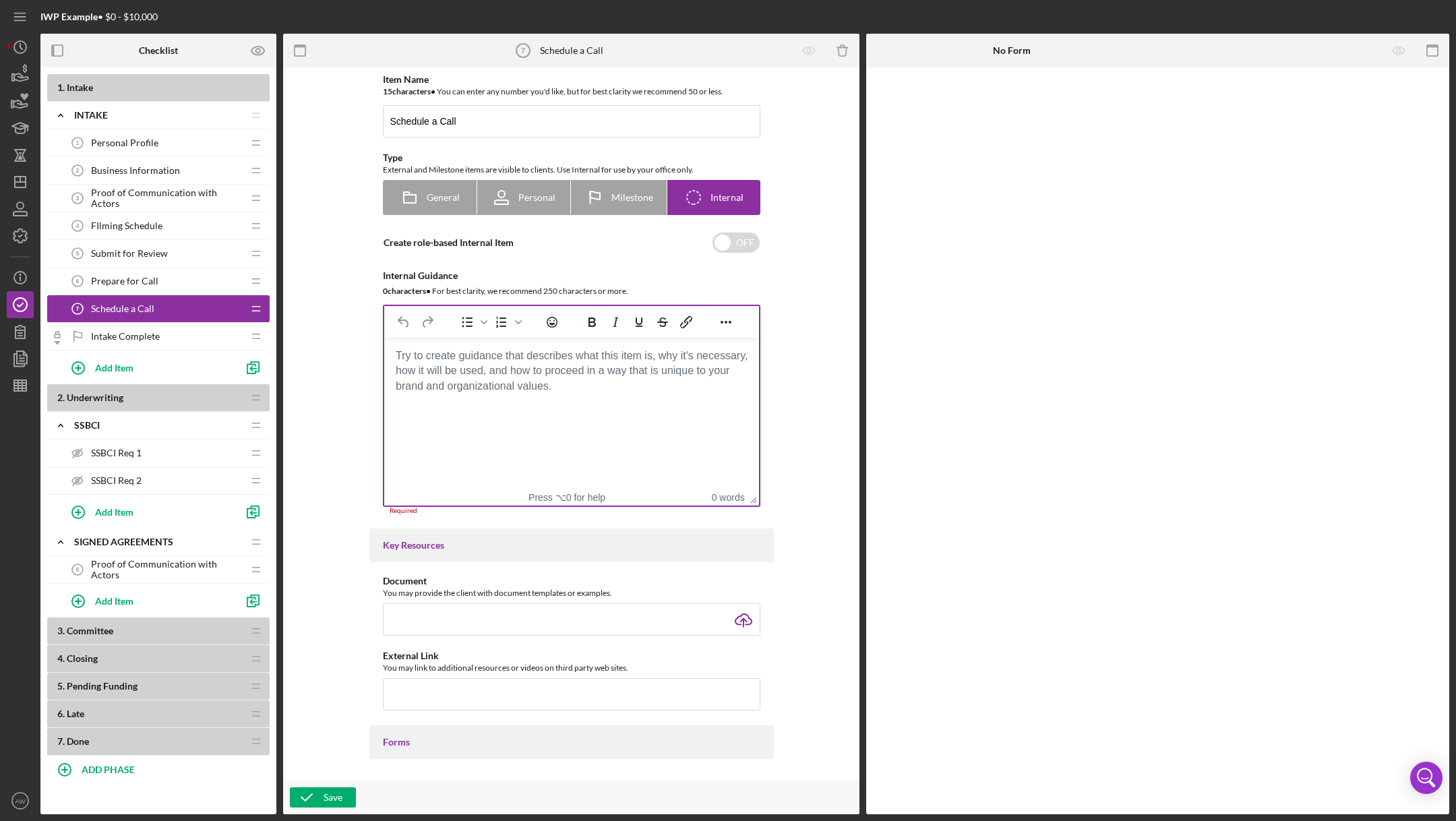
click at [463, 363] on body "Rich Text Area. Press ALT-0 for help." at bounding box center [570, 355] width 353 height 15
click at [462, 363] on body "Rich Text Area. Press ALT-0 for help." at bounding box center [570, 355] width 353 height 15
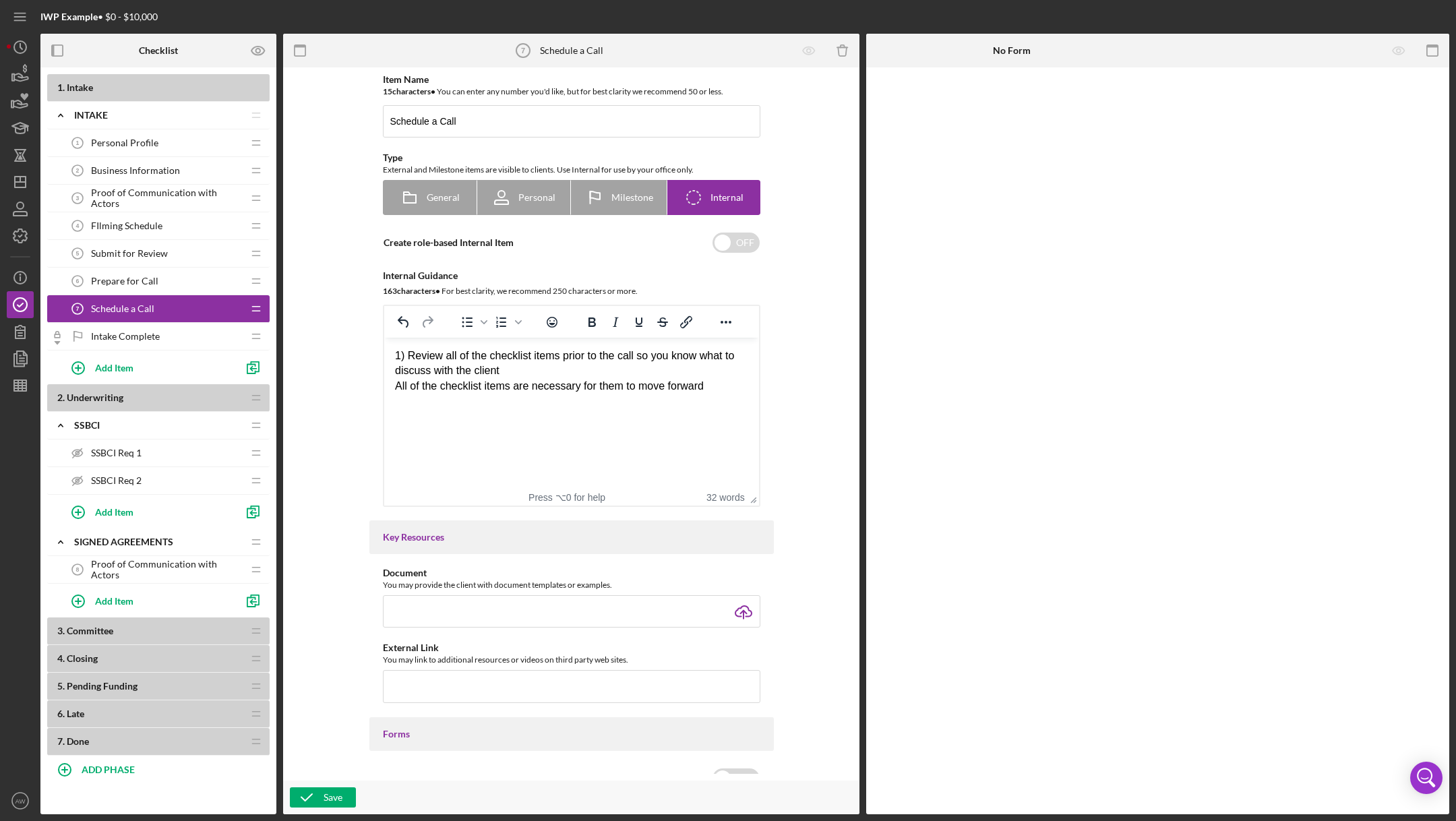
scroll to position [529, 0]
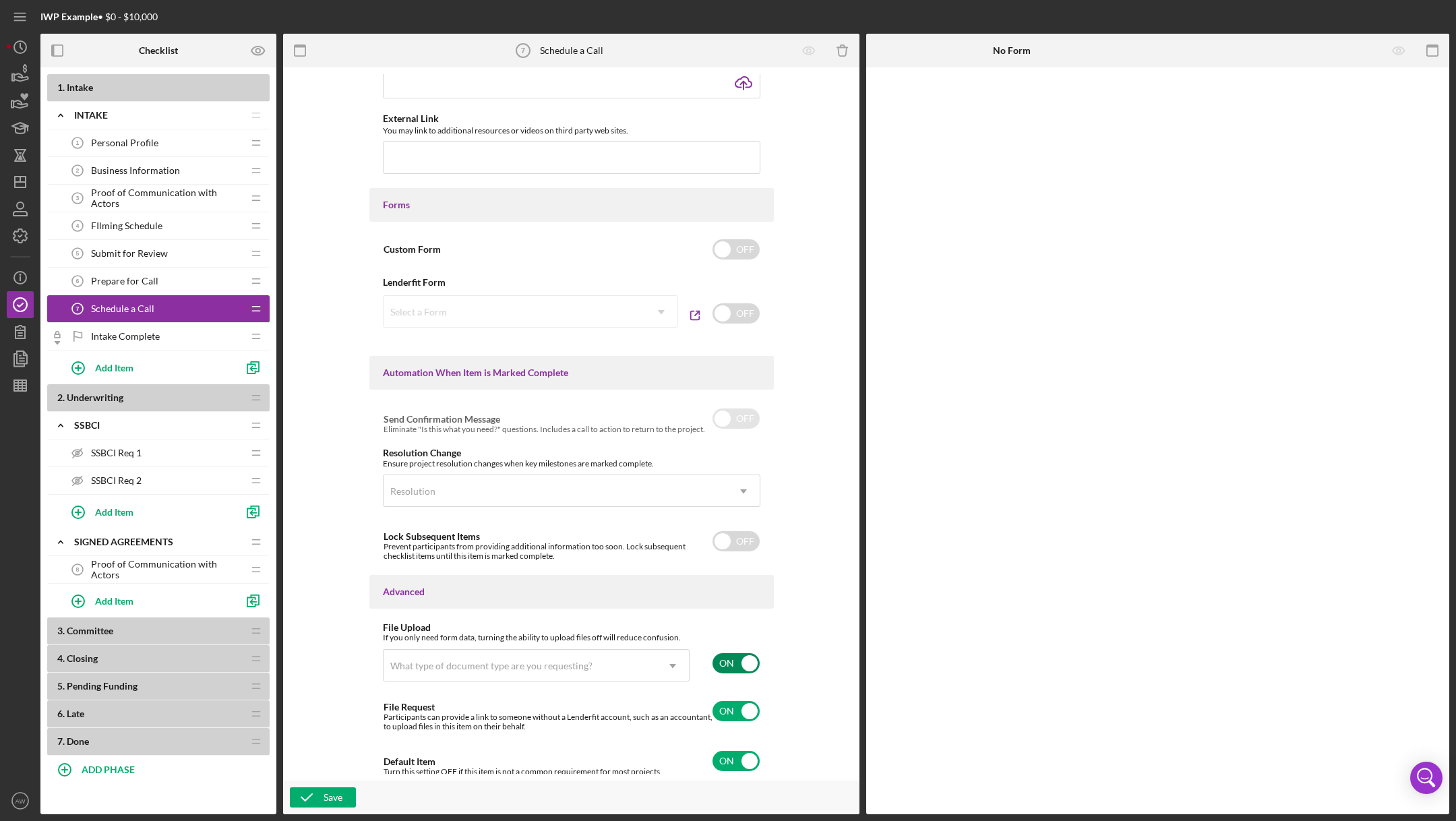
click at [726, 665] on input "checkbox" at bounding box center [736, 662] width 47 height 20
checkbox input "false"
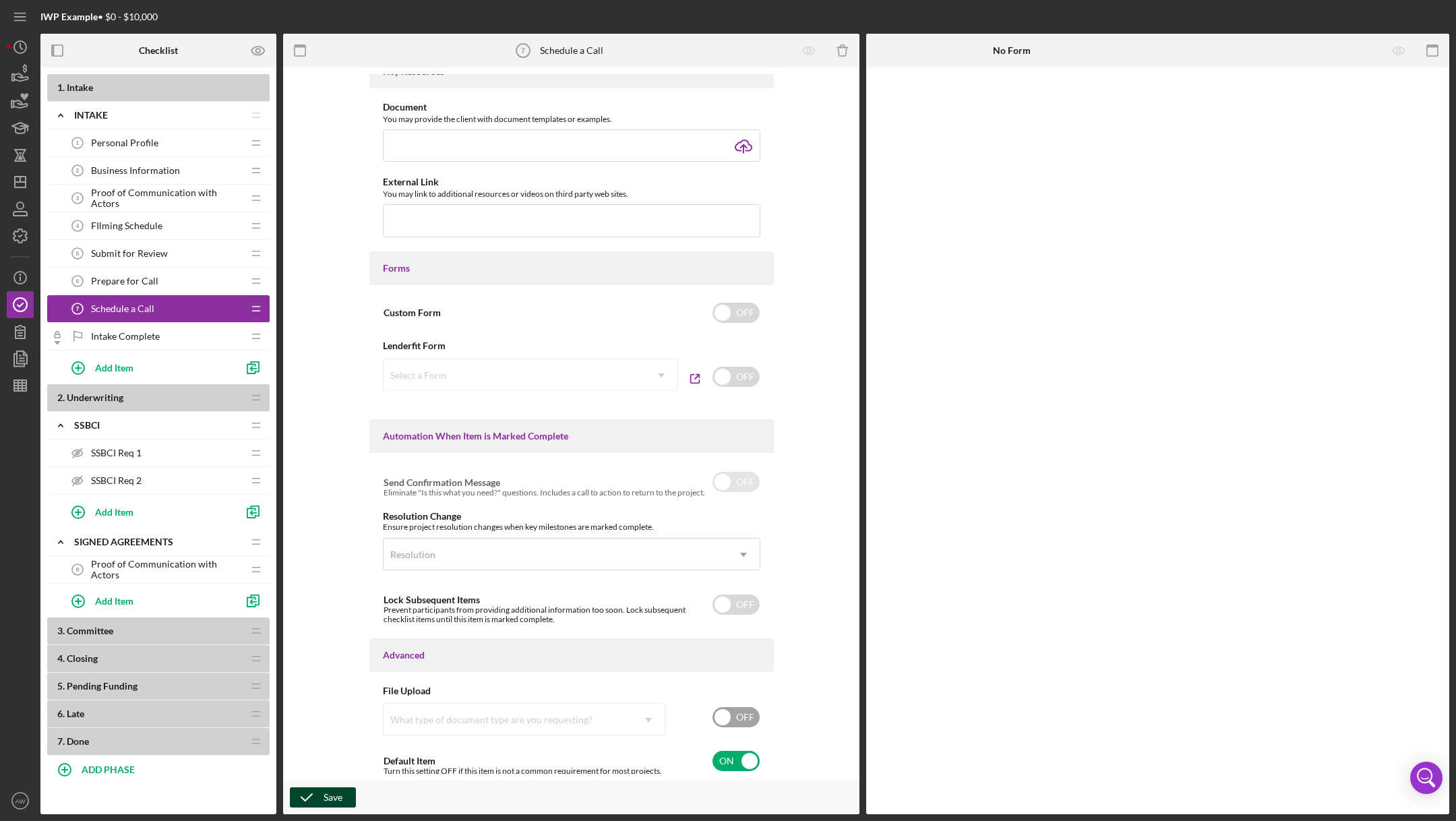
click at [320, 787] on icon "button" at bounding box center [307, 797] width 34 height 34
click at [197, 229] on div "FIlming Schedule 4 FIlming Schedule" at bounding box center [154, 226] width 179 height 27
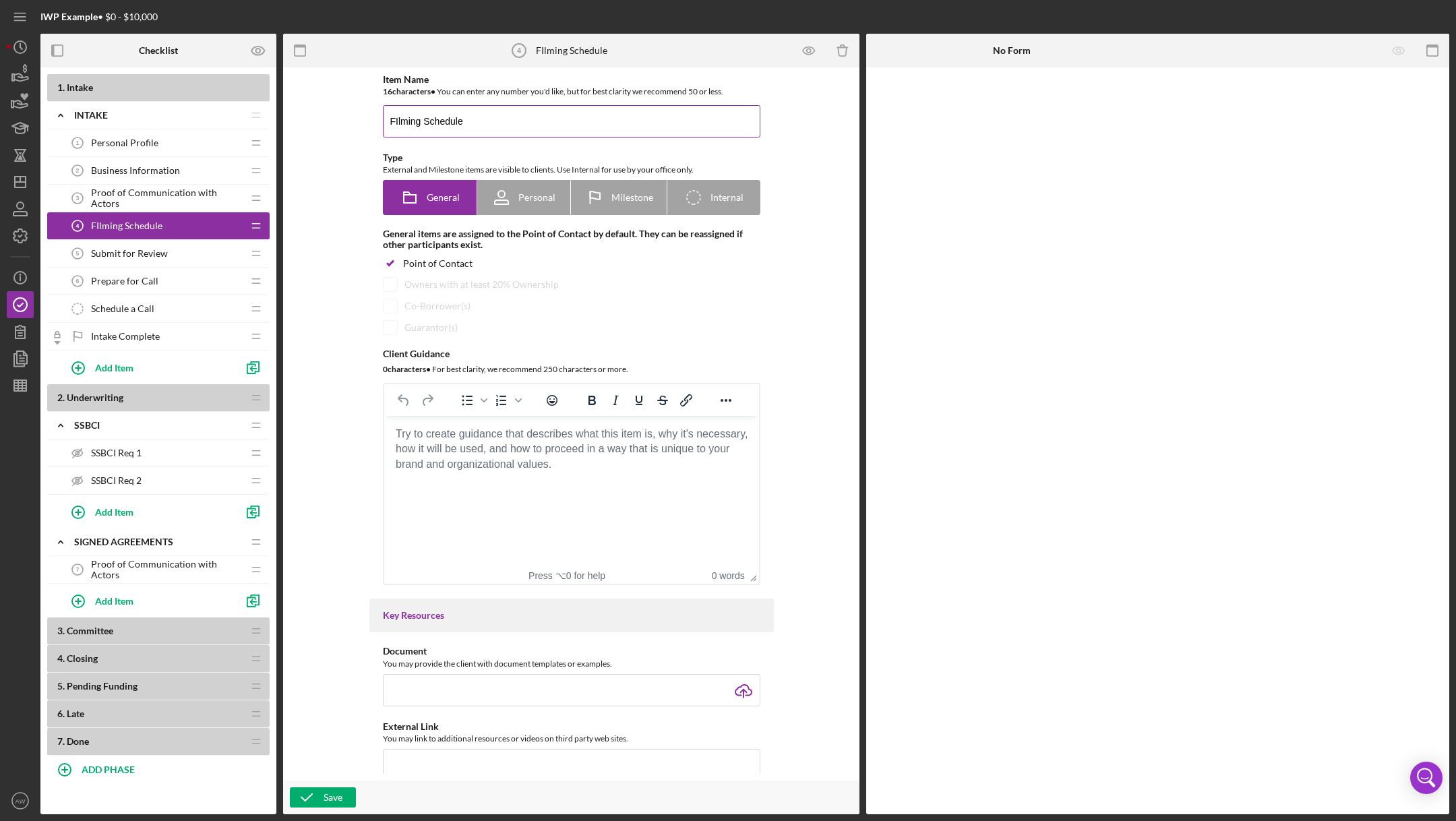
click at [521, 115] on input "FIlming Schedule" at bounding box center [571, 121] width 378 height 32
click at [523, 126] on input "FIlming Schedule" at bounding box center [571, 121] width 378 height 32
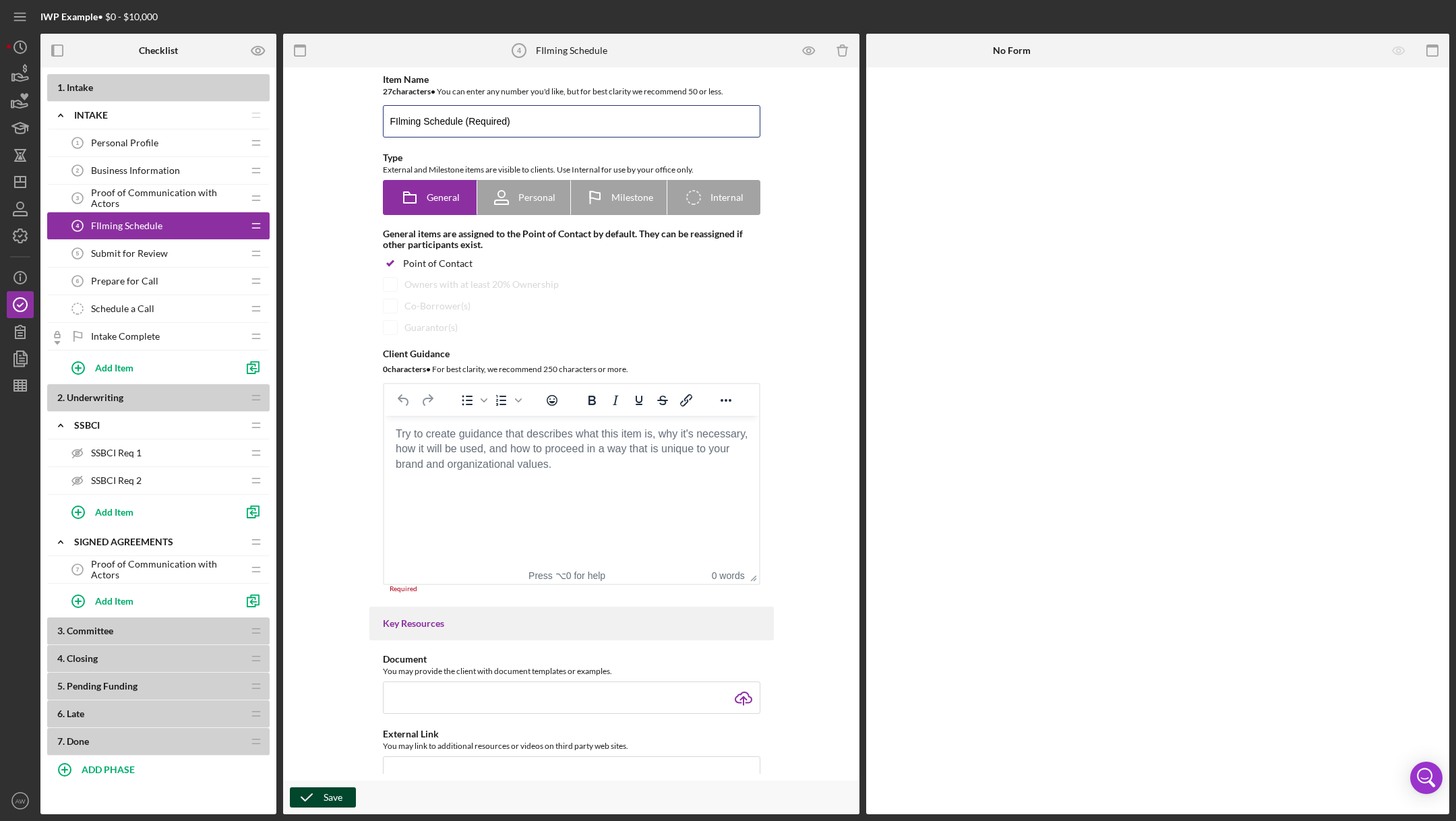
type input "FIlming Schedule (Required)"
click at [314, 793] on icon "button" at bounding box center [307, 797] width 34 height 34
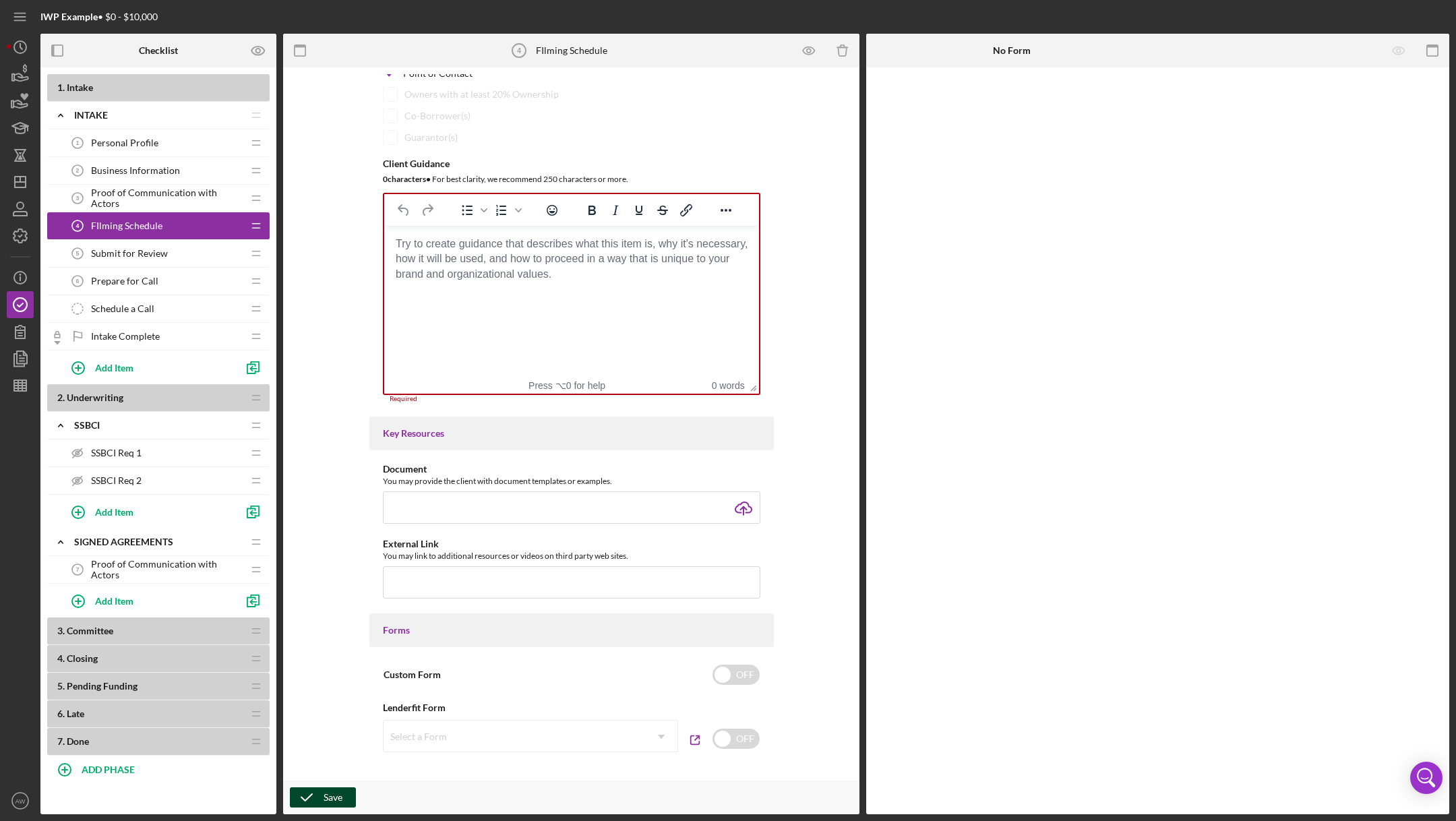
scroll to position [307, 0]
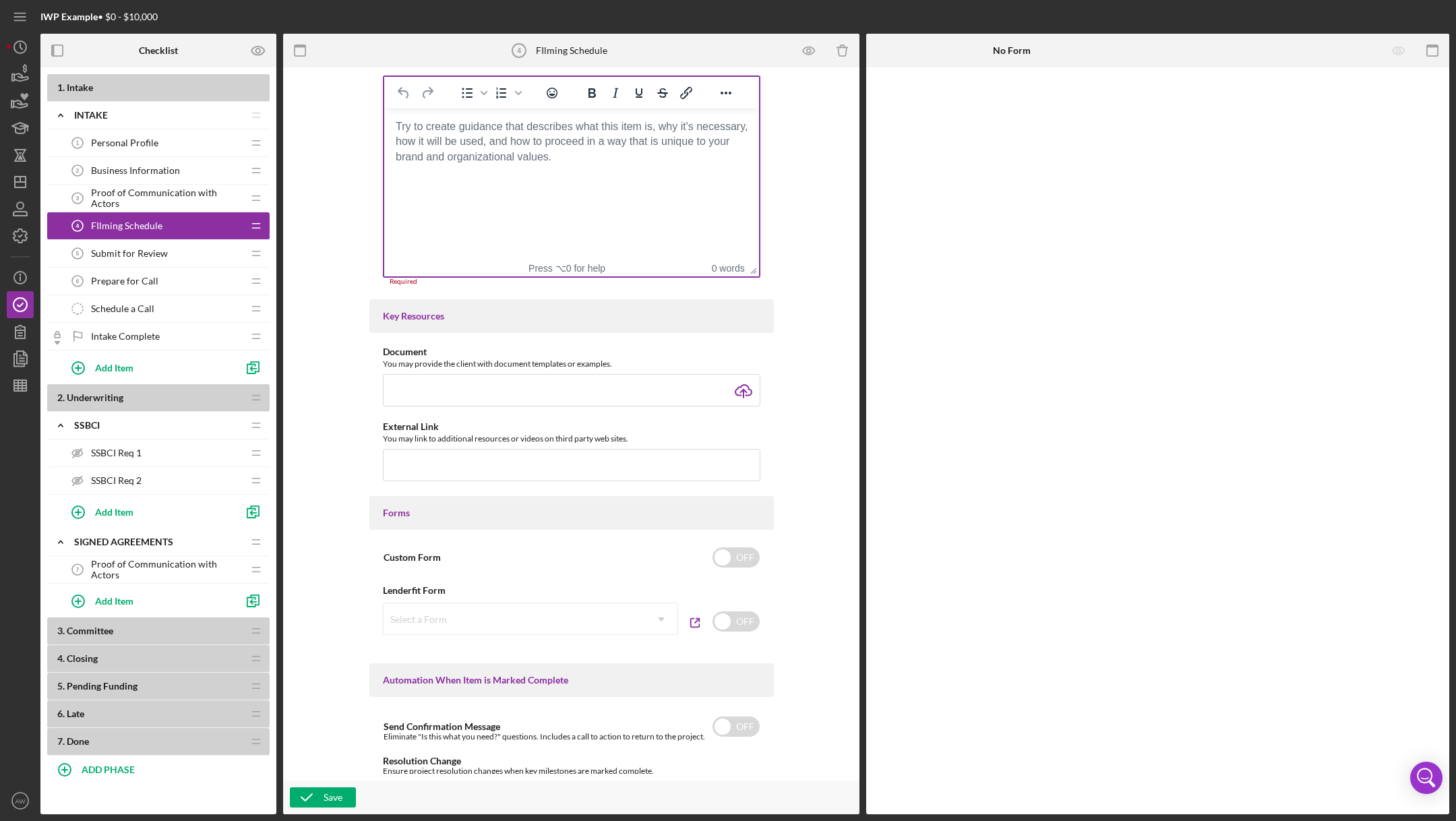
click at [560, 145] on html at bounding box center [570, 126] width 375 height 36
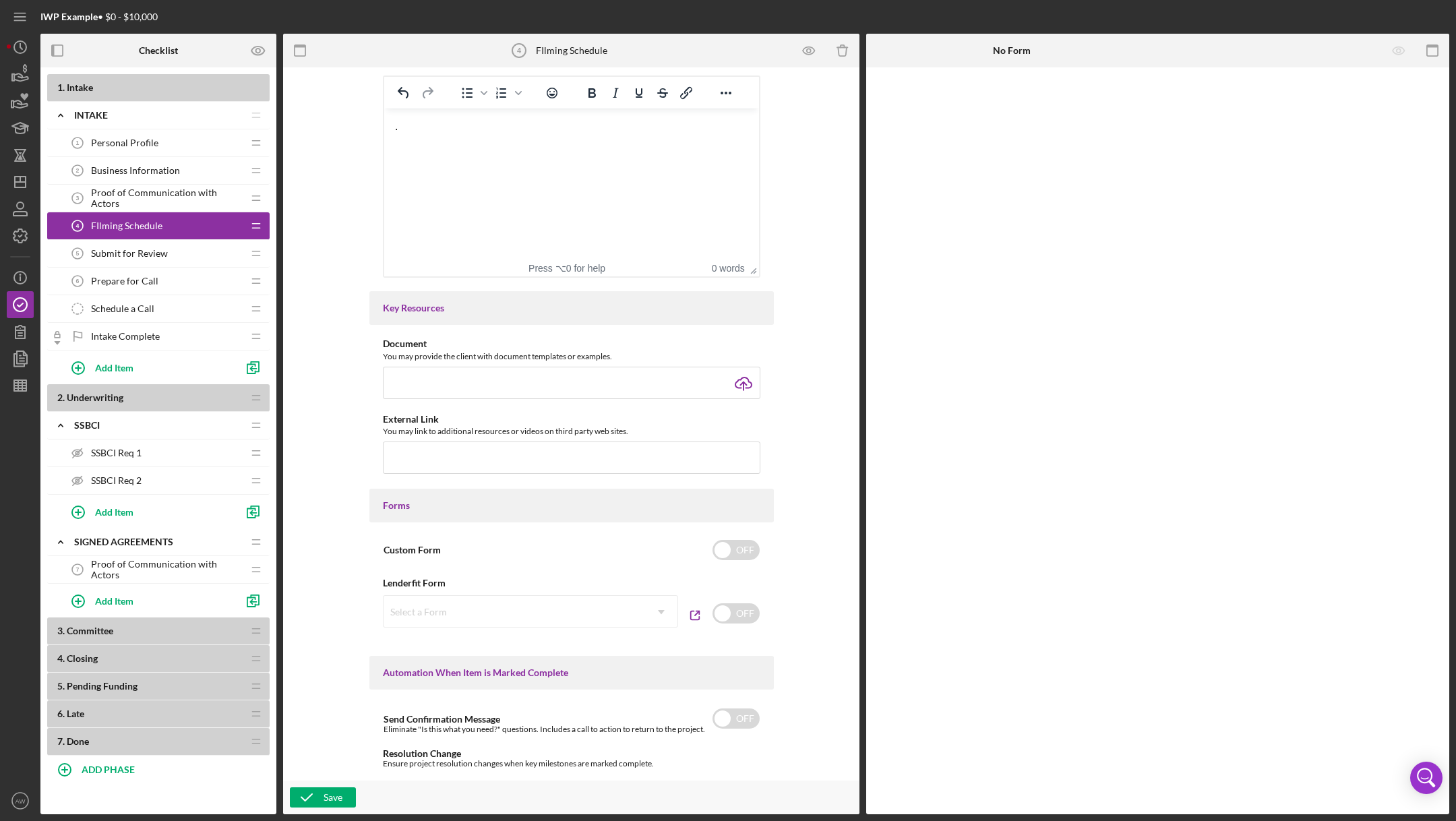
scroll to position [613, 0]
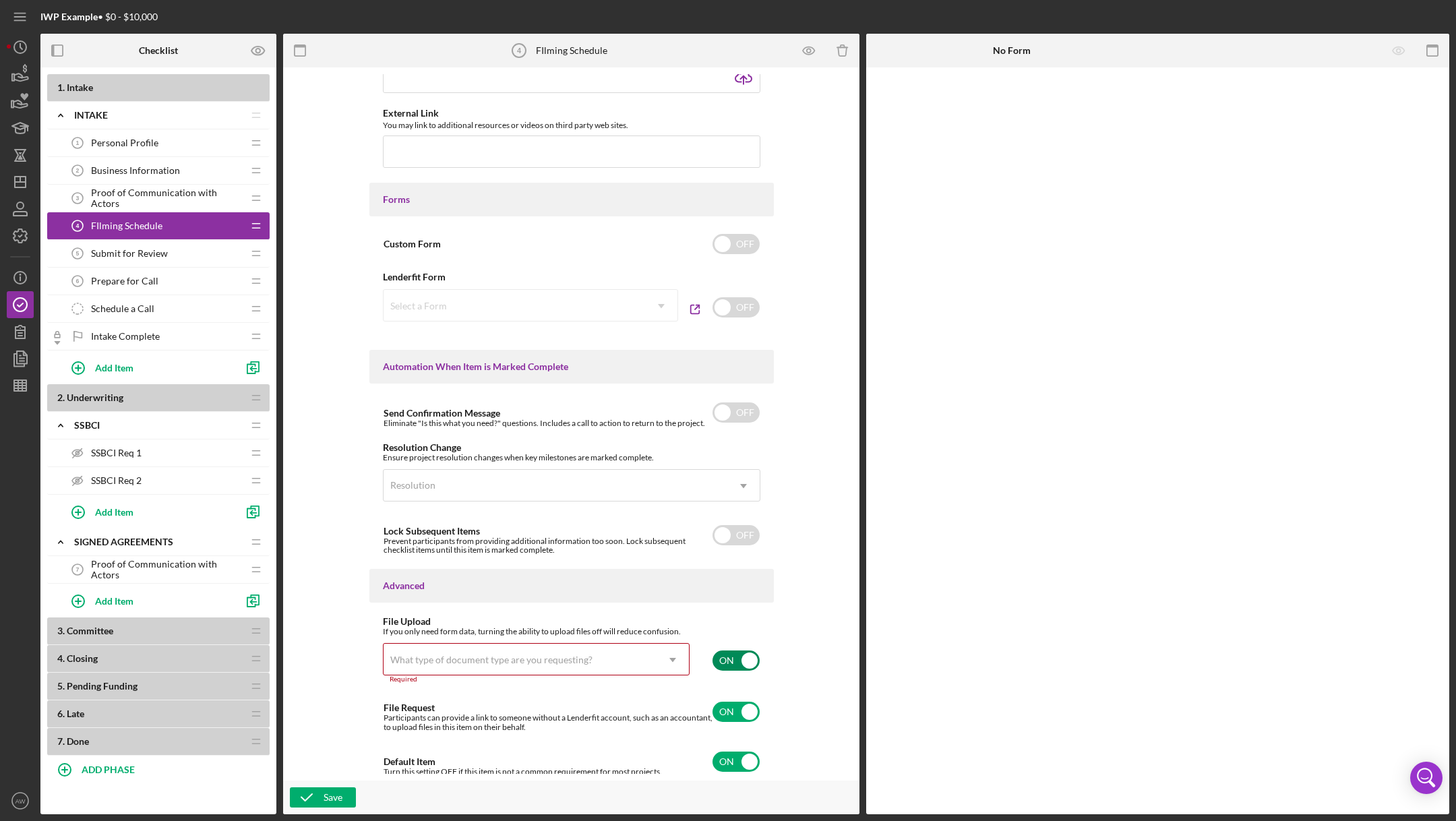
click at [720, 659] on input "checkbox" at bounding box center [736, 660] width 47 height 20
checkbox input "false"
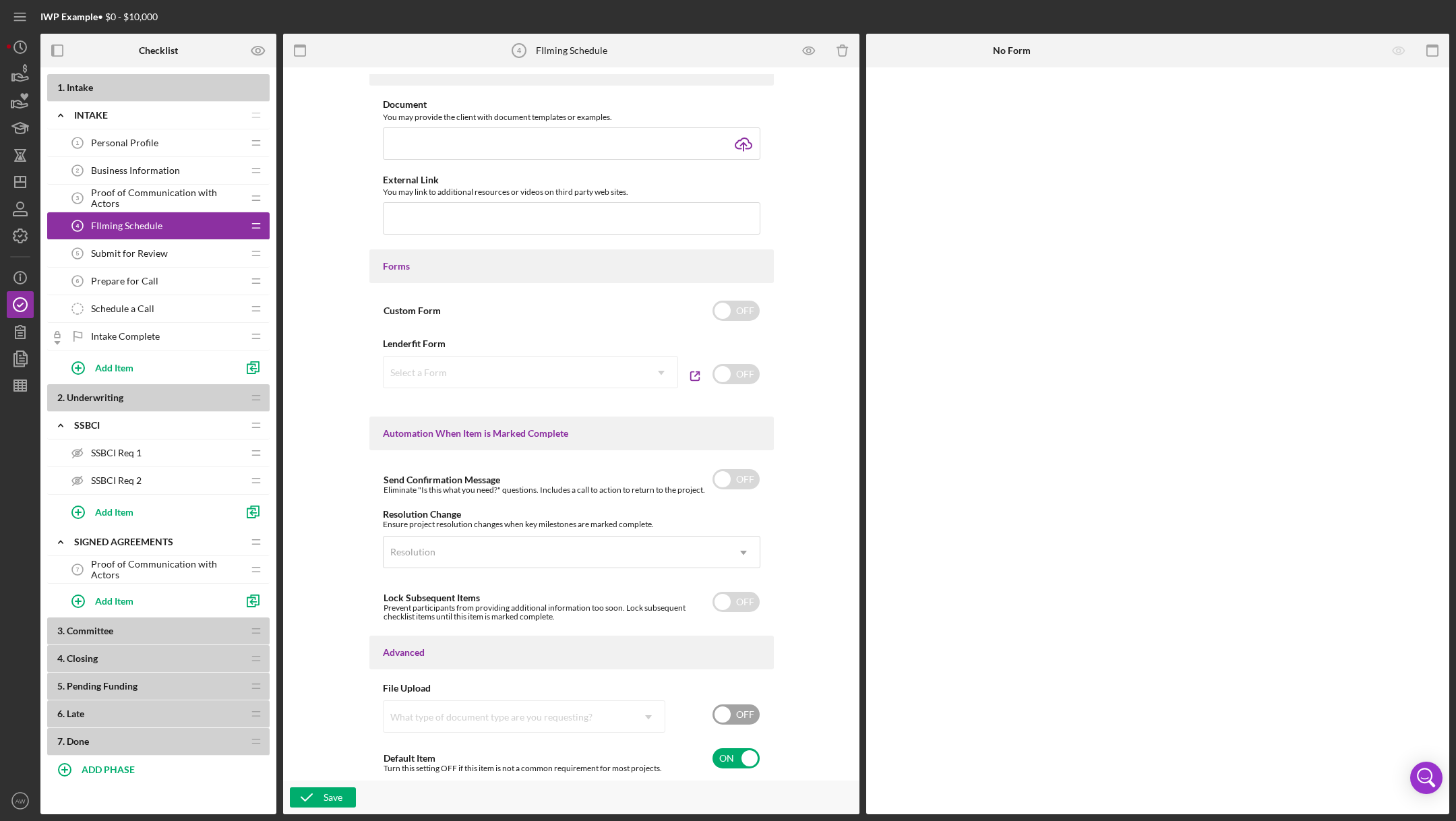
scroll to position [543, 0]
click at [328, 797] on div "Save" at bounding box center [333, 797] width 18 height 20
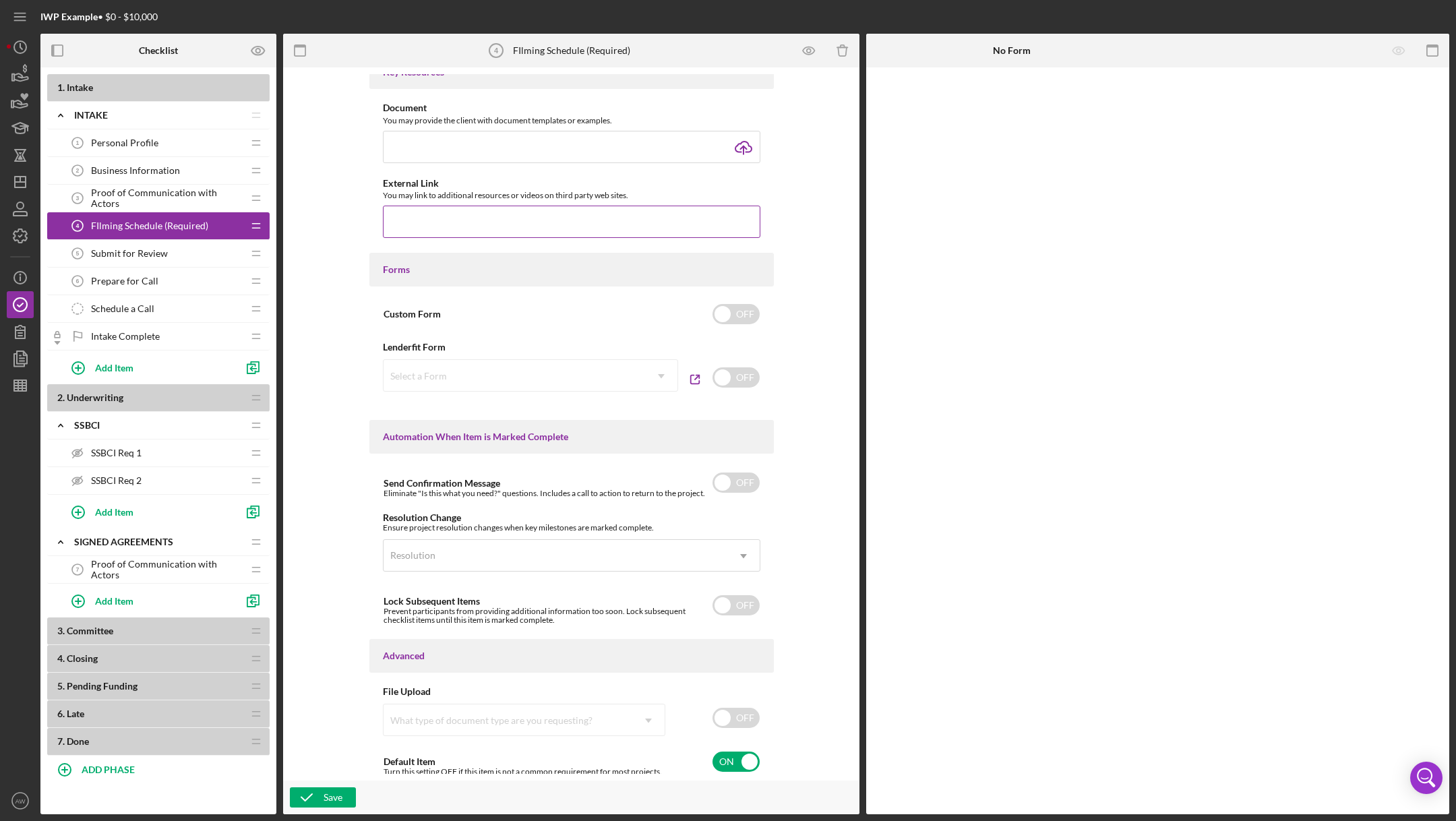
scroll to position [0, 0]
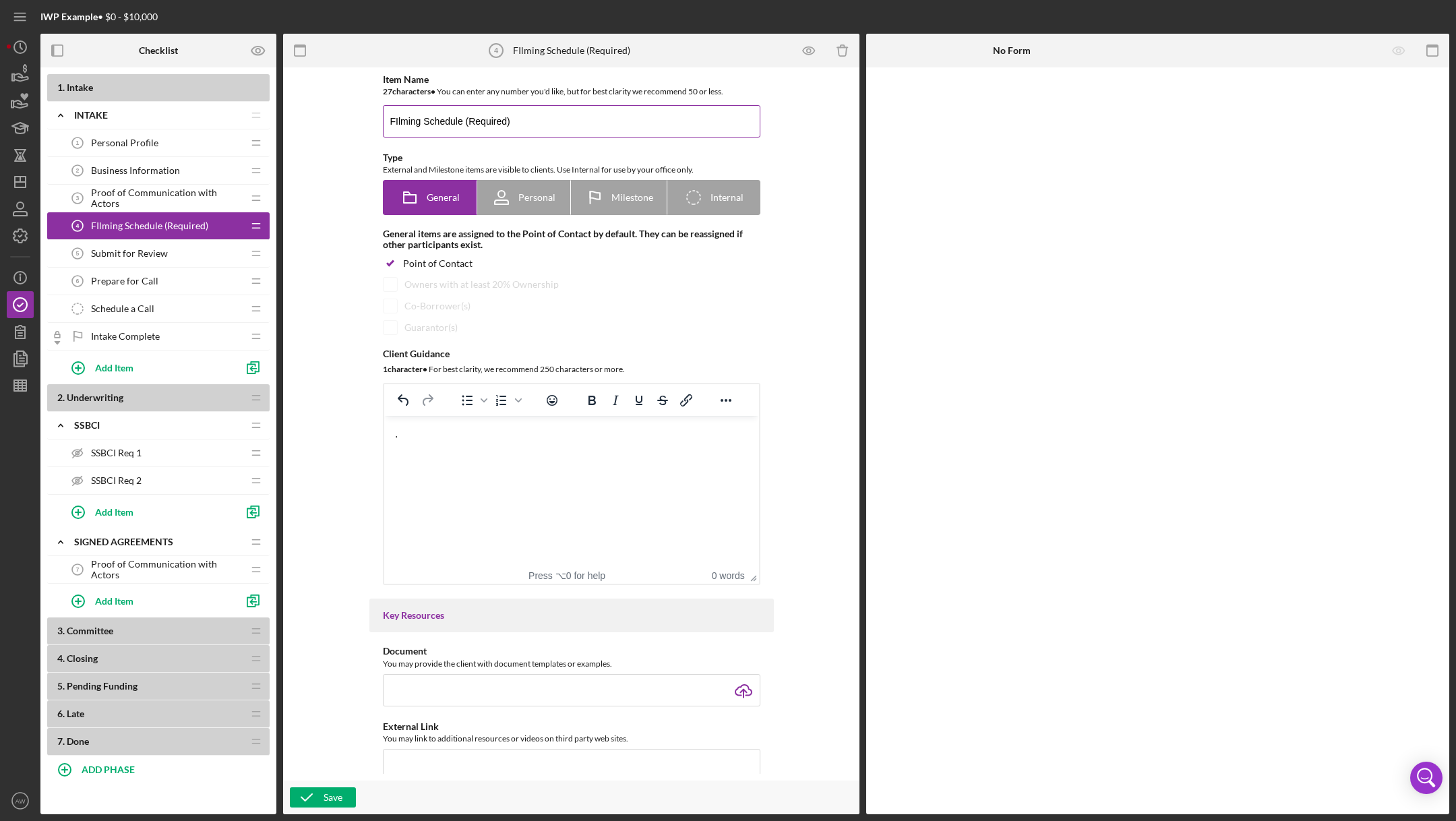
drag, startPoint x: 519, startPoint y: 120, endPoint x: 462, endPoint y: 120, distance: 57.0
click at [462, 120] on input "FIlming Schedule (Required)" at bounding box center [571, 121] width 378 height 32
click at [510, 121] on input "FIlming Schedule (Required)" at bounding box center [571, 121] width 378 height 32
click at [28, 383] on icon "button" at bounding box center [19, 385] width 34 height 34
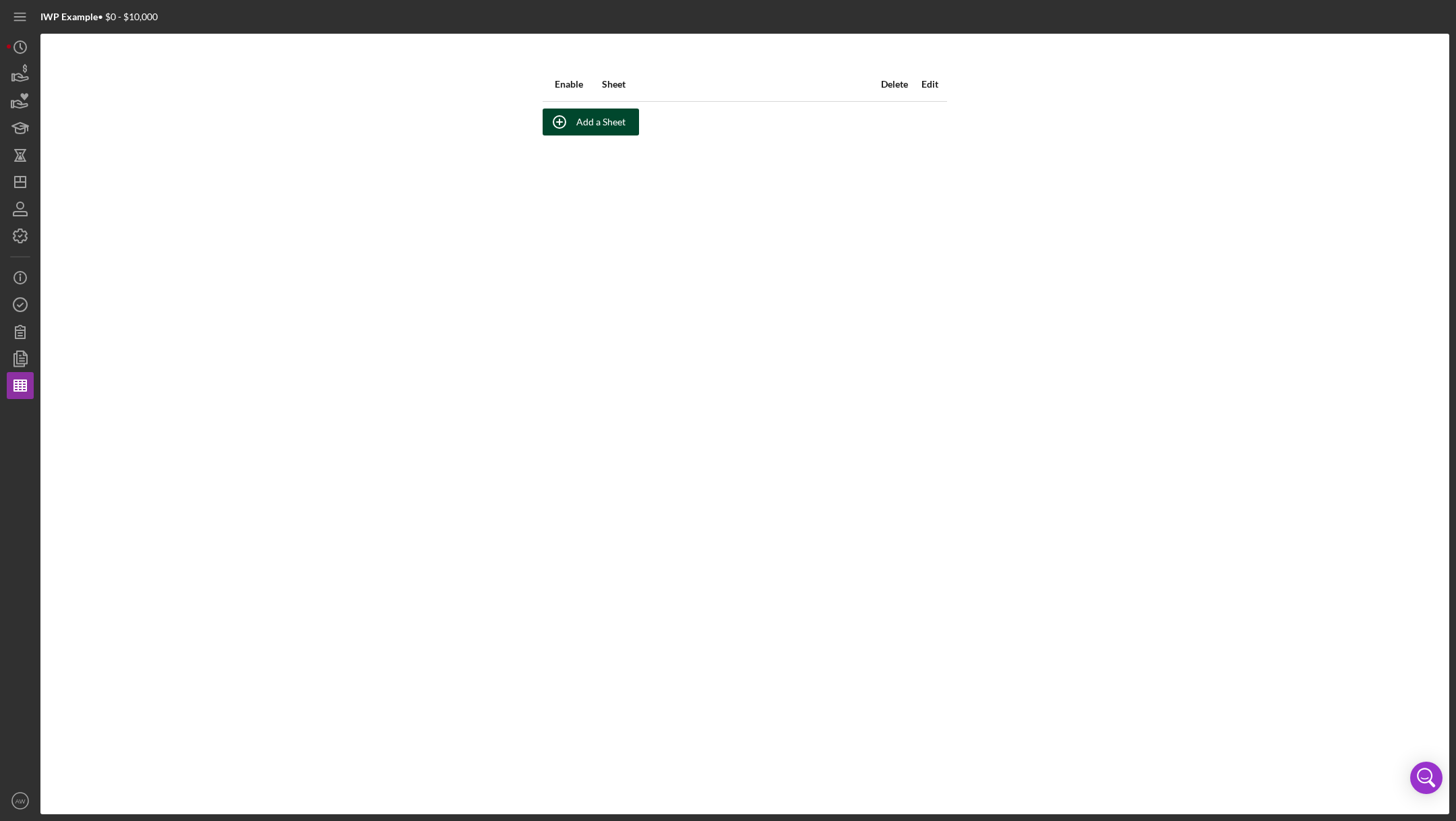
click at [582, 117] on div "Add a Sheet" at bounding box center [601, 123] width 50 height 27
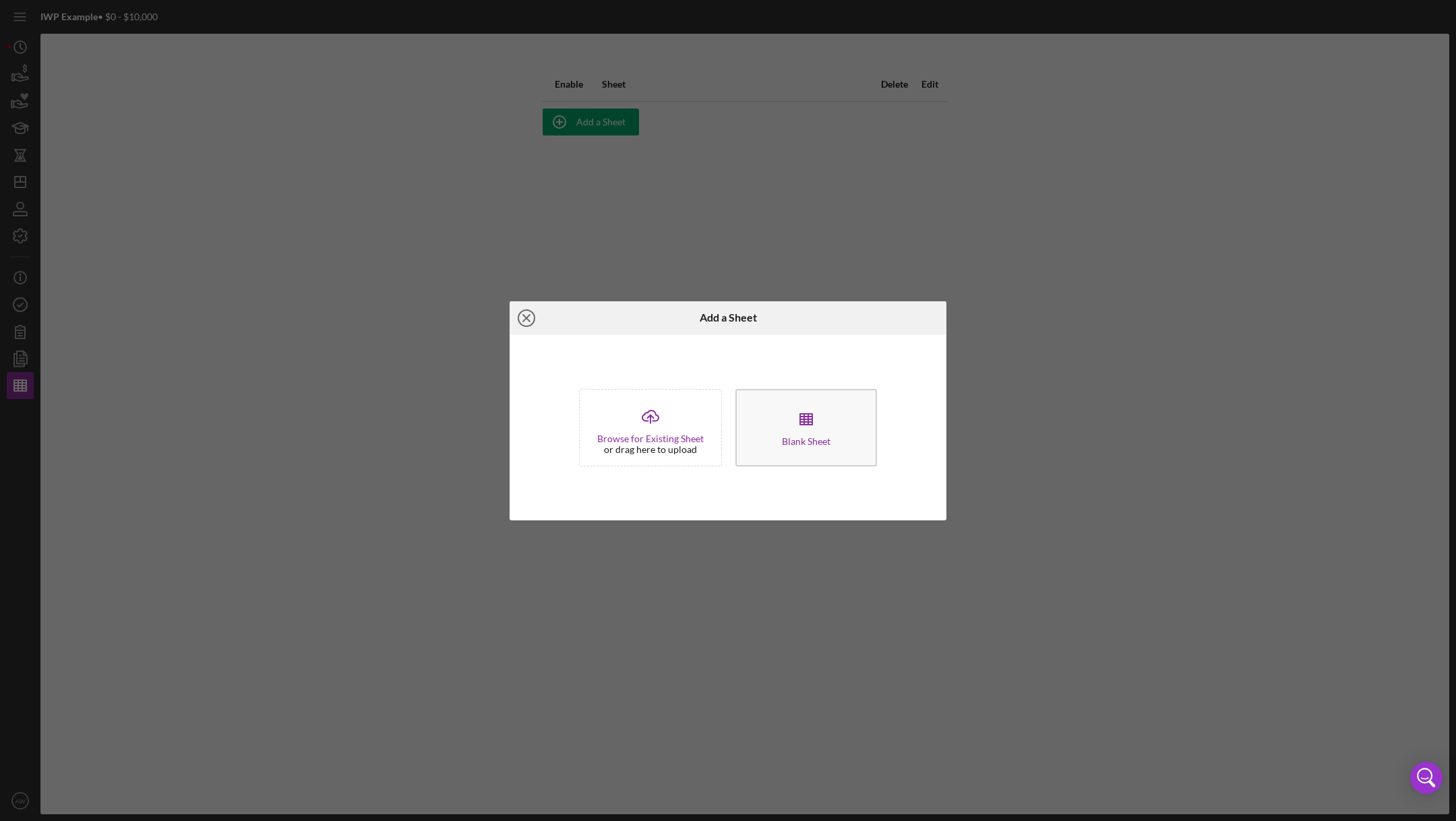
click at [532, 320] on icon "Icon/Close" at bounding box center [527, 318] width 34 height 34
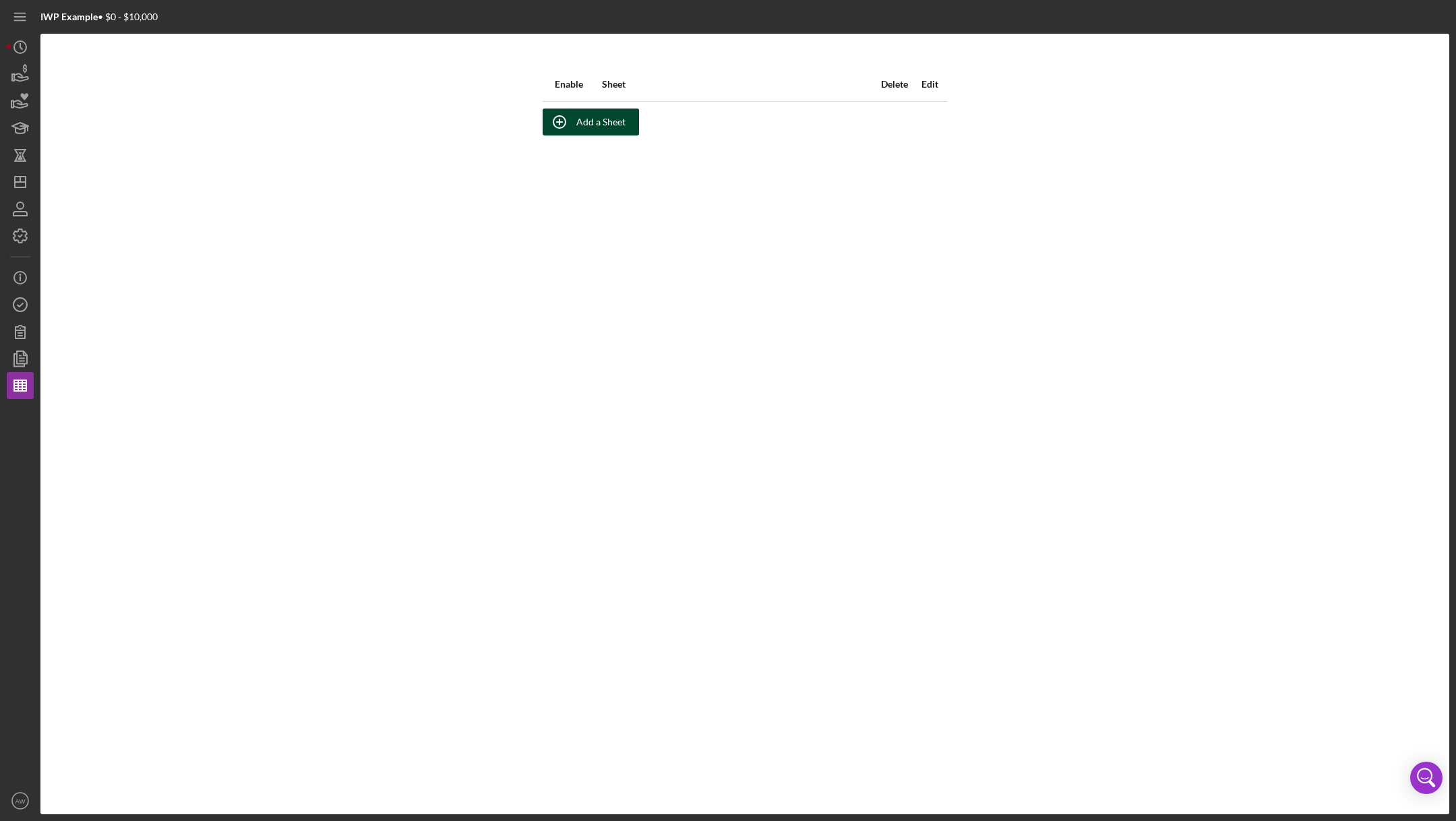
click at [567, 120] on icon "button" at bounding box center [560, 122] width 34 height 34
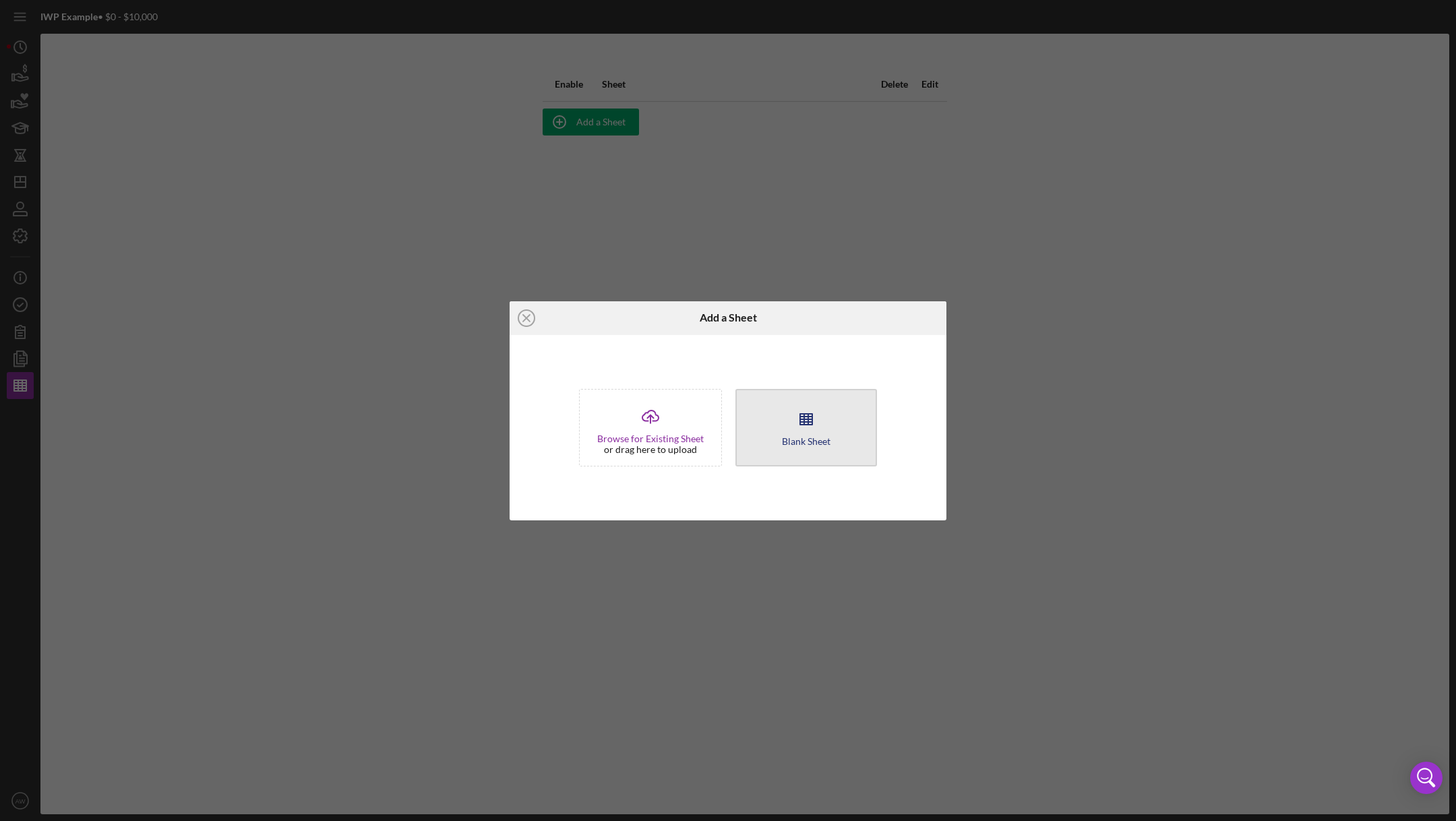
click at [810, 439] on div "Blank Sheet" at bounding box center [807, 441] width 49 height 10
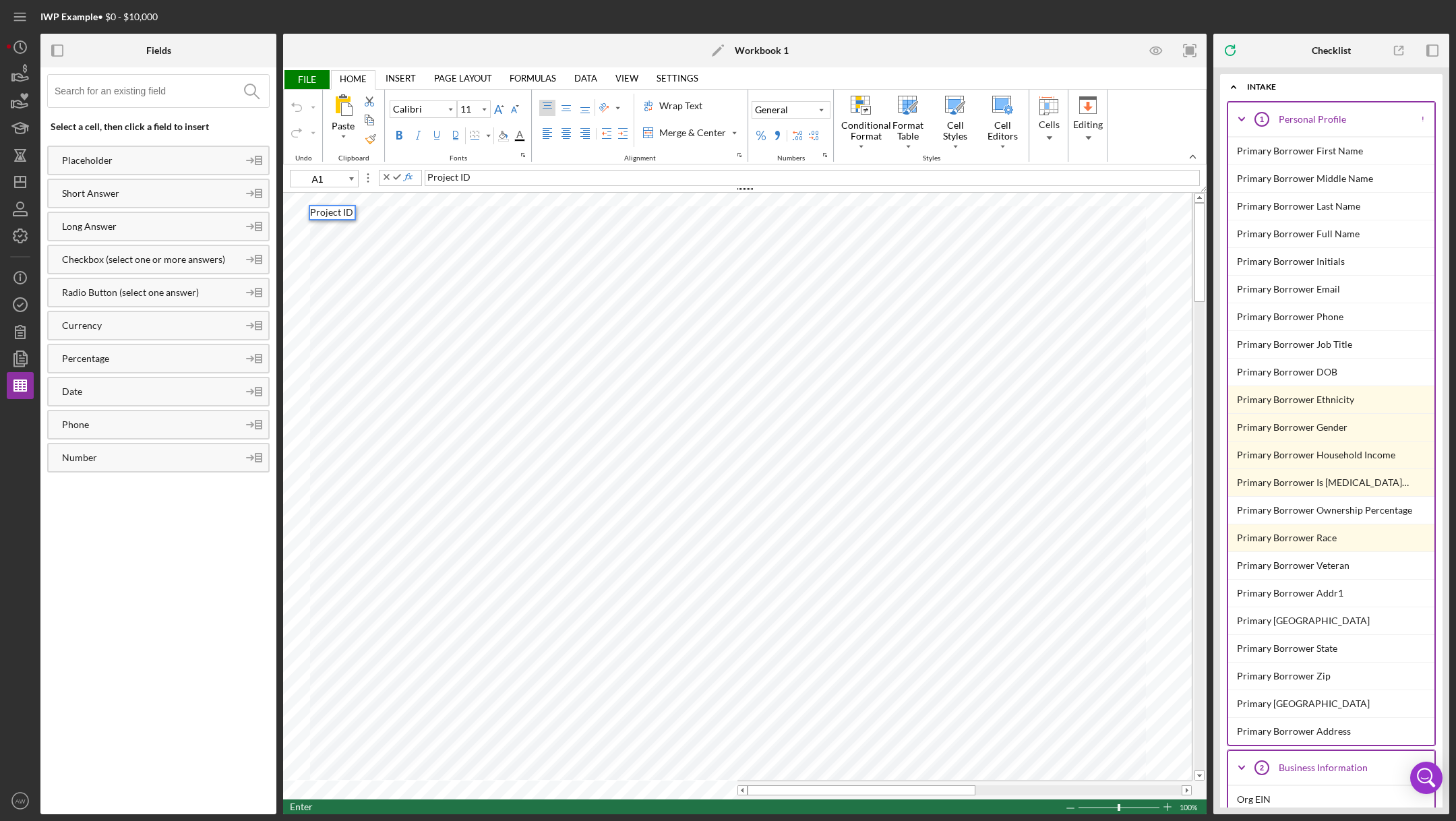
type input "B1"
type input "B2"
click at [93, 87] on input at bounding box center [162, 90] width 214 height 32
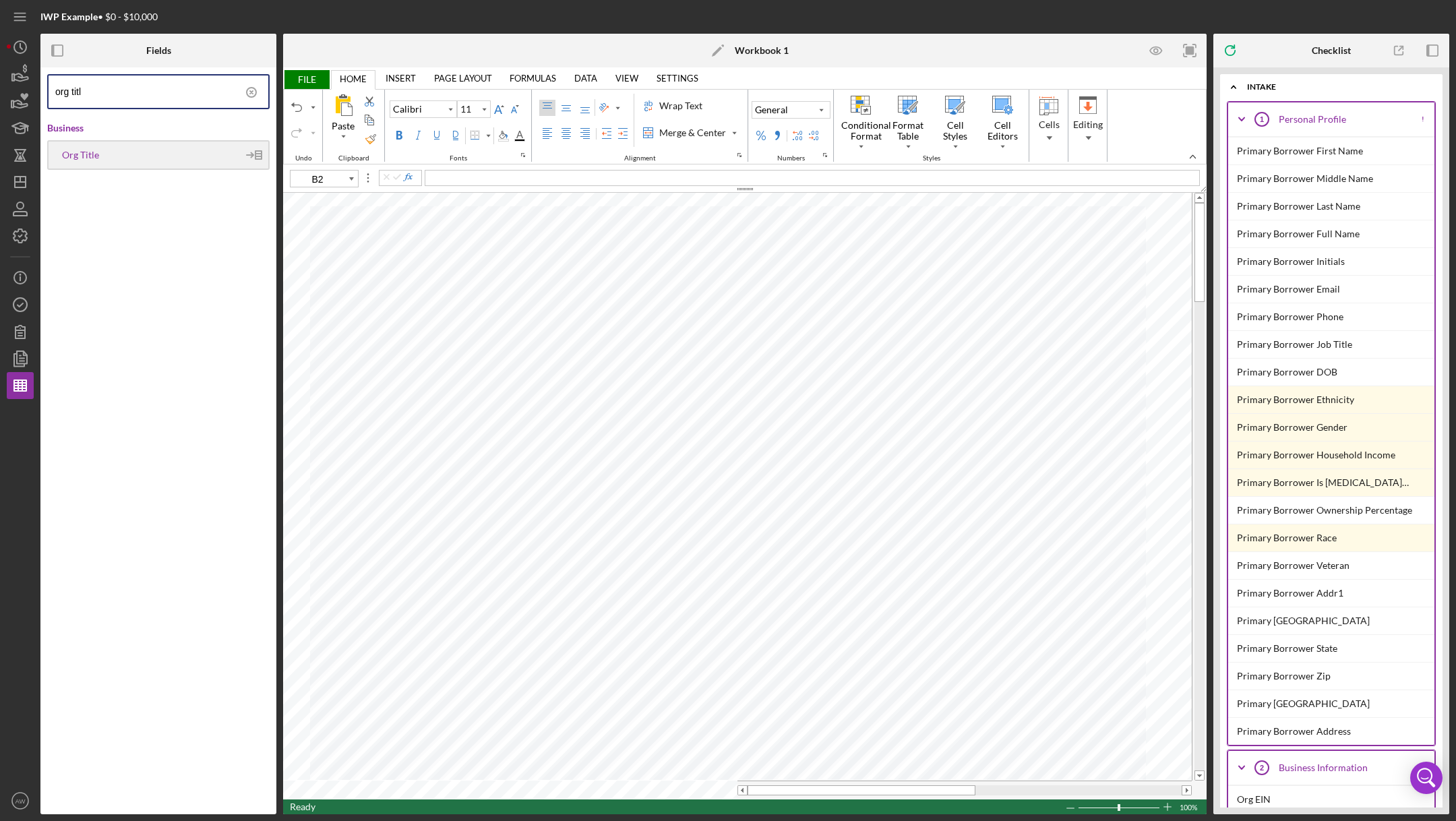
type input "org titl"
click at [91, 155] on div "Org Title" at bounding box center [143, 155] width 190 height 11
type input "A2"
click at [154, 93] on input "org titl" at bounding box center [162, 91] width 213 height 32
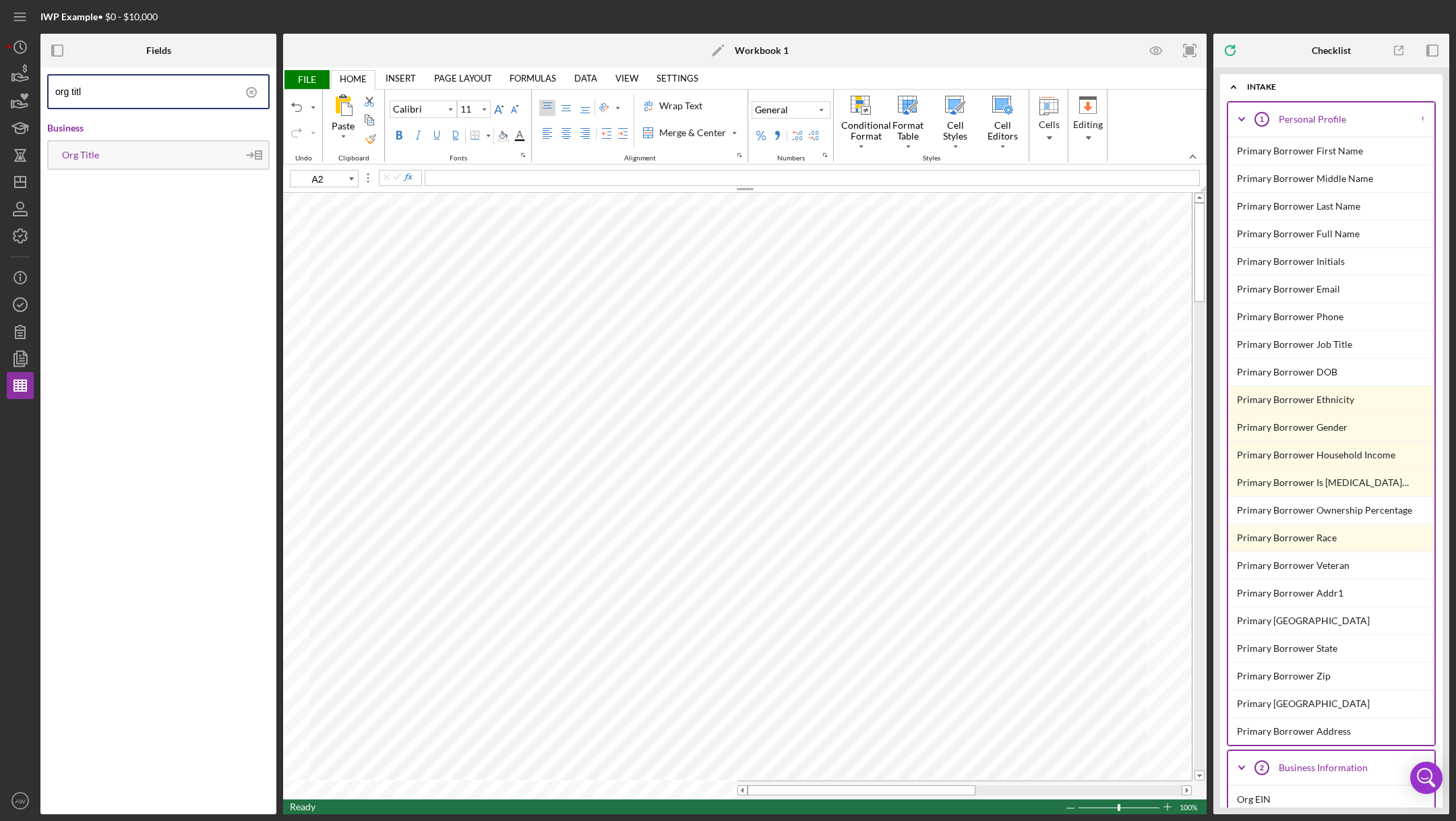
click at [154, 93] on input "org titl" at bounding box center [162, 91] width 213 height 32
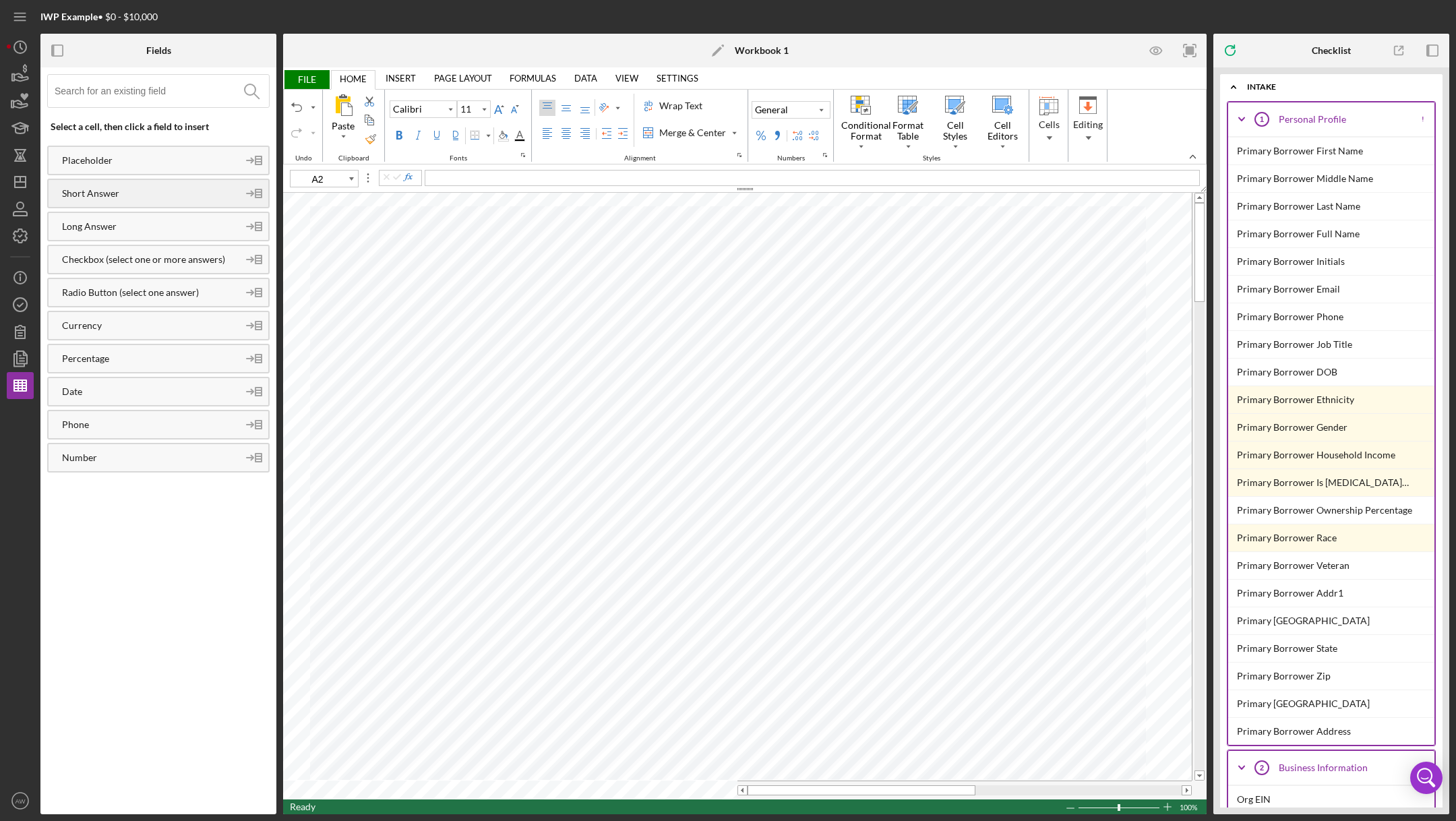
click at [75, 195] on div "Short Answer" at bounding box center [143, 193] width 190 height 11
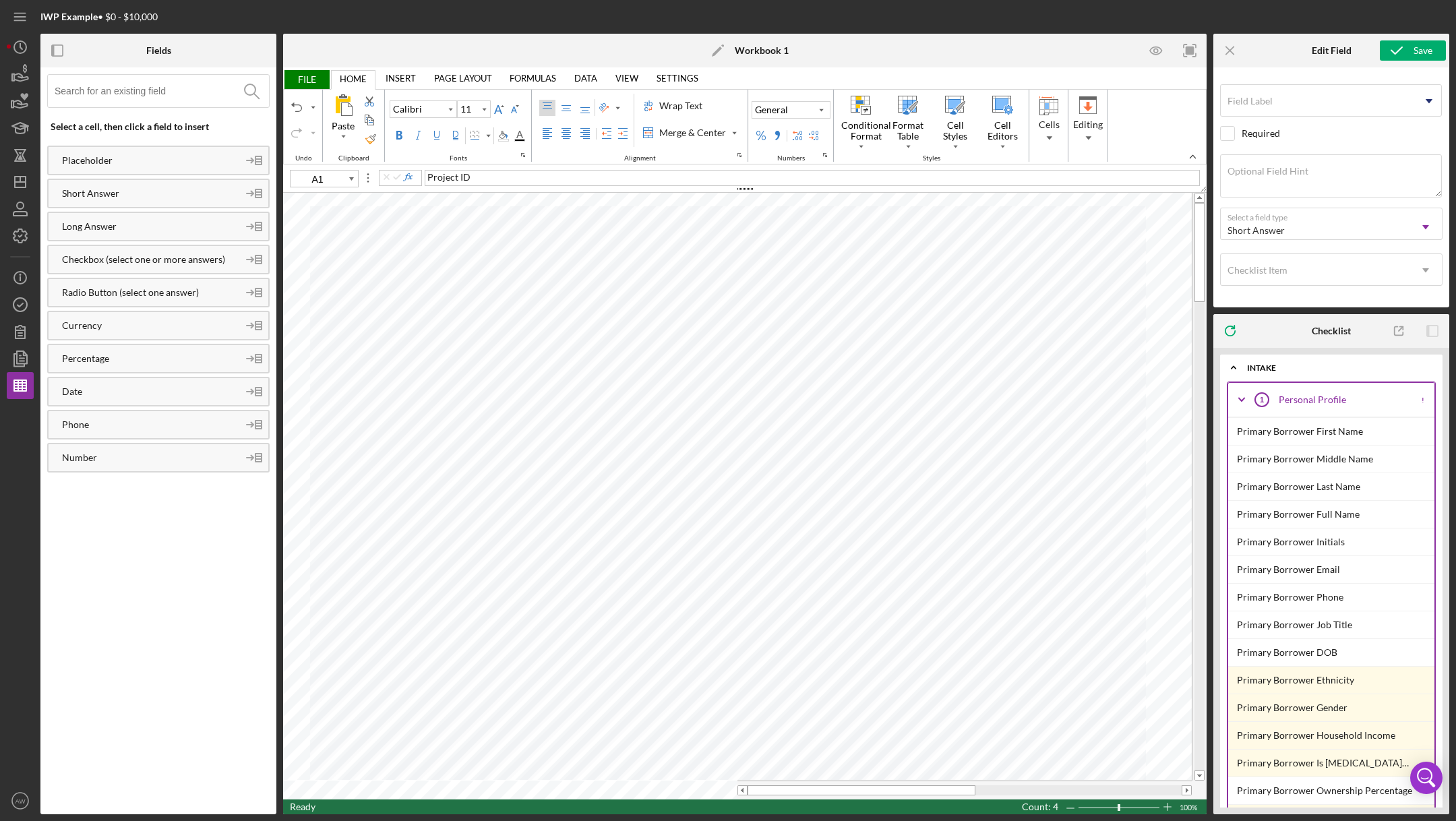
type input "O12"
click at [1244, 93] on div "Field Label Icon/Dropdown Arrow" at bounding box center [1331, 101] width 223 height 34
type input "Project ID"
click at [1246, 265] on div "Checklist Item" at bounding box center [1257, 269] width 60 height 11
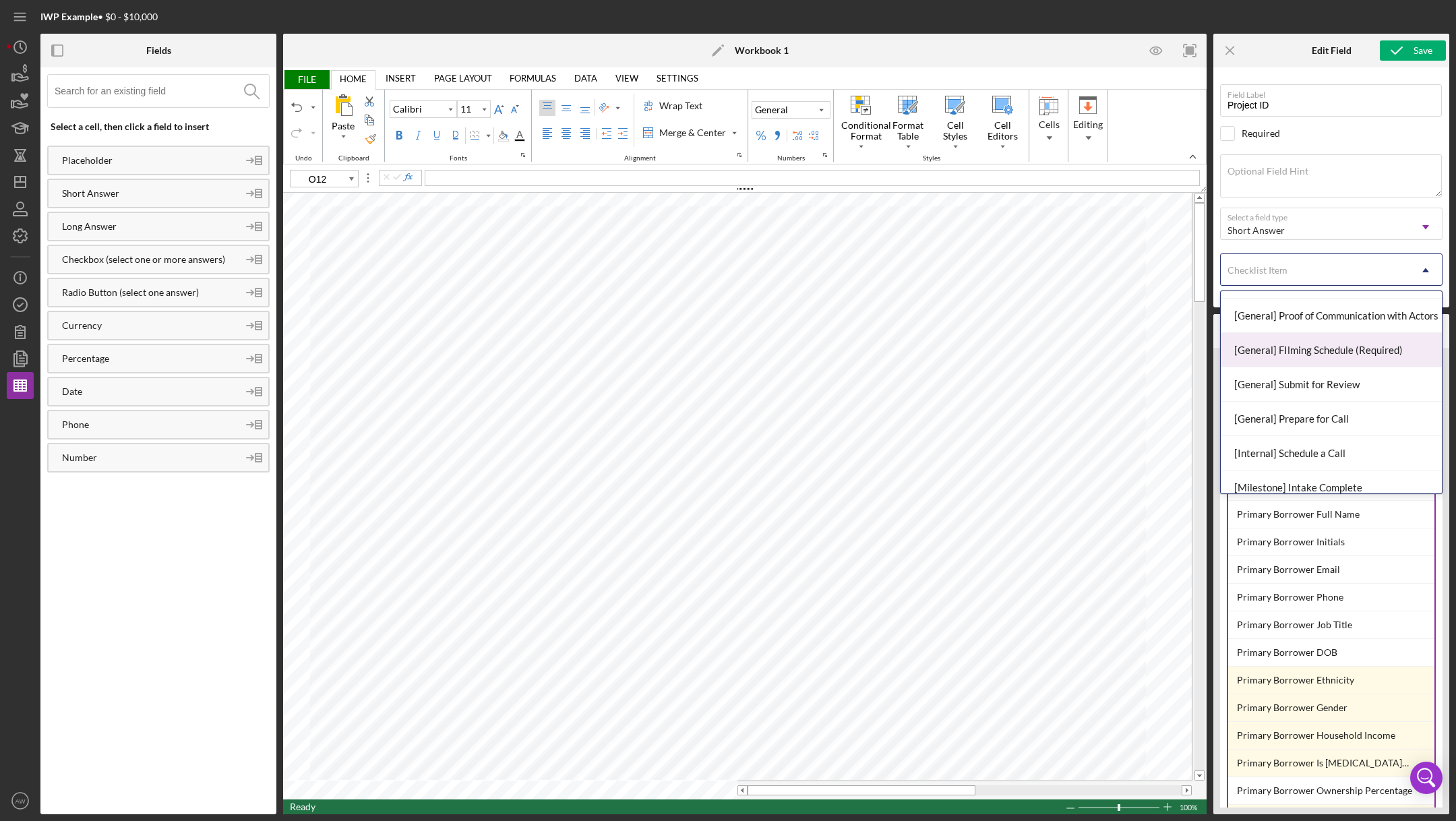
scroll to position [112, 0]
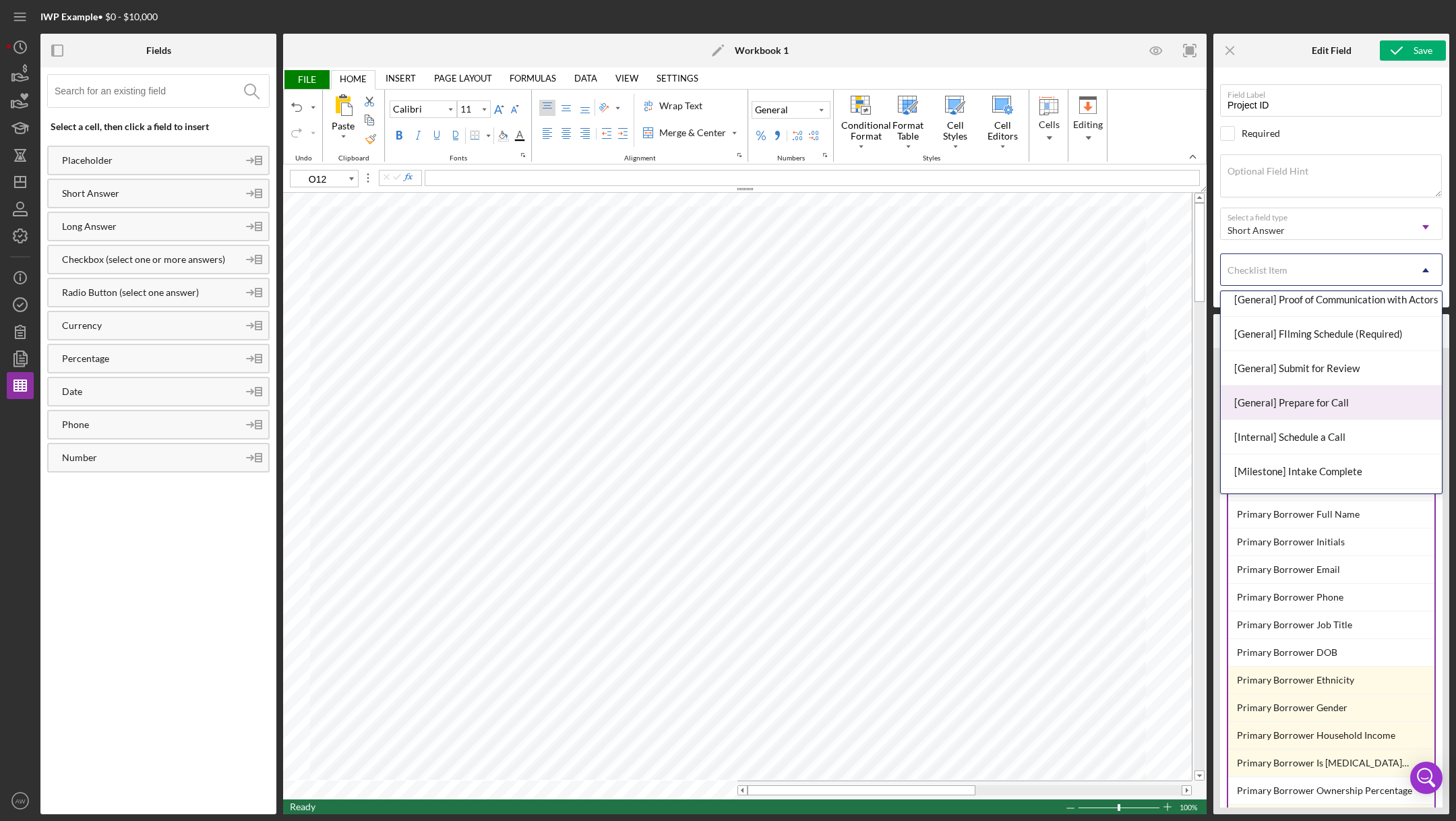
click at [1270, 402] on div "[General] Prepare for Call" at bounding box center [1331, 402] width 221 height 34
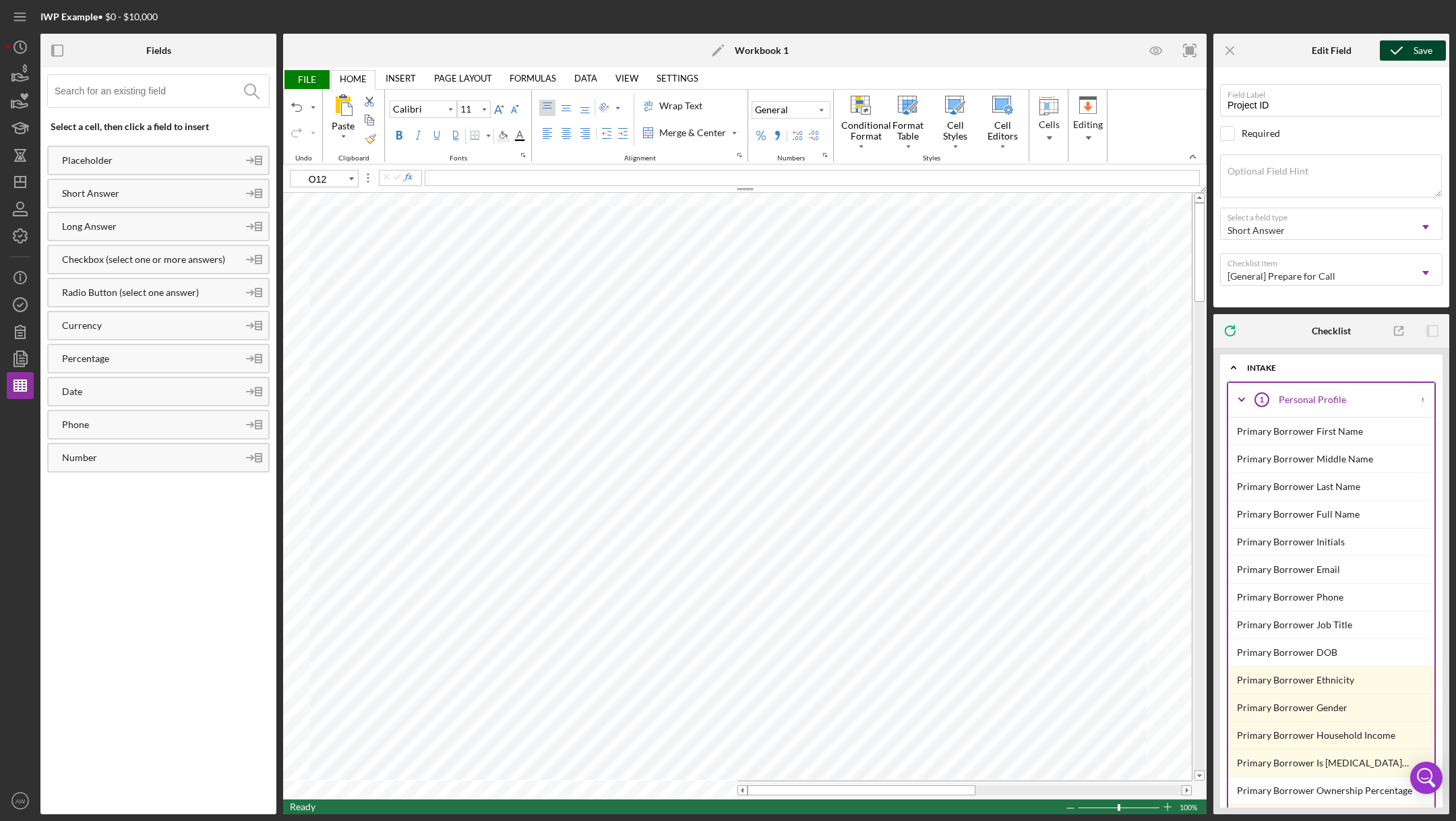
click at [1417, 53] on div "Save" at bounding box center [1423, 51] width 18 height 20
click at [15, 301] on circle "button" at bounding box center [20, 304] width 14 height 14
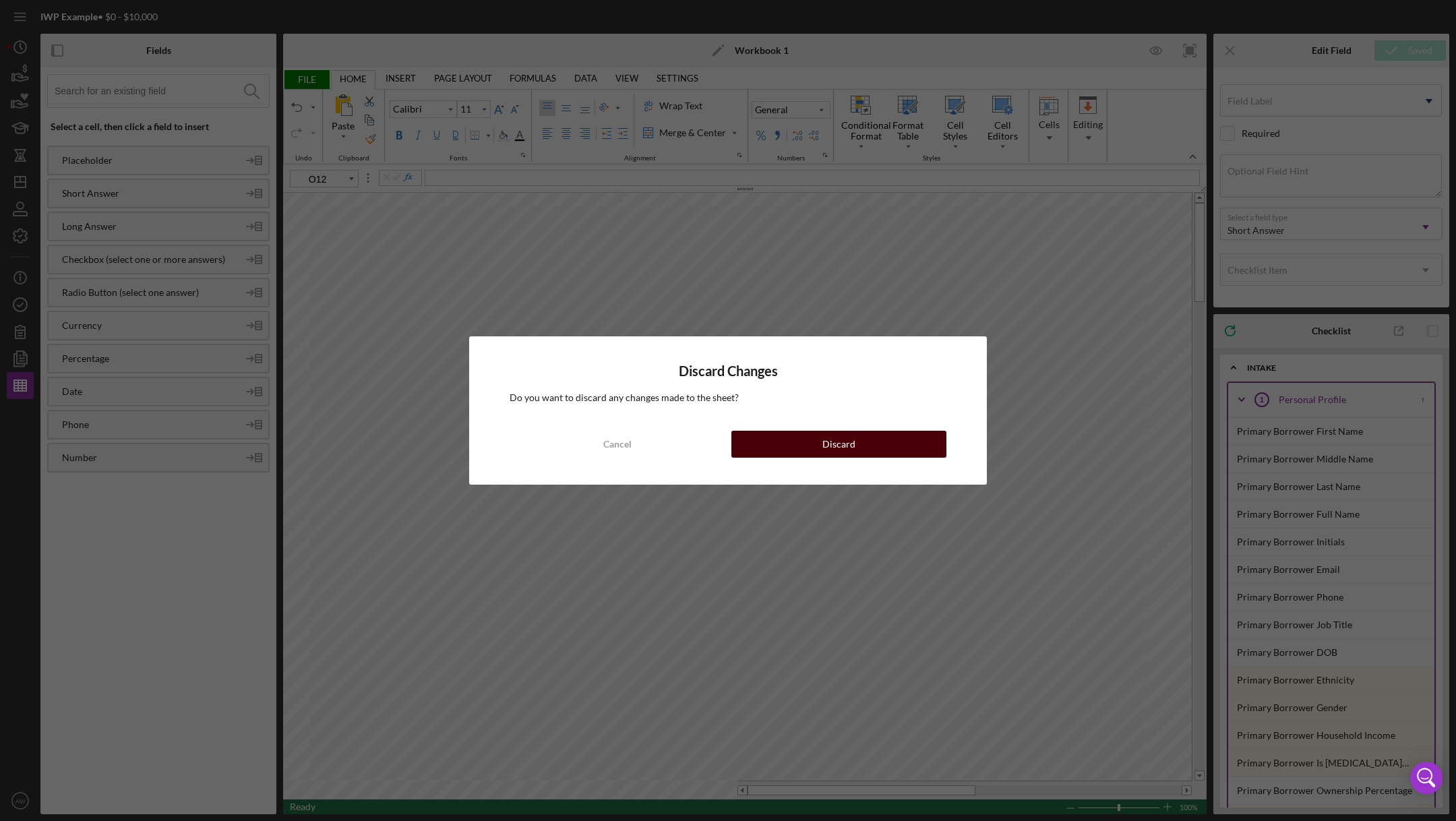
click at [930, 445] on button "Discard" at bounding box center [839, 445] width 215 height 27
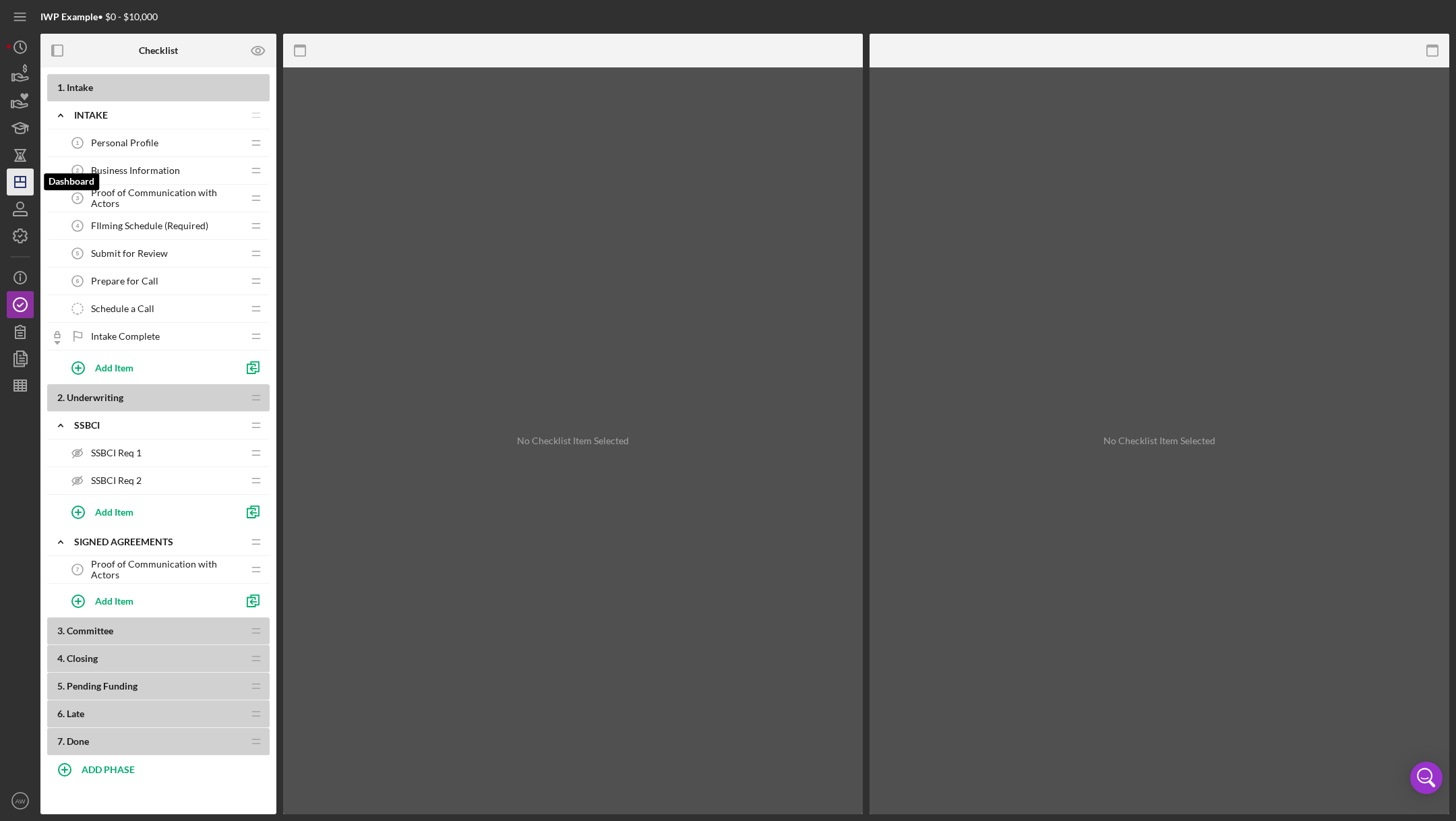
click at [16, 189] on icon "Icon/Dashboard" at bounding box center [19, 182] width 34 height 34
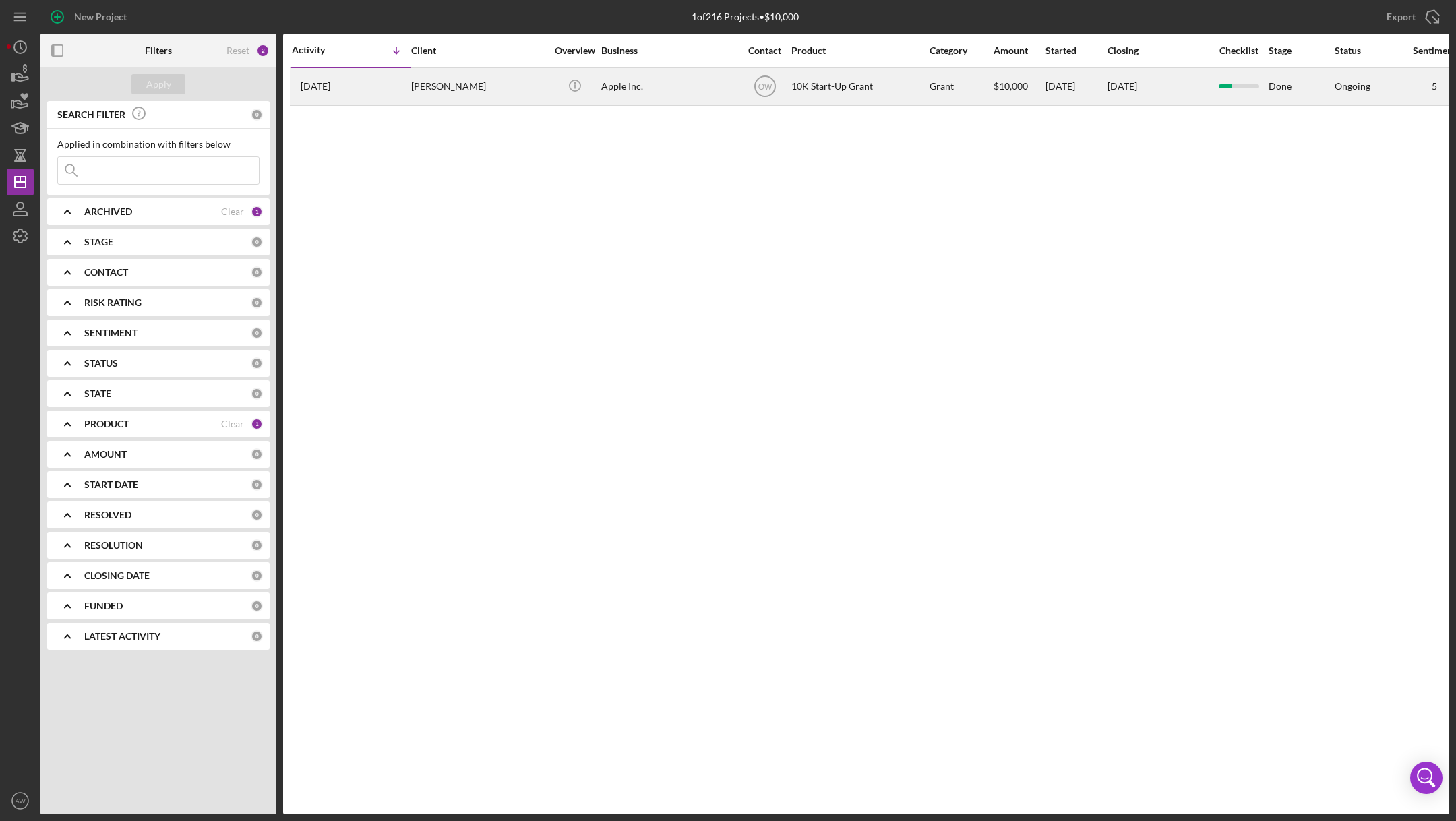
click at [519, 95] on div "[PERSON_NAME]" at bounding box center [479, 87] width 135 height 36
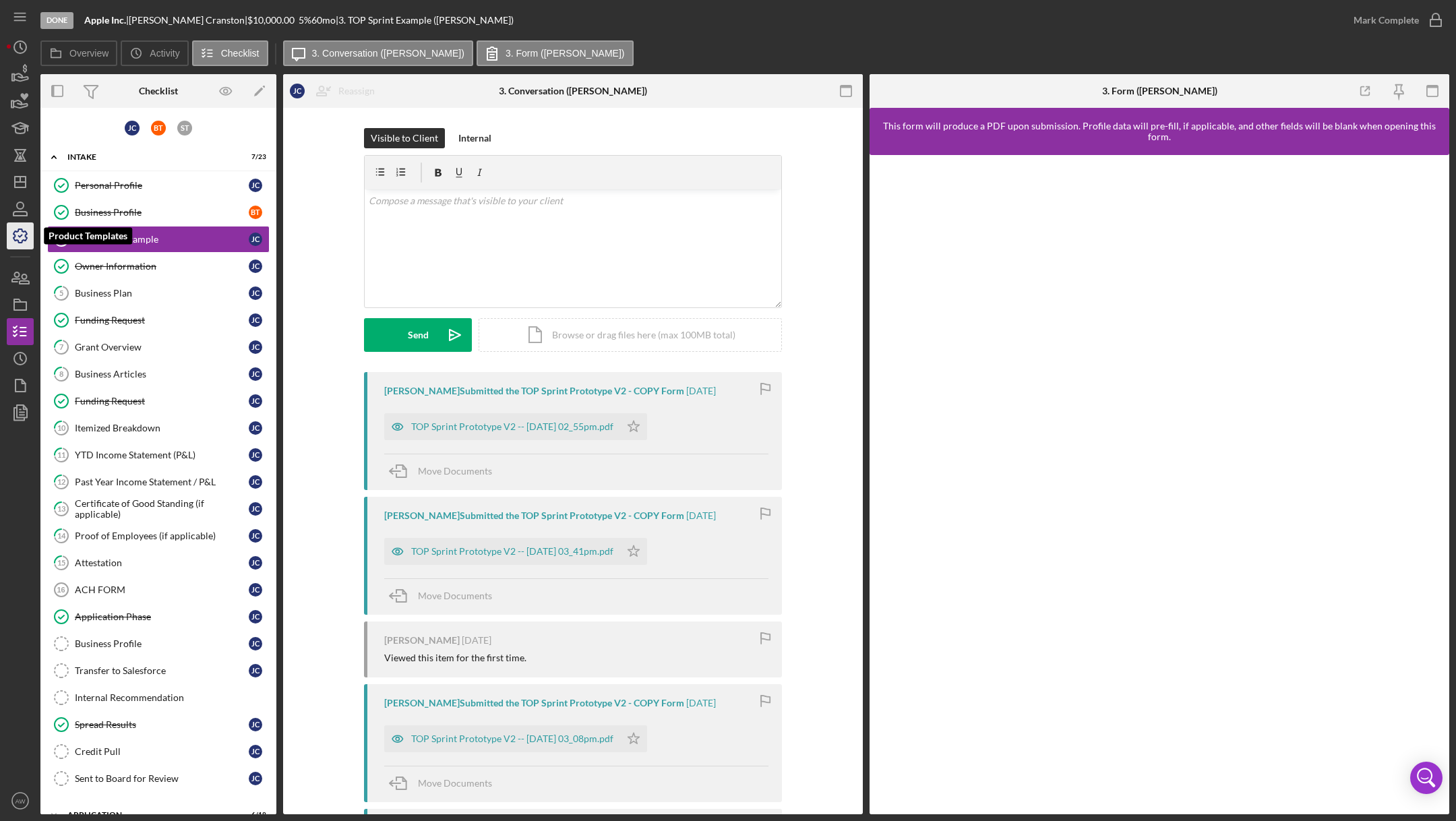
click at [23, 233] on icon "button" at bounding box center [19, 235] width 34 height 34
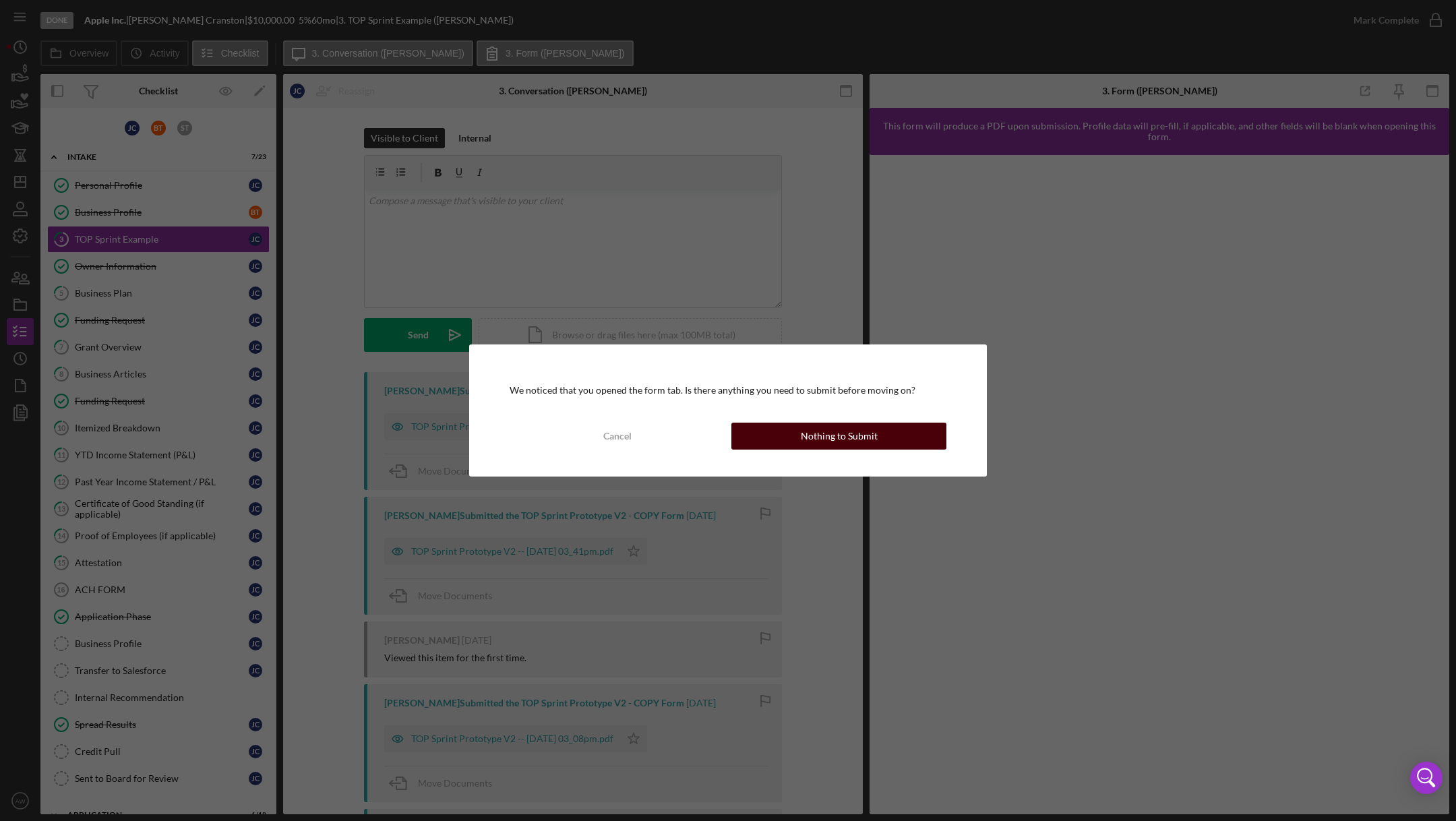
click at [804, 442] on div "Nothing to Submit" at bounding box center [839, 436] width 77 height 27
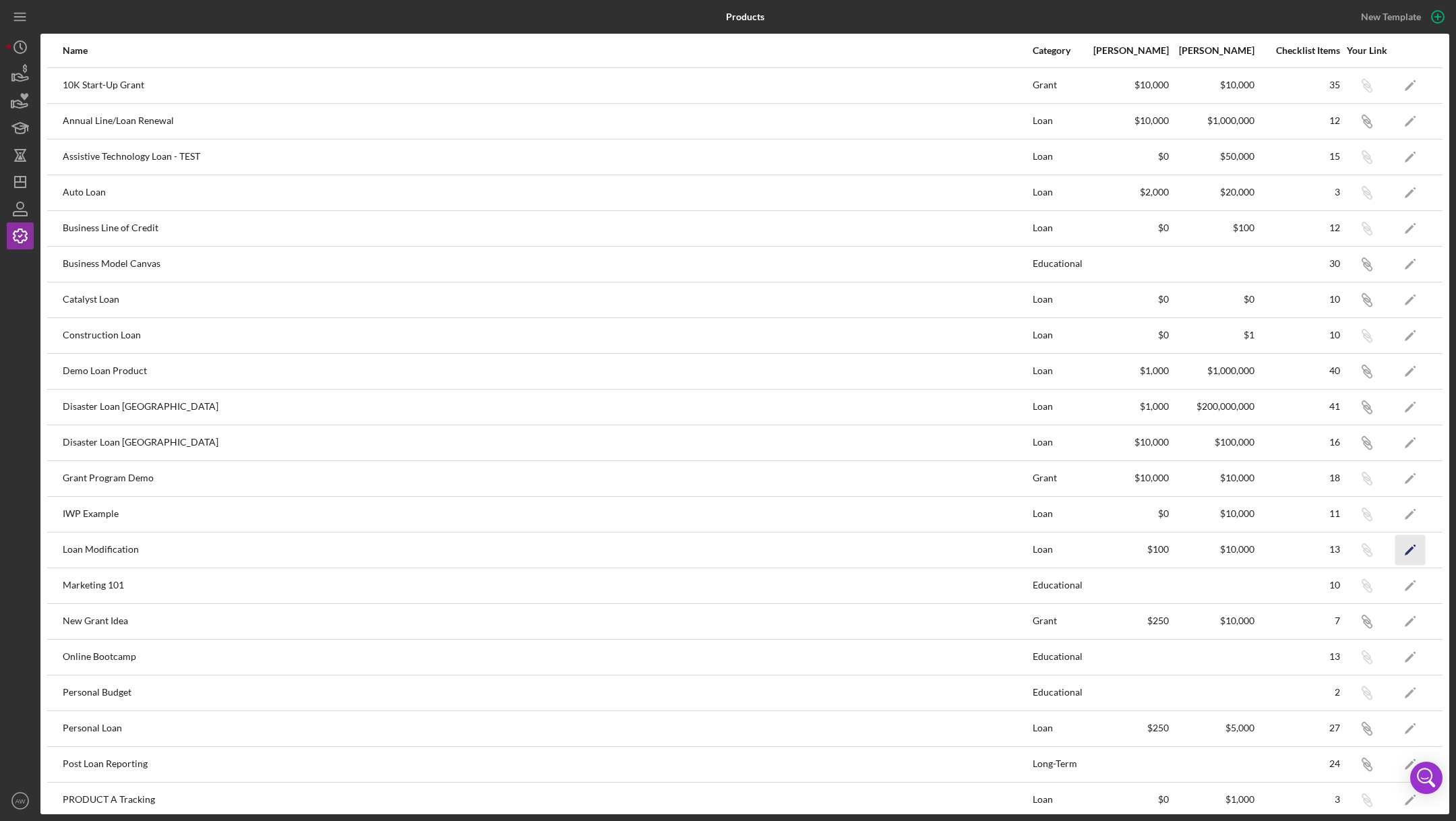
click at [1412, 549] on icon "Icon/Edit" at bounding box center [1410, 549] width 30 height 30
click at [1406, 506] on icon "Icon/Edit" at bounding box center [1410, 514] width 30 height 30
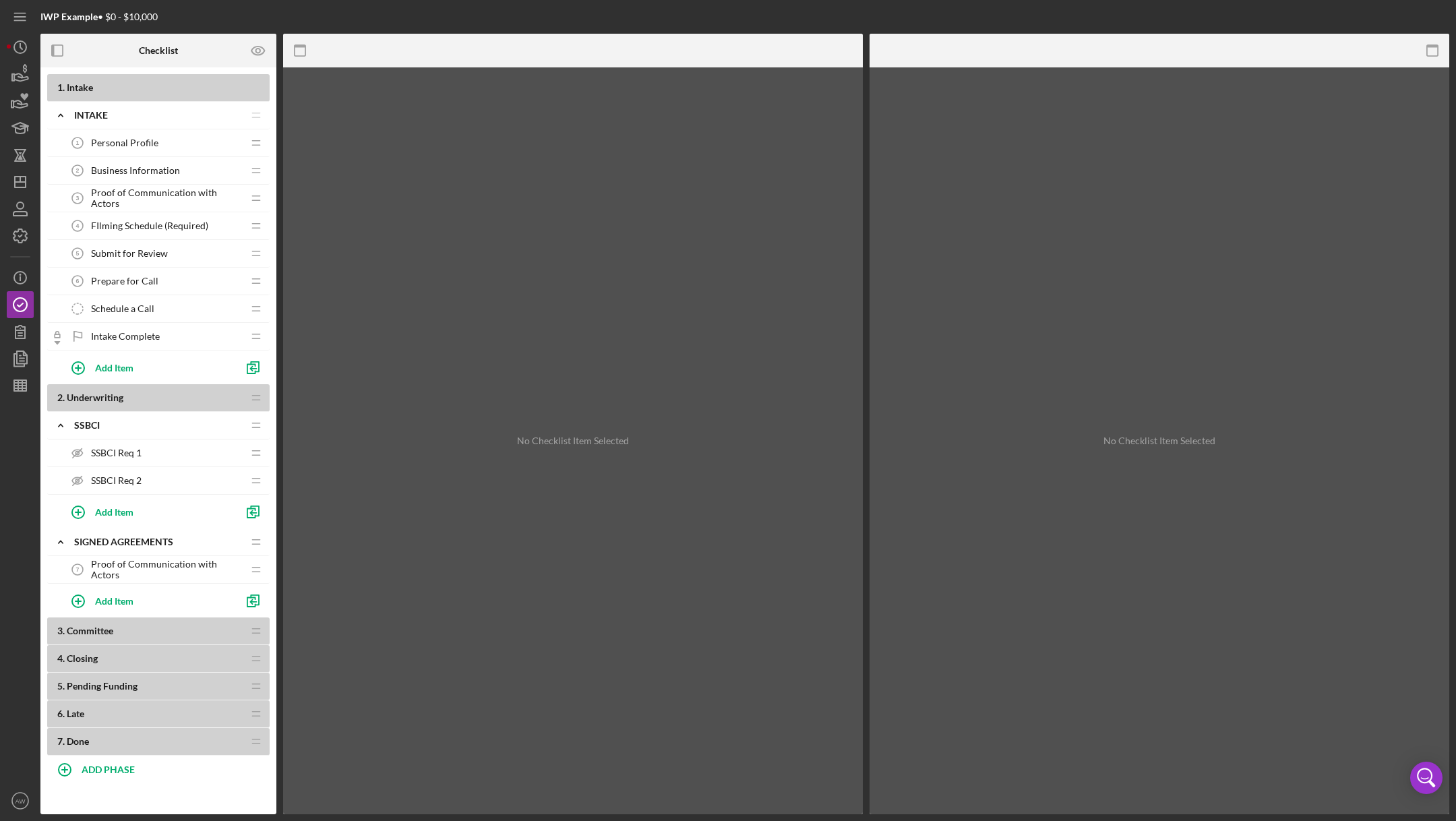
click at [91, 303] on span "Schedule a Call" at bounding box center [123, 308] width 63 height 11
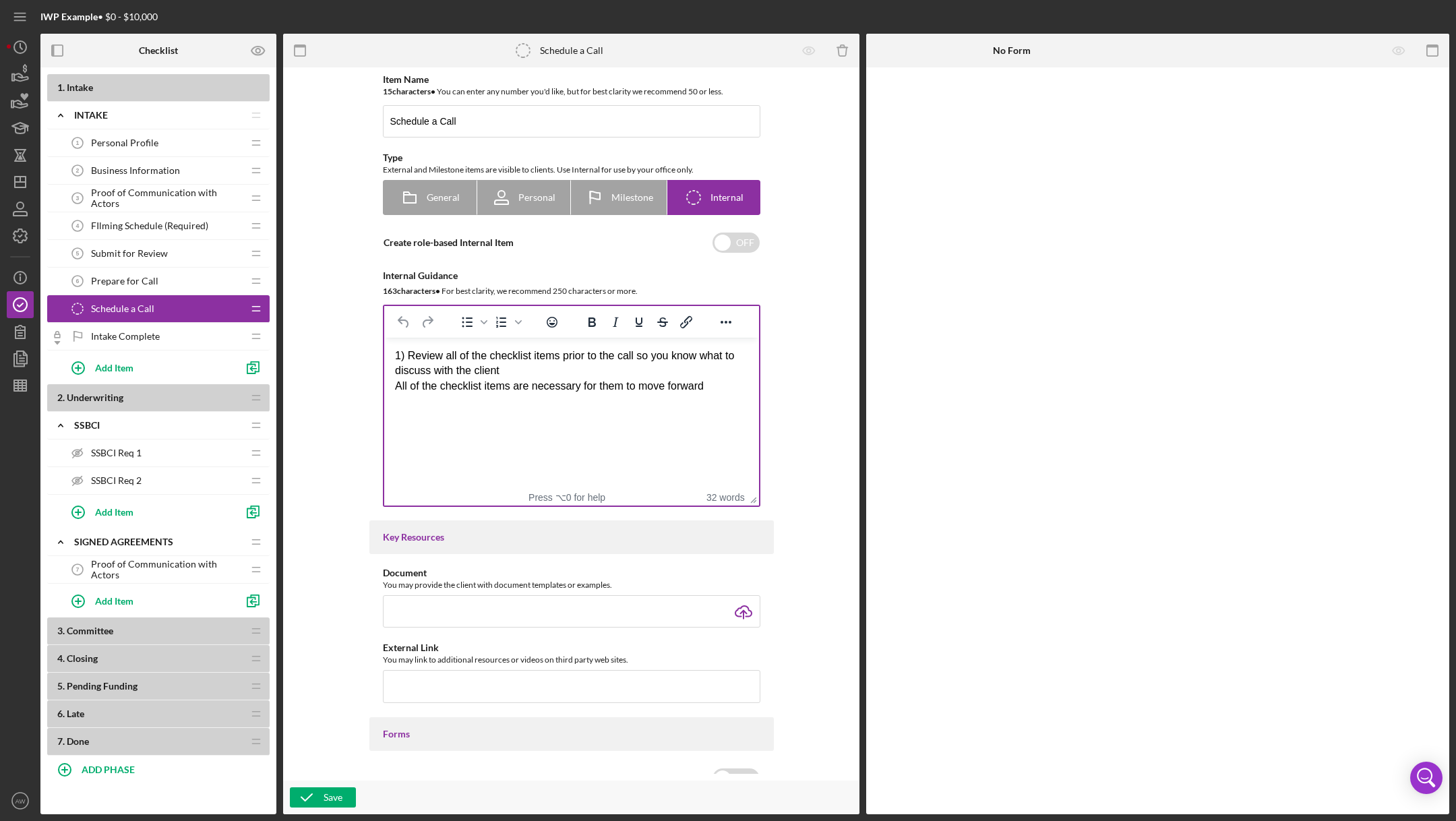
scroll to position [218, 0]
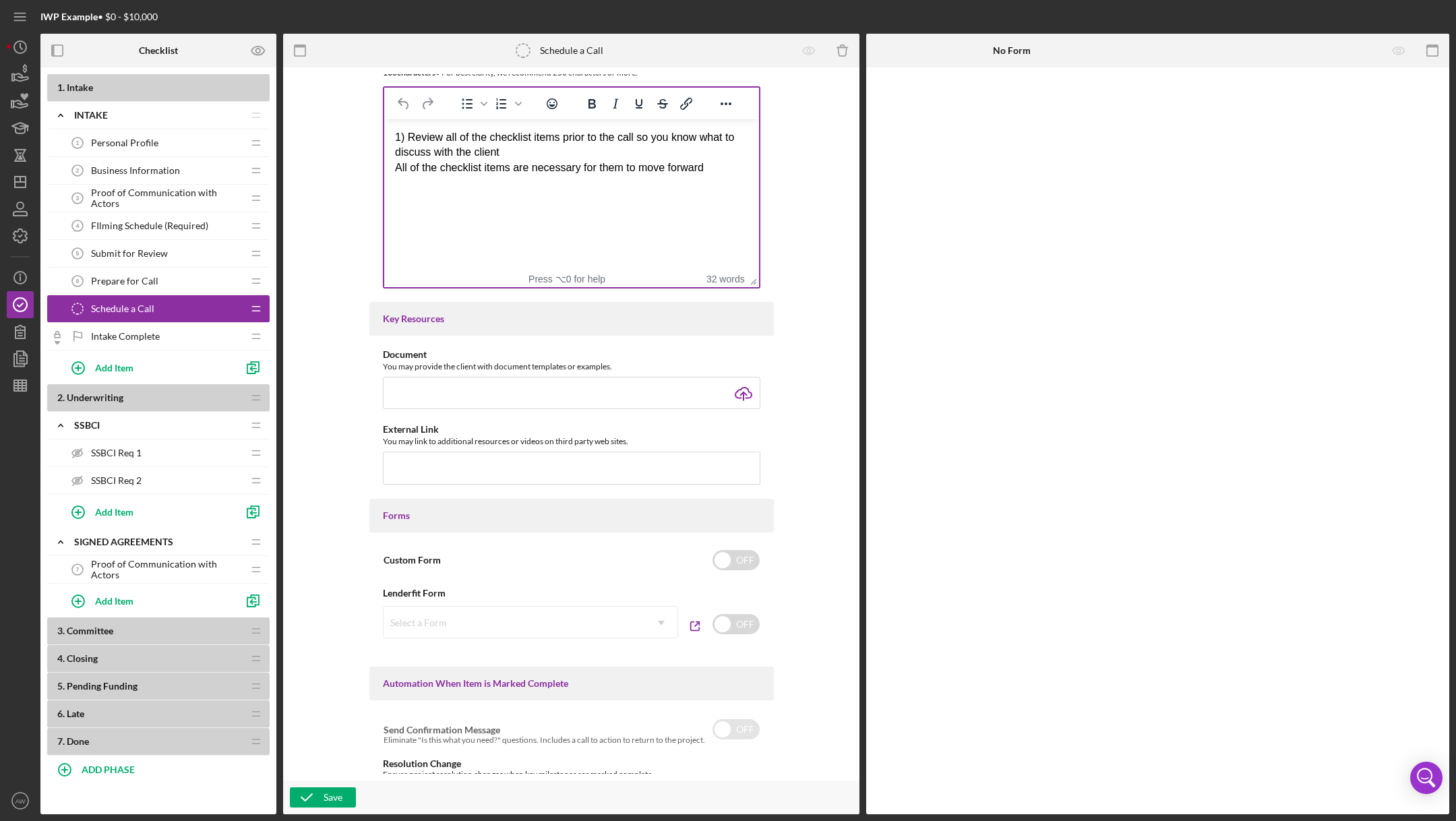
click at [736, 170] on div "1) Review all of the checklist items prior to the call so you know what to disc…" at bounding box center [570, 153] width 353 height 45
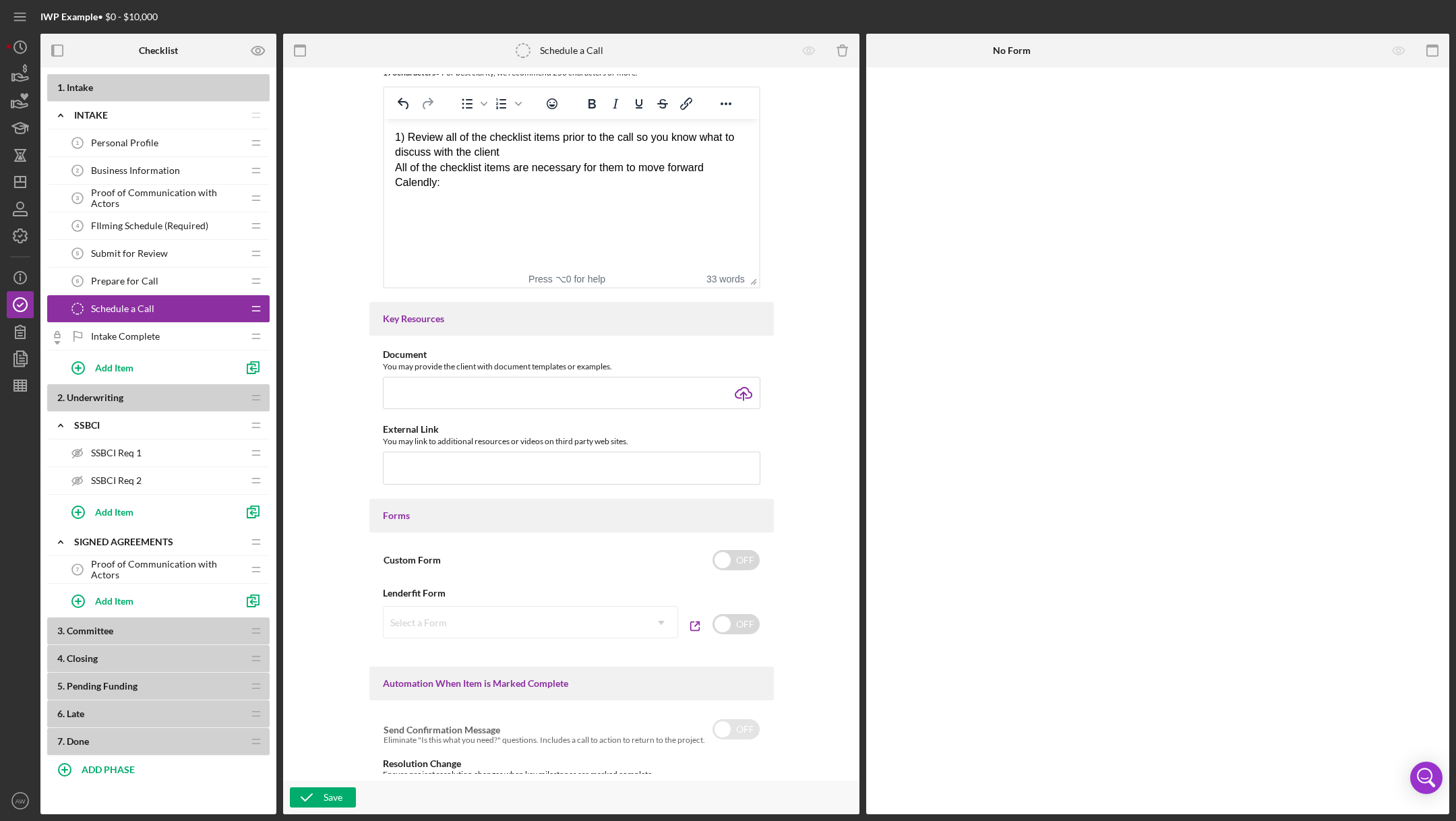
click at [128, 559] on div "Proof of Communication with Actors 7 Proof of Communication with Actors" at bounding box center [154, 570] width 179 height 27
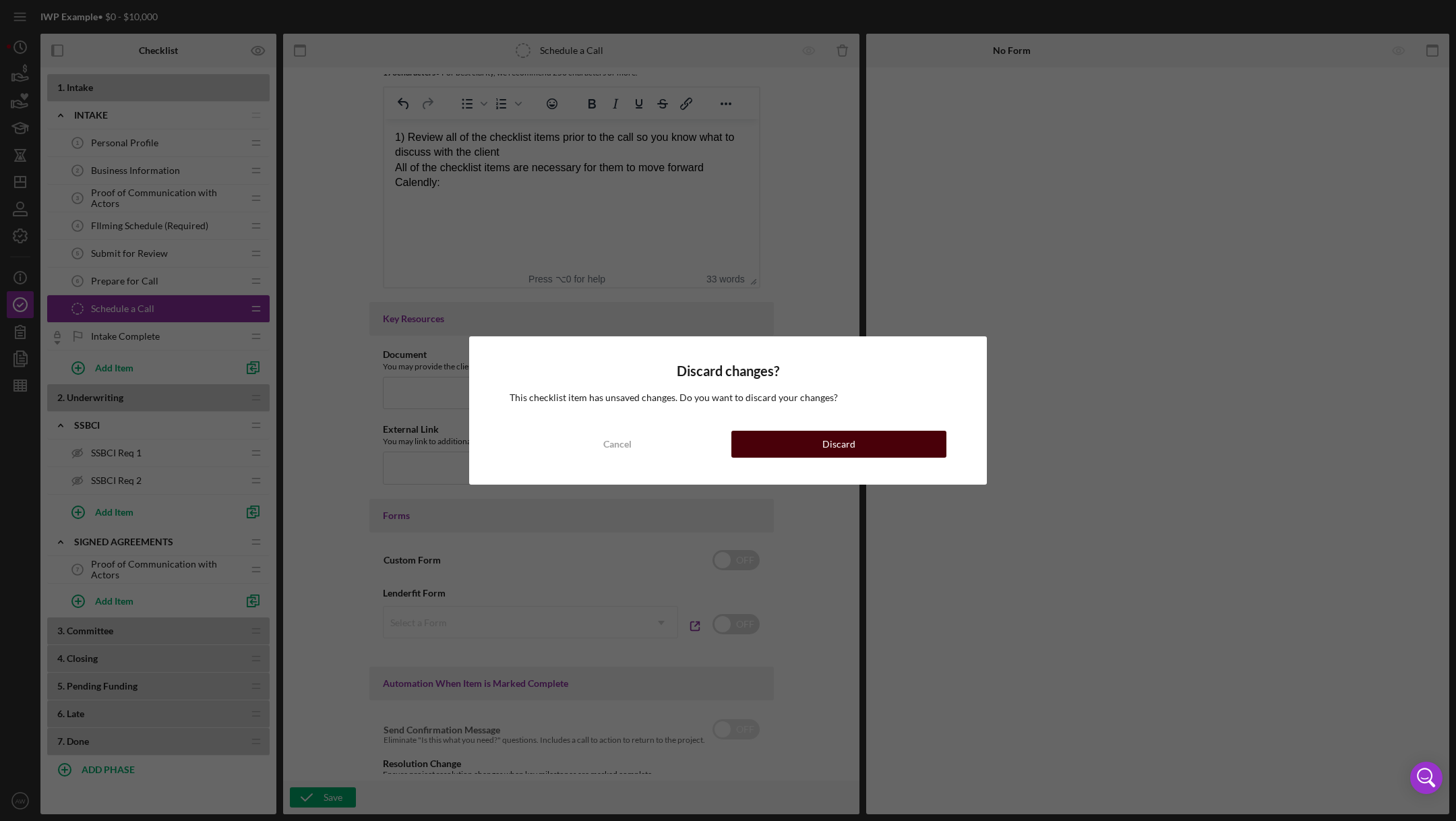
click at [863, 446] on button "Discard" at bounding box center [839, 445] width 215 height 27
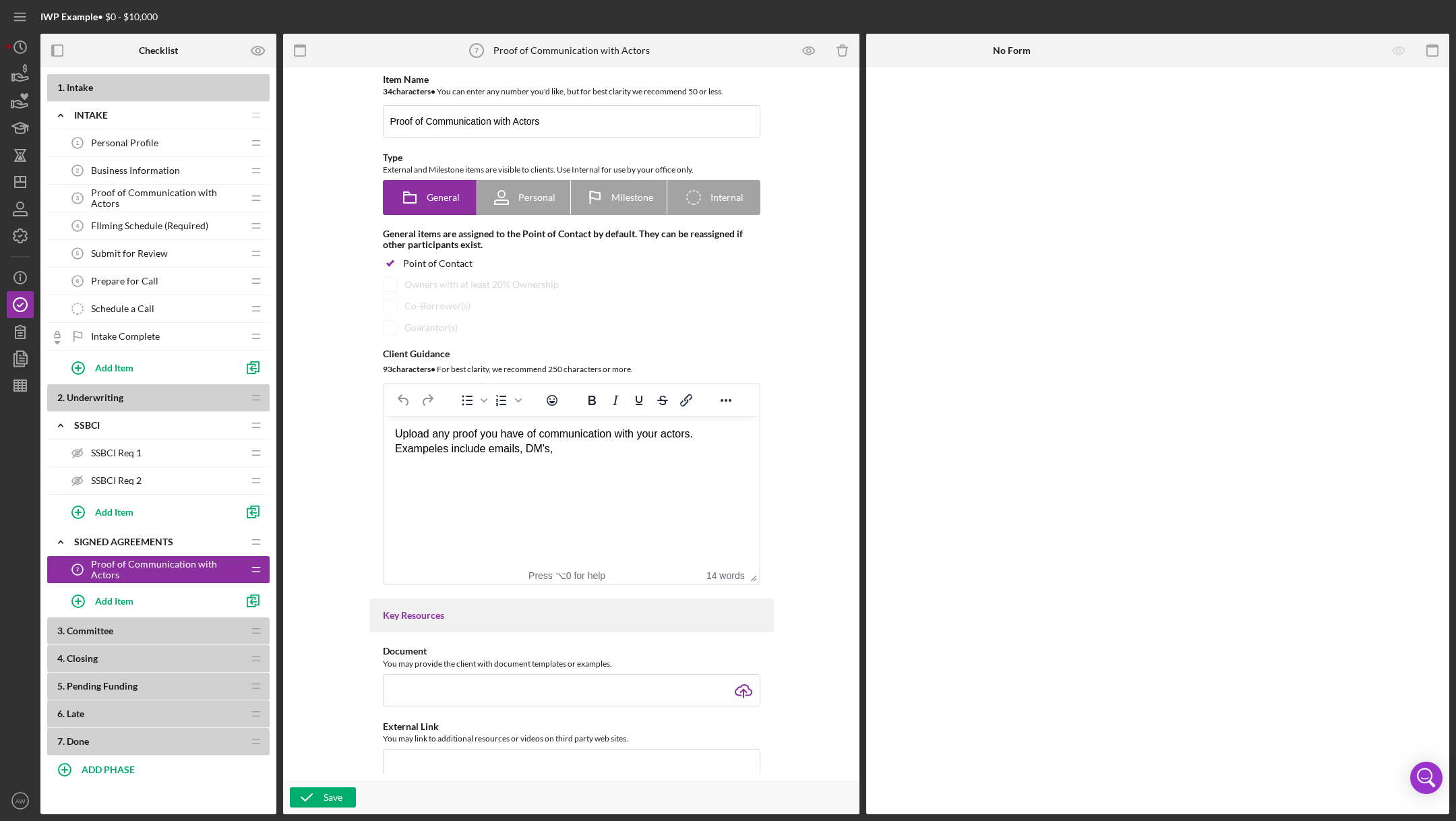
drag, startPoint x: 563, startPoint y: 452, endPoint x: 361, endPoint y: 434, distance: 202.8
click at [383, 434] on html "Upload any proof you have of communication with your actors. Exampeles include …" at bounding box center [570, 441] width 375 height 52
